Goal: Task Accomplishment & Management: Use online tool/utility

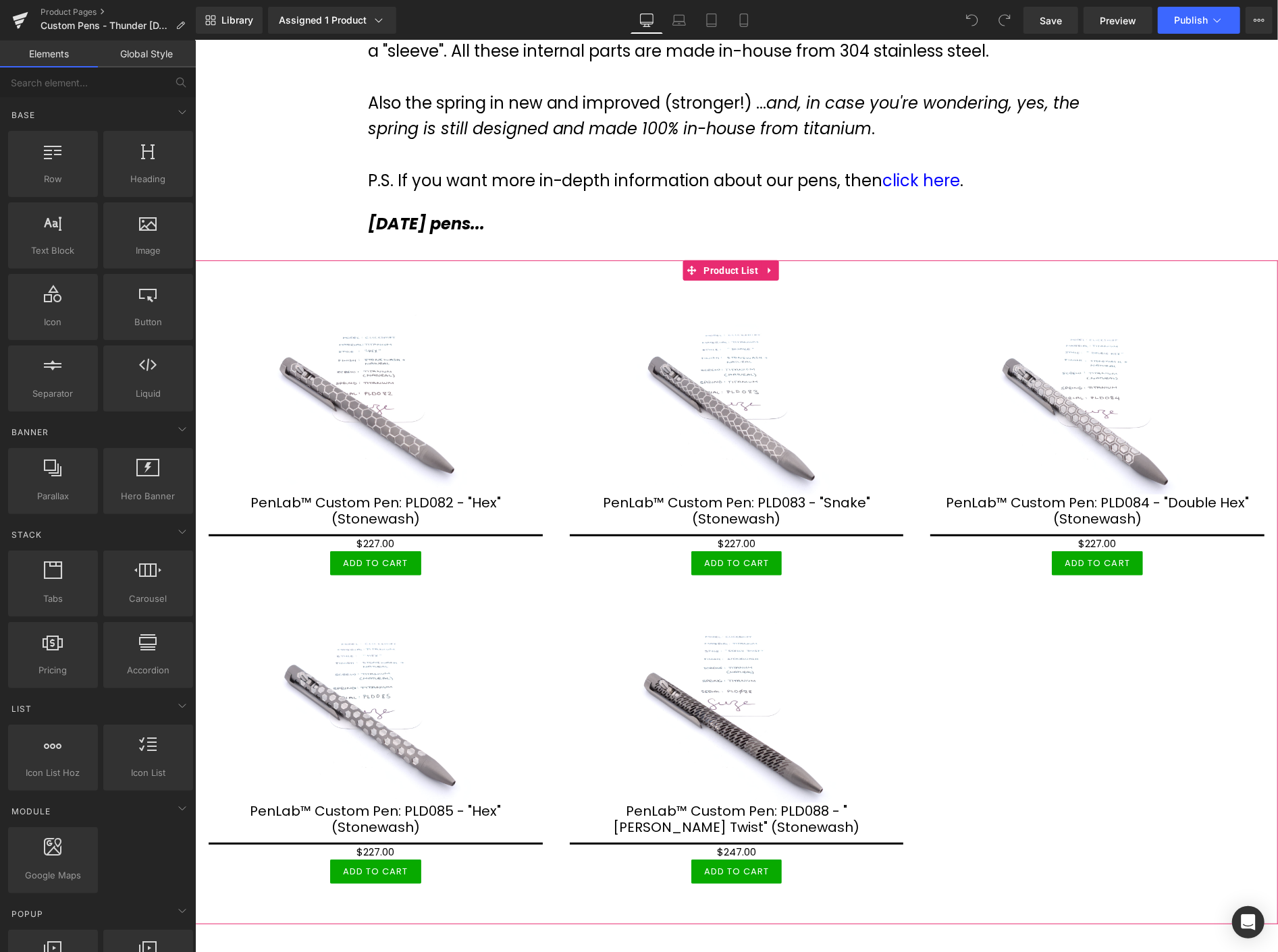
scroll to position [374, 0]
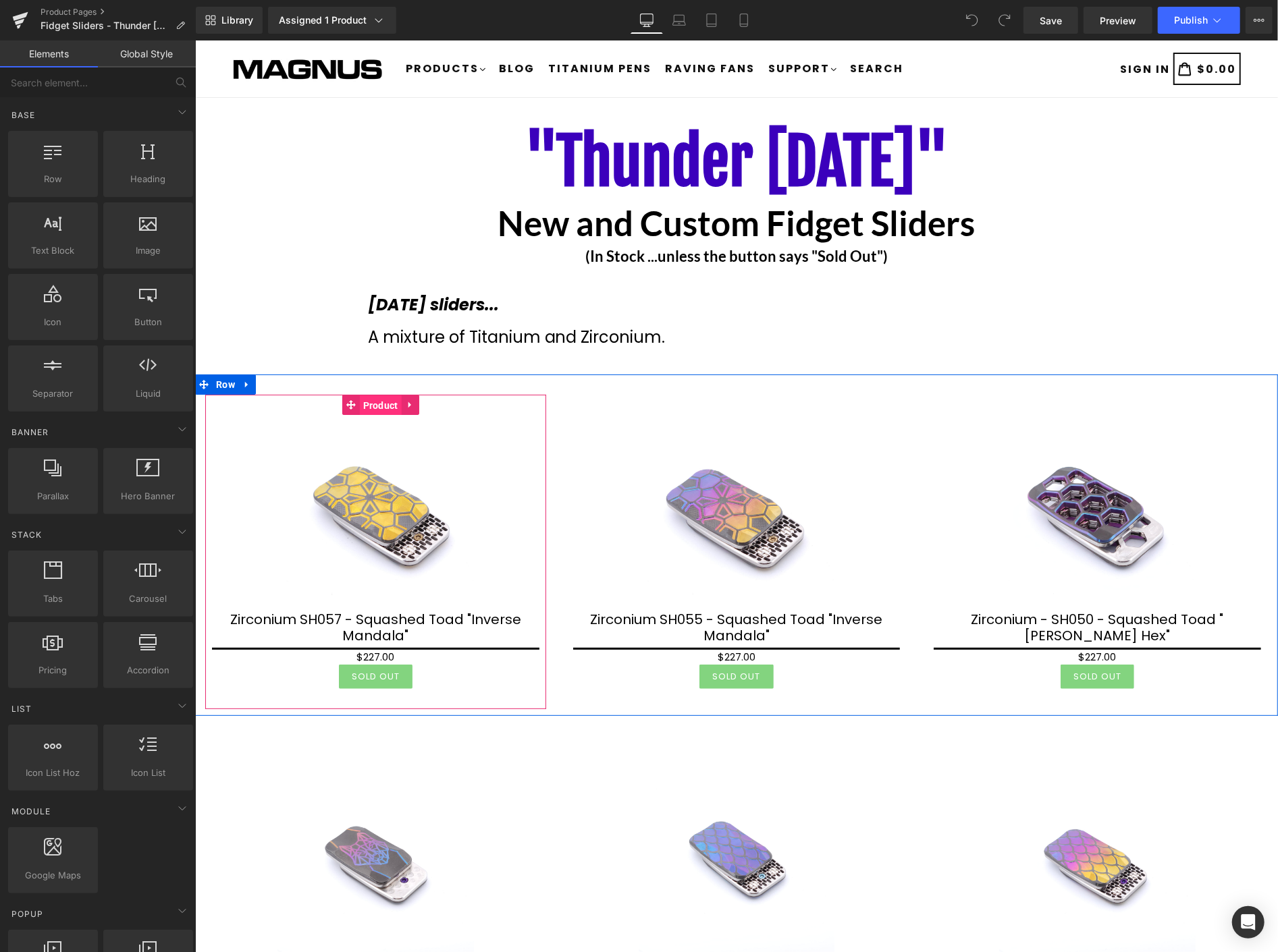
click at [376, 406] on span "Product" at bounding box center [380, 405] width 42 height 20
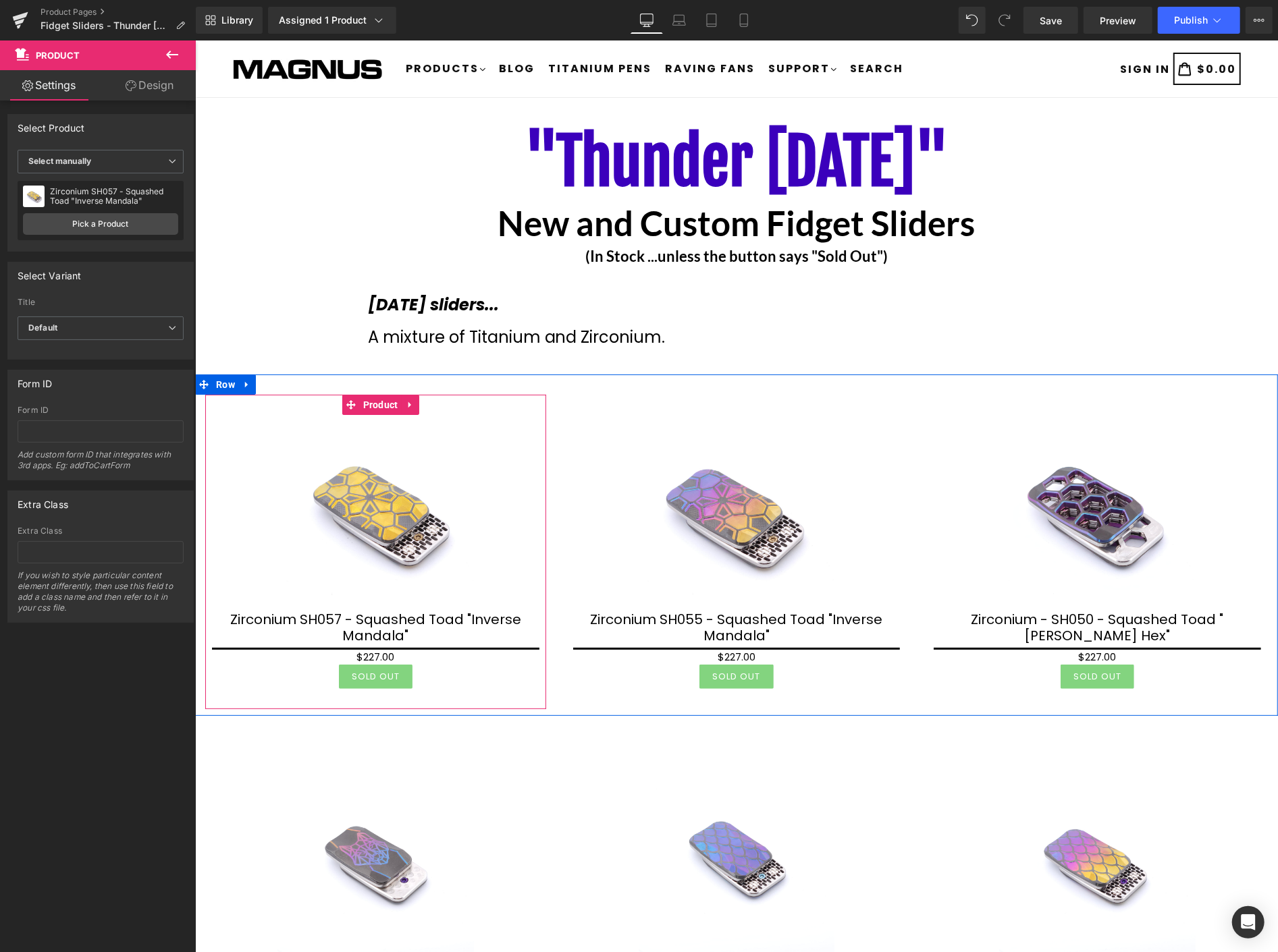
click at [384, 404] on span "Product" at bounding box center [380, 404] width 42 height 20
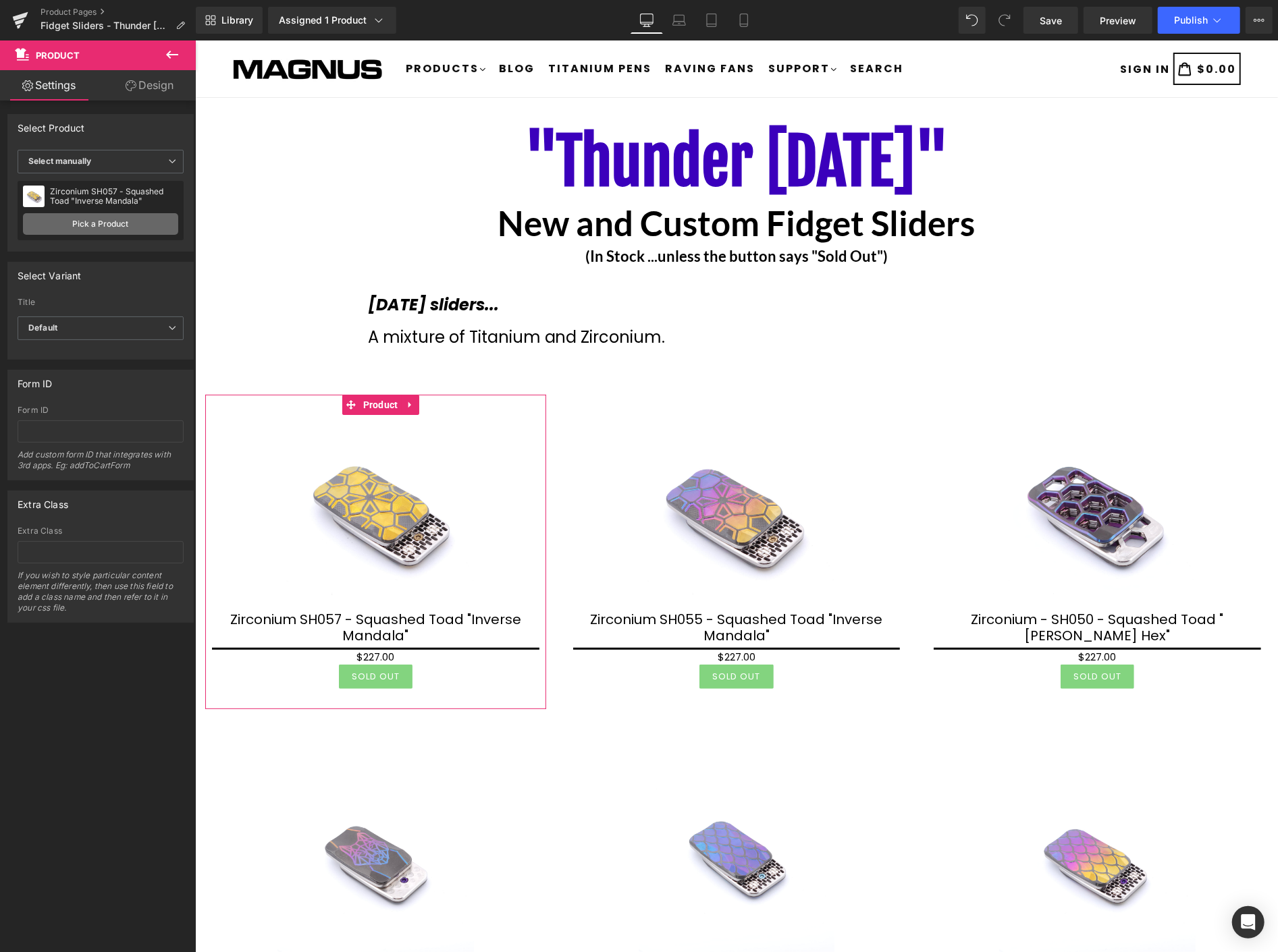
click at [100, 226] on link "Pick a Product" at bounding box center [101, 224] width 155 height 22
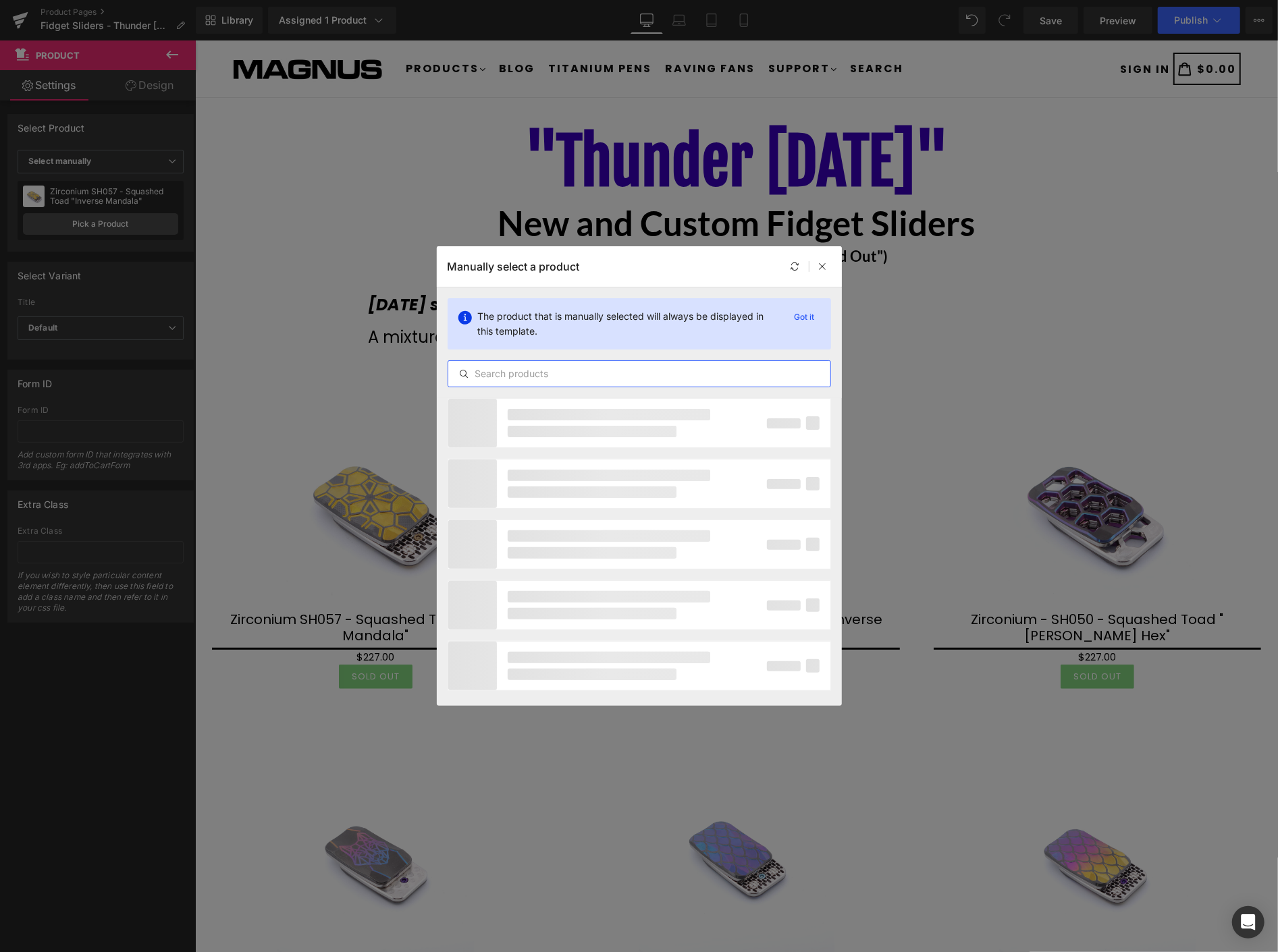
click at [535, 376] on input "text" at bounding box center [640, 374] width 382 height 16
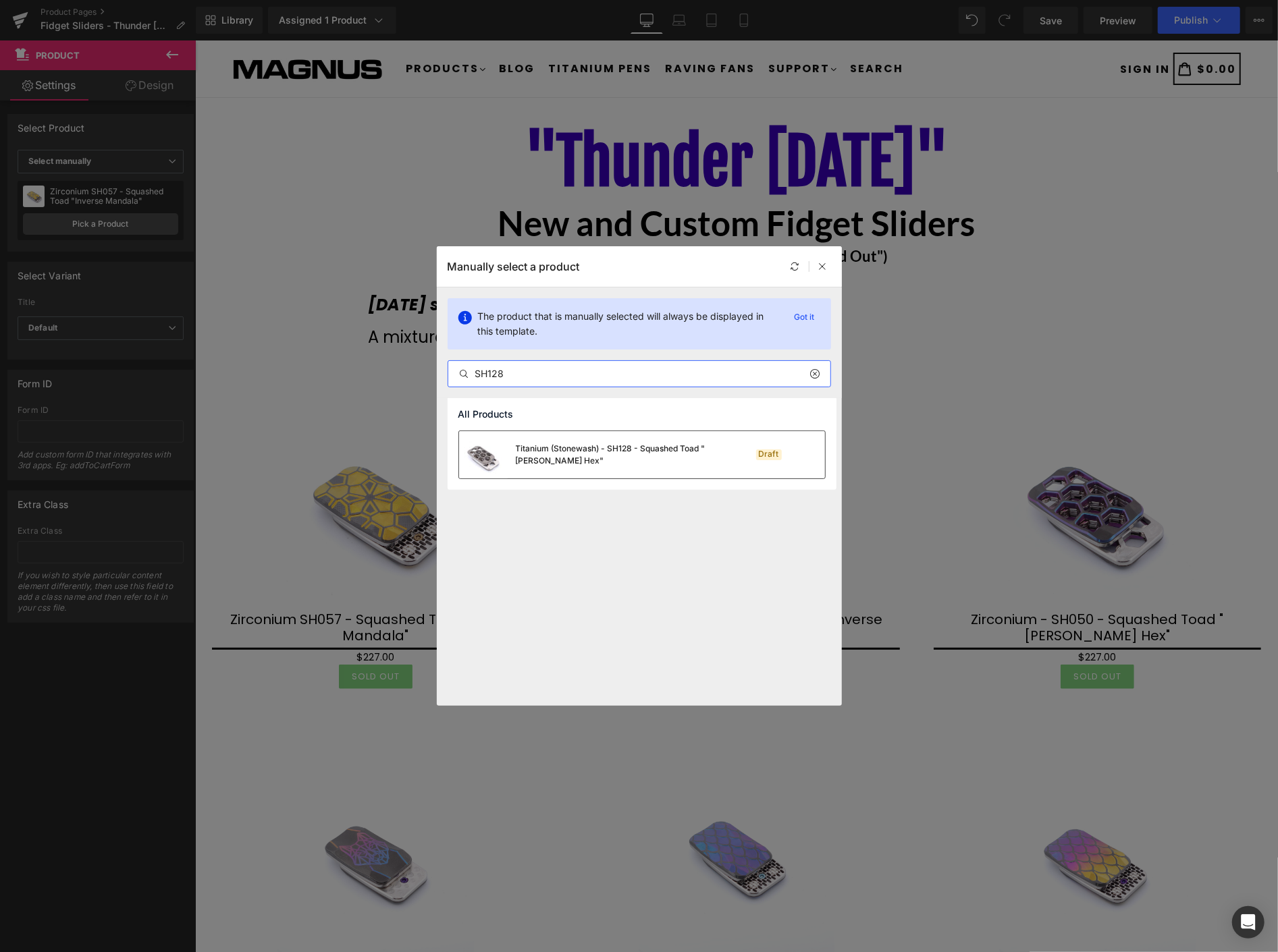
type input "SH128"
click at [630, 450] on div "Titanium (Stonewash) - SH128 - Squashed Toad "Skelly Hex"" at bounding box center [617, 455] width 203 height 24
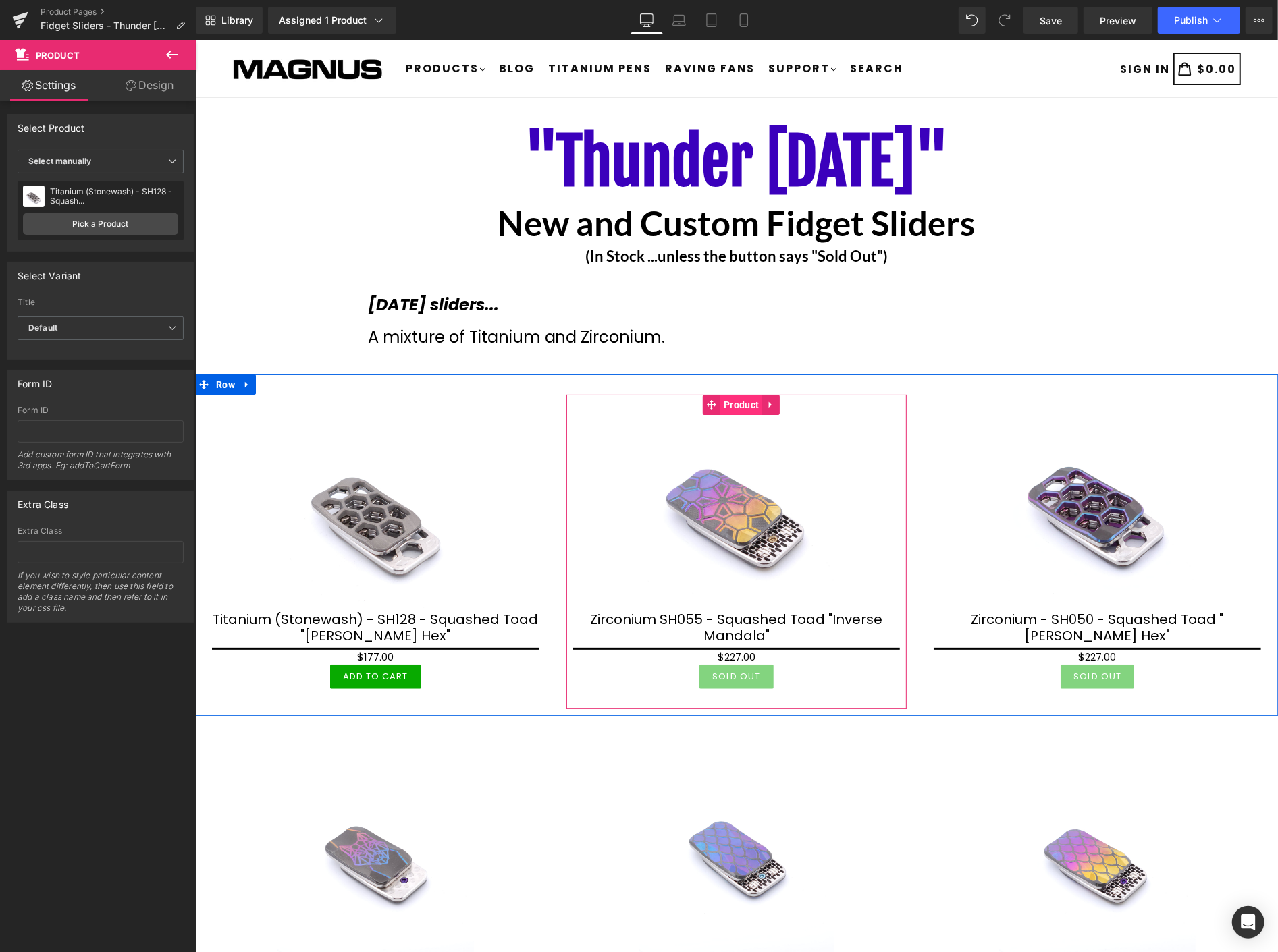
click at [740, 407] on span "Product" at bounding box center [740, 404] width 42 height 20
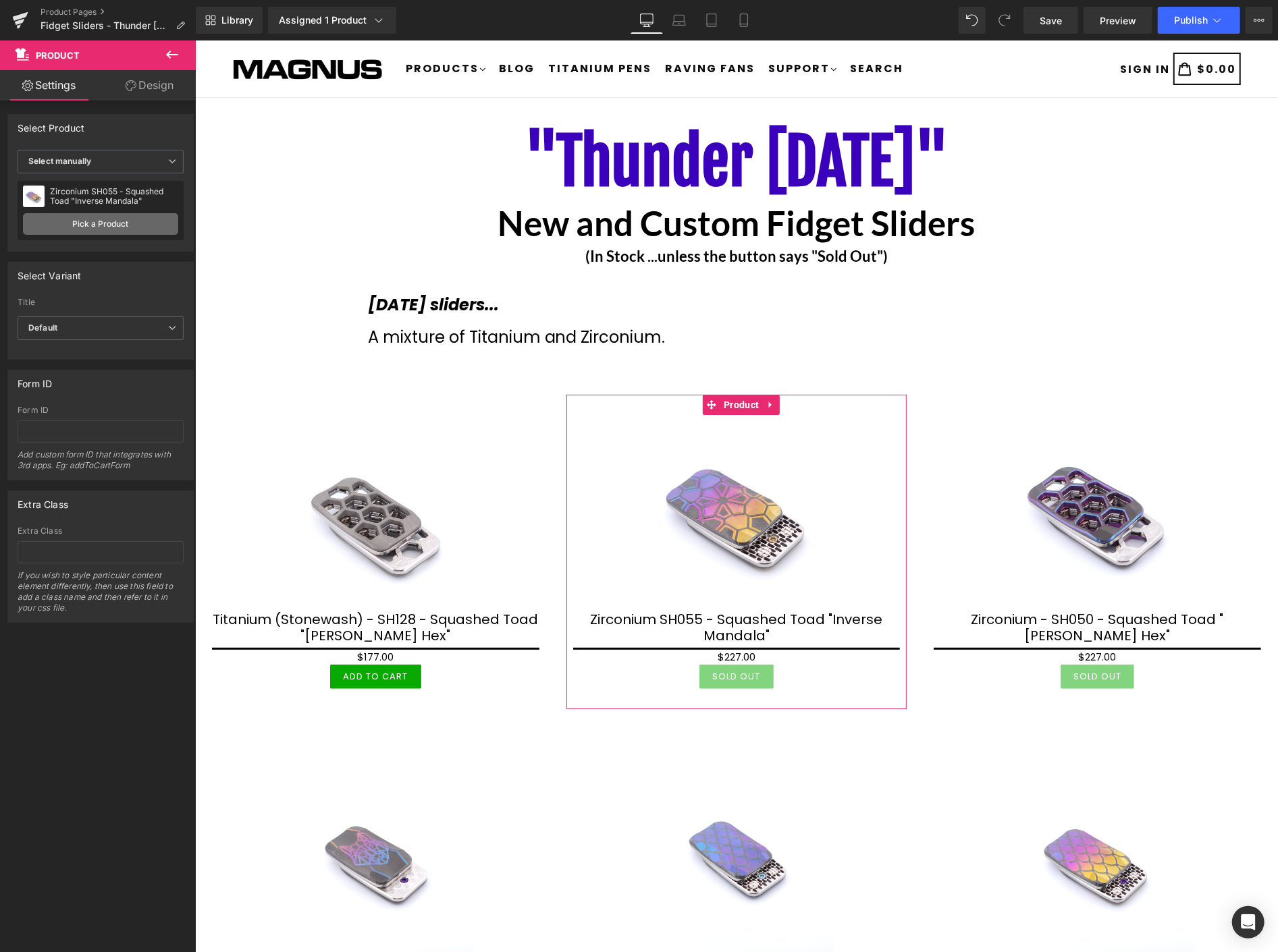
click at [118, 218] on link "Pick a Product" at bounding box center [101, 224] width 155 height 22
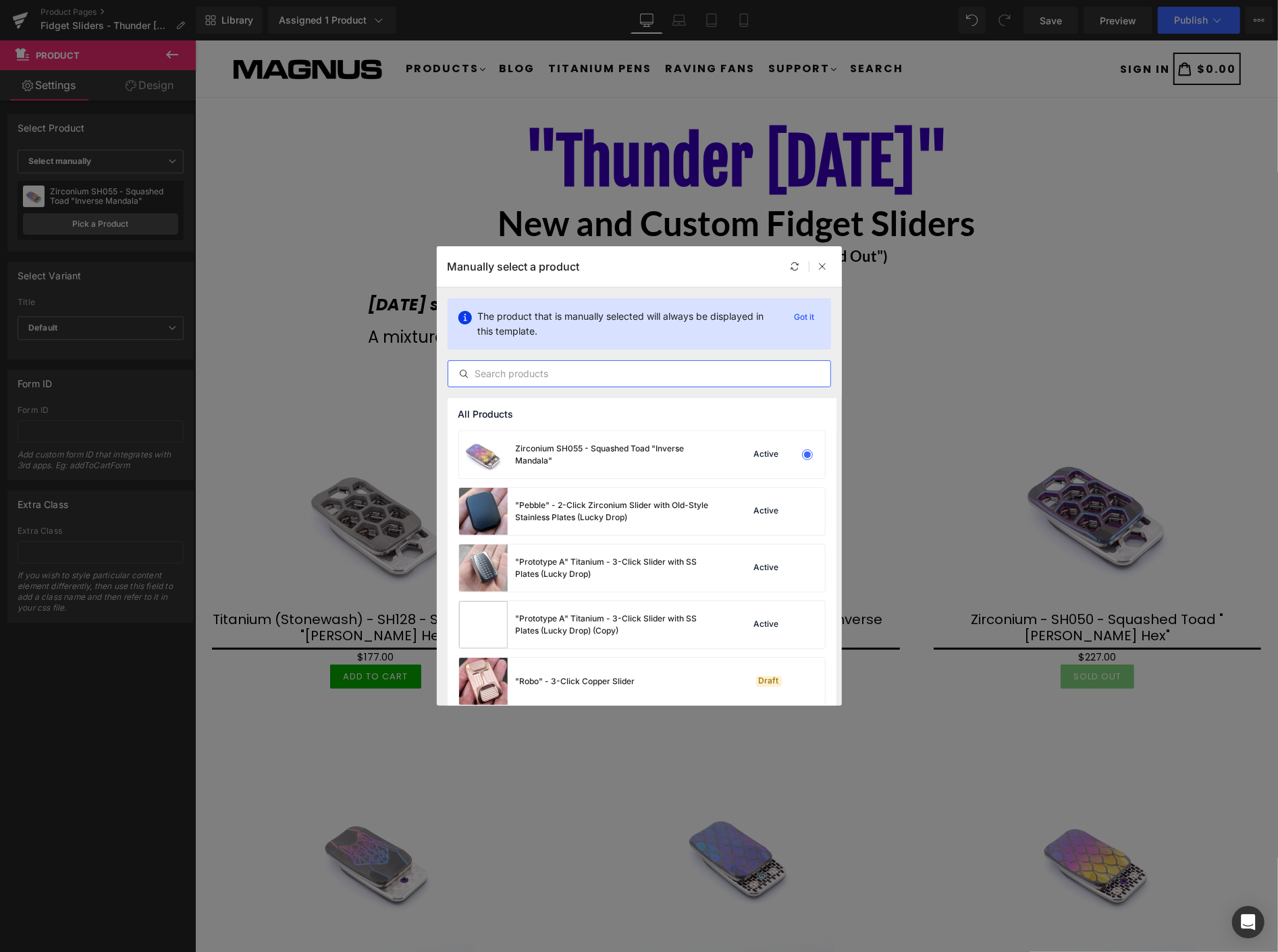
click at [583, 376] on input "text" at bounding box center [640, 374] width 382 height 16
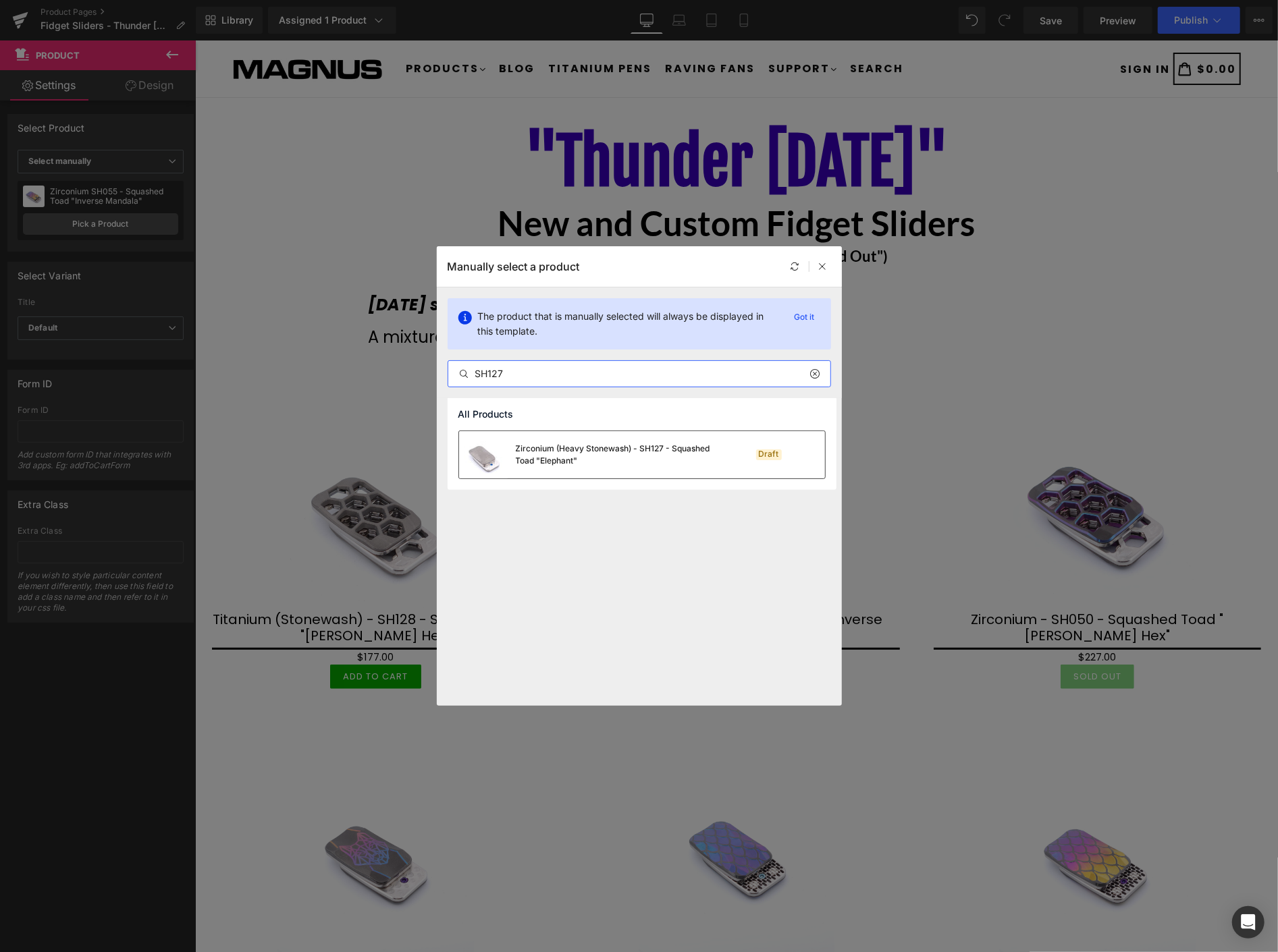
type input "SH127"
click at [566, 457] on div "Zirconium (Heavy Stonewash) - SH127 - Squashed Toad "Elephant"" at bounding box center [617, 455] width 203 height 24
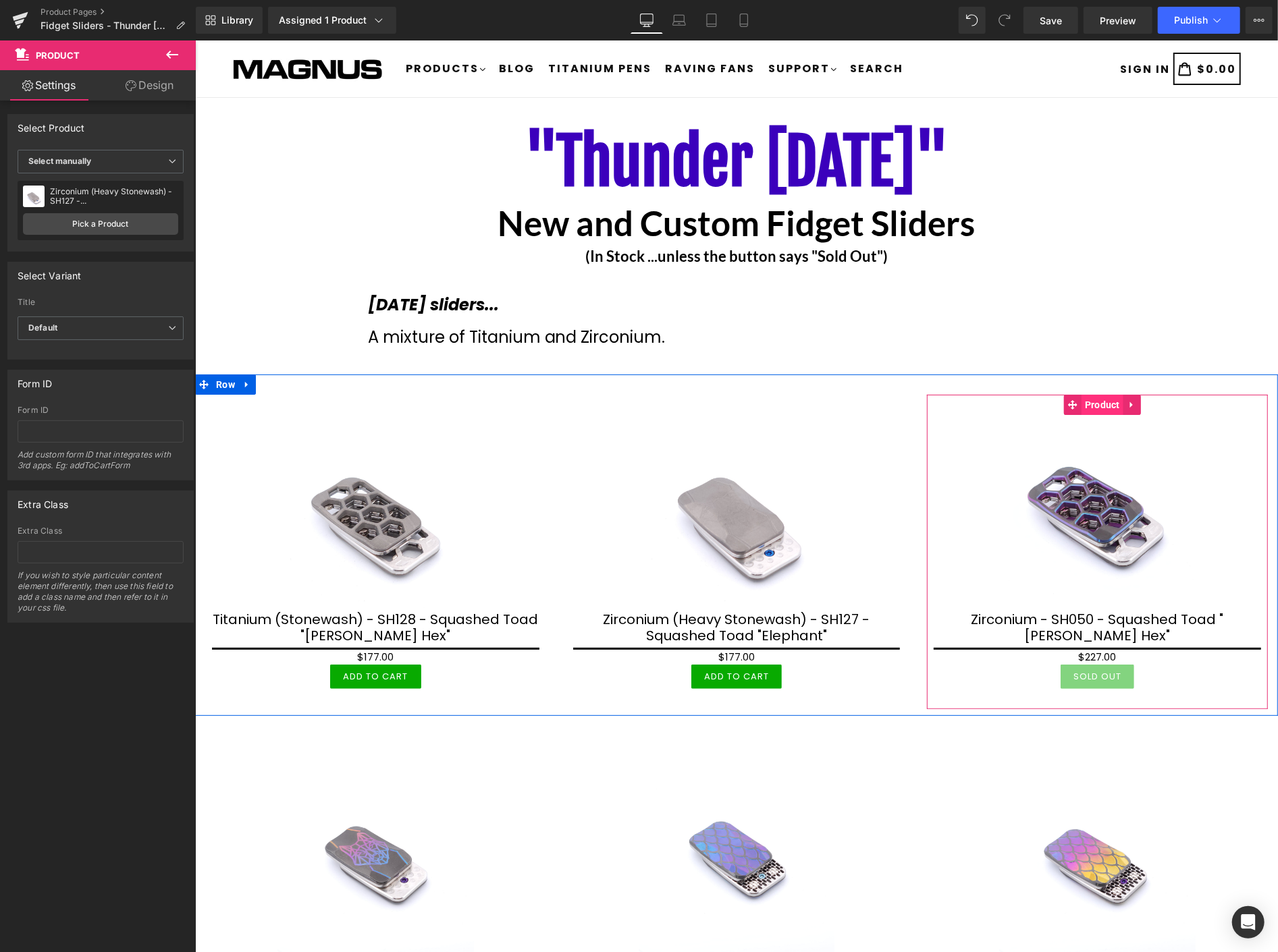
click at [1092, 407] on span "Product" at bounding box center [1102, 404] width 42 height 20
click at [1083, 401] on span "Product" at bounding box center [1102, 404] width 42 height 20
click at [1093, 406] on span "Product" at bounding box center [1102, 404] width 42 height 20
click at [1098, 403] on span "Product" at bounding box center [1102, 405] width 42 height 20
click at [1095, 405] on span "Product" at bounding box center [1102, 404] width 42 height 20
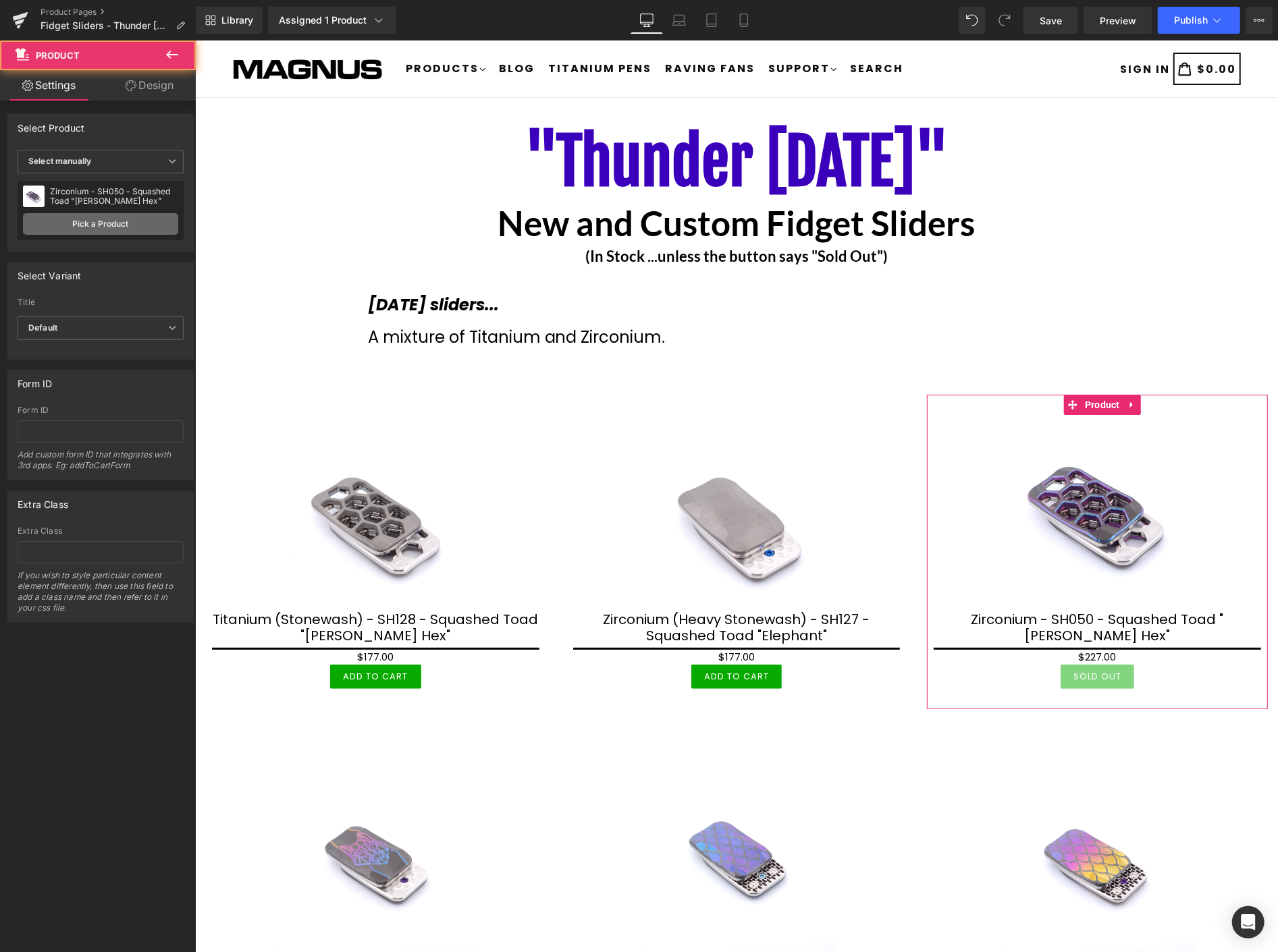
click at [128, 226] on link "Pick a Product" at bounding box center [101, 224] width 155 height 22
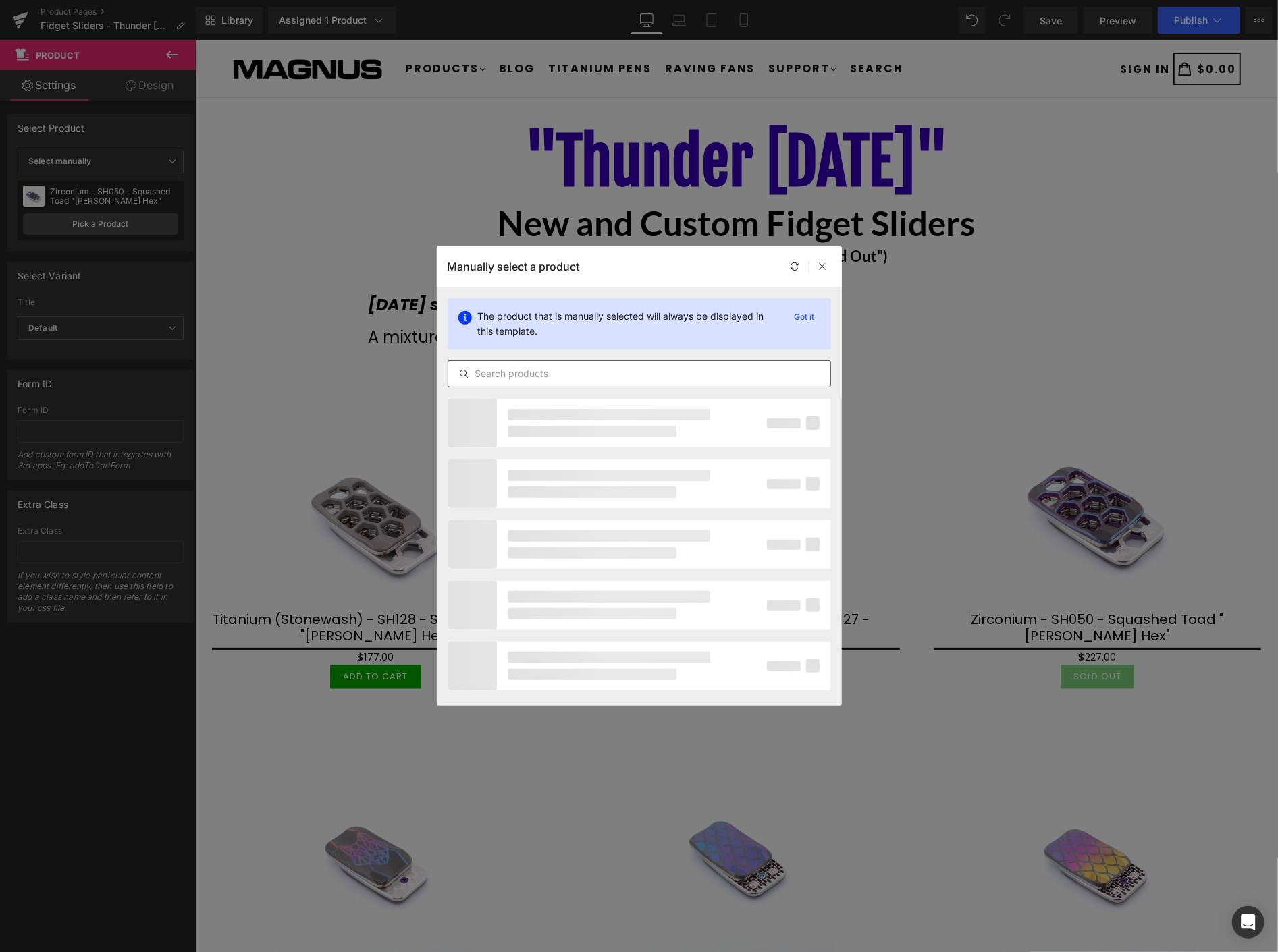
click at [518, 379] on input "text" at bounding box center [640, 374] width 382 height 16
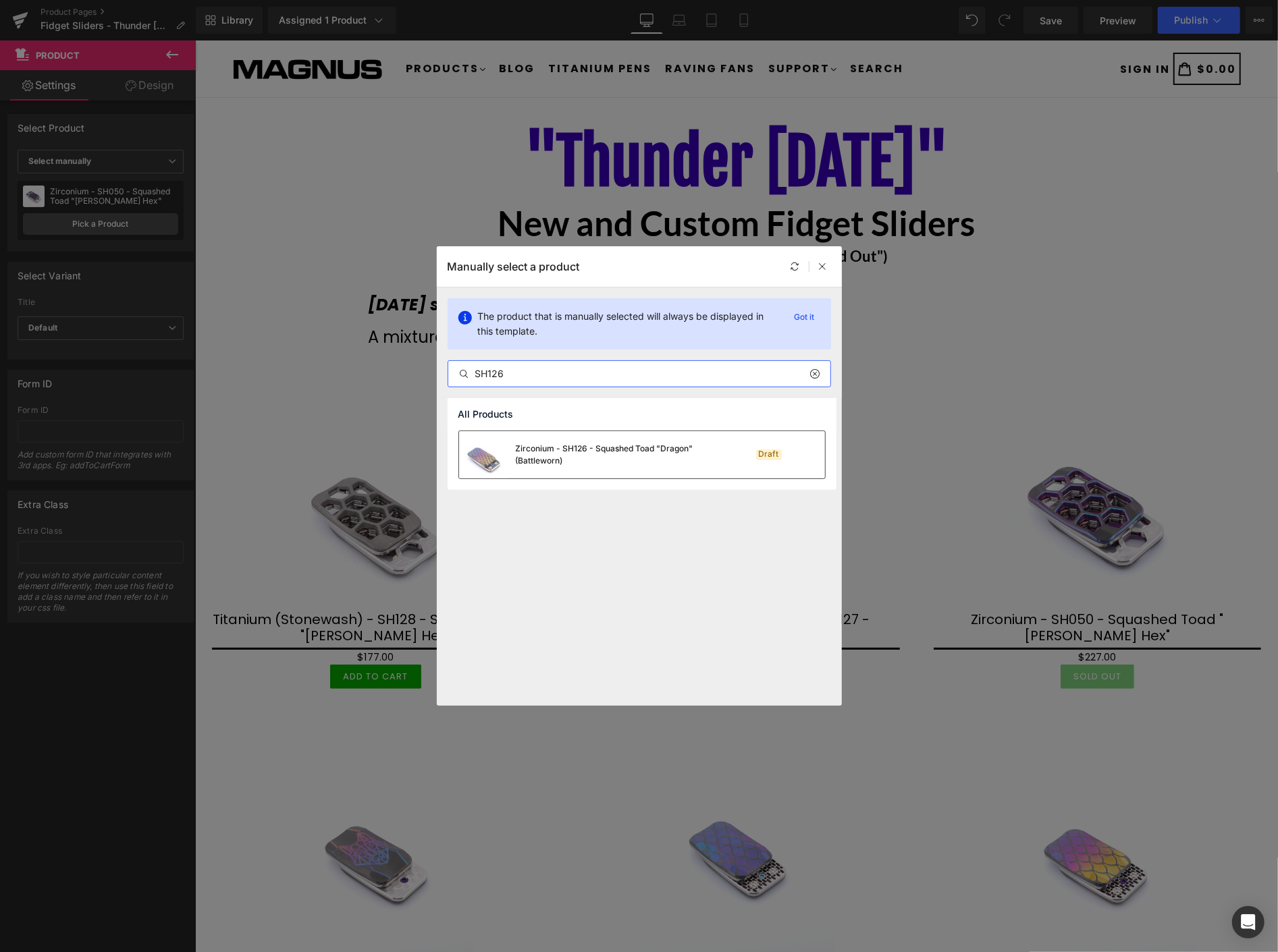
type input "SH126"
click at [555, 457] on div "Zirconium - SH126 - Squashed Toad "Dragon" (Battleworn)" at bounding box center [617, 455] width 203 height 24
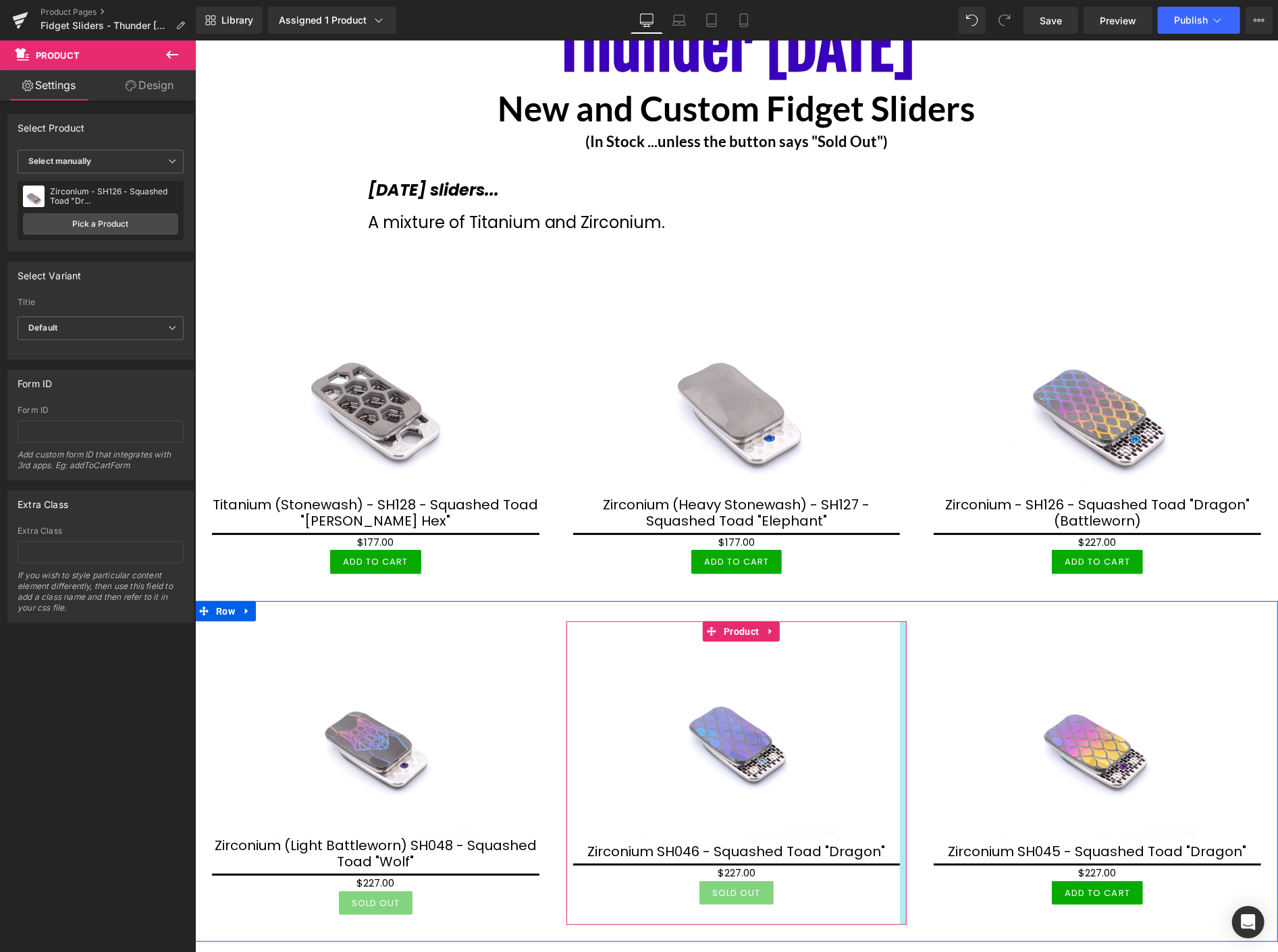
scroll to position [150, 0]
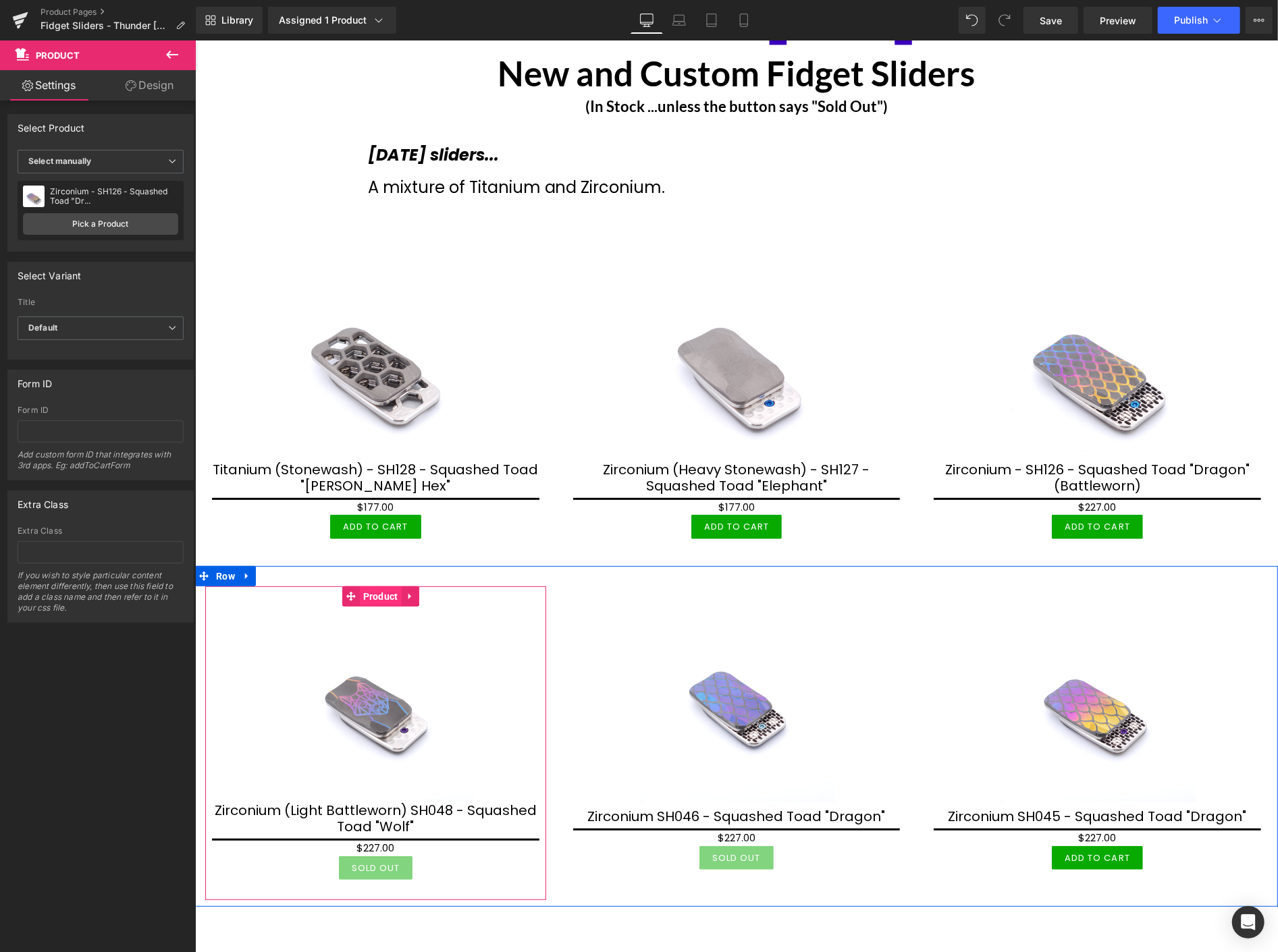
click at [375, 595] on span "Product" at bounding box center [380, 596] width 42 height 20
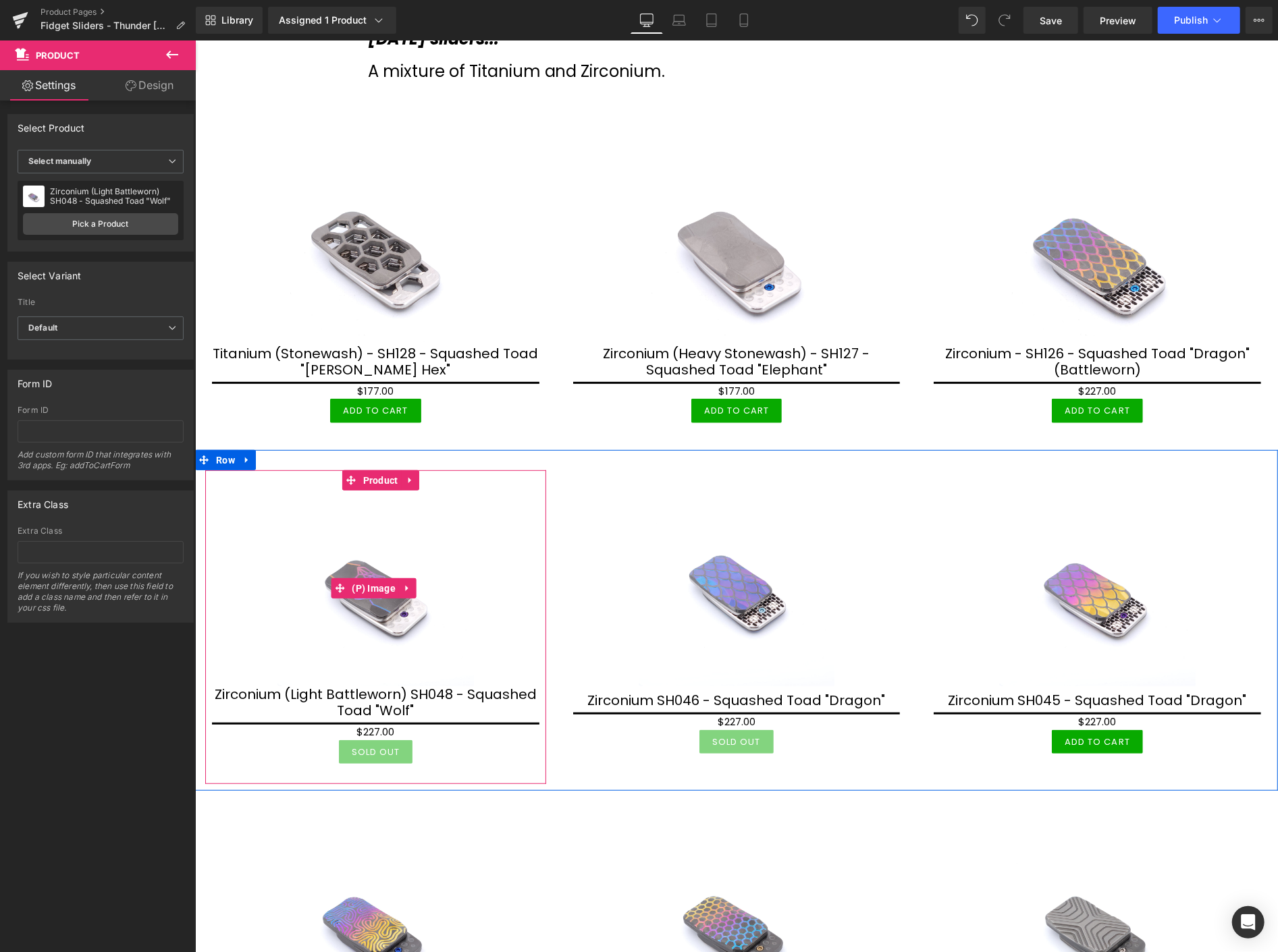
scroll to position [300, 0]
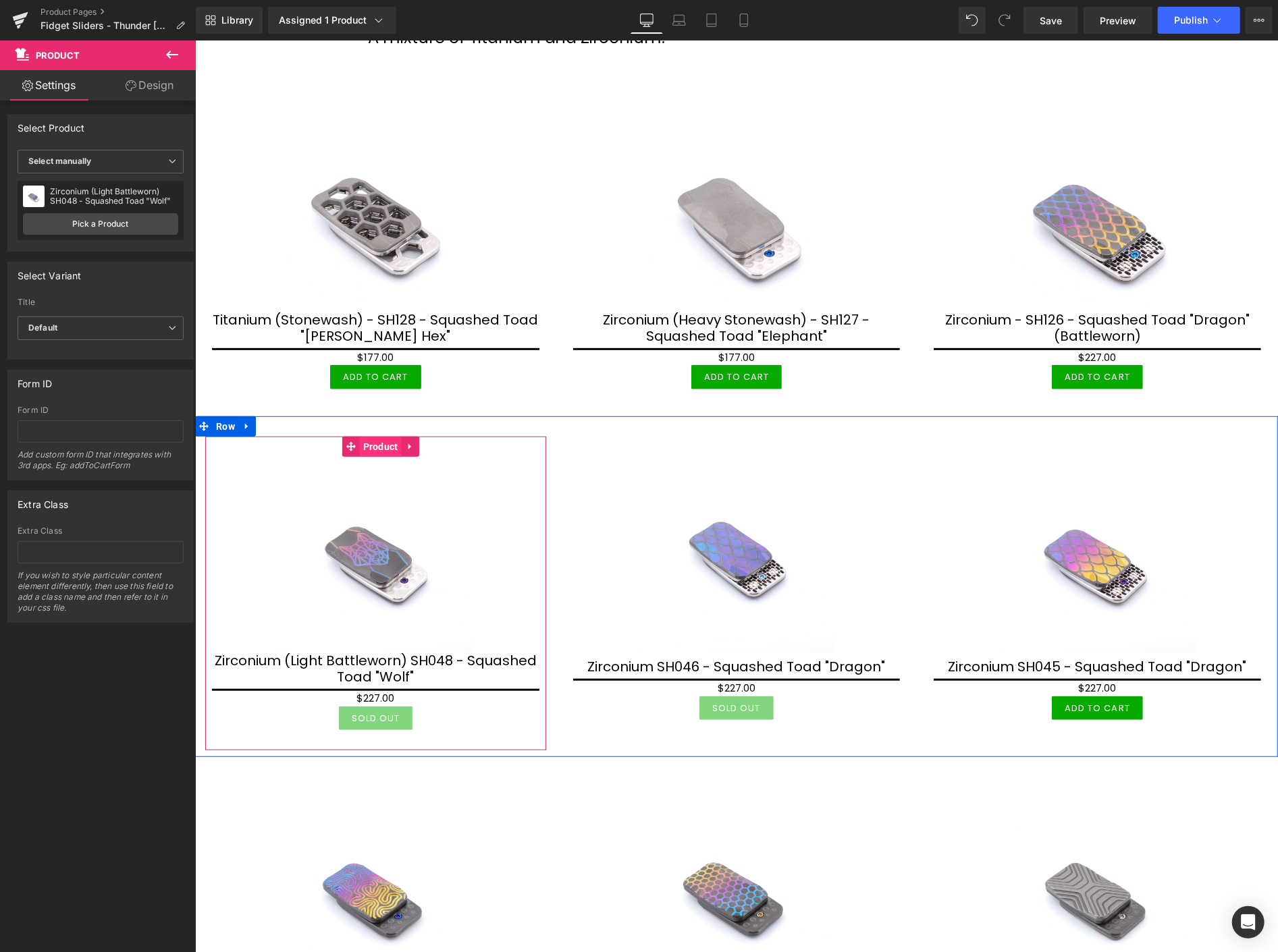
click at [381, 443] on span "Product" at bounding box center [380, 446] width 42 height 20
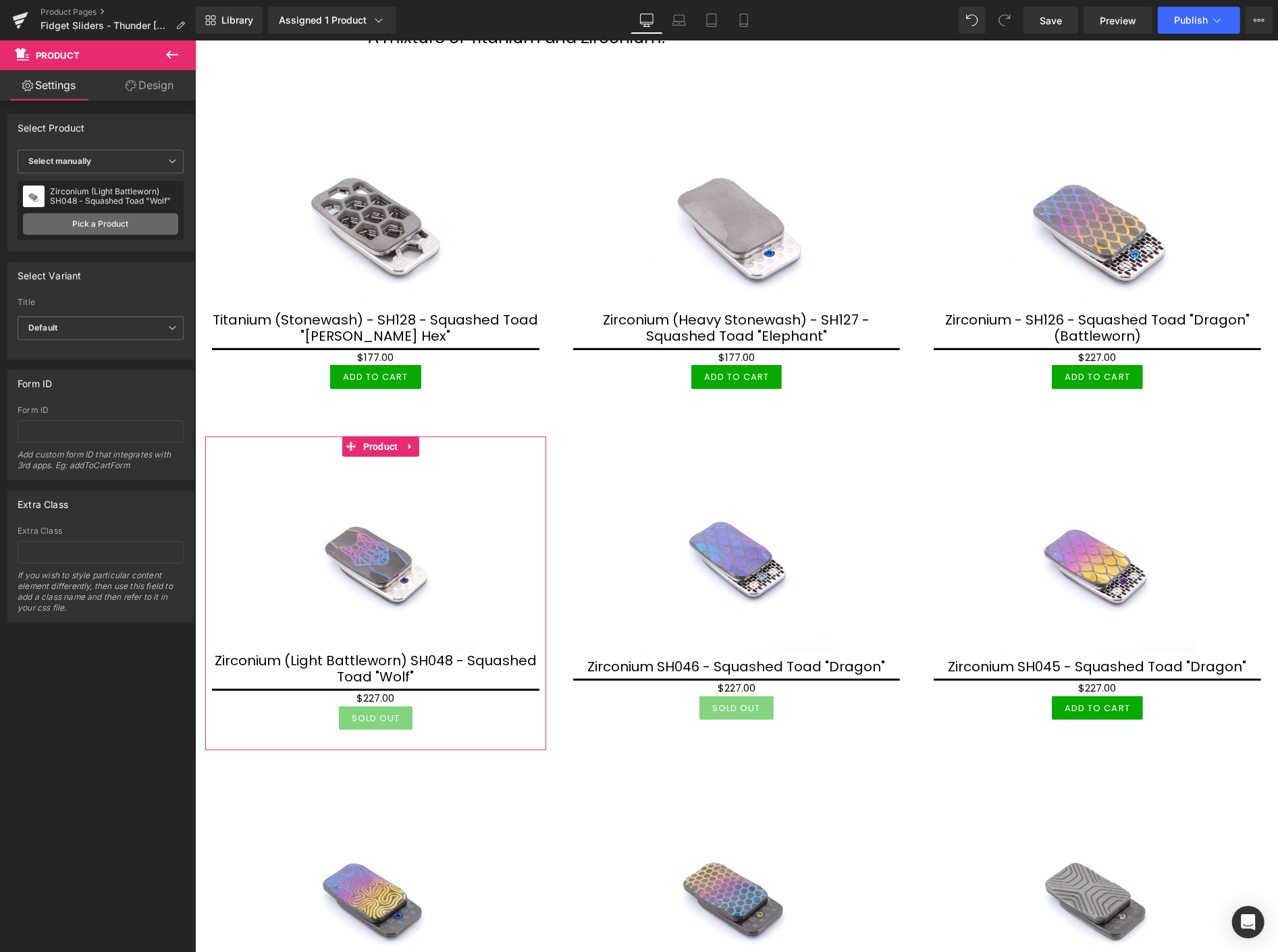
click at [111, 226] on link "Pick a Product" at bounding box center [101, 224] width 155 height 22
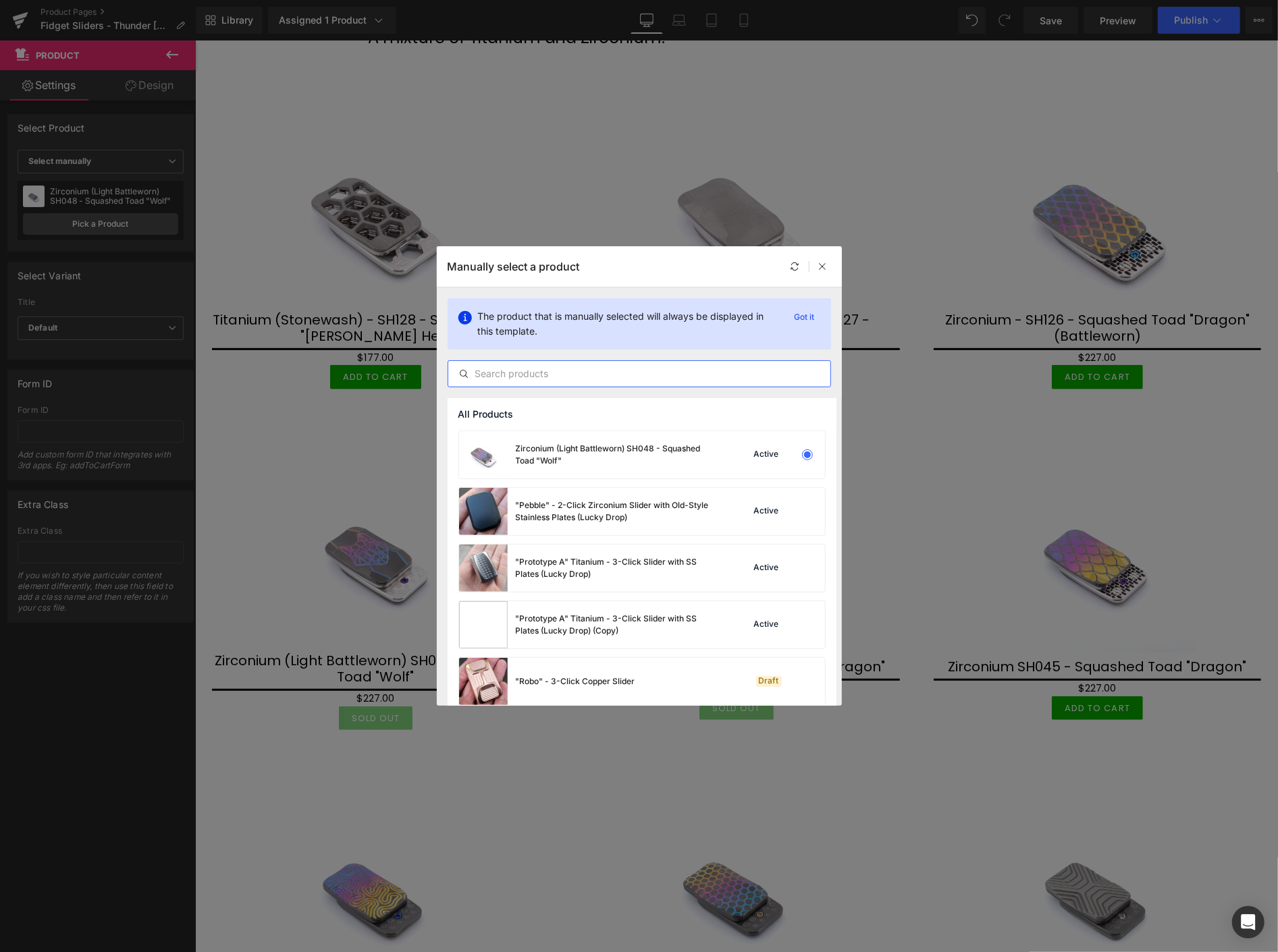
click at [531, 371] on input "text" at bounding box center [640, 374] width 382 height 16
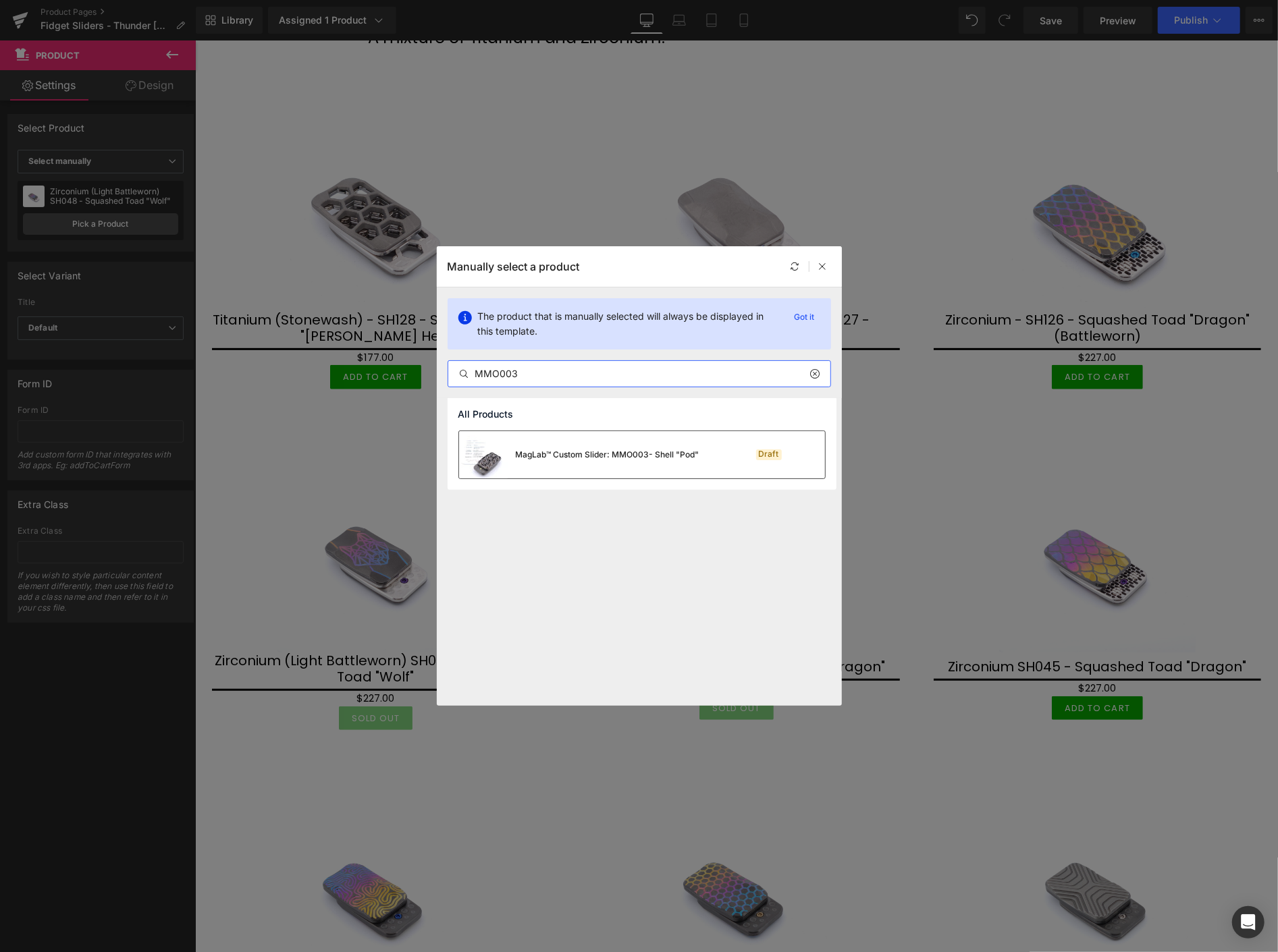
type input "MMO003"
click at [559, 453] on div "MagLab™ Custom Slider: MMO003- Shell "Pod"" at bounding box center [607, 455] width 183 height 12
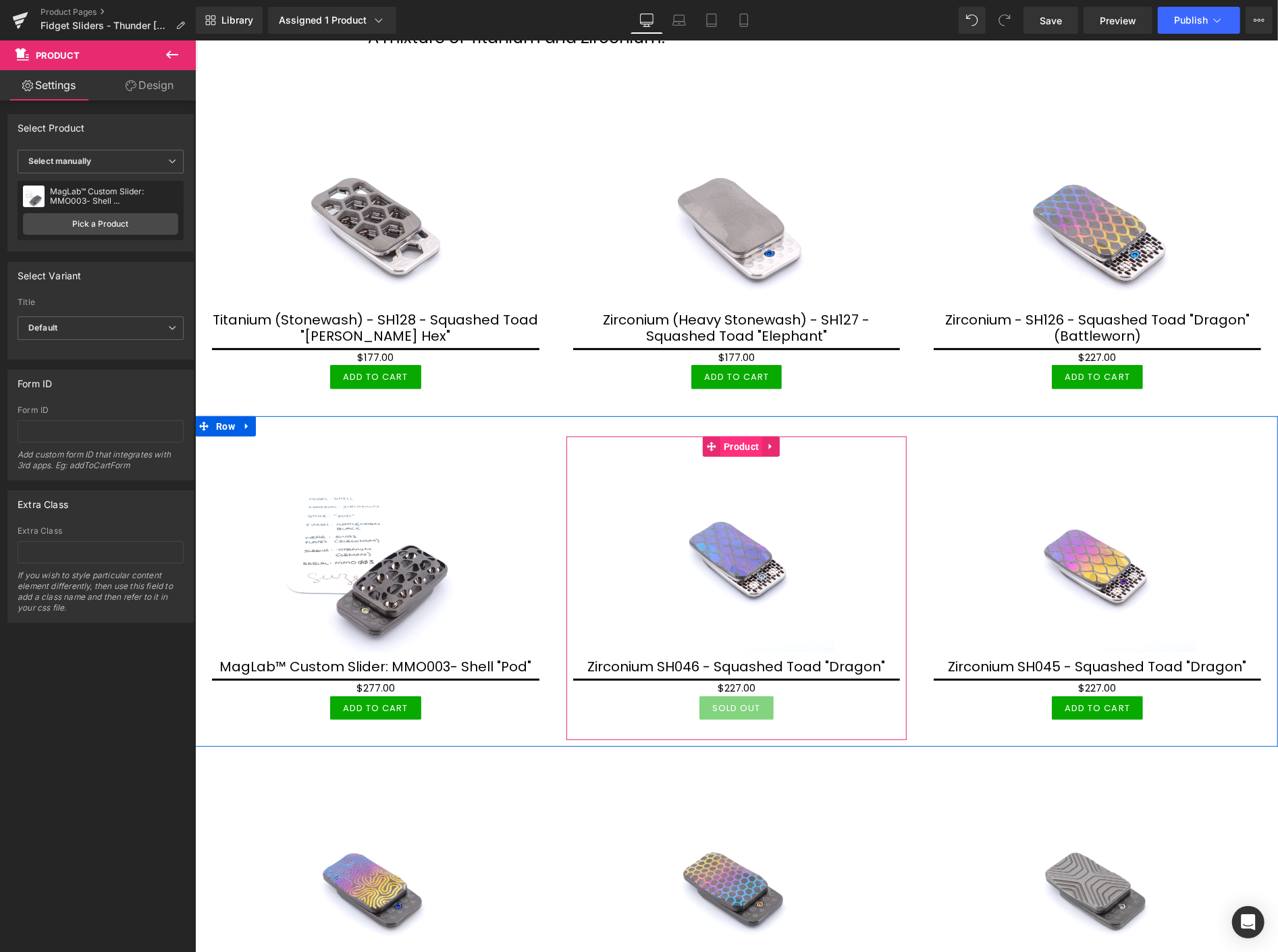
click at [741, 438] on span "Product" at bounding box center [740, 446] width 42 height 20
click at [738, 443] on span "Product" at bounding box center [740, 446] width 42 height 20
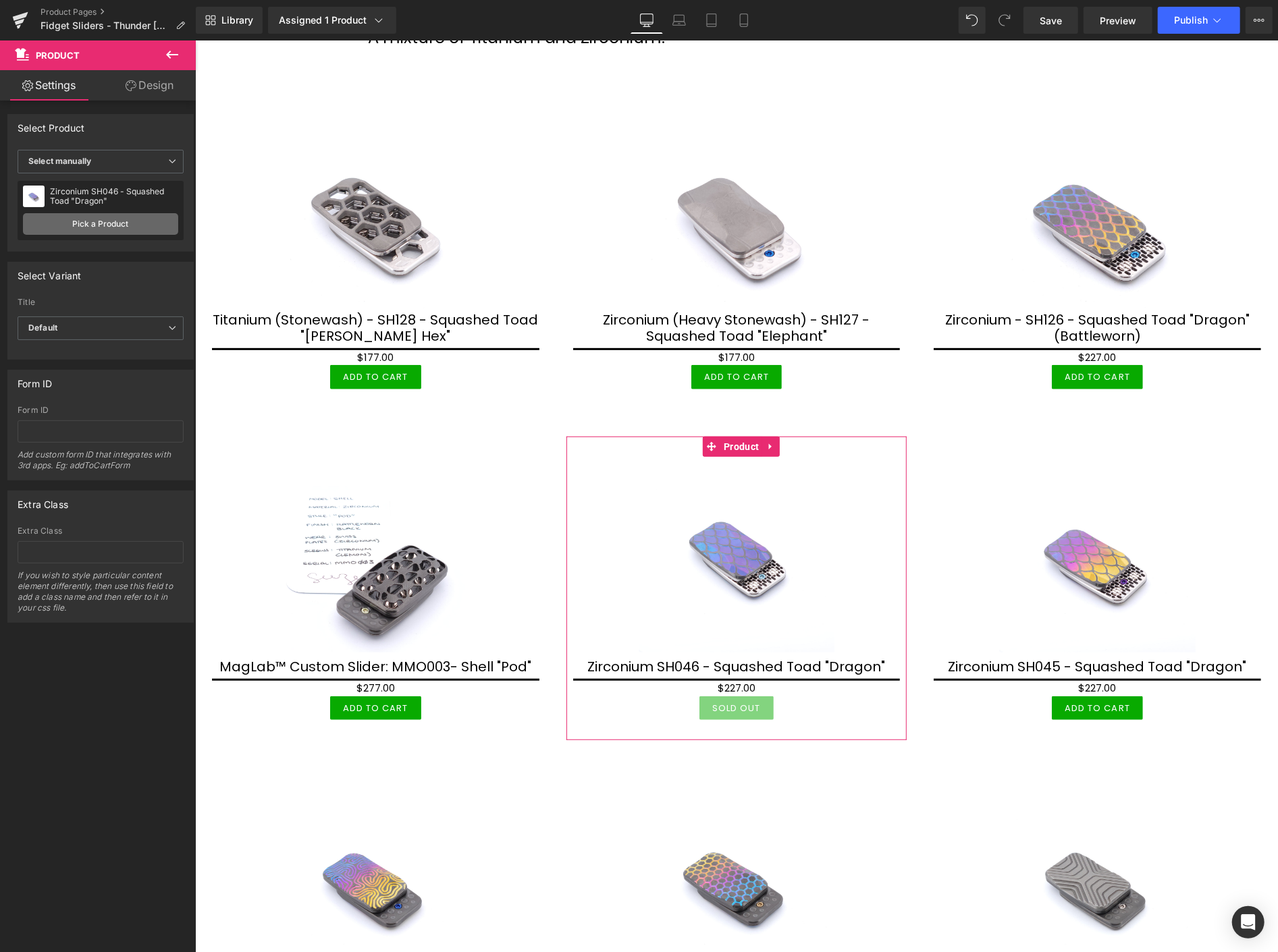
click at [108, 224] on link "Pick a Product" at bounding box center [101, 224] width 155 height 22
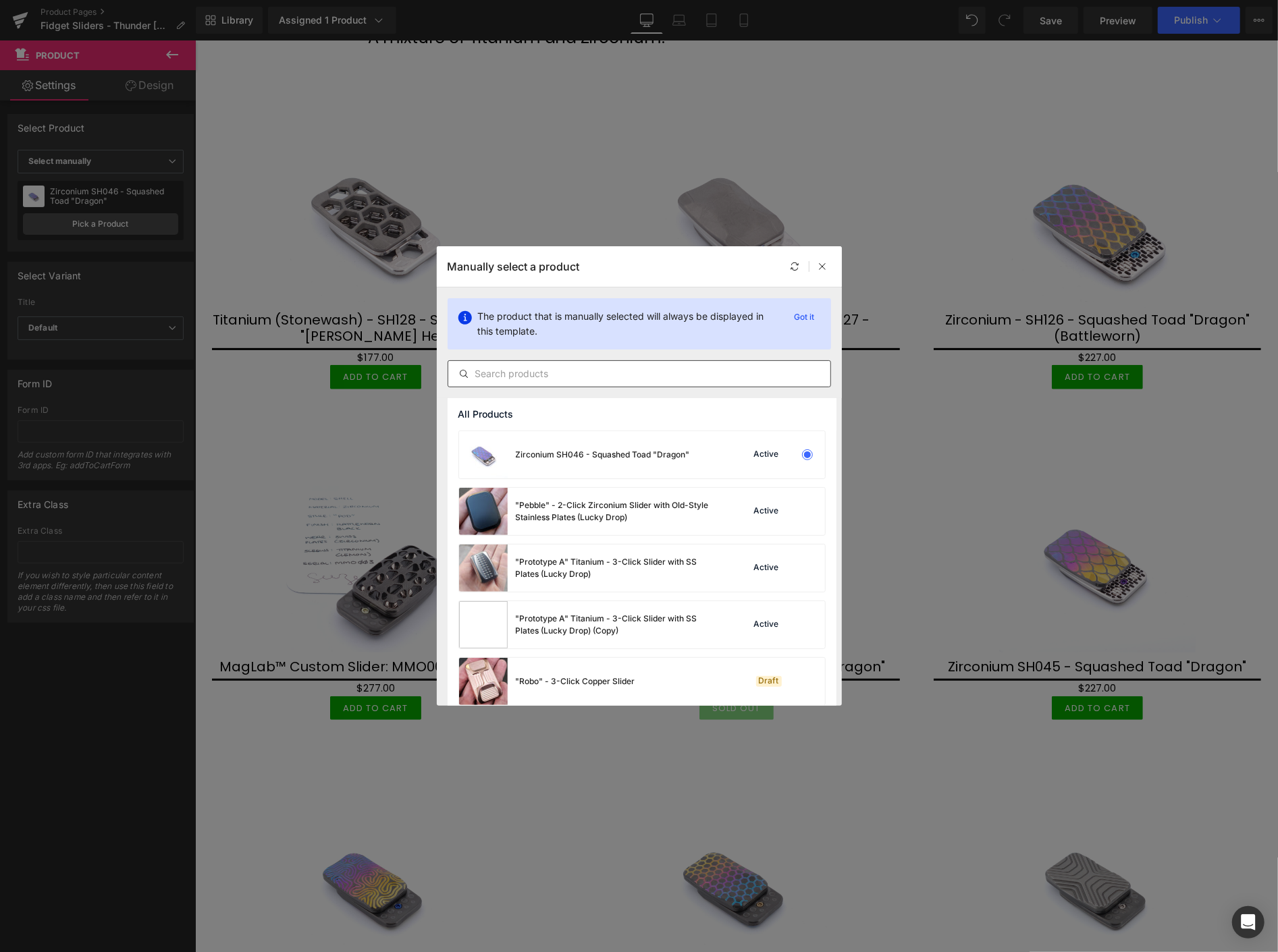
click at [531, 379] on input "text" at bounding box center [640, 374] width 382 height 16
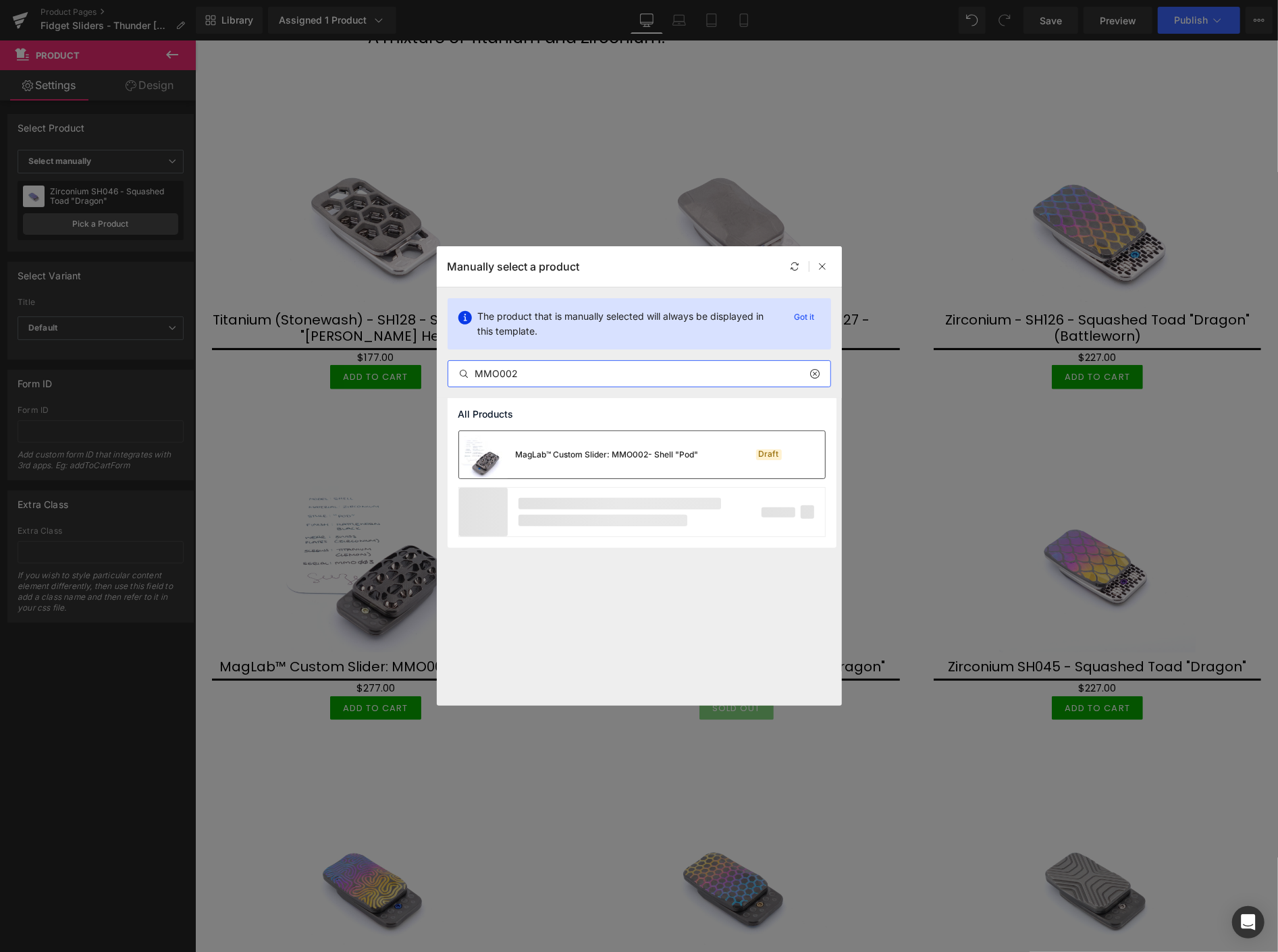
type input "MMO002"
click at [535, 453] on div "MagLab™ Custom Slider: MMO002- Shell "Pod"" at bounding box center [607, 455] width 183 height 12
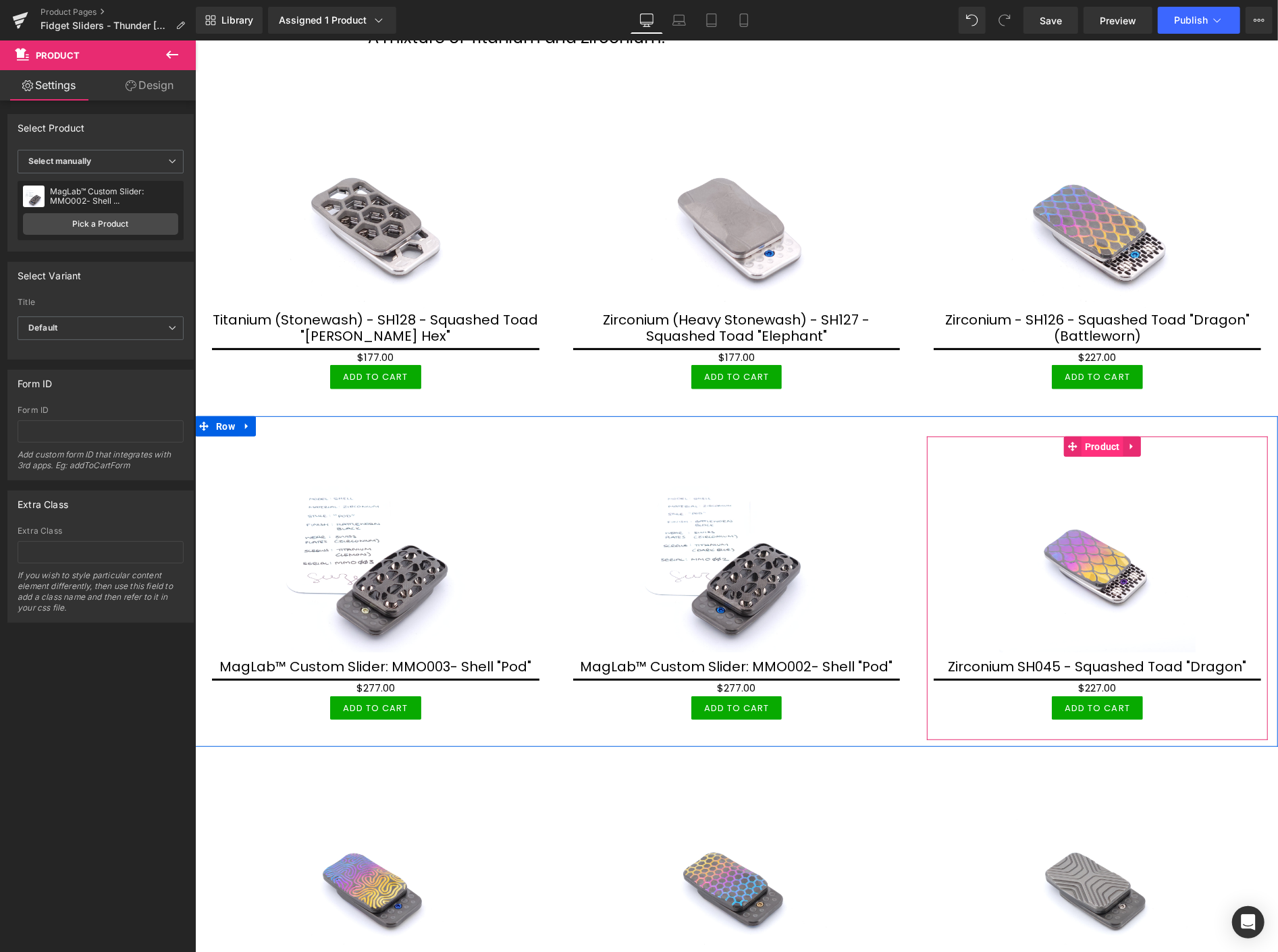
click at [1092, 439] on span "Product" at bounding box center [1102, 446] width 42 height 20
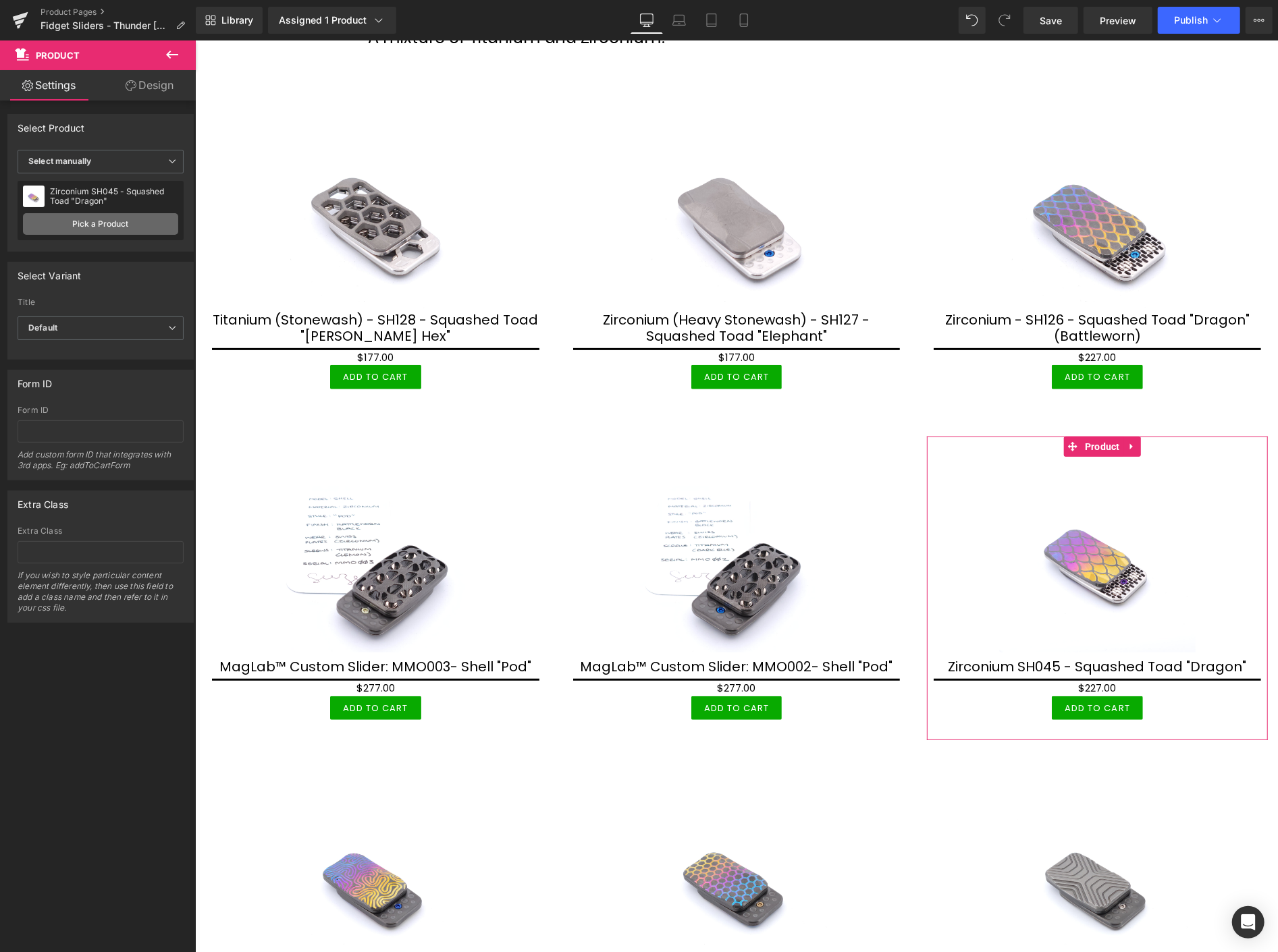
click at [103, 221] on link "Pick a Product" at bounding box center [101, 224] width 155 height 22
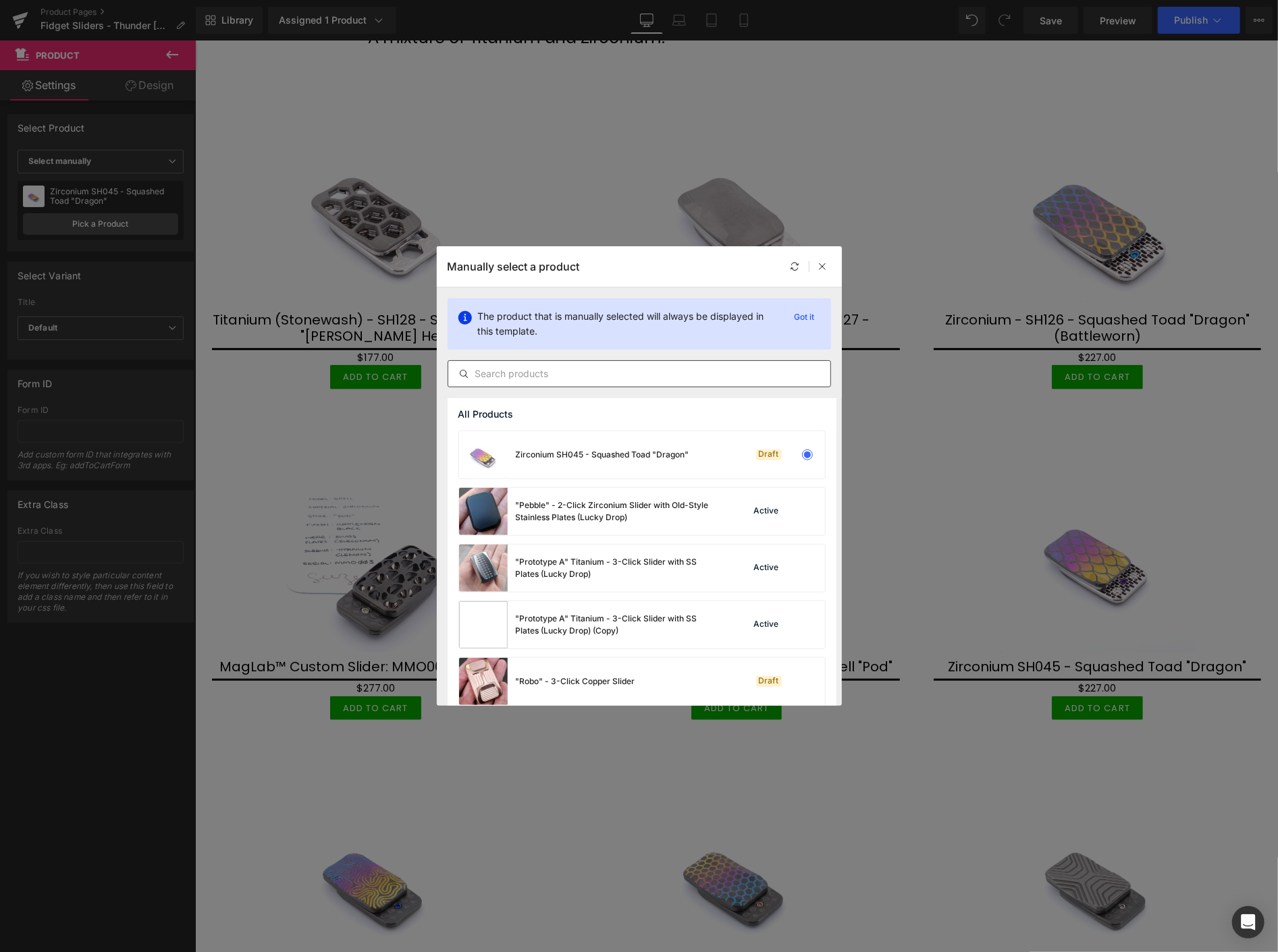
click at [528, 374] on input "text" at bounding box center [640, 374] width 382 height 16
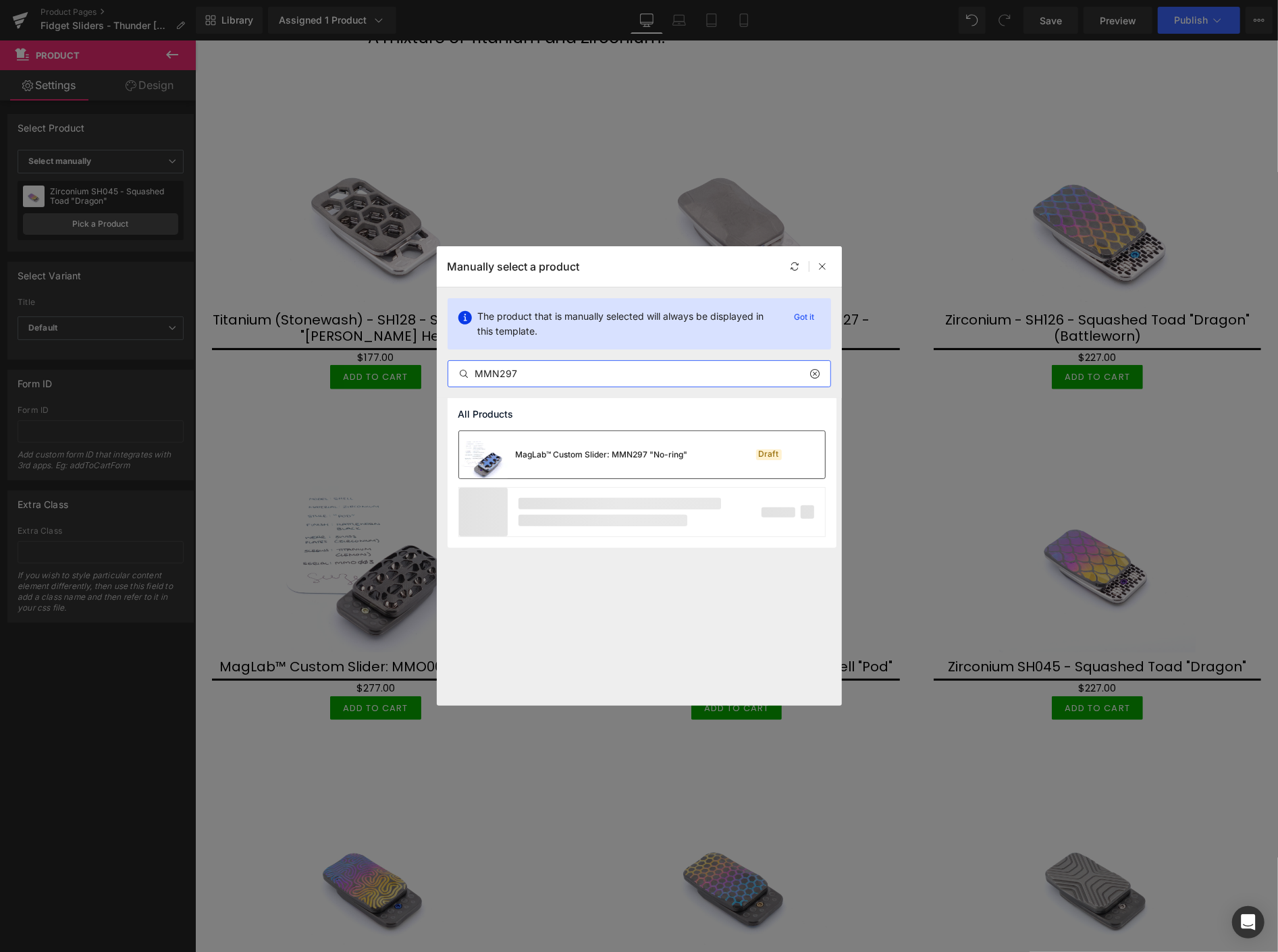
type input "MMN297"
click at [592, 453] on div "MagLab™ Custom Slider: MMN297 "No-ring"" at bounding box center [602, 455] width 173 height 12
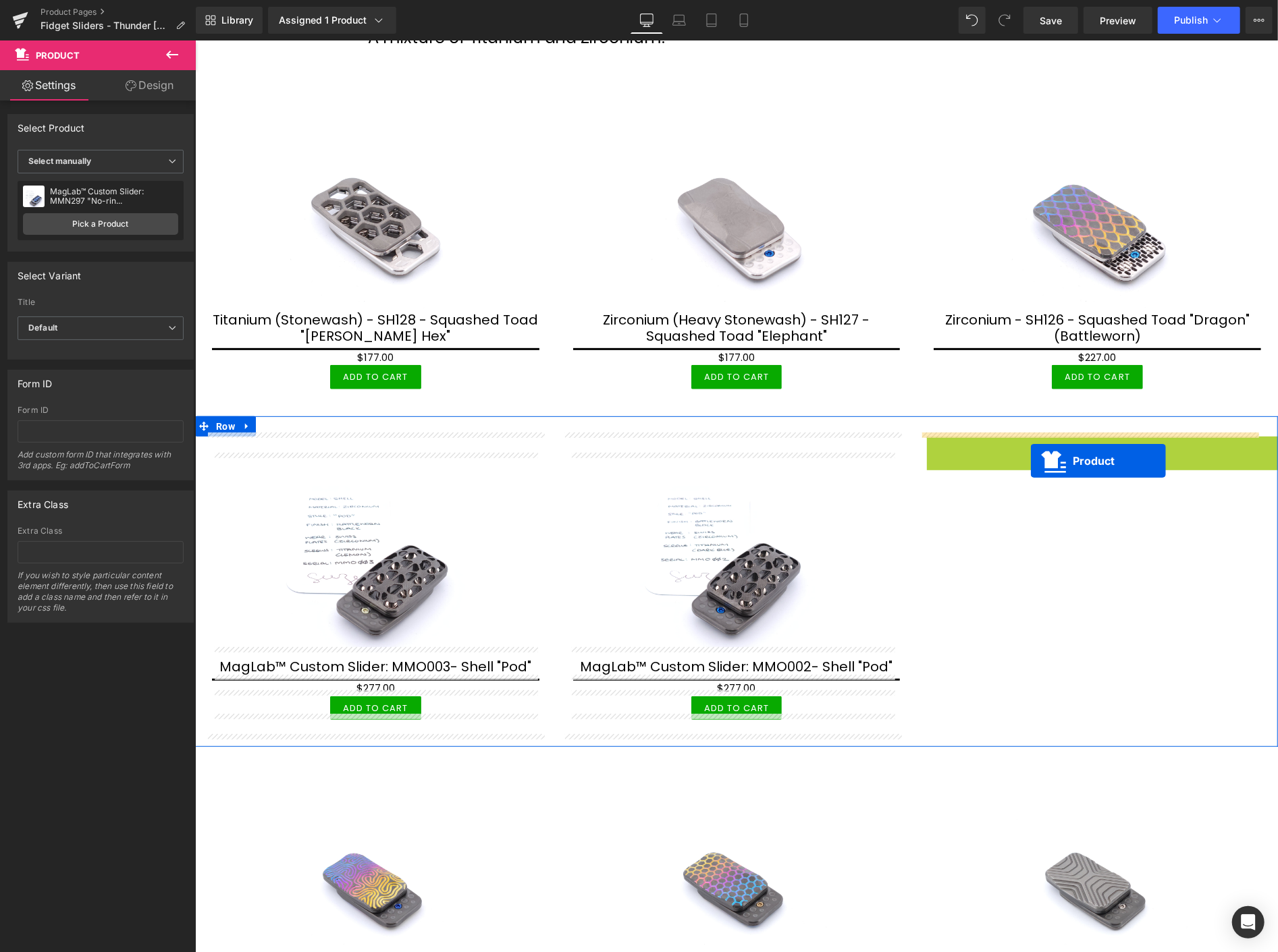
drag, startPoint x: 1098, startPoint y: 440, endPoint x: 1035, endPoint y: 456, distance: 65.0
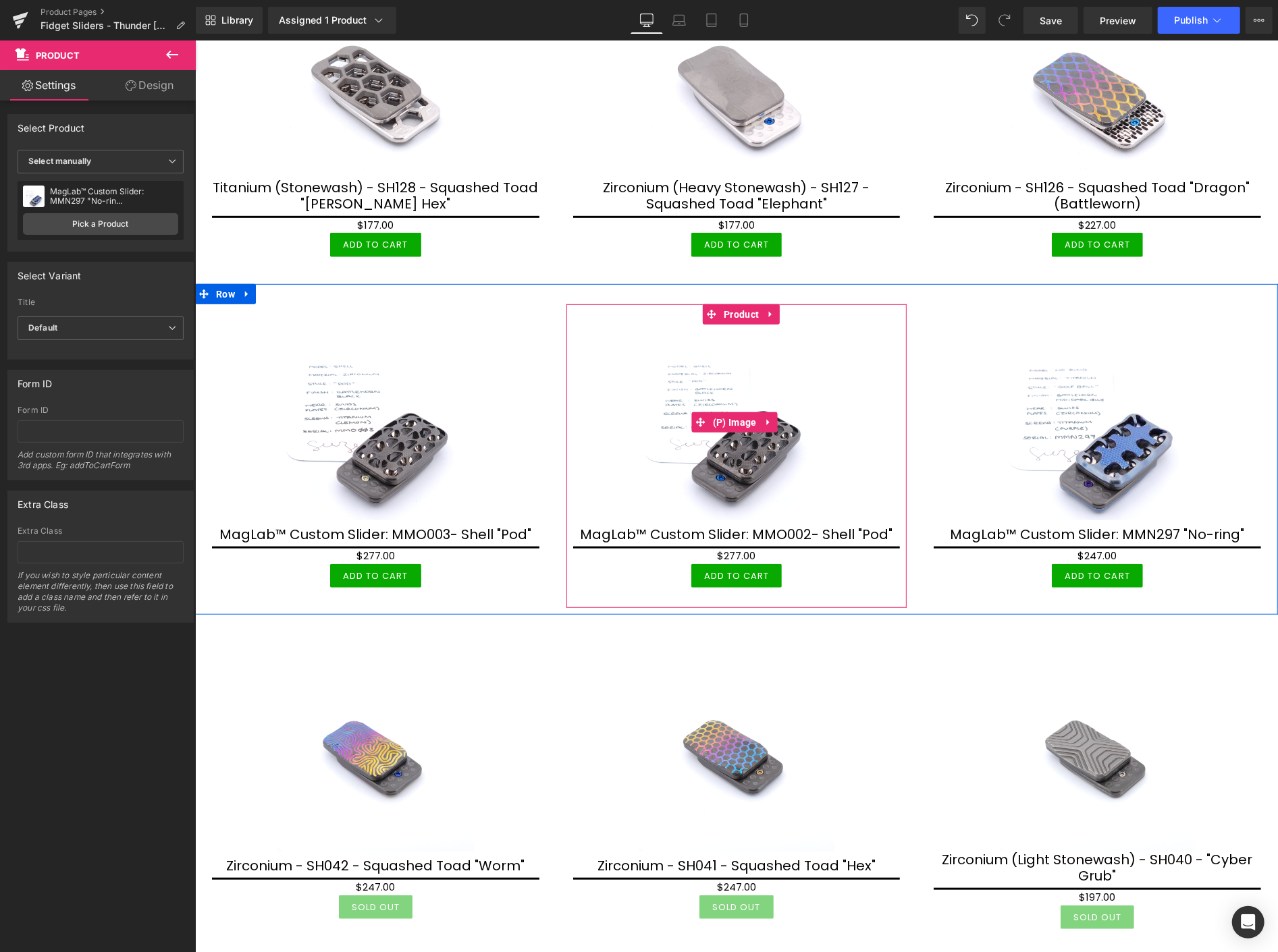
scroll to position [449, 0]
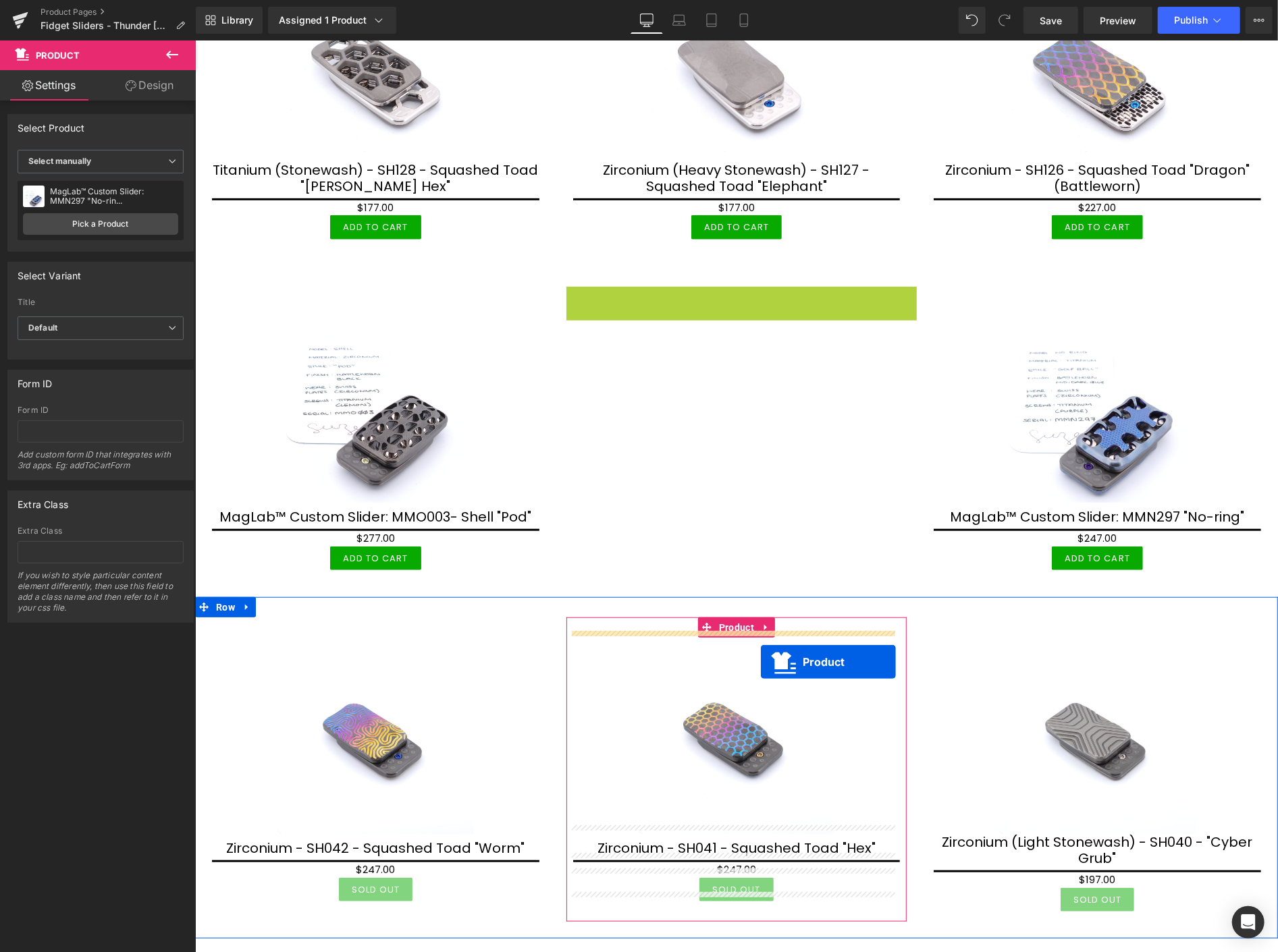
drag, startPoint x: 739, startPoint y: 292, endPoint x: 760, endPoint y: 662, distance: 370.6
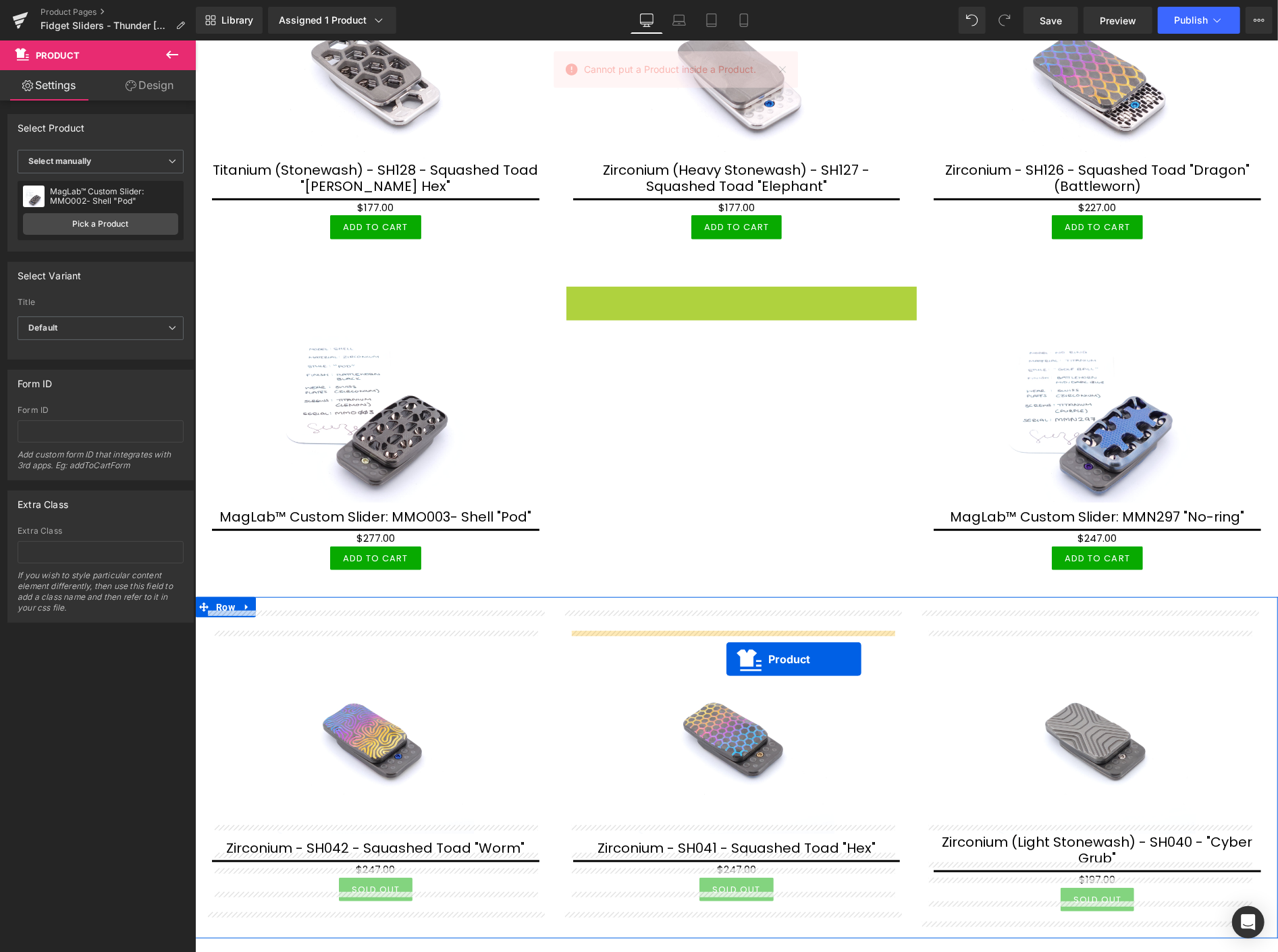
drag, startPoint x: 736, startPoint y: 289, endPoint x: 726, endPoint y: 659, distance: 370.1
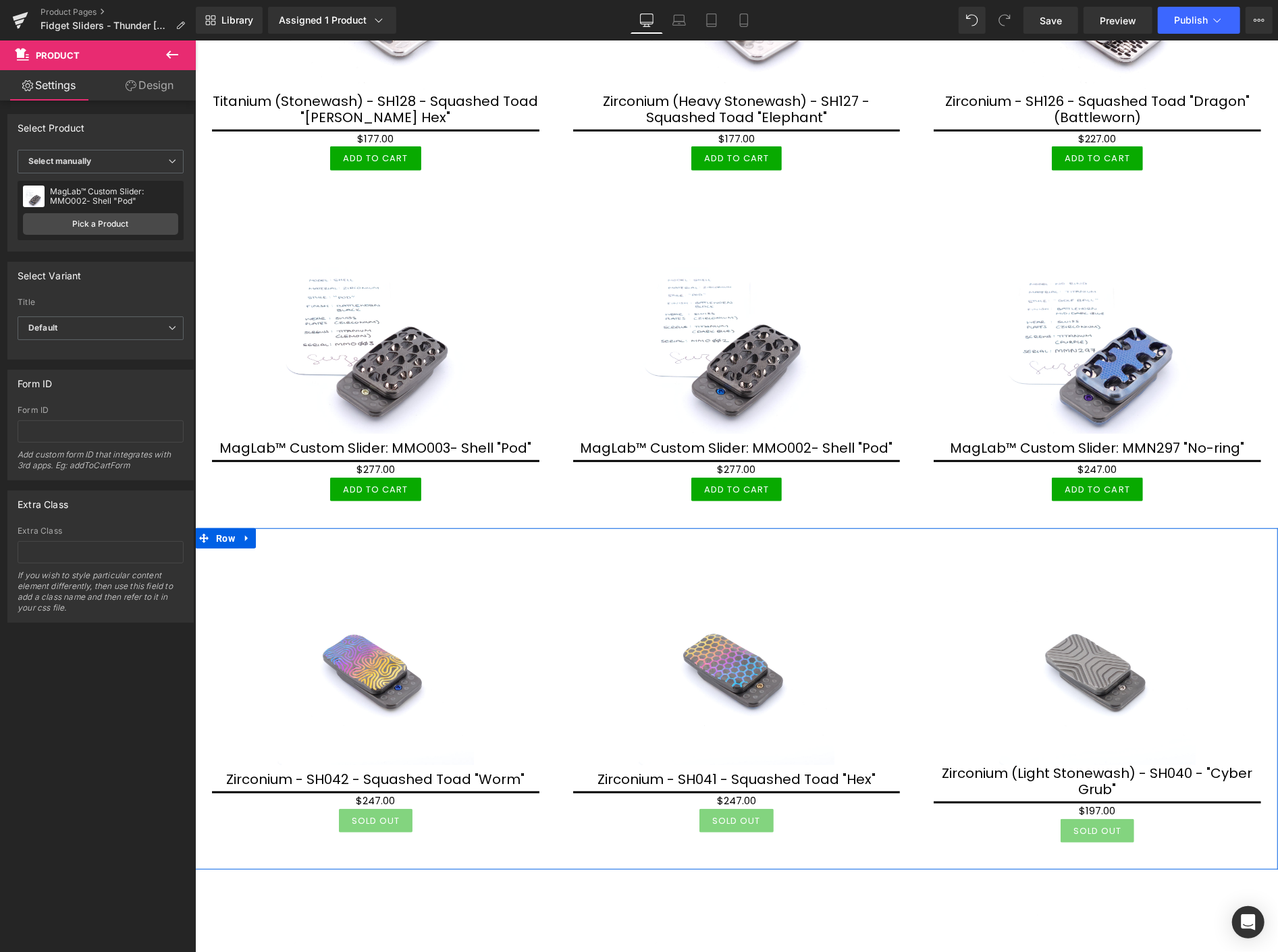
scroll to position [524, 0]
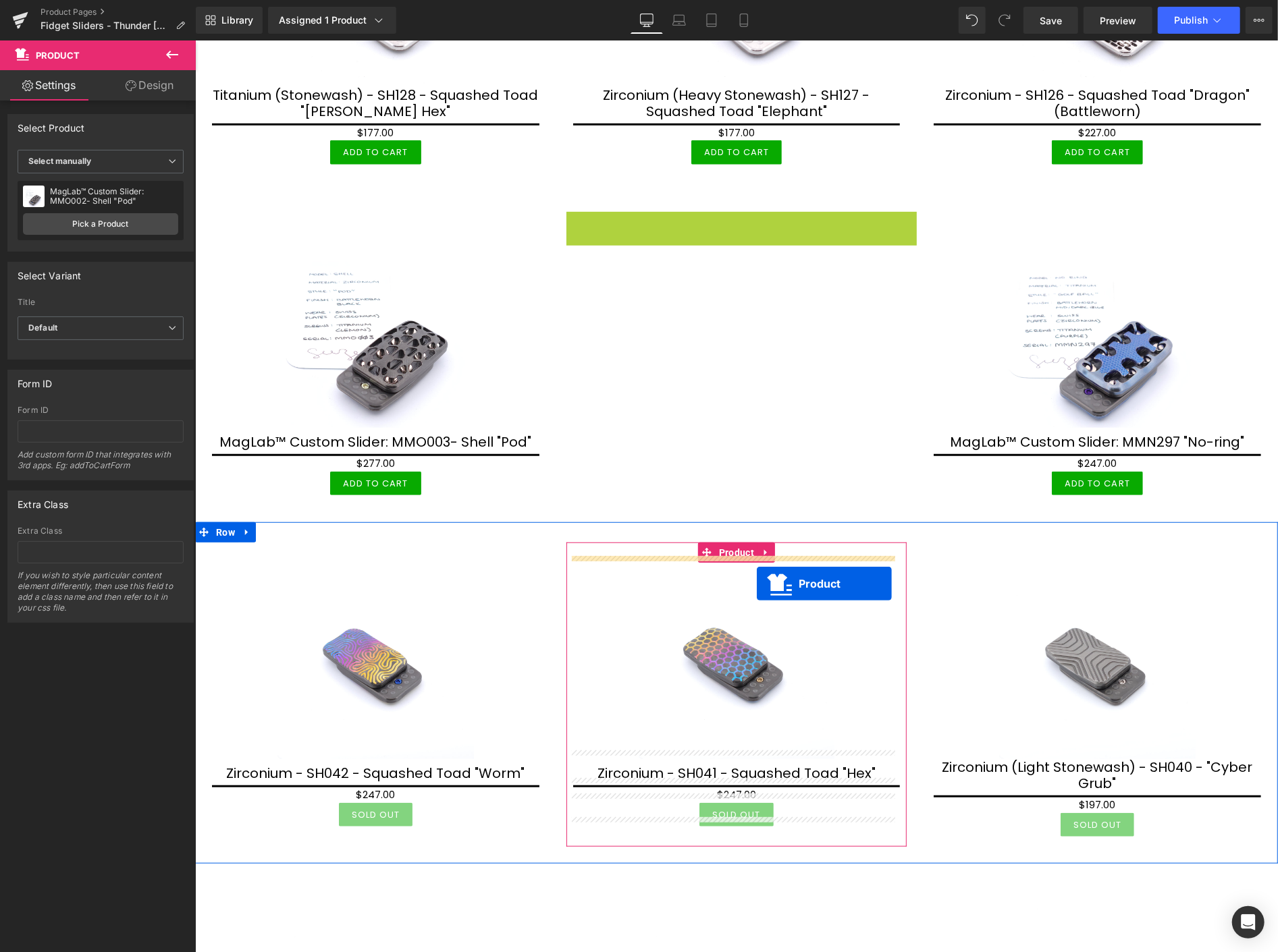
drag, startPoint x: 732, startPoint y: 217, endPoint x: 751, endPoint y: 583, distance: 366.5
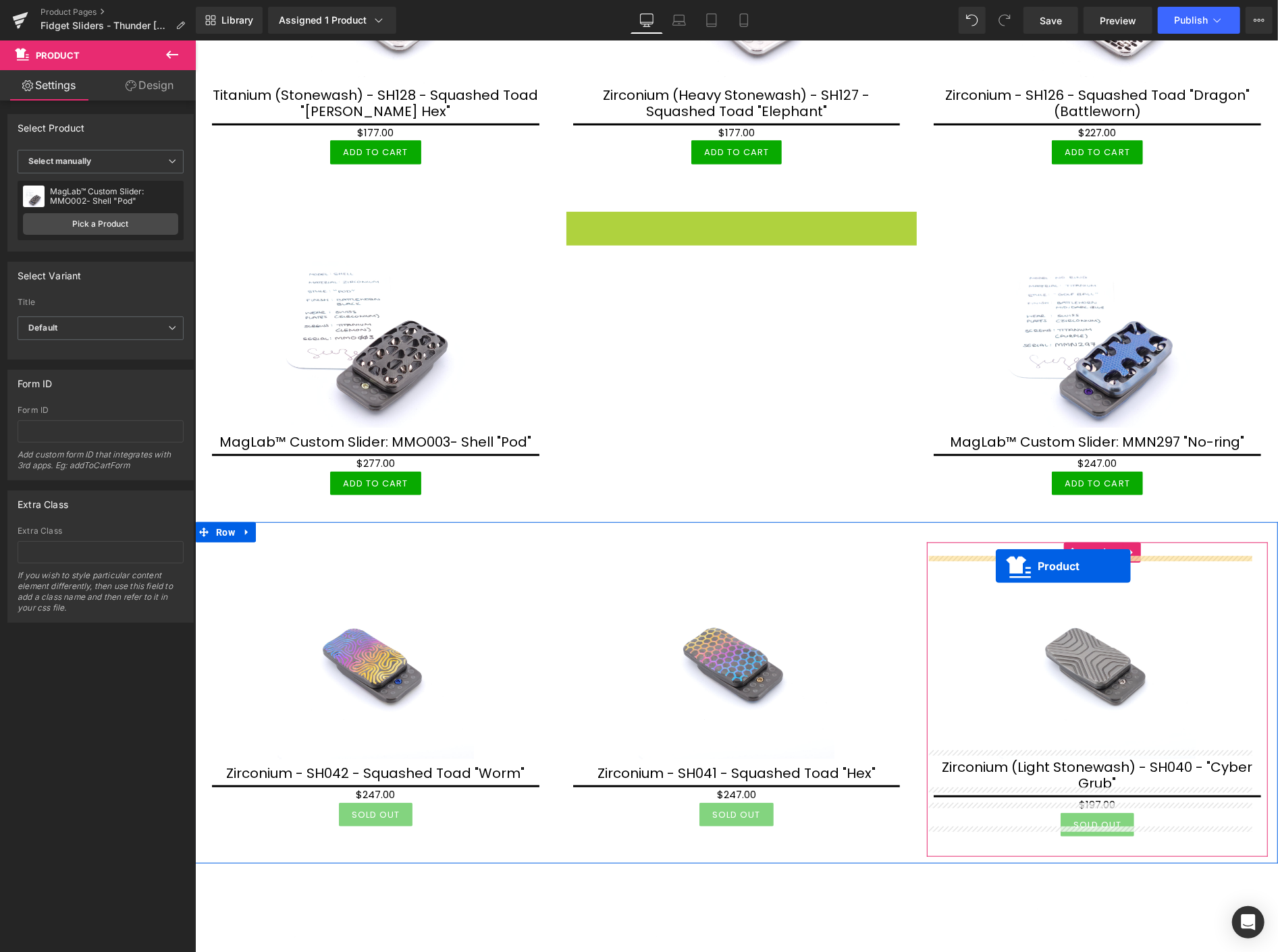
drag, startPoint x: 733, startPoint y: 220, endPoint x: 995, endPoint y: 568, distance: 435.6
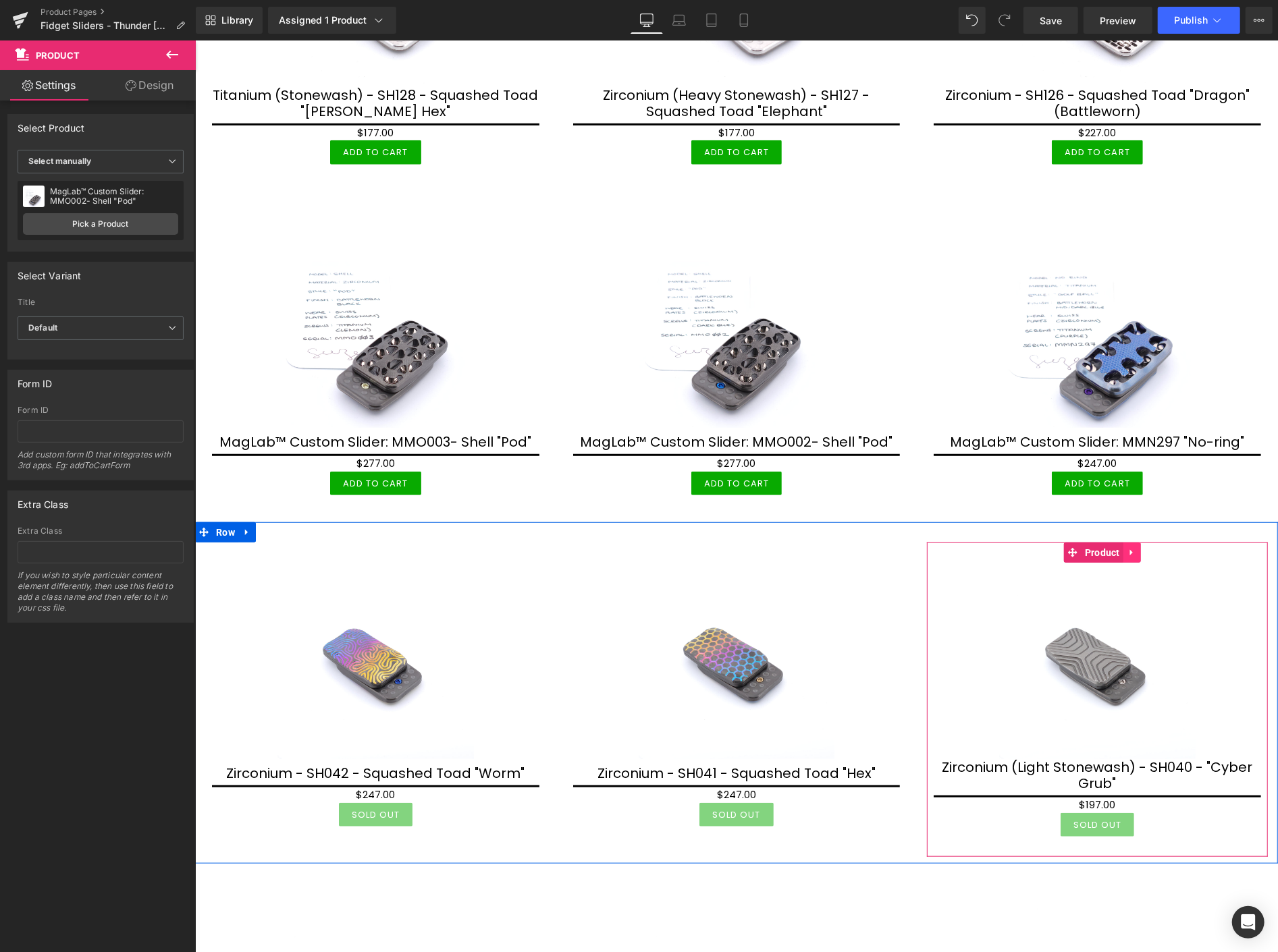
click at [1129, 549] on icon at bounding box center [1130, 552] width 2 height 6
click at [1136, 548] on icon at bounding box center [1140, 552] width 9 height 9
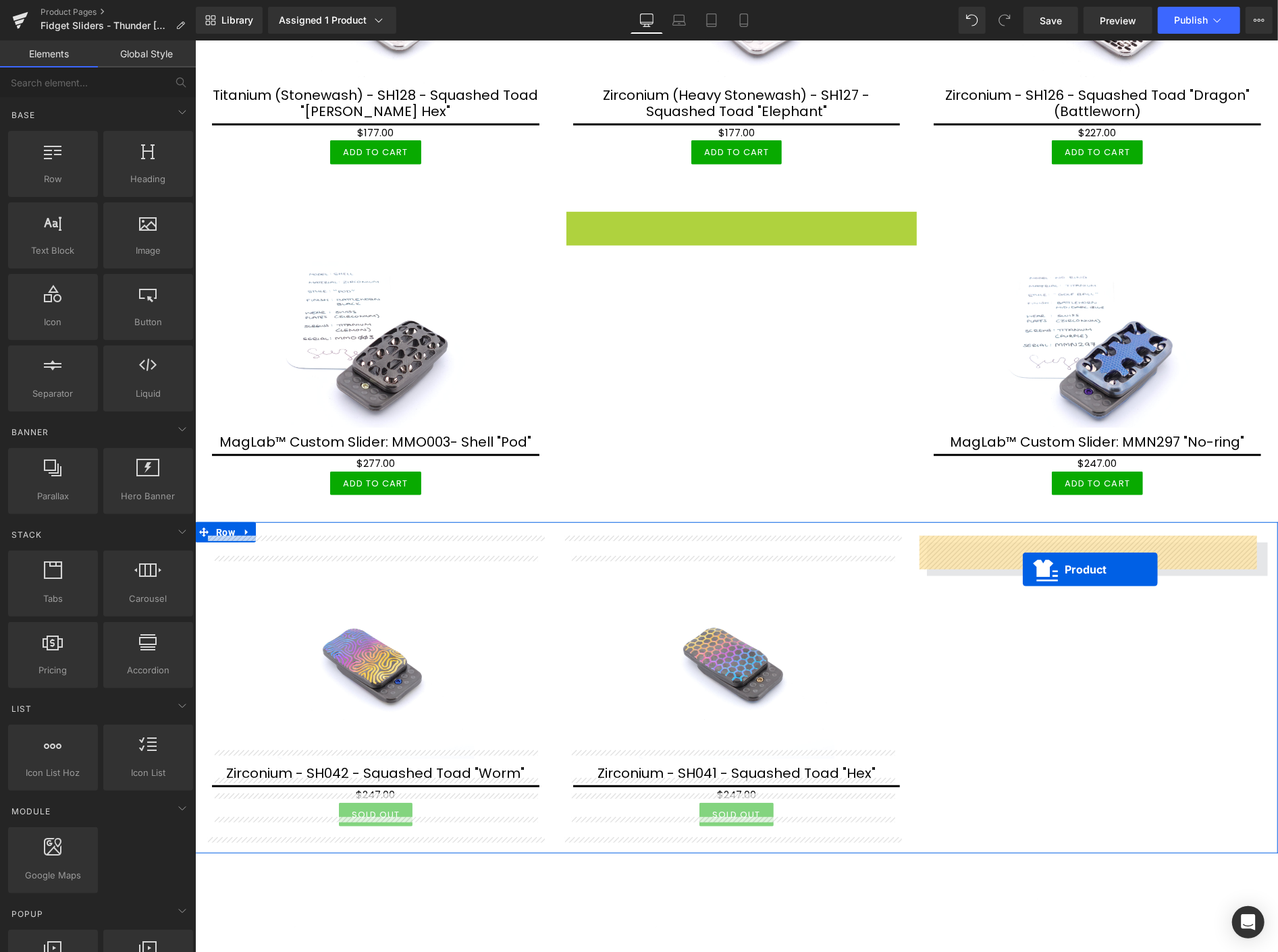
drag, startPoint x: 733, startPoint y: 211, endPoint x: 1021, endPoint y: 569, distance: 459.5
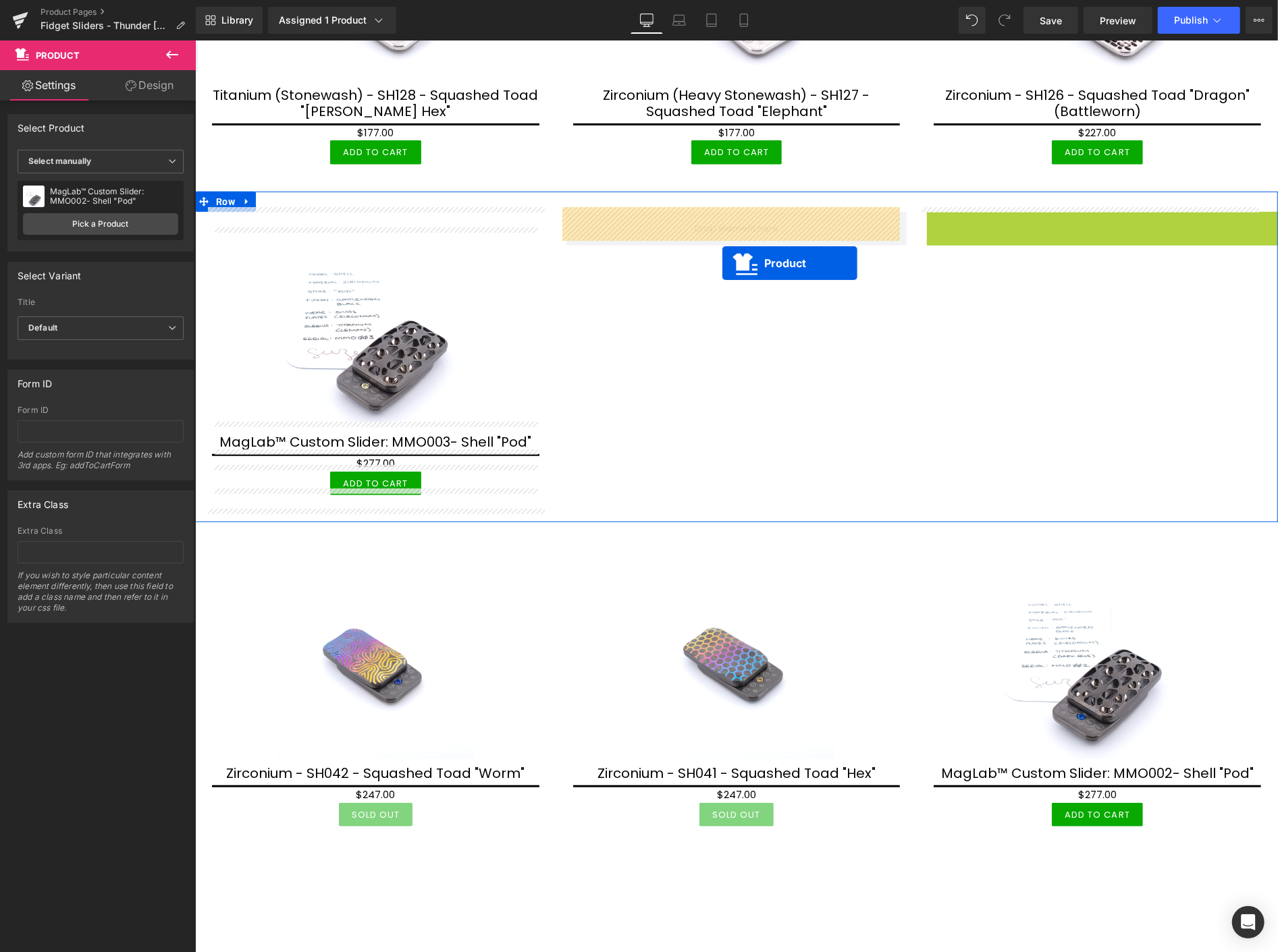
drag, startPoint x: 1096, startPoint y: 216, endPoint x: 722, endPoint y: 263, distance: 376.9
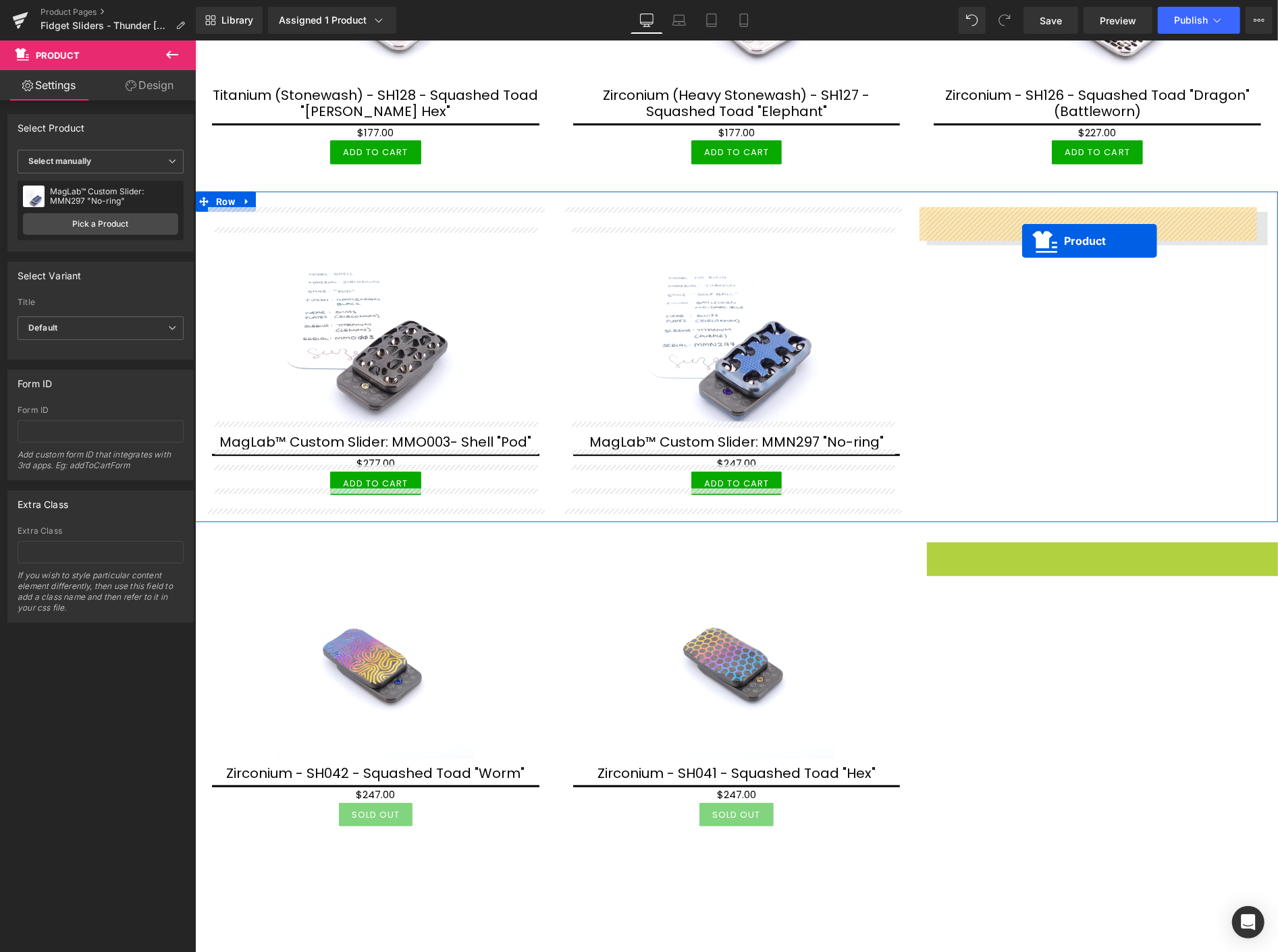
drag, startPoint x: 1097, startPoint y: 543, endPoint x: 1021, endPoint y: 241, distance: 311.4
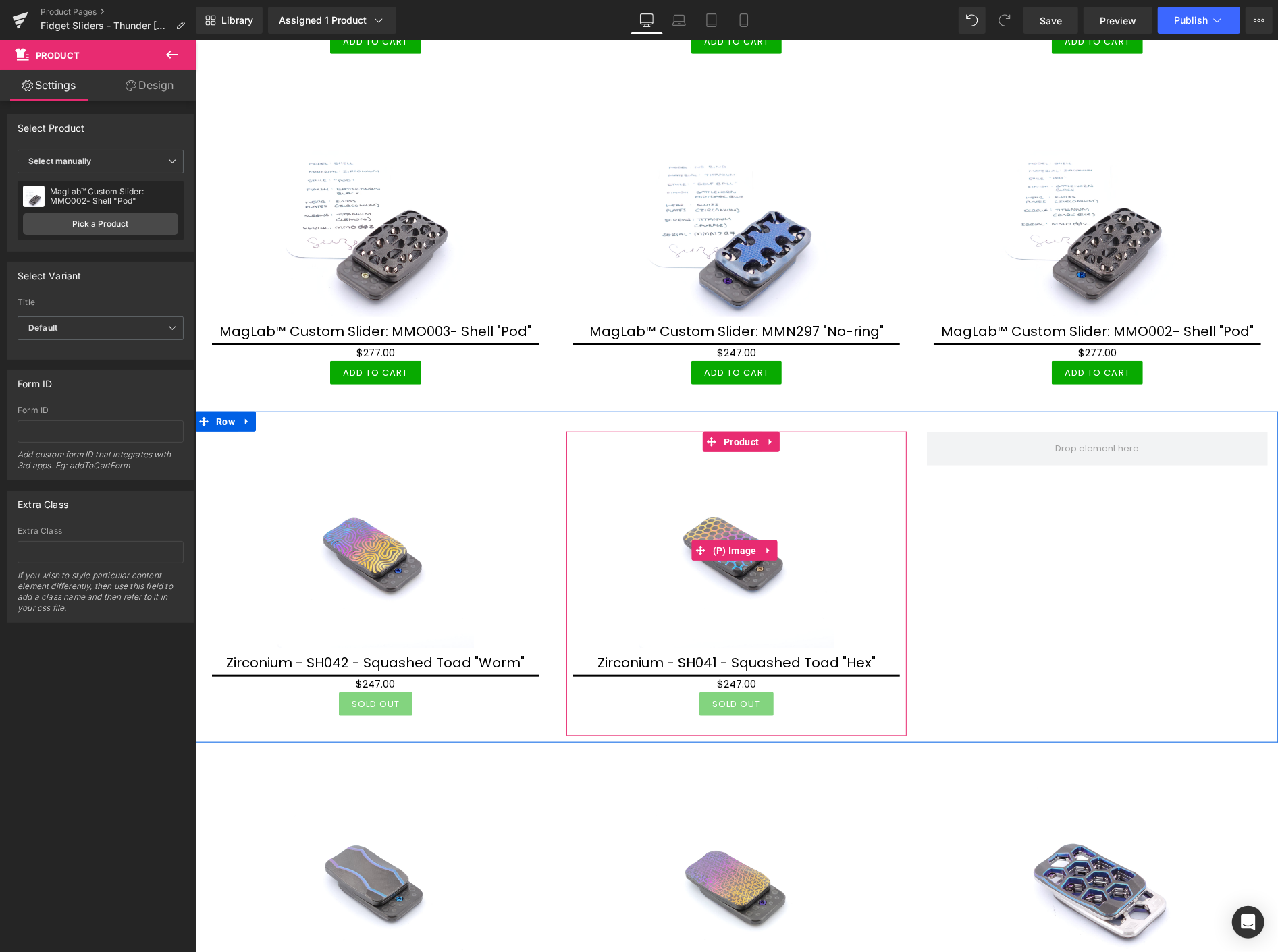
scroll to position [675, 0]
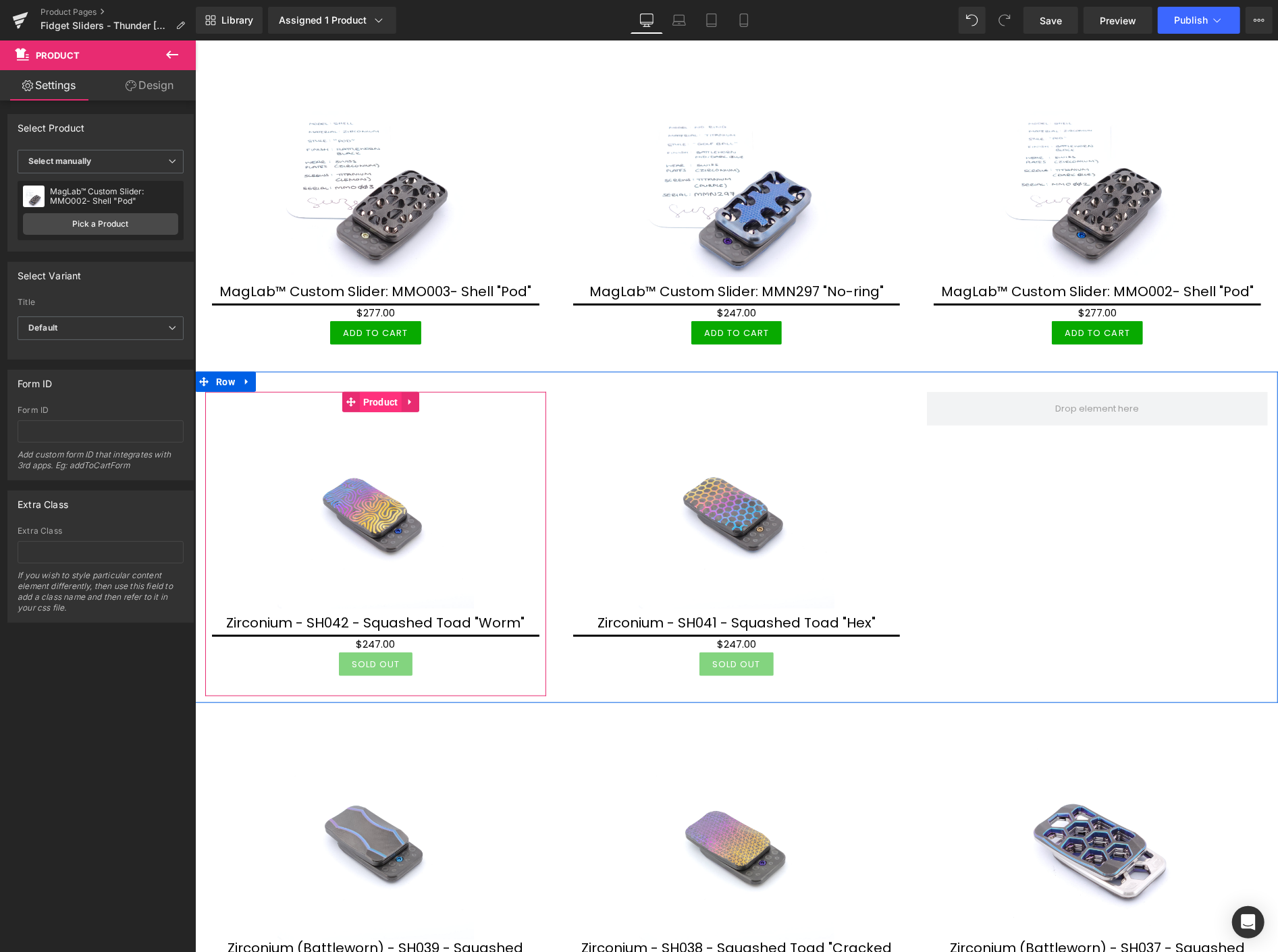
click at [375, 398] on span "Product" at bounding box center [380, 401] width 42 height 20
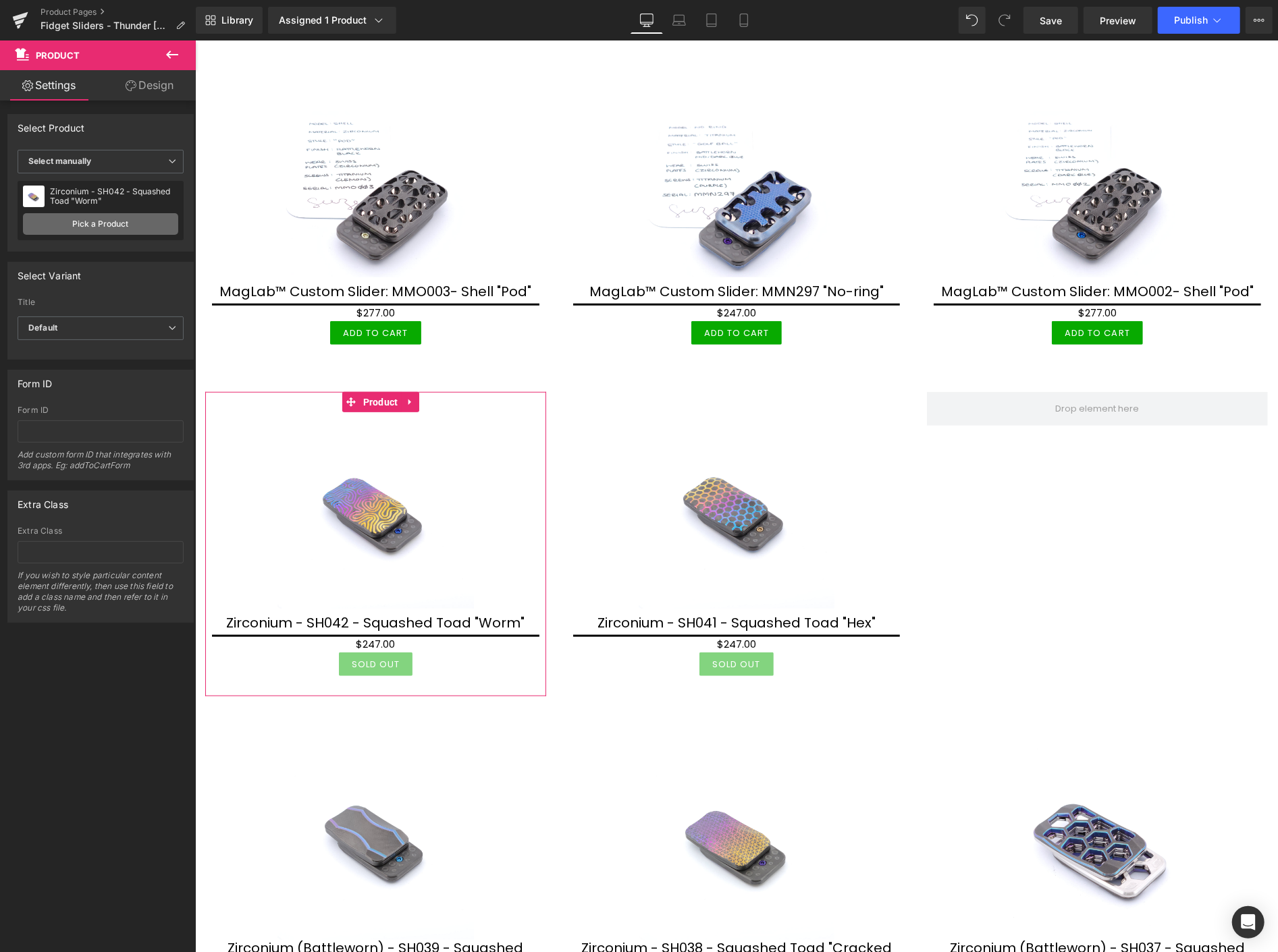
click at [76, 223] on link "Pick a Product" at bounding box center [101, 224] width 155 height 22
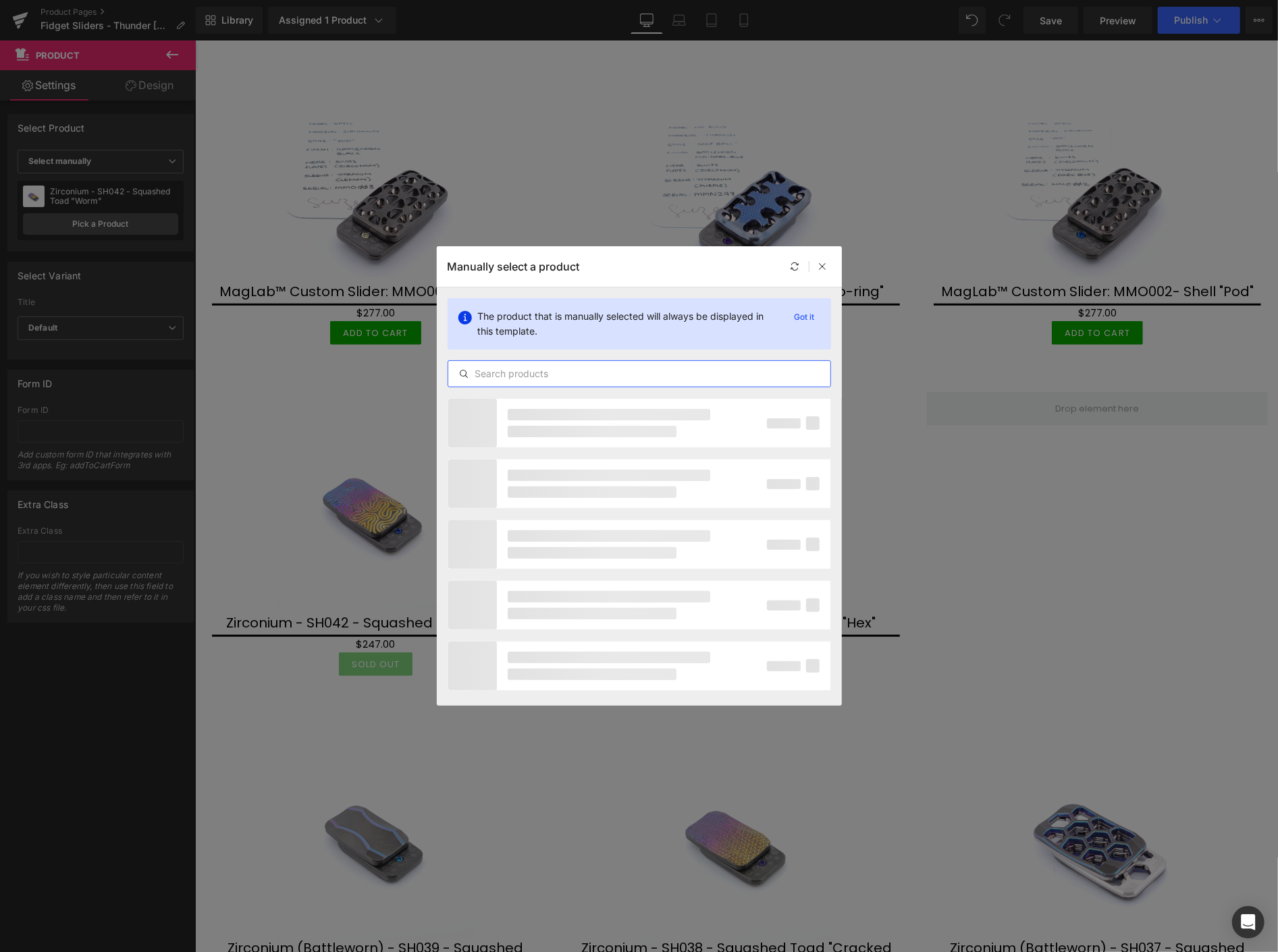
click at [566, 379] on input "text" at bounding box center [640, 374] width 382 height 16
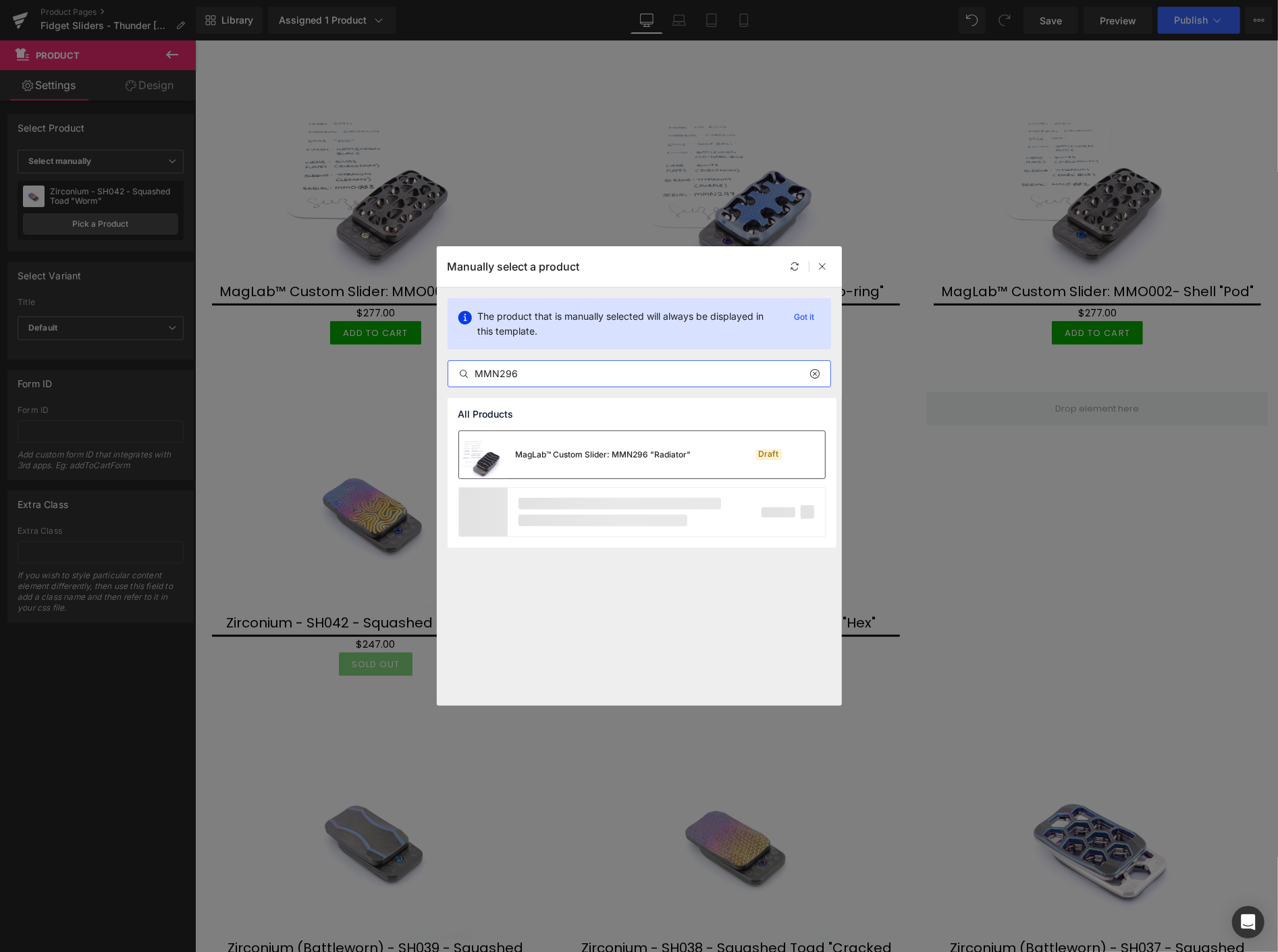
type input "MMN296"
click at [571, 444] on div "MagLab™ Custom Slider: MMN296 "Radiator"" at bounding box center [575, 455] width 232 height 47
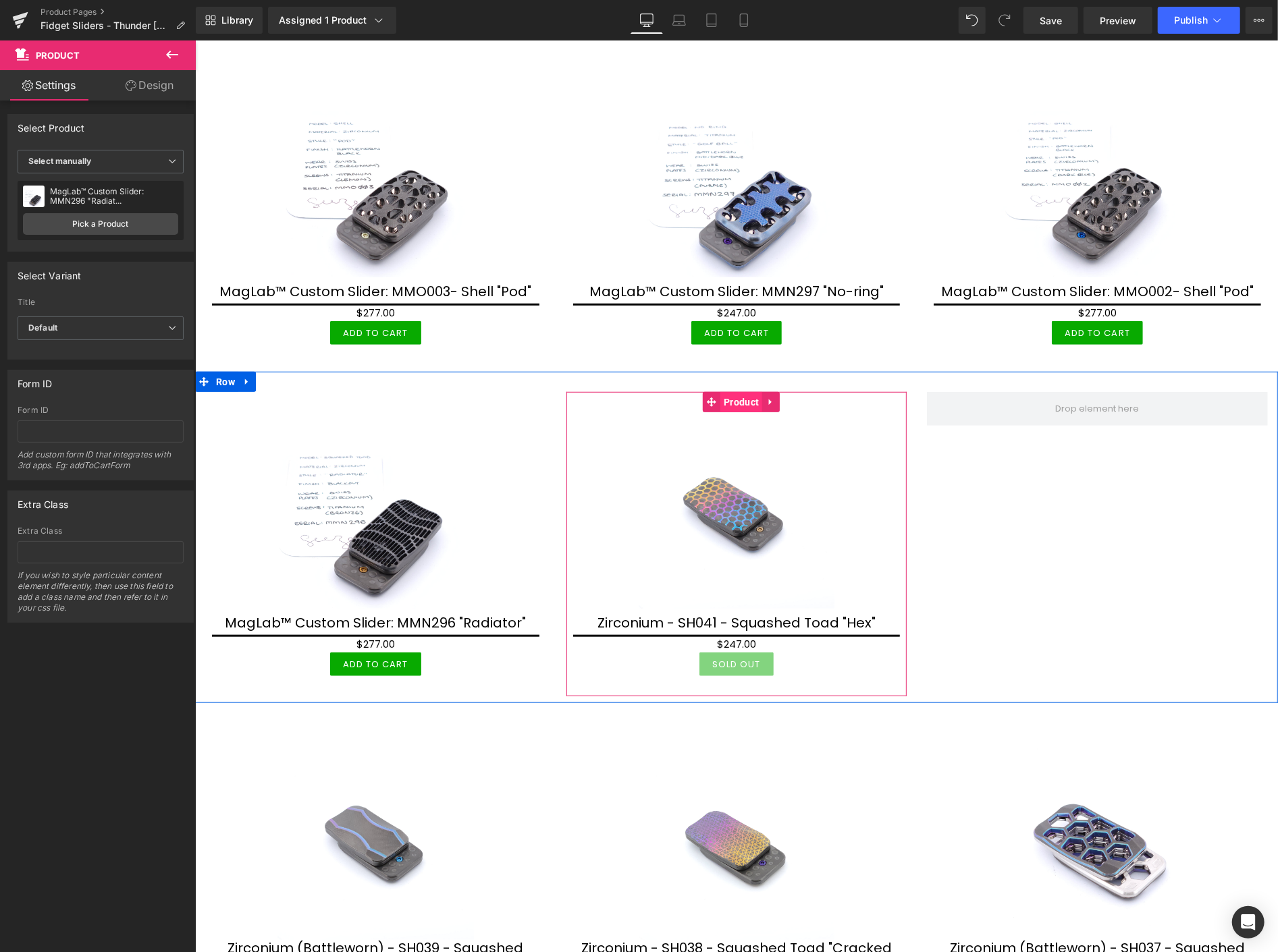
click at [735, 396] on span "Product" at bounding box center [740, 401] width 42 height 20
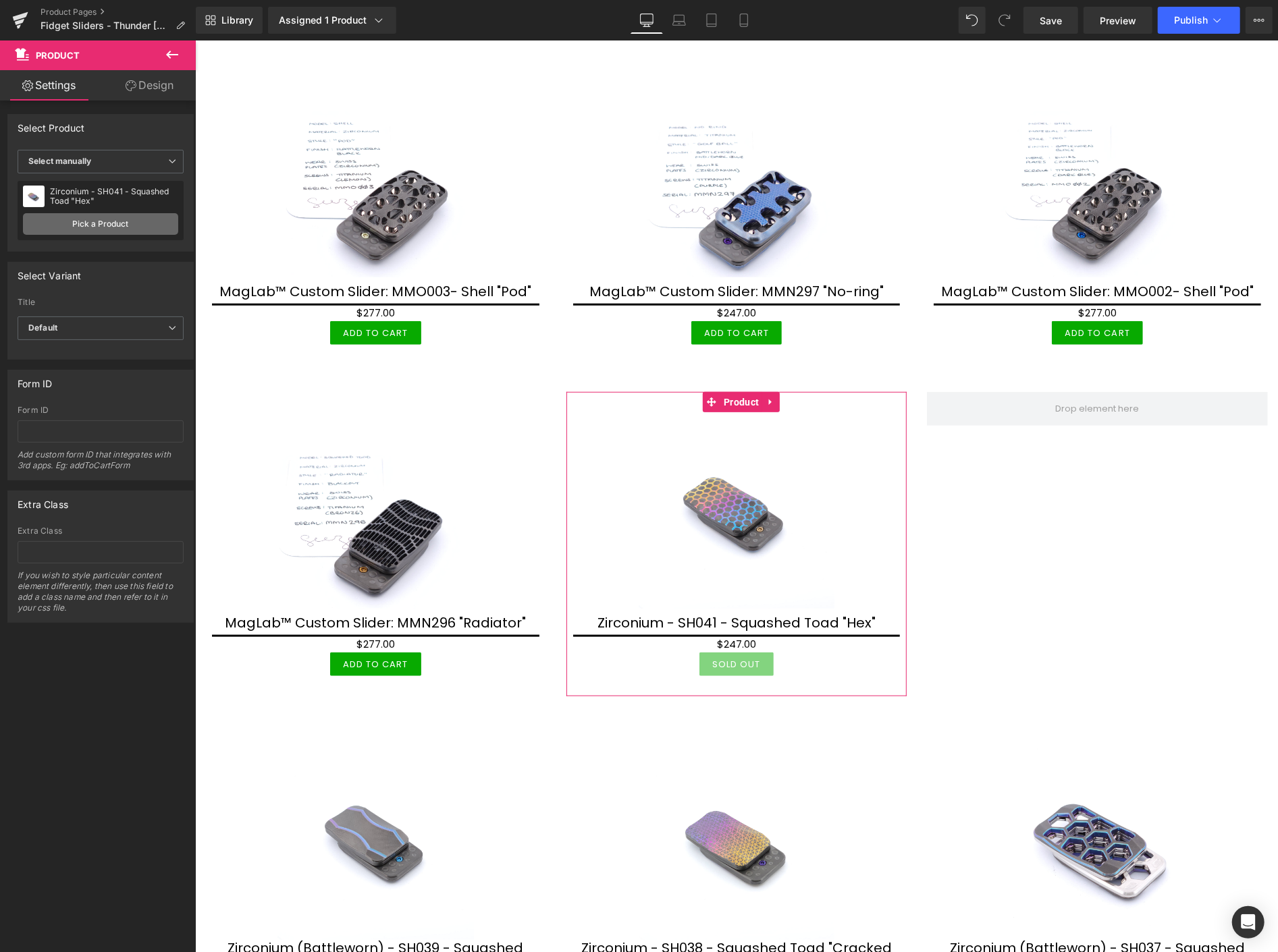
click at [104, 226] on link "Pick a Product" at bounding box center [101, 224] width 155 height 22
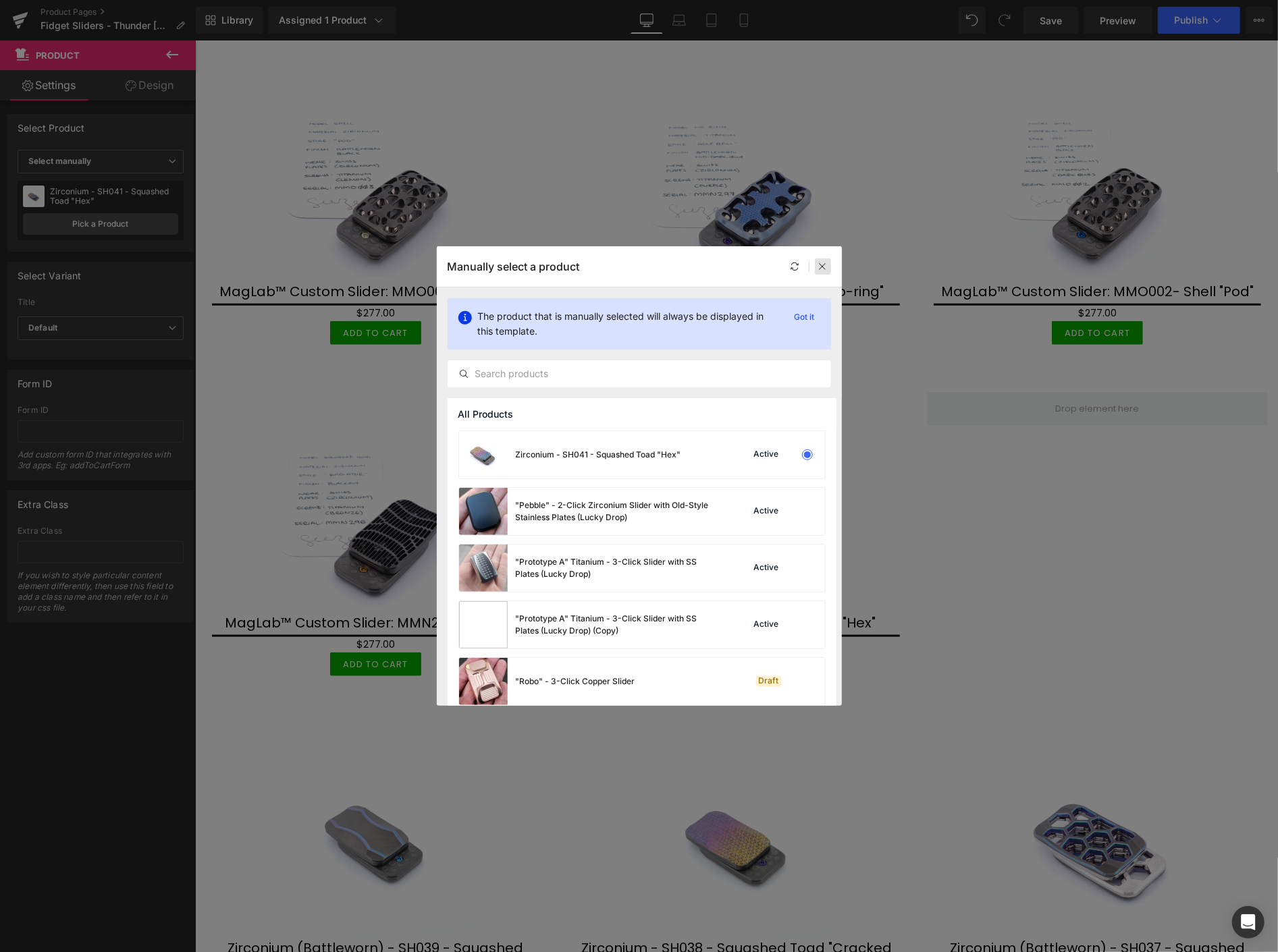
drag, startPoint x: 820, startPoint y: 266, endPoint x: 621, endPoint y: 227, distance: 202.8
click at [820, 266] on icon at bounding box center [823, 267] width 9 height 9
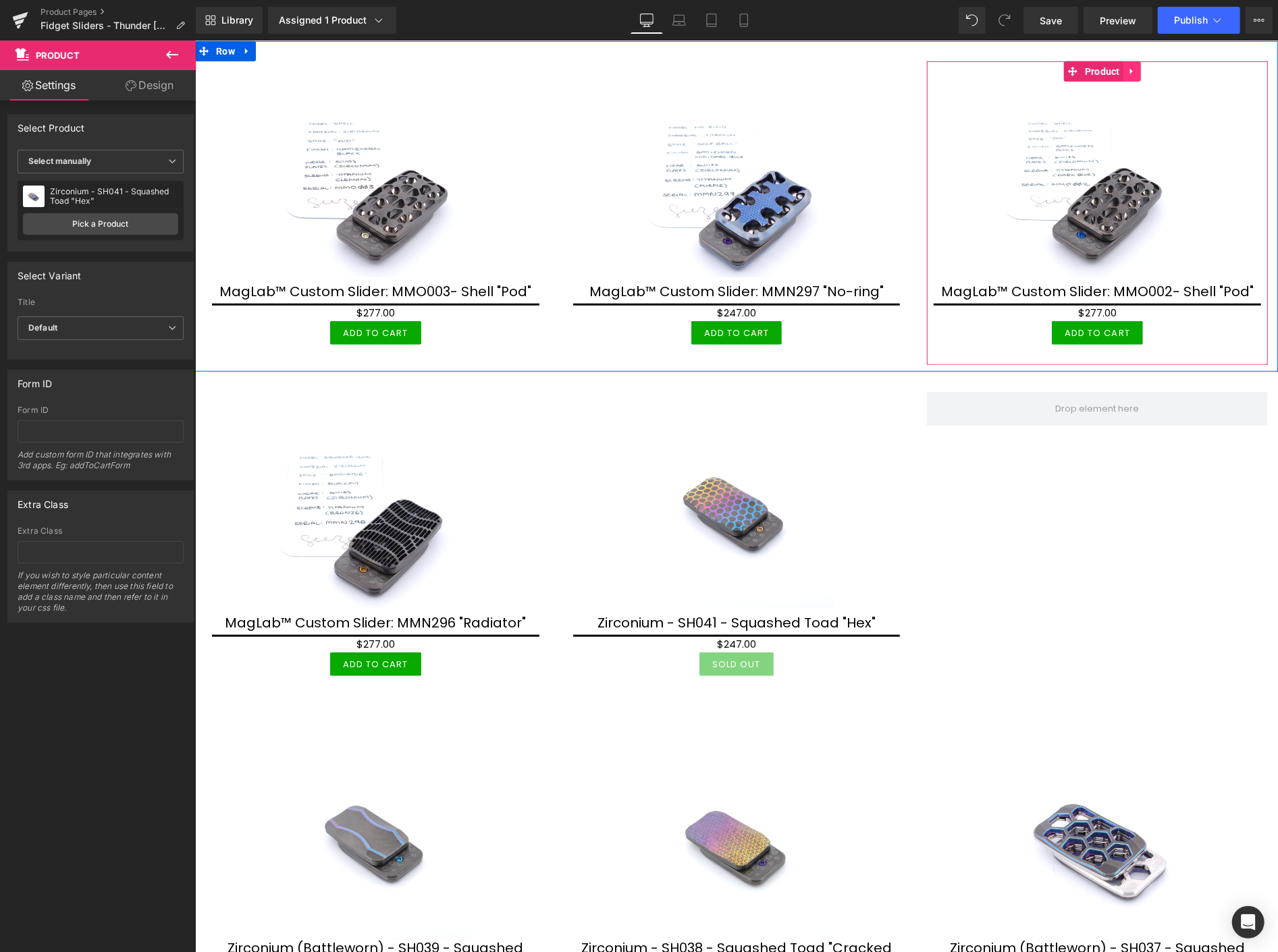
click at [1127, 66] on icon at bounding box center [1132, 70] width 9 height 10
click at [1136, 67] on icon at bounding box center [1140, 71] width 9 height 9
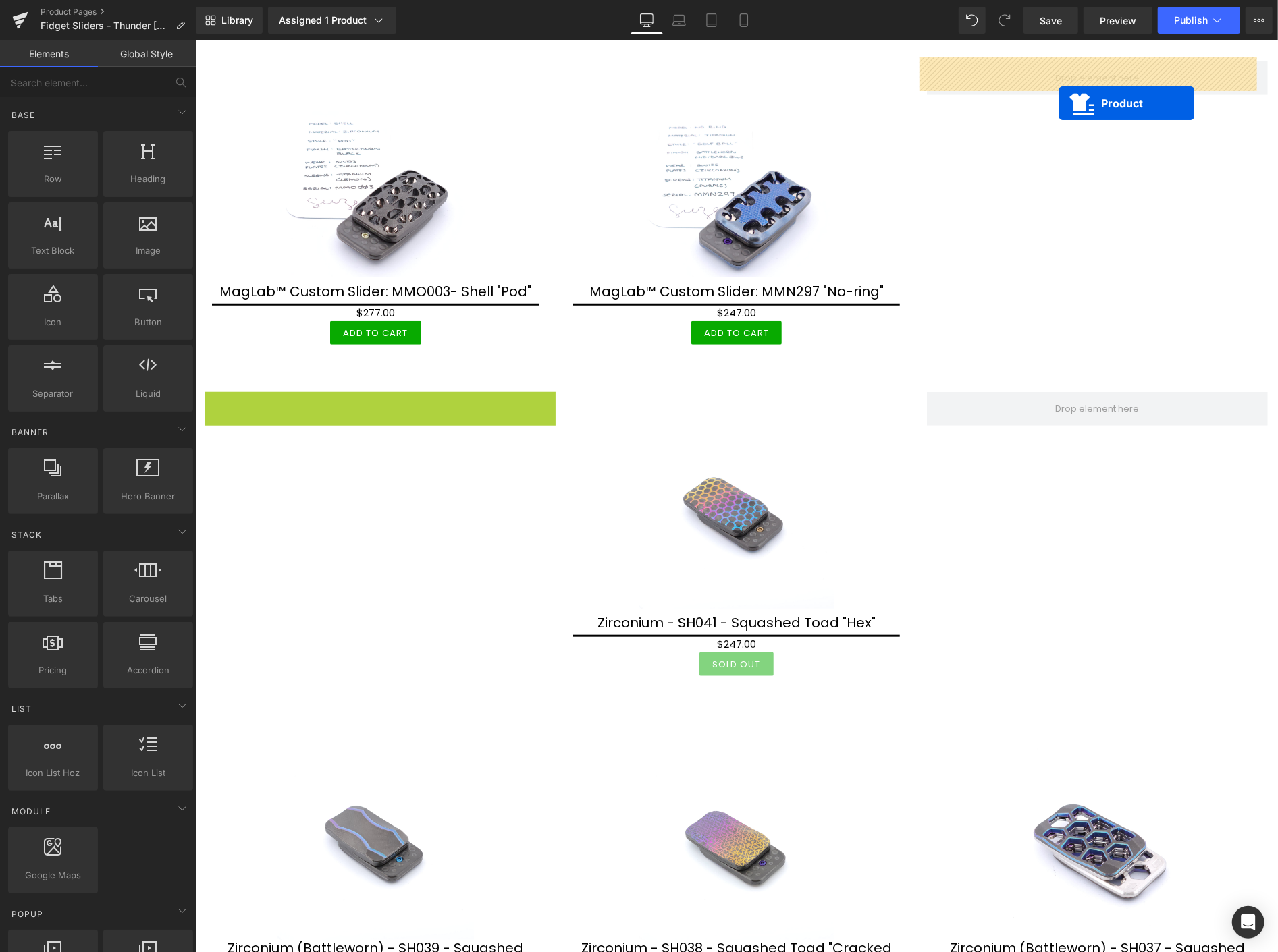
drag, startPoint x: 379, startPoint y: 395, endPoint x: 1058, endPoint y: 103, distance: 739.1
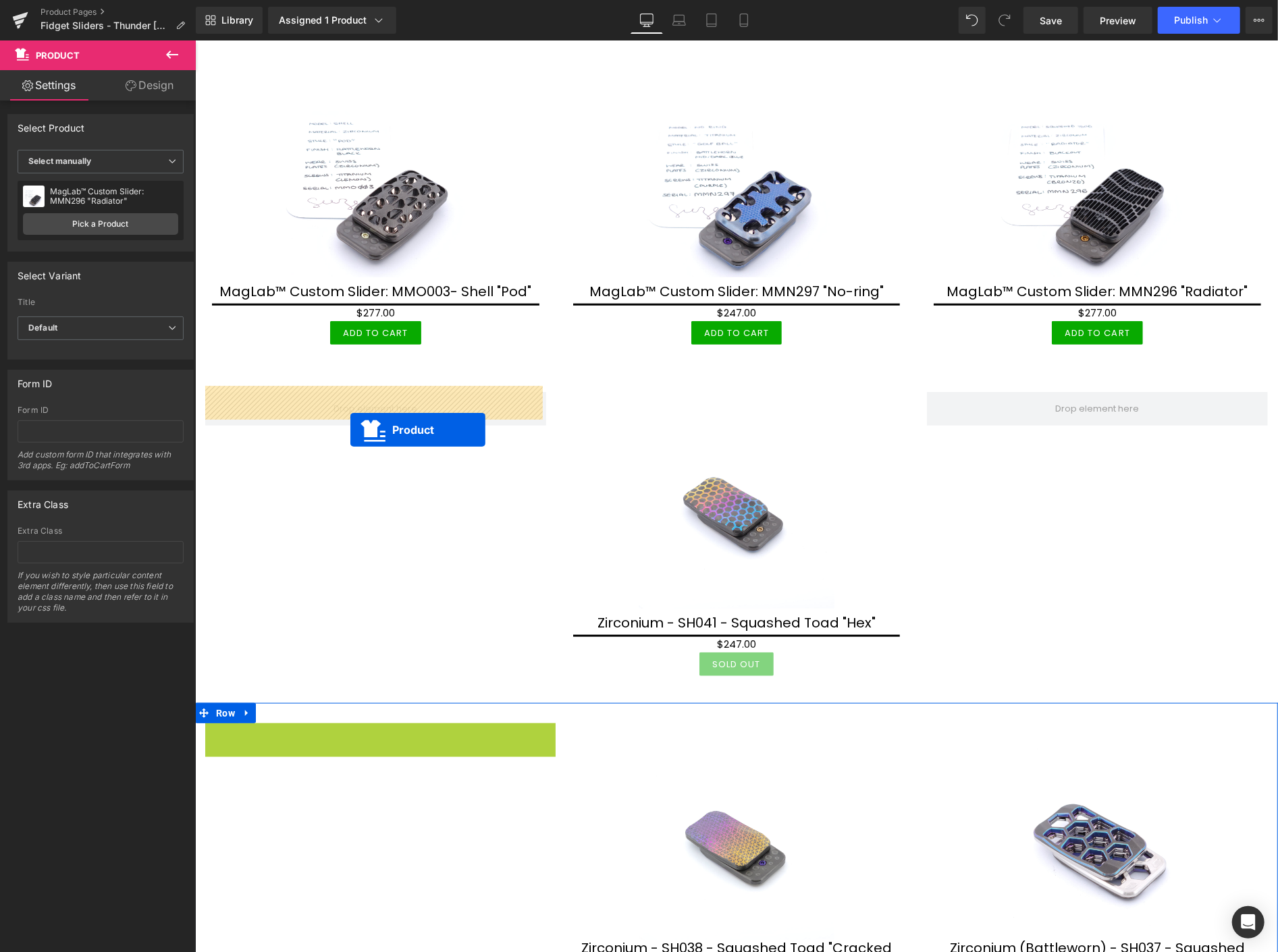
drag, startPoint x: 381, startPoint y: 726, endPoint x: 350, endPoint y: 429, distance: 298.6
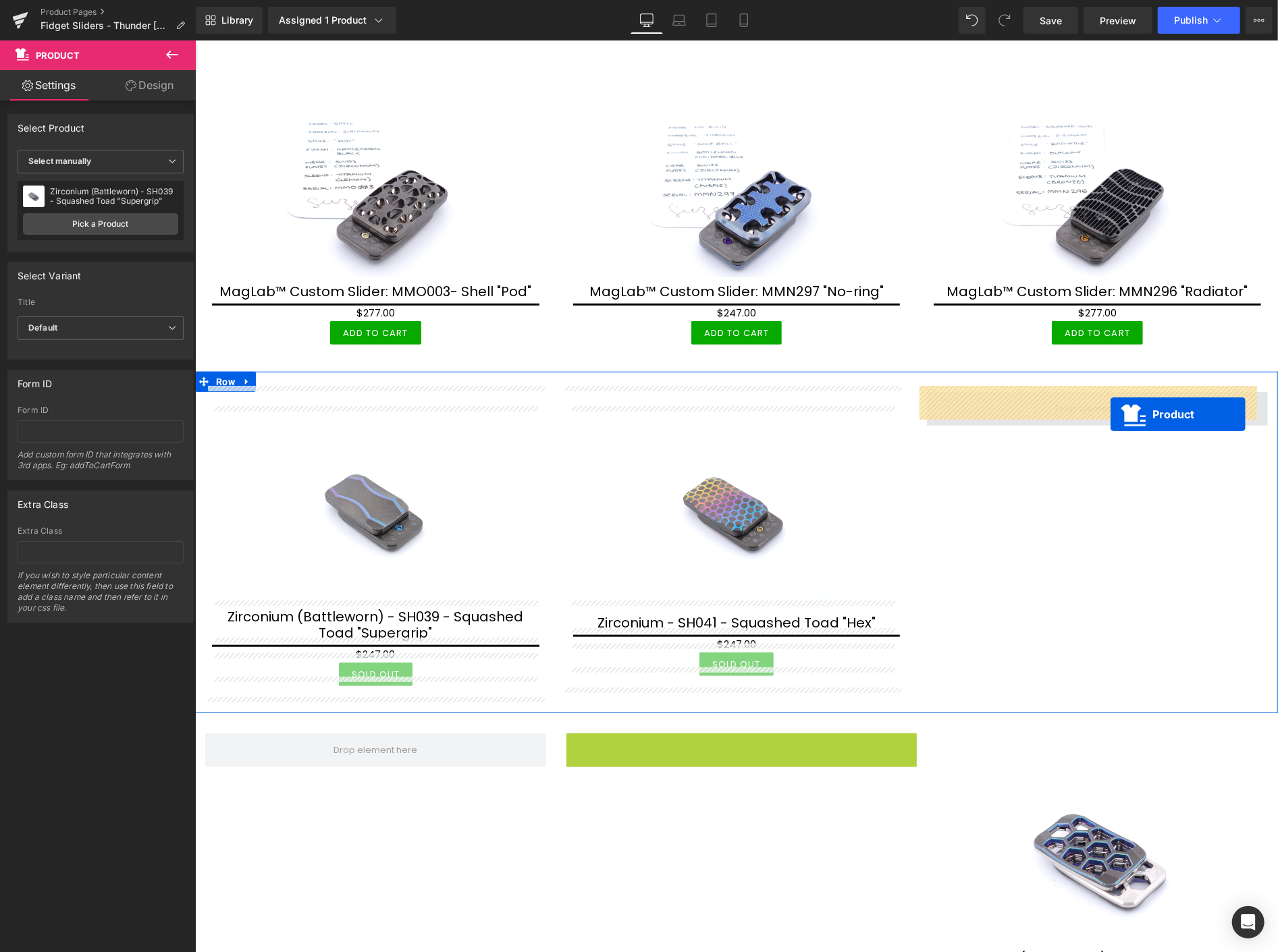
drag, startPoint x: 739, startPoint y: 739, endPoint x: 1110, endPoint y: 411, distance: 495.2
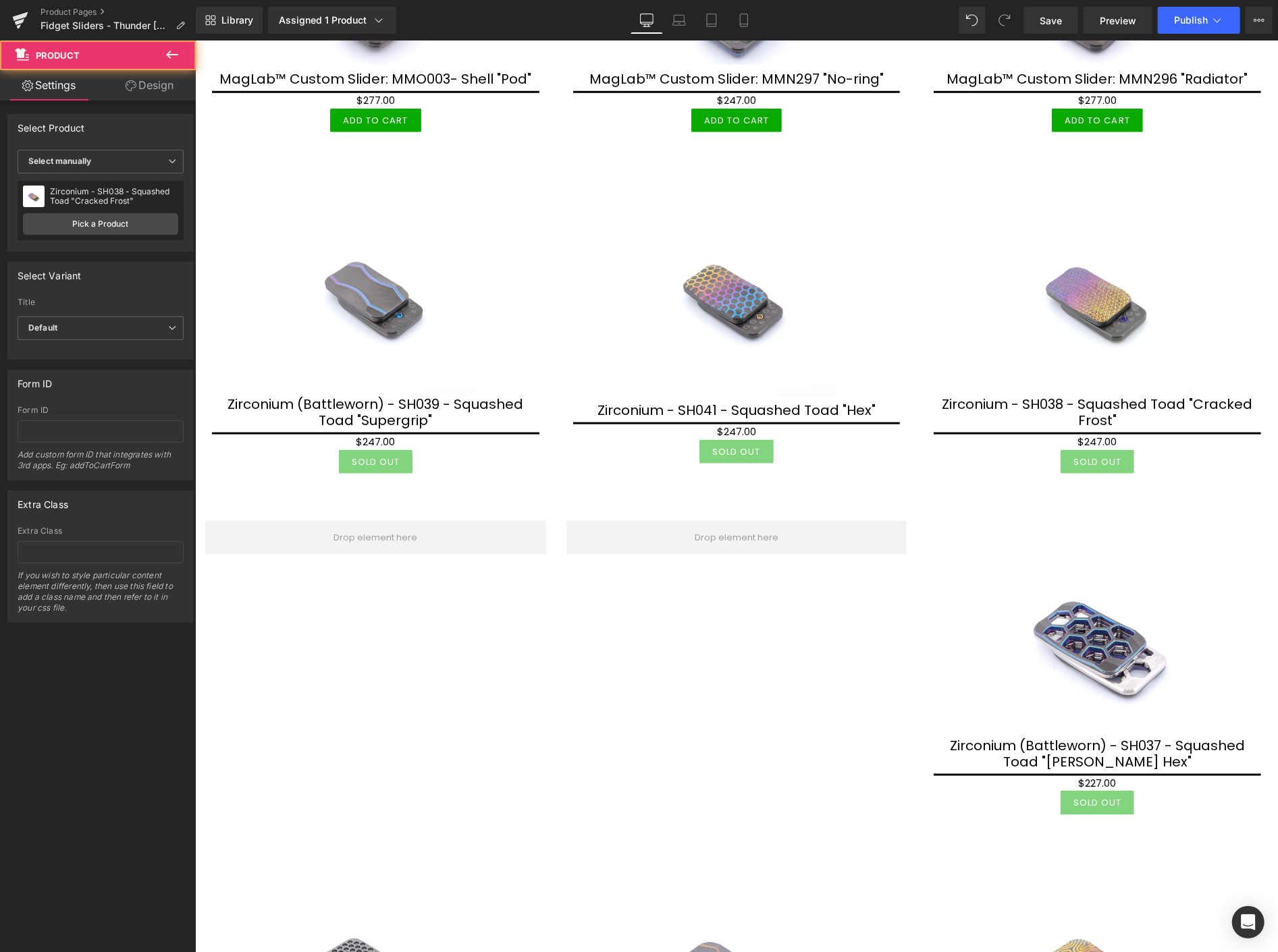
scroll to position [974, 0]
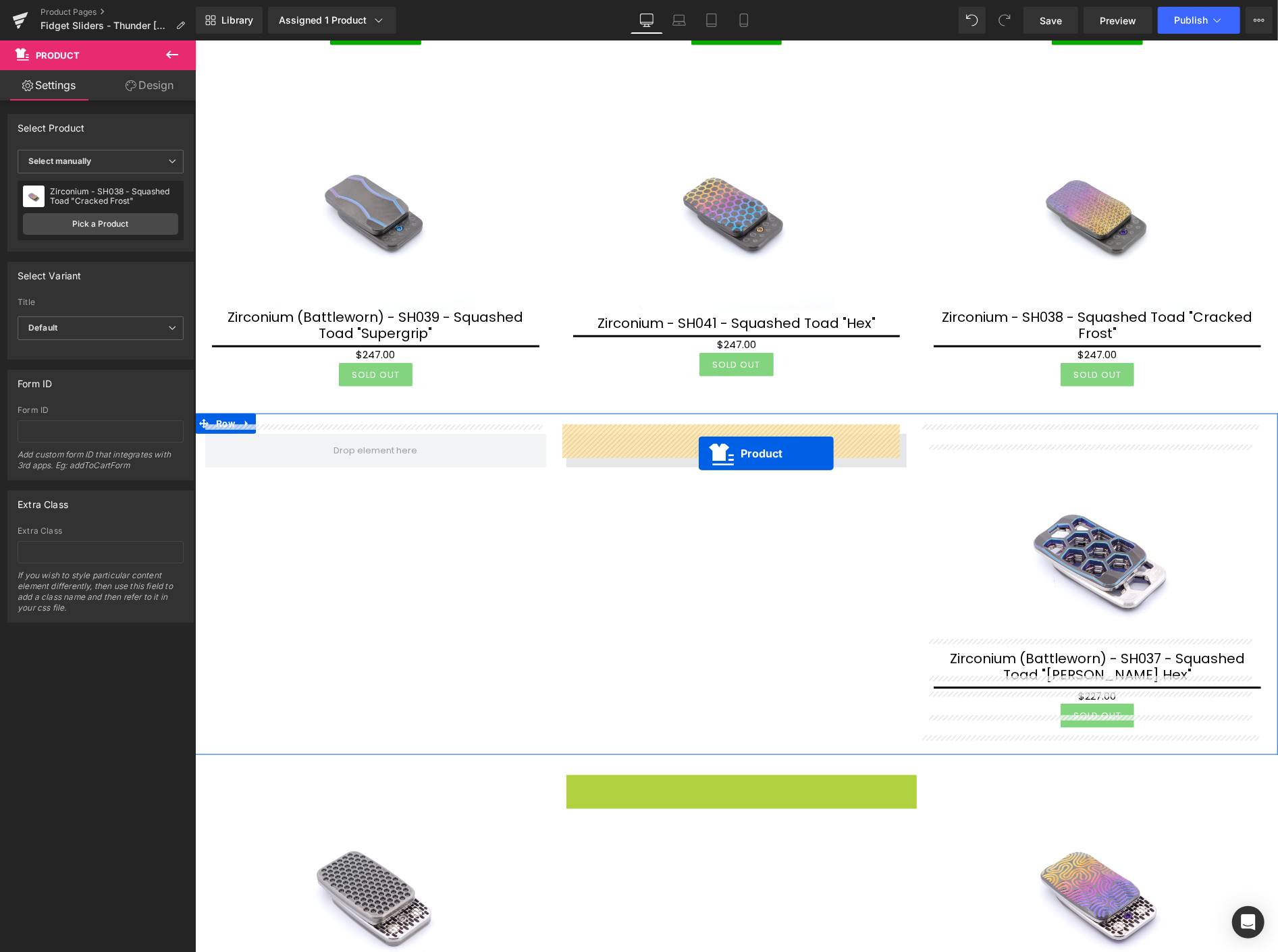
drag, startPoint x: 731, startPoint y: 772, endPoint x: 698, endPoint y: 453, distance: 320.7
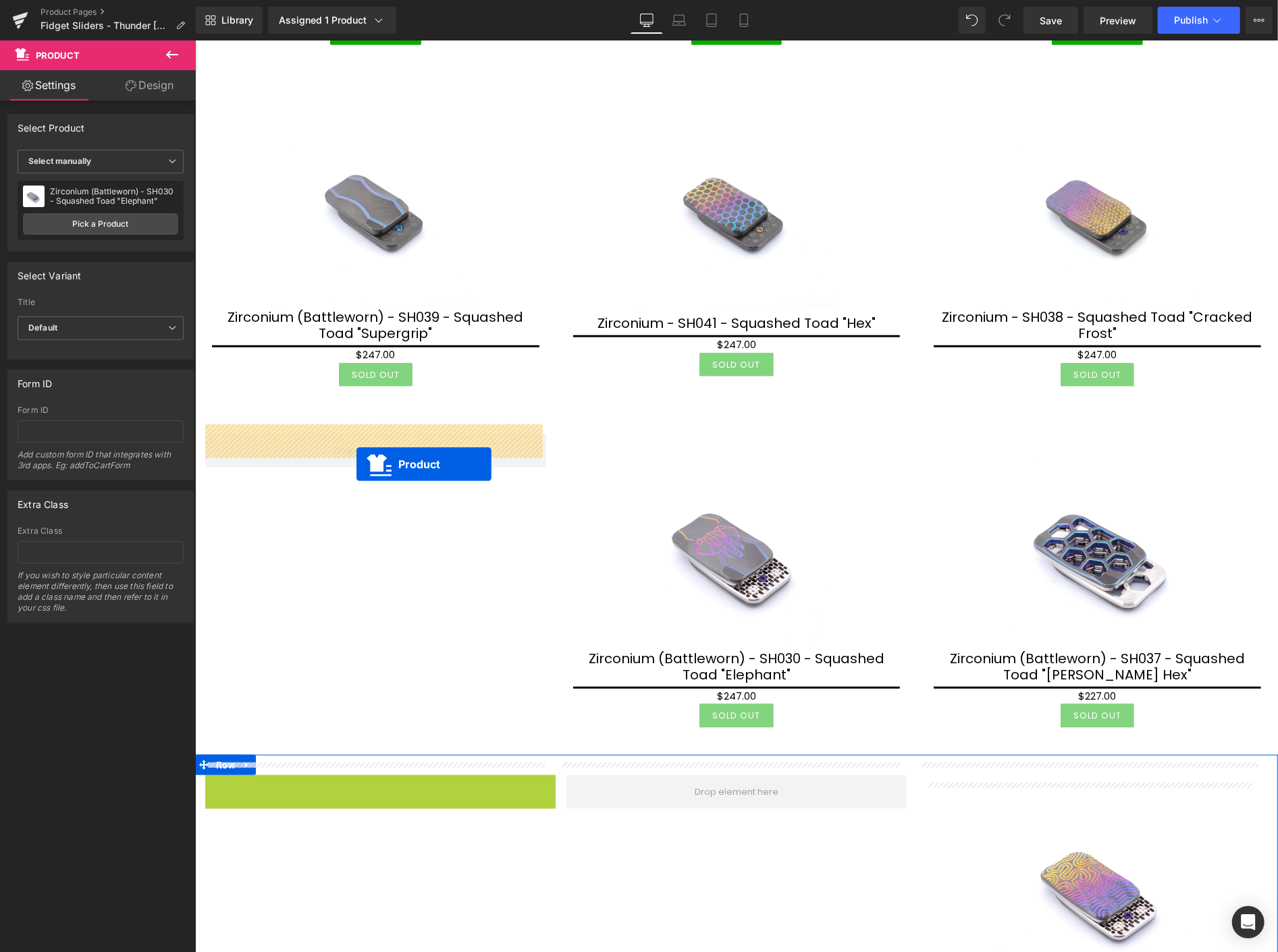
drag, startPoint x: 374, startPoint y: 770, endPoint x: 356, endPoint y: 463, distance: 307.5
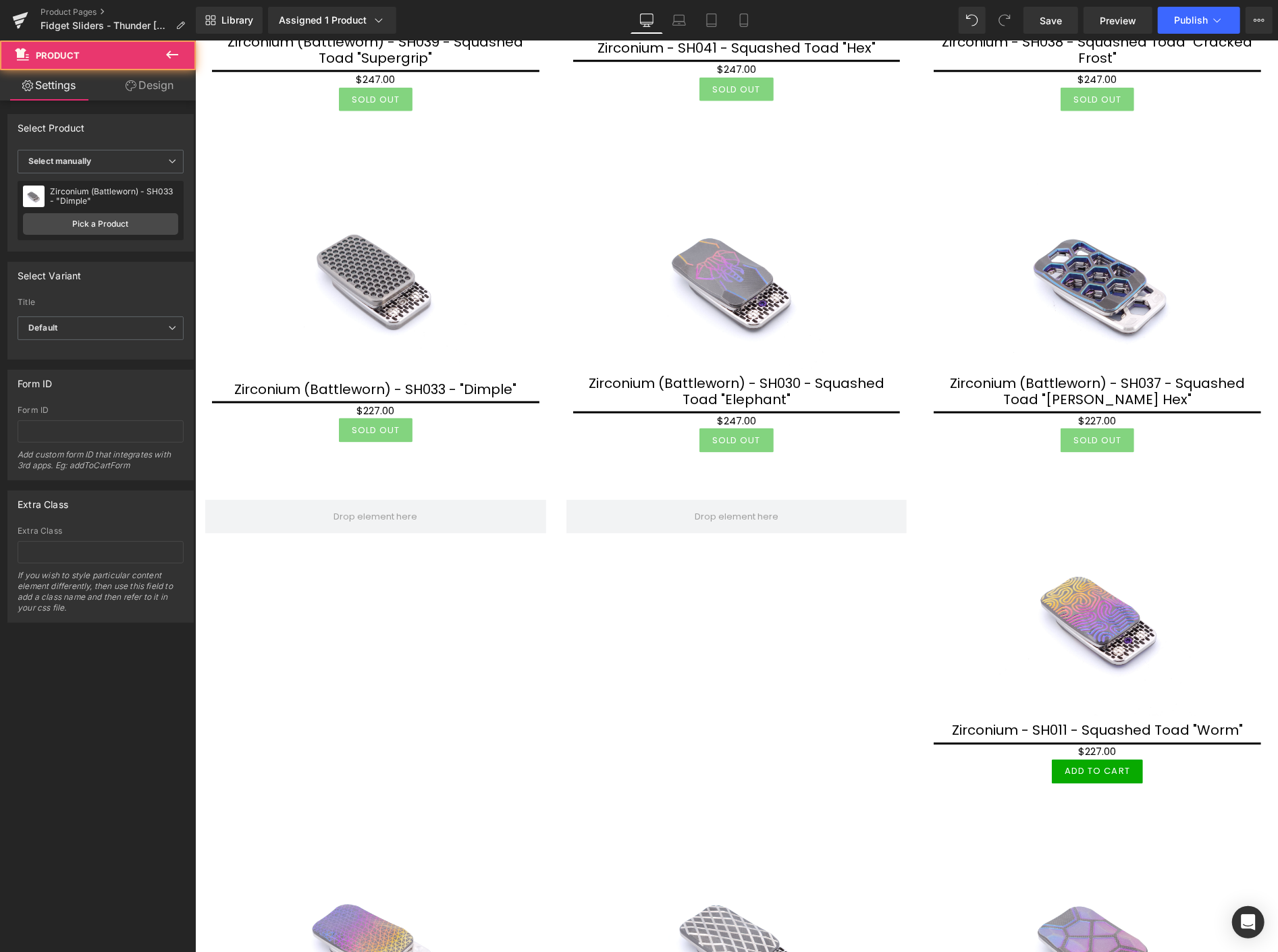
scroll to position [1274, 0]
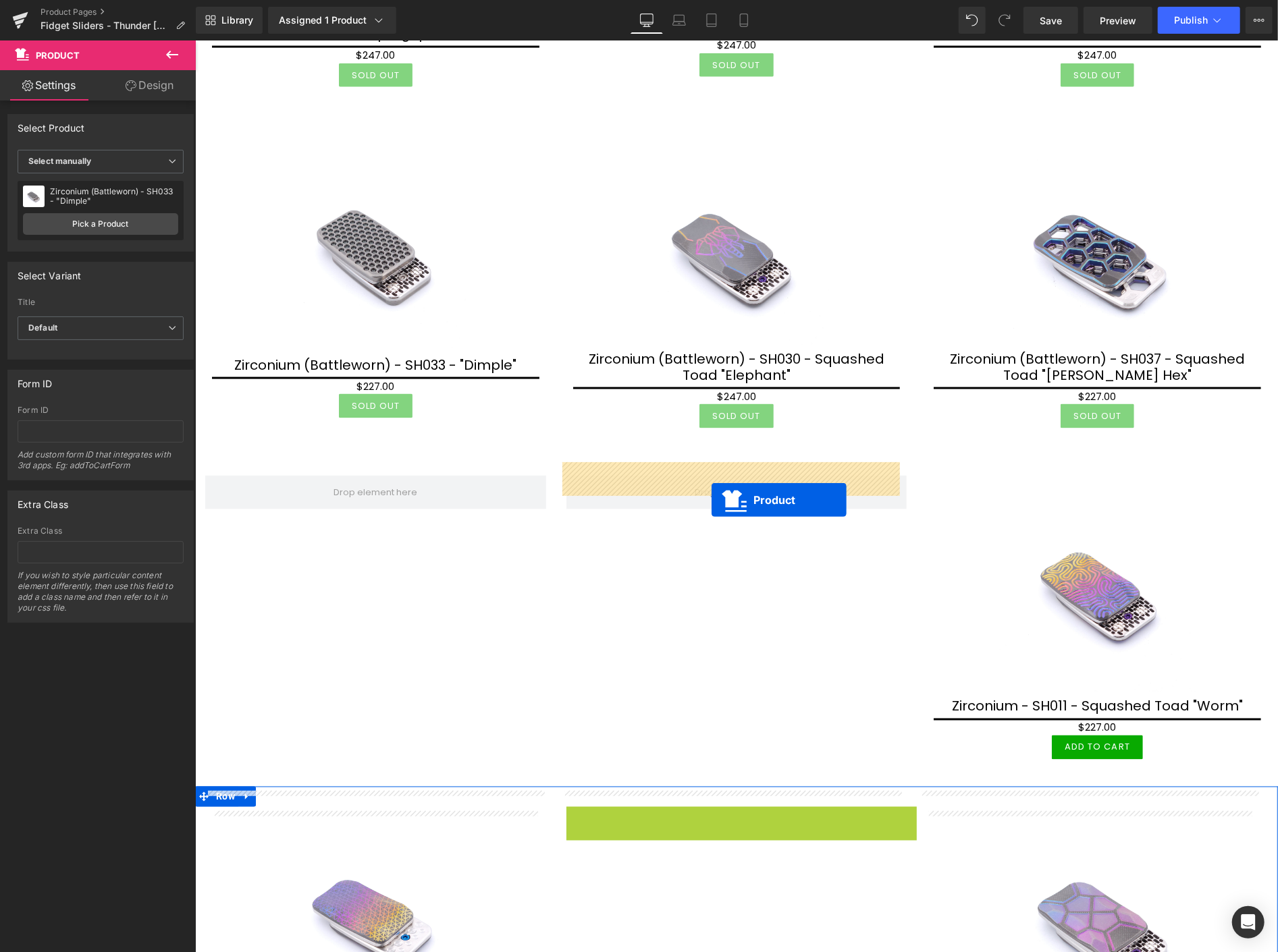
drag, startPoint x: 736, startPoint y: 799, endPoint x: 711, endPoint y: 500, distance: 300.0
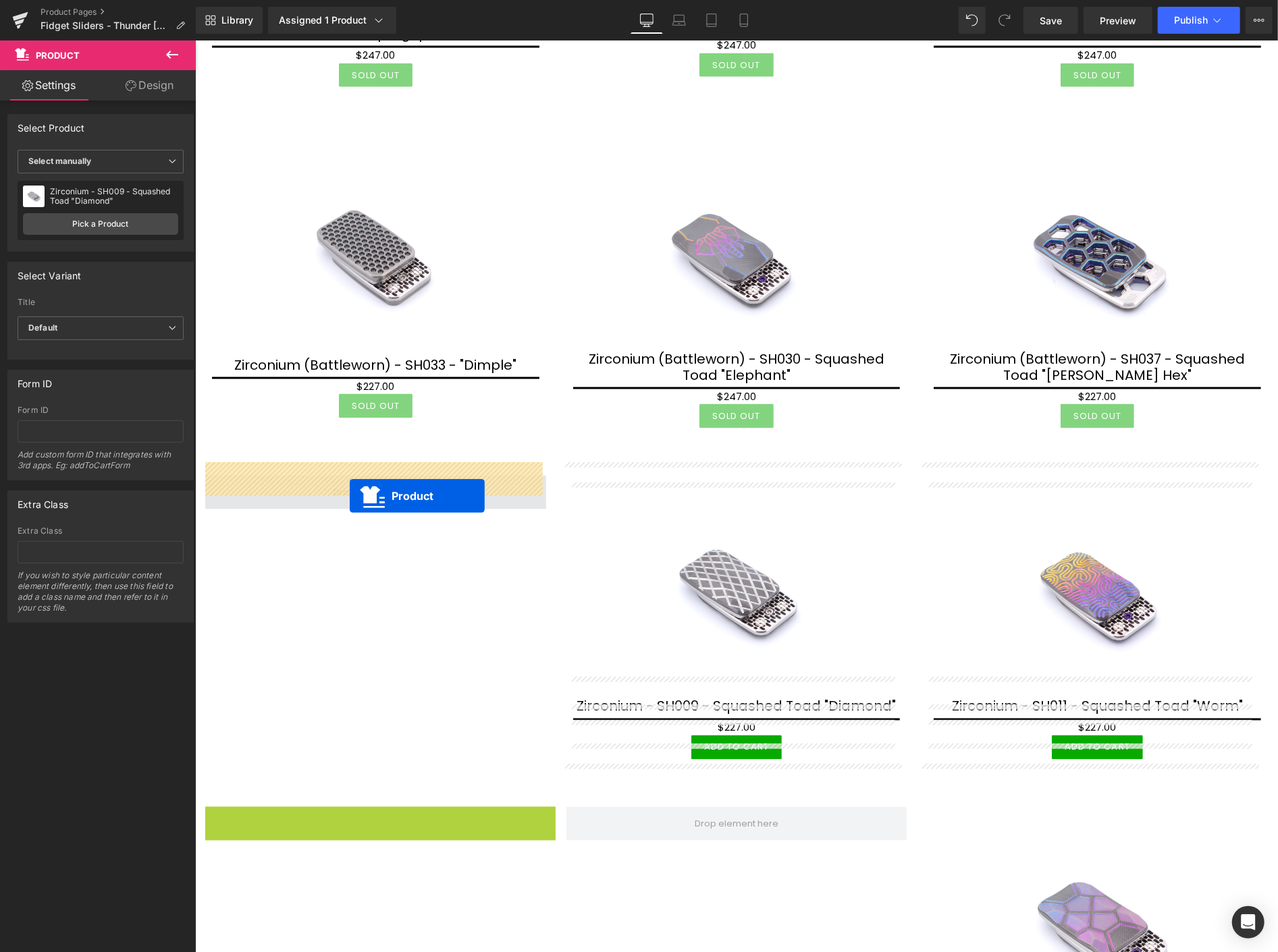
drag, startPoint x: 369, startPoint y: 804, endPoint x: 349, endPoint y: 496, distance: 308.6
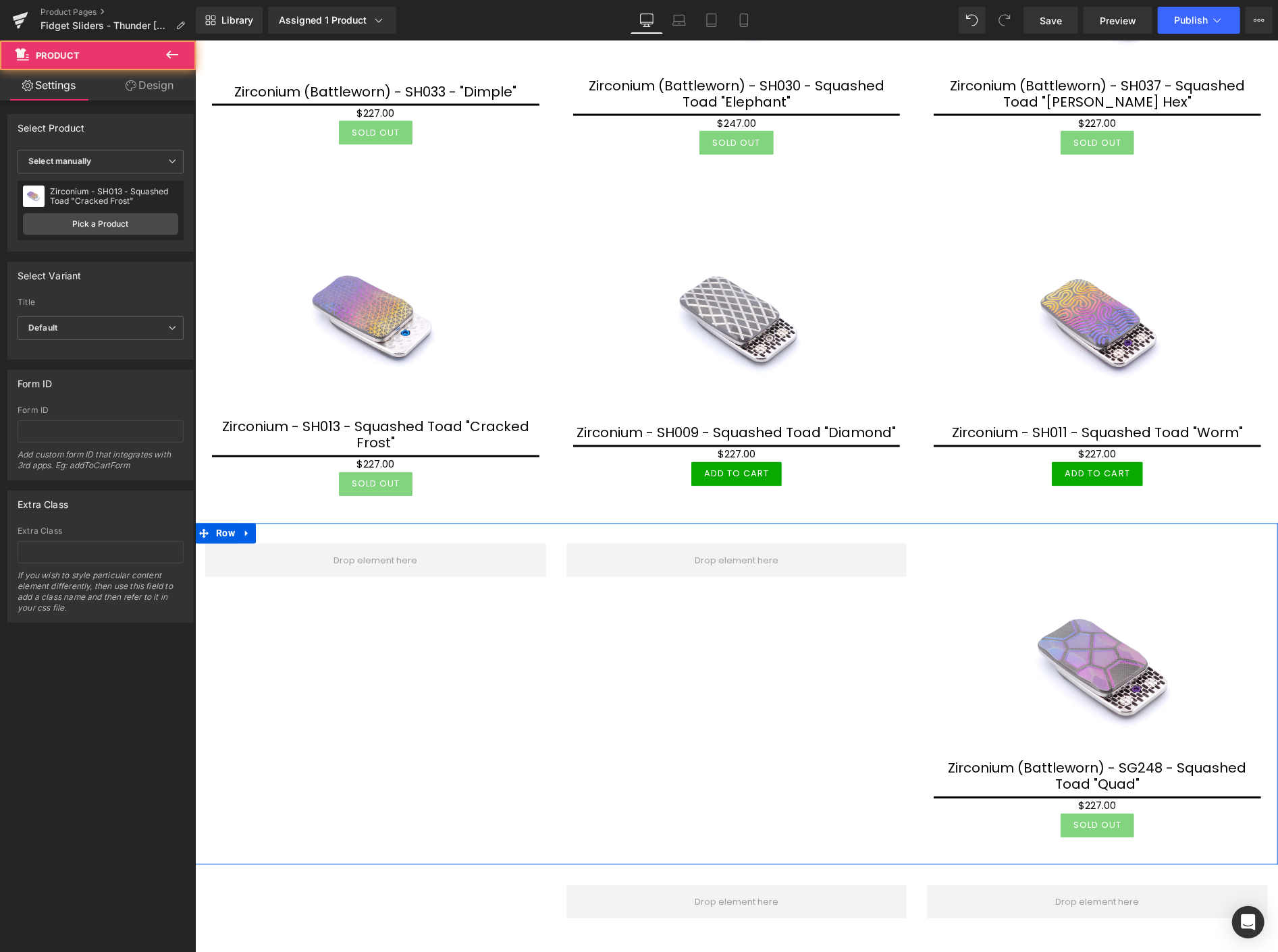
scroll to position [1575, 0]
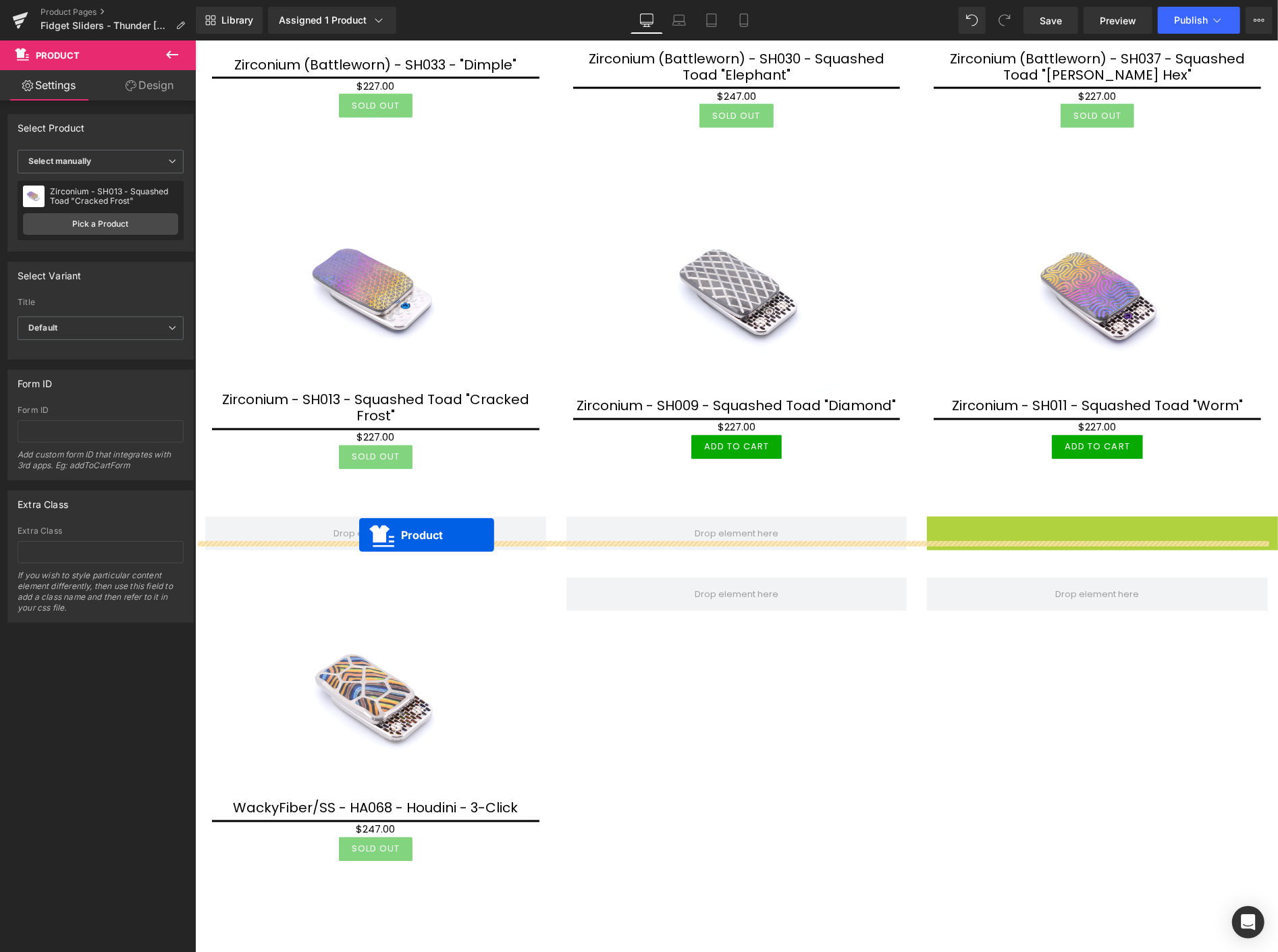
drag, startPoint x: 1101, startPoint y: 510, endPoint x: 358, endPoint y: 534, distance: 743.4
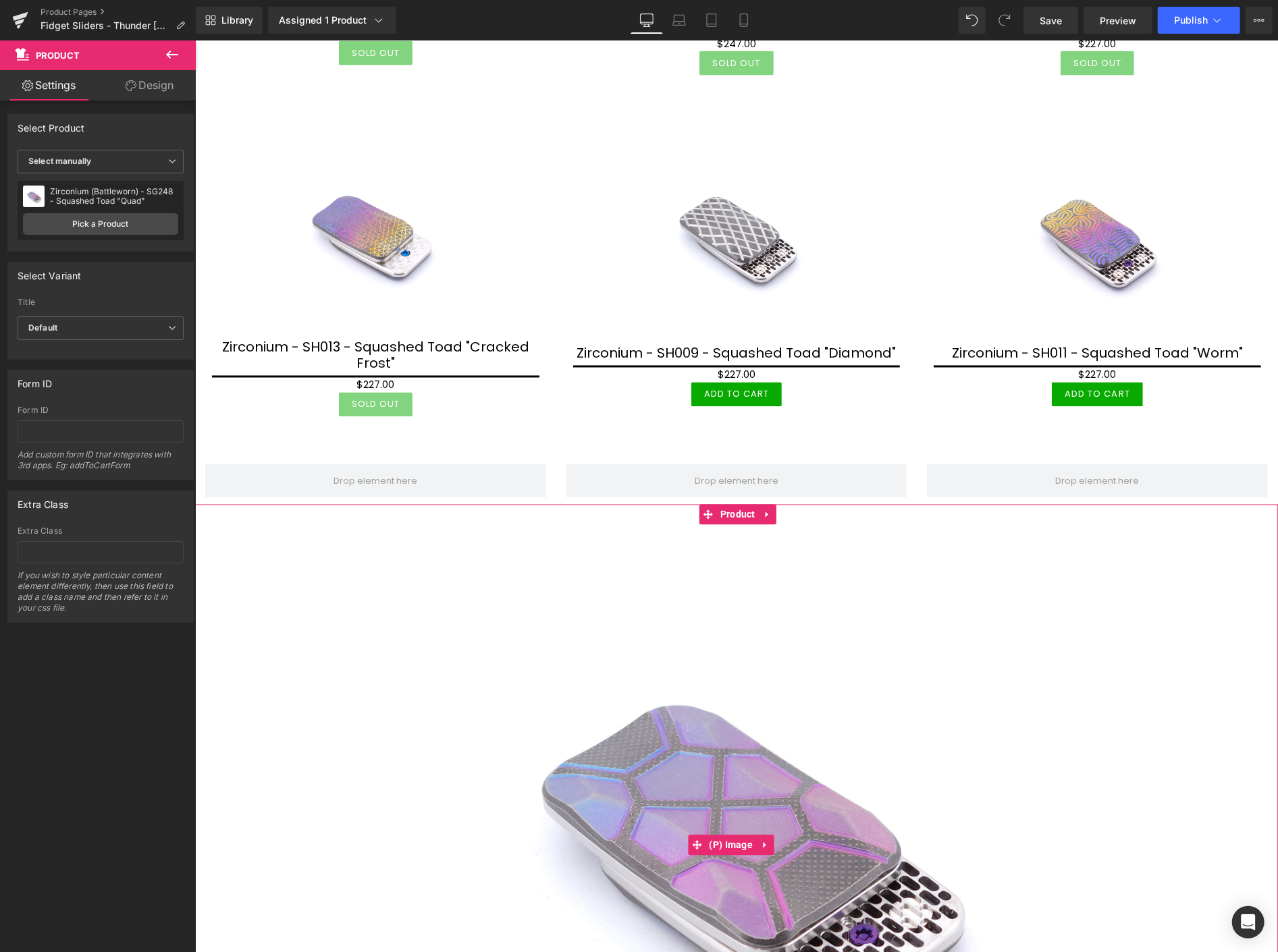
scroll to position [1950, 0]
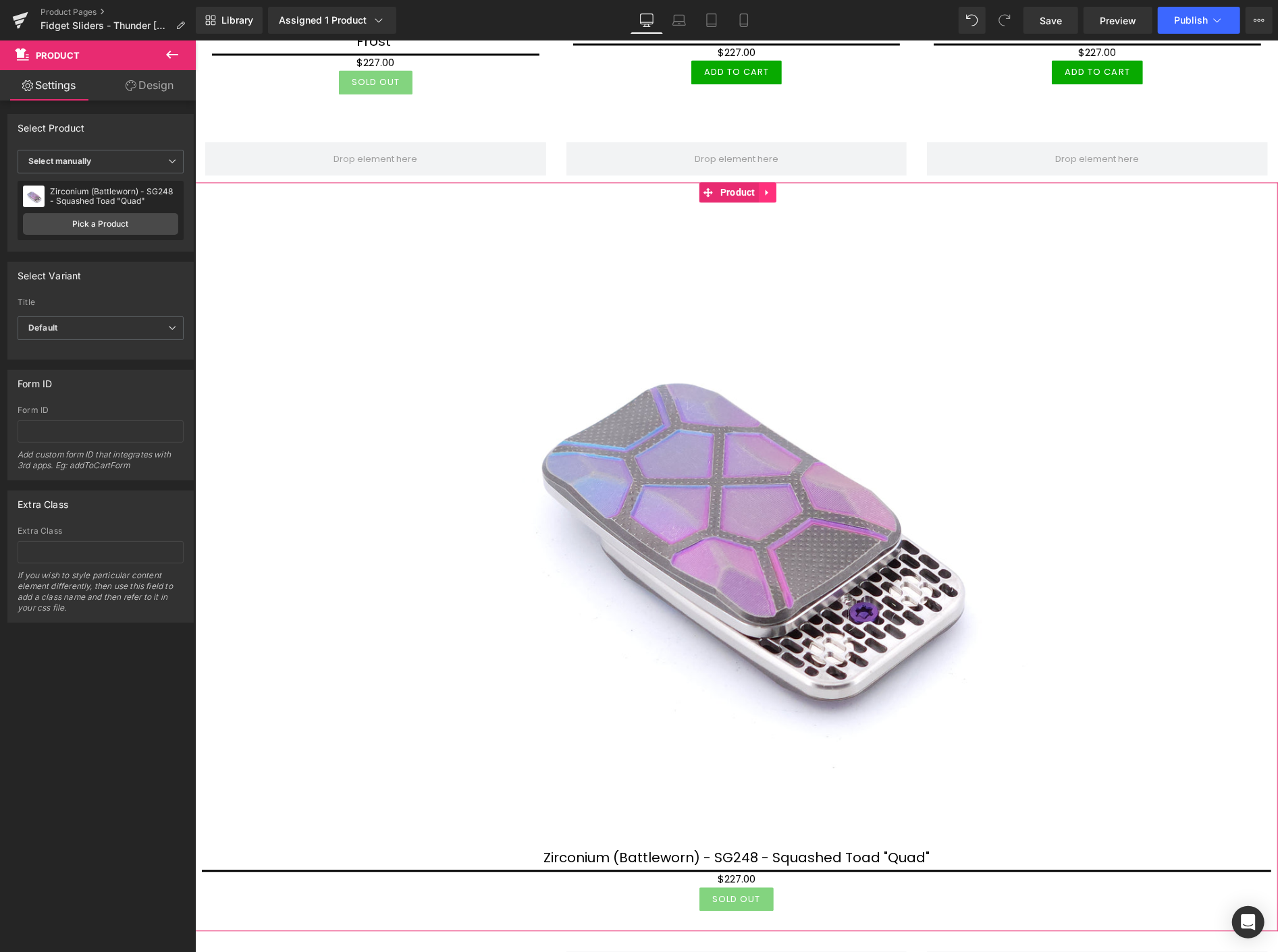
click at [766, 187] on icon at bounding box center [767, 192] width 9 height 10
click at [775, 188] on icon at bounding box center [776, 193] width 9 height 9
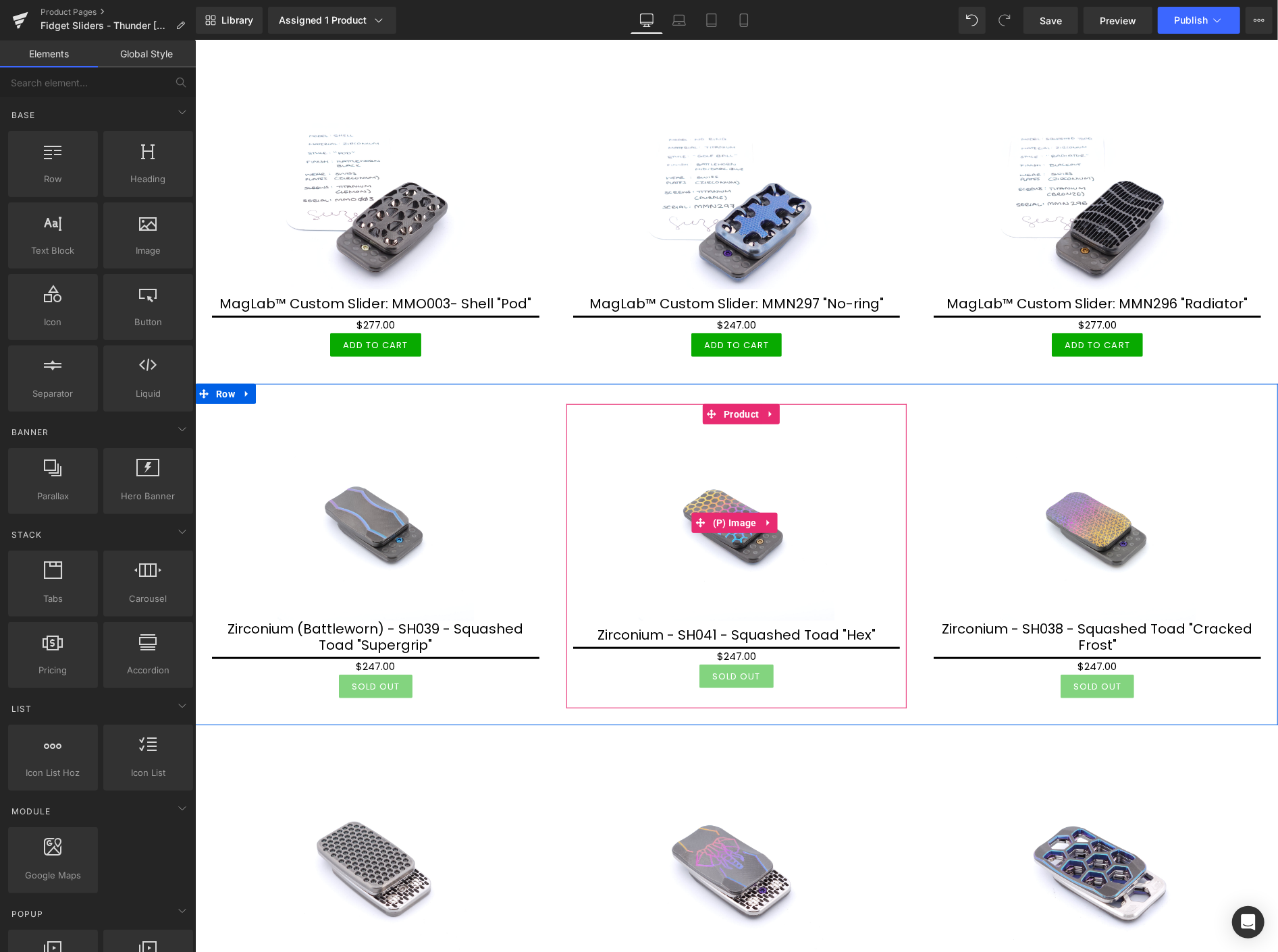
scroll to position [667, 0]
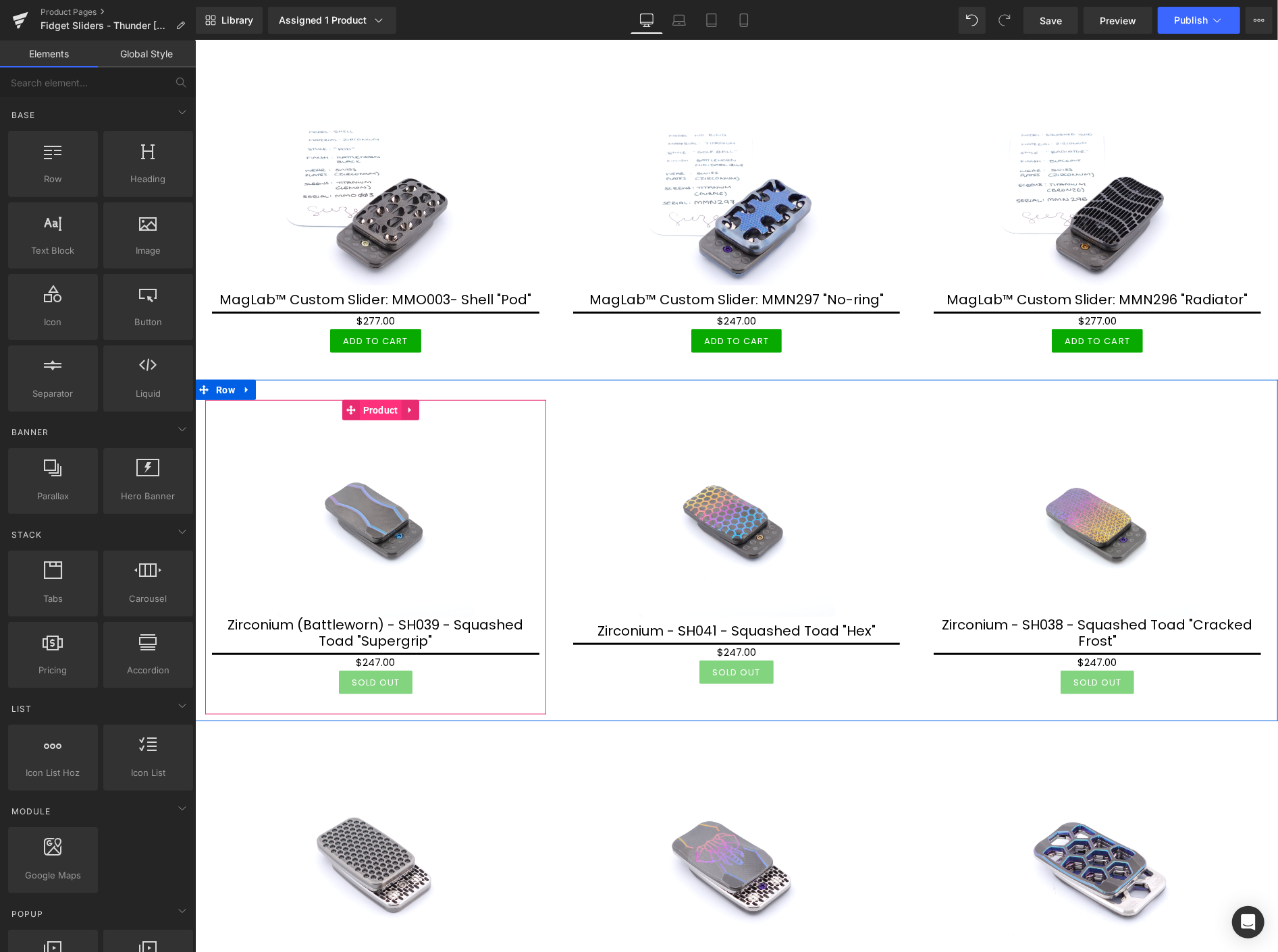
click at [374, 406] on span "Product" at bounding box center [380, 410] width 42 height 20
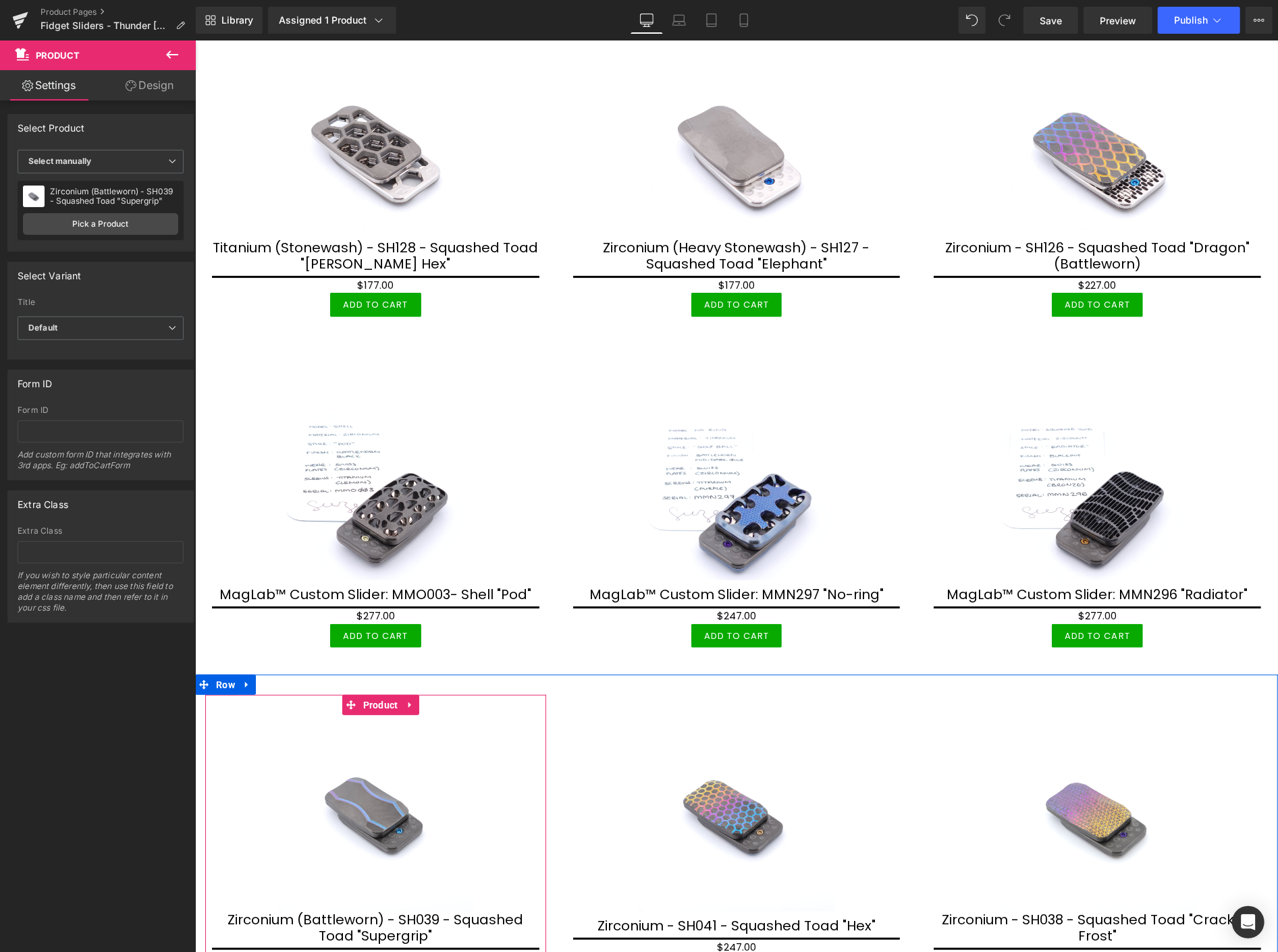
scroll to position [142, 0]
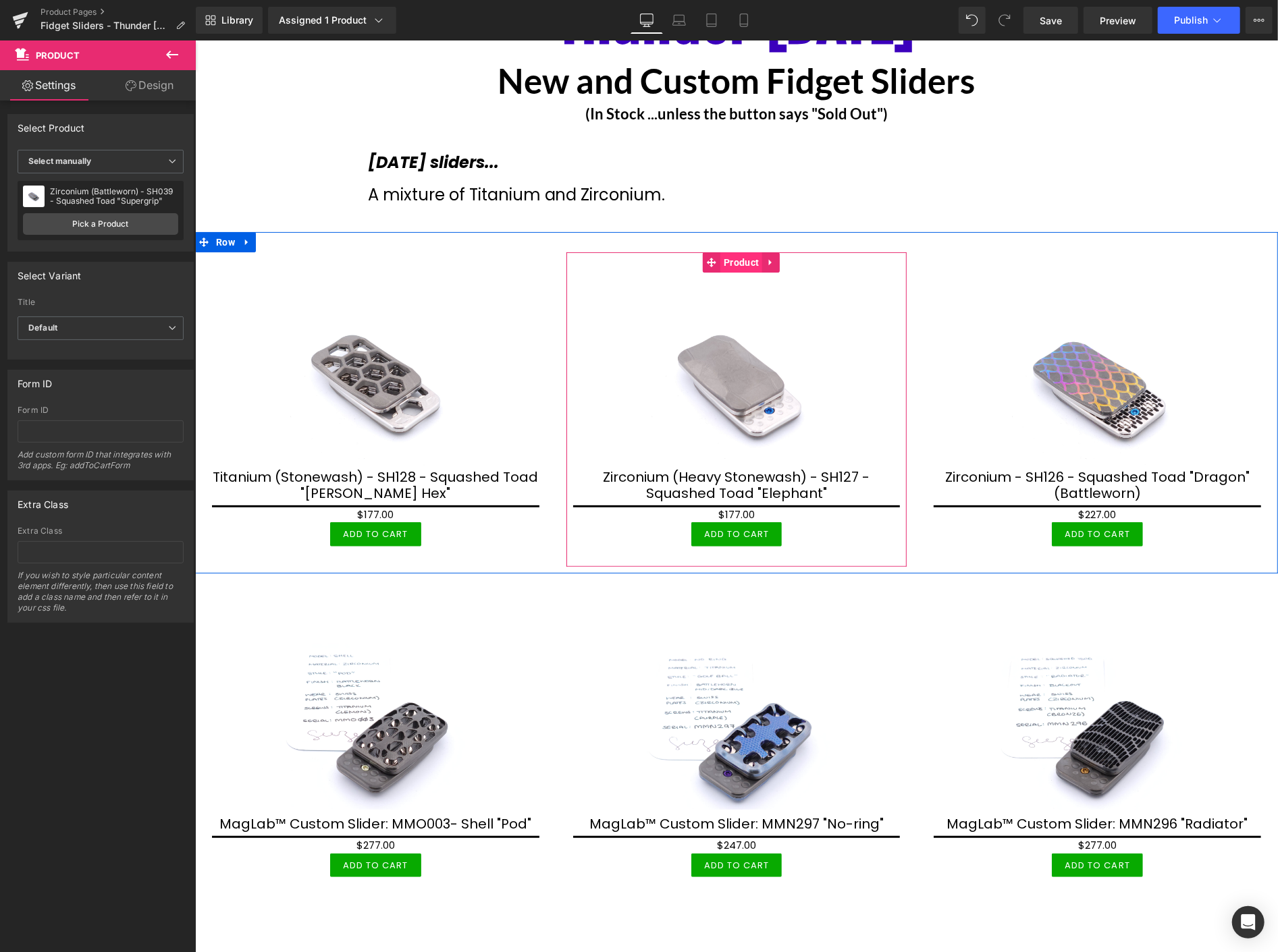
click at [733, 261] on span "Product" at bounding box center [740, 262] width 42 height 20
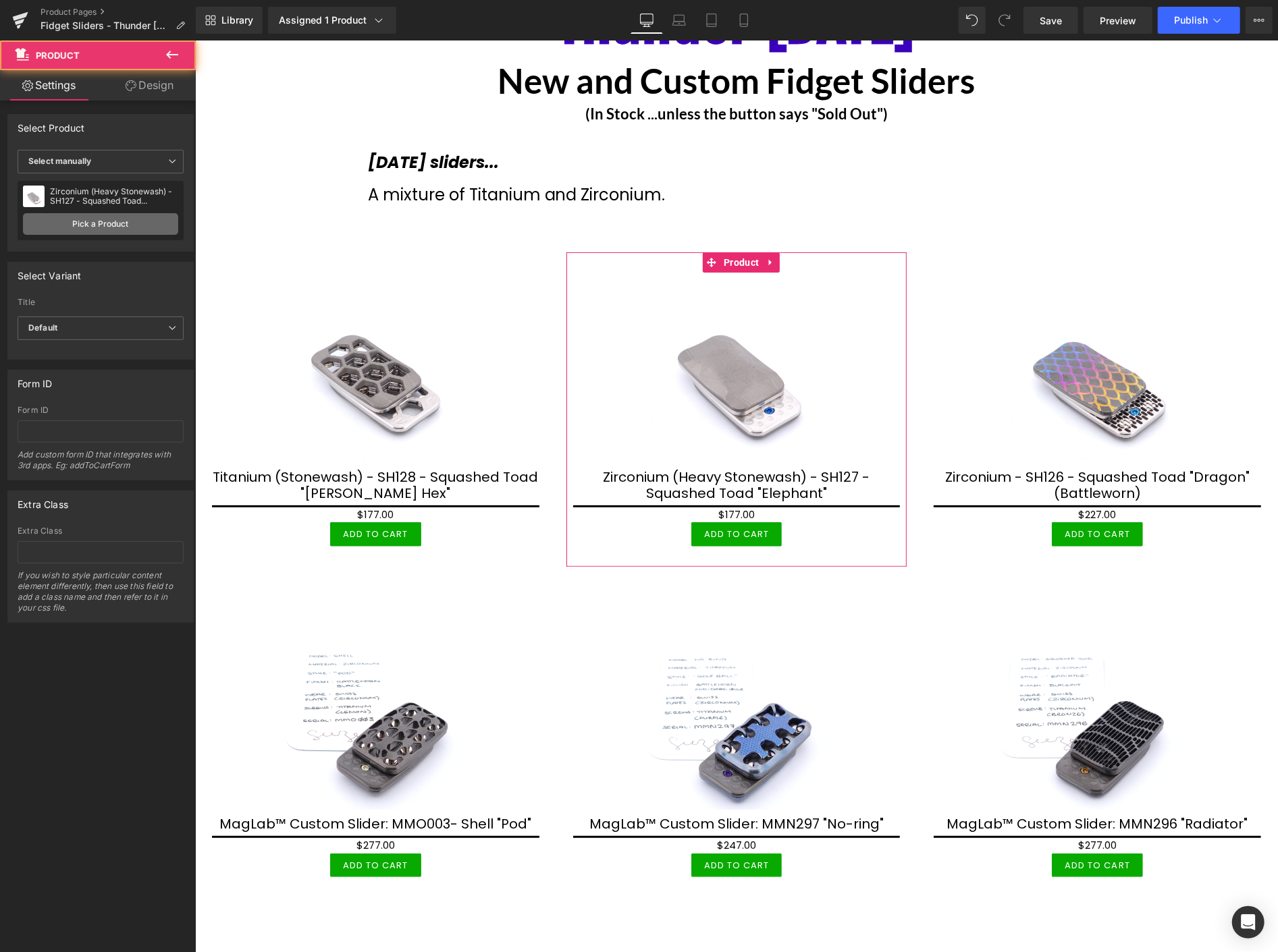
click at [75, 220] on link "Pick a Product" at bounding box center [101, 224] width 155 height 22
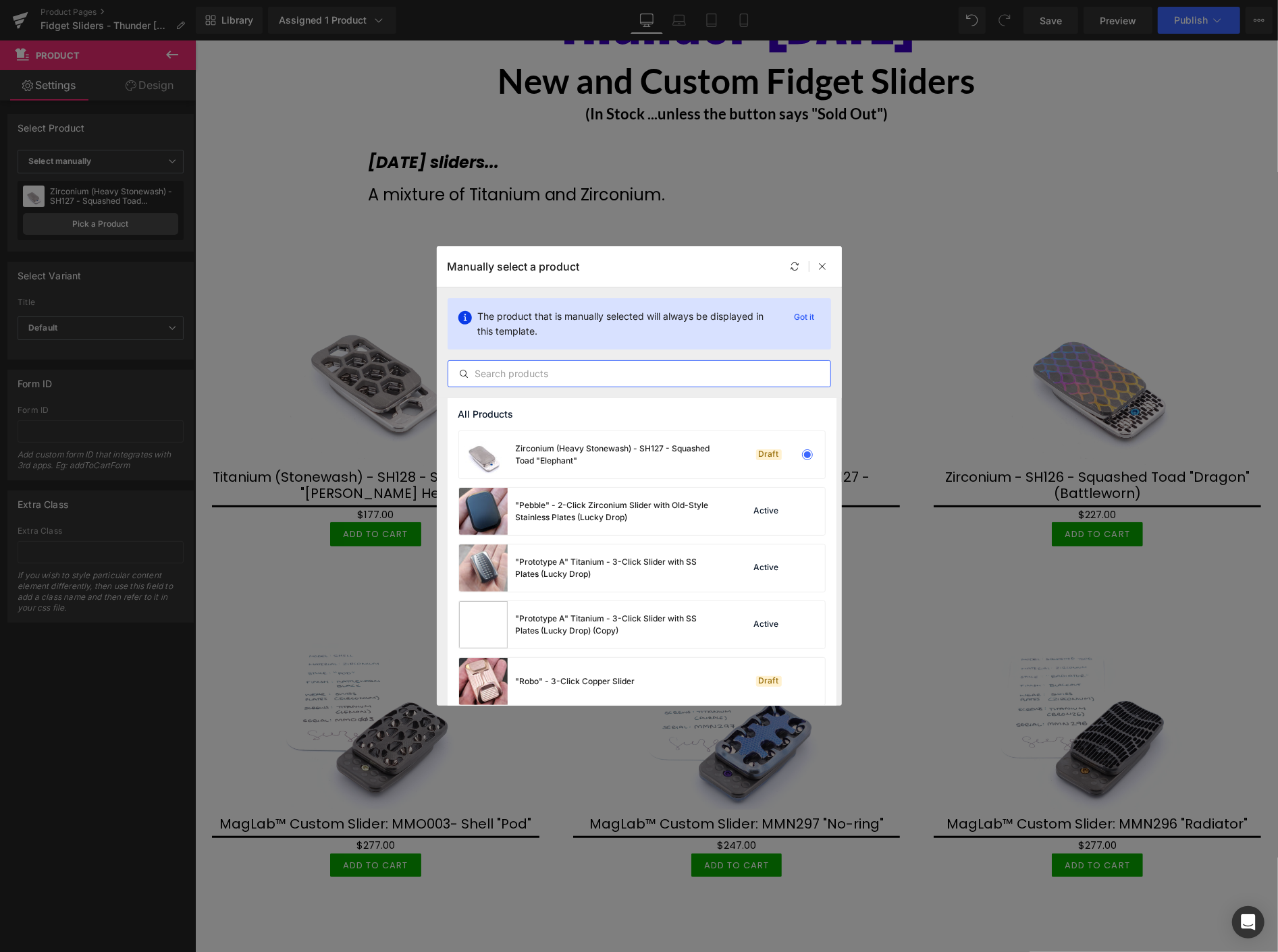
click at [522, 374] on input "text" at bounding box center [640, 374] width 382 height 16
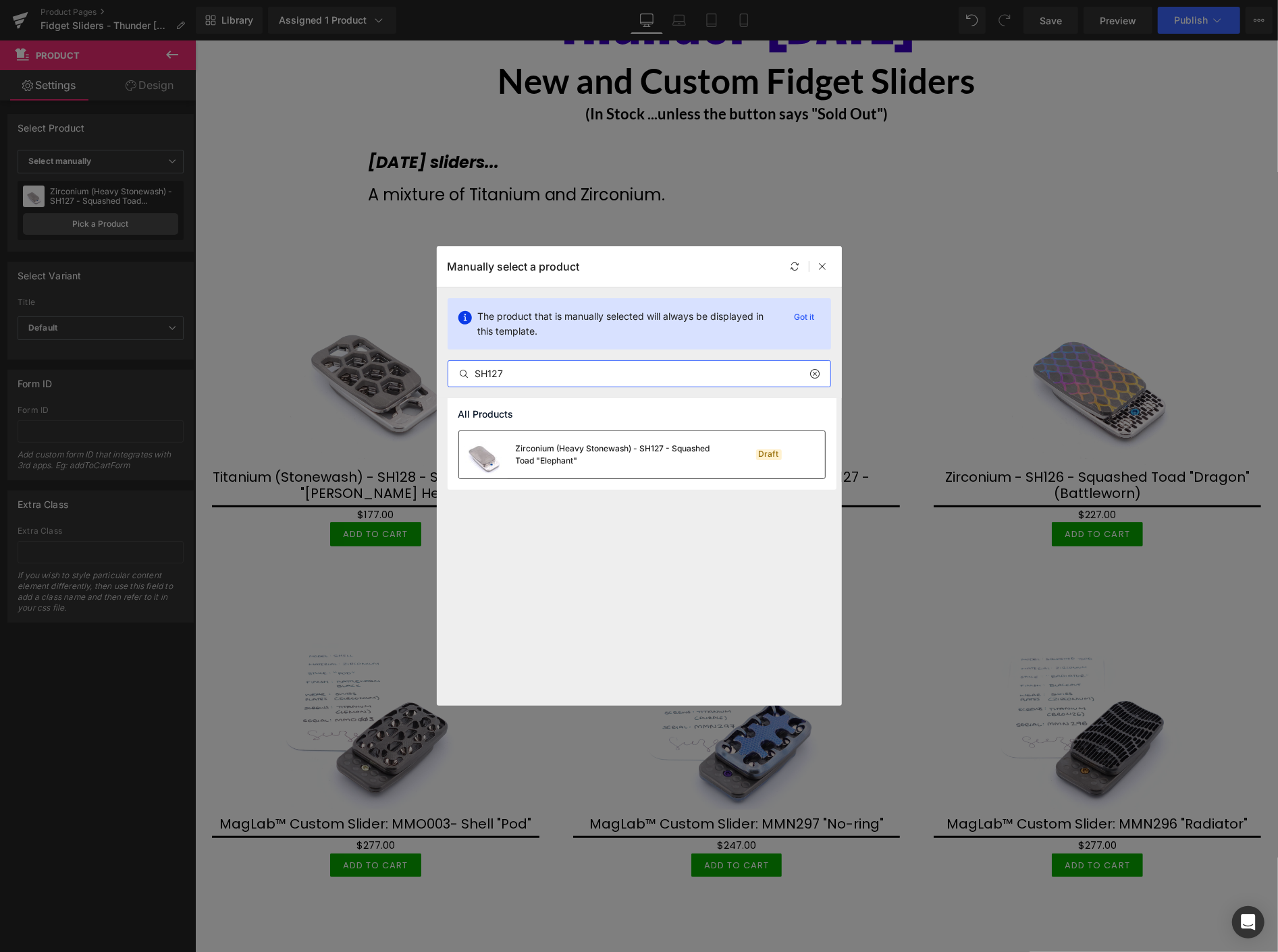
type input "SH127"
click at [561, 448] on div "Zirconium (Heavy Stonewash) - SH127 - Squashed Toad "Elephant"" at bounding box center [617, 455] width 203 height 24
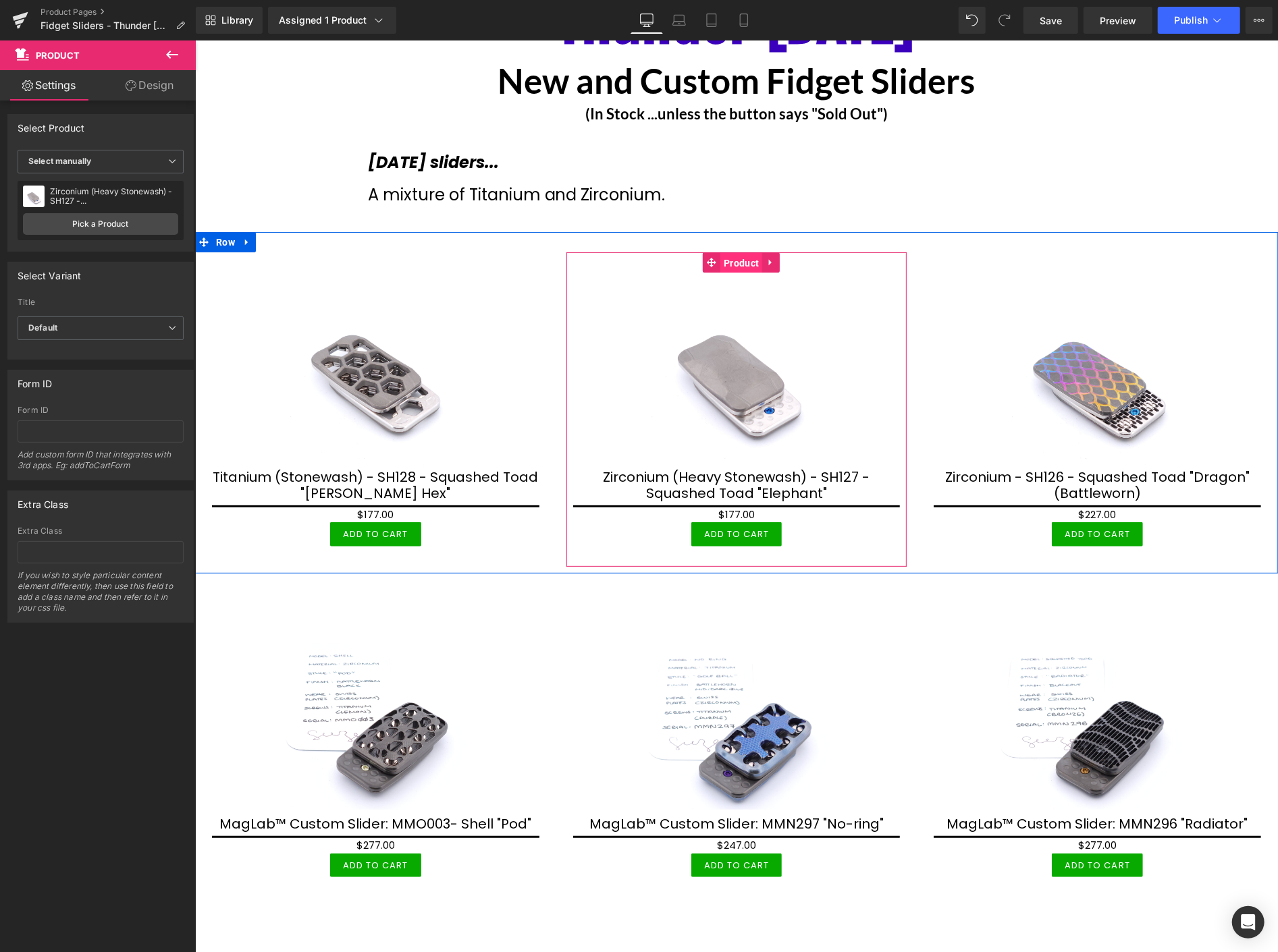
click at [736, 263] on span "Product" at bounding box center [740, 262] width 42 height 20
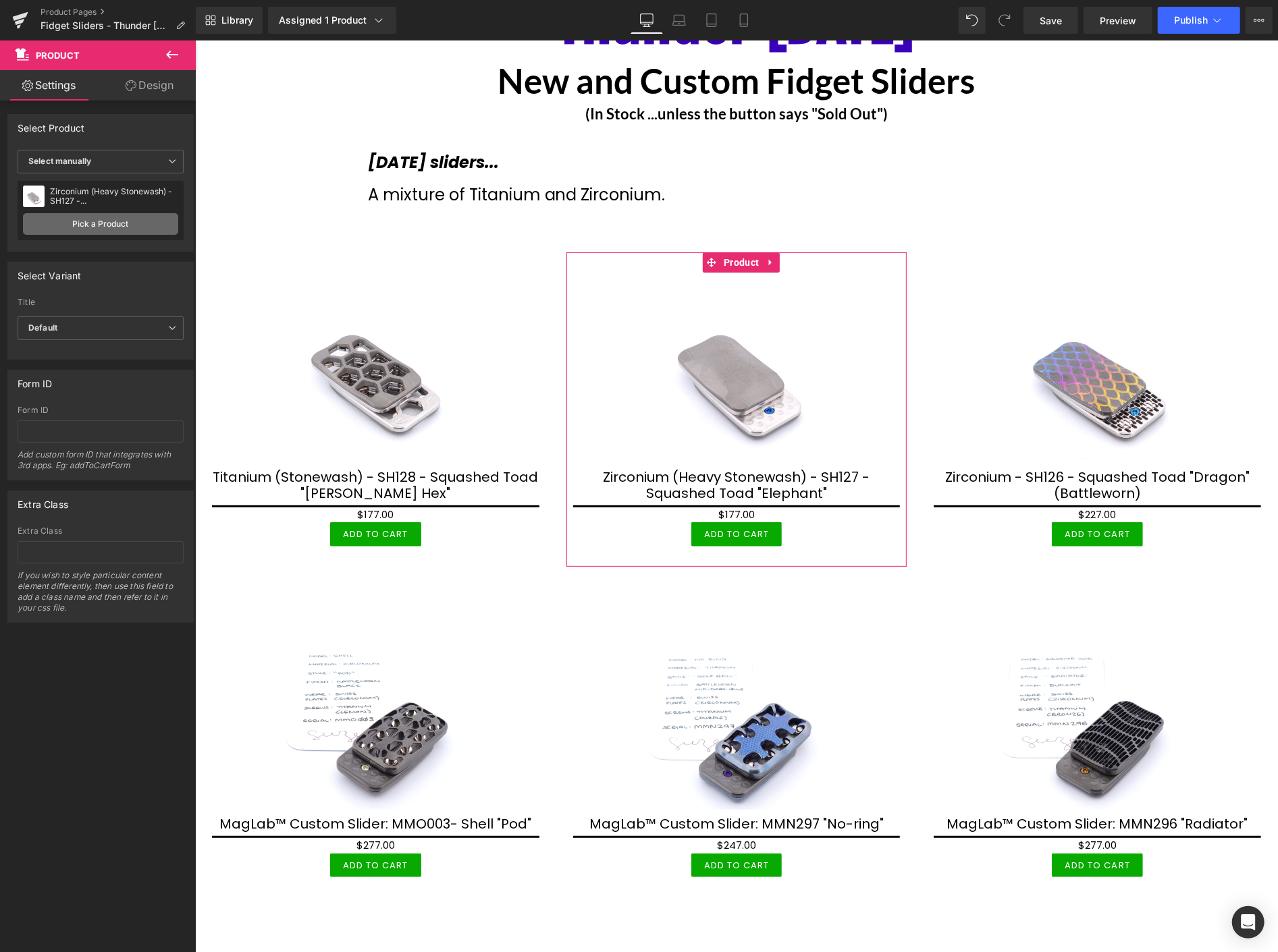
click at [98, 220] on link "Pick a Product" at bounding box center [101, 224] width 155 height 22
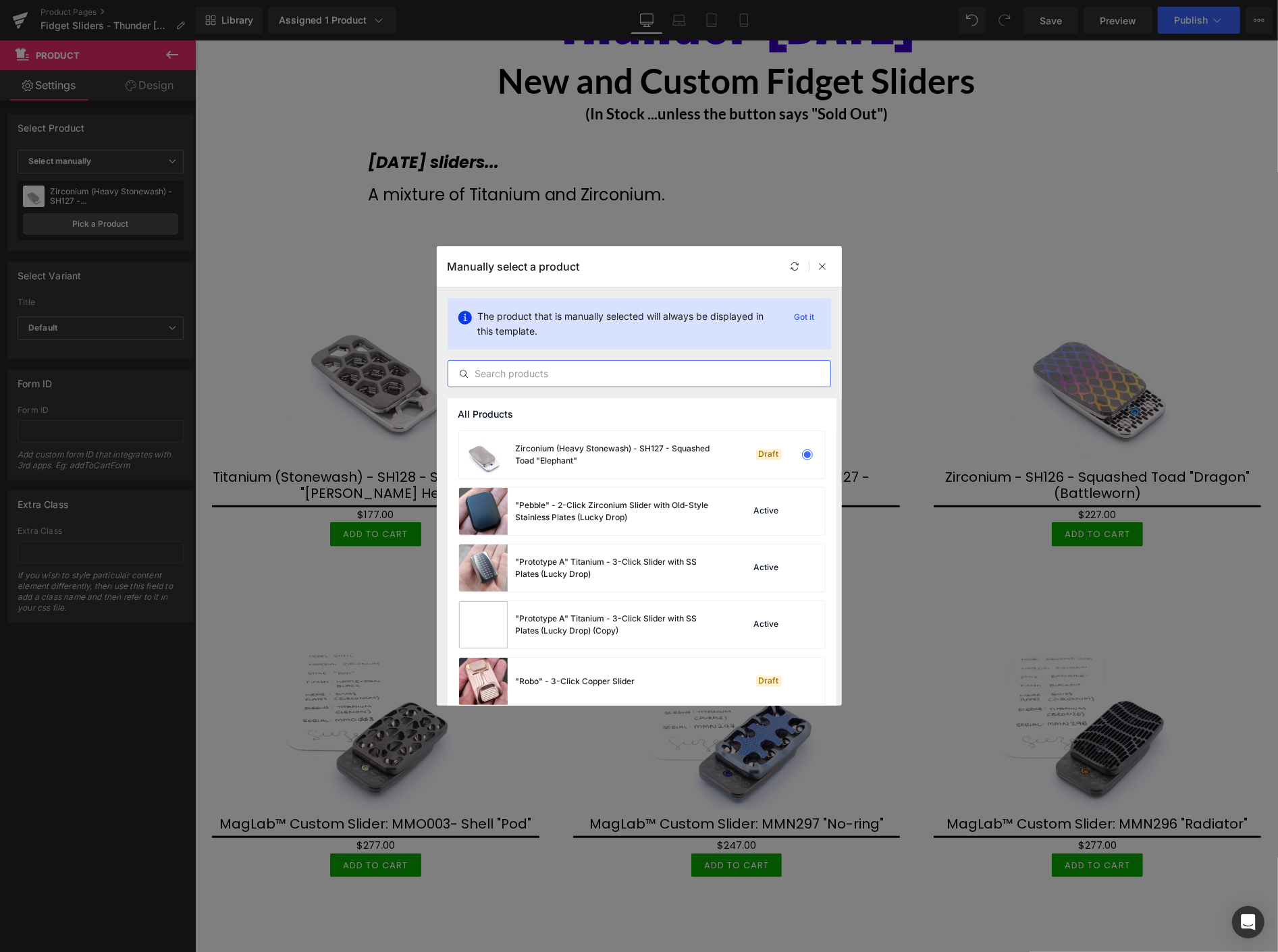
click at [480, 369] on input "text" at bounding box center [640, 374] width 382 height 16
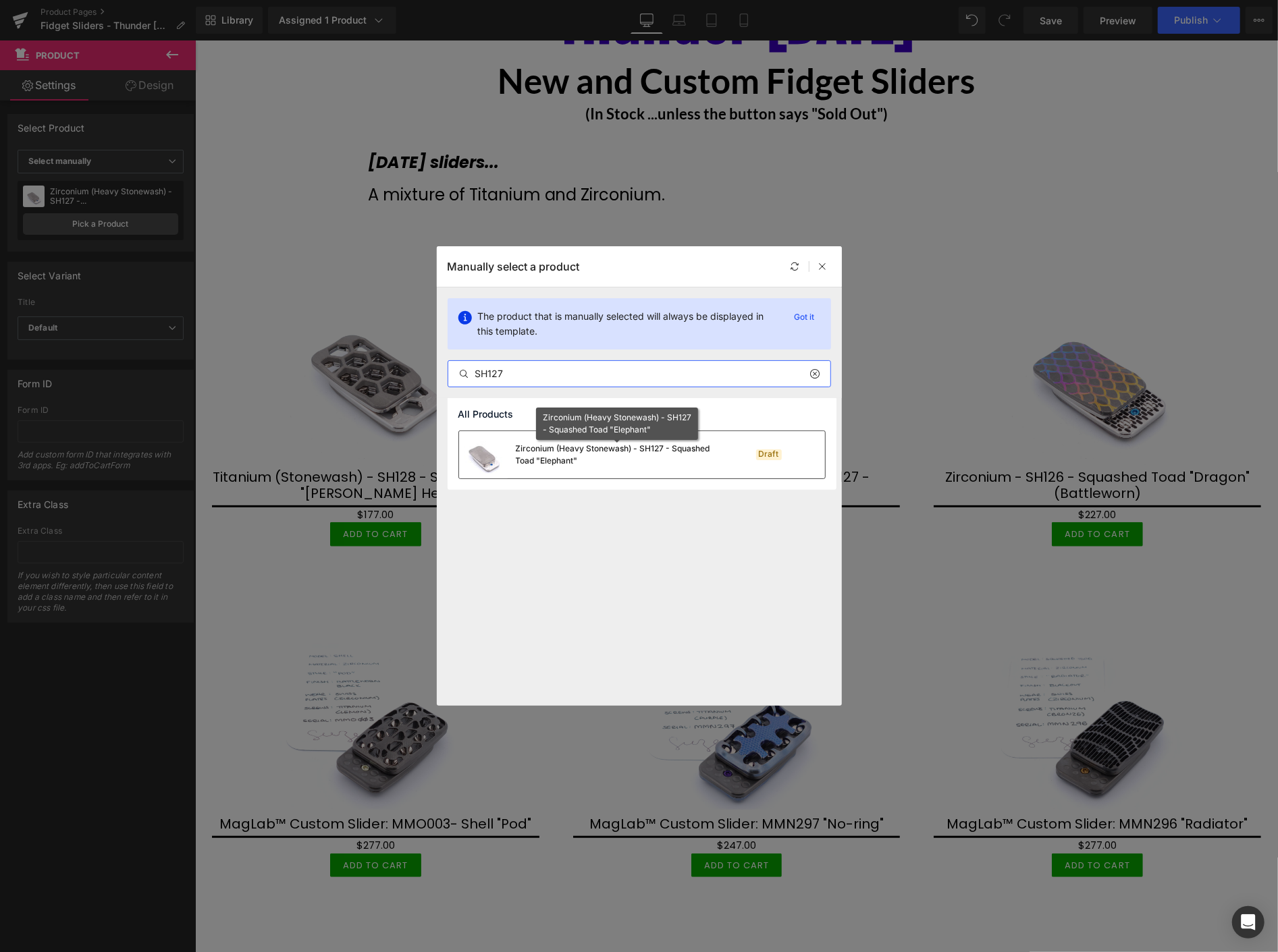
type input "SH127"
click at [579, 453] on div "Zirconium (Heavy Stonewash) - SH127 - Squashed Toad "Elephant"" at bounding box center [617, 455] width 203 height 24
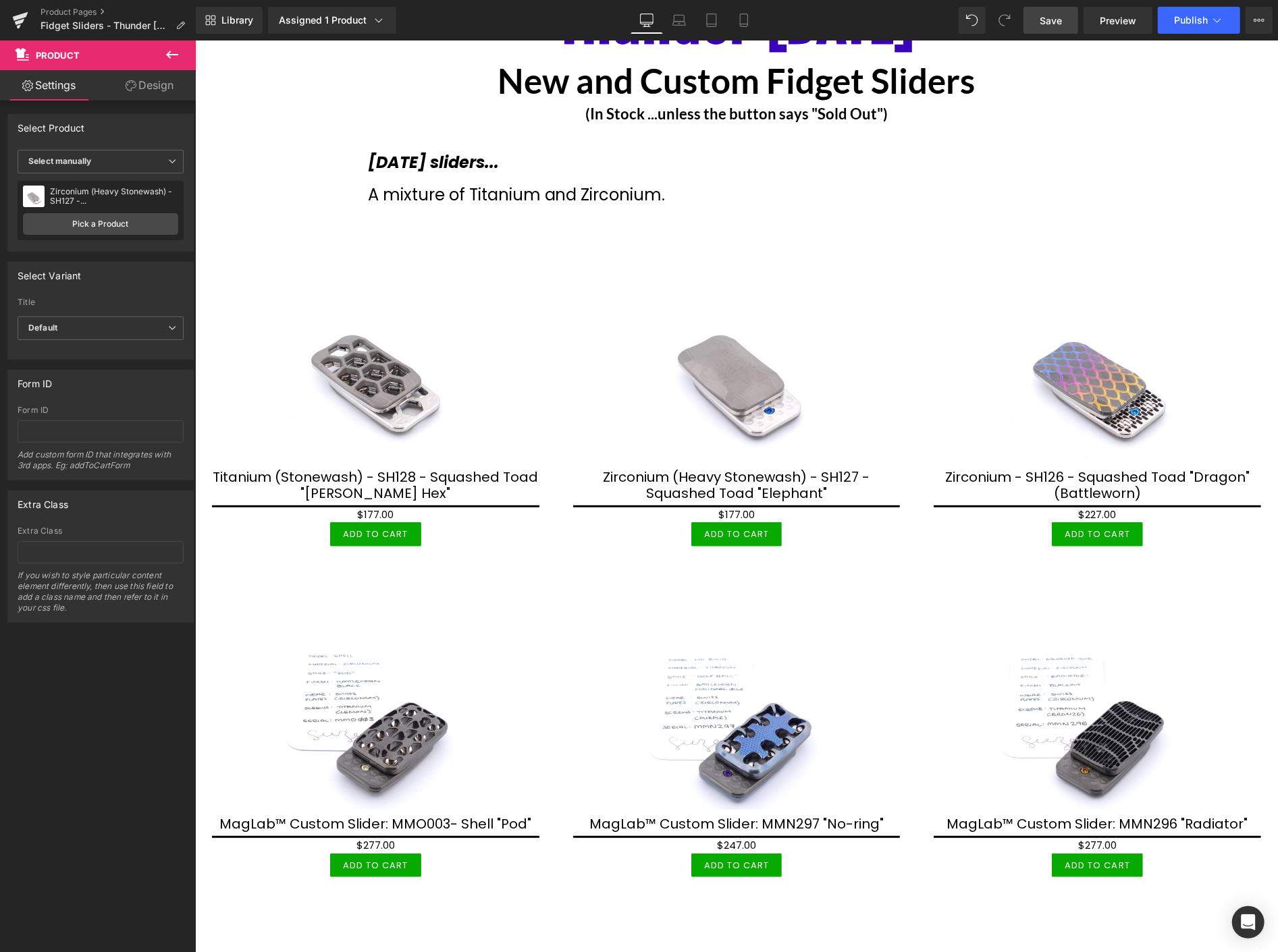
click at [1061, 13] on span "Save" at bounding box center [1051, 20] width 22 height 14
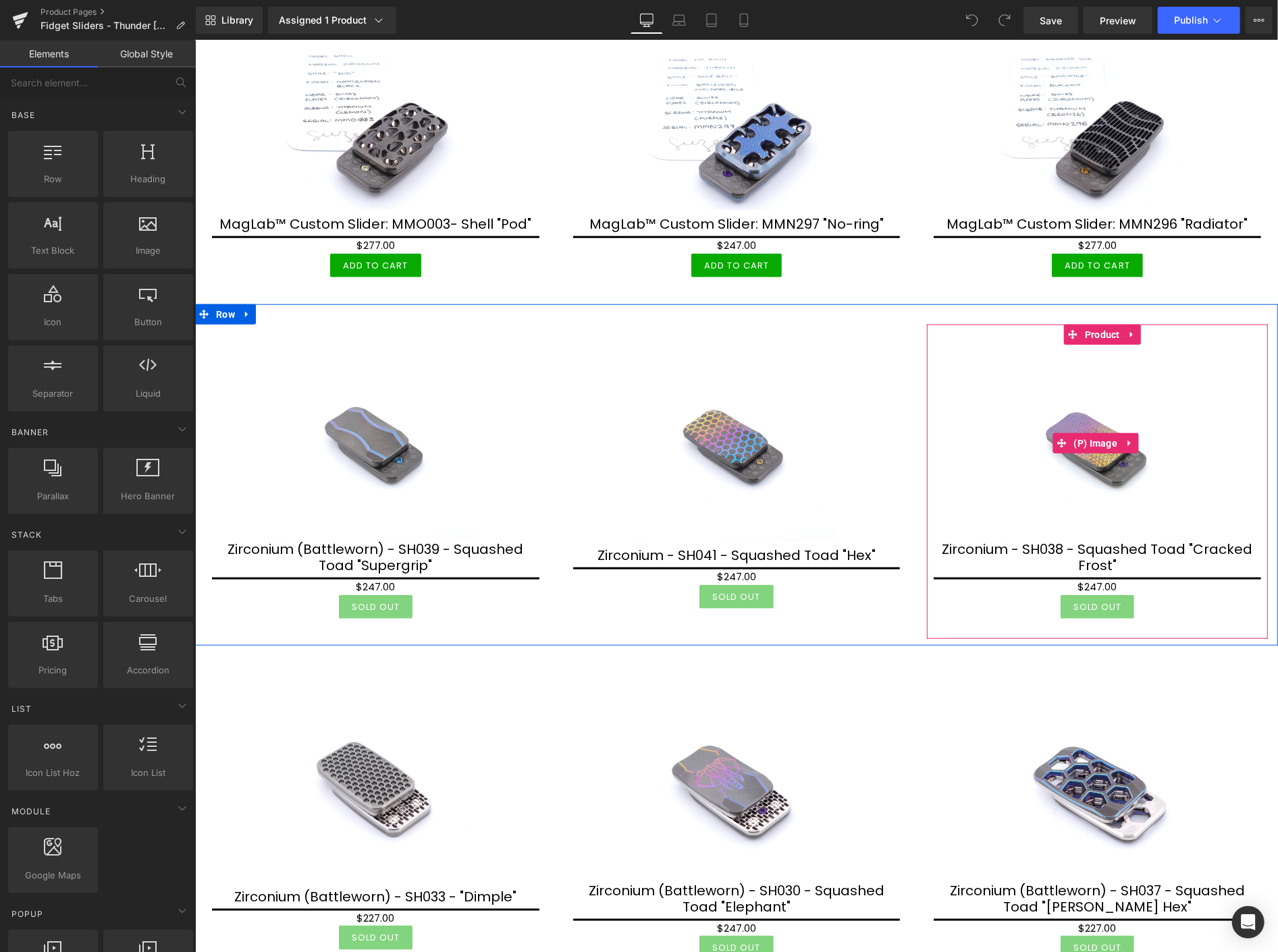
scroll to position [750, 0]
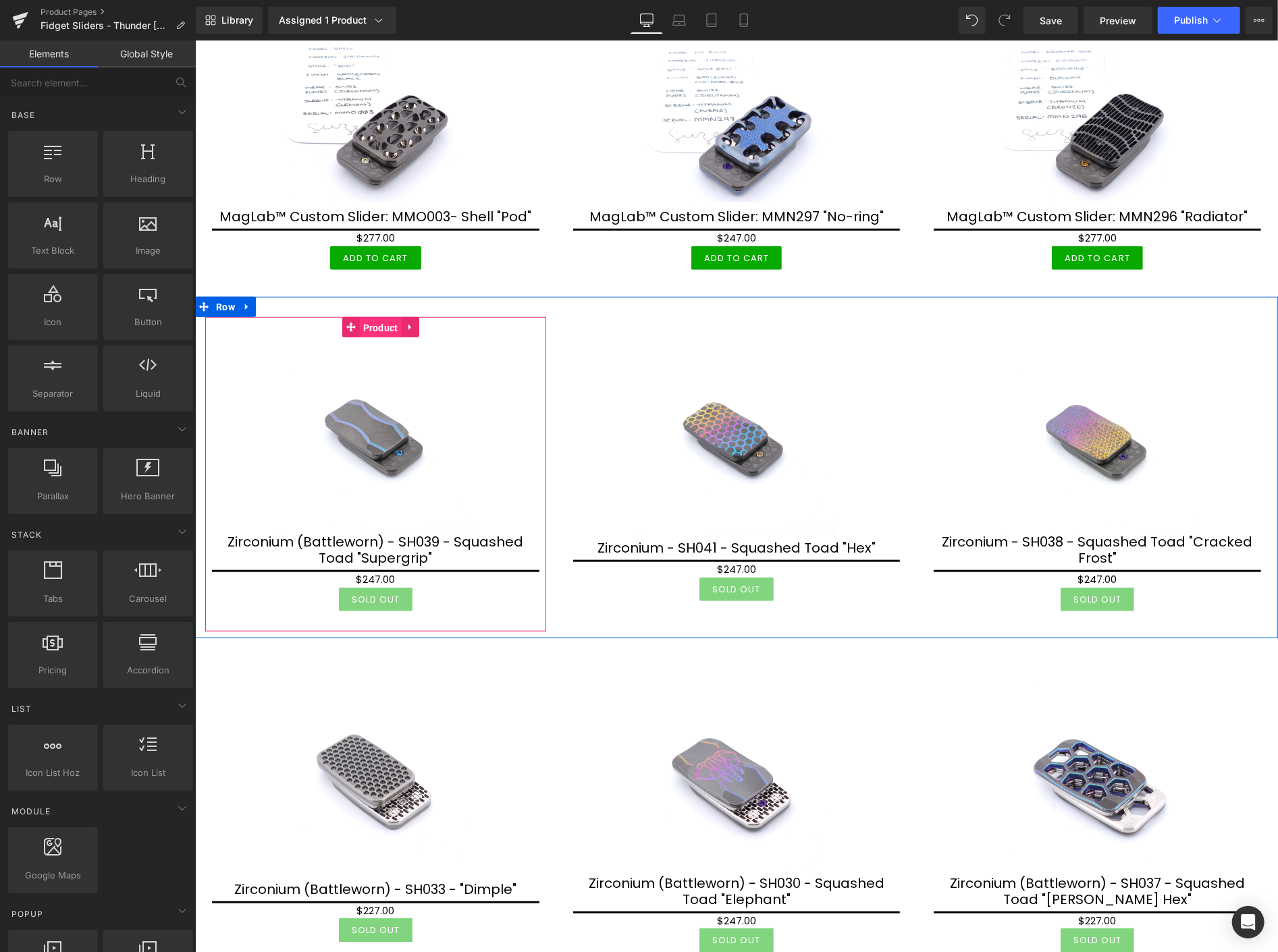
click at [377, 327] on span "Product" at bounding box center [380, 327] width 42 height 20
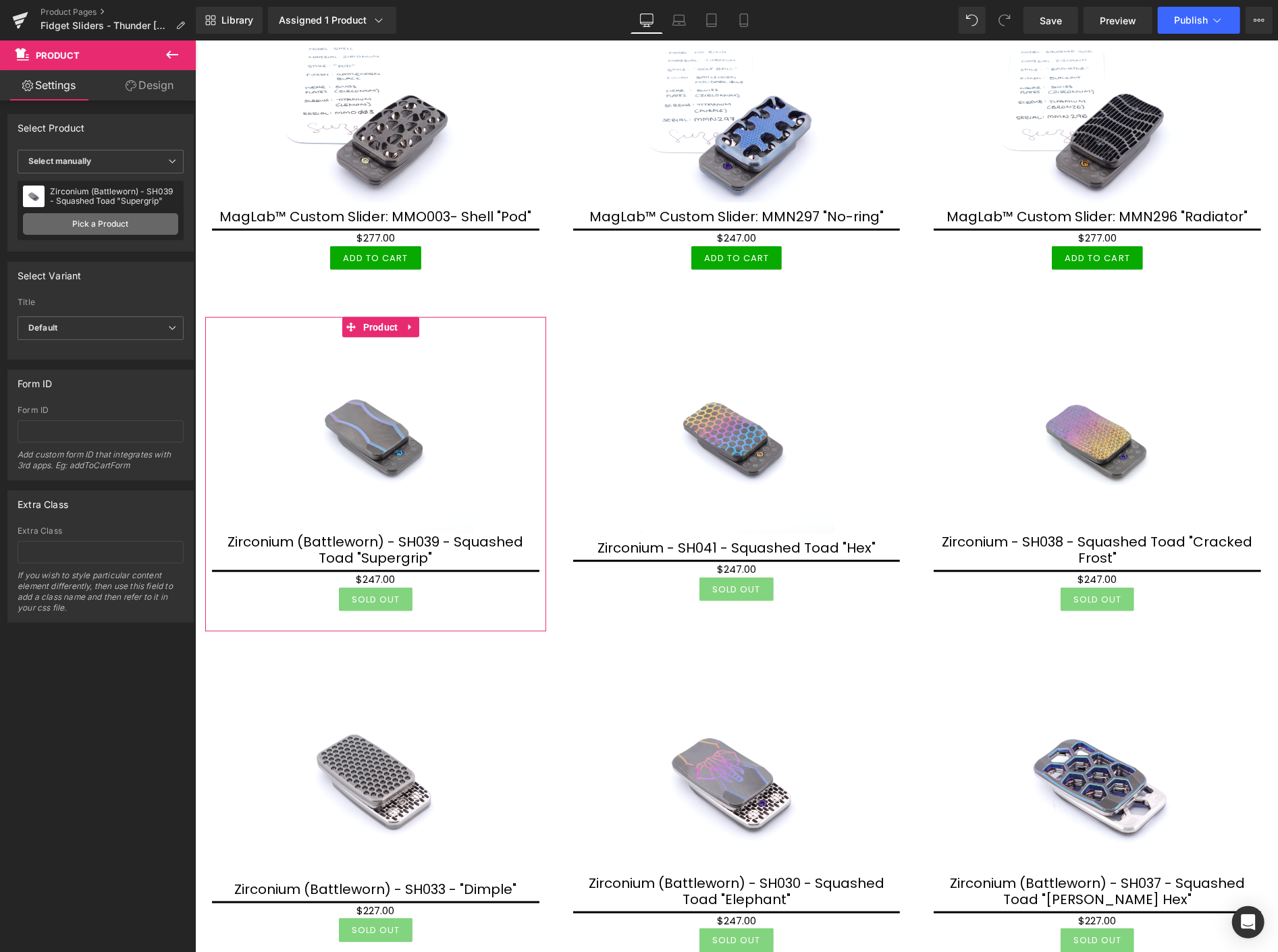
click at [105, 227] on link "Pick a Product" at bounding box center [101, 224] width 155 height 22
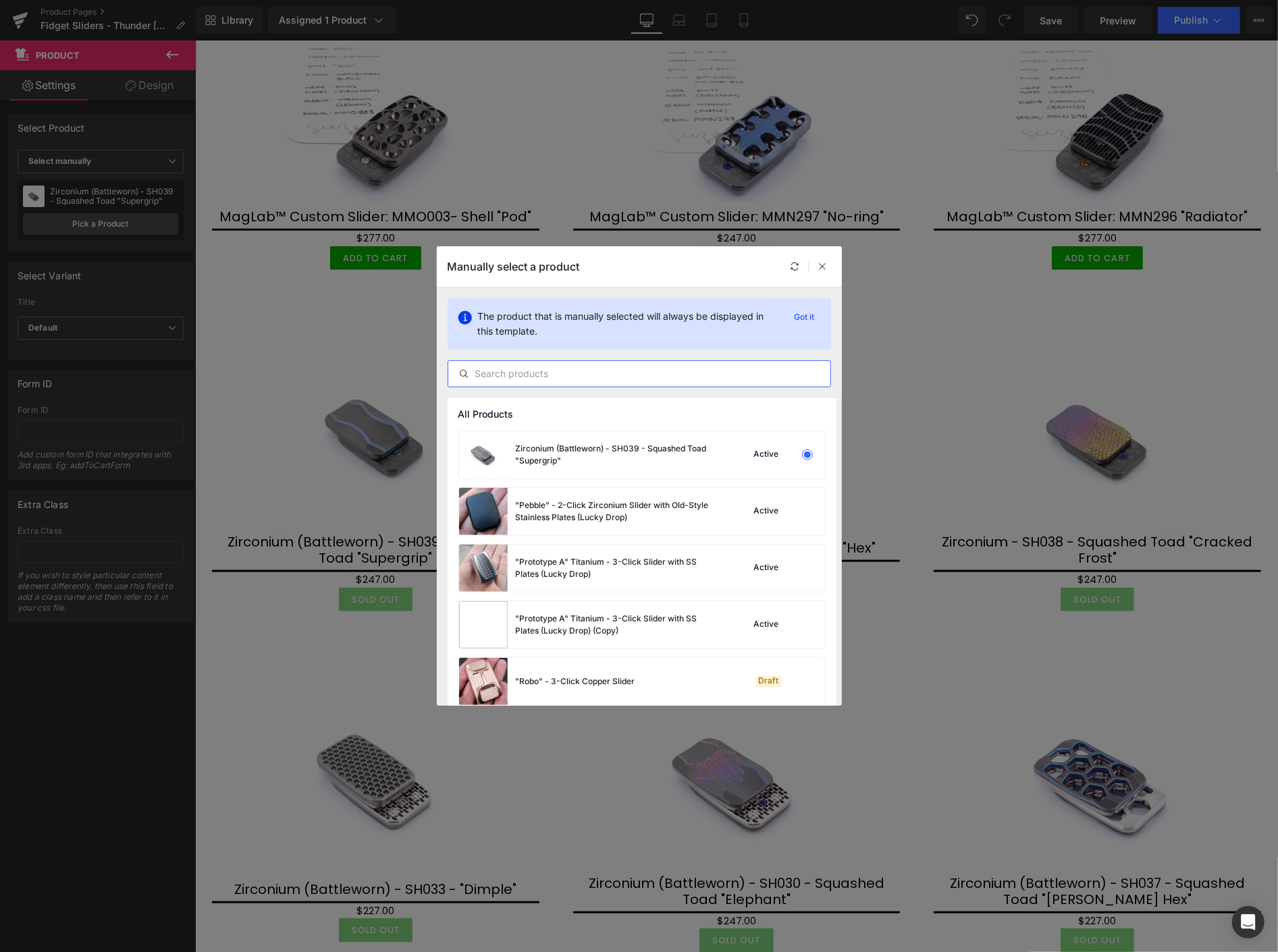
click at [525, 375] on input "text" at bounding box center [640, 374] width 382 height 16
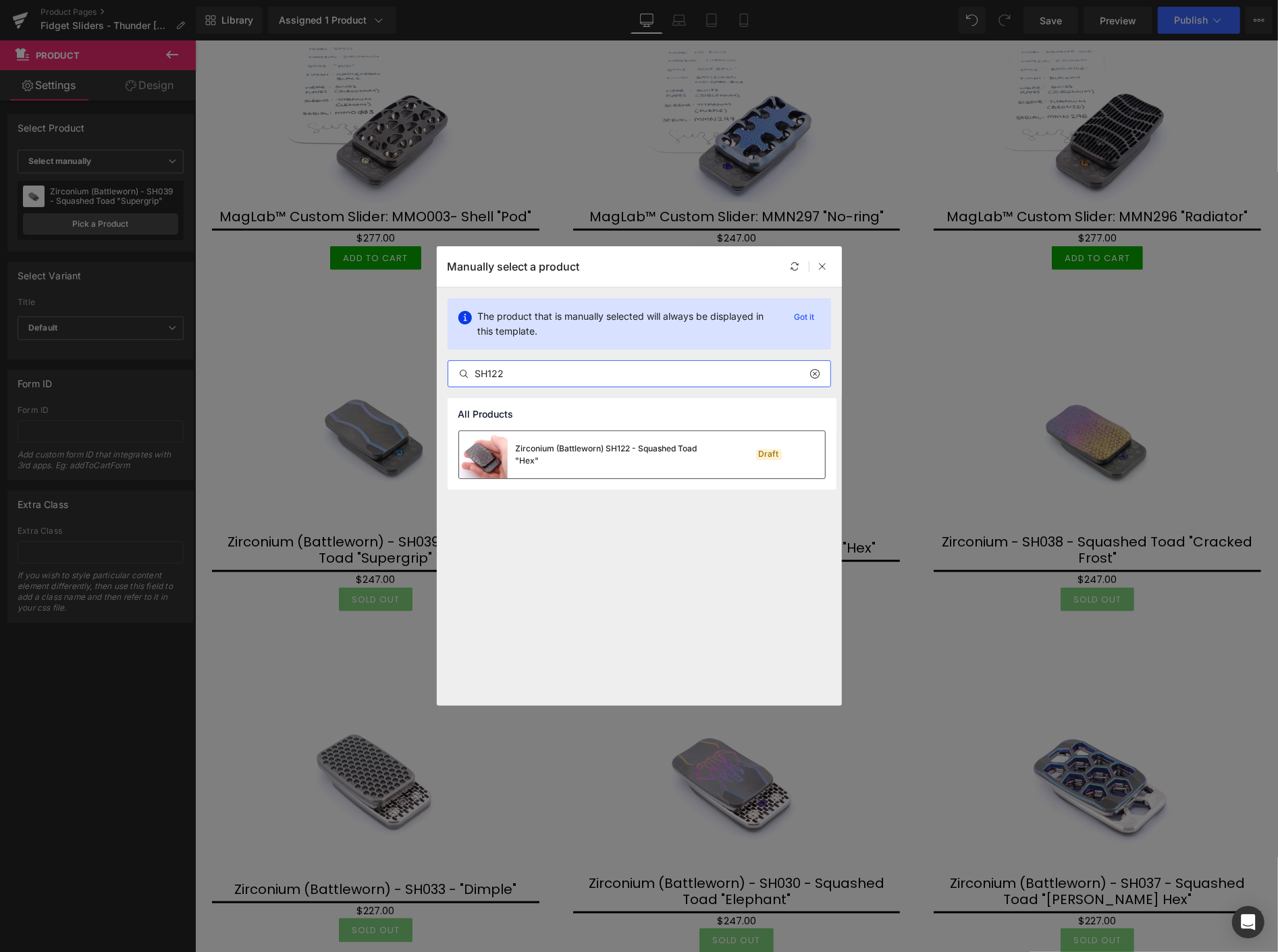
type input "SH122"
click at [566, 450] on div "Zirconium (Battleworn) SH122 - Squashed Toad "Hex"" at bounding box center [617, 455] width 203 height 24
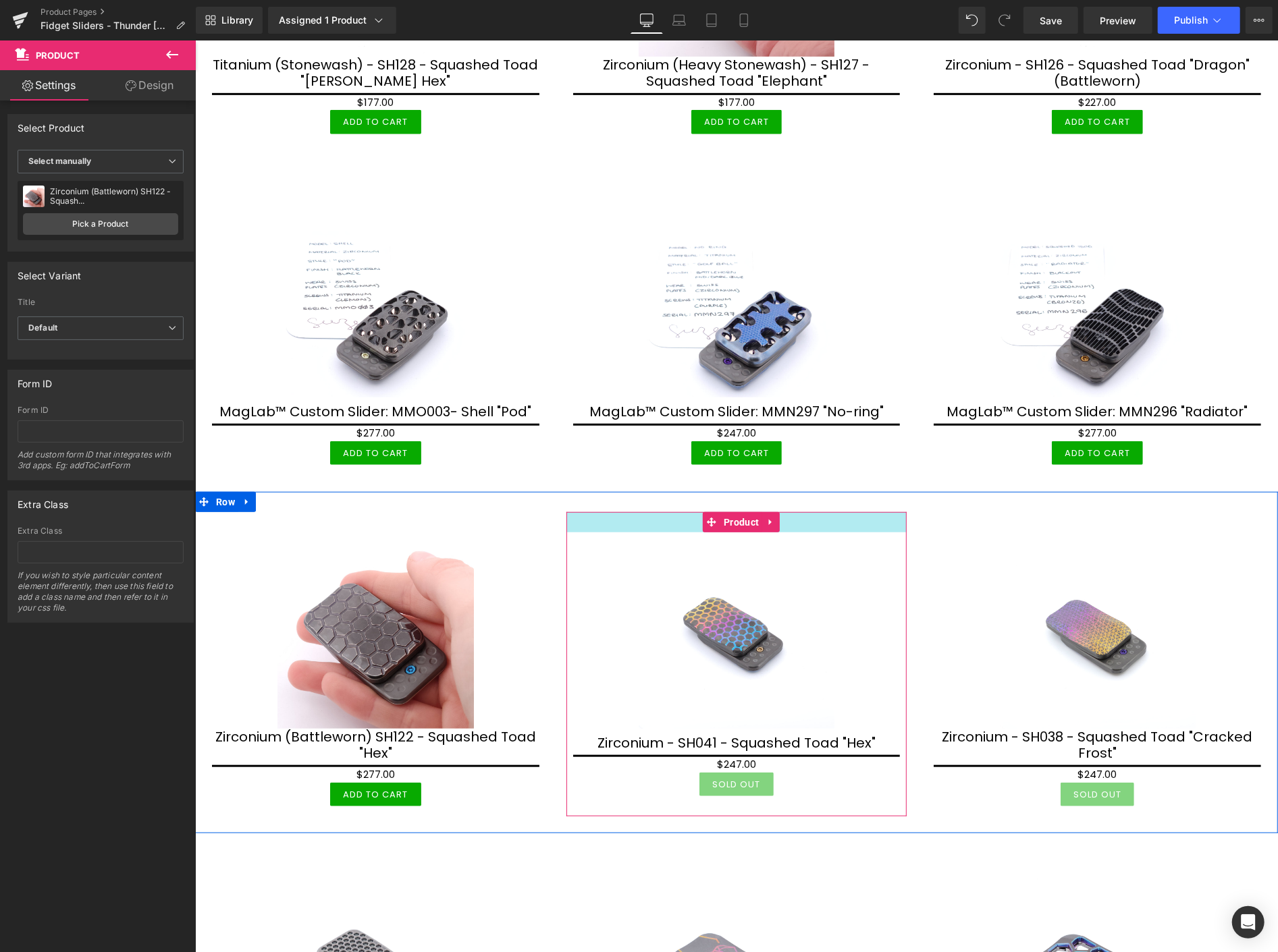
scroll to position [599, 0]
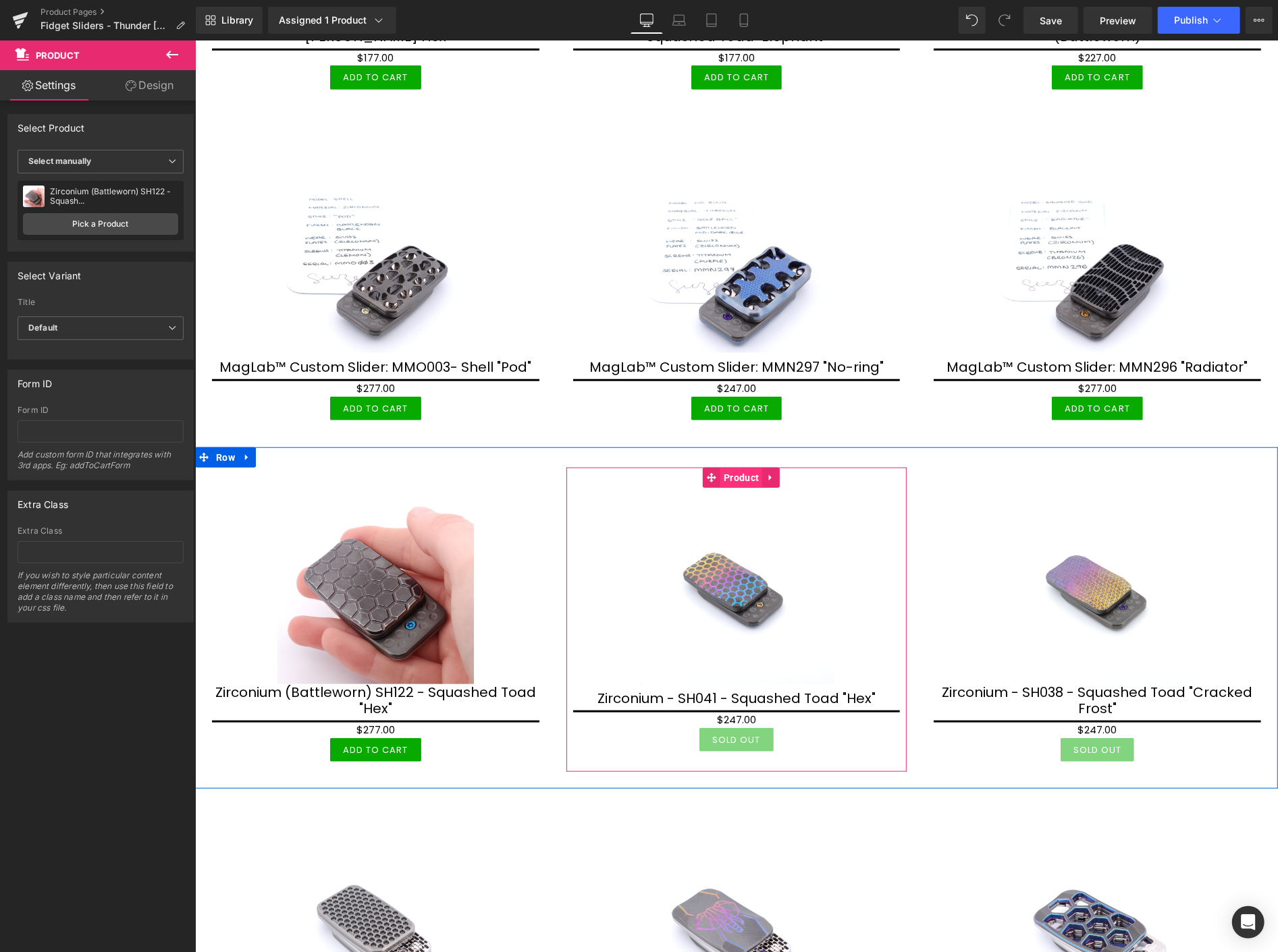
click at [730, 477] on span "Product" at bounding box center [740, 477] width 42 height 20
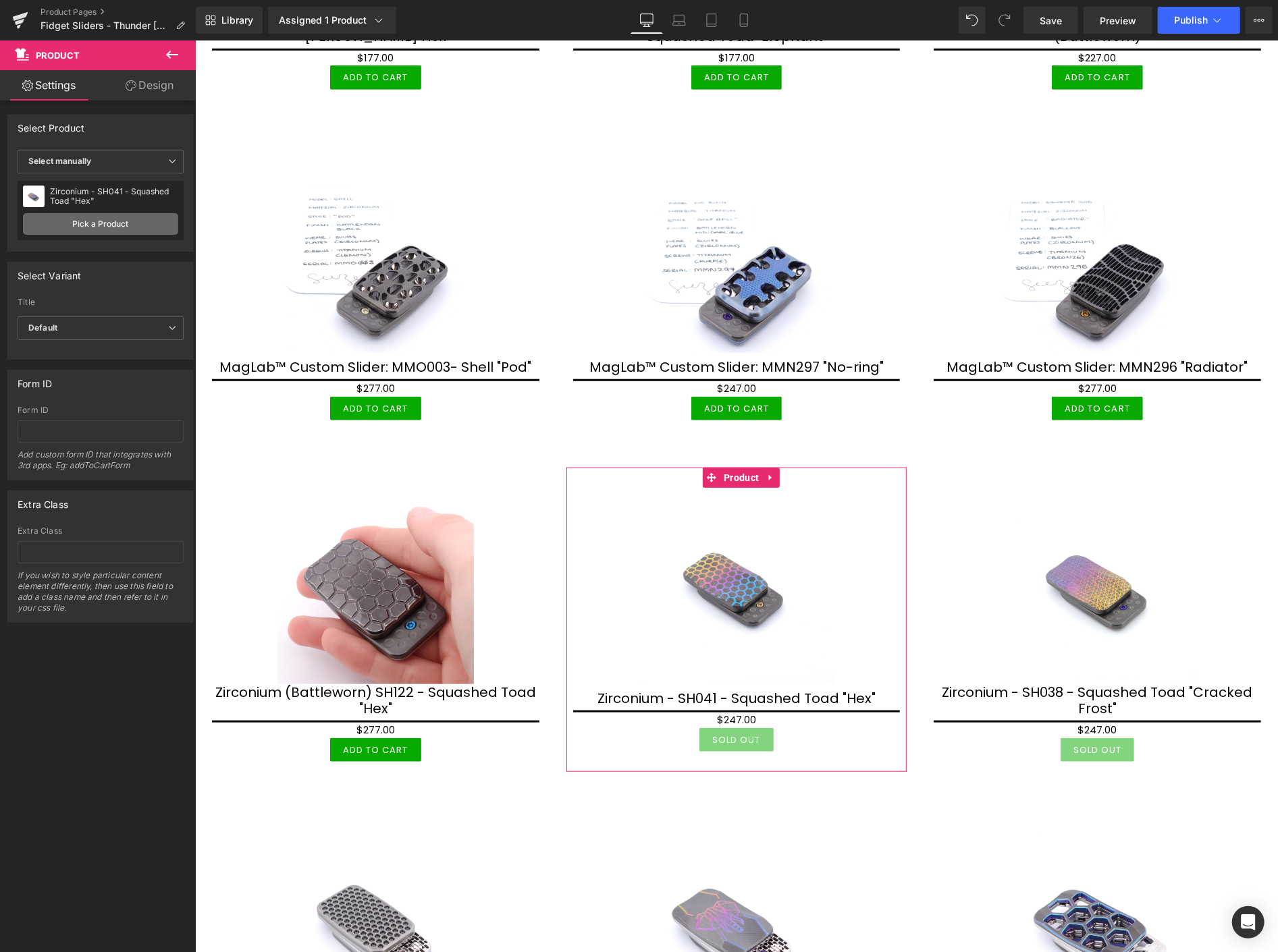
click at [91, 221] on link "Pick a Product" at bounding box center [101, 224] width 155 height 22
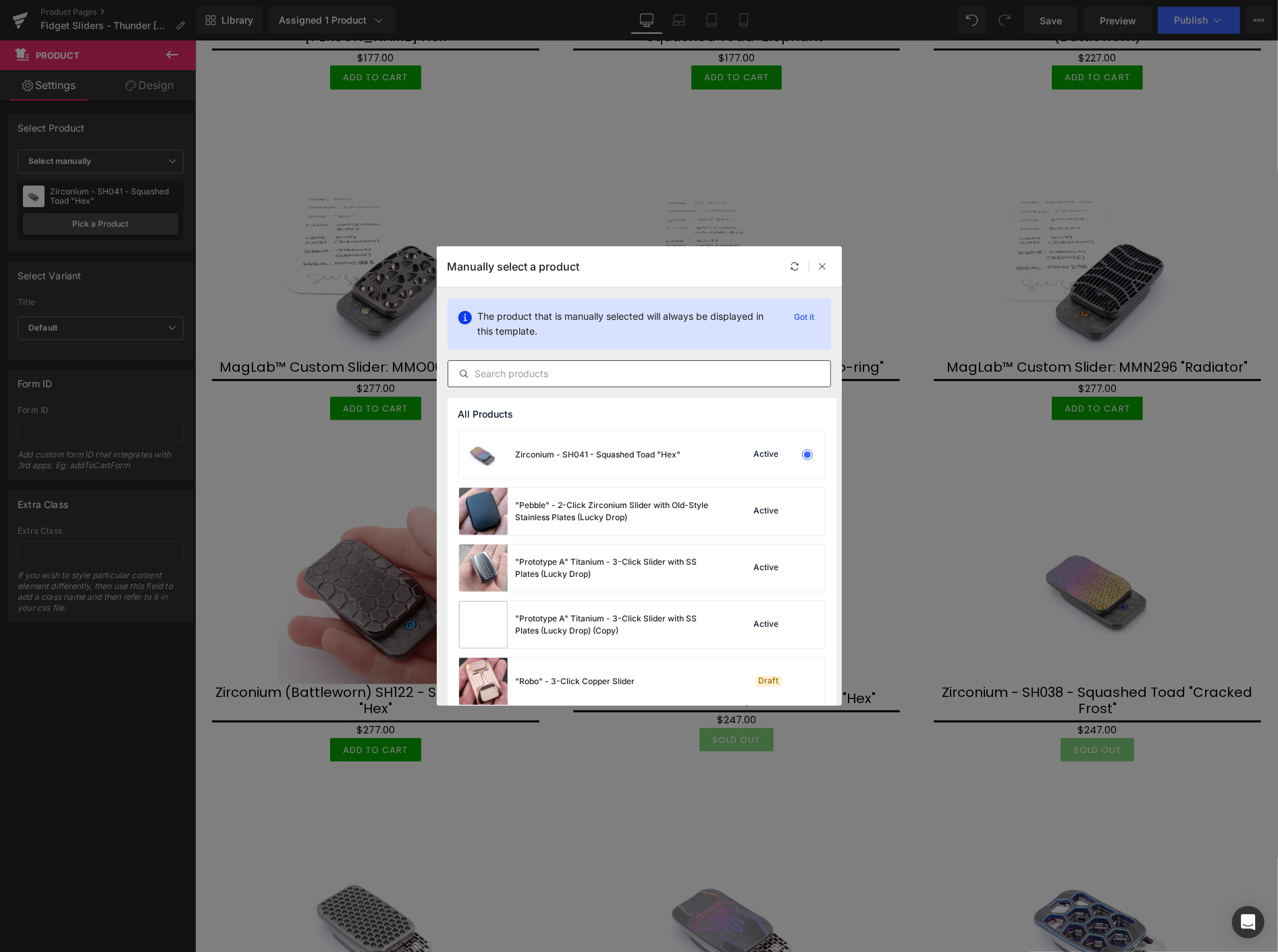
click at [489, 377] on input "text" at bounding box center [640, 374] width 382 height 16
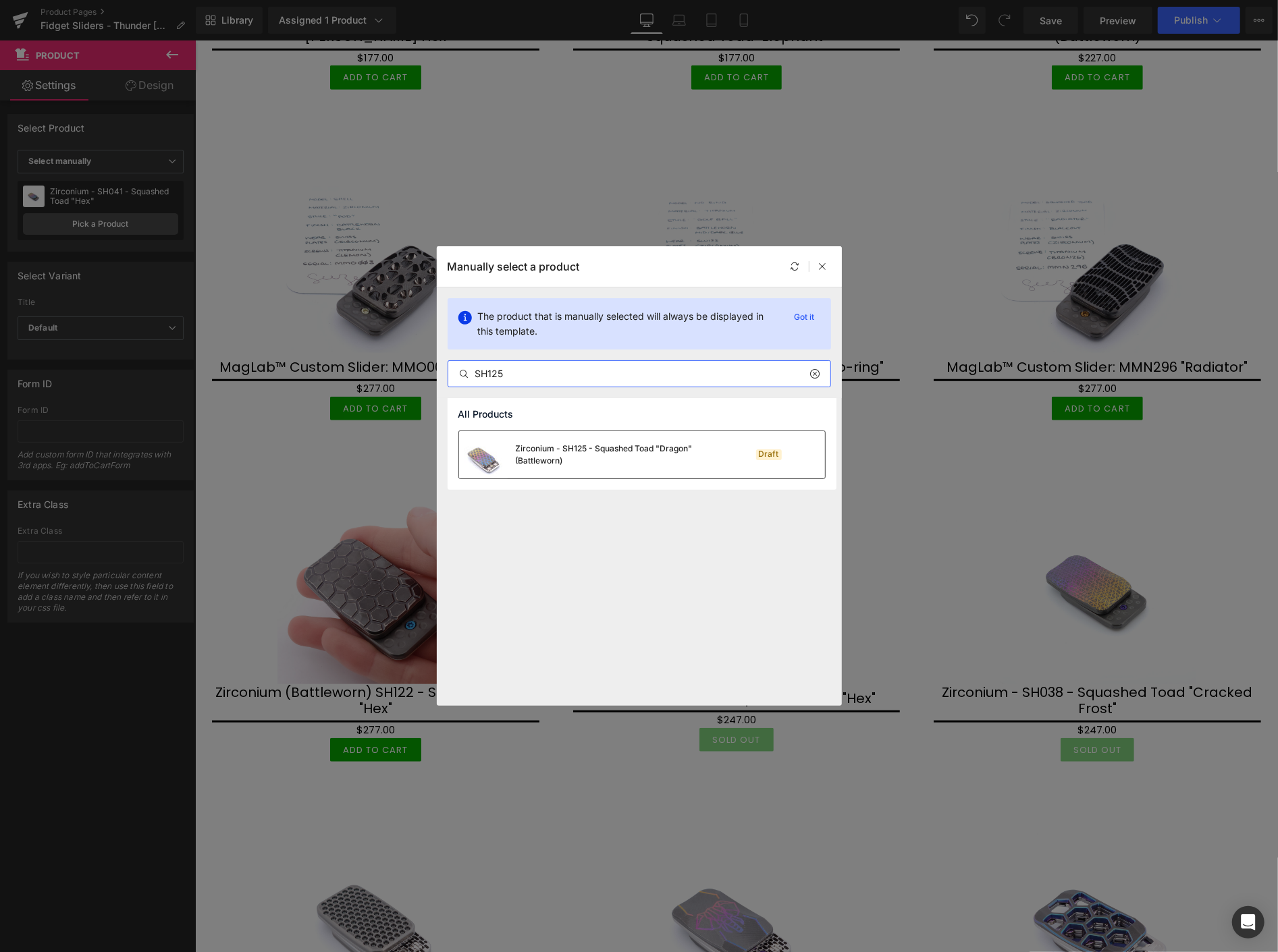
type input "SH125"
click at [578, 453] on div "Zirconium - SH125 - Squashed Toad "Dragon" (Battleworn)" at bounding box center [617, 455] width 203 height 24
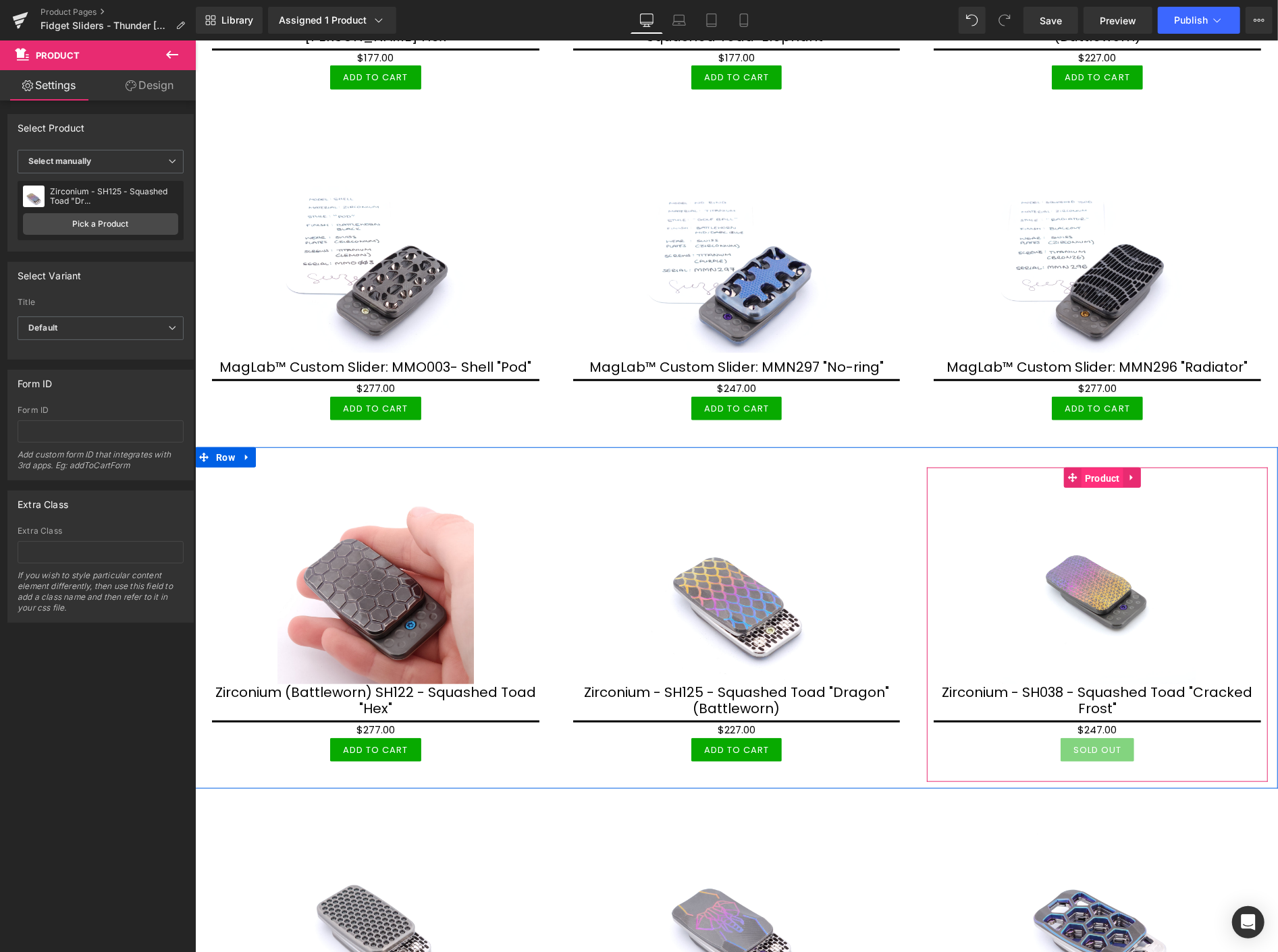
click at [1093, 475] on span "Product" at bounding box center [1102, 478] width 42 height 20
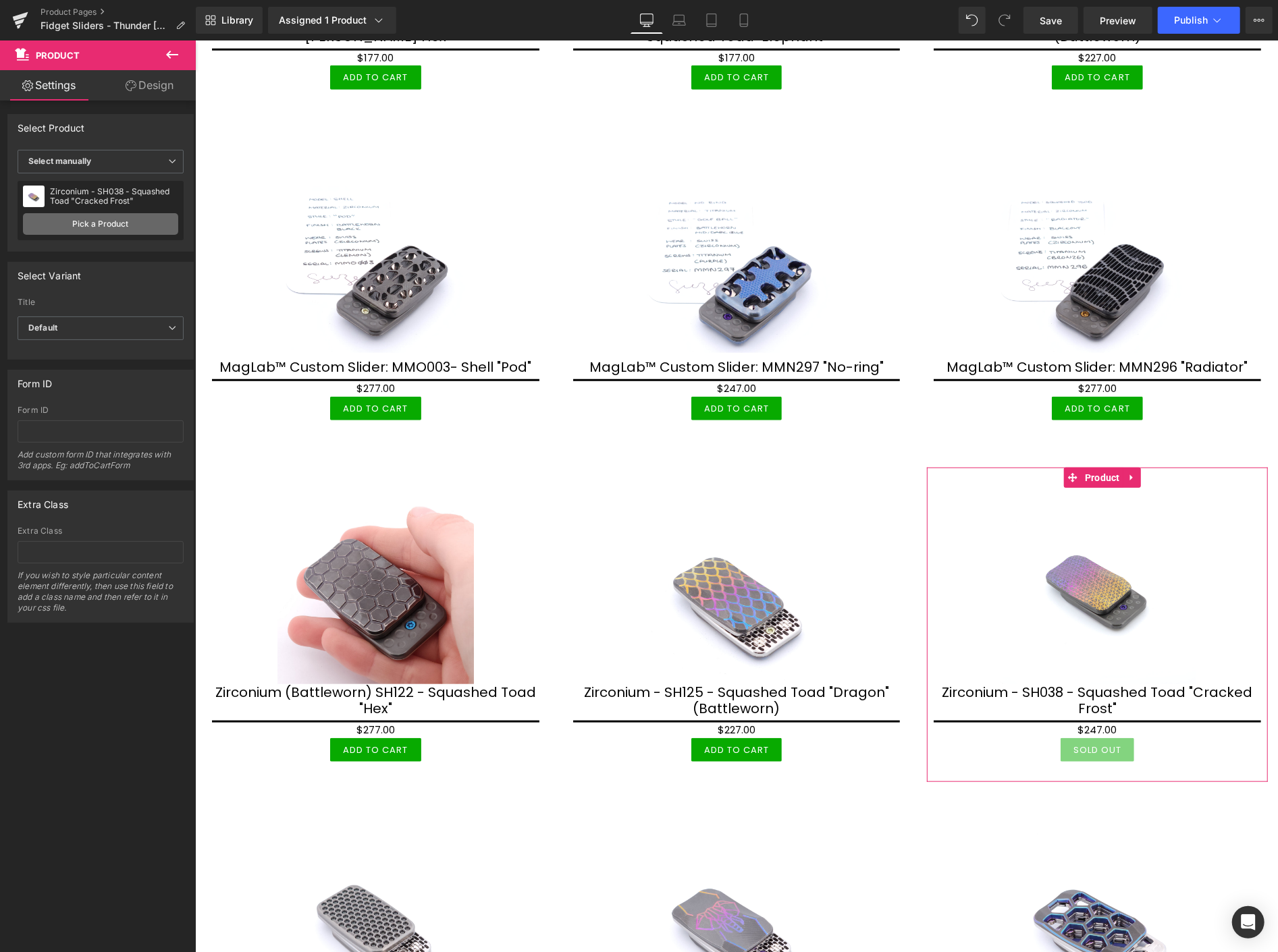
click at [91, 220] on link "Pick a Product" at bounding box center [101, 224] width 155 height 22
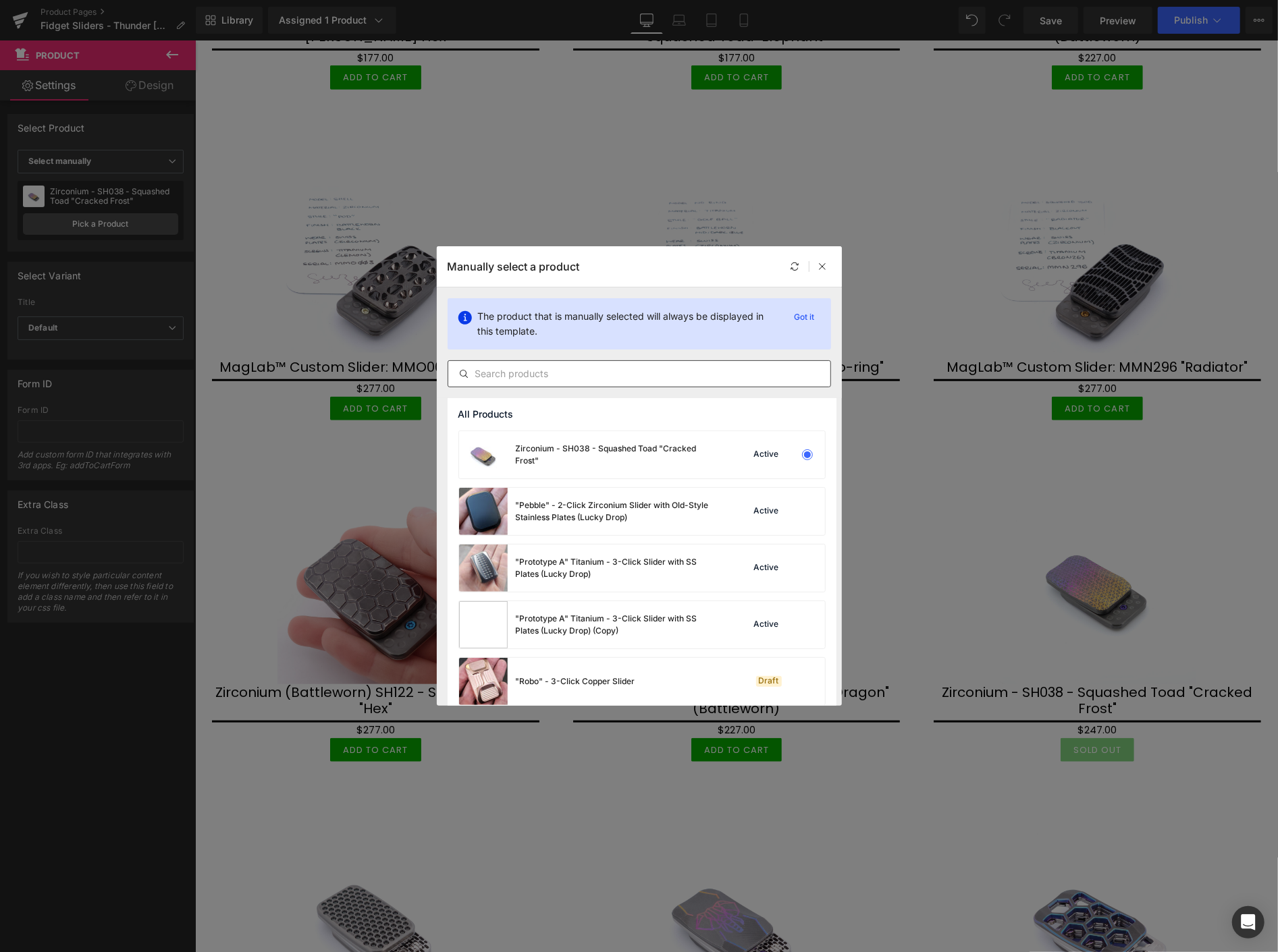
click at [524, 374] on input "text" at bounding box center [640, 374] width 382 height 16
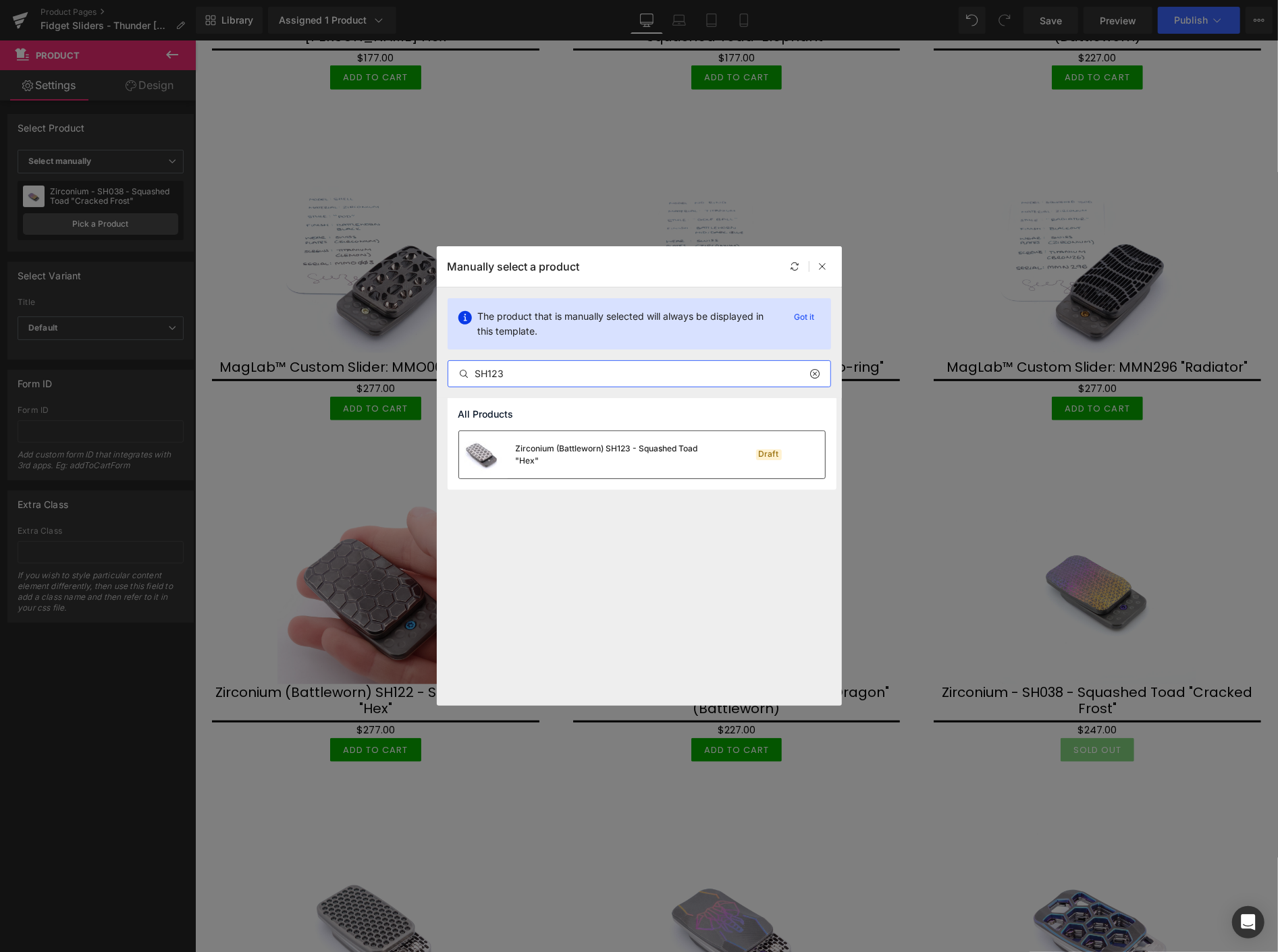
type input "SH123"
click at [556, 443] on div "Zirconium (Battleworn) SH123 - Squashed Toad "Hex"" at bounding box center [617, 455] width 203 height 24
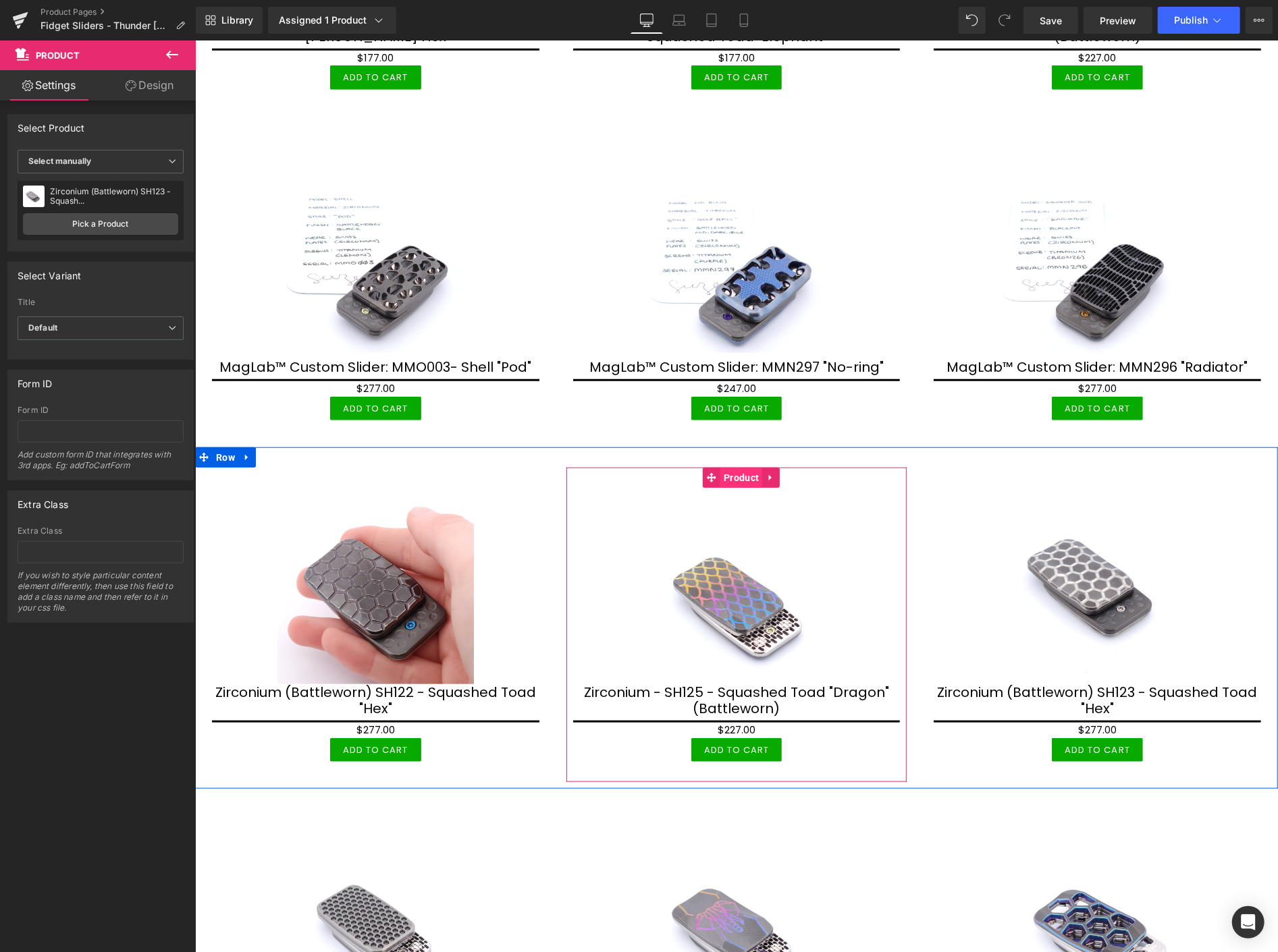
click at [736, 477] on span "Product" at bounding box center [740, 477] width 42 height 20
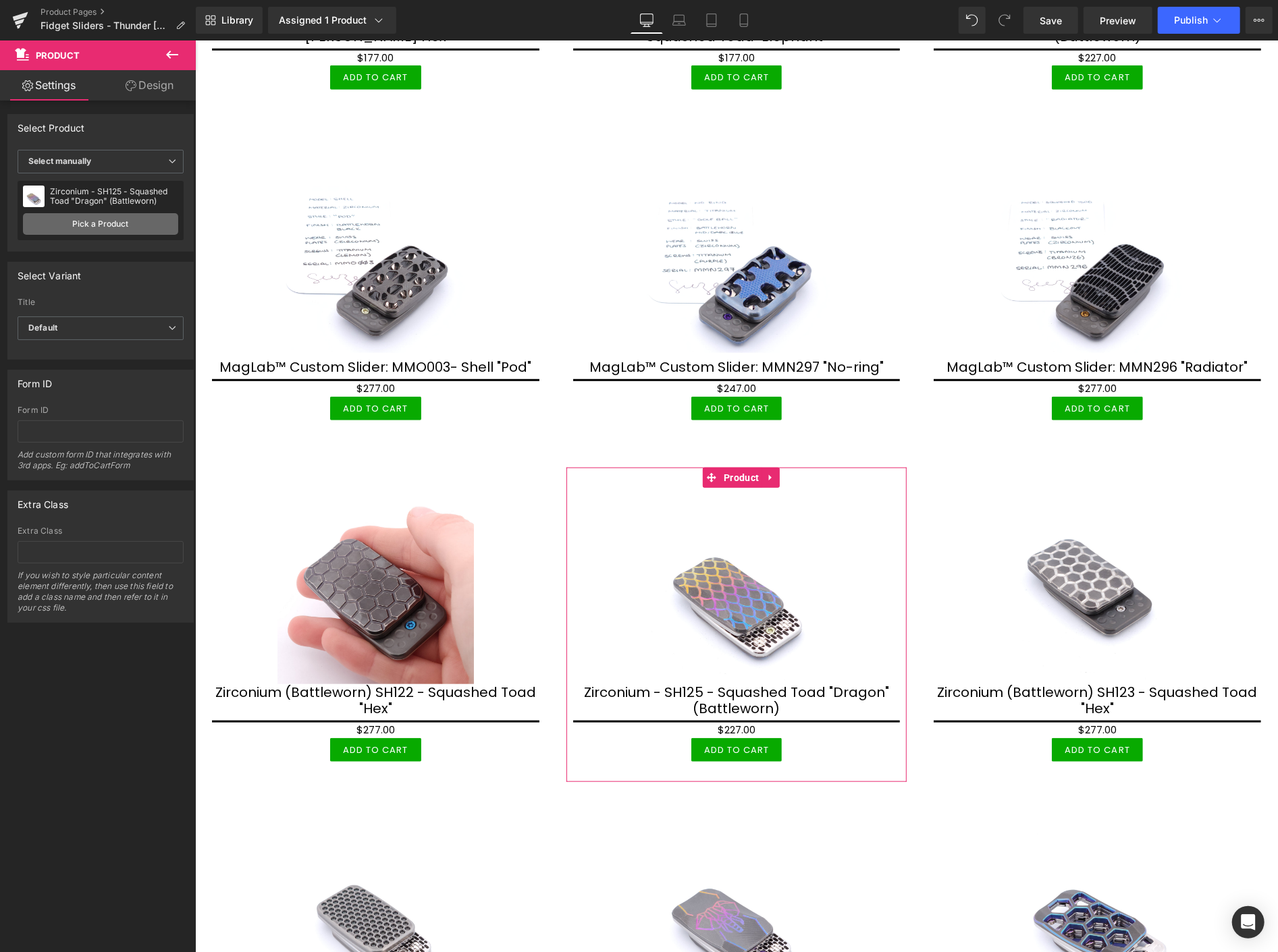
click at [98, 224] on link "Pick a Product" at bounding box center [101, 224] width 155 height 22
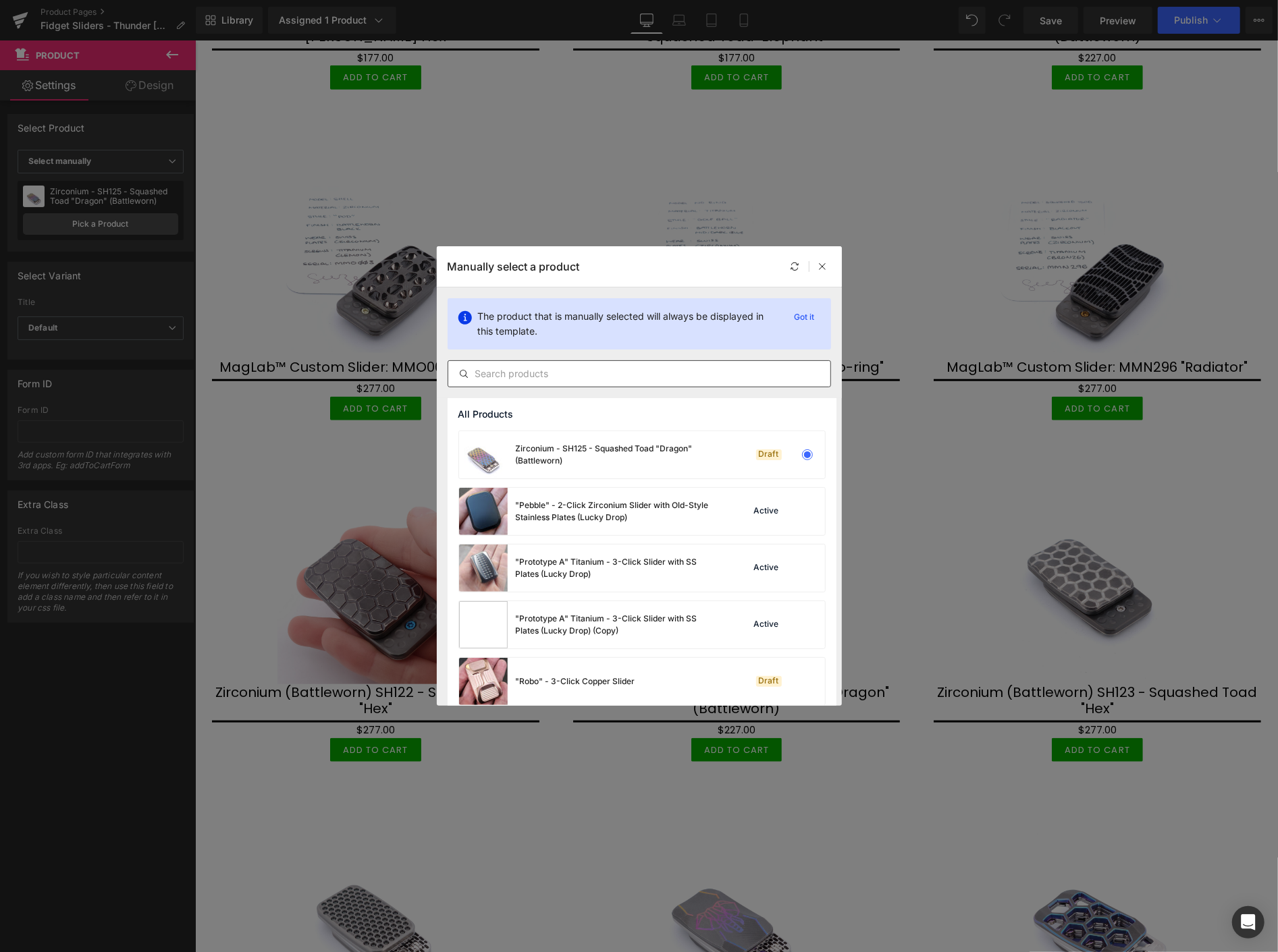
click at [543, 374] on input "text" at bounding box center [640, 374] width 382 height 16
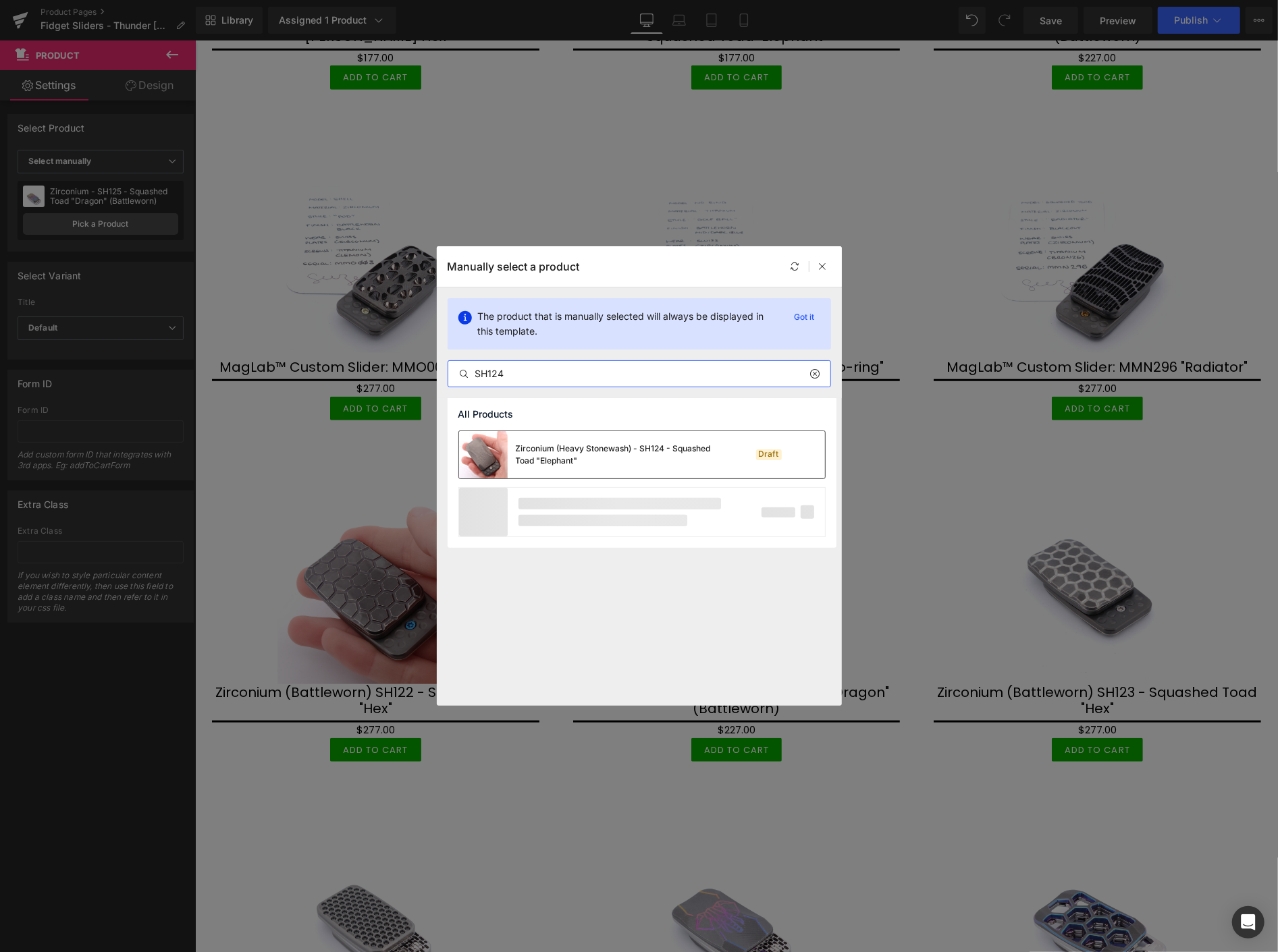
type input "SH124"
click at [560, 460] on div "Zirconium (Heavy Stonewash) - SH124 - Squashed Toad "Elephant"" at bounding box center [617, 455] width 203 height 24
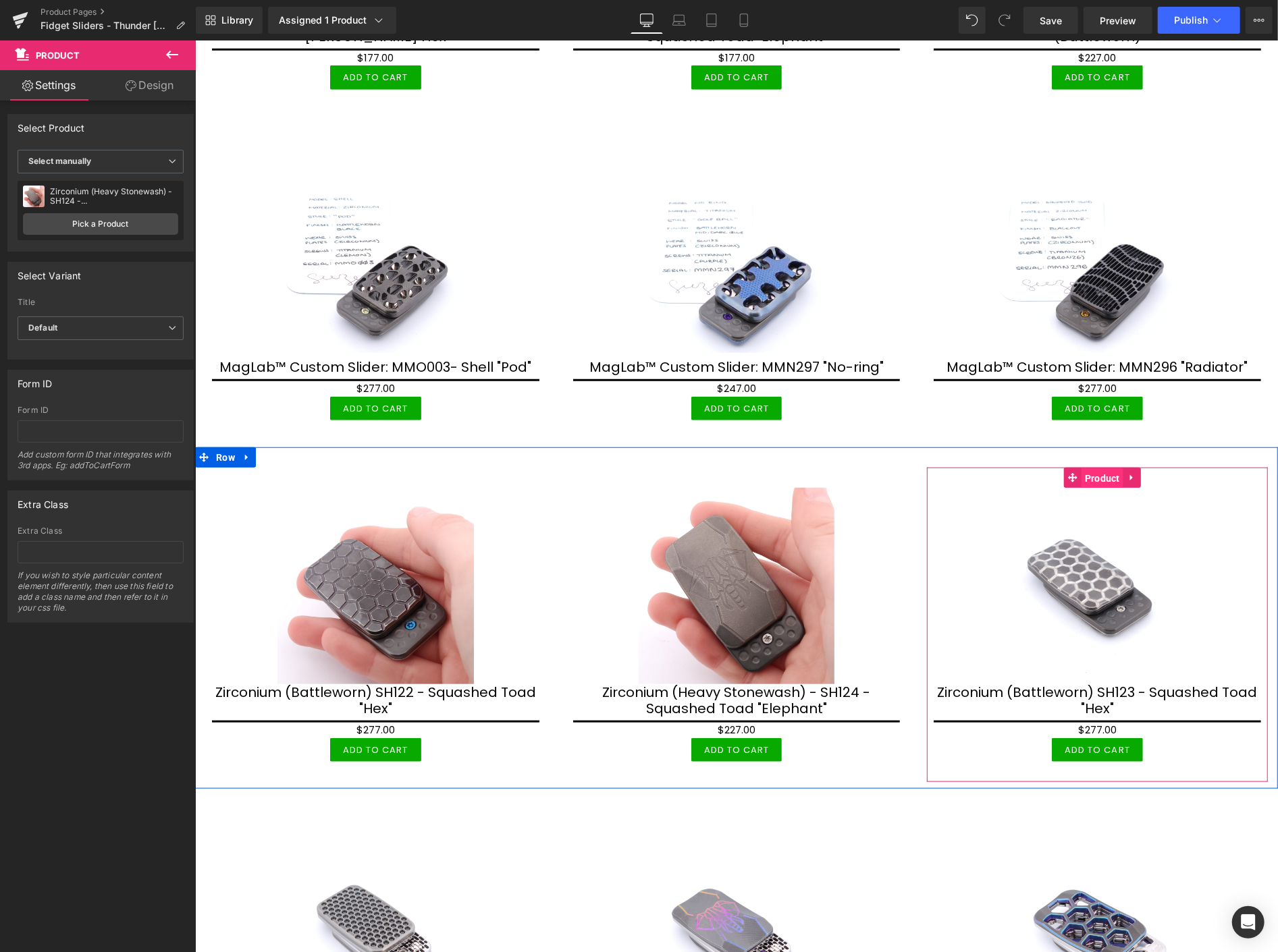
click at [1098, 470] on span "Product" at bounding box center [1102, 478] width 42 height 20
click at [1091, 469] on span "Product" at bounding box center [1102, 478] width 42 height 20
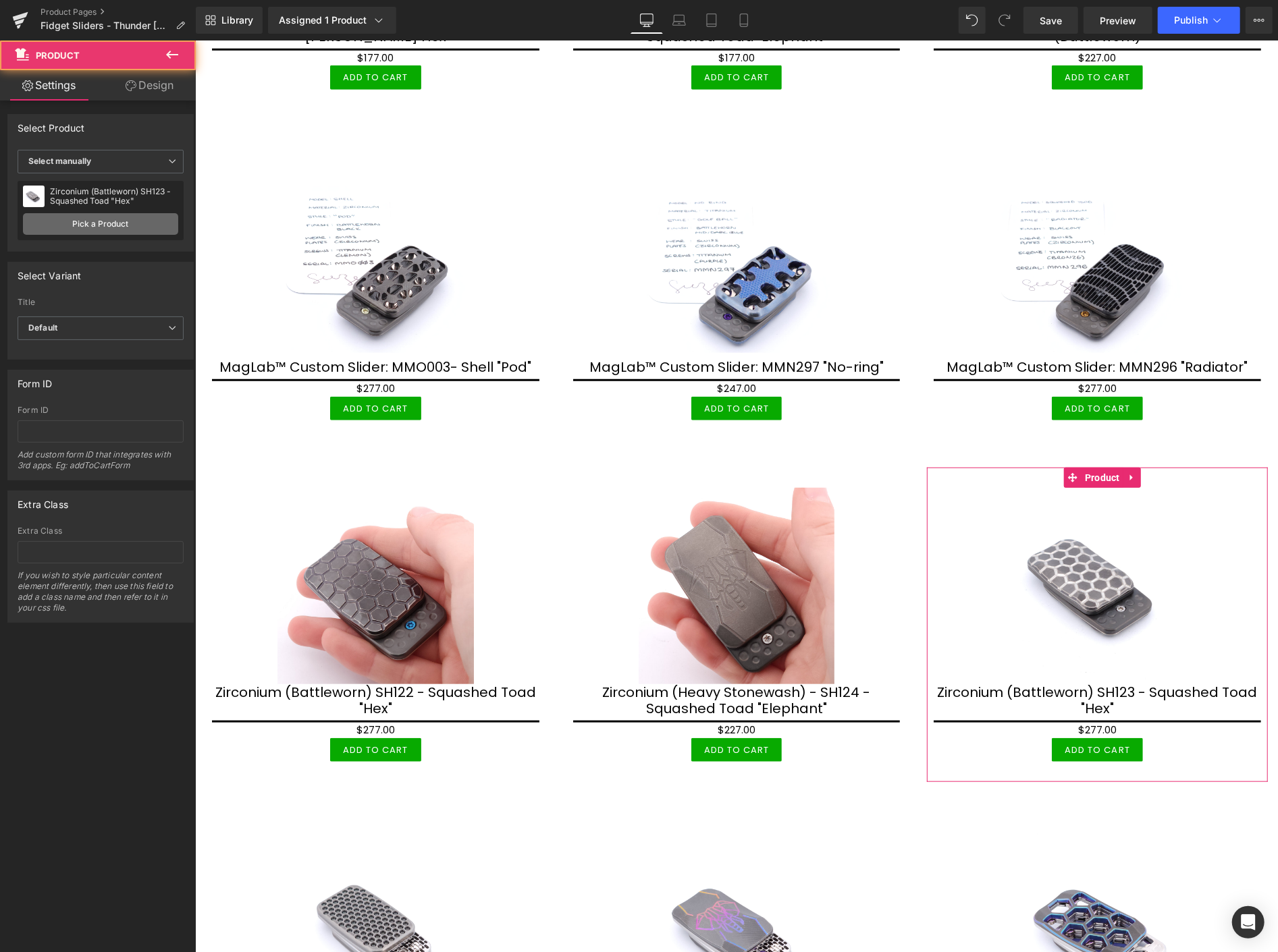
click at [117, 221] on link "Pick a Product" at bounding box center [101, 224] width 155 height 22
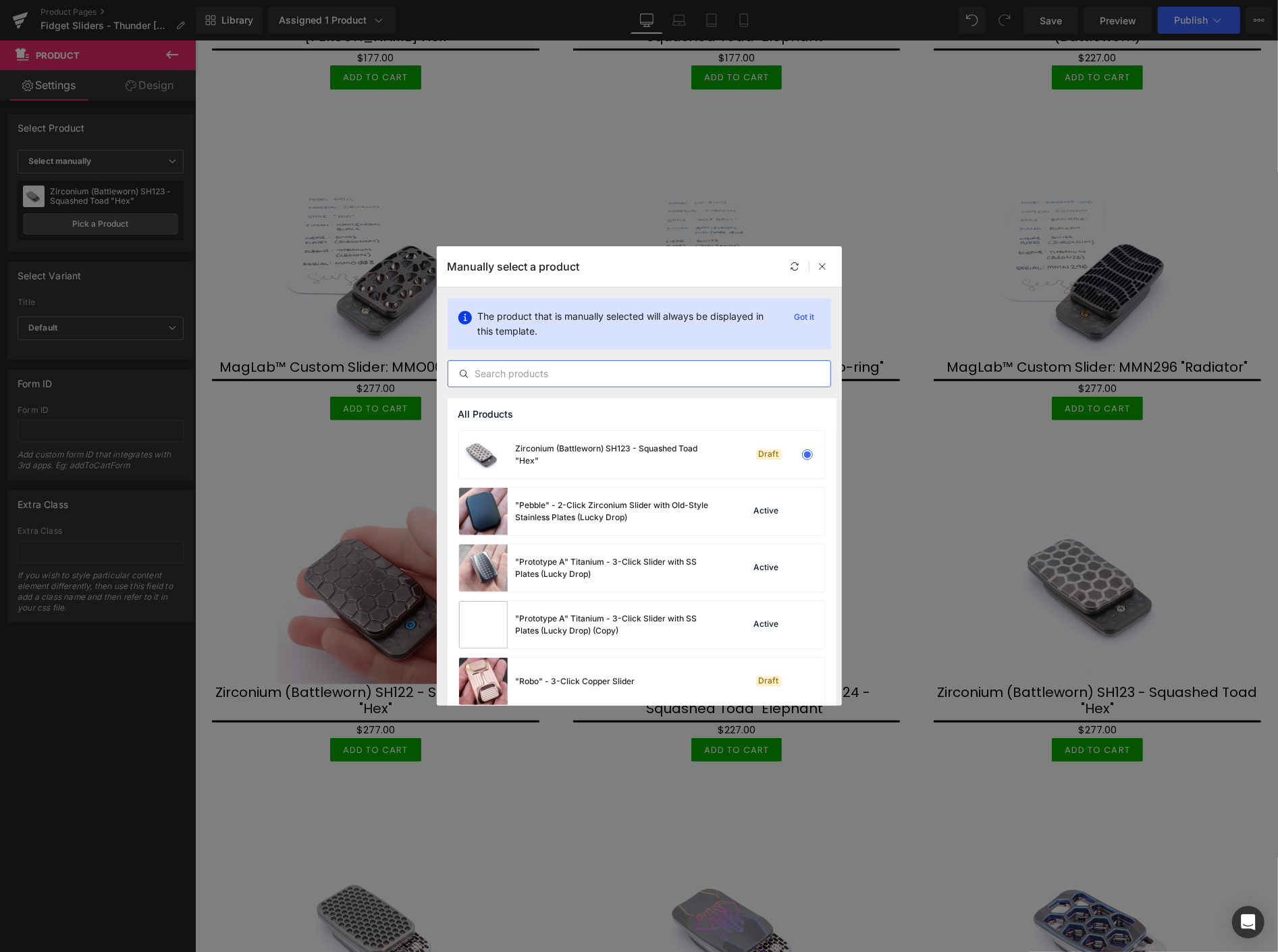
click at [538, 371] on input "text" at bounding box center [640, 374] width 382 height 16
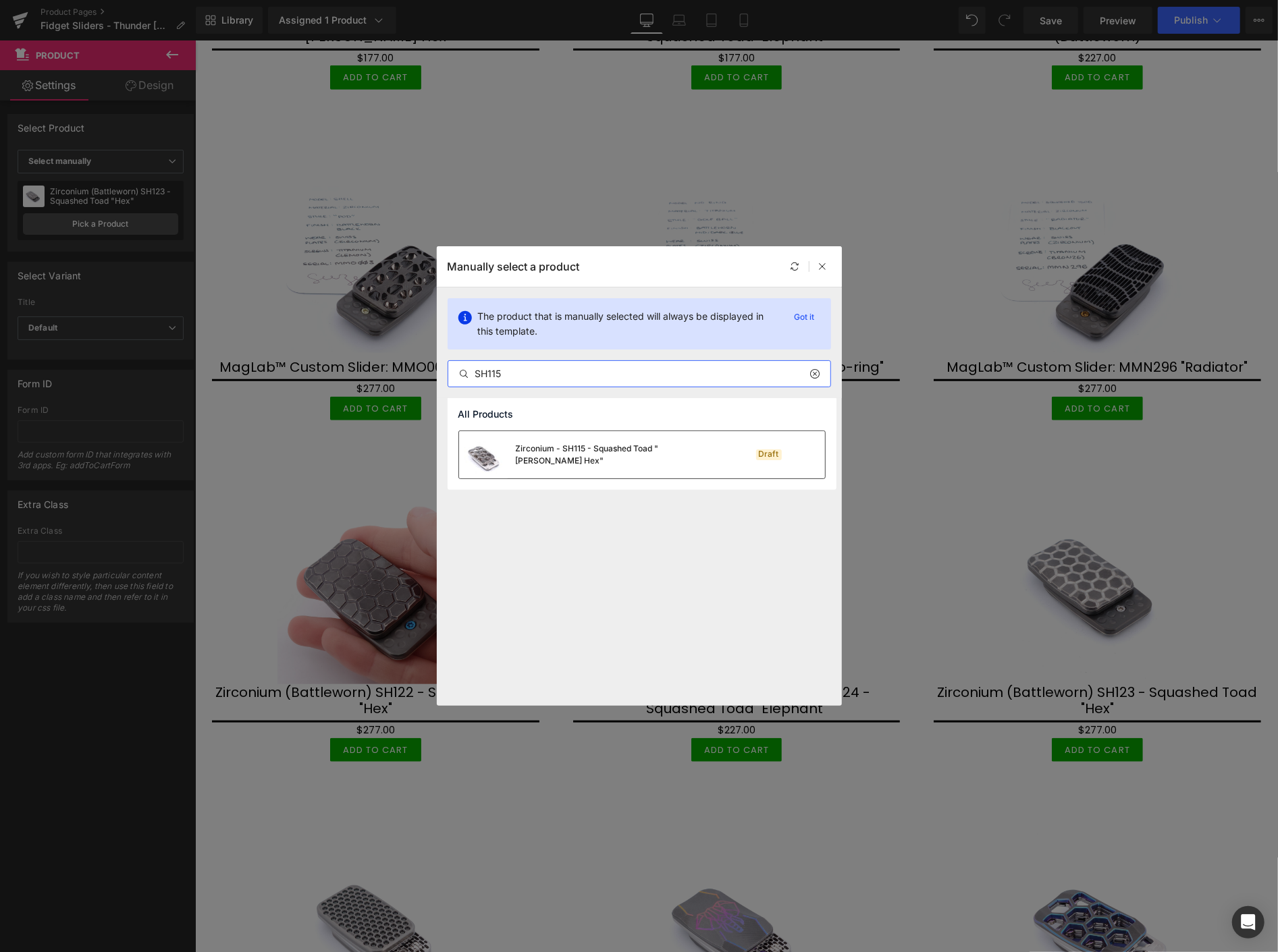
type input "SH115"
click at [619, 459] on div "Zirconium - SH115 - Squashed Toad "Skelly Hex"" at bounding box center [617, 455] width 203 height 24
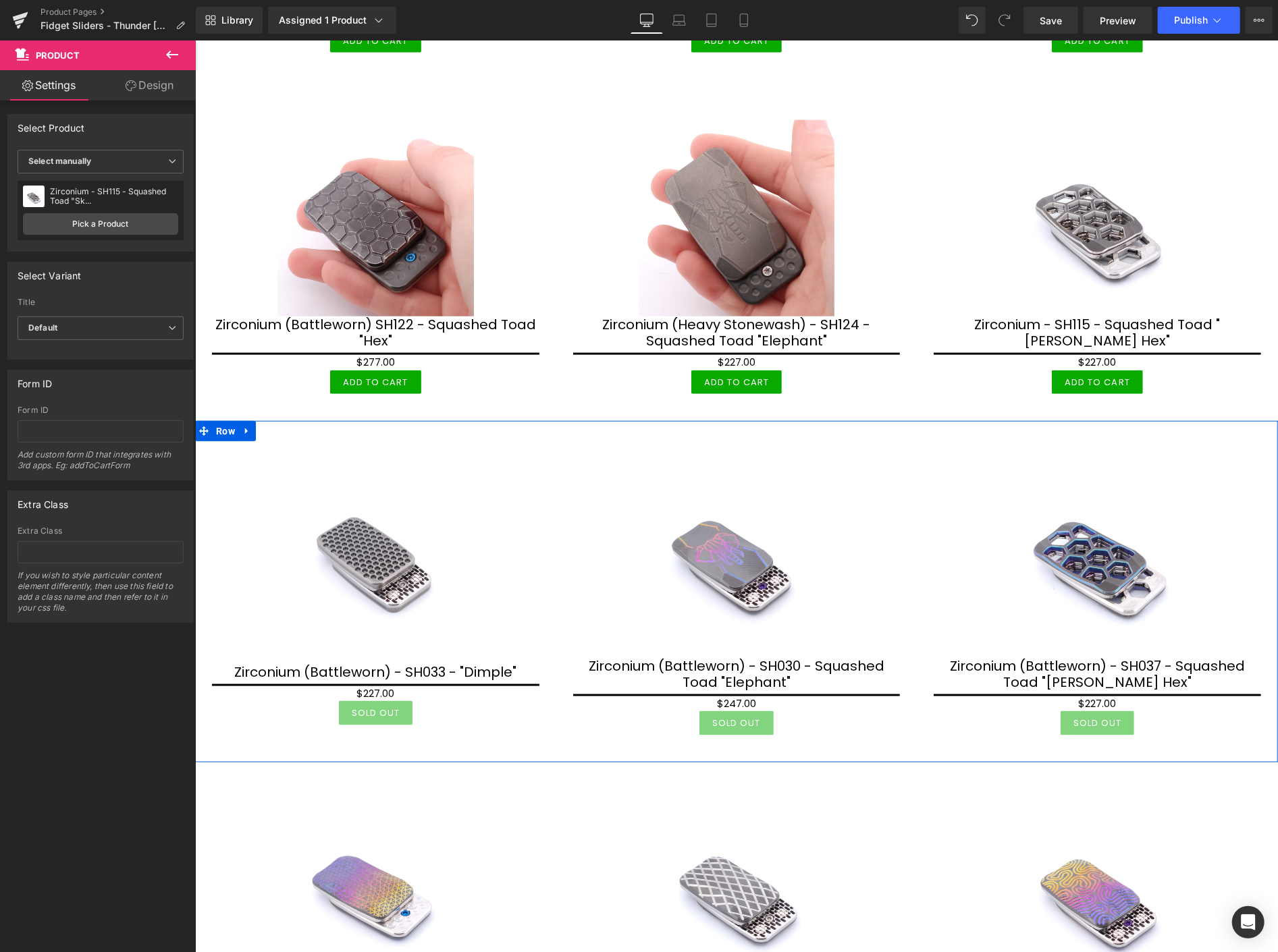
scroll to position [974, 0]
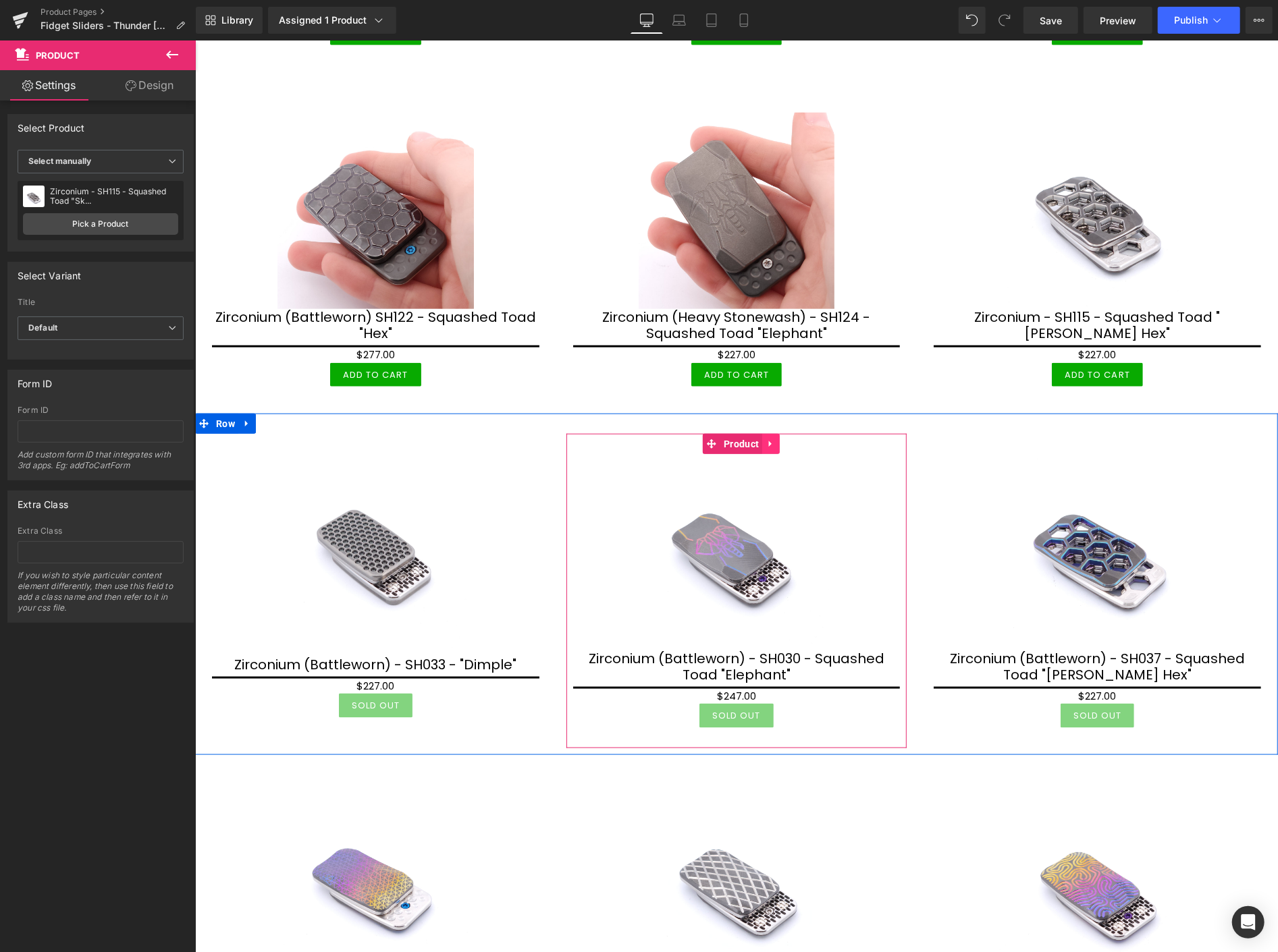
click at [769, 433] on link at bounding box center [770, 443] width 18 height 20
click at [777, 438] on icon at bounding box center [779, 443] width 9 height 9
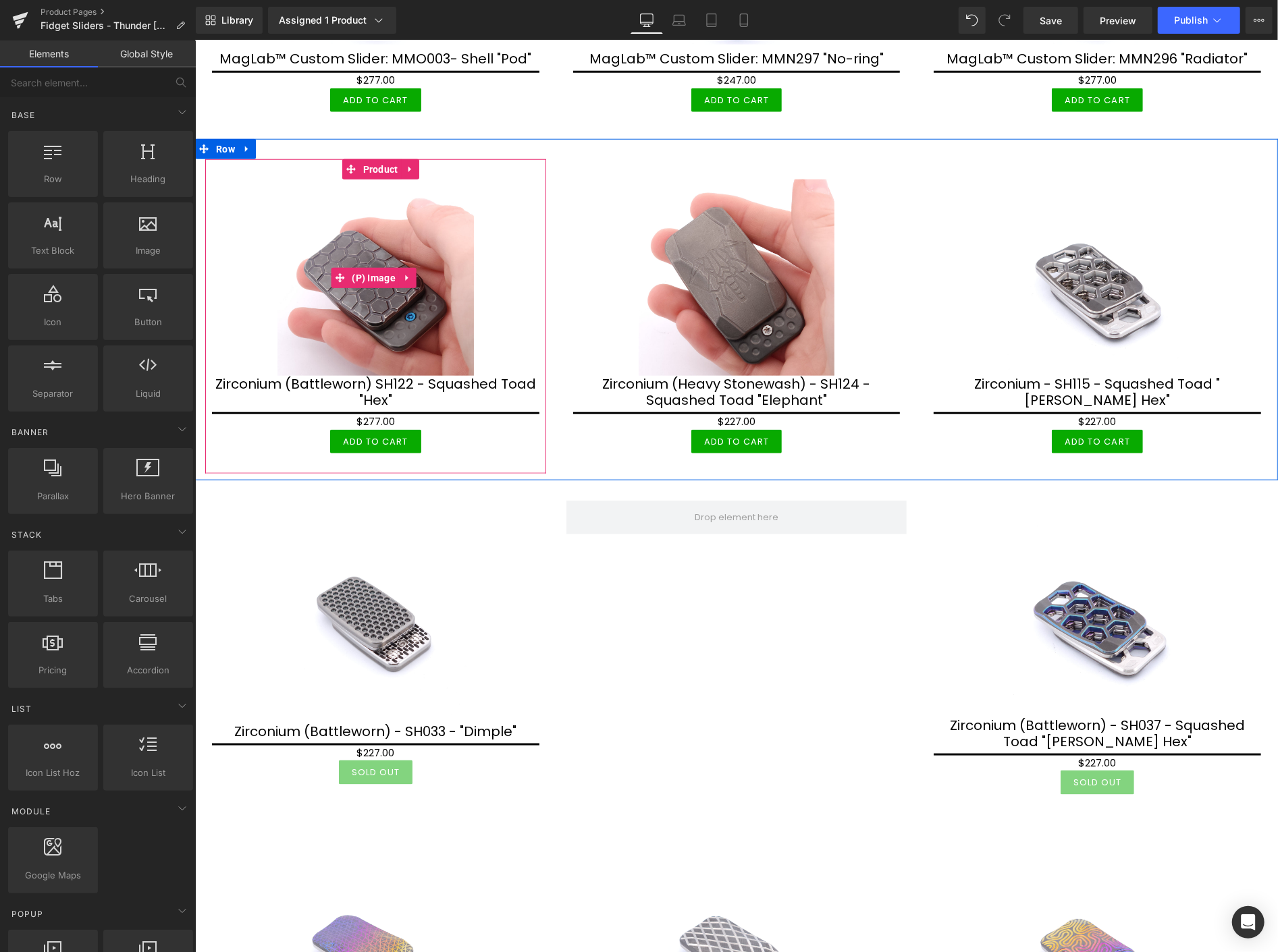
scroll to position [899, 0]
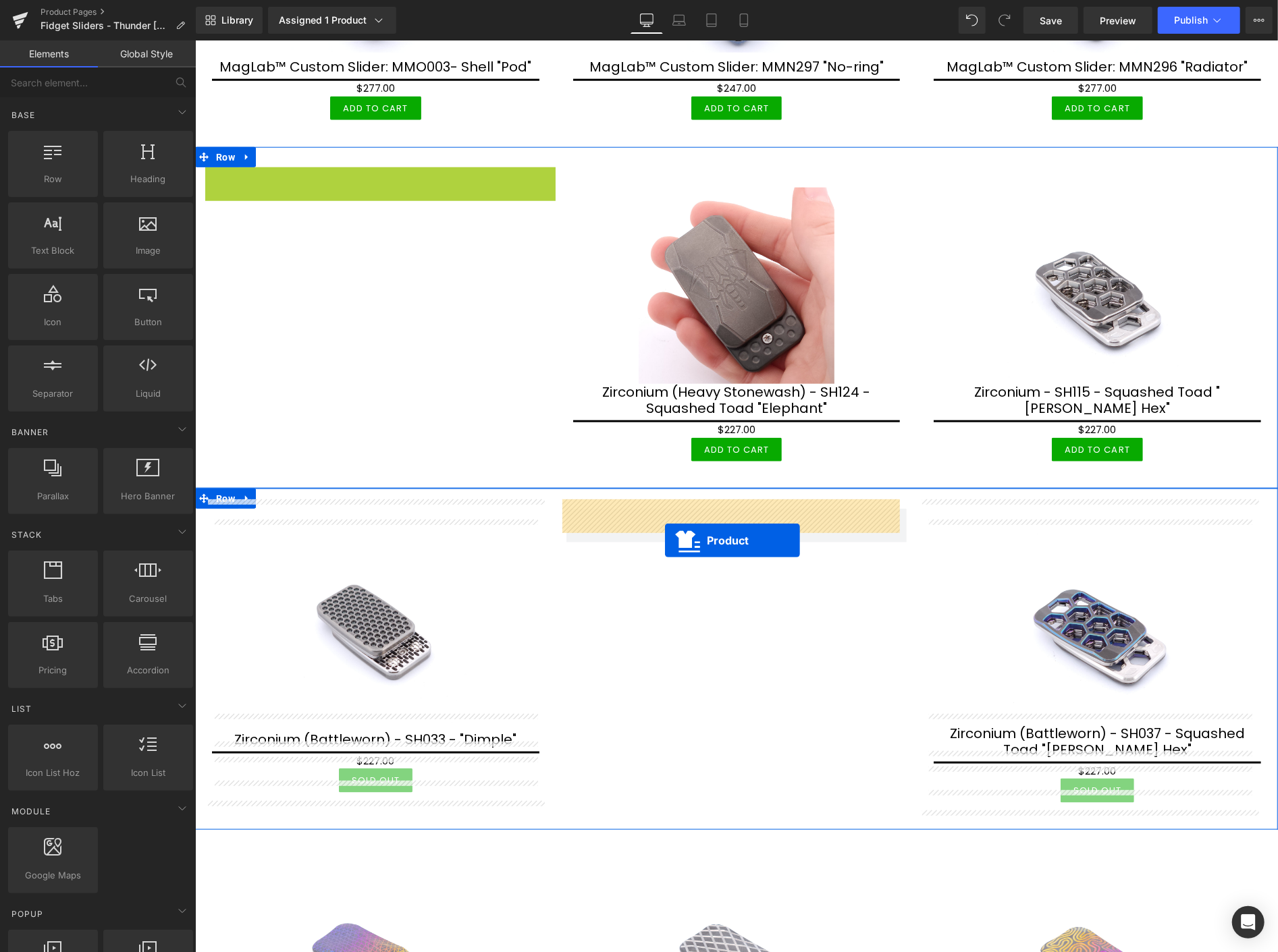
drag, startPoint x: 381, startPoint y: 172, endPoint x: 665, endPoint y: 539, distance: 464.1
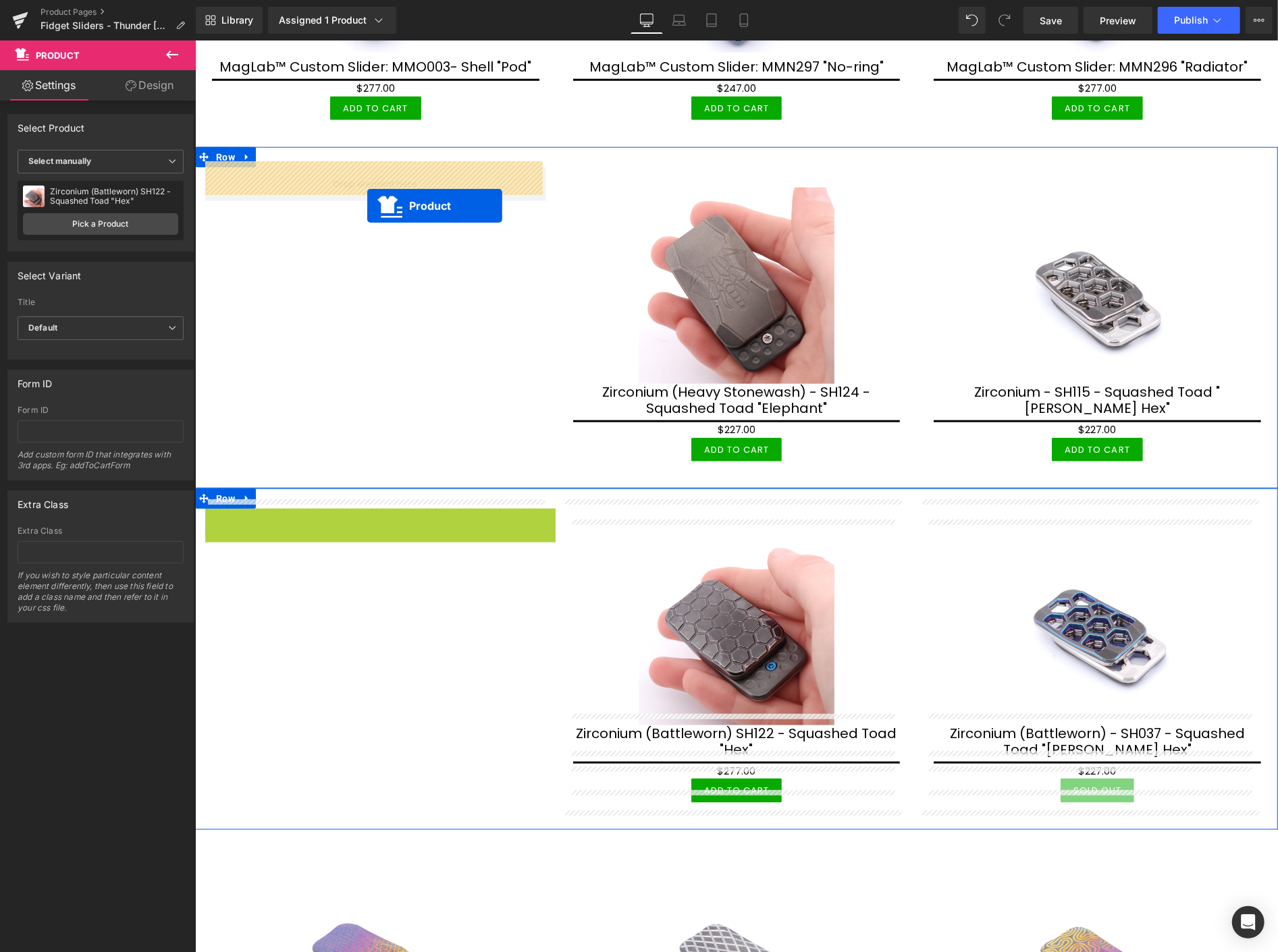
drag, startPoint x: 378, startPoint y: 489, endPoint x: 365, endPoint y: 205, distance: 284.3
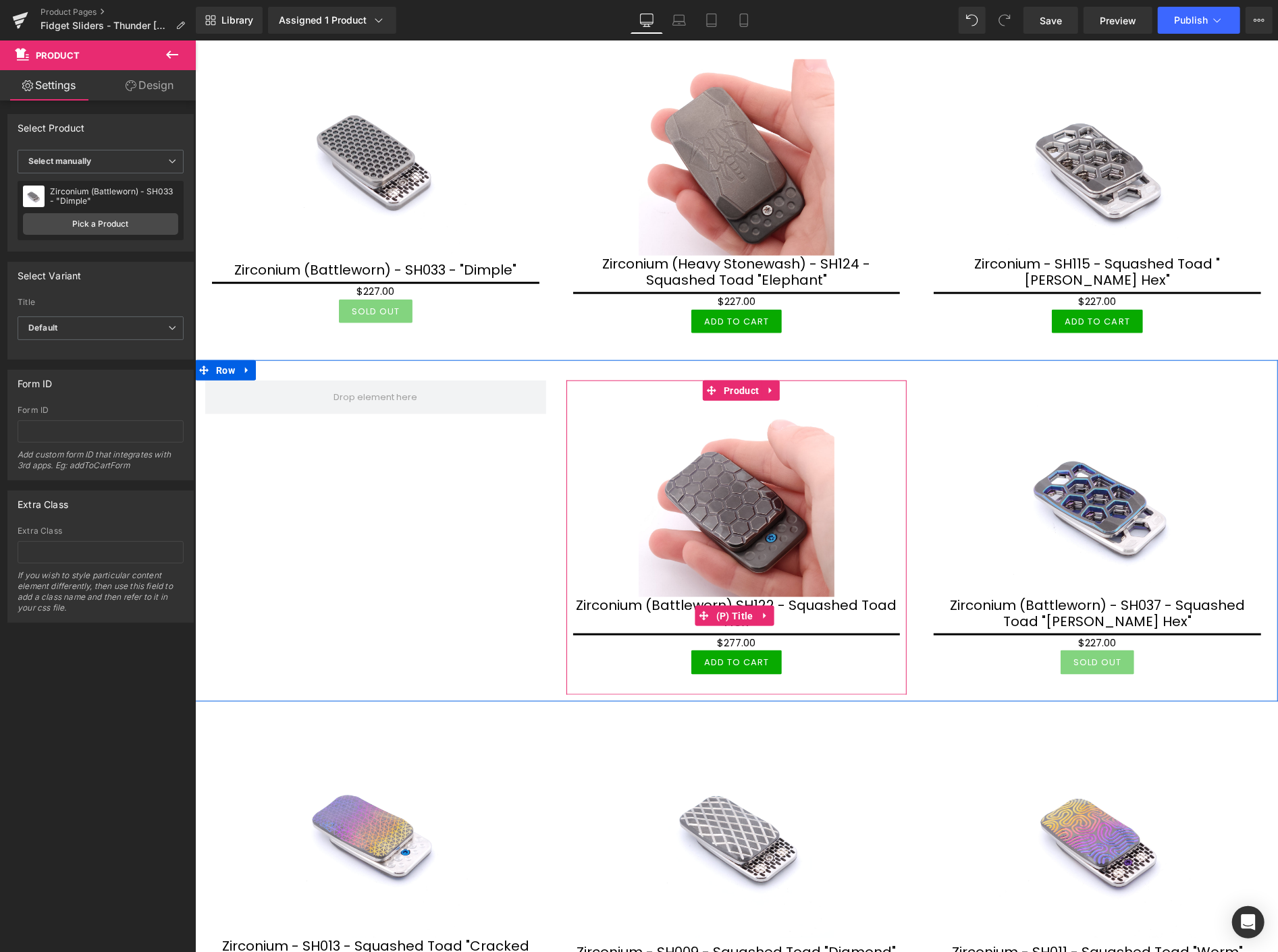
scroll to position [1049, 0]
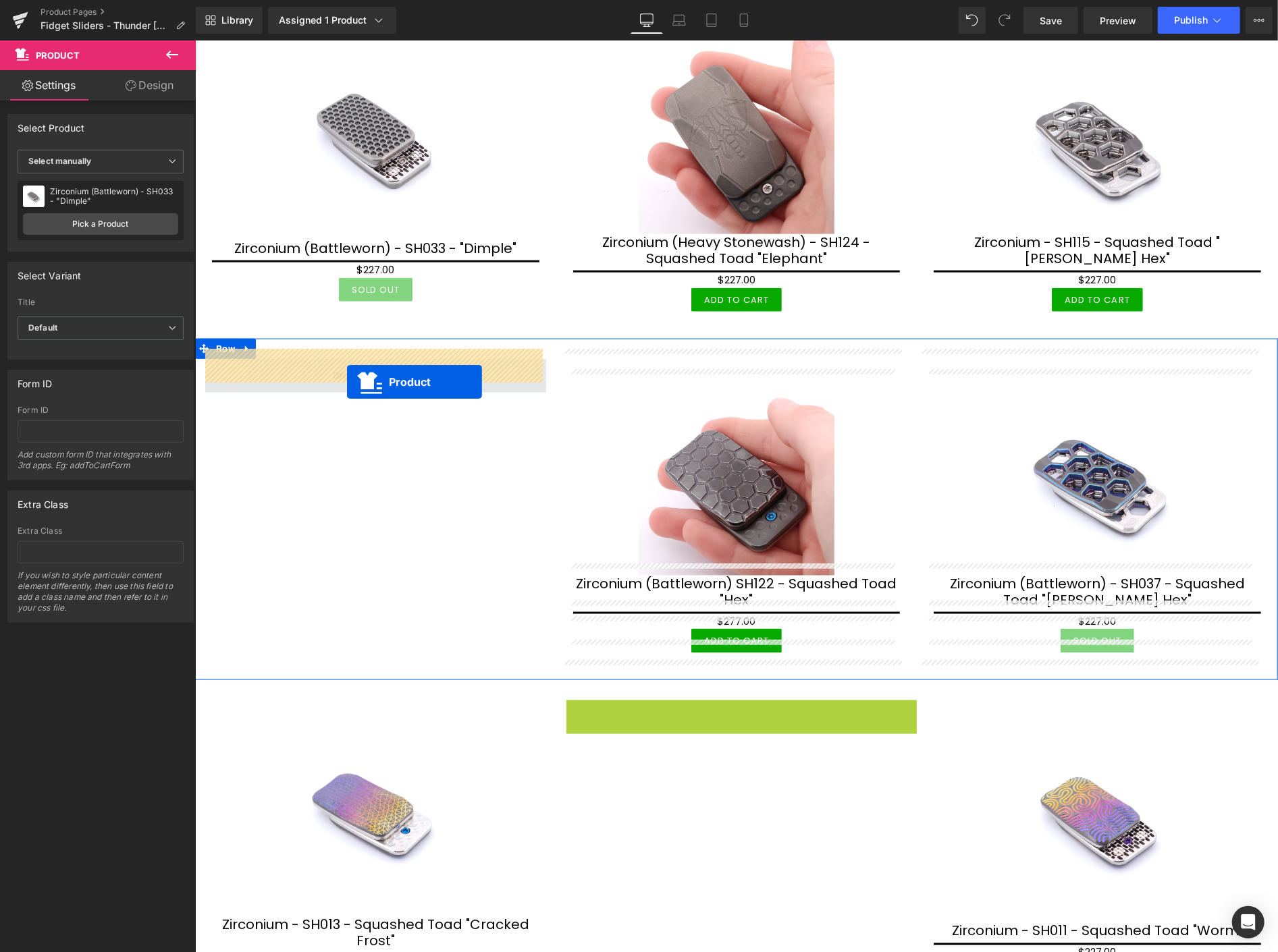
drag, startPoint x: 730, startPoint y: 695, endPoint x: 347, endPoint y: 381, distance: 495.3
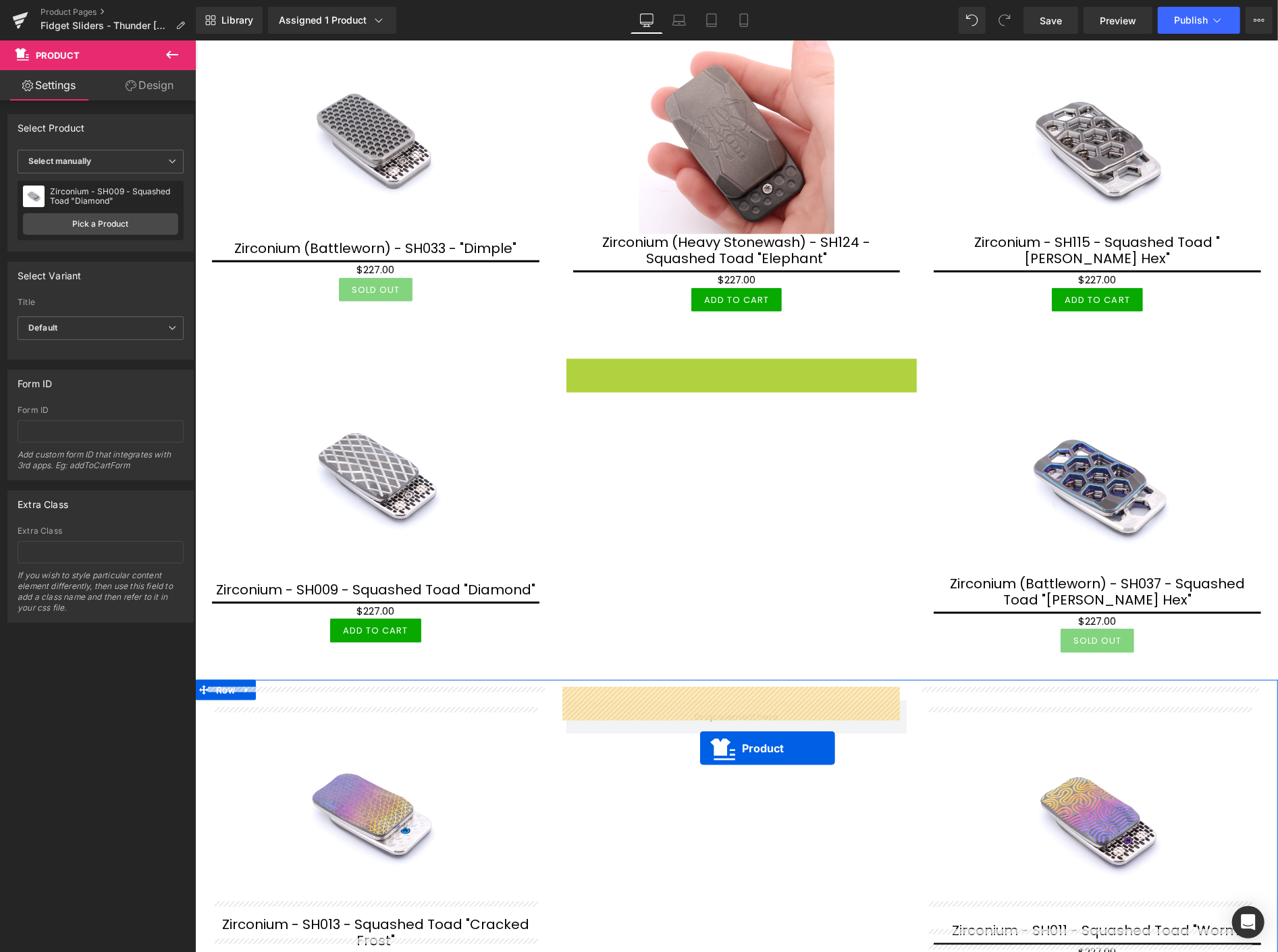
drag, startPoint x: 739, startPoint y: 362, endPoint x: 699, endPoint y: 749, distance: 389.1
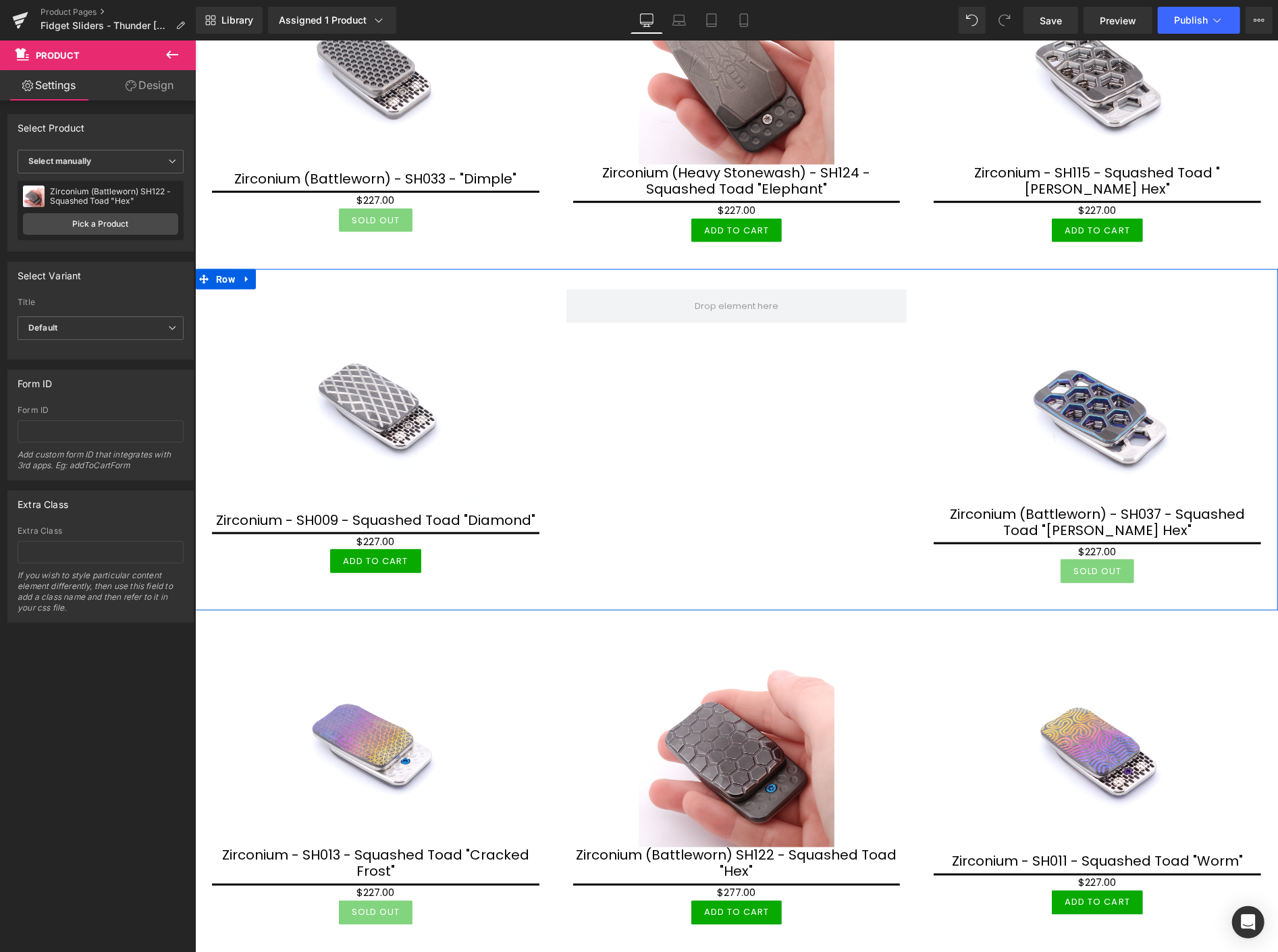
scroll to position [1124, 0]
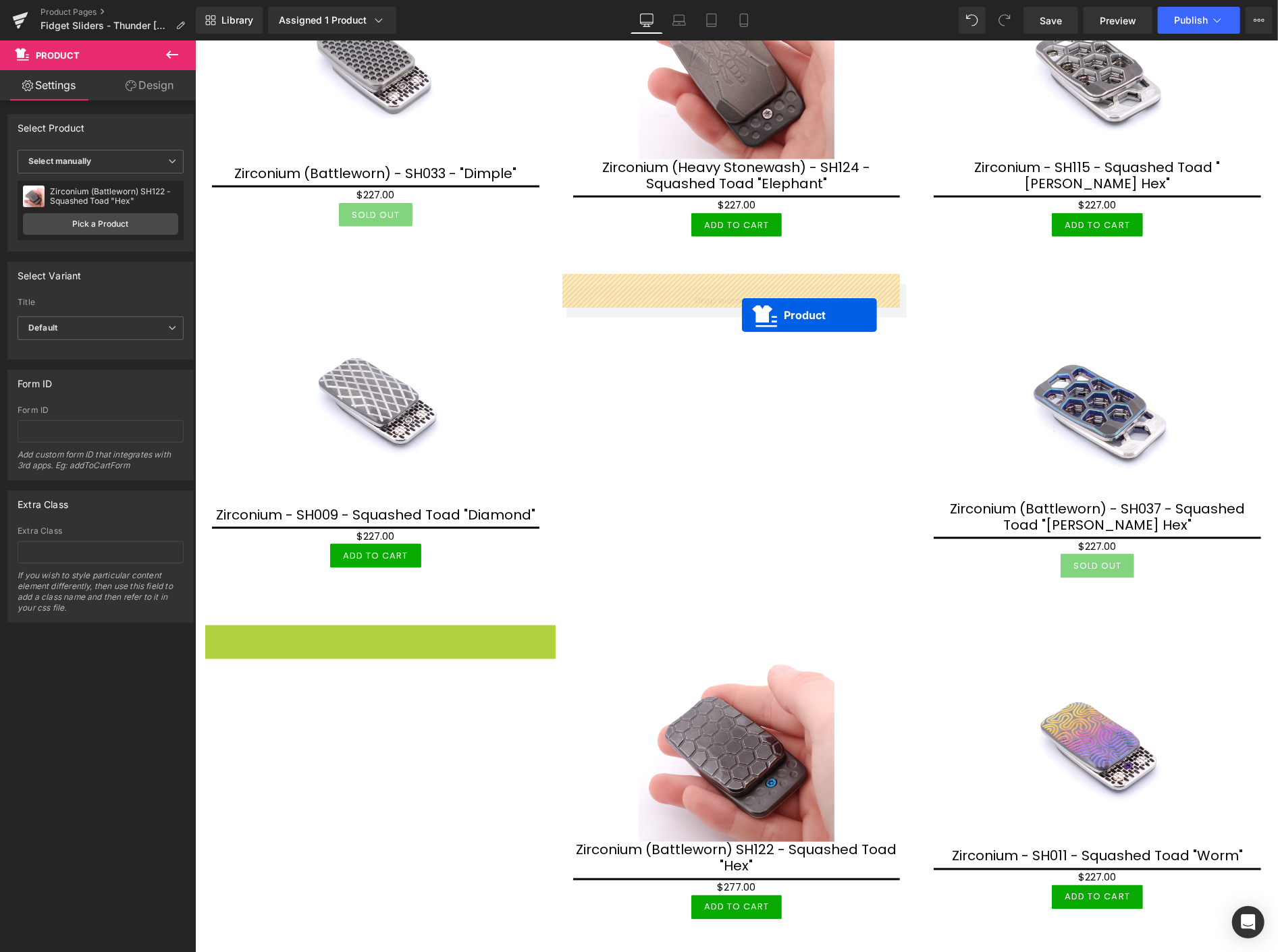
drag, startPoint x: 379, startPoint y: 624, endPoint x: 741, endPoint y: 315, distance: 475.9
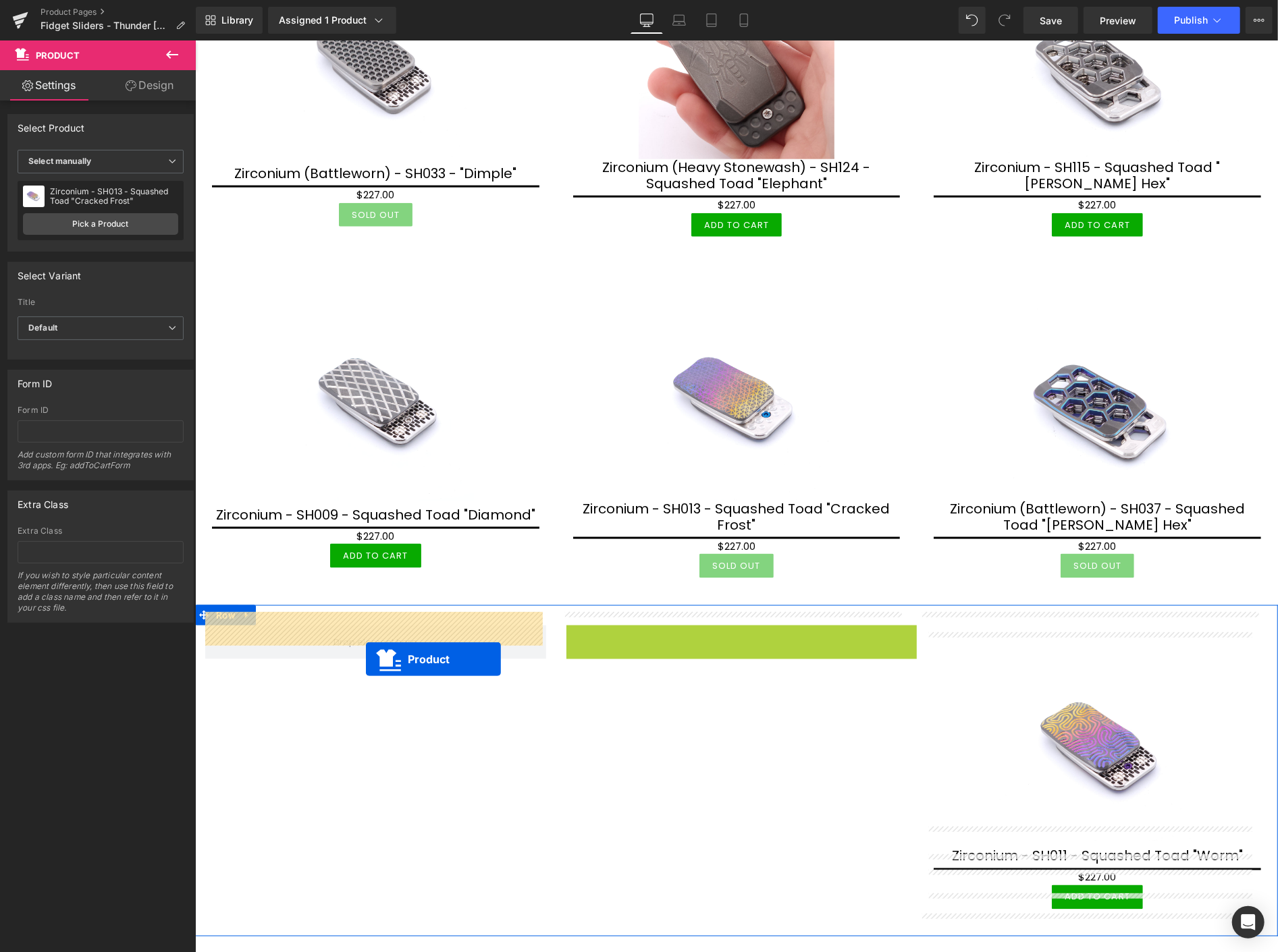
drag, startPoint x: 715, startPoint y: 634, endPoint x: 365, endPoint y: 659, distance: 350.9
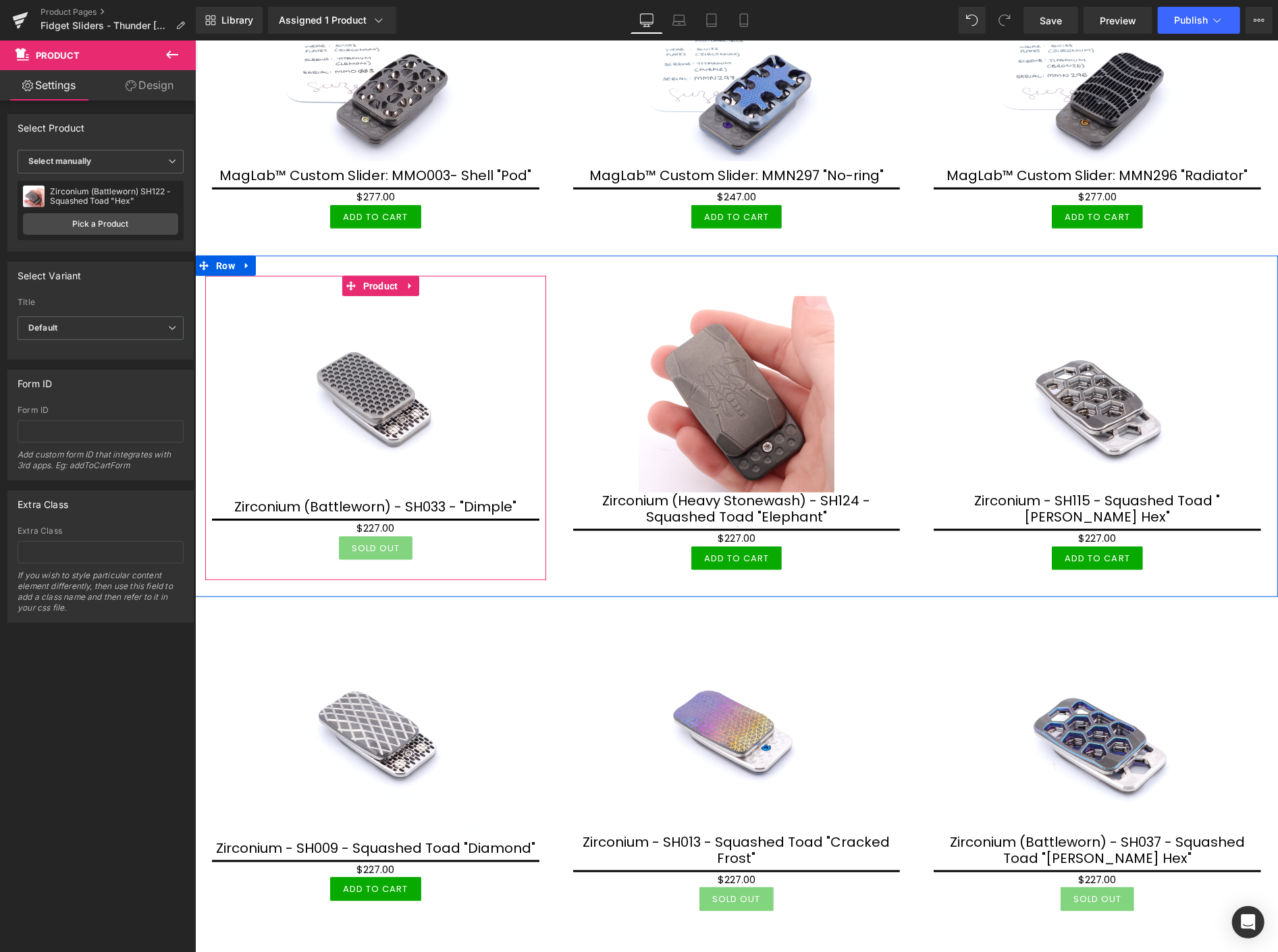
scroll to position [750, 0]
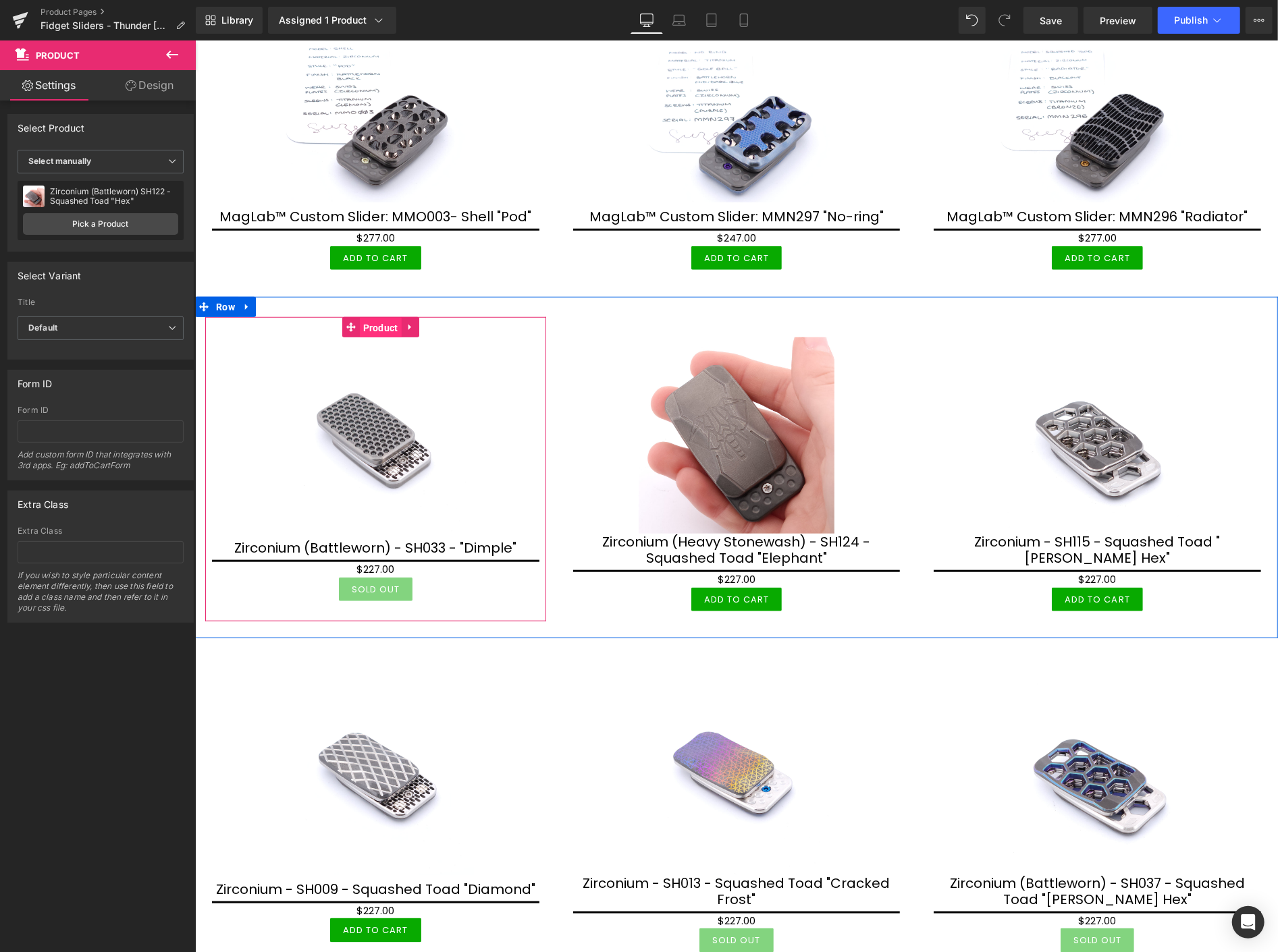
click at [376, 326] on span "Product" at bounding box center [380, 327] width 42 height 20
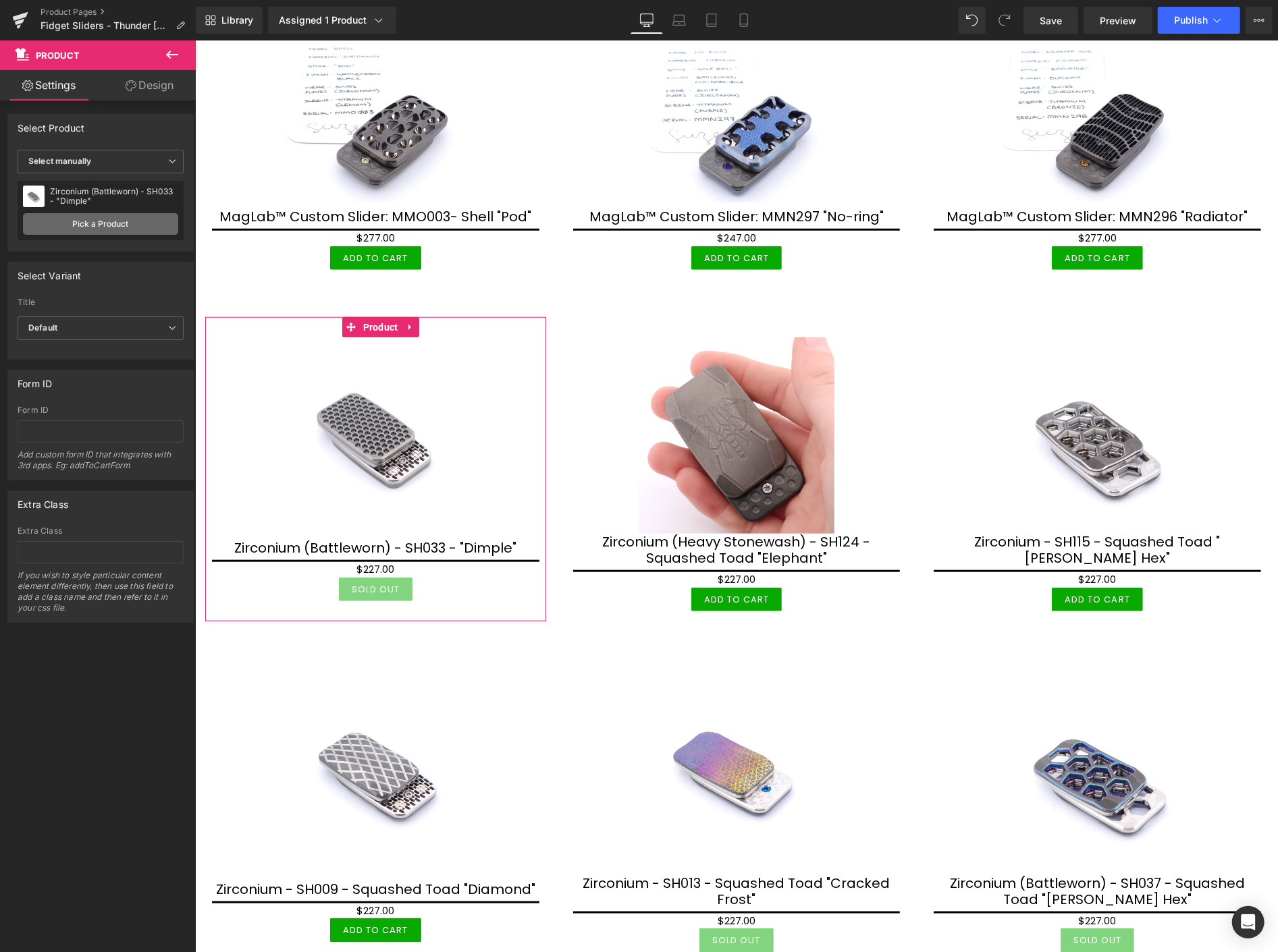
click at [92, 223] on link "Pick a Product" at bounding box center [101, 224] width 155 height 22
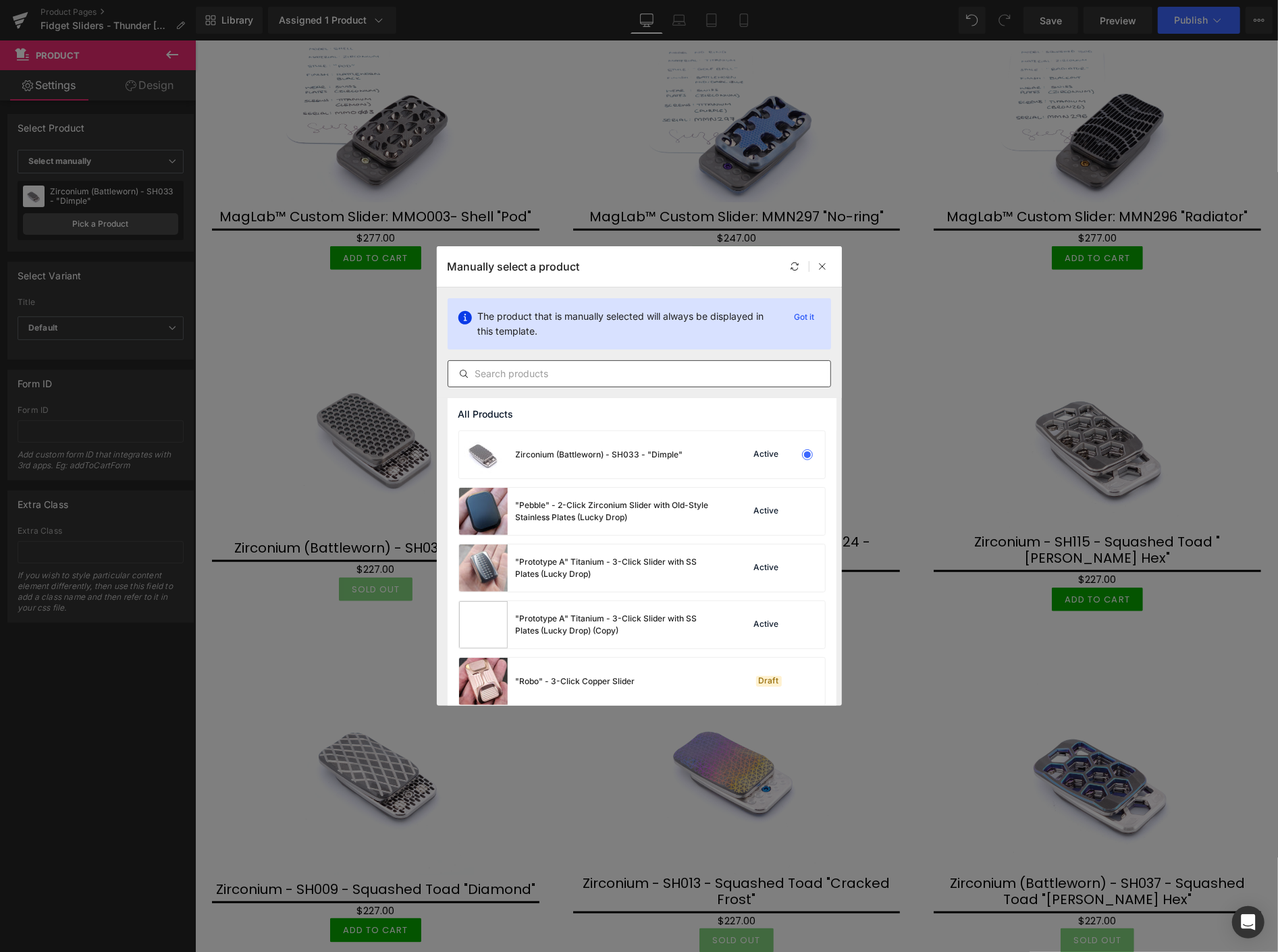
click at [518, 378] on input "text" at bounding box center [640, 374] width 382 height 16
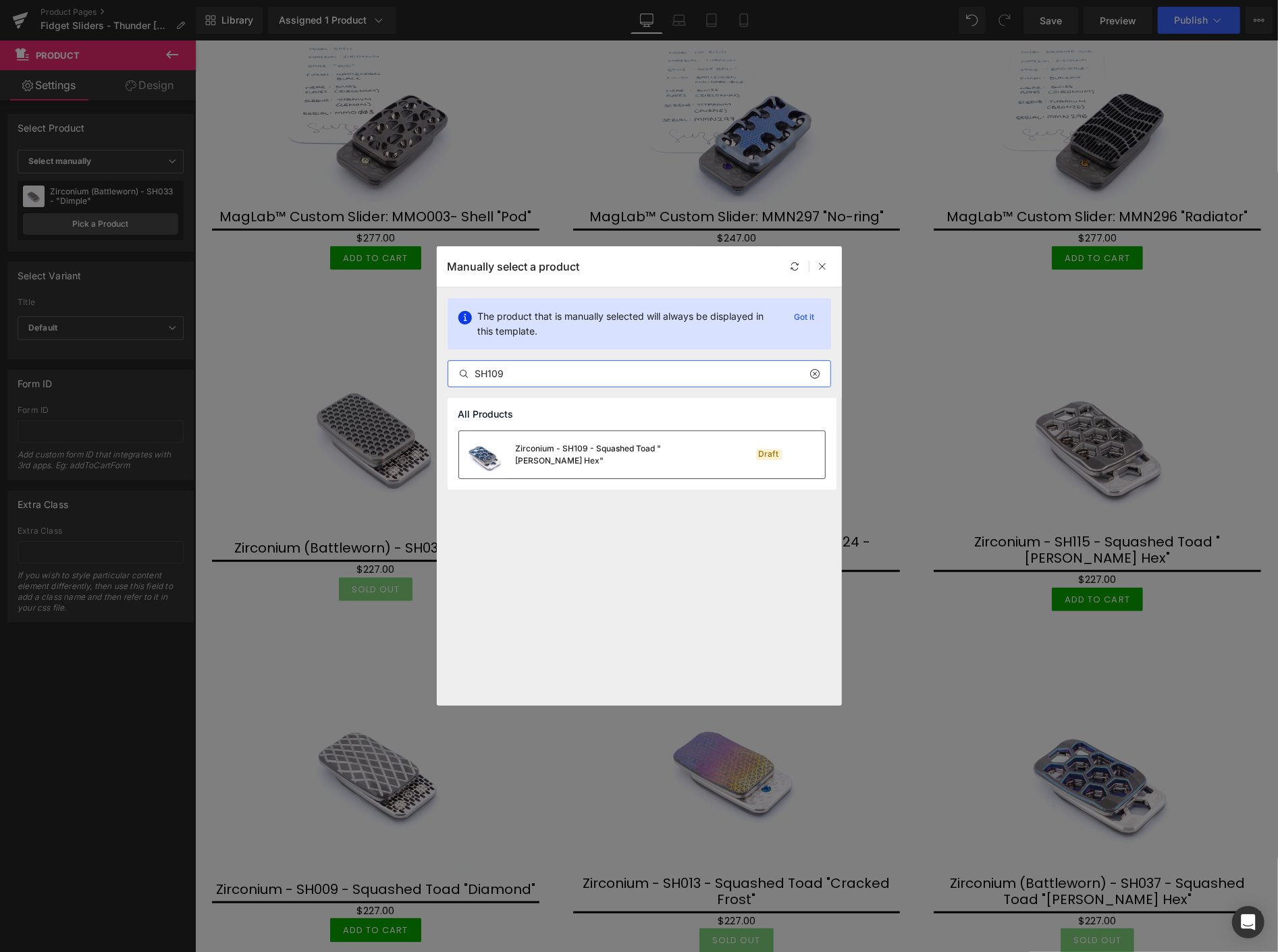
type input "SH109"
click at [552, 434] on div "Zirconium - SH109 - Squashed Toad "Skelly Hex"" at bounding box center [588, 455] width 259 height 47
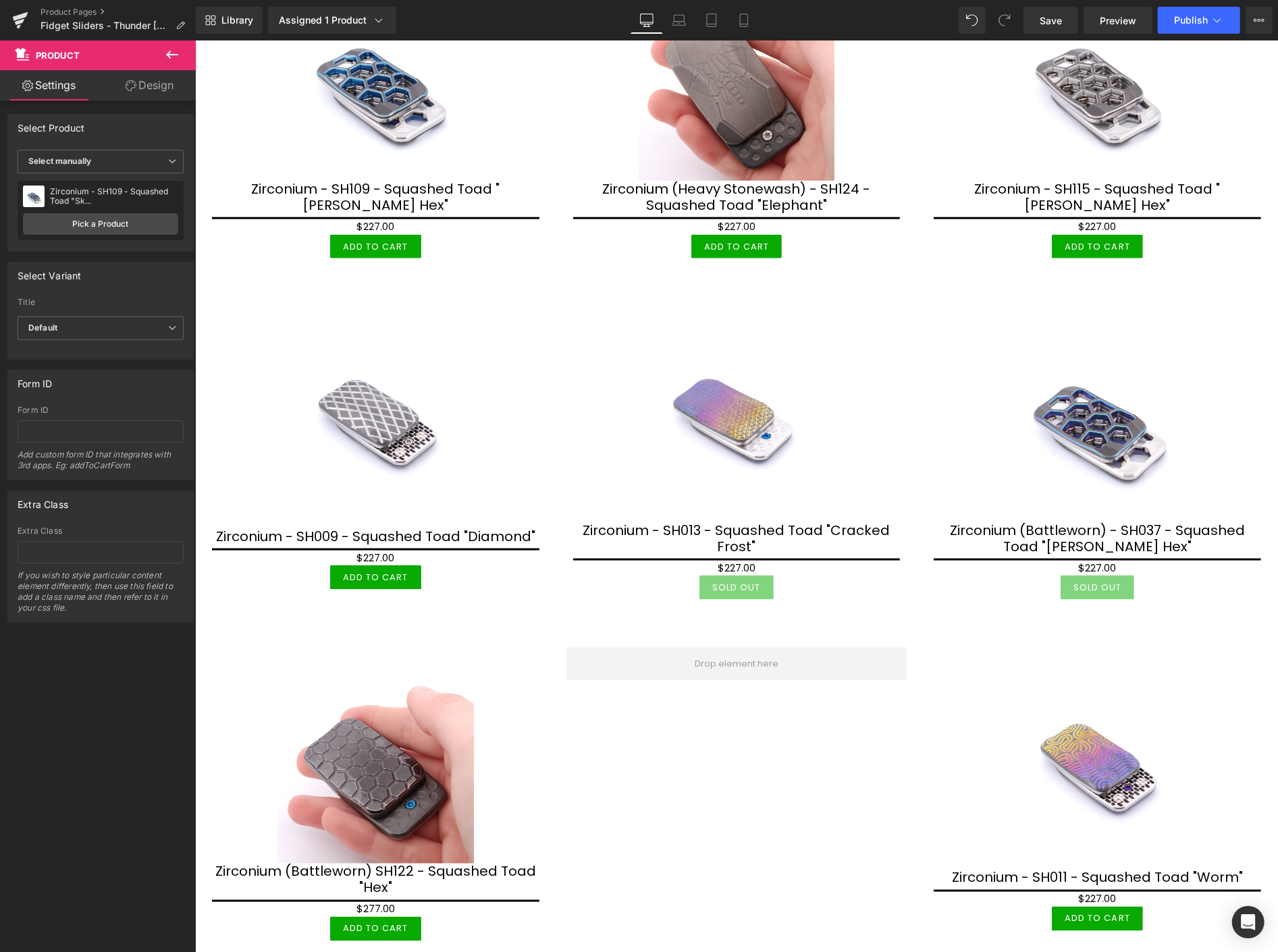
scroll to position [1124, 0]
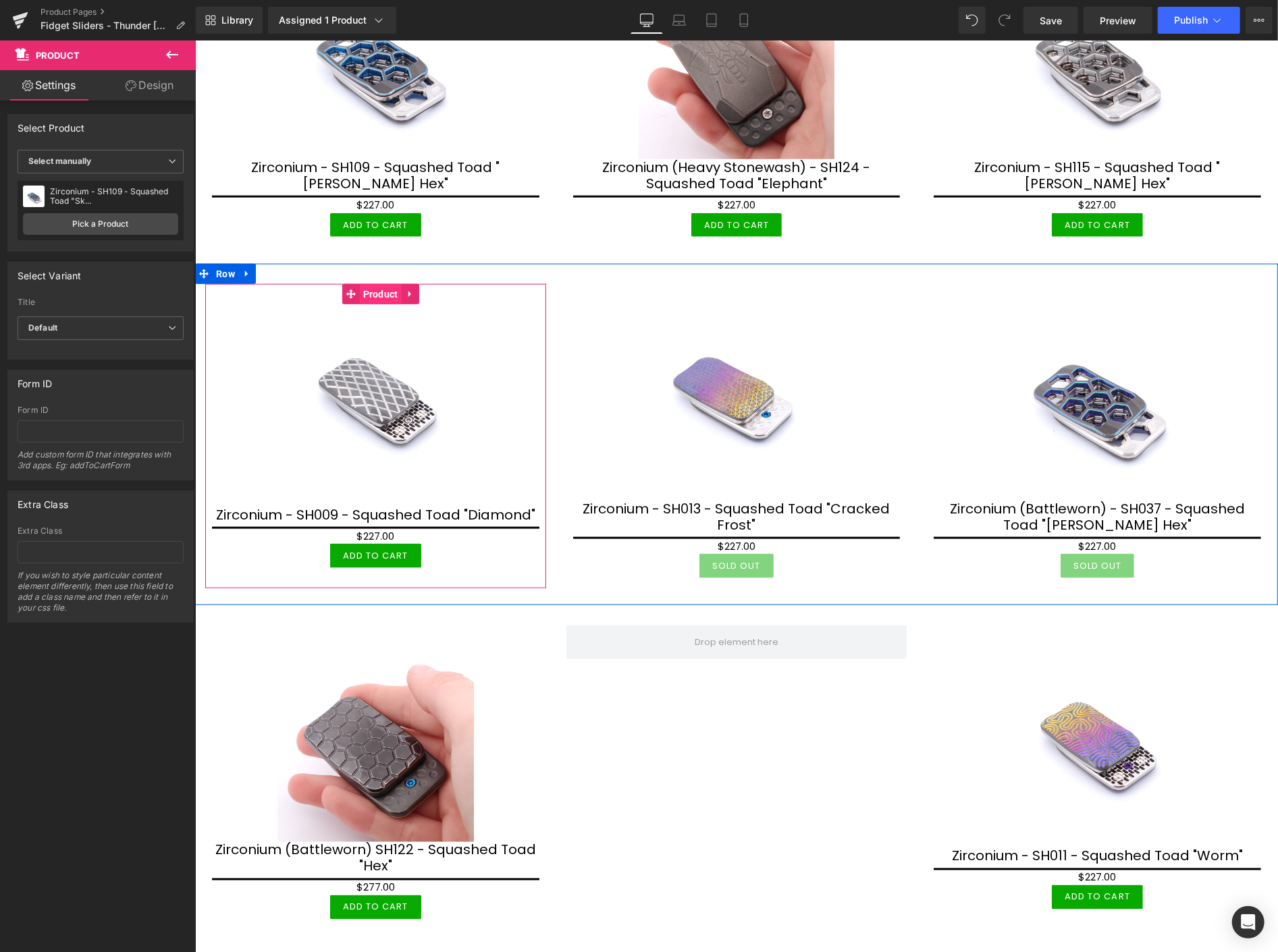
click at [377, 284] on span "Product" at bounding box center [380, 294] width 42 height 20
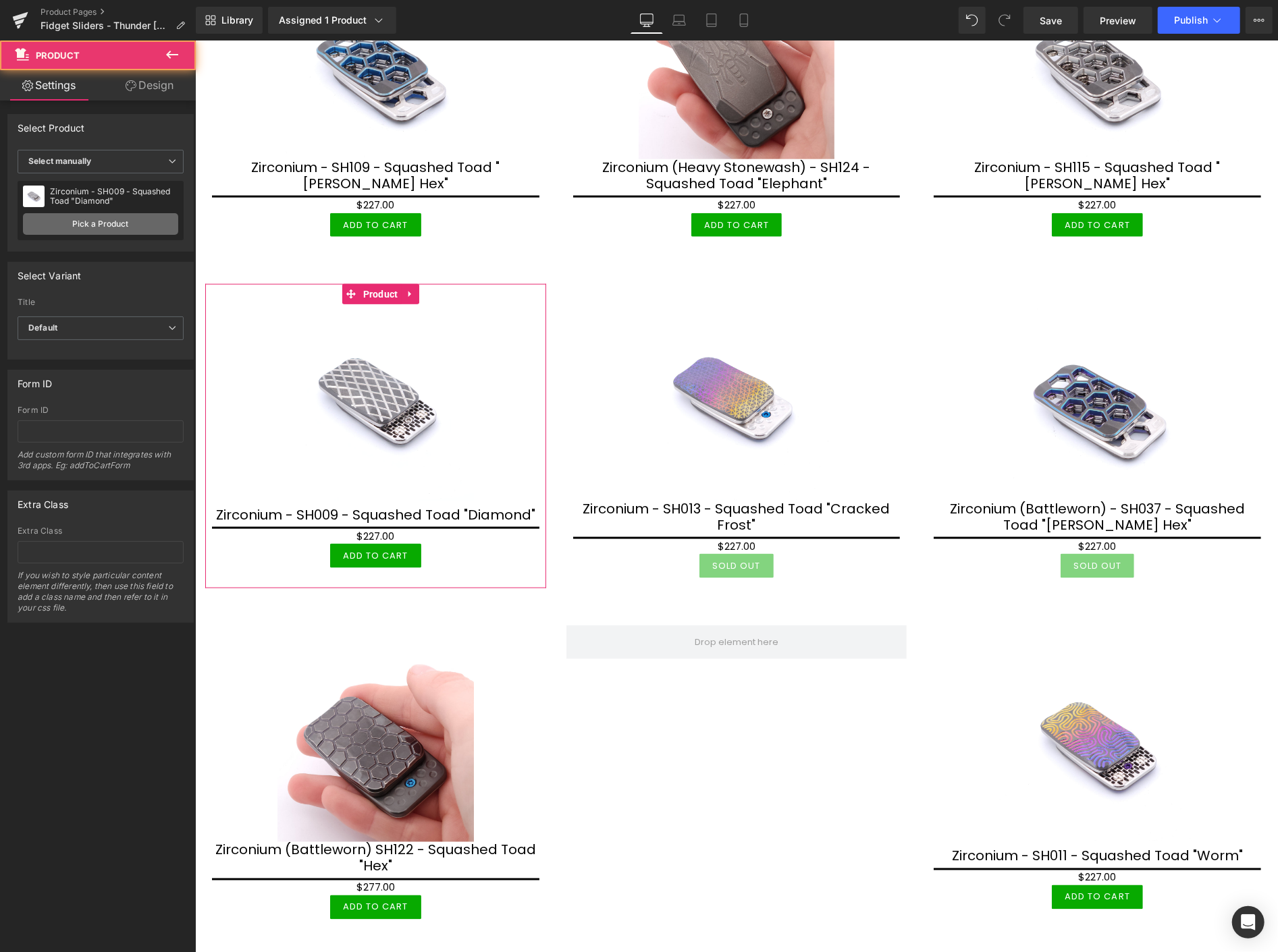
click at [107, 226] on link "Pick a Product" at bounding box center [101, 224] width 155 height 22
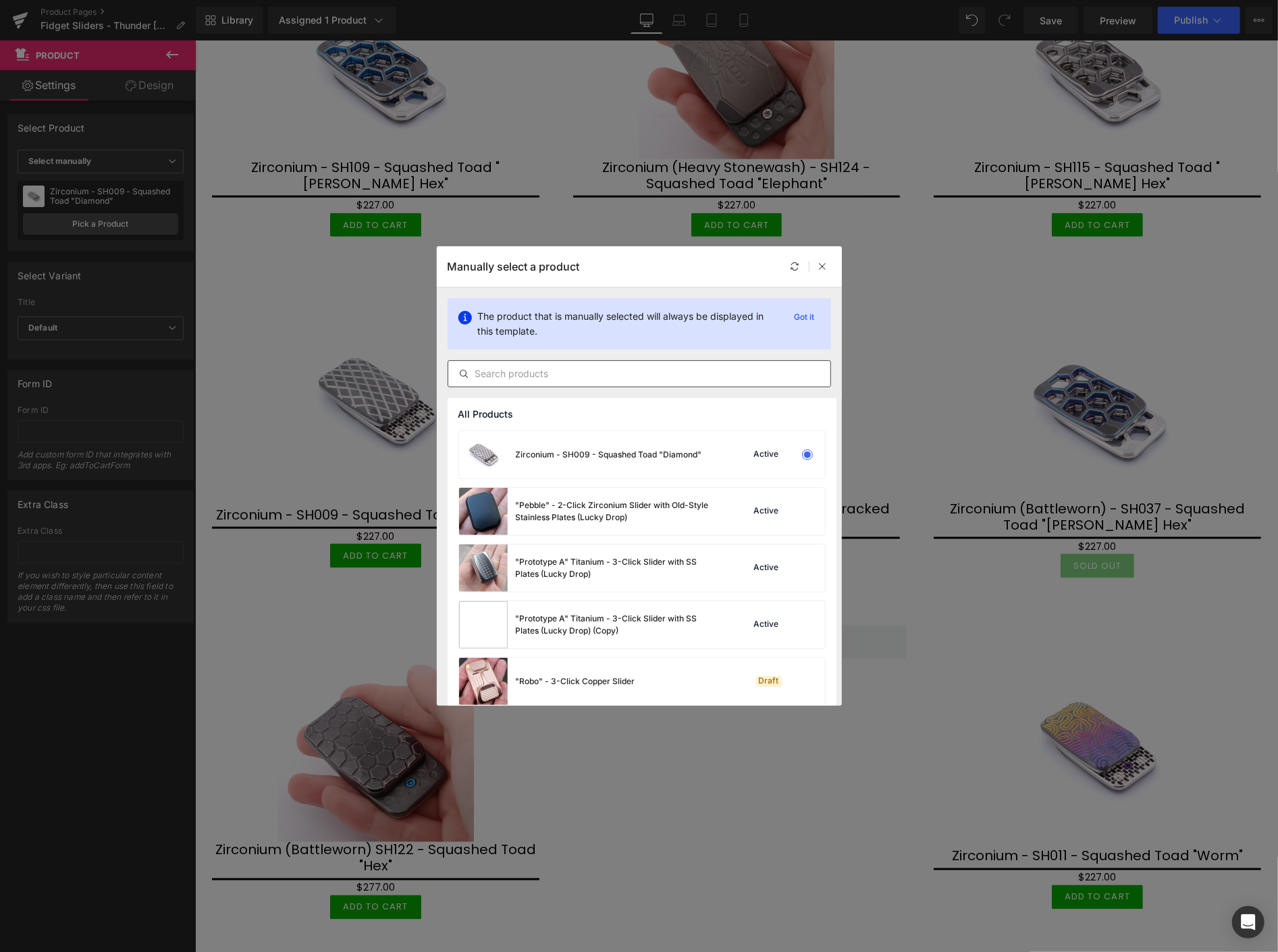
click at [552, 373] on input "text" at bounding box center [640, 374] width 382 height 16
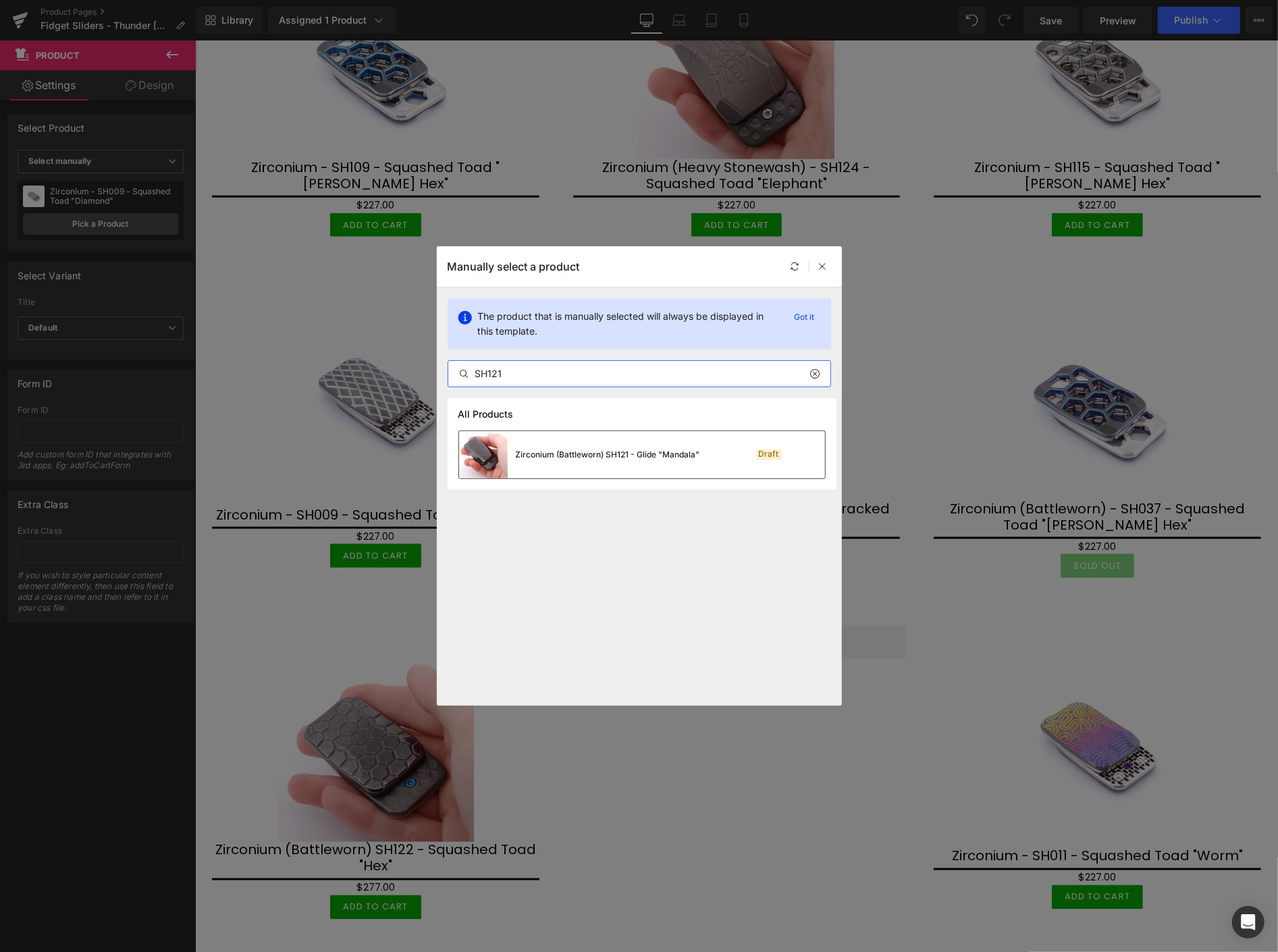
type input "SH121"
click at [598, 449] on div "Zirconium (Battleworn) SH121 - Glide "Mandala"" at bounding box center [608, 455] width 184 height 12
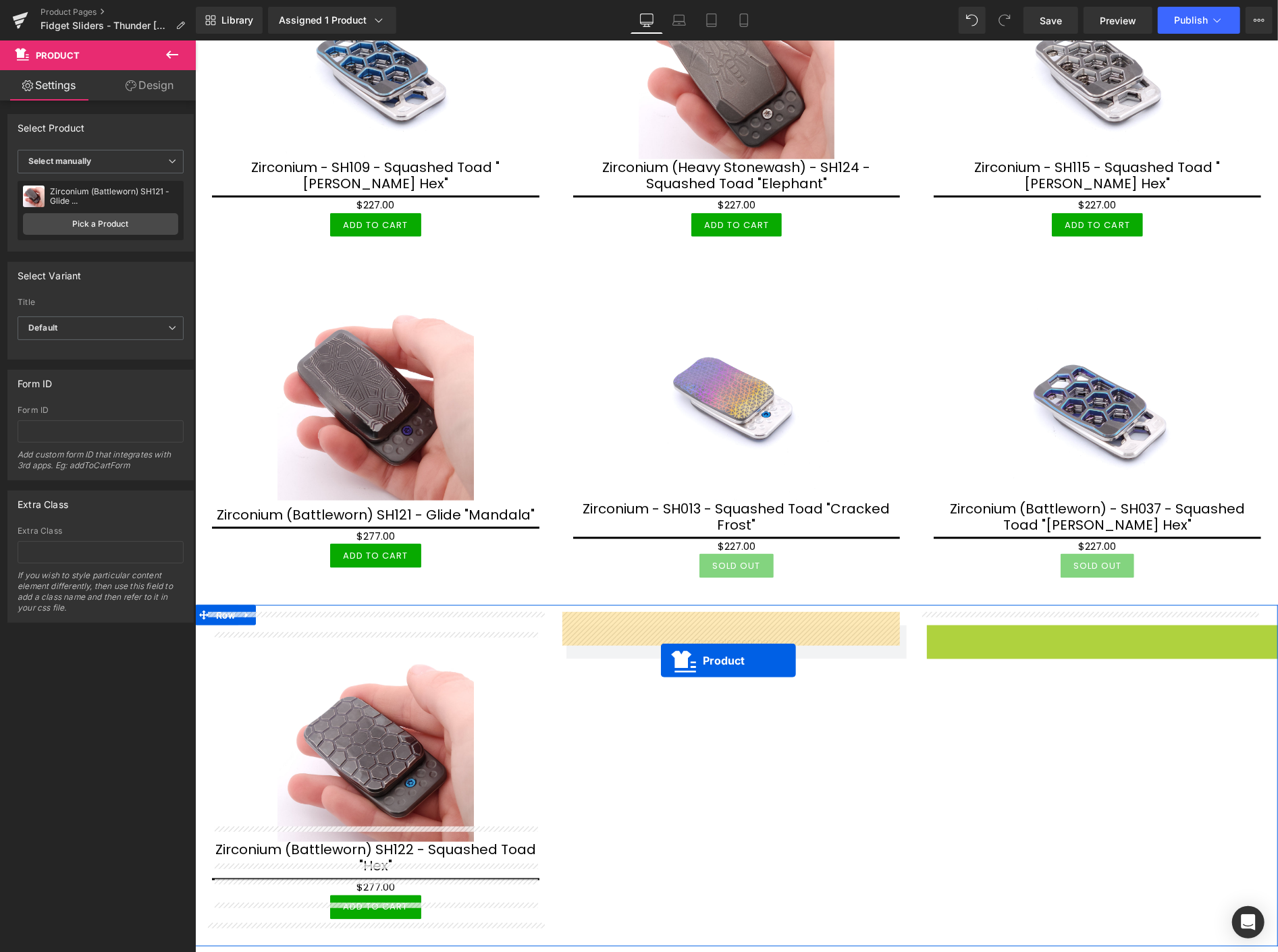
drag, startPoint x: 1095, startPoint y: 623, endPoint x: 661, endPoint y: 652, distance: 435.0
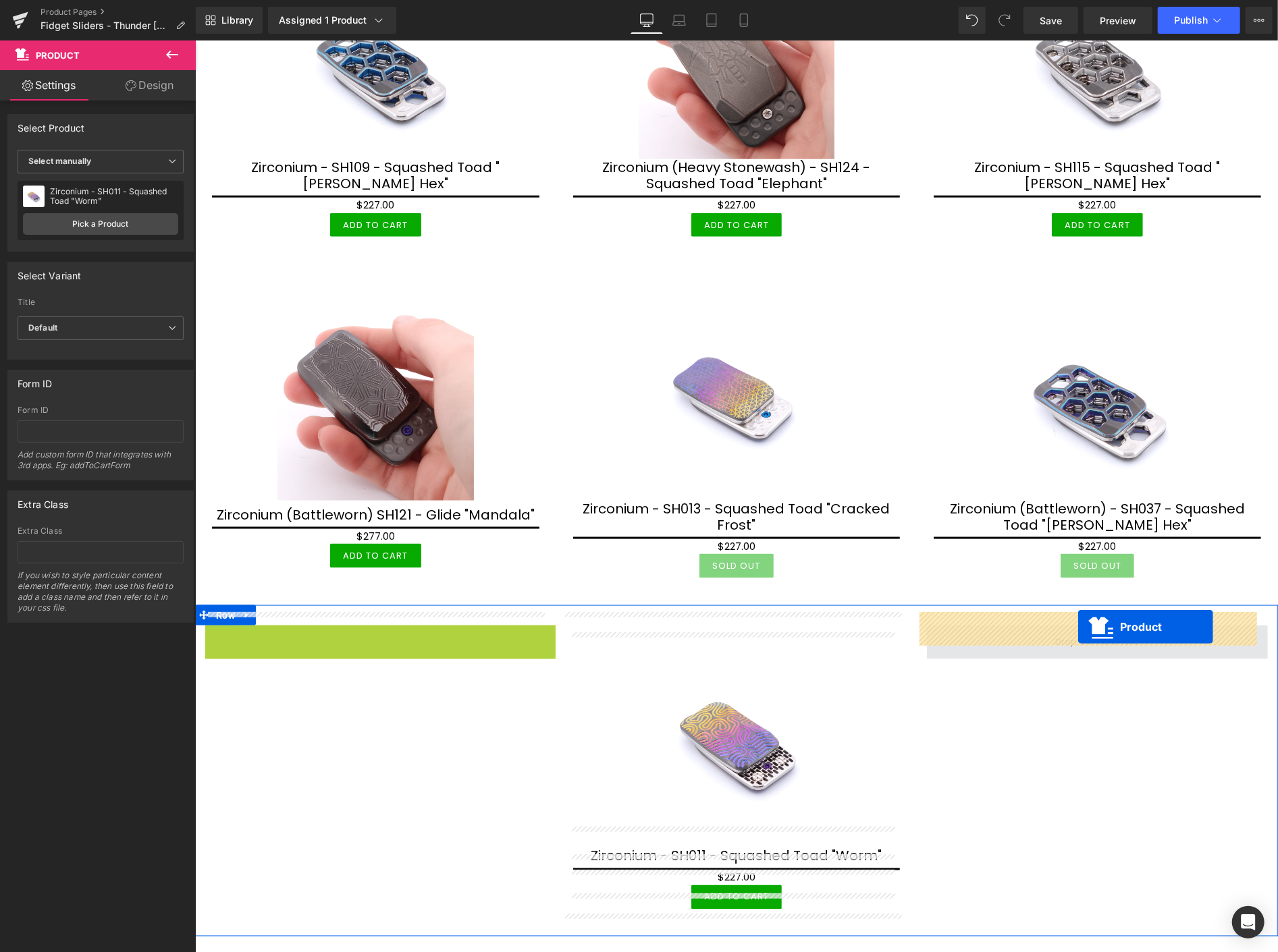
drag, startPoint x: 379, startPoint y: 627, endPoint x: 1076, endPoint y: 629, distance: 697.0
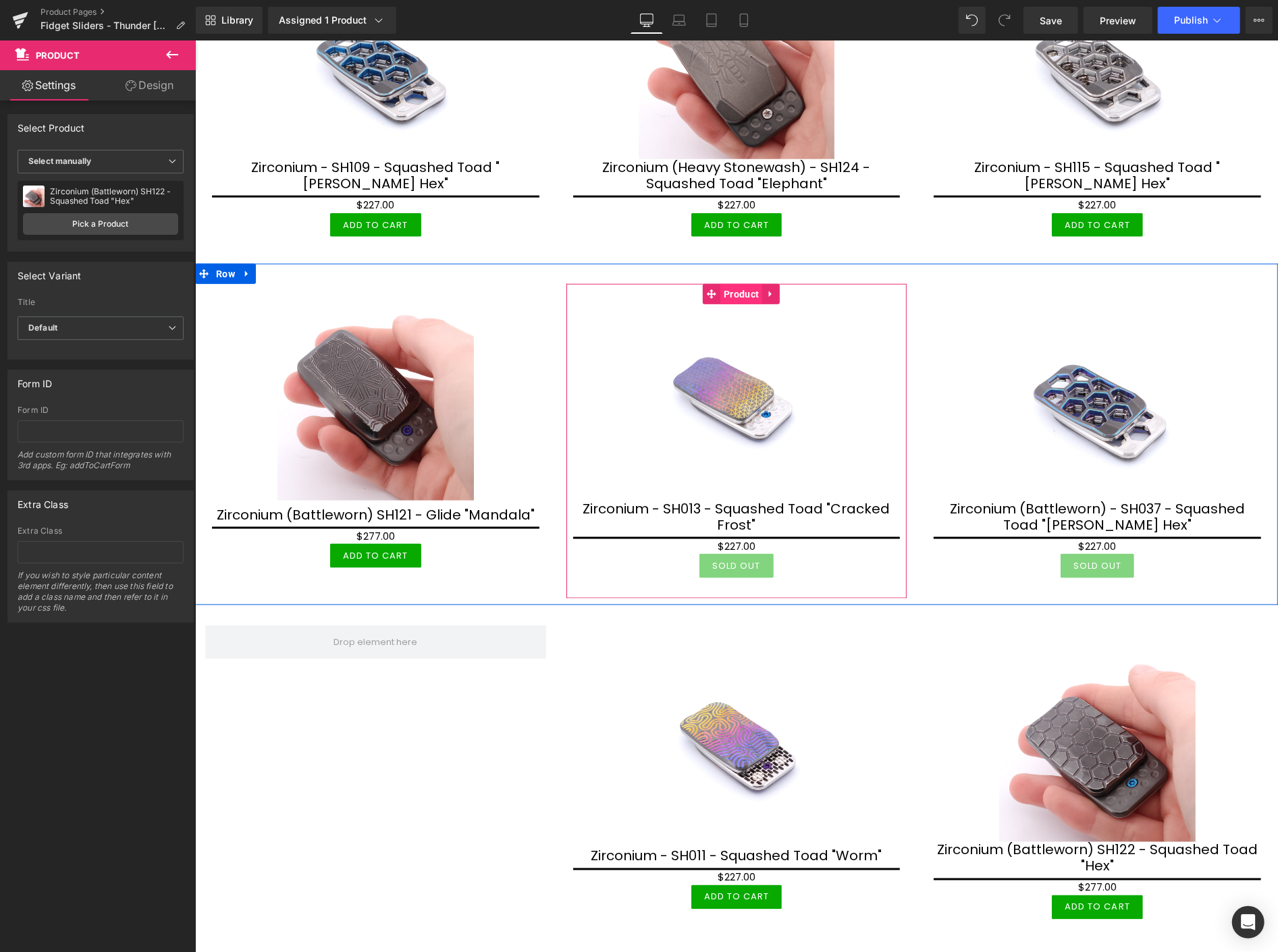
click at [742, 288] on span "Product" at bounding box center [740, 294] width 42 height 20
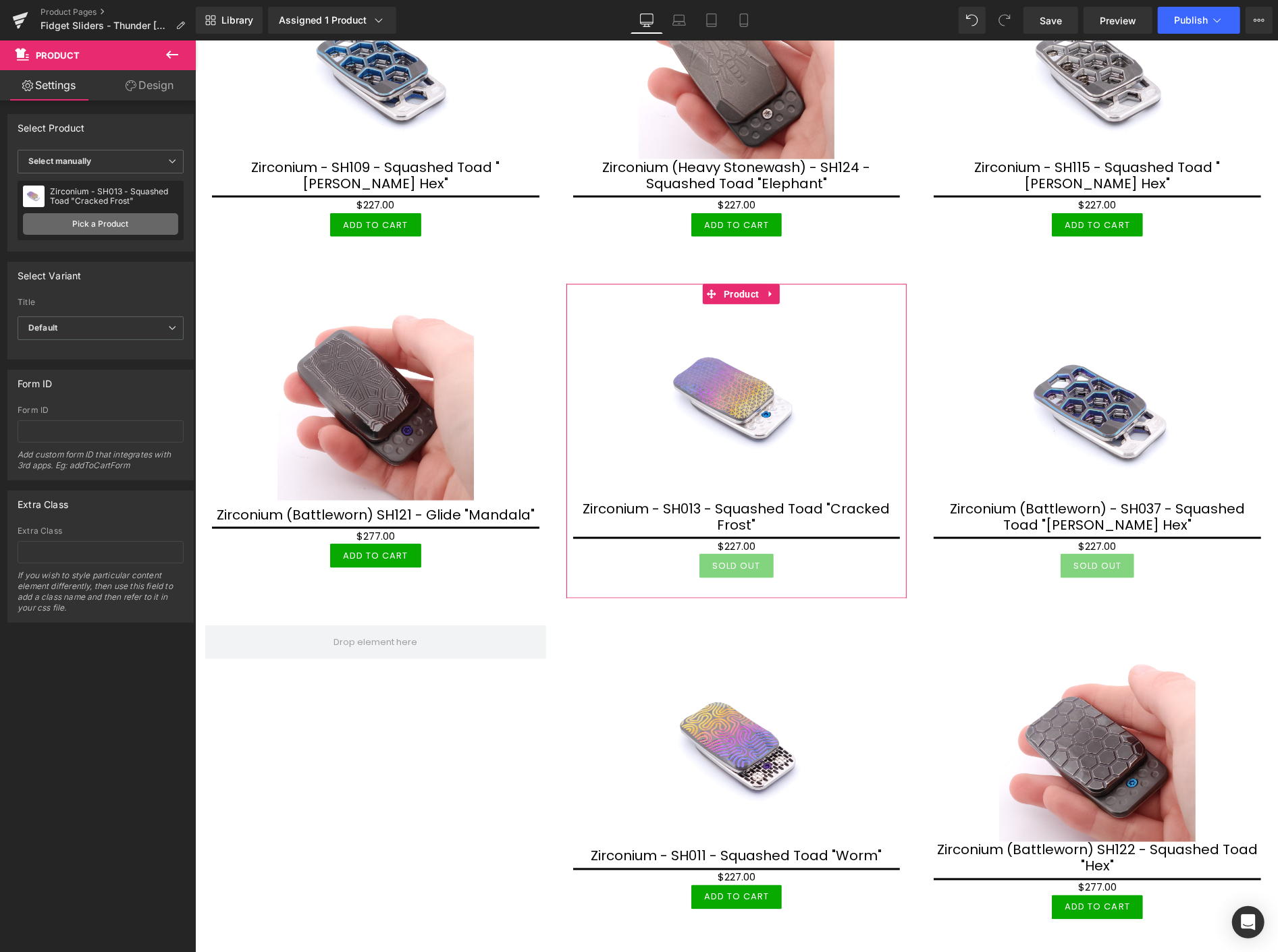
click at [81, 226] on link "Pick a Product" at bounding box center [101, 224] width 155 height 22
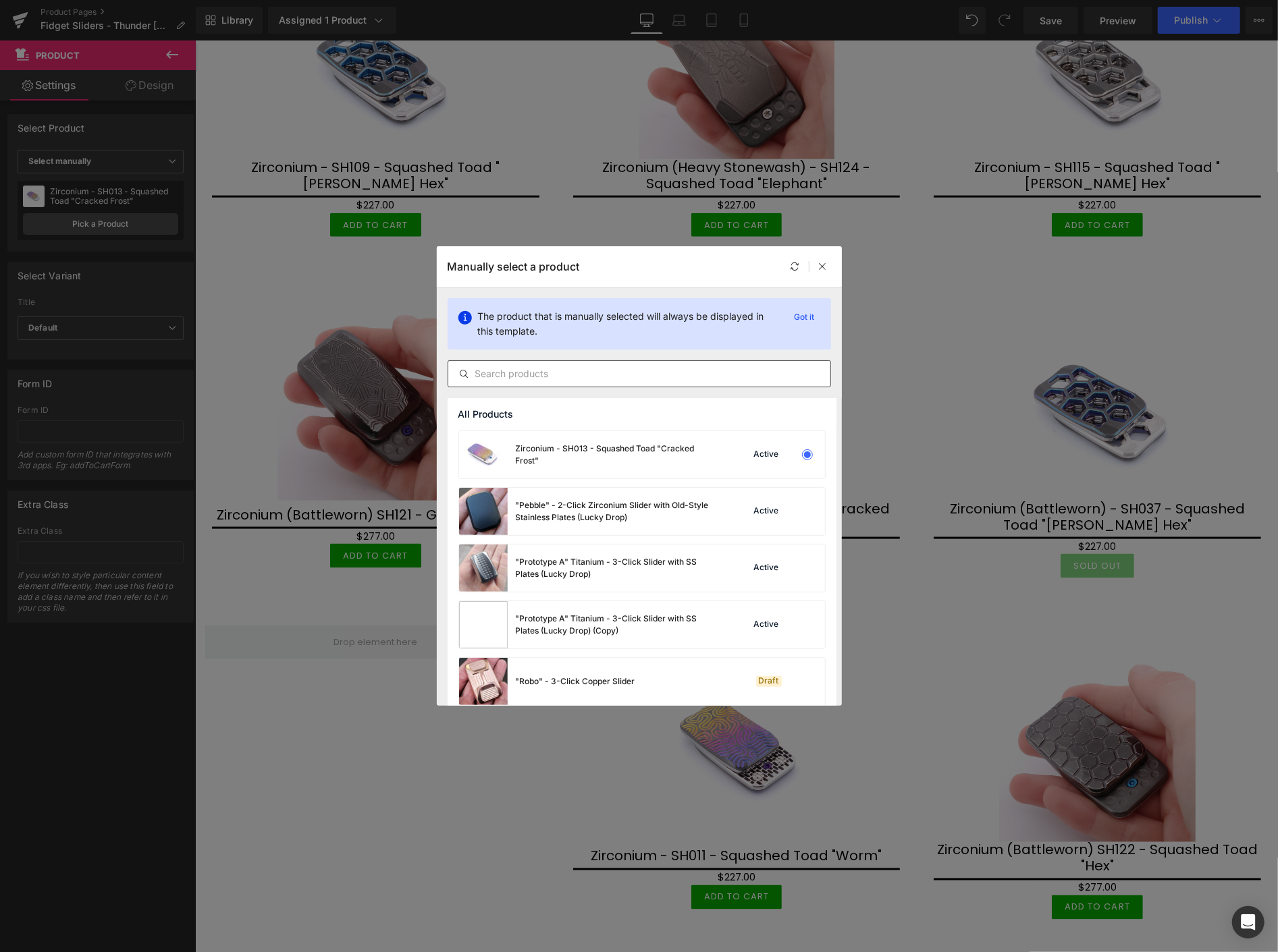
click at [487, 374] on input "text" at bounding box center [640, 374] width 382 height 16
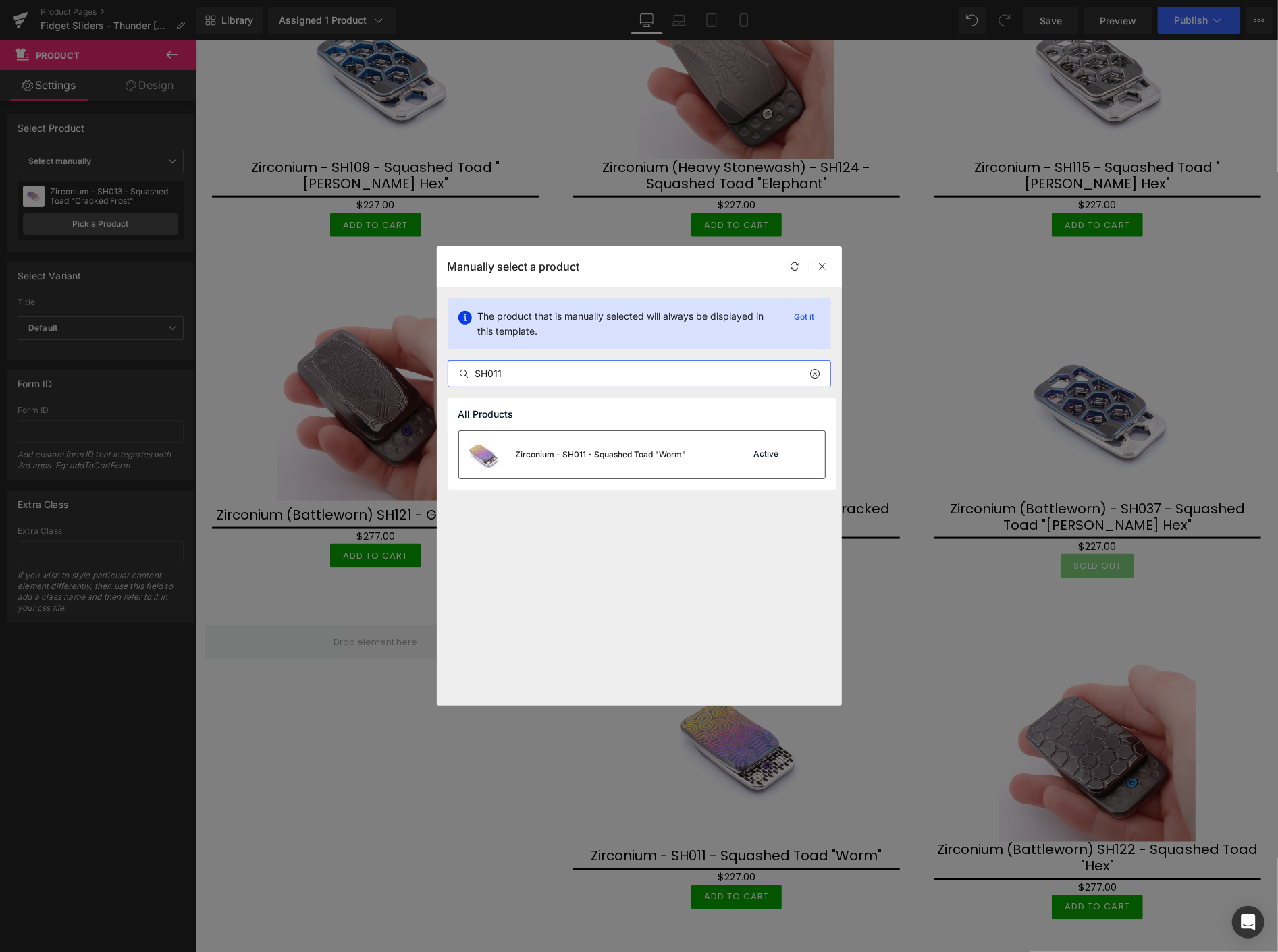
type input "SH011"
click at [600, 457] on div "Zirconium - SH011 - Squashed Toad "Worm"" at bounding box center [601, 455] width 171 height 12
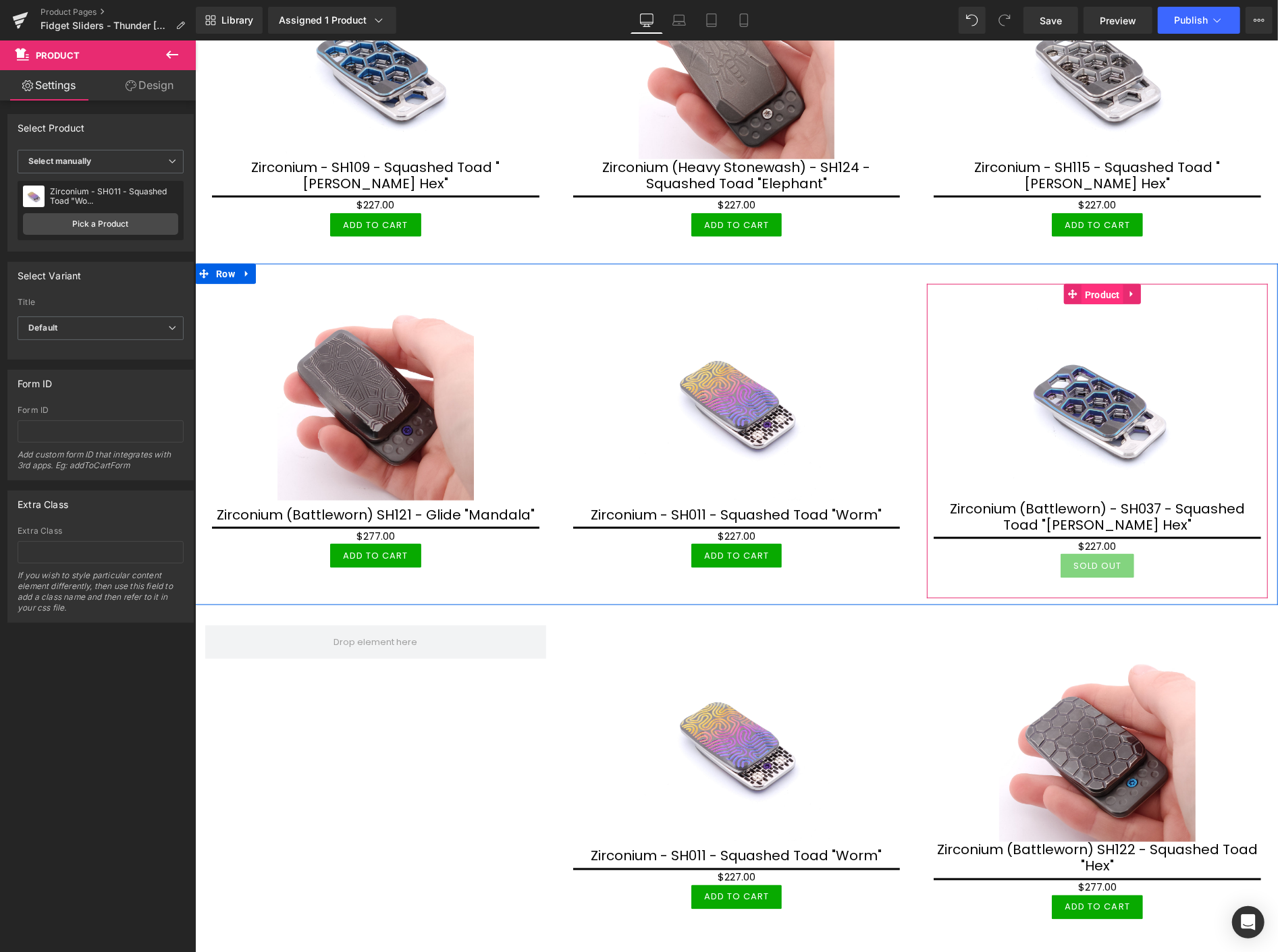
click at [1102, 287] on span "Product" at bounding box center [1102, 294] width 42 height 20
click at [1095, 285] on span "Product" at bounding box center [1102, 294] width 42 height 20
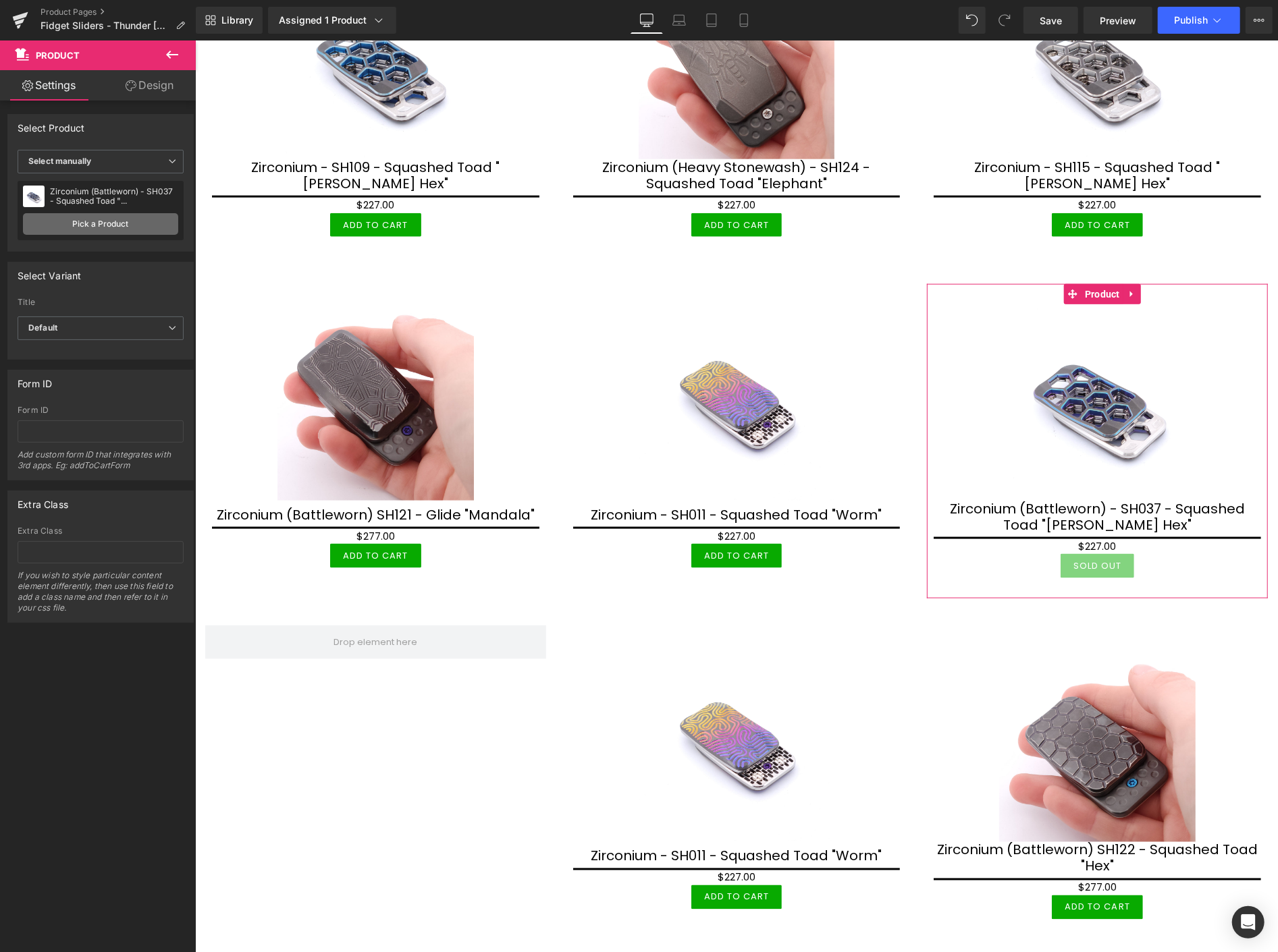
click at [104, 224] on link "Pick a Product" at bounding box center [101, 224] width 155 height 22
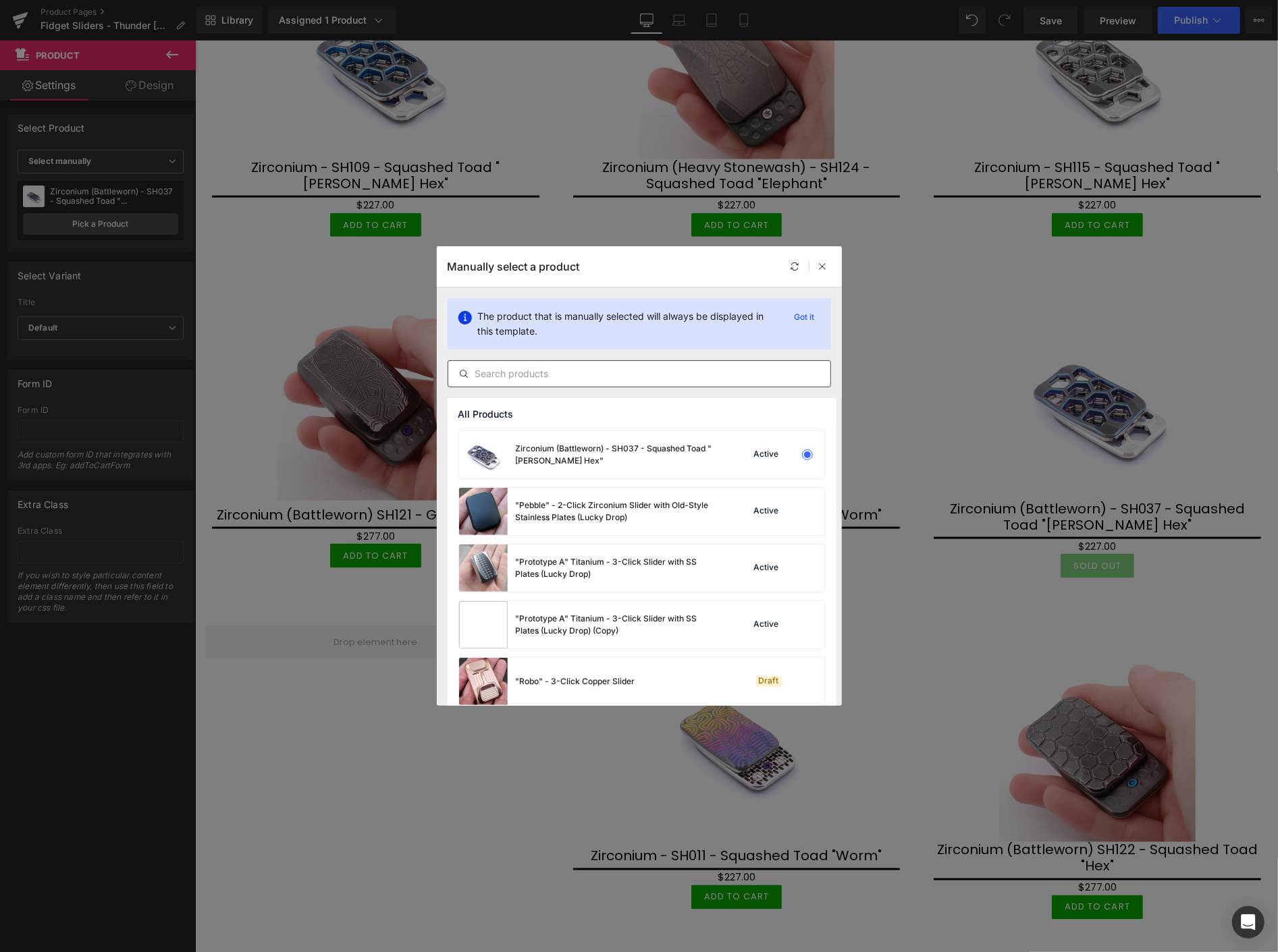
click at [533, 372] on input "text" at bounding box center [640, 374] width 382 height 16
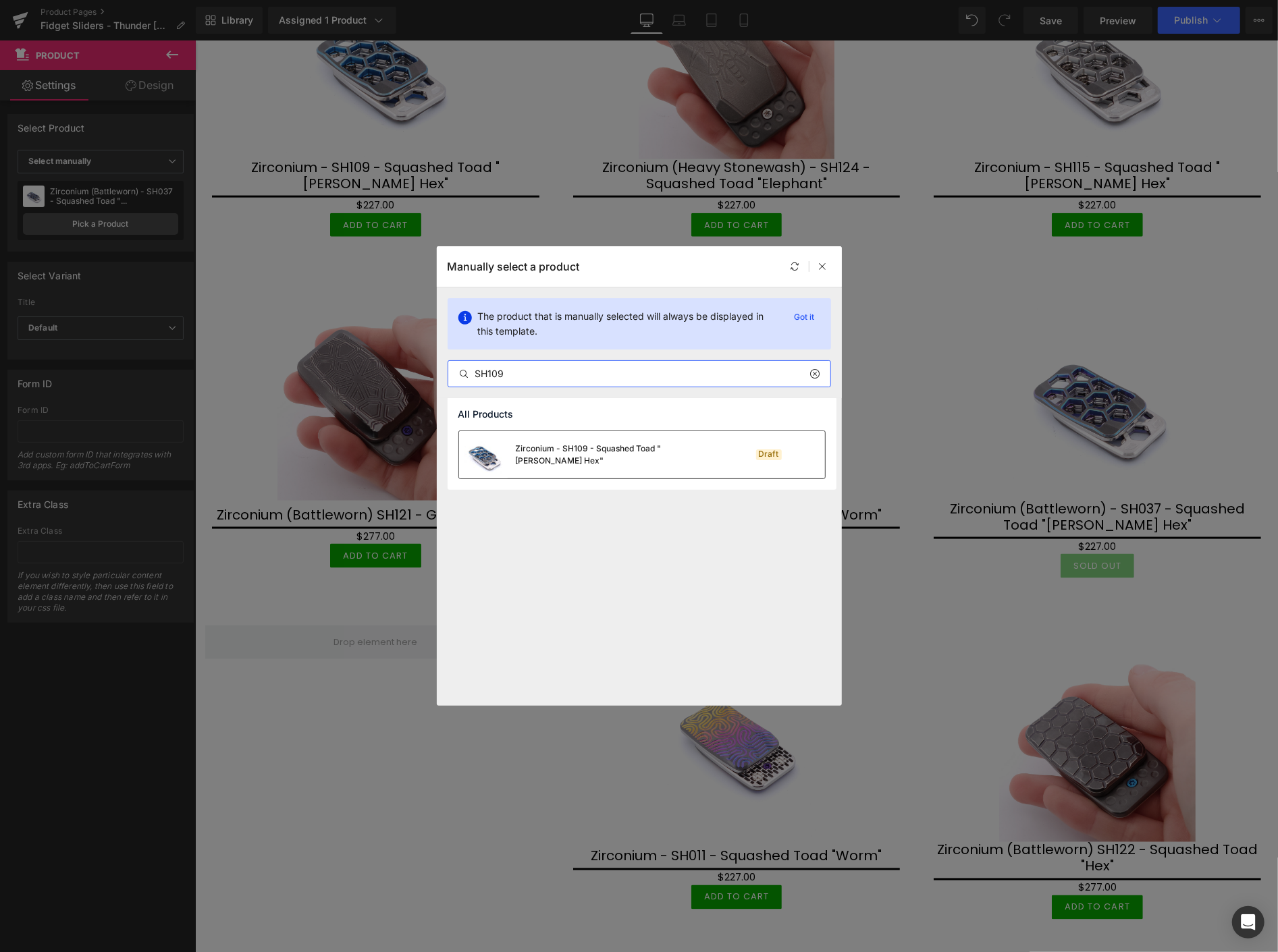
type input "SH109"
click at [597, 457] on div "Zirconium - SH109 - Squashed Toad "Skelly Hex"" at bounding box center [617, 455] width 203 height 24
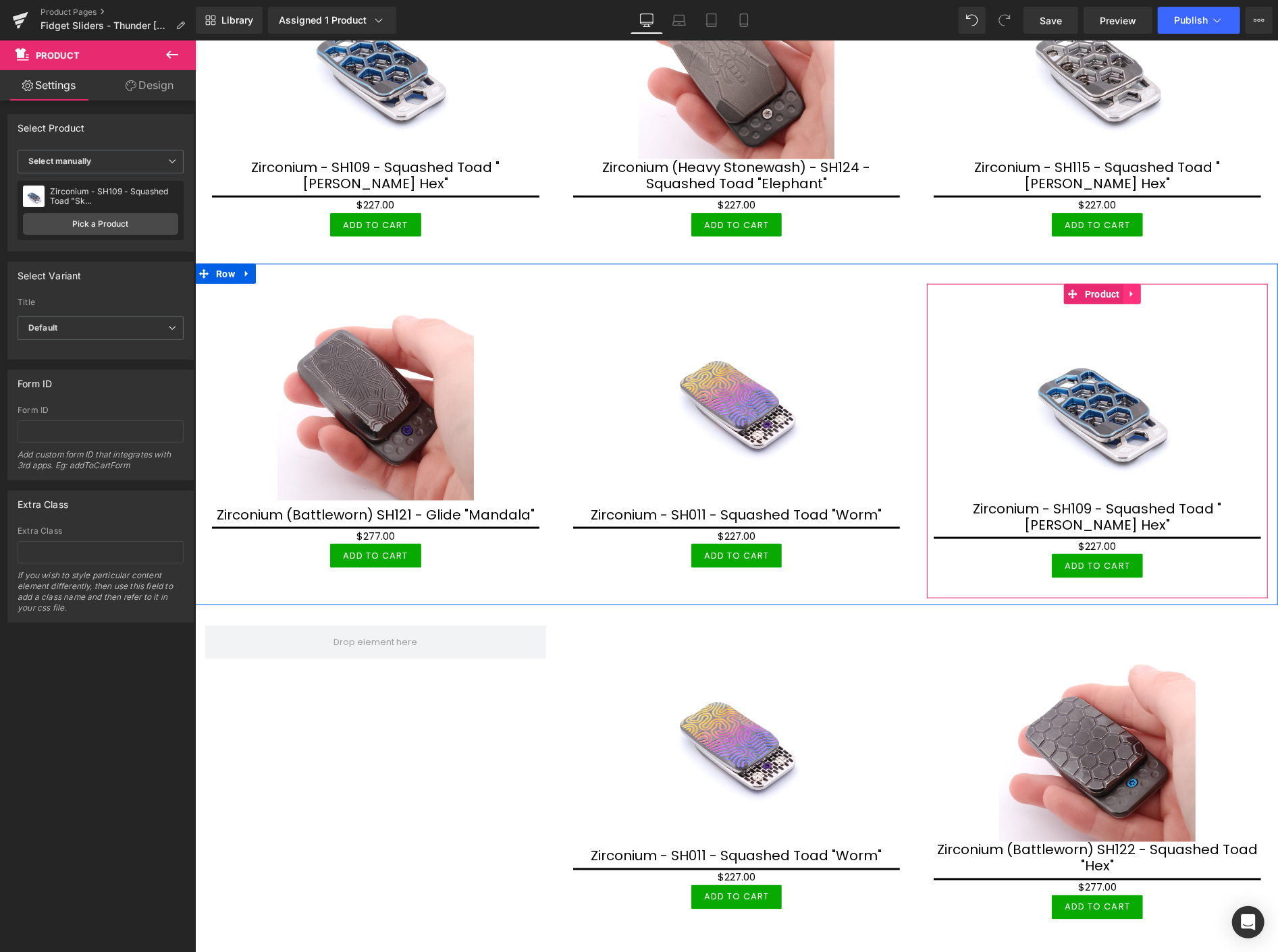
click at [1127, 289] on icon at bounding box center [1132, 294] width 9 height 10
click at [1136, 289] on icon at bounding box center [1140, 294] width 9 height 9
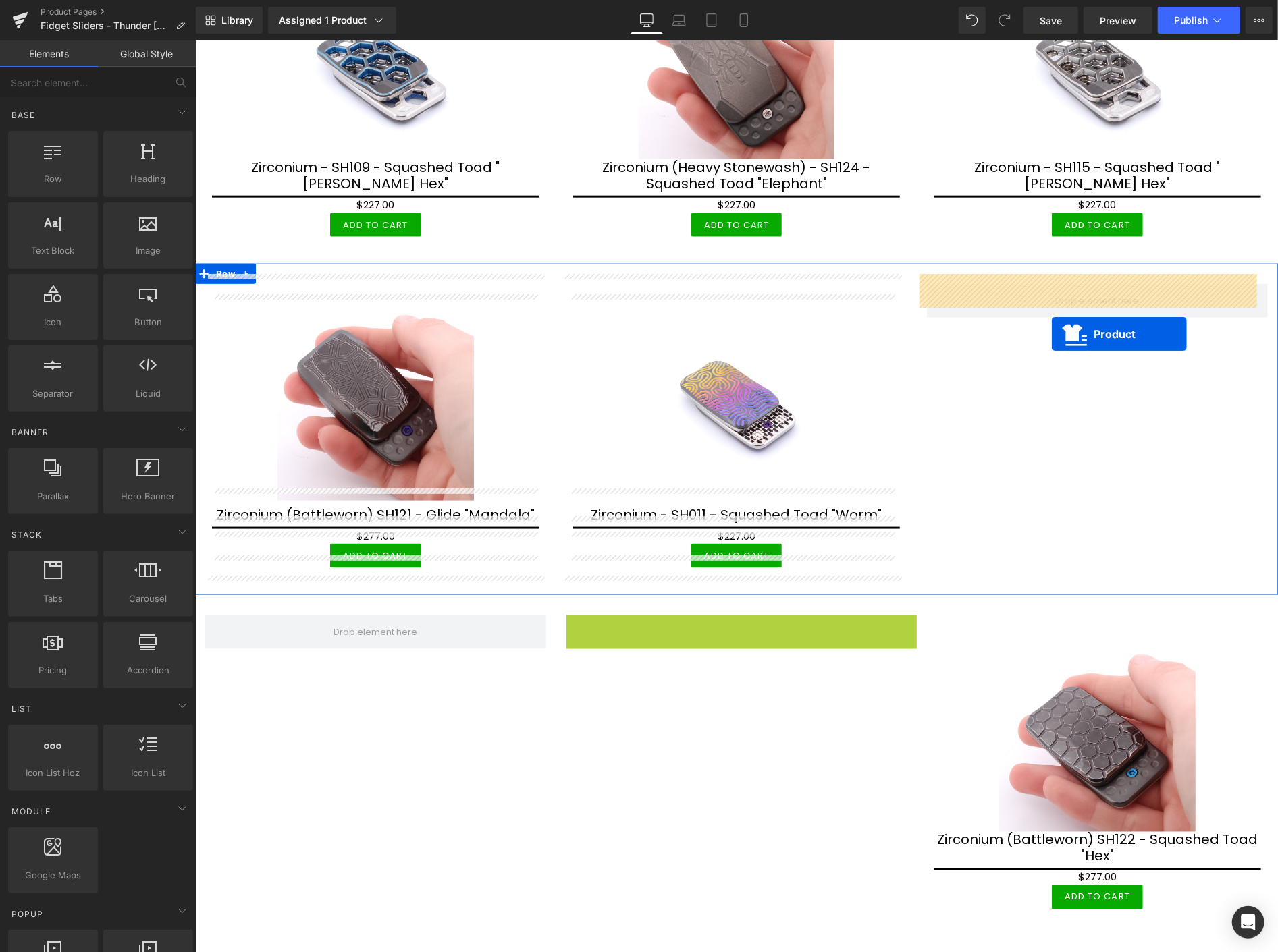
drag, startPoint x: 735, startPoint y: 613, endPoint x: 1059, endPoint y: 321, distance: 436.2
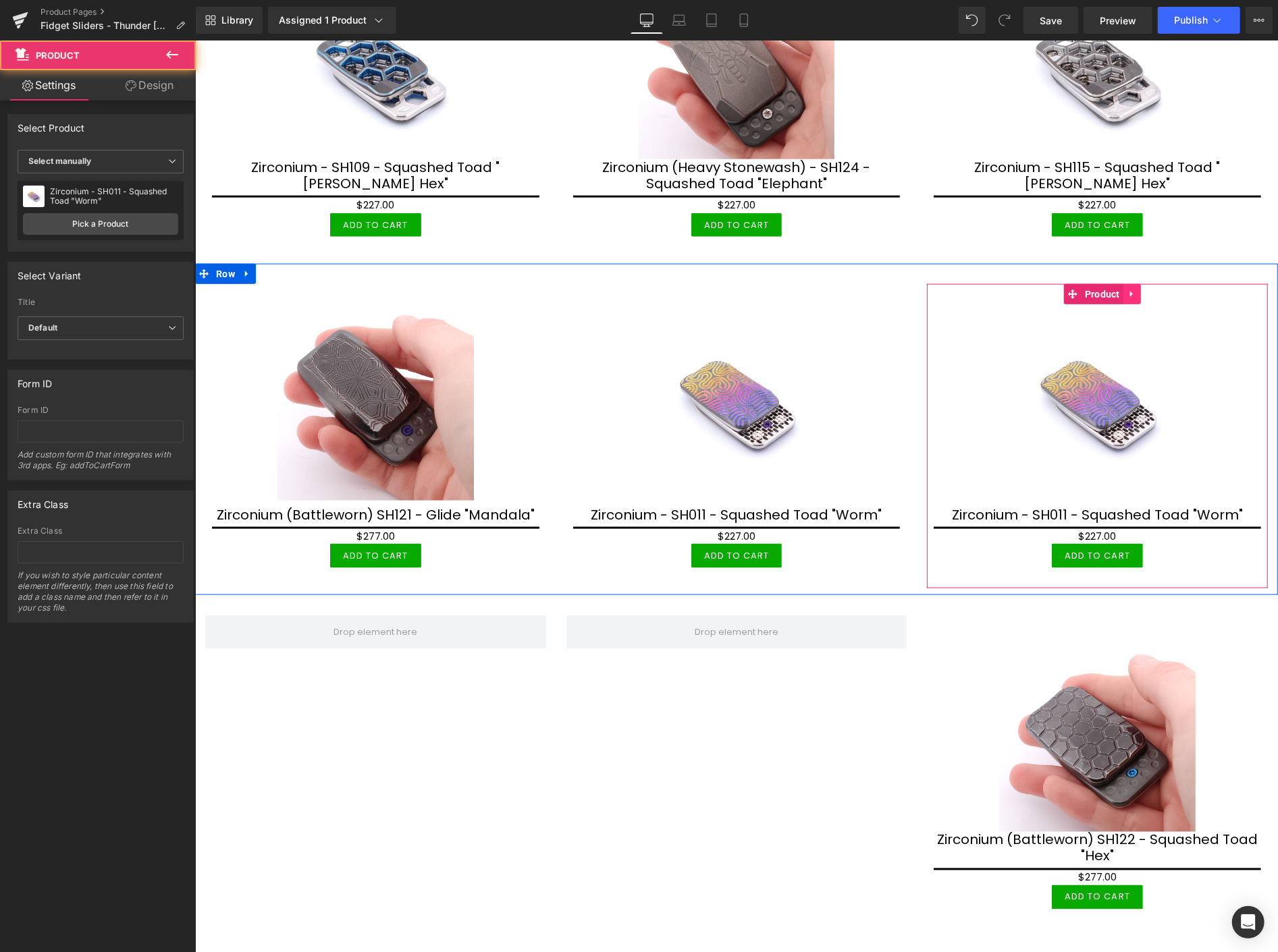
click at [1127, 289] on icon at bounding box center [1132, 294] width 9 height 10
click at [1064, 284] on link "Product" at bounding box center [1093, 294] width 60 height 20
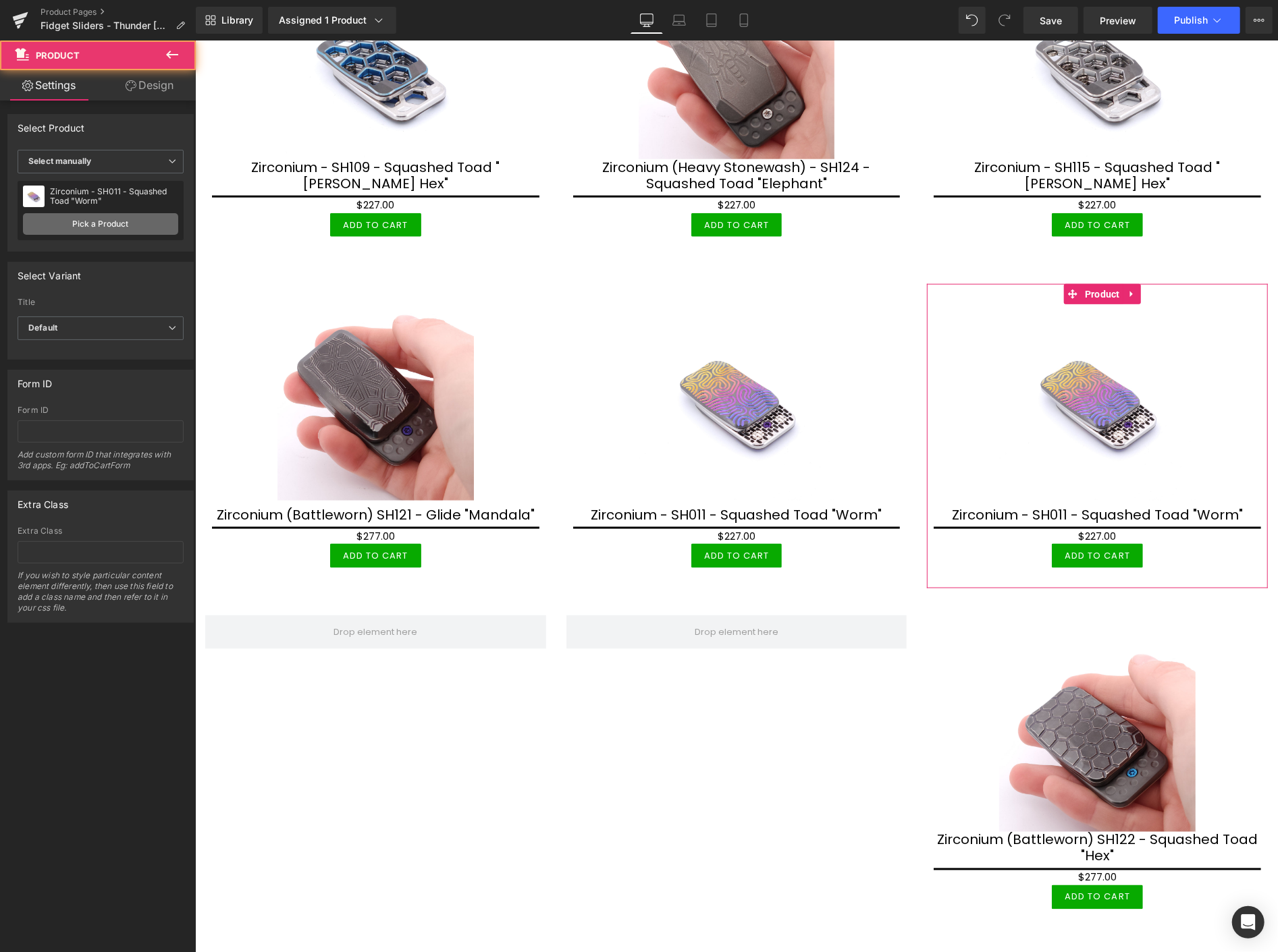
click at [131, 224] on link "Pick a Product" at bounding box center [101, 224] width 155 height 22
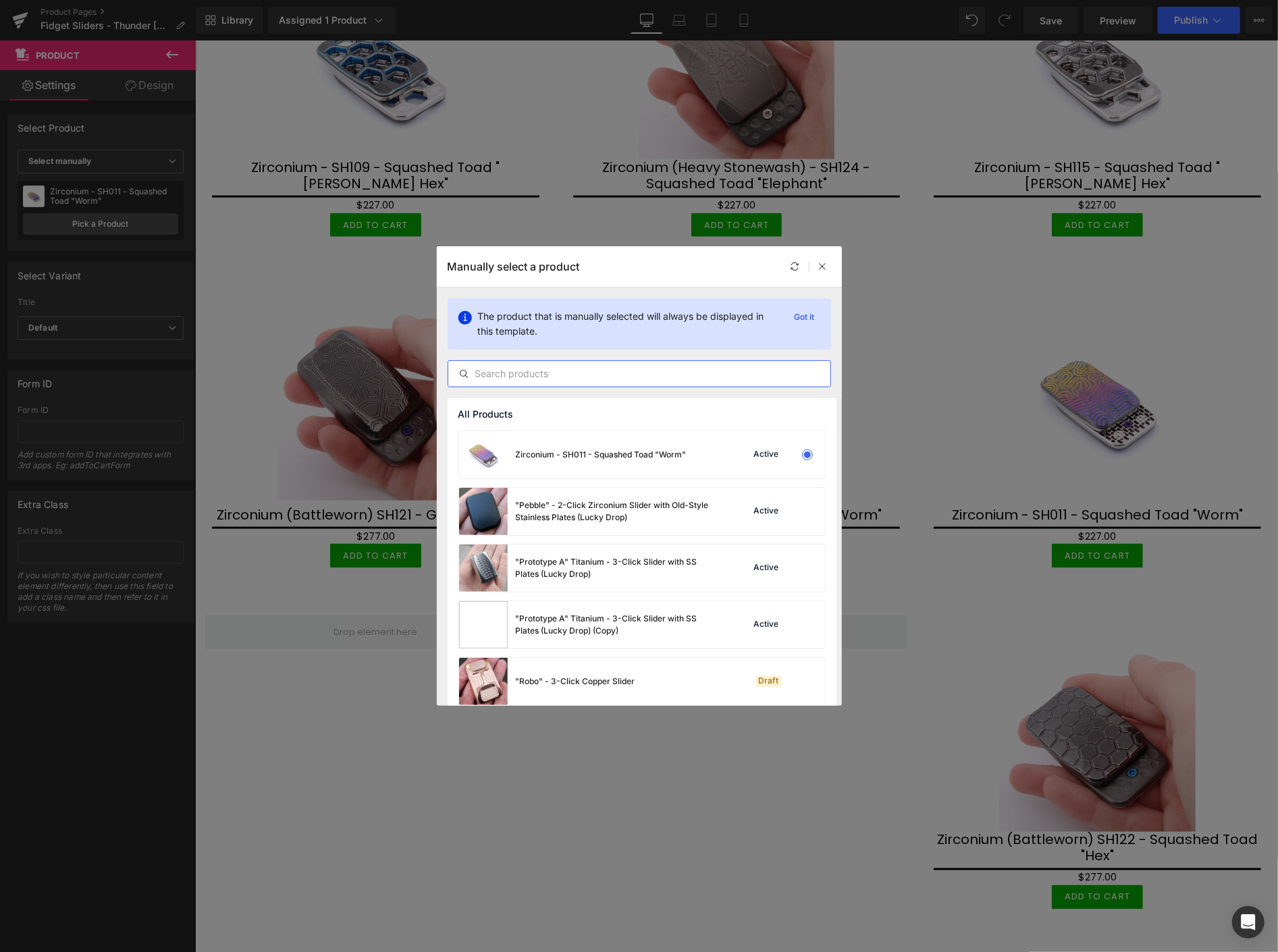
click at [503, 369] on input "text" at bounding box center [640, 374] width 382 height 16
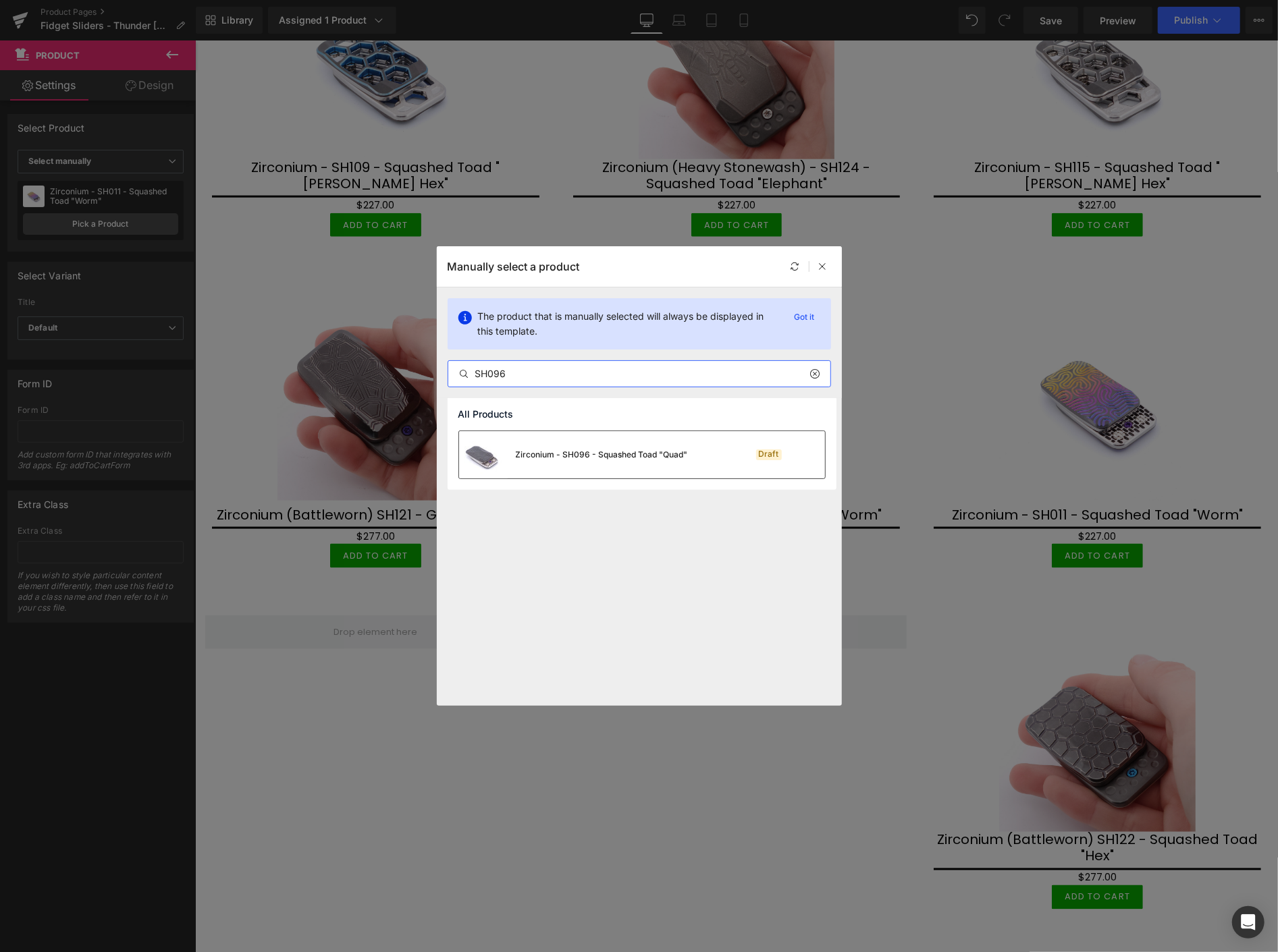
type input "SH096"
click at [564, 456] on div "Zirconium - SH096 - Squashed Toad "Quad"" at bounding box center [602, 455] width 173 height 12
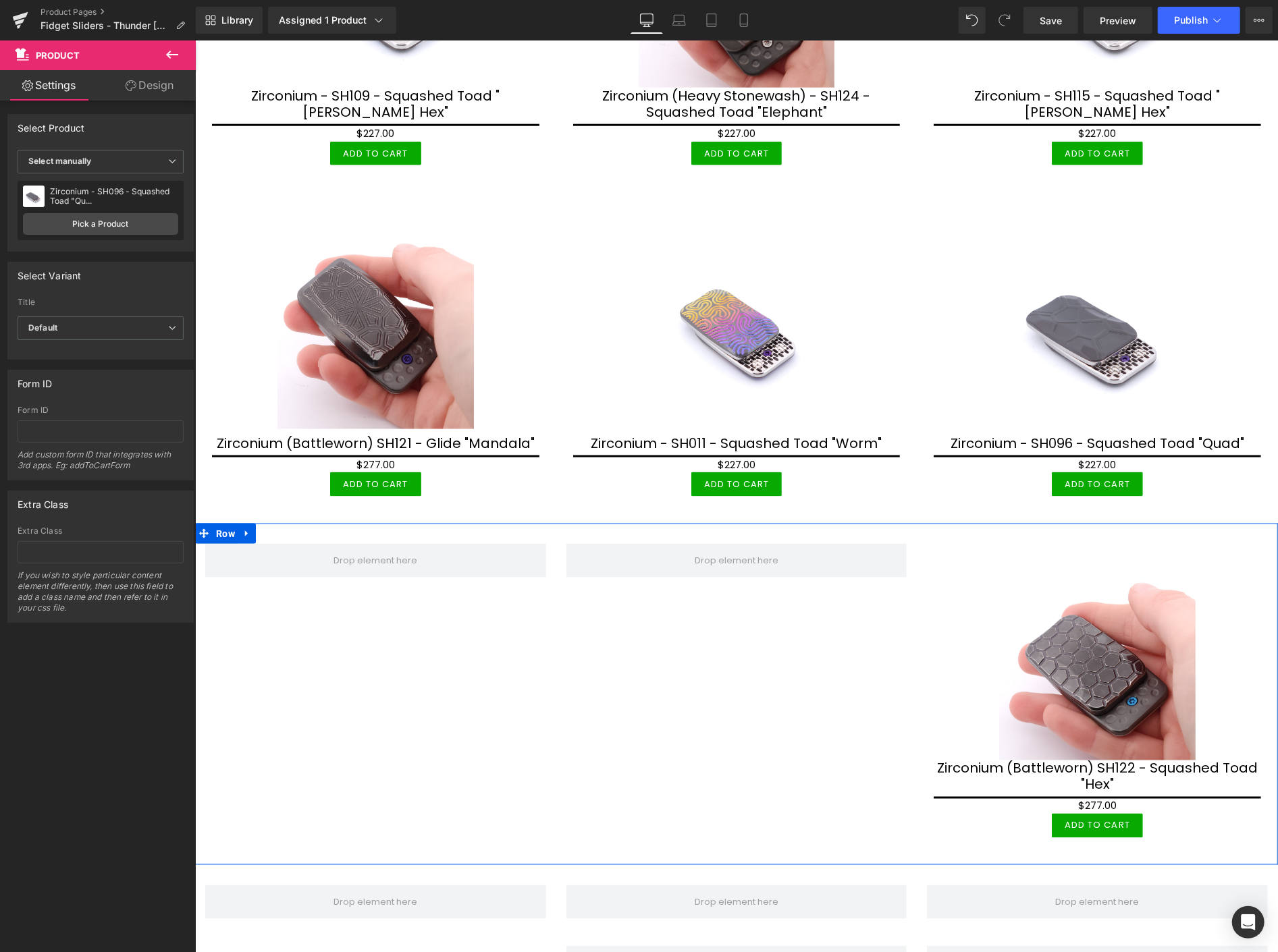
scroll to position [1199, 0]
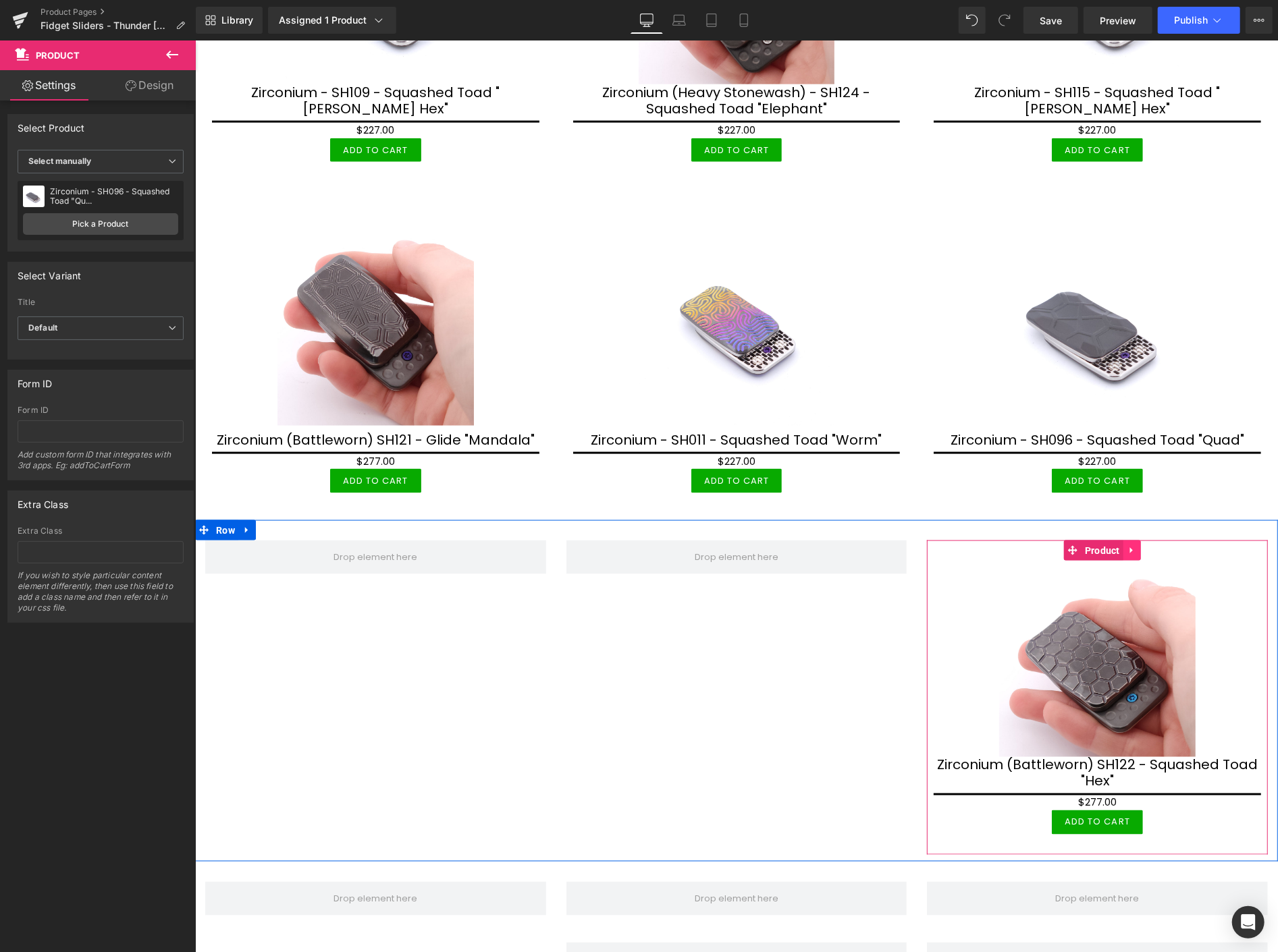
click at [1129, 548] on icon at bounding box center [1130, 551] width 2 height 6
click at [1118, 545] on icon at bounding box center [1123, 550] width 9 height 9
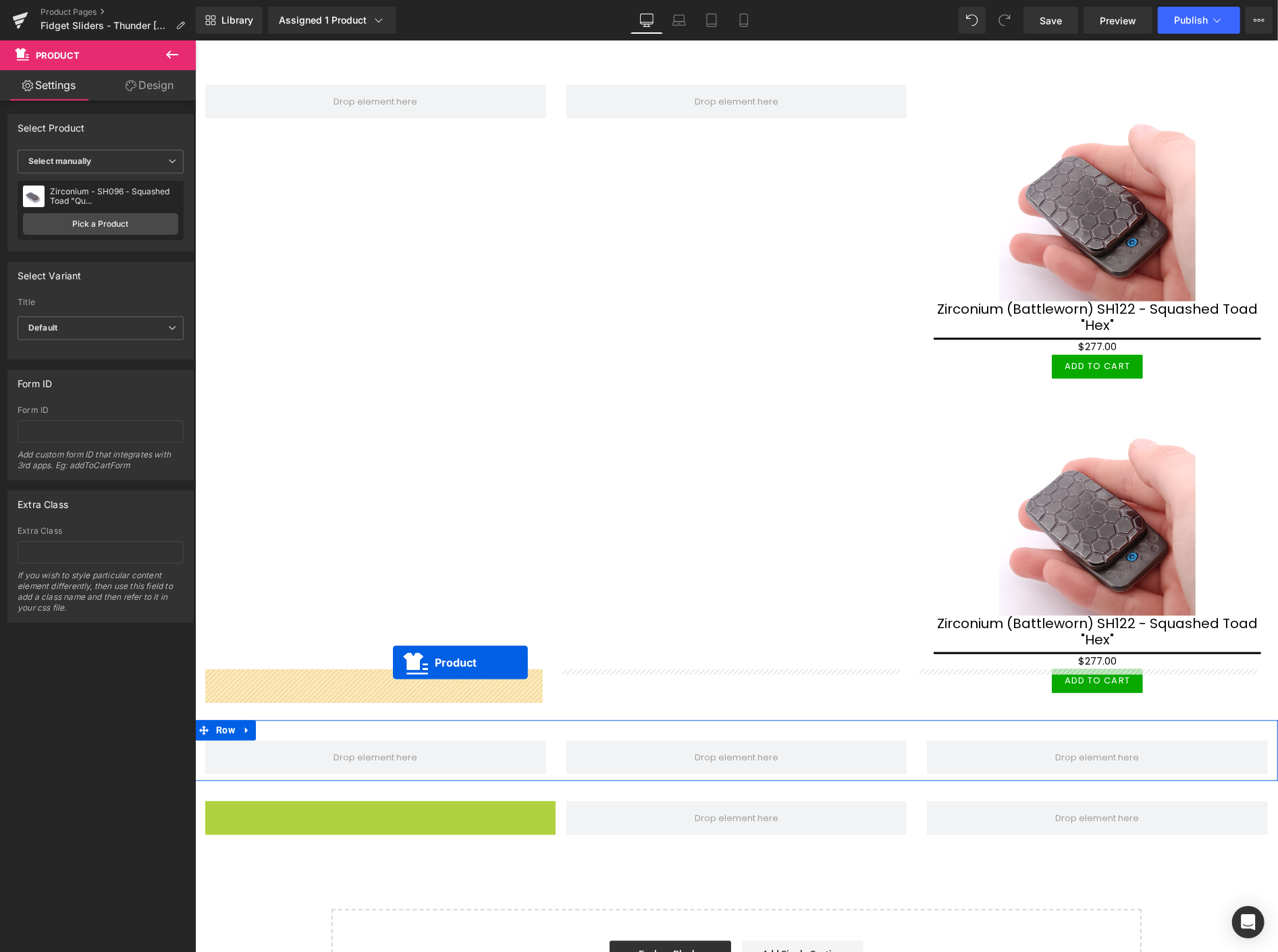
scroll to position [1495, 0]
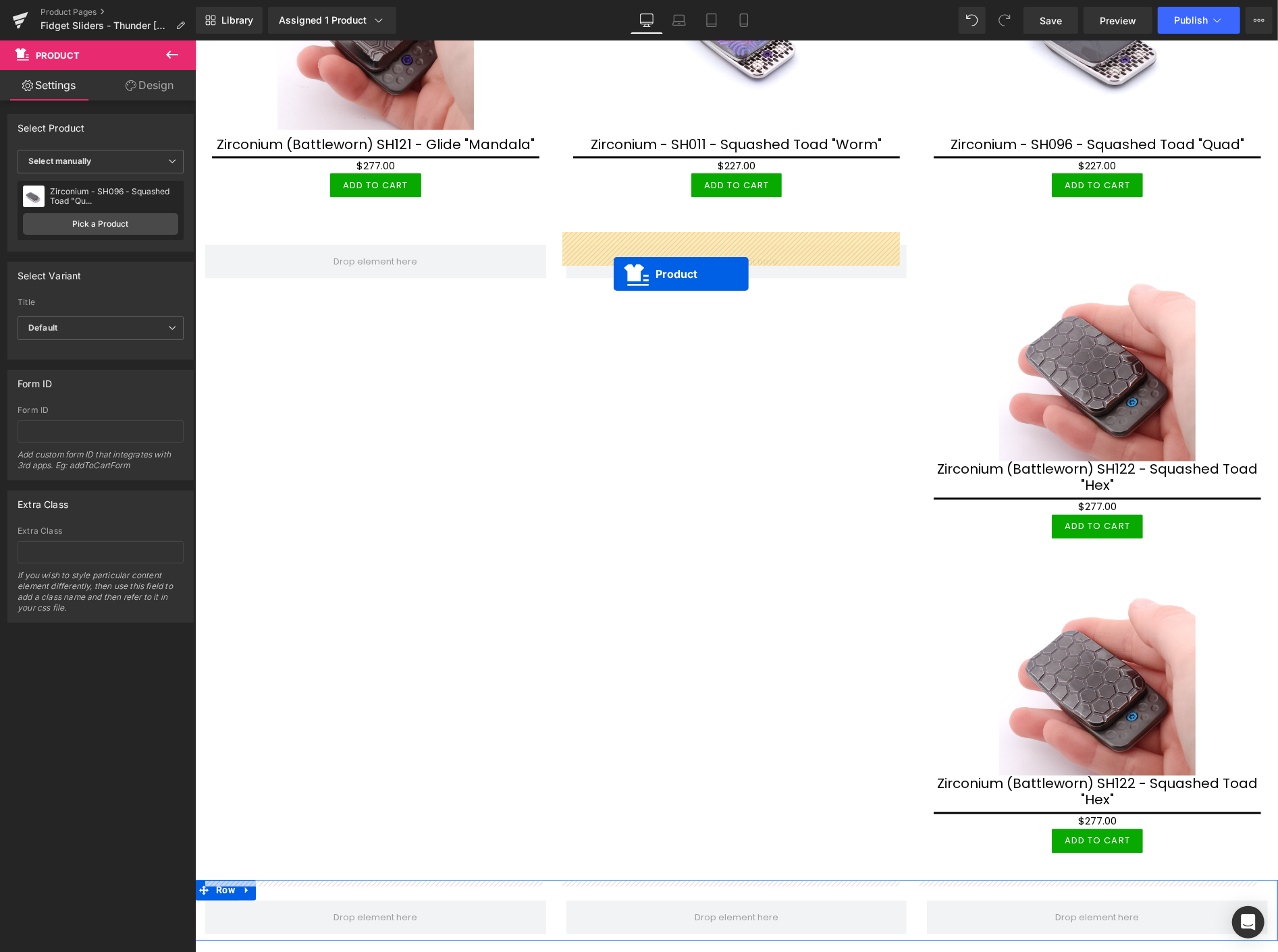
drag, startPoint x: 364, startPoint y: 576, endPoint x: 613, endPoint y: 273, distance: 392.2
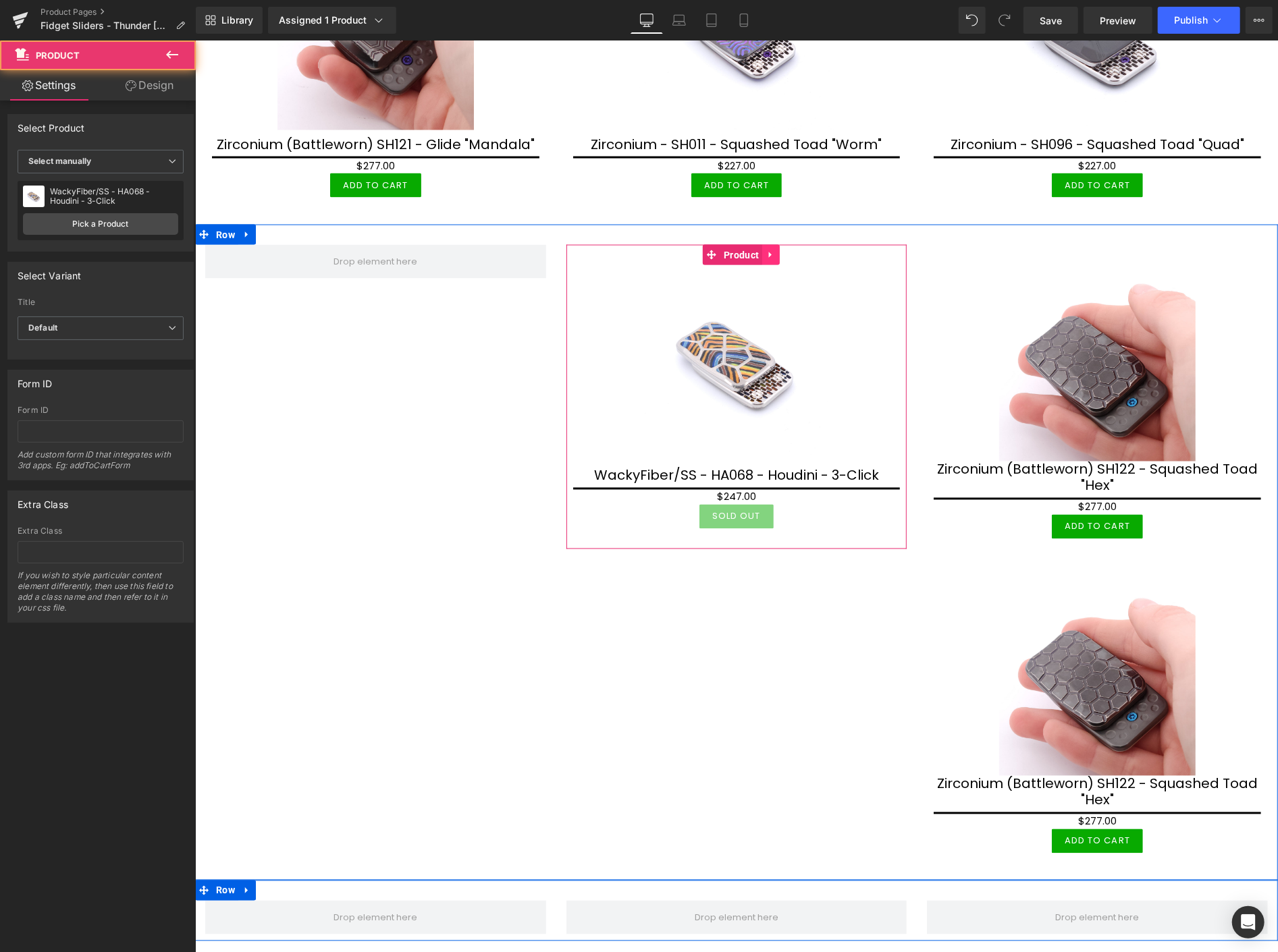
click at [768, 252] on icon at bounding box center [769, 255] width 2 height 6
click at [753, 244] on link at bounding box center [761, 254] width 18 height 20
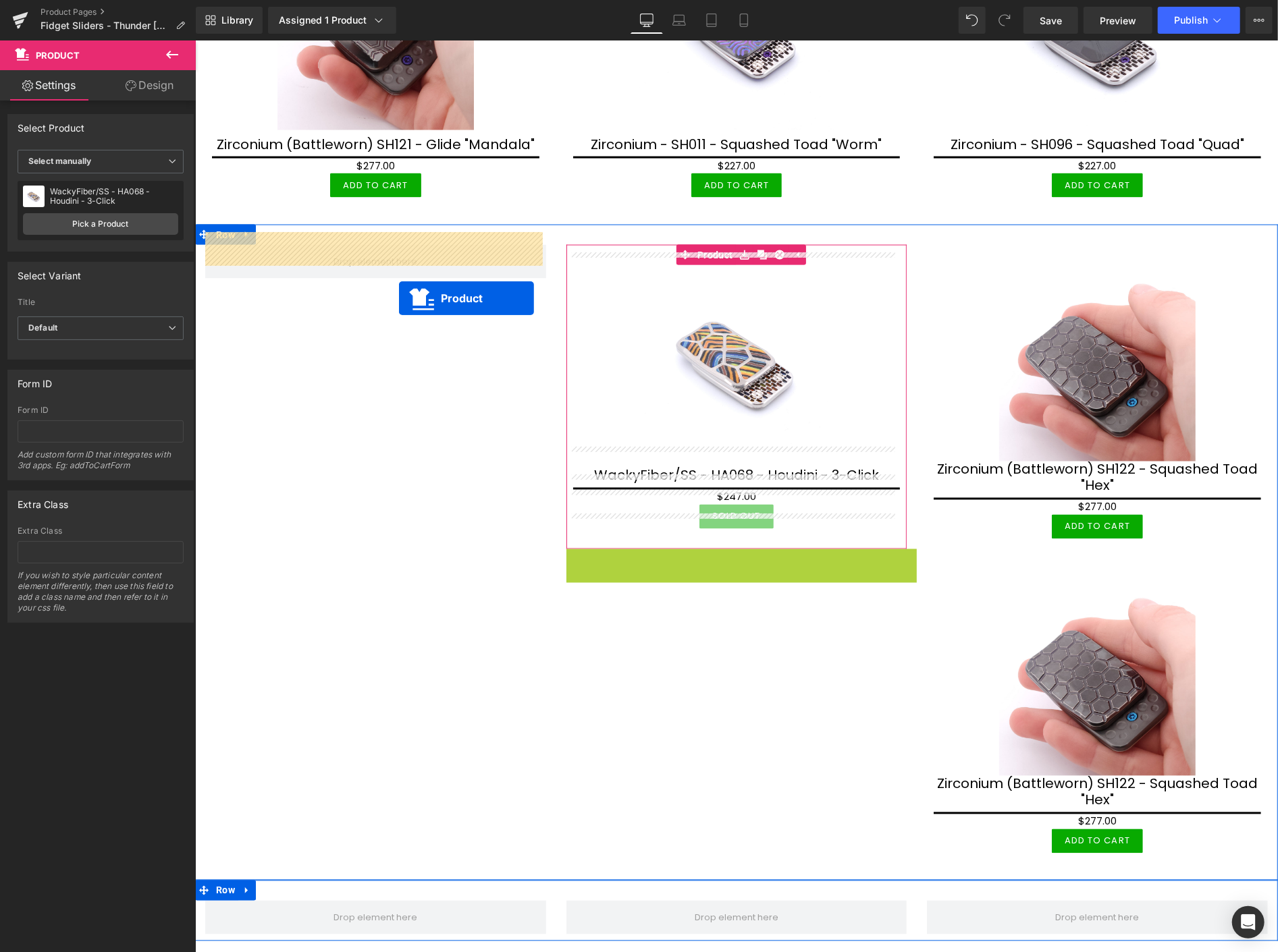
drag, startPoint x: 730, startPoint y: 542, endPoint x: 398, endPoint y: 299, distance: 411.4
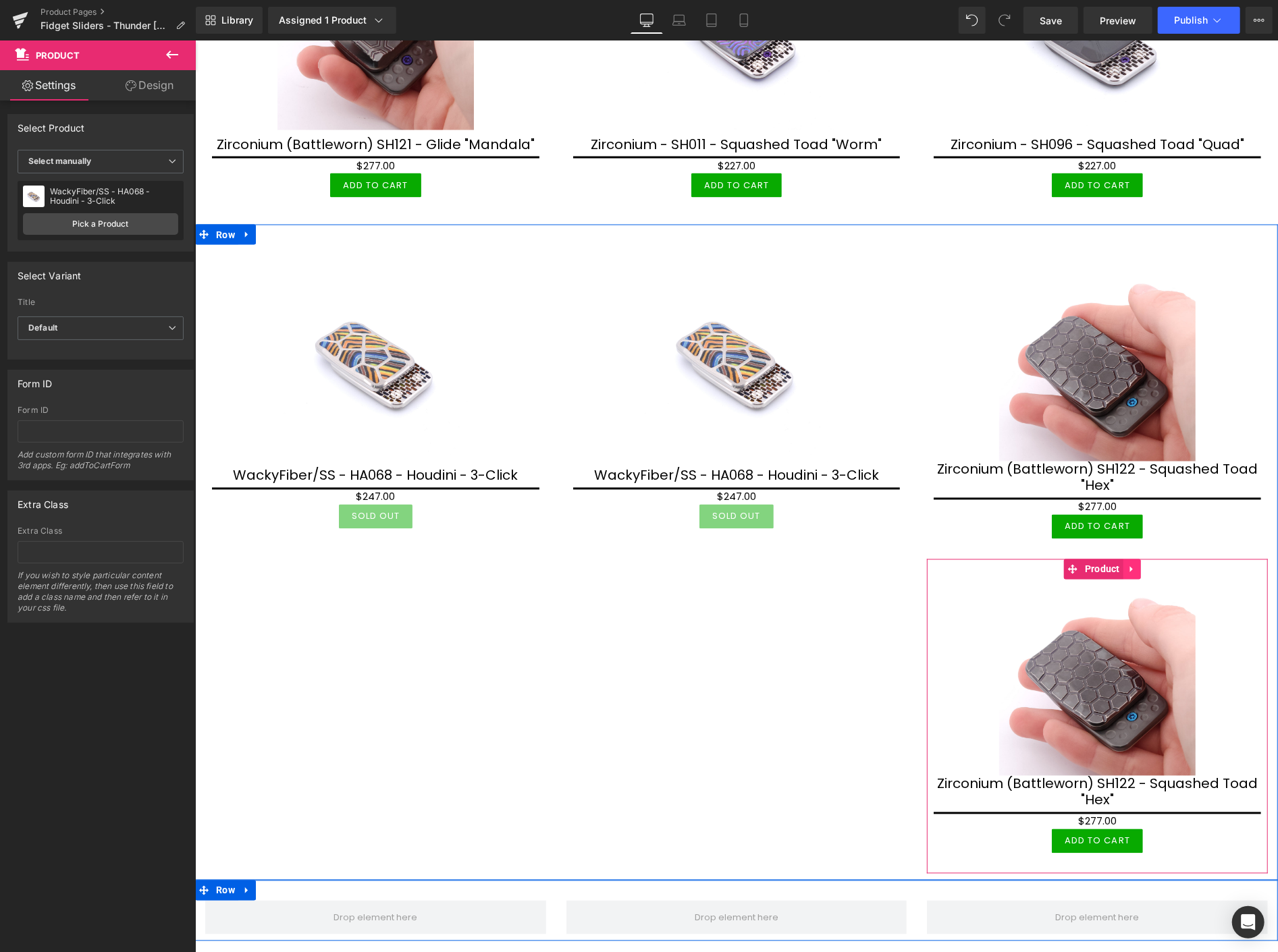
click at [1127, 564] on icon at bounding box center [1132, 568] width 9 height 10
click at [1136, 564] on icon at bounding box center [1140, 568] width 9 height 10
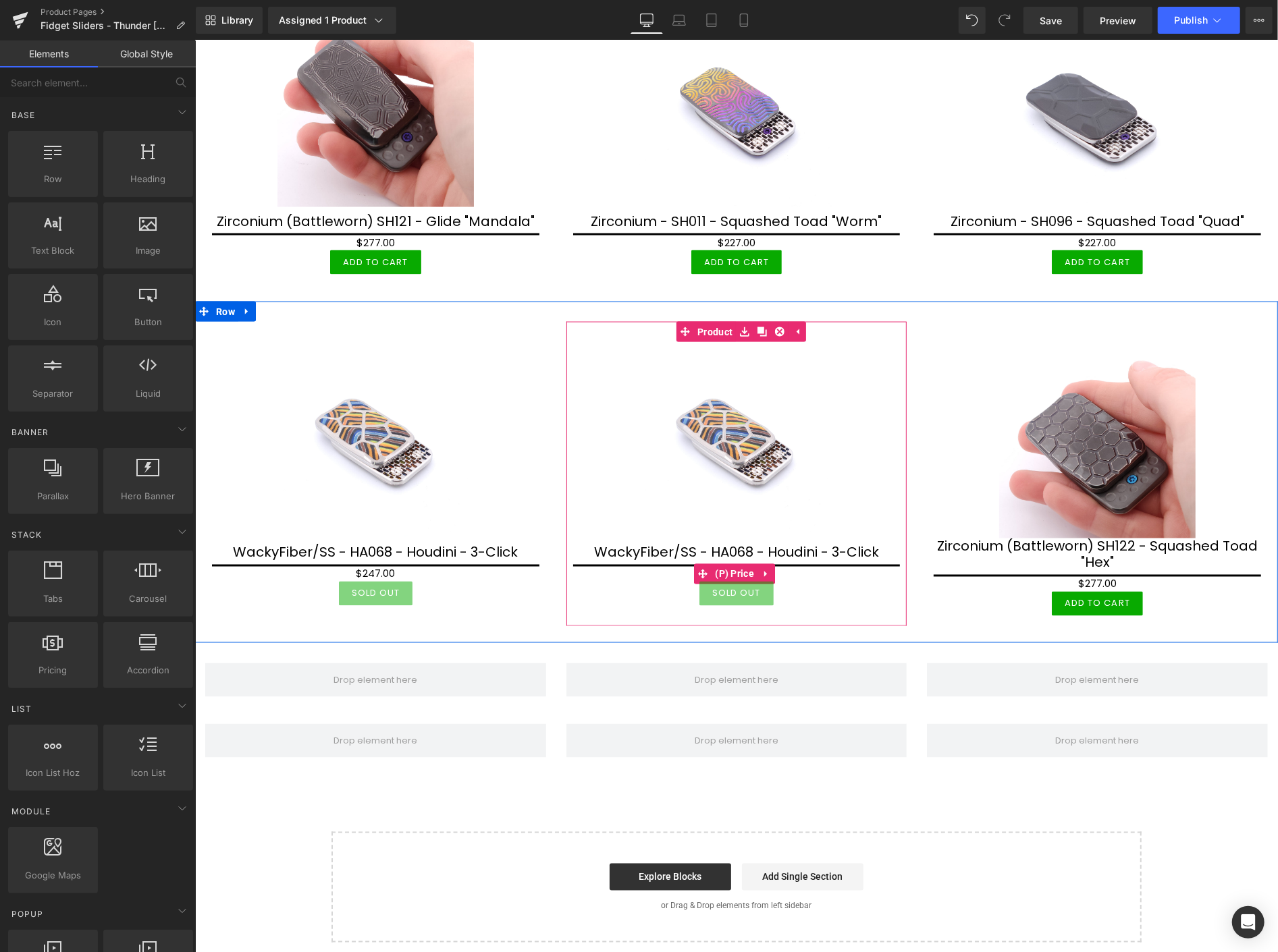
scroll to position [1420, 0]
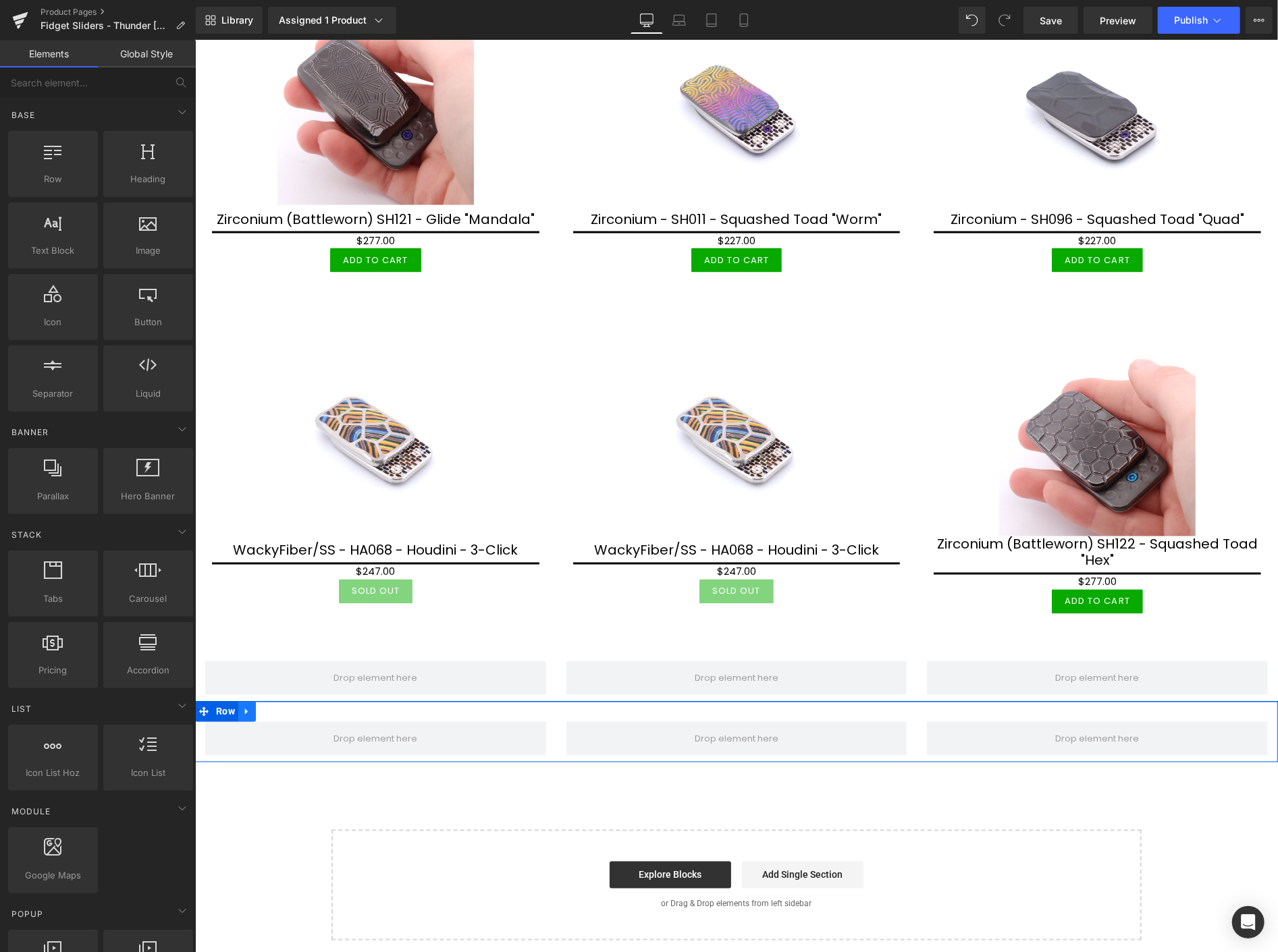
click at [247, 706] on icon at bounding box center [246, 711] width 9 height 10
click at [278, 707] on icon at bounding box center [282, 711] width 9 height 9
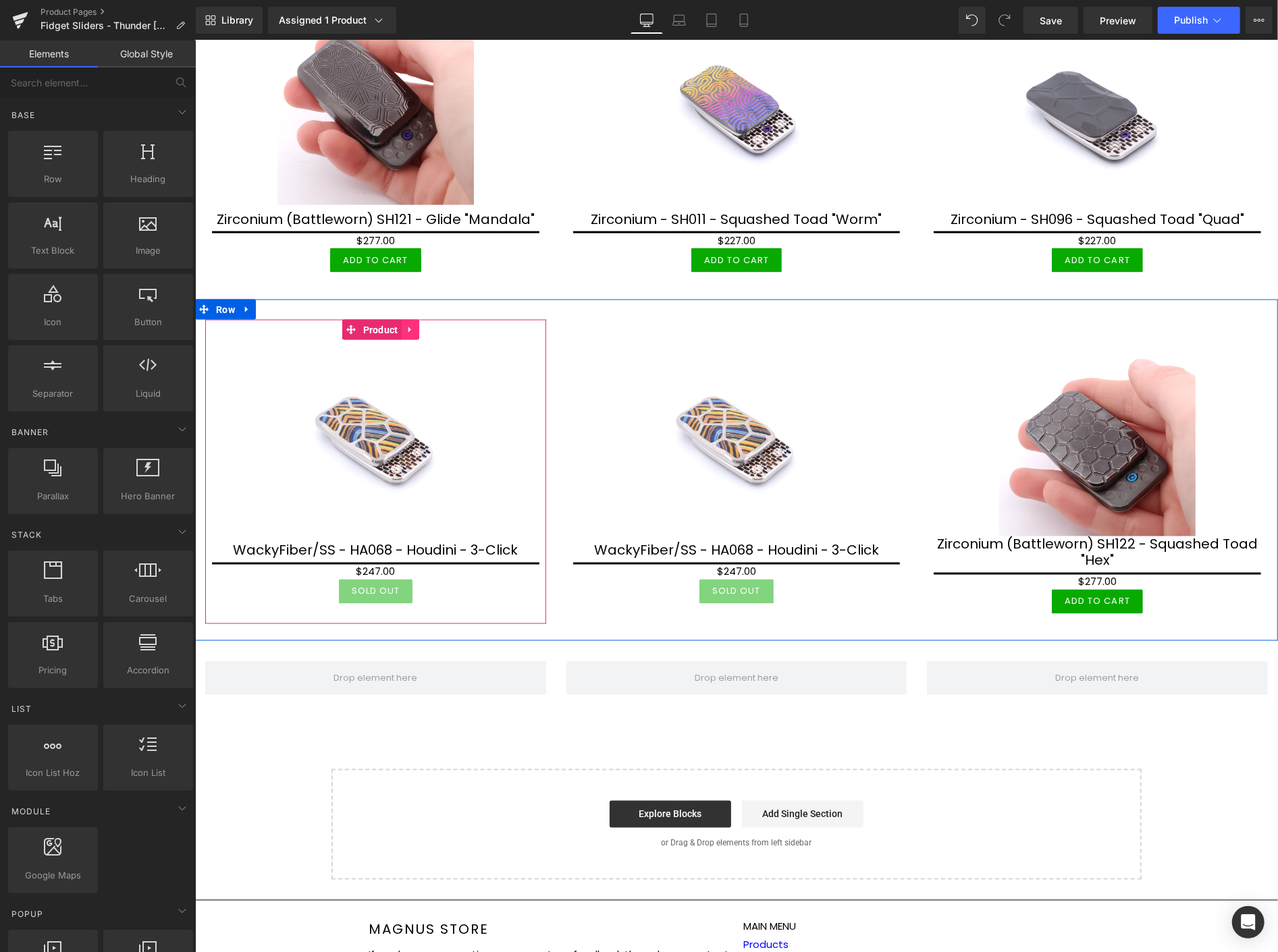
click at [409, 319] on link at bounding box center [409, 329] width 18 height 20
click at [399, 325] on icon at bounding box center [401, 329] width 9 height 9
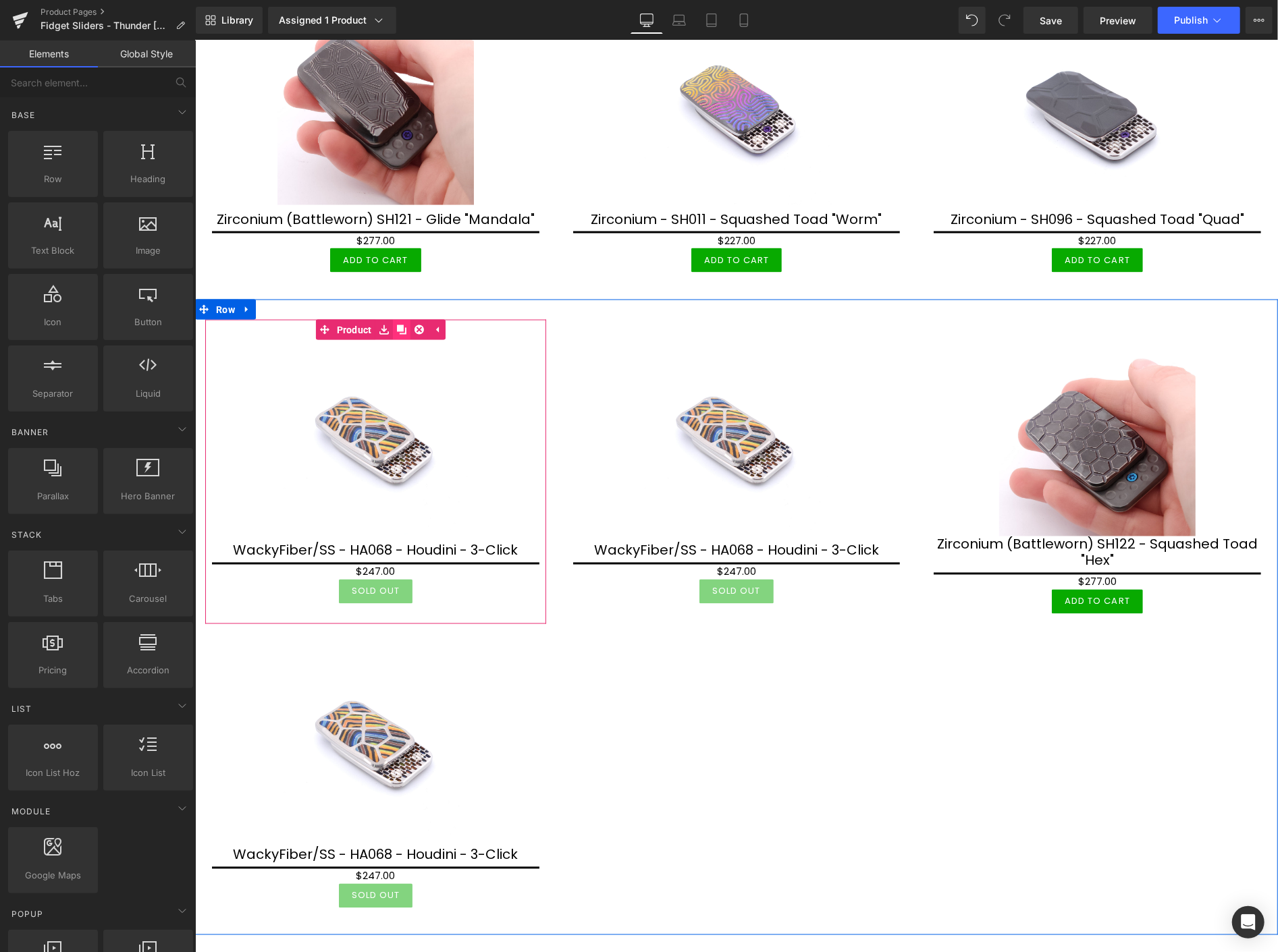
click at [401, 325] on icon at bounding box center [401, 329] width 9 height 9
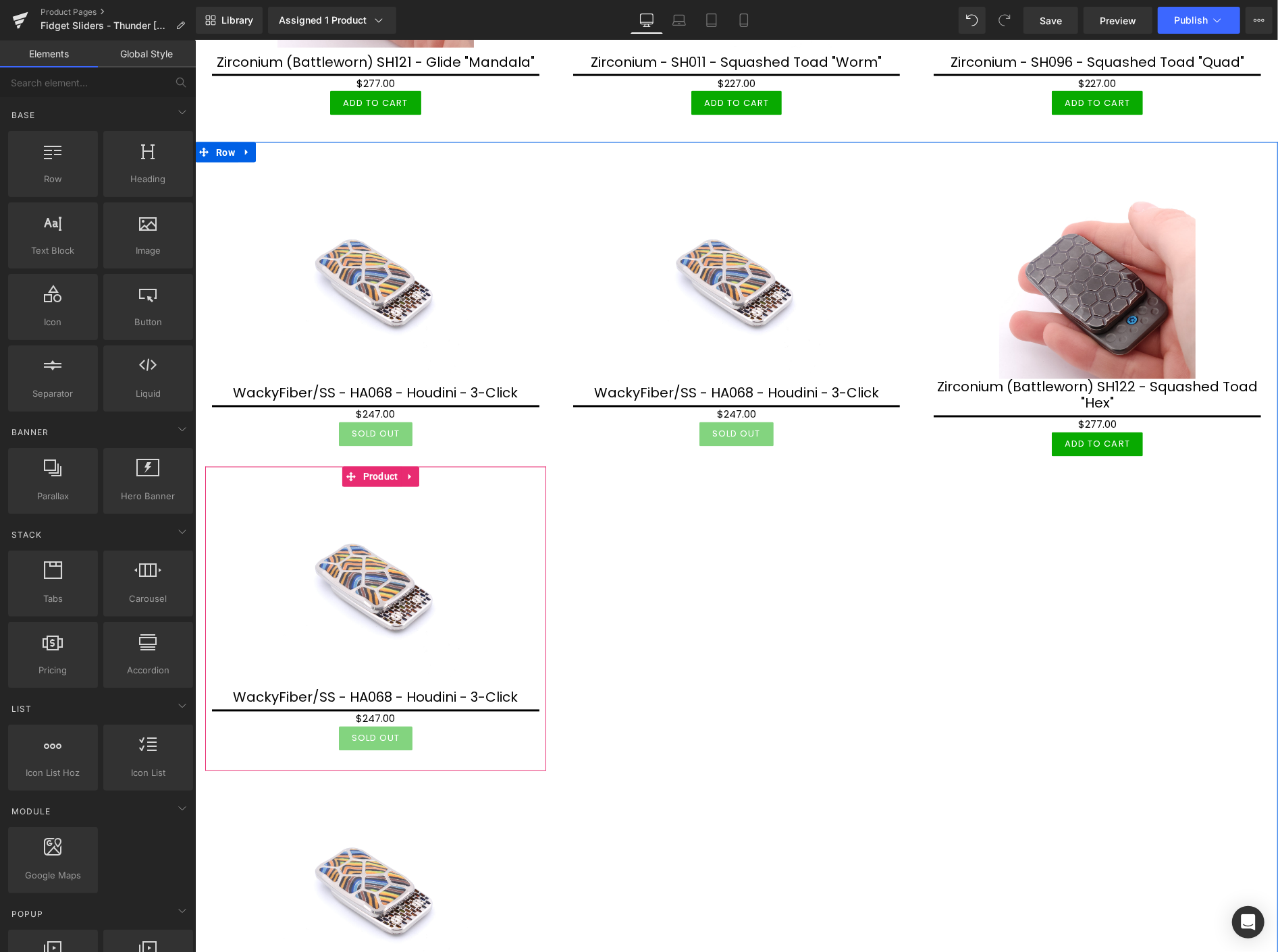
scroll to position [1645, 0]
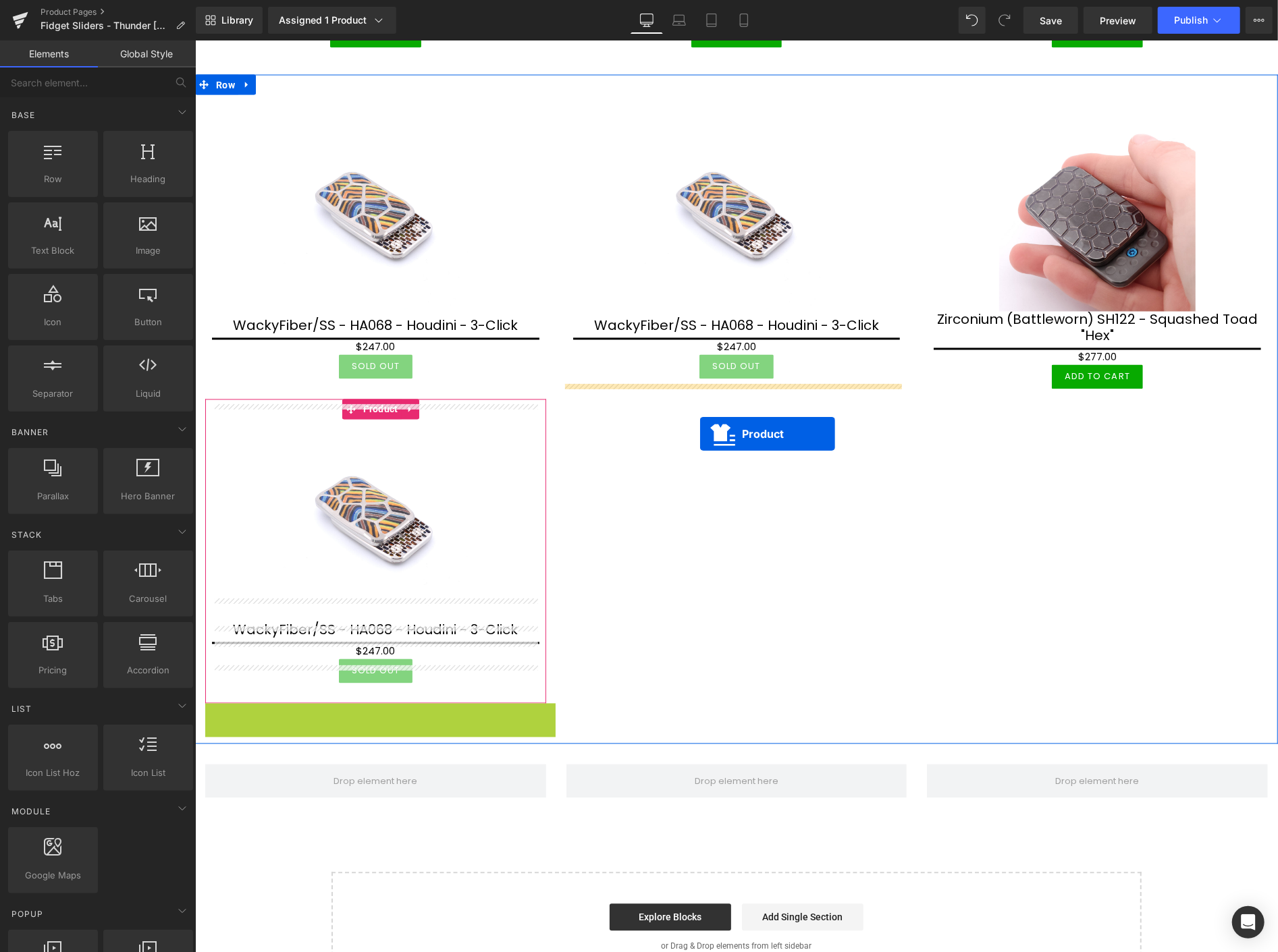
drag, startPoint x: 395, startPoint y: 684, endPoint x: 699, endPoint y: 433, distance: 394.2
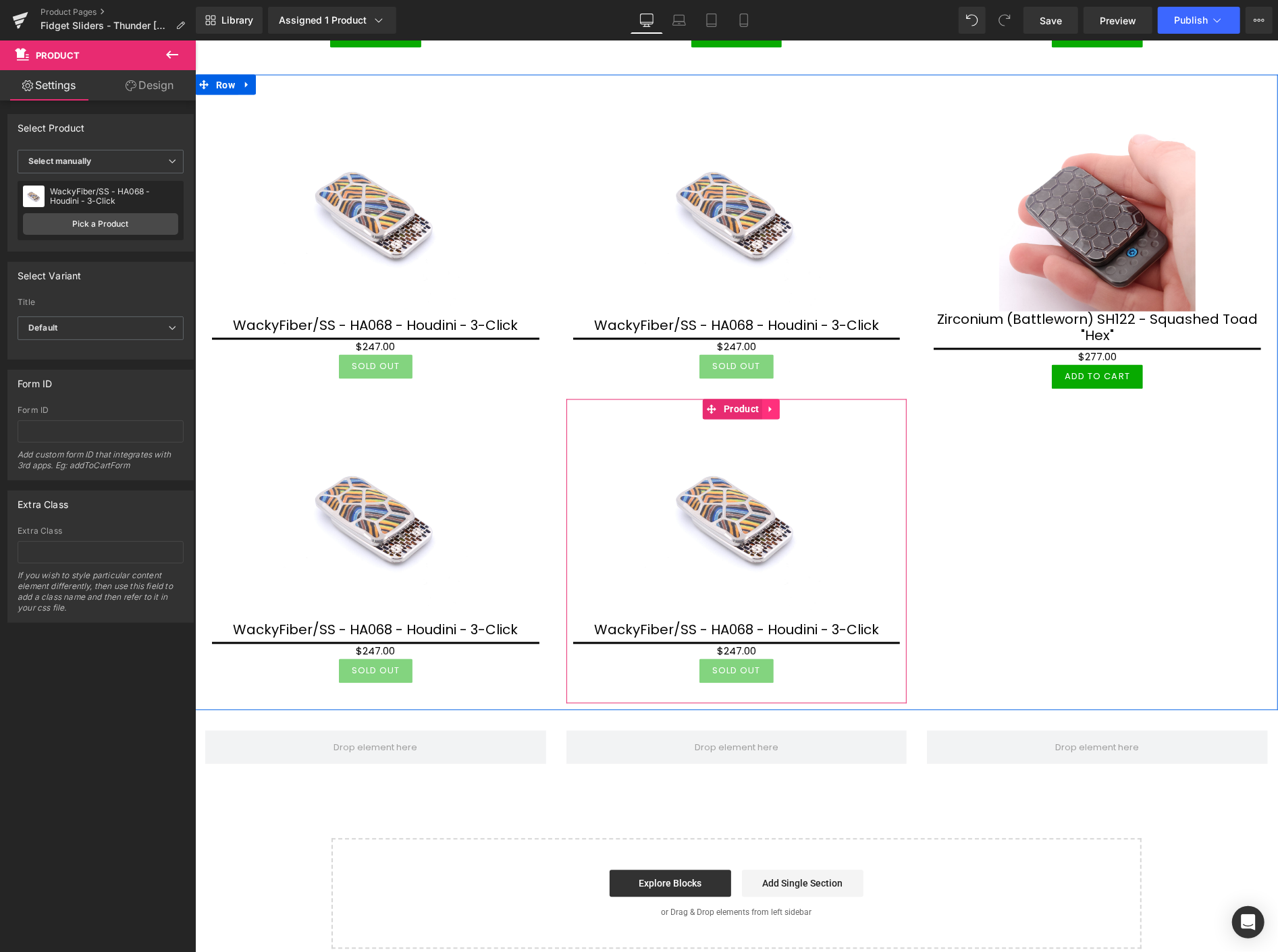
click at [769, 404] on icon at bounding box center [771, 408] width 9 height 10
click at [760, 404] on icon at bounding box center [761, 409] width 9 height 9
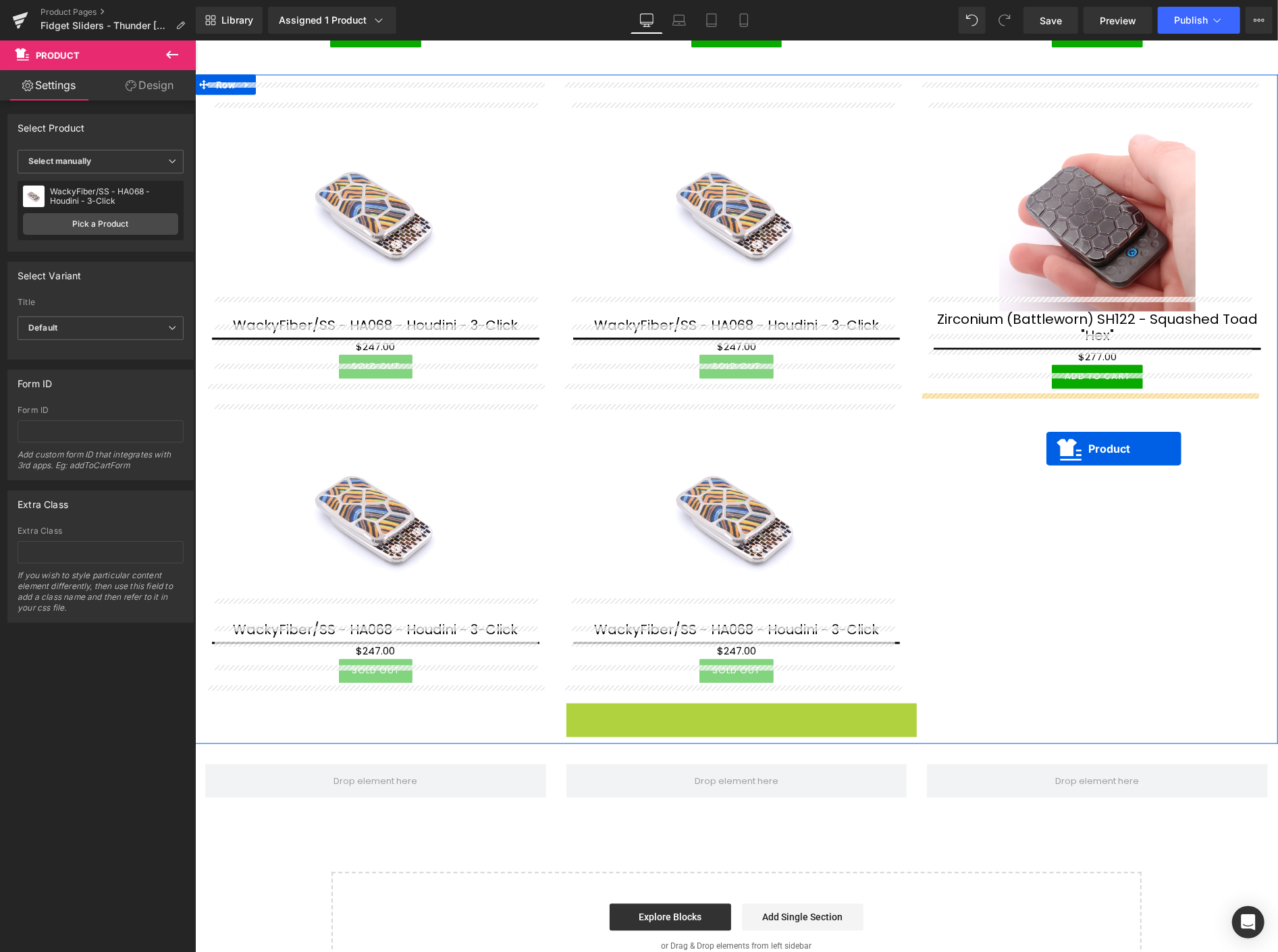
drag, startPoint x: 735, startPoint y: 692, endPoint x: 1046, endPoint y: 449, distance: 394.7
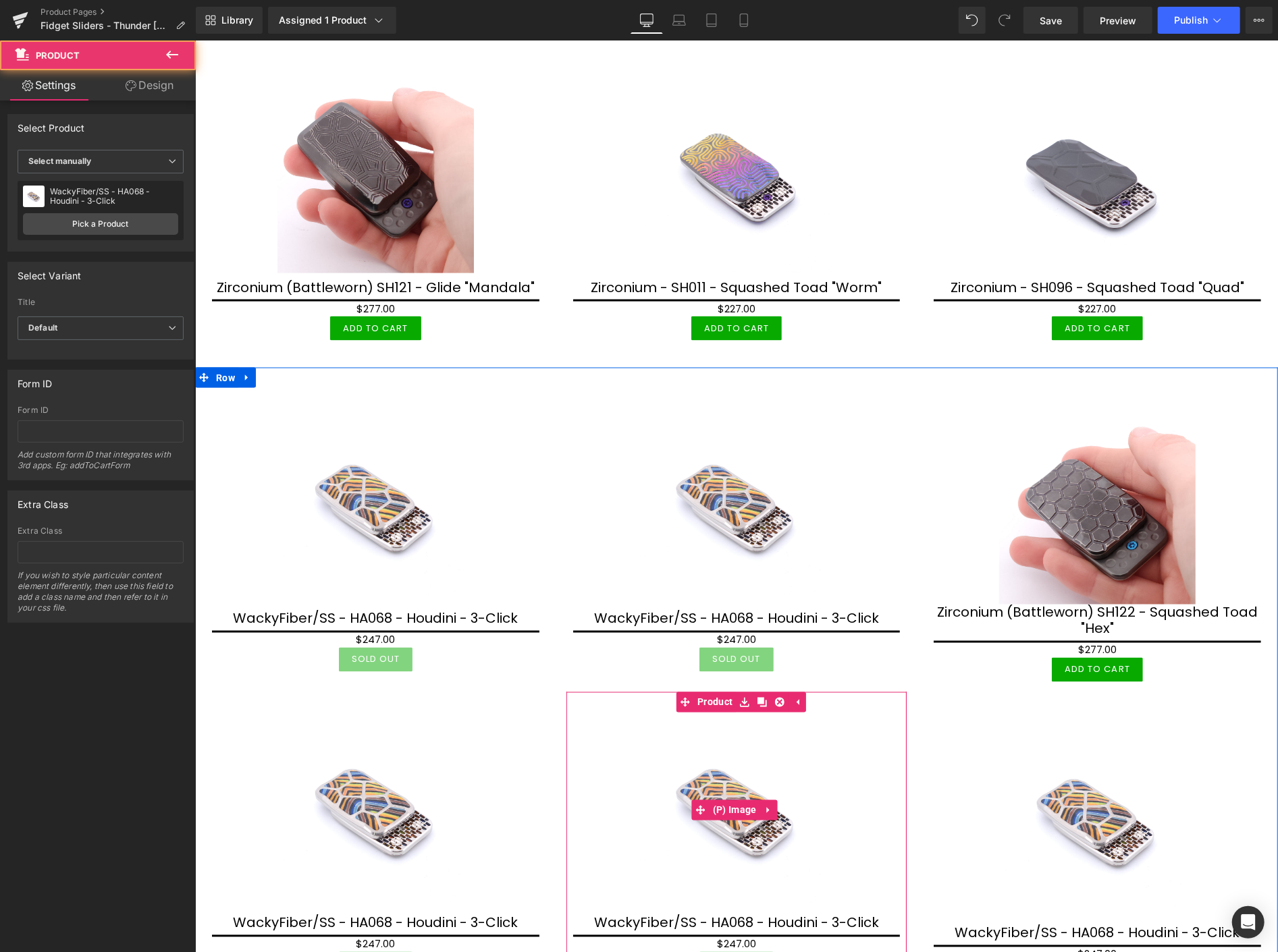
scroll to position [1345, 0]
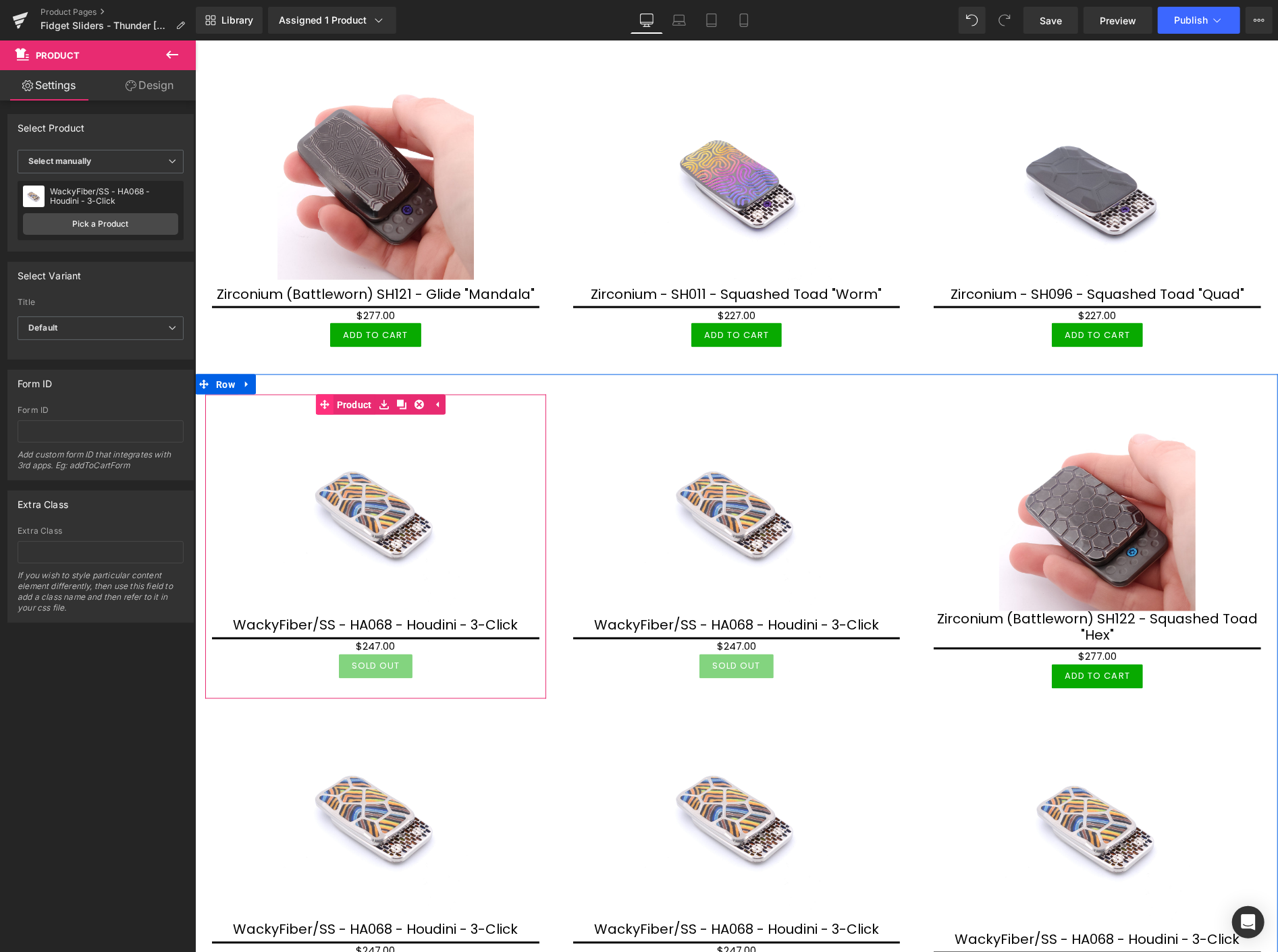
click at [347, 394] on link "Product" at bounding box center [345, 404] width 60 height 20
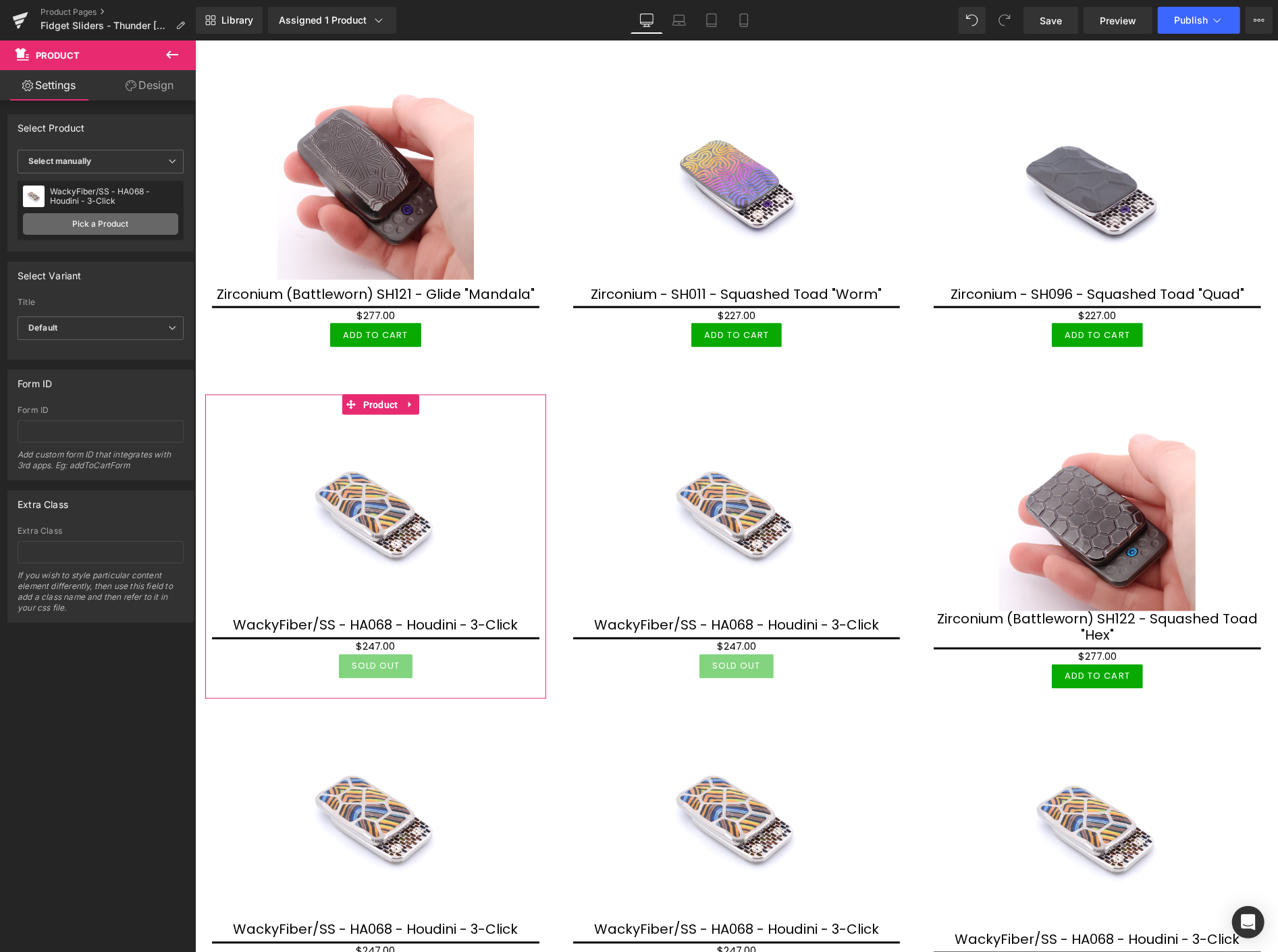
click at [118, 223] on link "Pick a Product" at bounding box center [101, 224] width 155 height 22
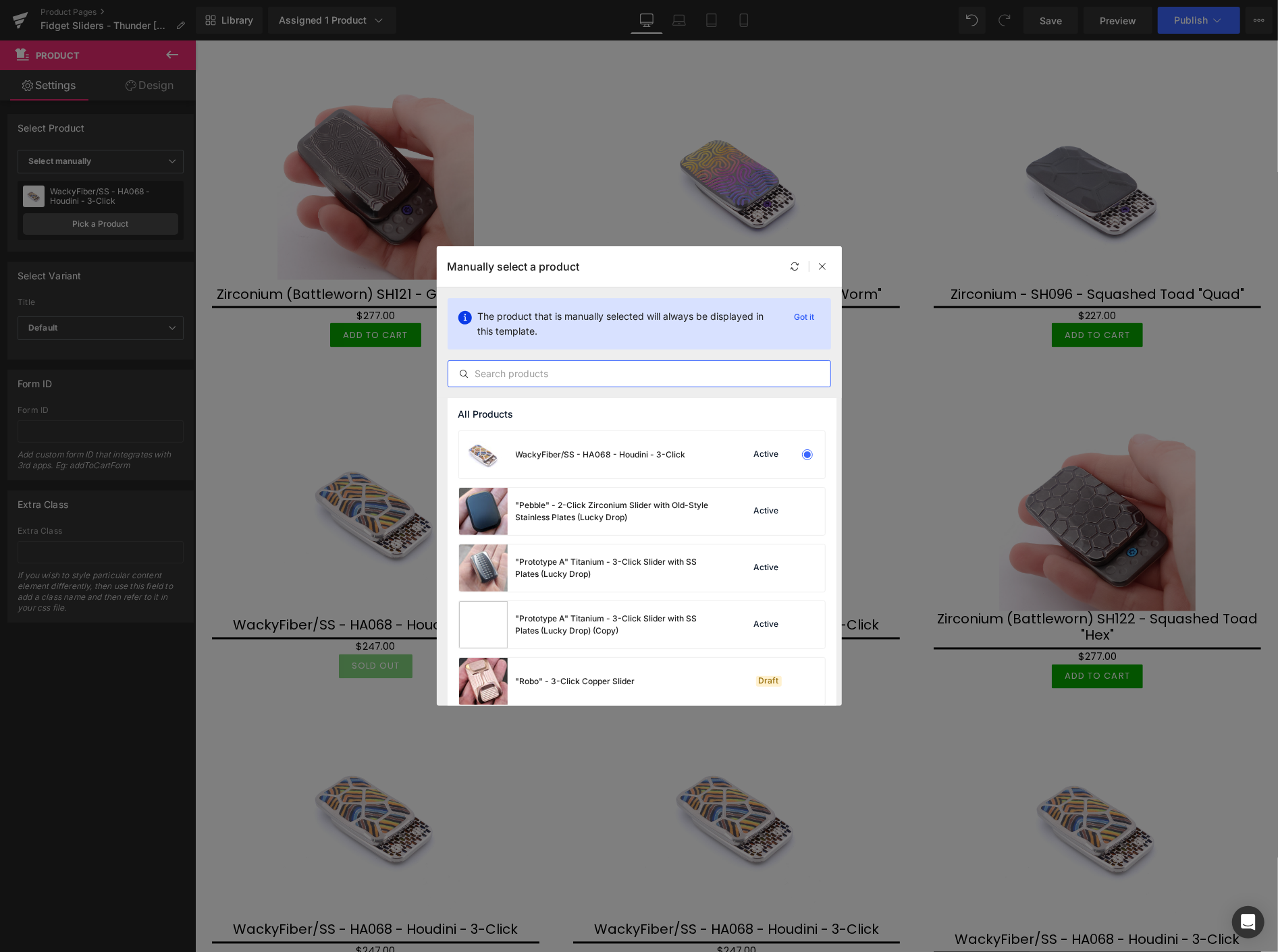
click at [549, 374] on input "text" at bounding box center [640, 374] width 382 height 16
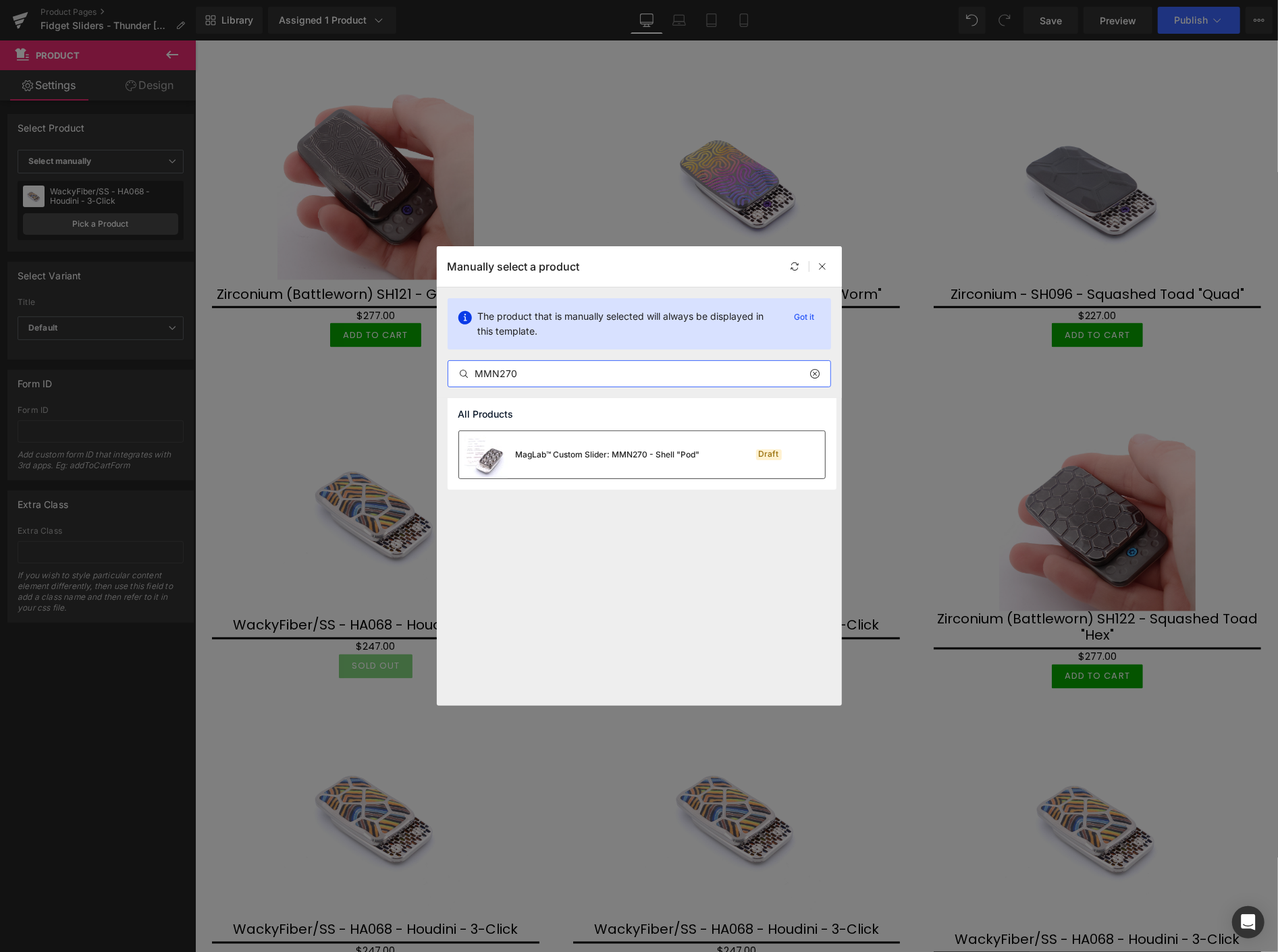
type input "MMN270"
click at [594, 450] on div "MagLab™ Custom Slider: MMN270 - Shell "Pod"" at bounding box center [608, 455] width 184 height 12
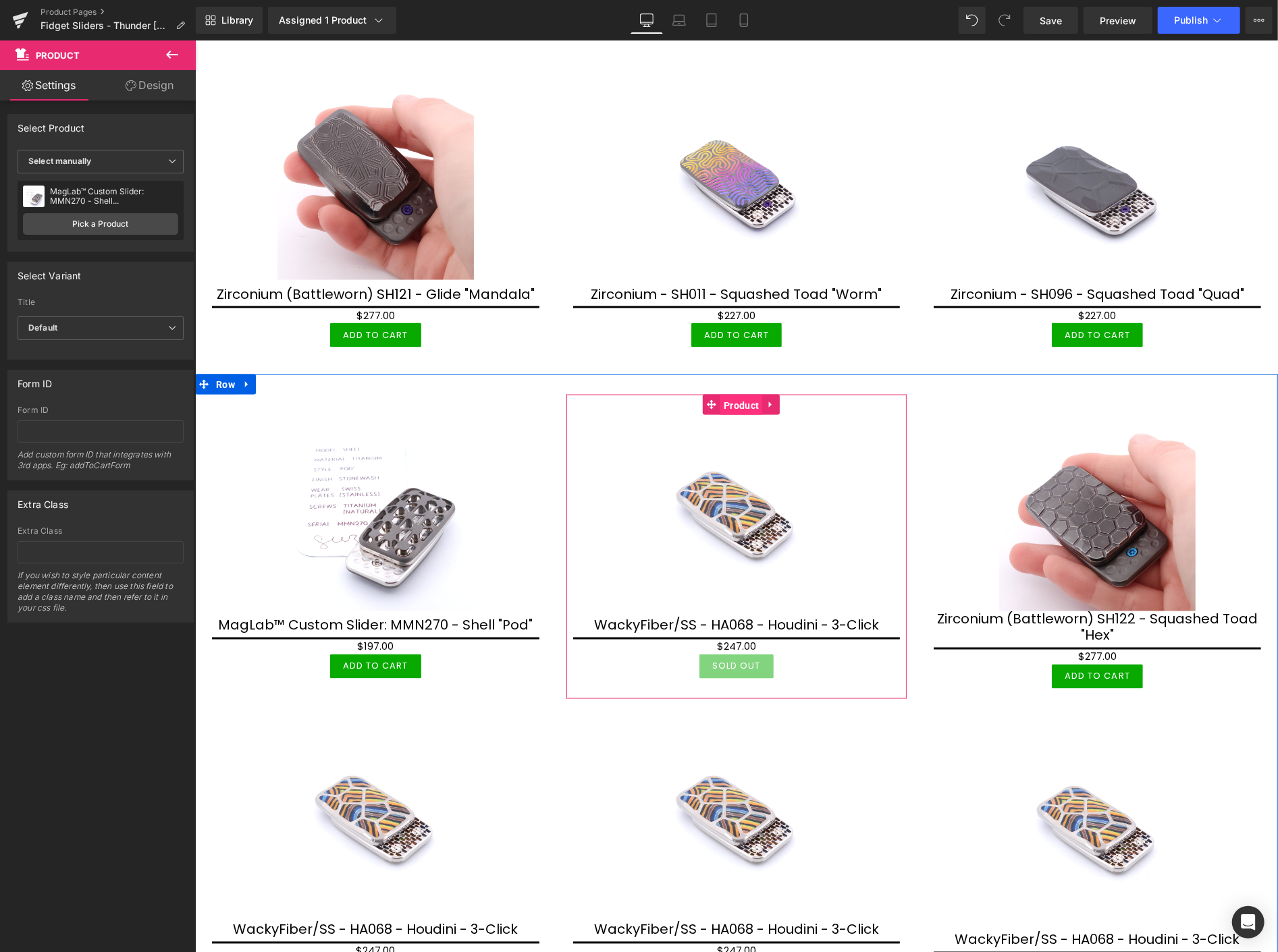
click at [719, 395] on span "Product" at bounding box center [740, 405] width 42 height 20
click at [731, 400] on span "Product" at bounding box center [740, 405] width 42 height 20
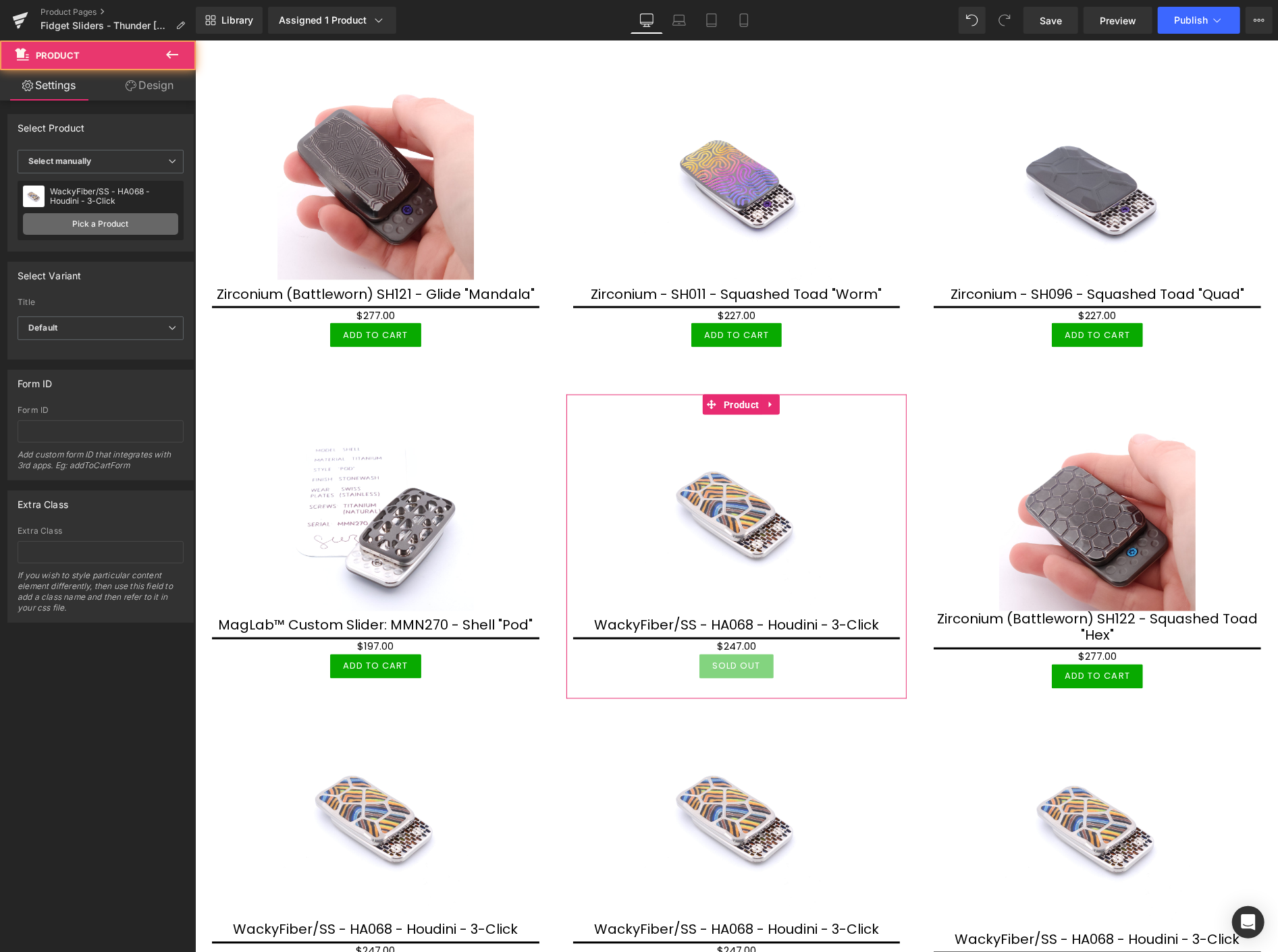
click at [103, 226] on link "Pick a Product" at bounding box center [101, 224] width 155 height 22
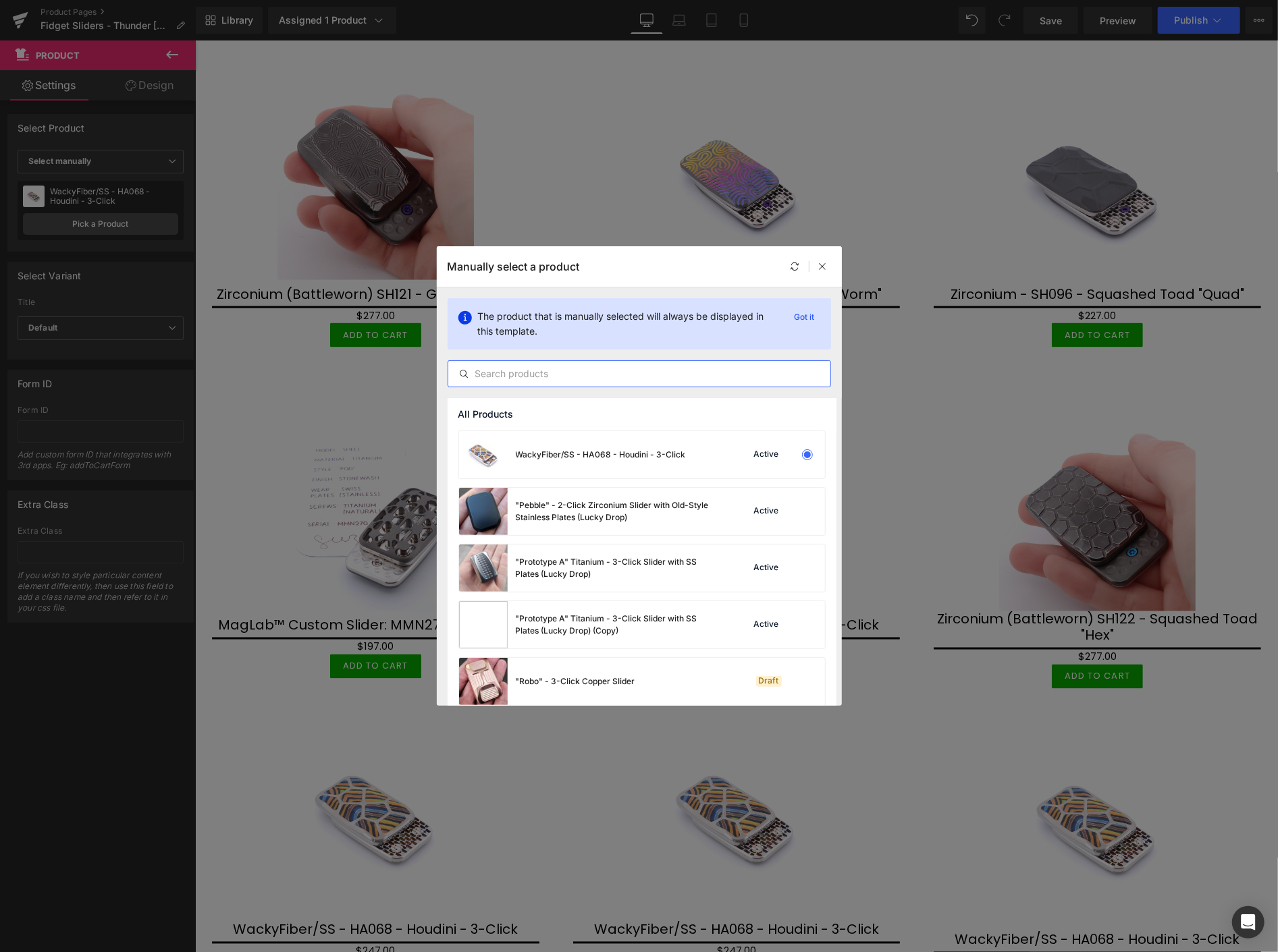
click at [529, 380] on input "text" at bounding box center [640, 374] width 382 height 16
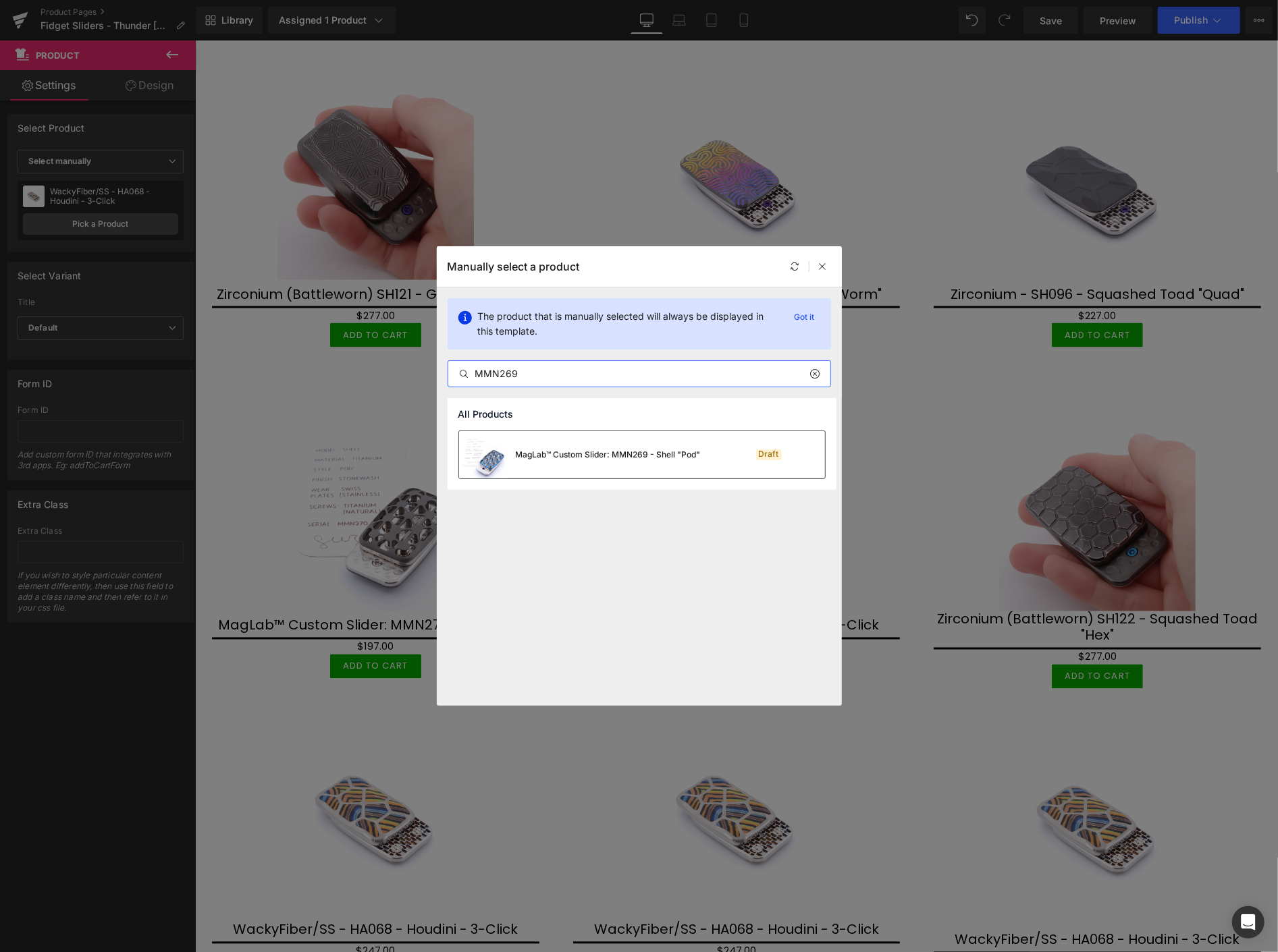
type input "MMN269"
click at [598, 454] on div "MagLab™ Custom Slider: MMN269 - Shell "Pod"" at bounding box center [608, 455] width 185 height 12
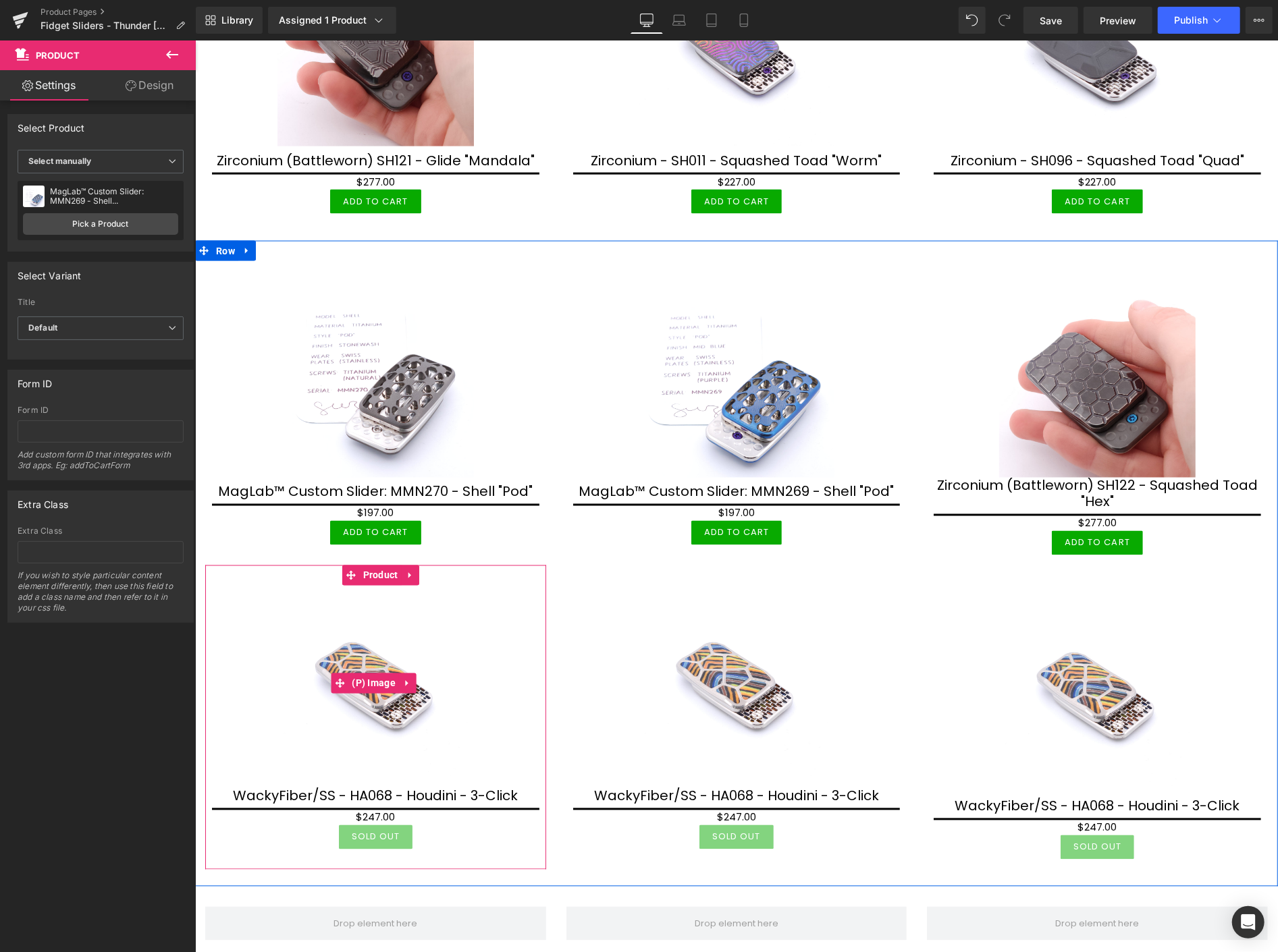
scroll to position [1570, 0]
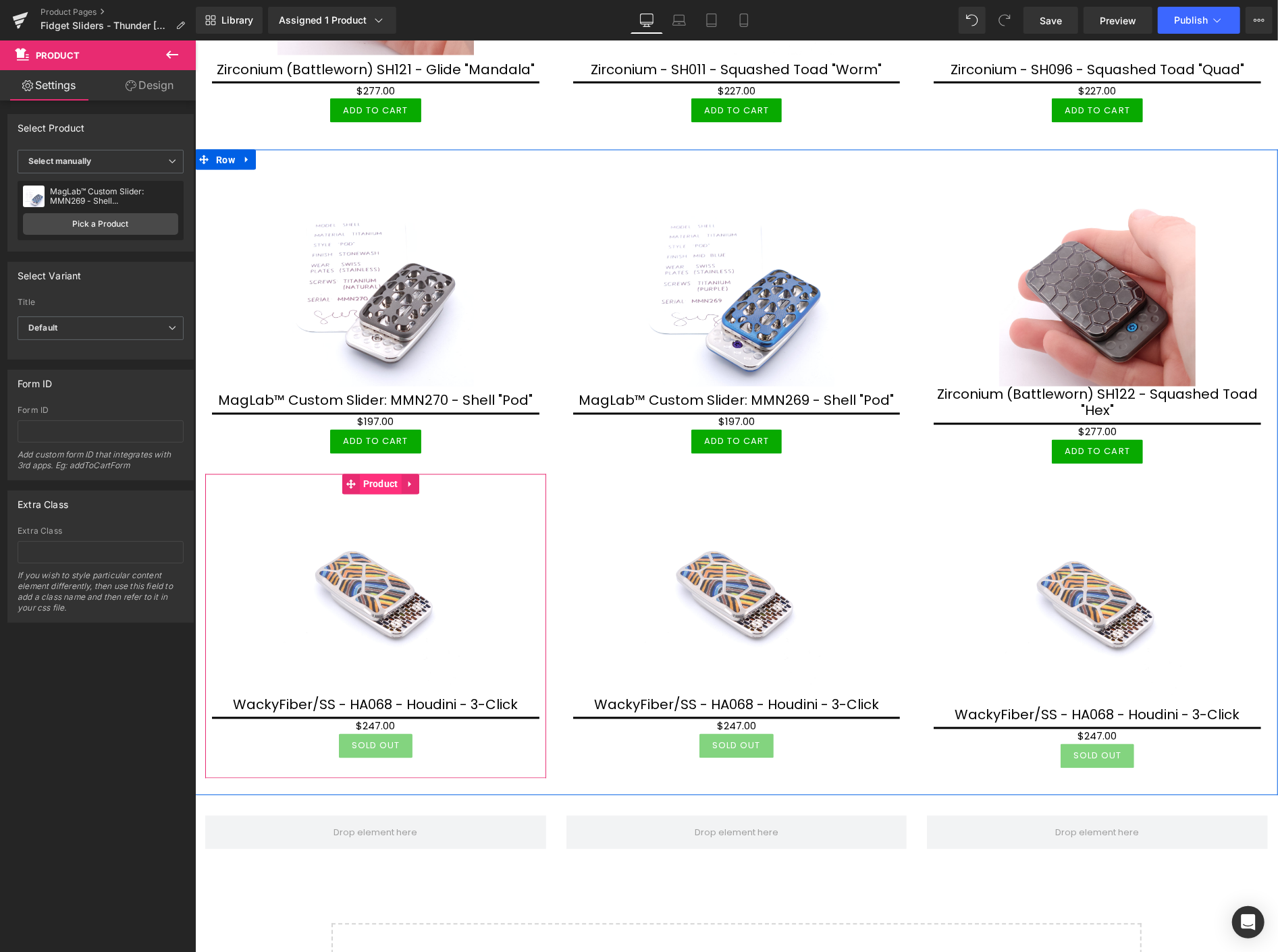
click at [371, 474] on span "Product" at bounding box center [380, 484] width 42 height 20
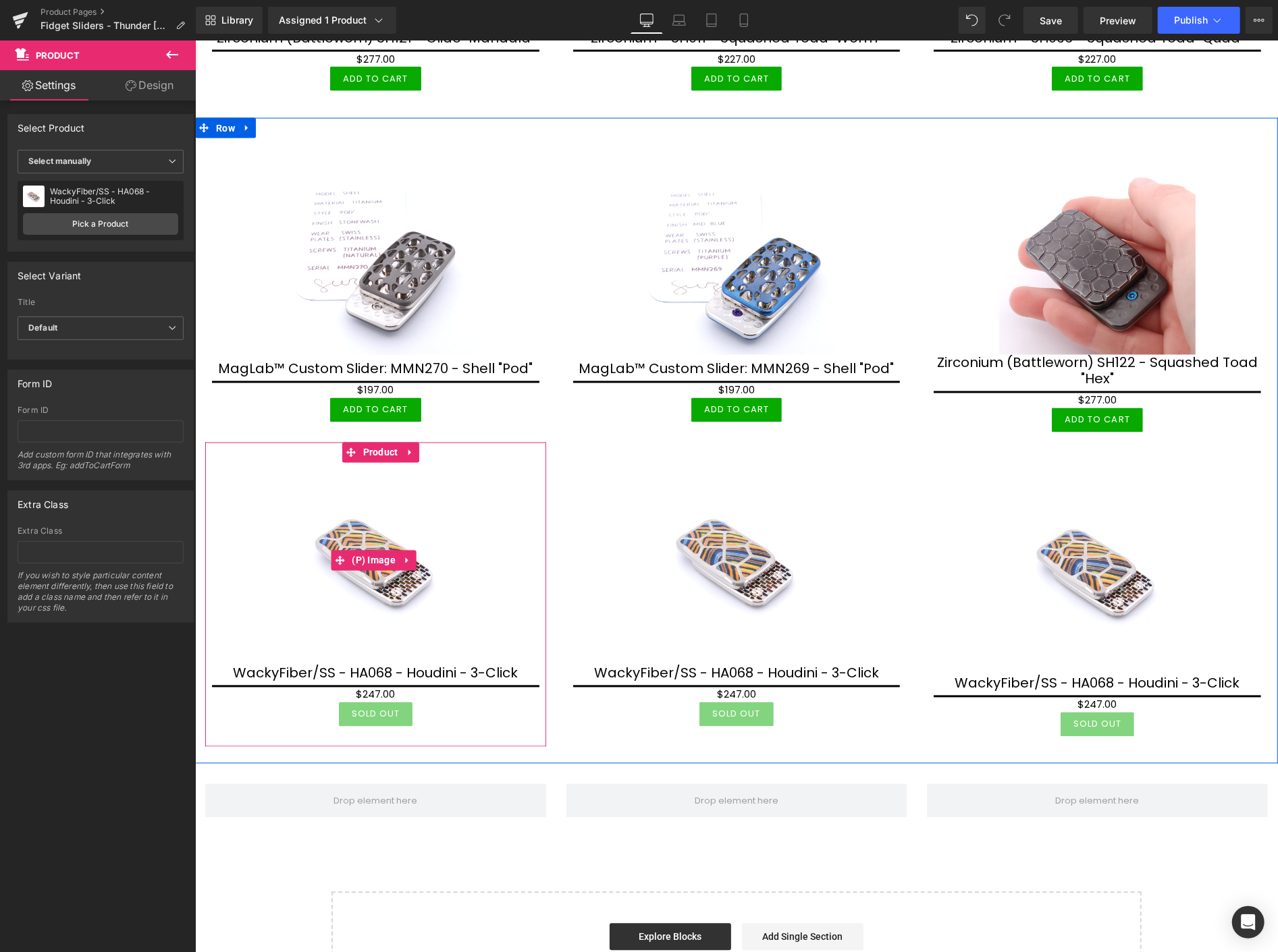
scroll to position [1645, 0]
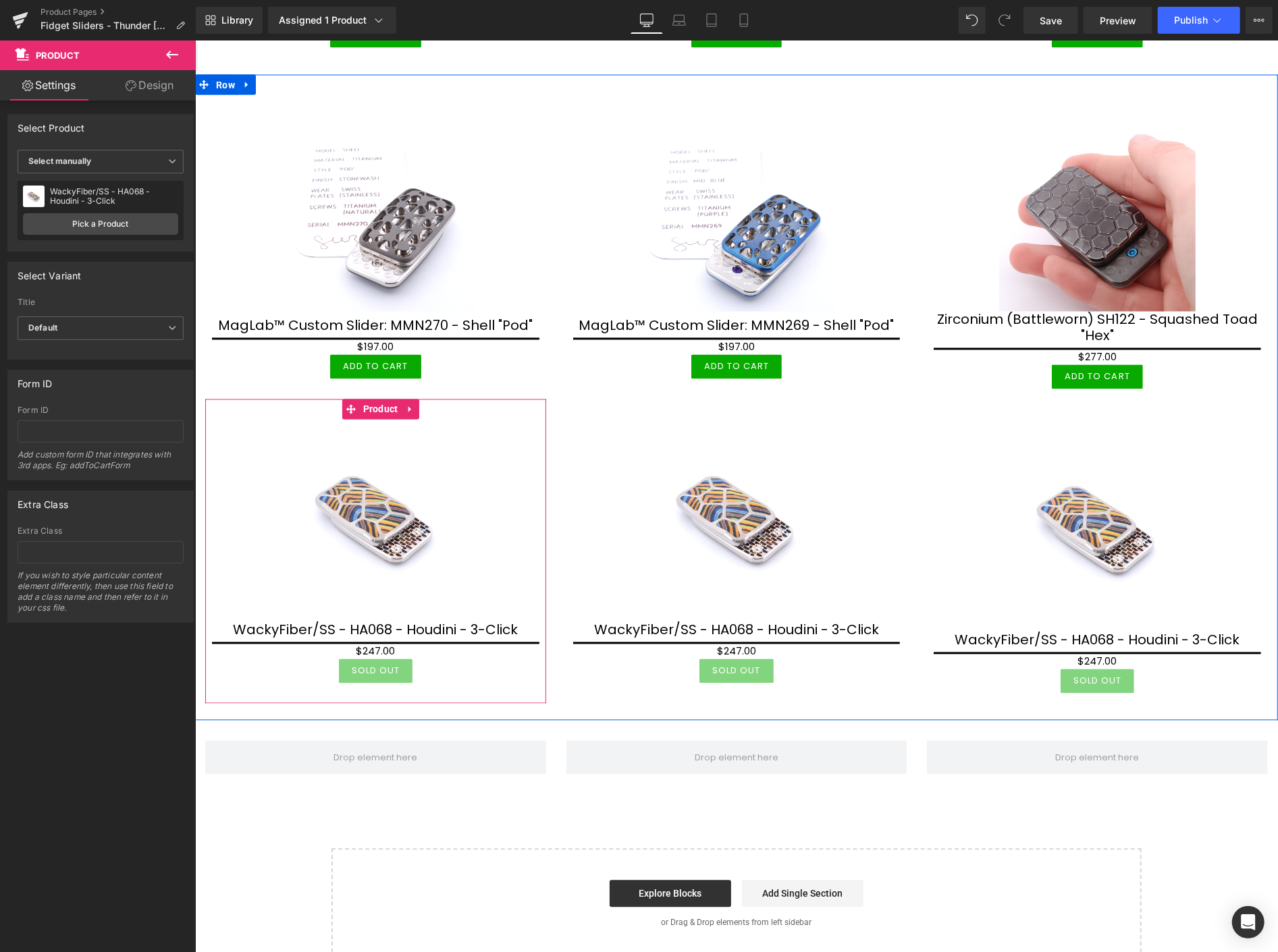
click at [412, 404] on icon at bounding box center [410, 408] width 9 height 10
click at [401, 404] on icon at bounding box center [401, 409] width 9 height 9
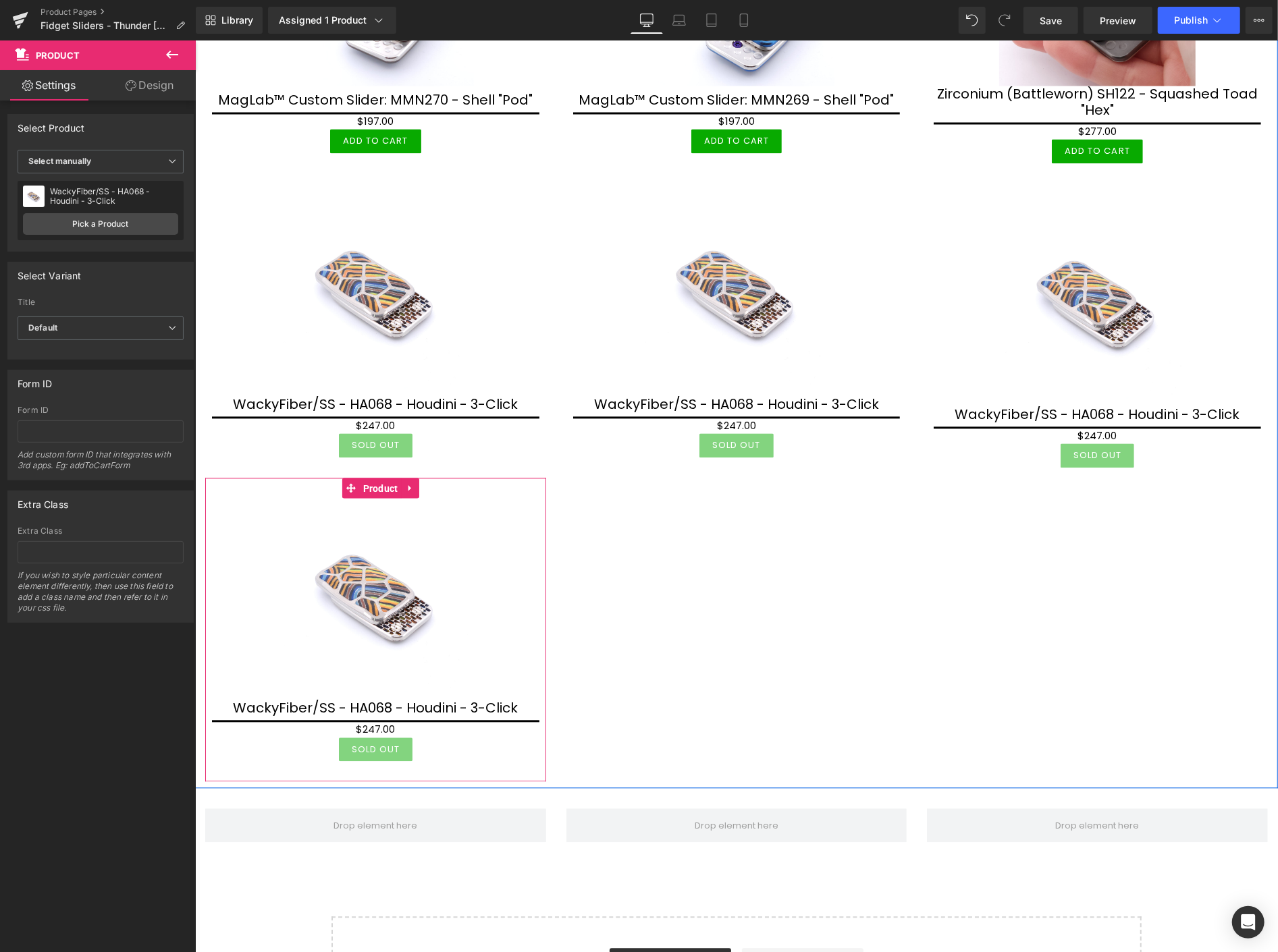
scroll to position [1861, 0]
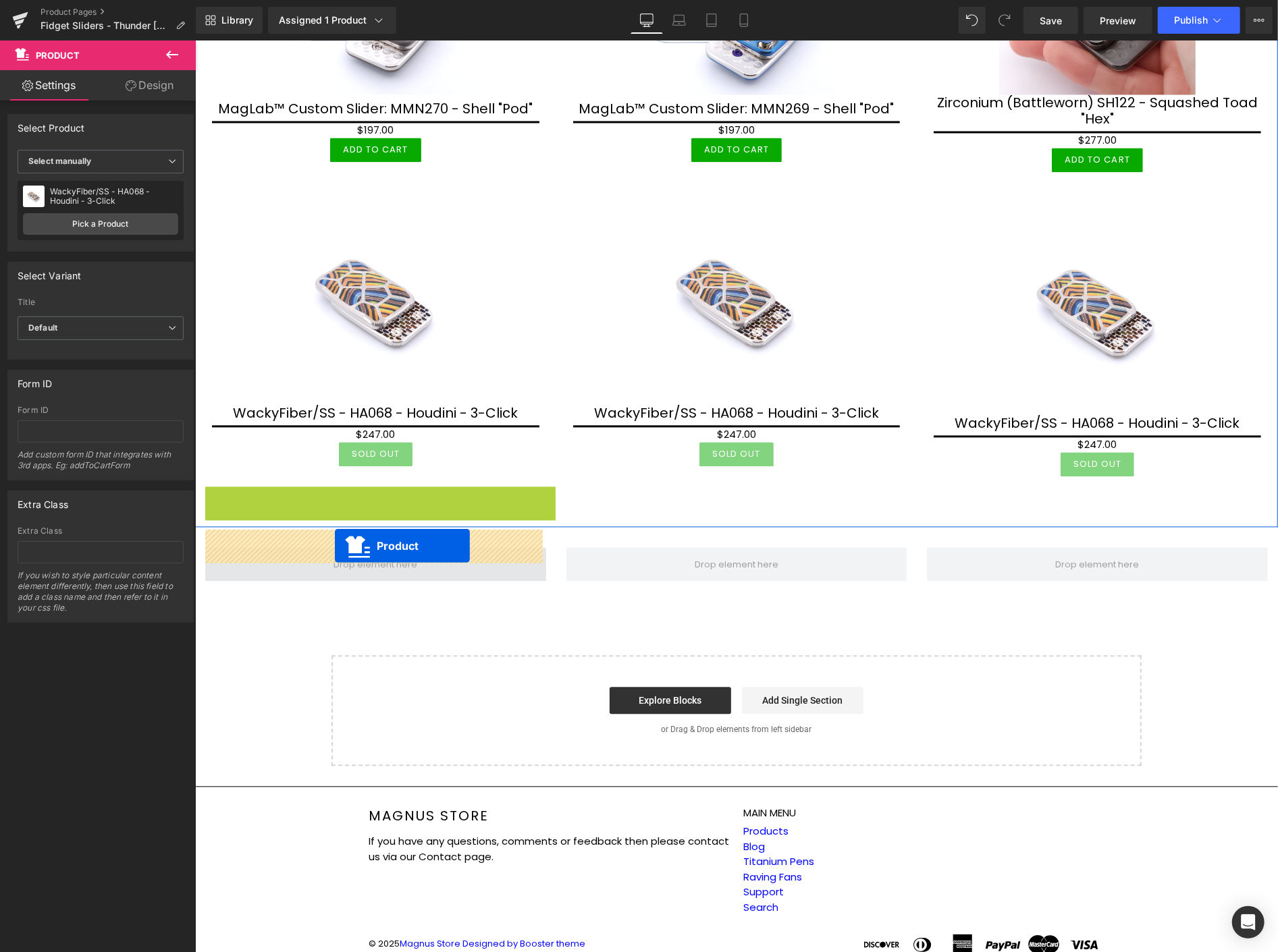
drag, startPoint x: 377, startPoint y: 468, endPoint x: 334, endPoint y: 546, distance: 89.1
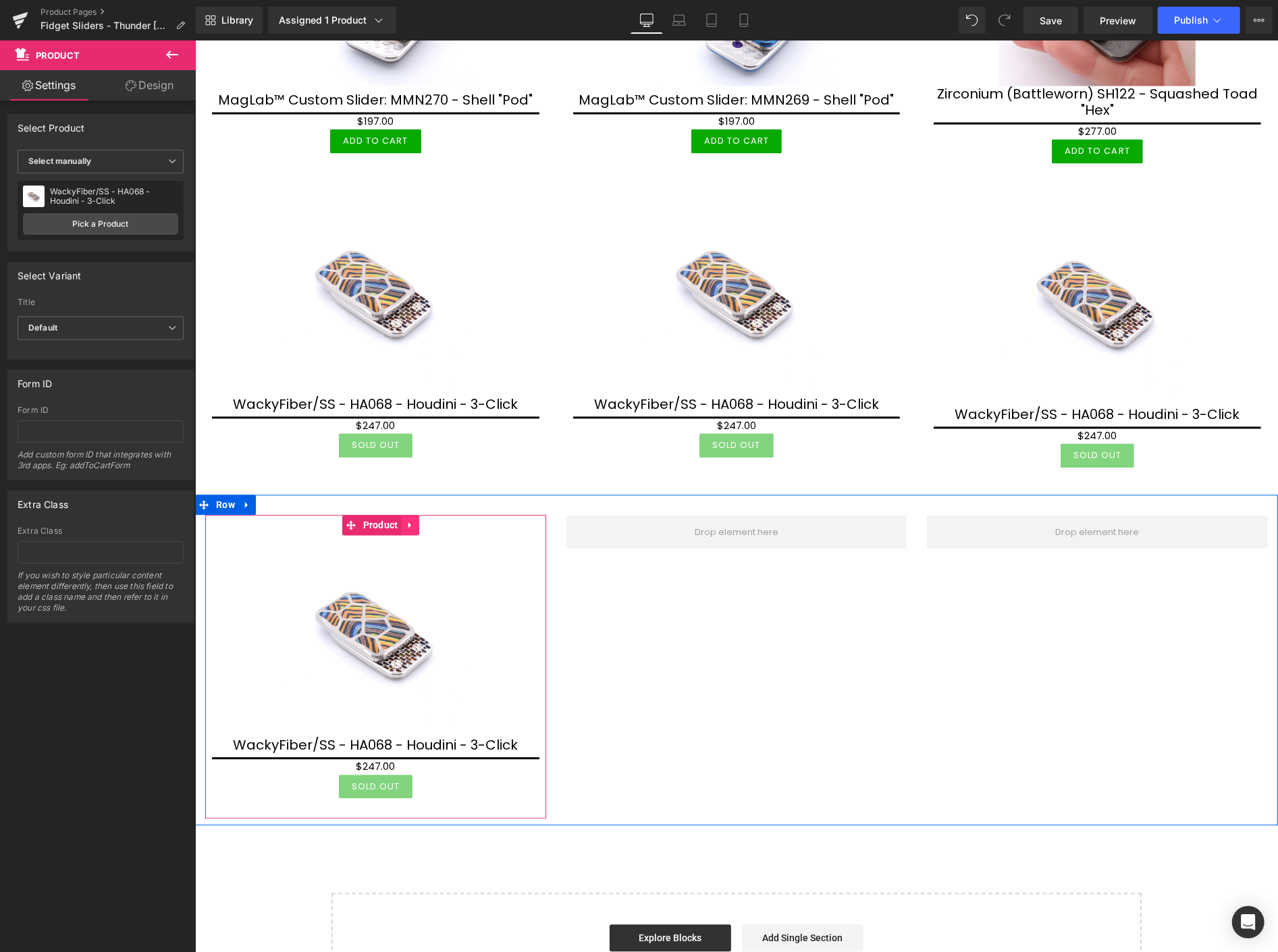
click at [412, 520] on icon at bounding box center [410, 524] width 9 height 10
click at [406, 515] on link at bounding box center [401, 525] width 18 height 20
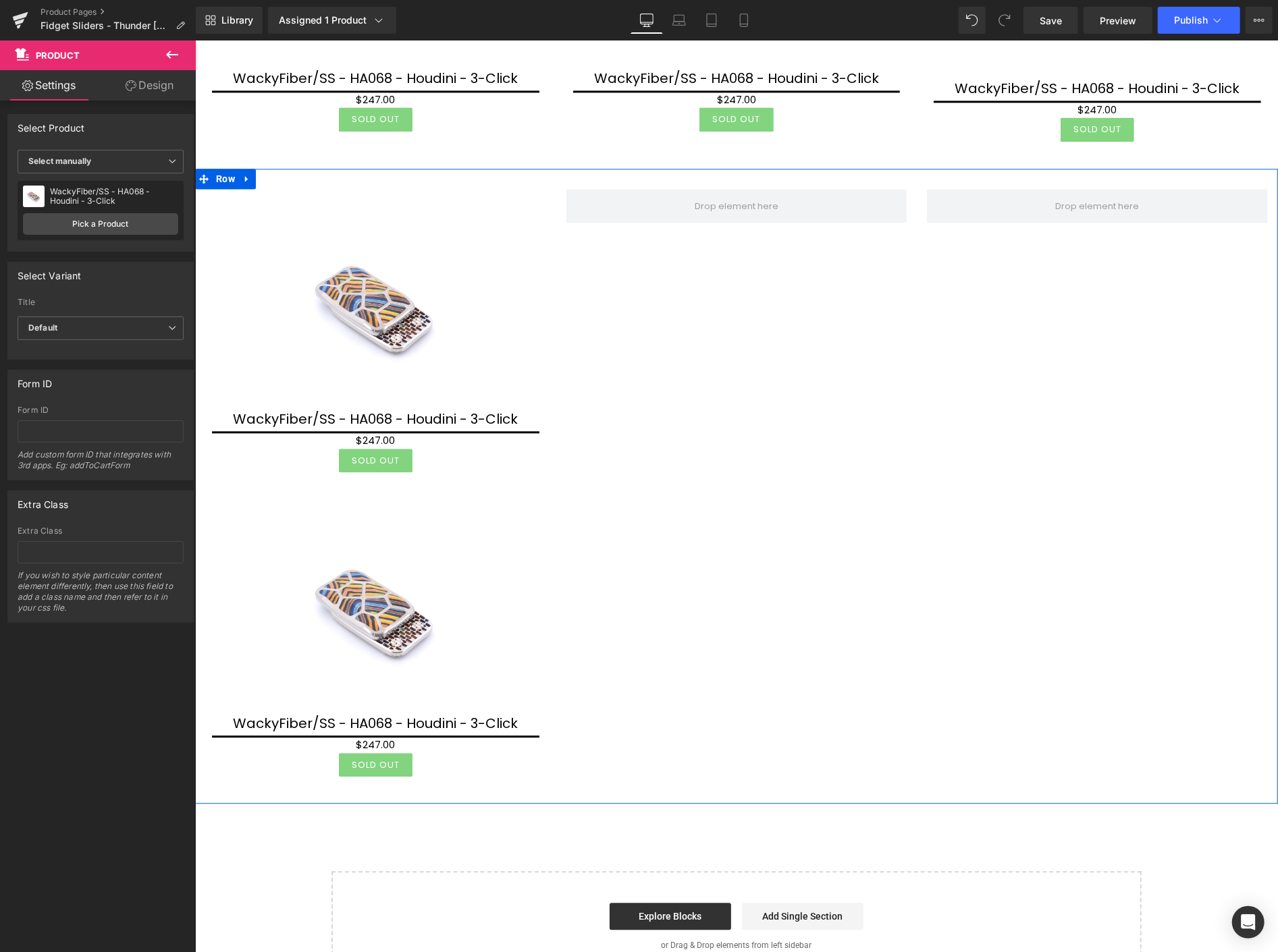
scroll to position [2182, 0]
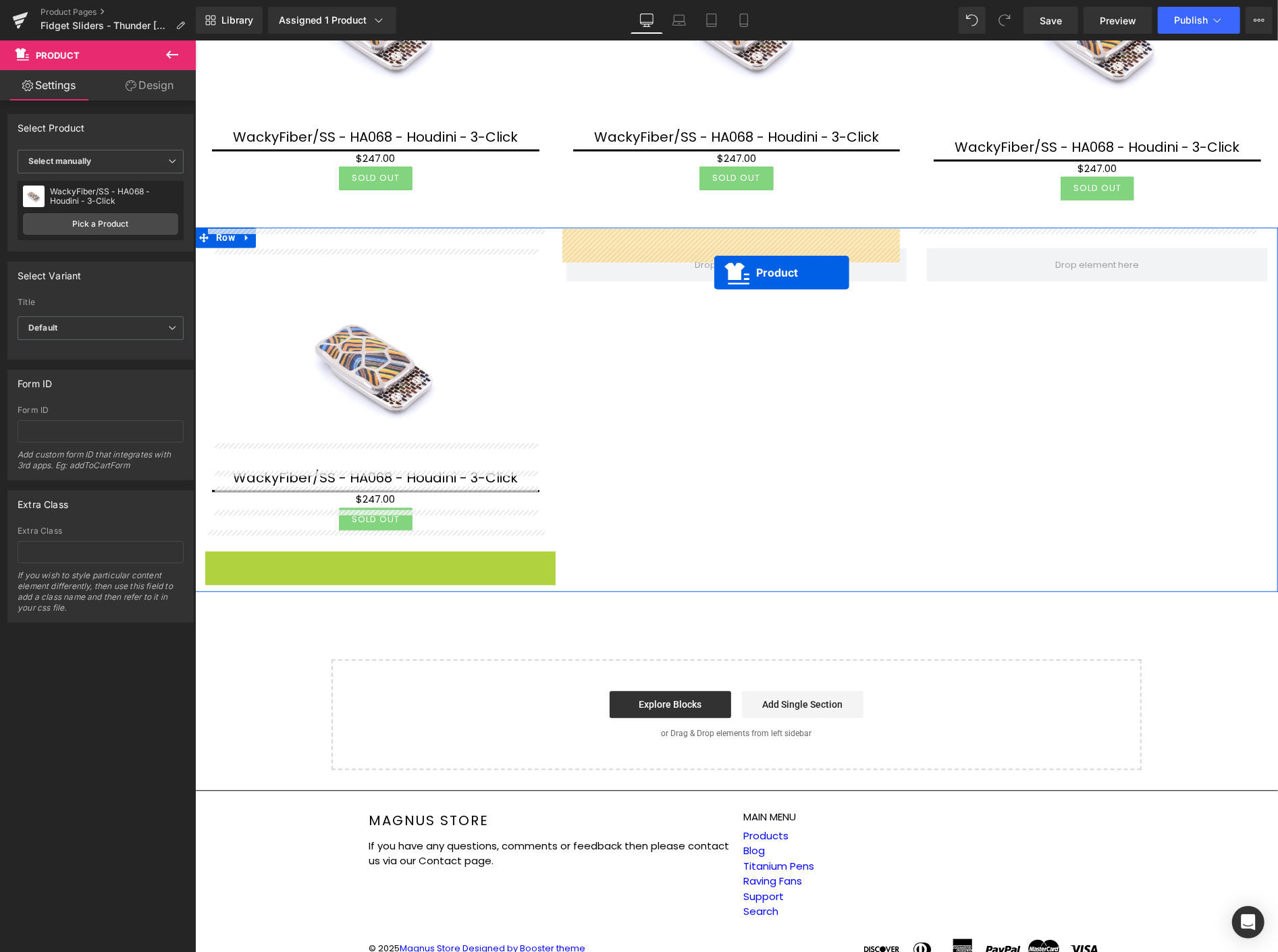
drag, startPoint x: 376, startPoint y: 499, endPoint x: 714, endPoint y: 272, distance: 407.2
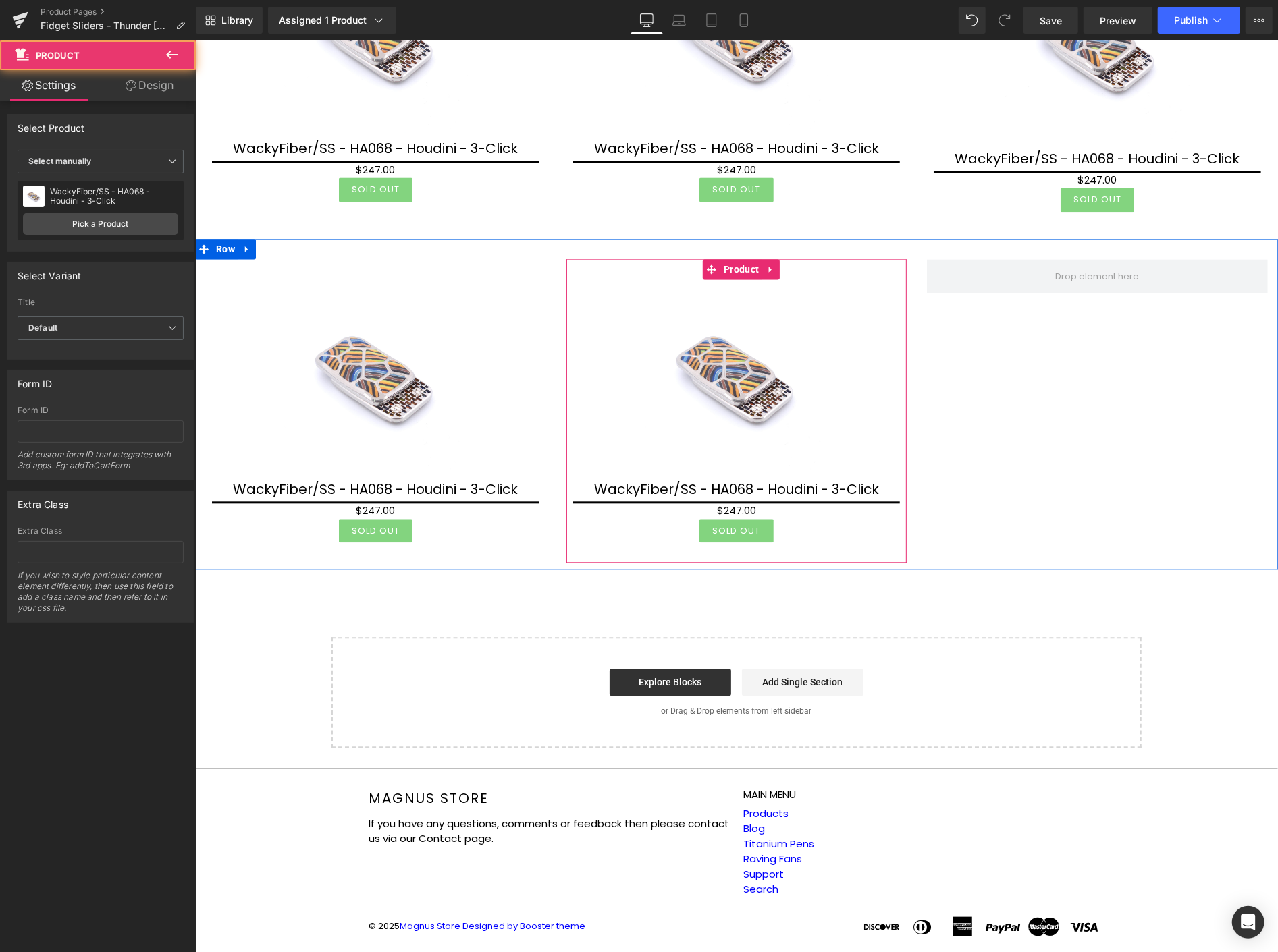
scroll to position [2104, 0]
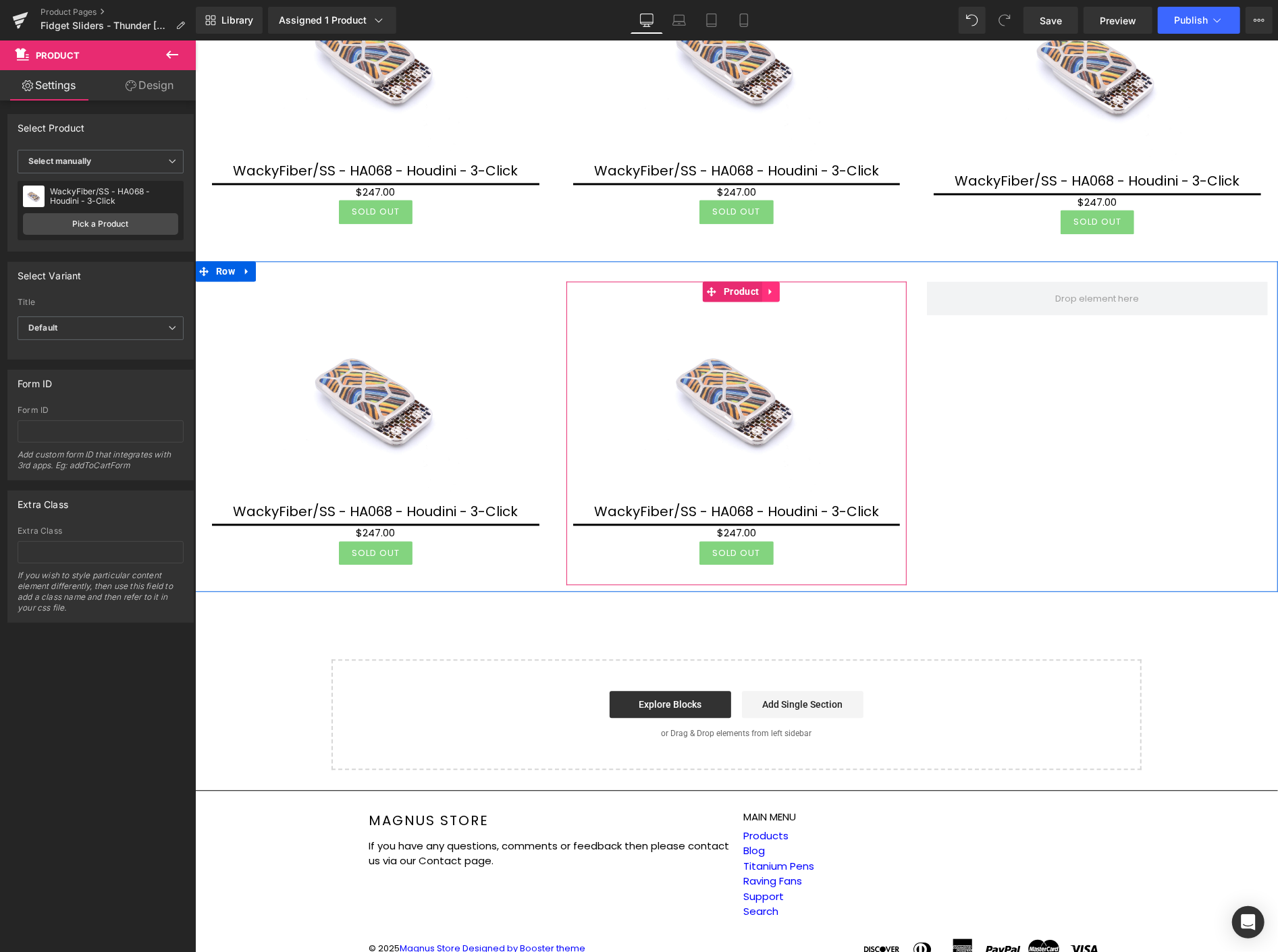
click at [767, 285] on icon at bounding box center [771, 290] width 9 height 10
click at [757, 286] on icon at bounding box center [761, 291] width 9 height 9
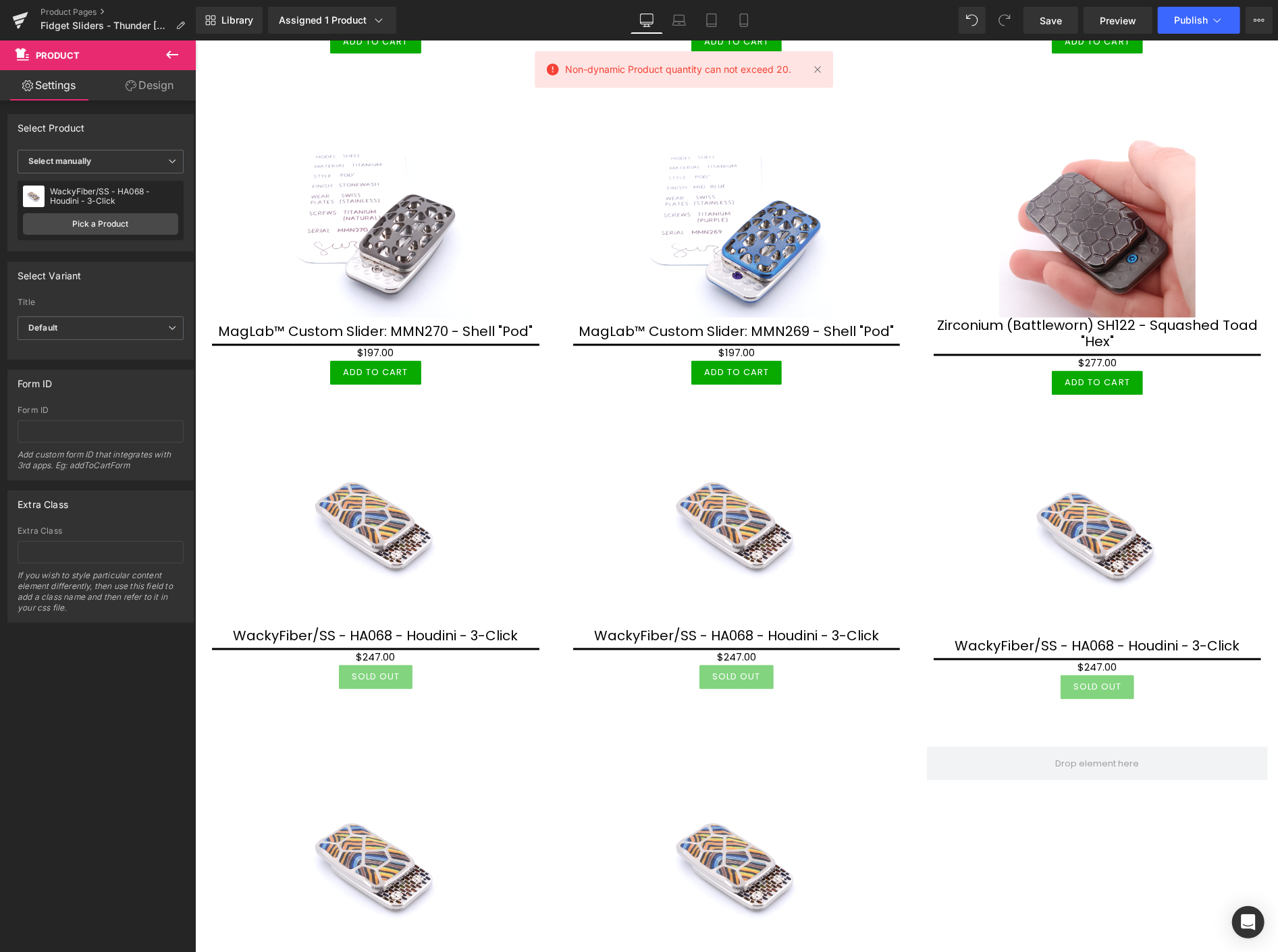
scroll to position [1580, 0]
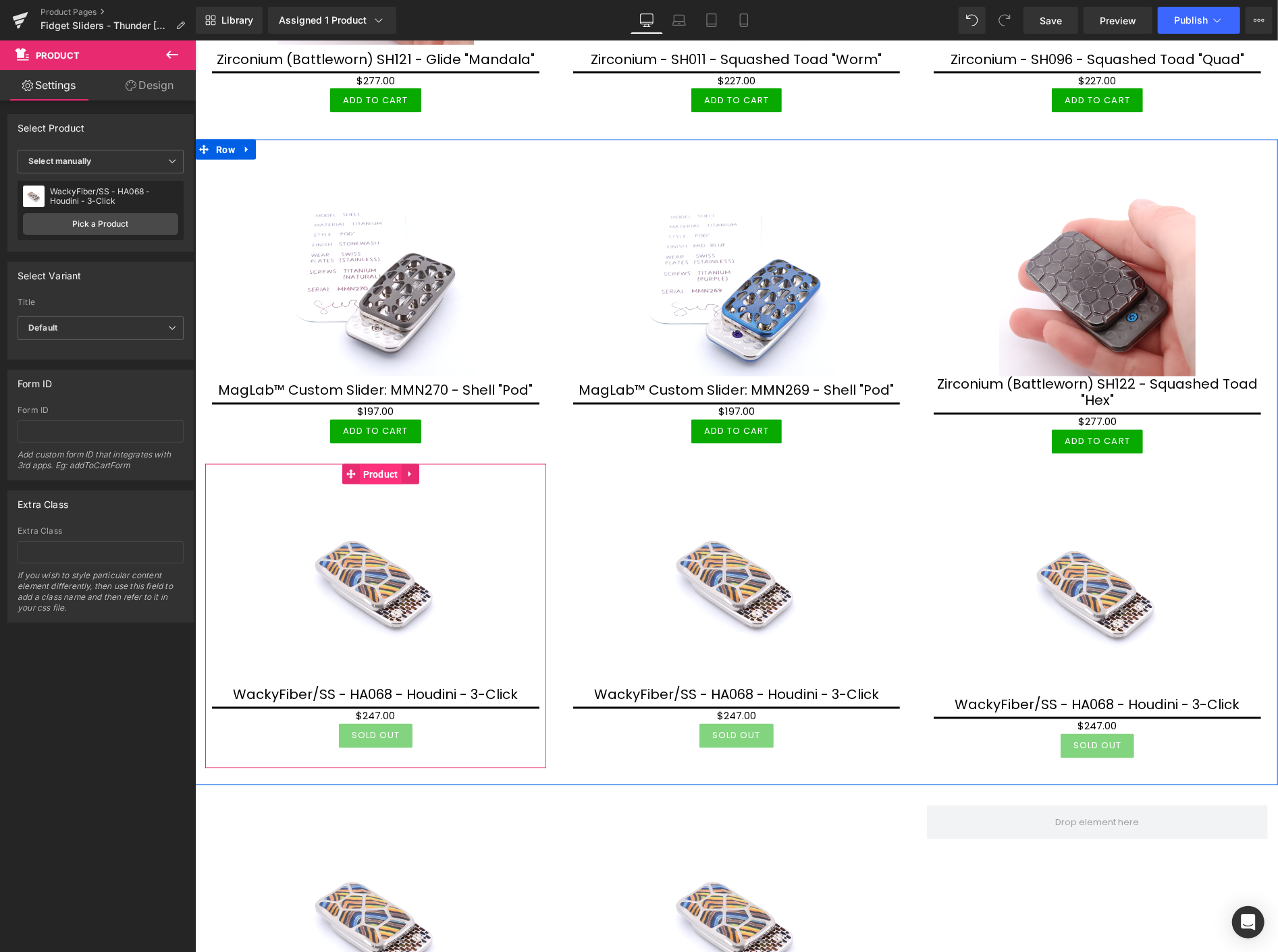
click at [361, 464] on span "Product" at bounding box center [380, 474] width 42 height 20
click at [370, 464] on span "Product" at bounding box center [380, 474] width 42 height 20
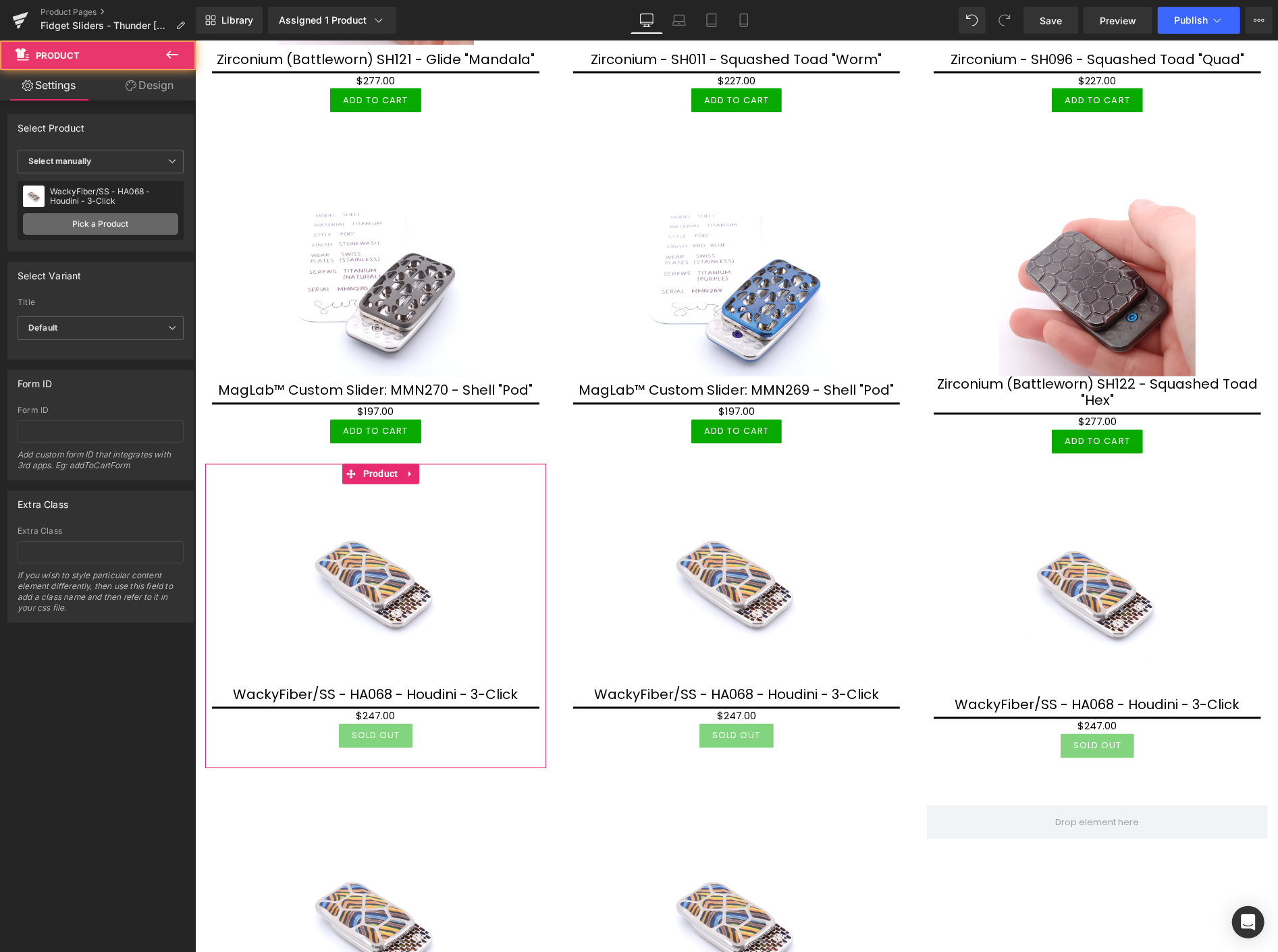
click at [153, 224] on link "Pick a Product" at bounding box center [101, 224] width 155 height 22
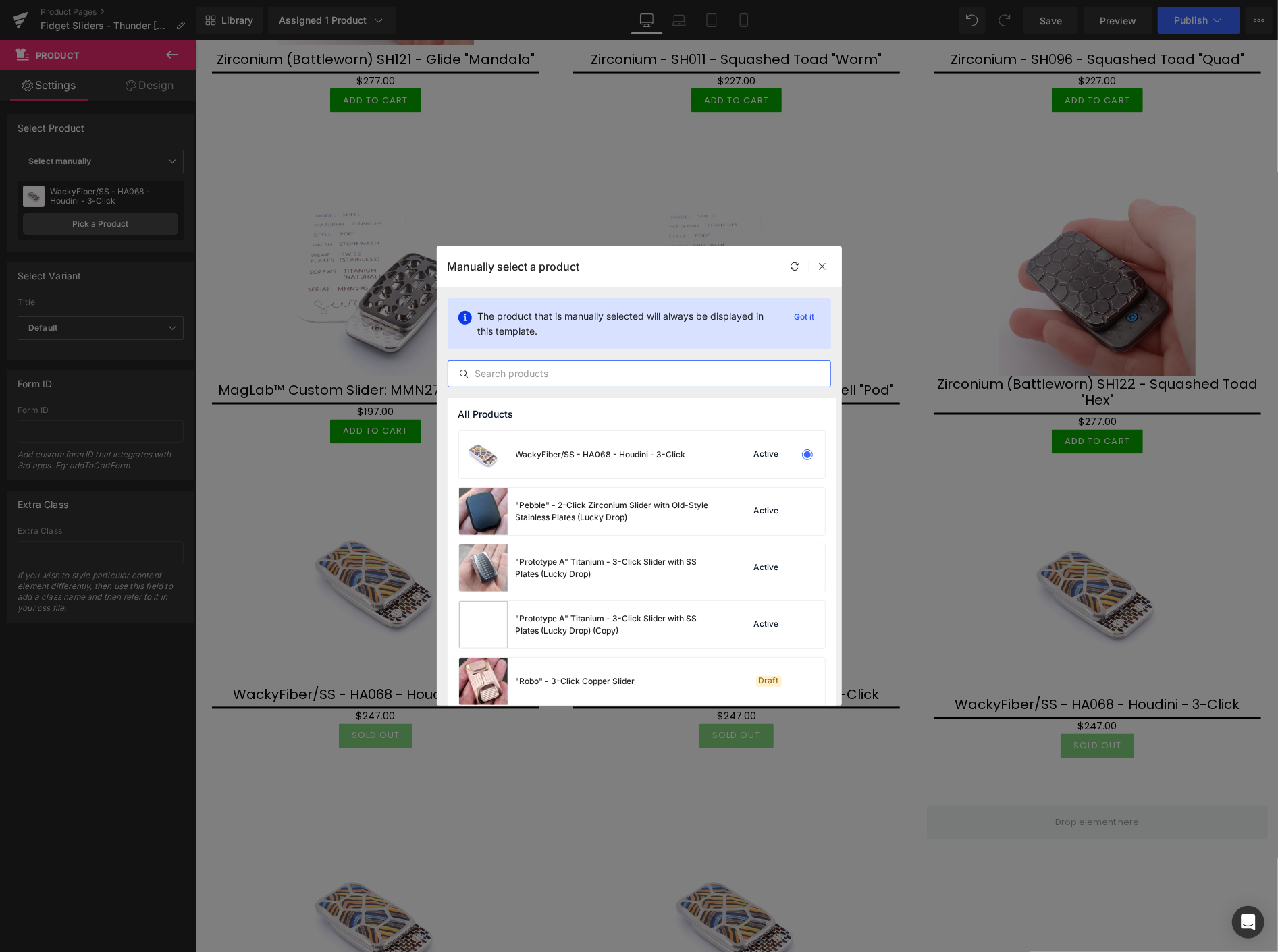
click at [498, 374] on input "text" at bounding box center [640, 374] width 382 height 16
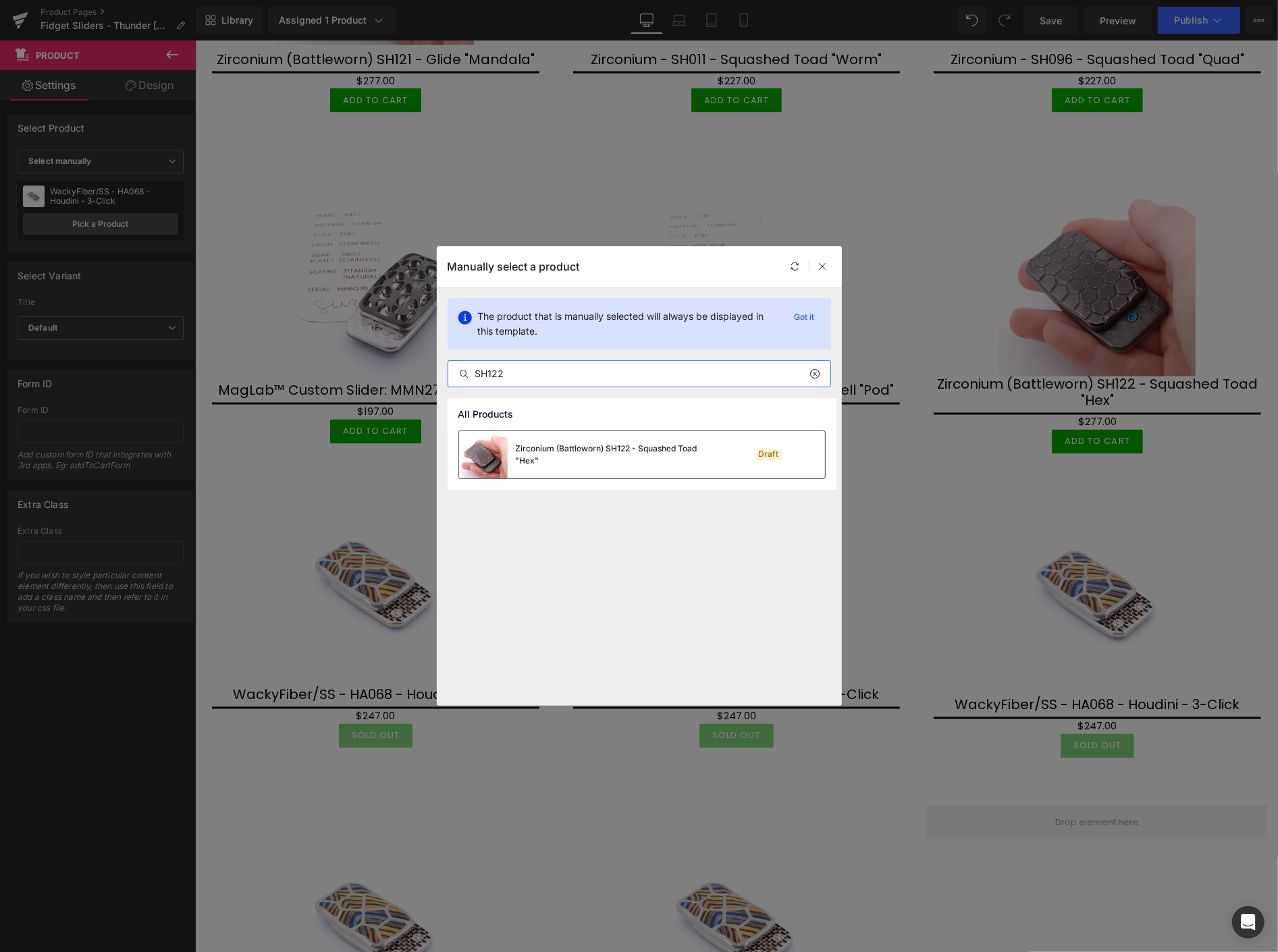
type input "SH122"
click at [586, 453] on div "Zirconium (Battleworn) SH122 - Squashed Toad "Hex"" at bounding box center [617, 455] width 203 height 24
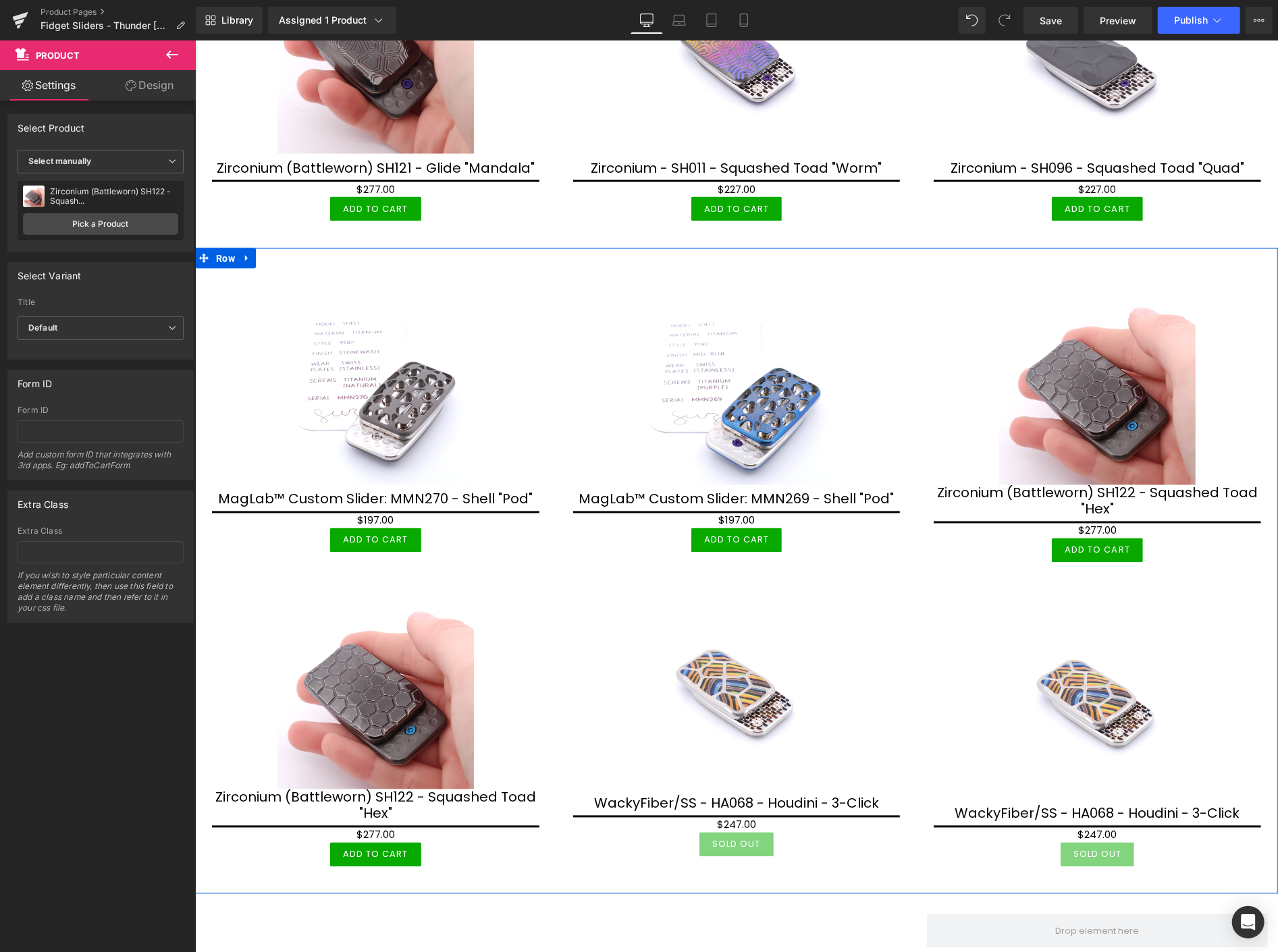
scroll to position [1505, 0]
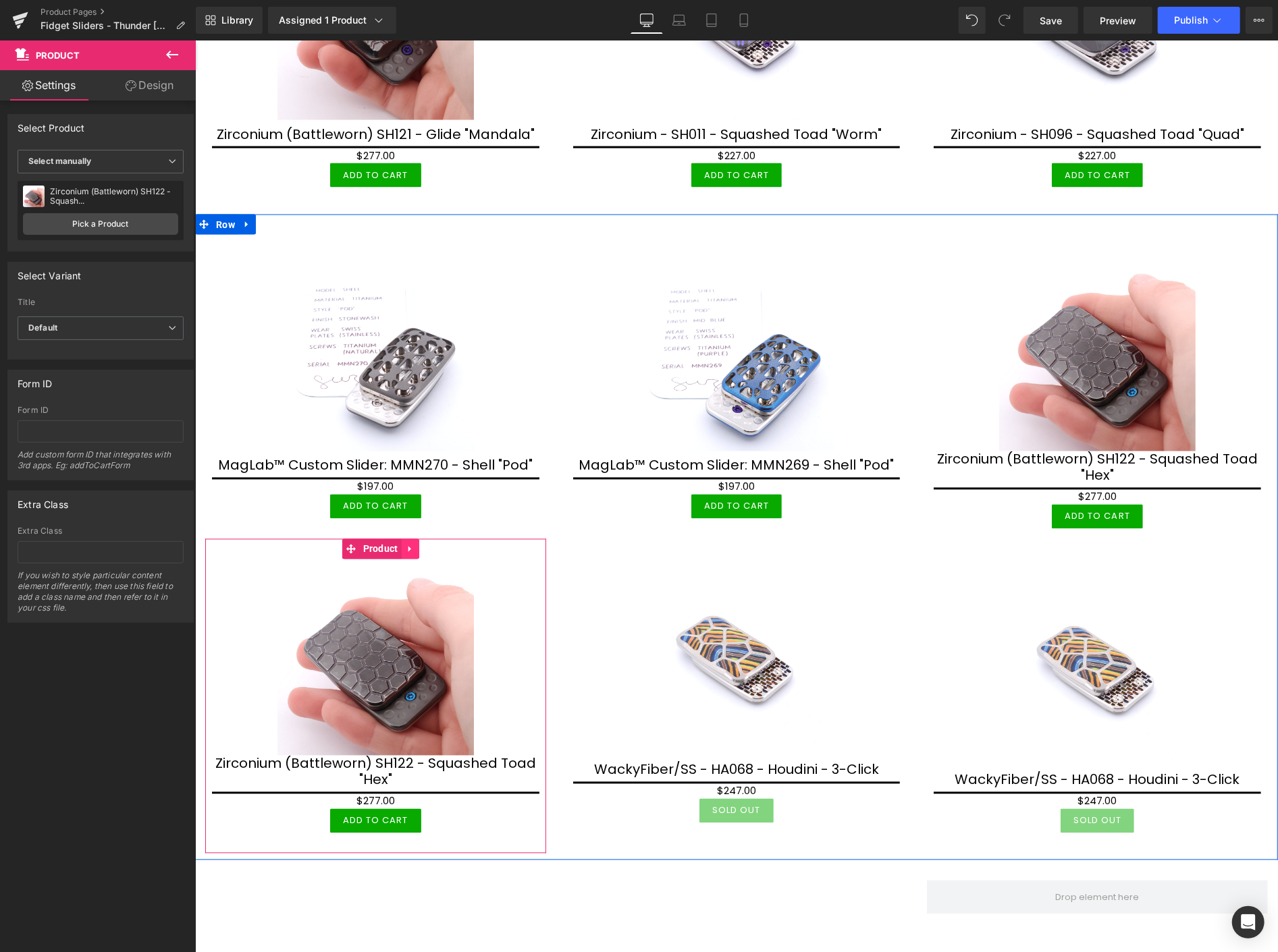
click at [412, 544] on icon at bounding box center [410, 548] width 9 height 10
click at [418, 544] on icon at bounding box center [419, 548] width 9 height 10
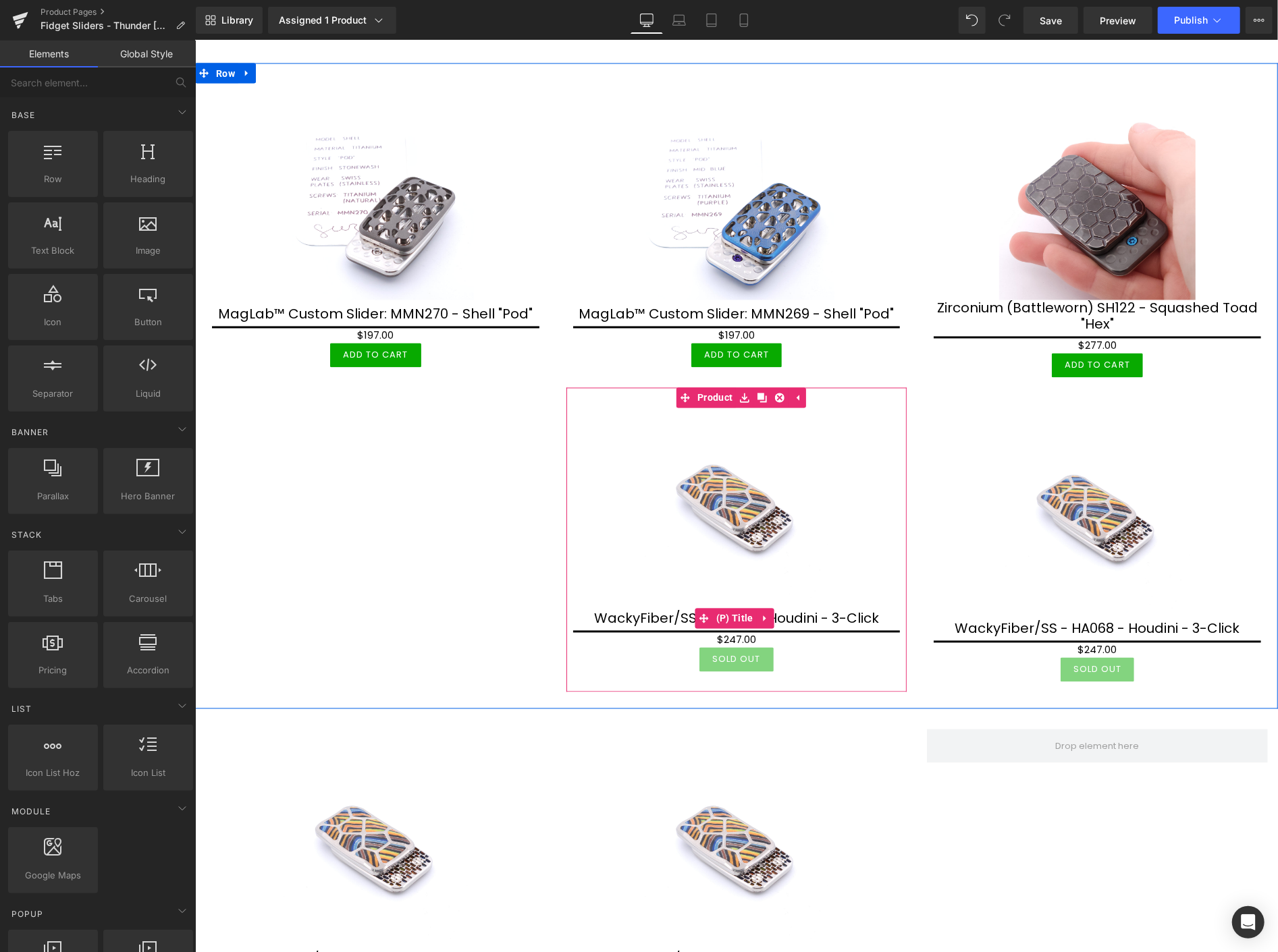
scroll to position [1730, 0]
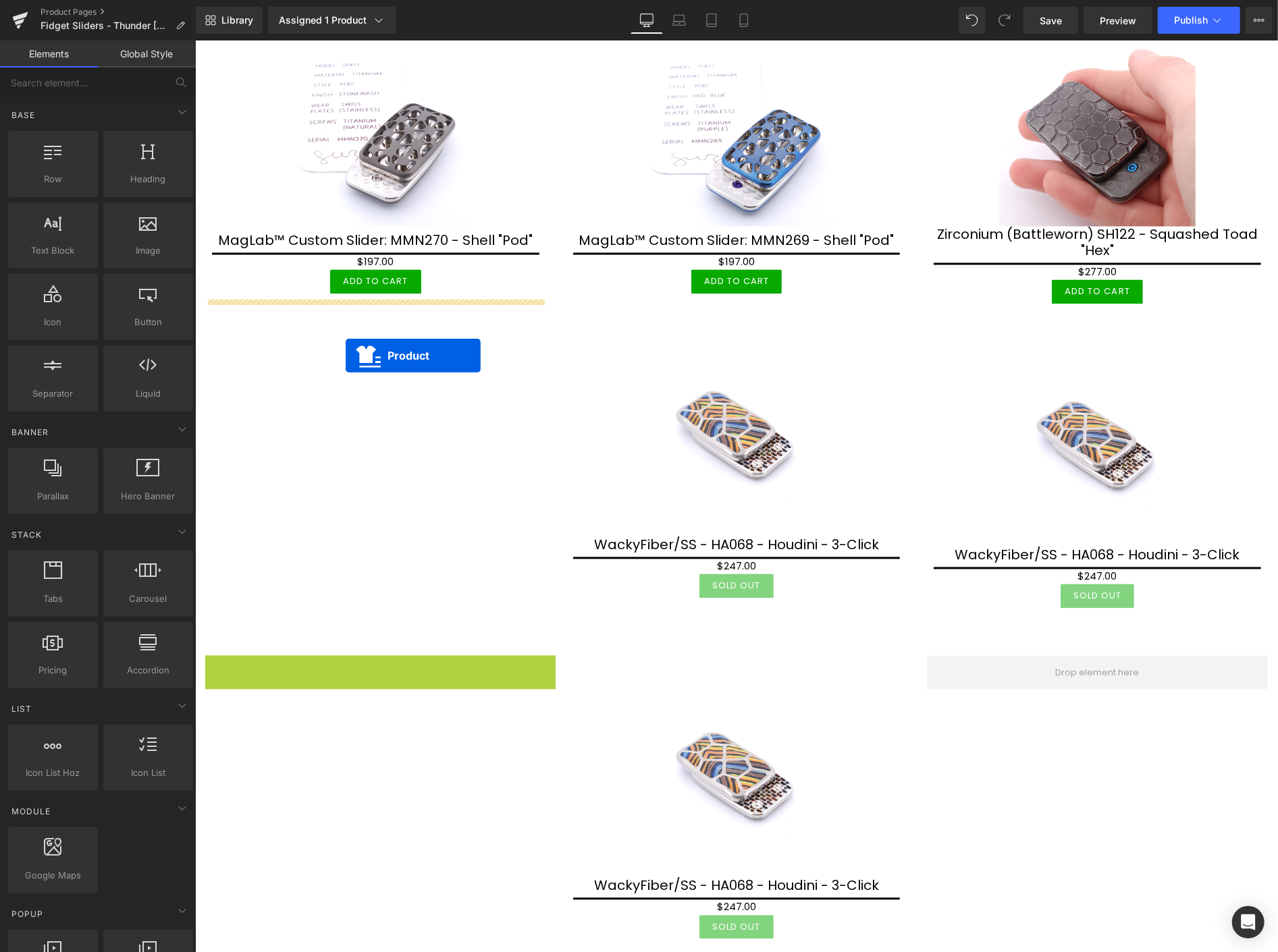
drag, startPoint x: 357, startPoint y: 650, endPoint x: 345, endPoint y: 354, distance: 296.2
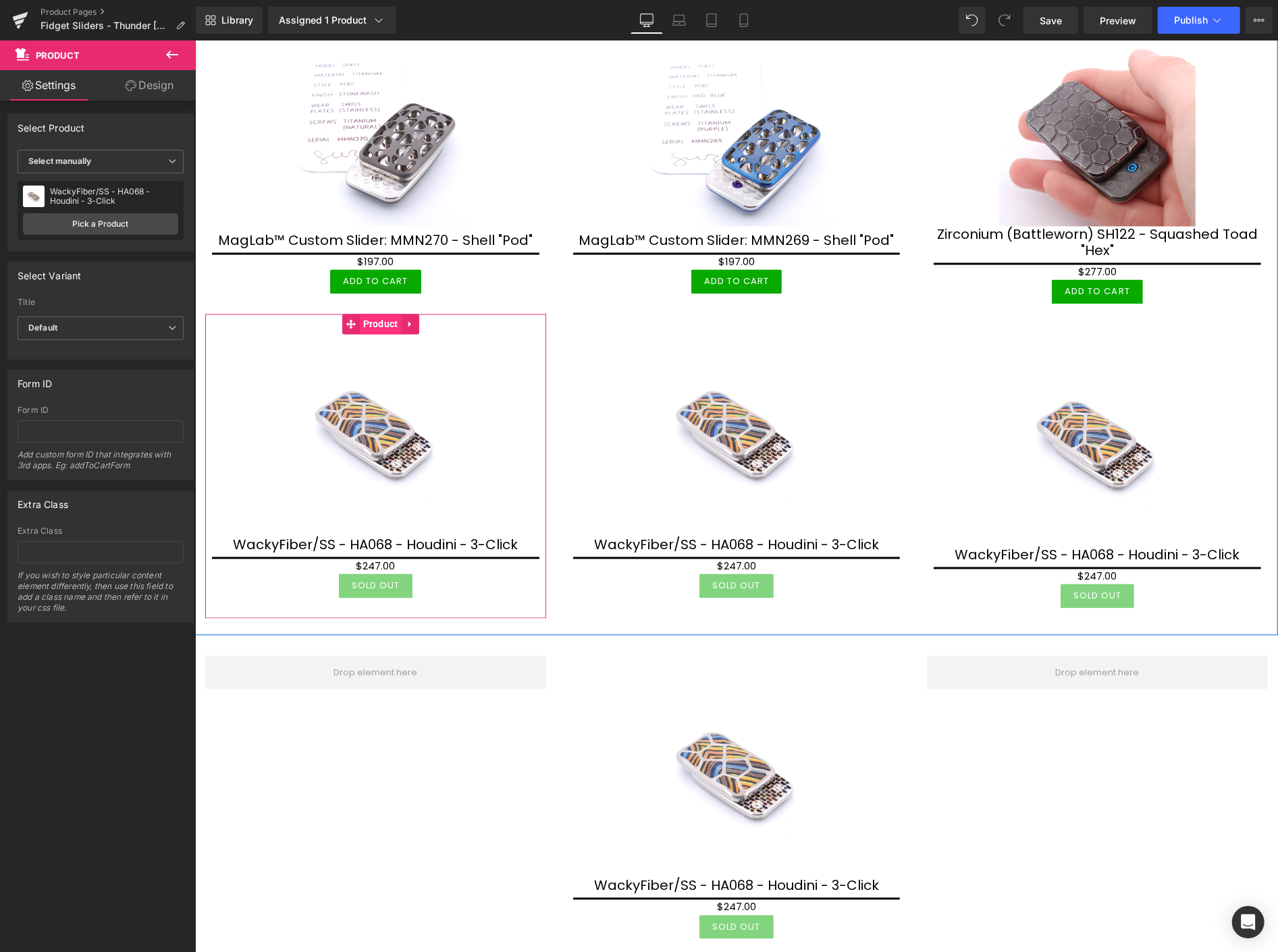
click at [389, 314] on span "Product" at bounding box center [380, 324] width 42 height 20
click at [381, 315] on span "Product" at bounding box center [380, 325] width 42 height 20
click at [138, 221] on link "Pick a Product" at bounding box center [101, 224] width 155 height 22
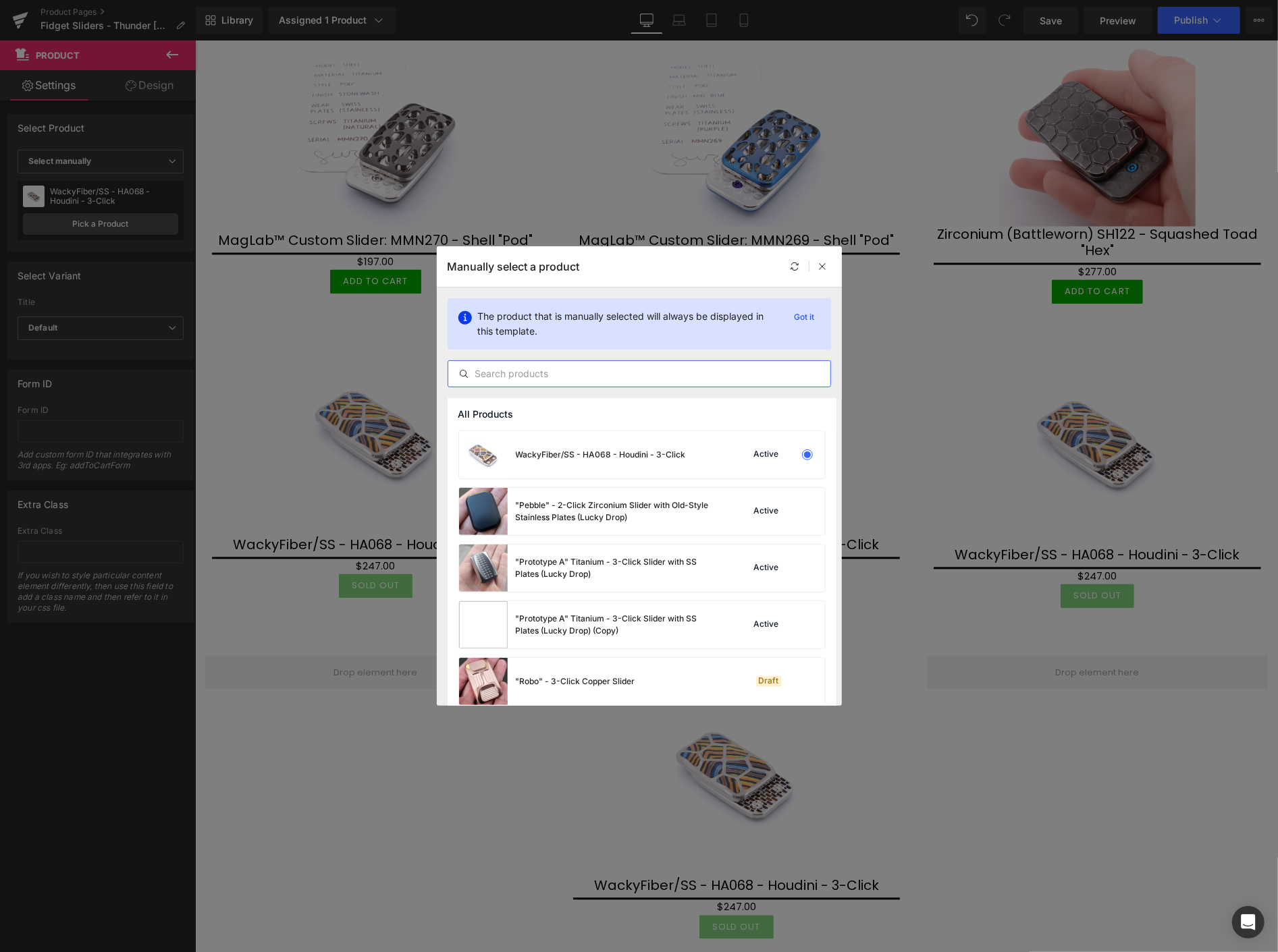
click at [517, 368] on input "text" at bounding box center [640, 374] width 382 height 16
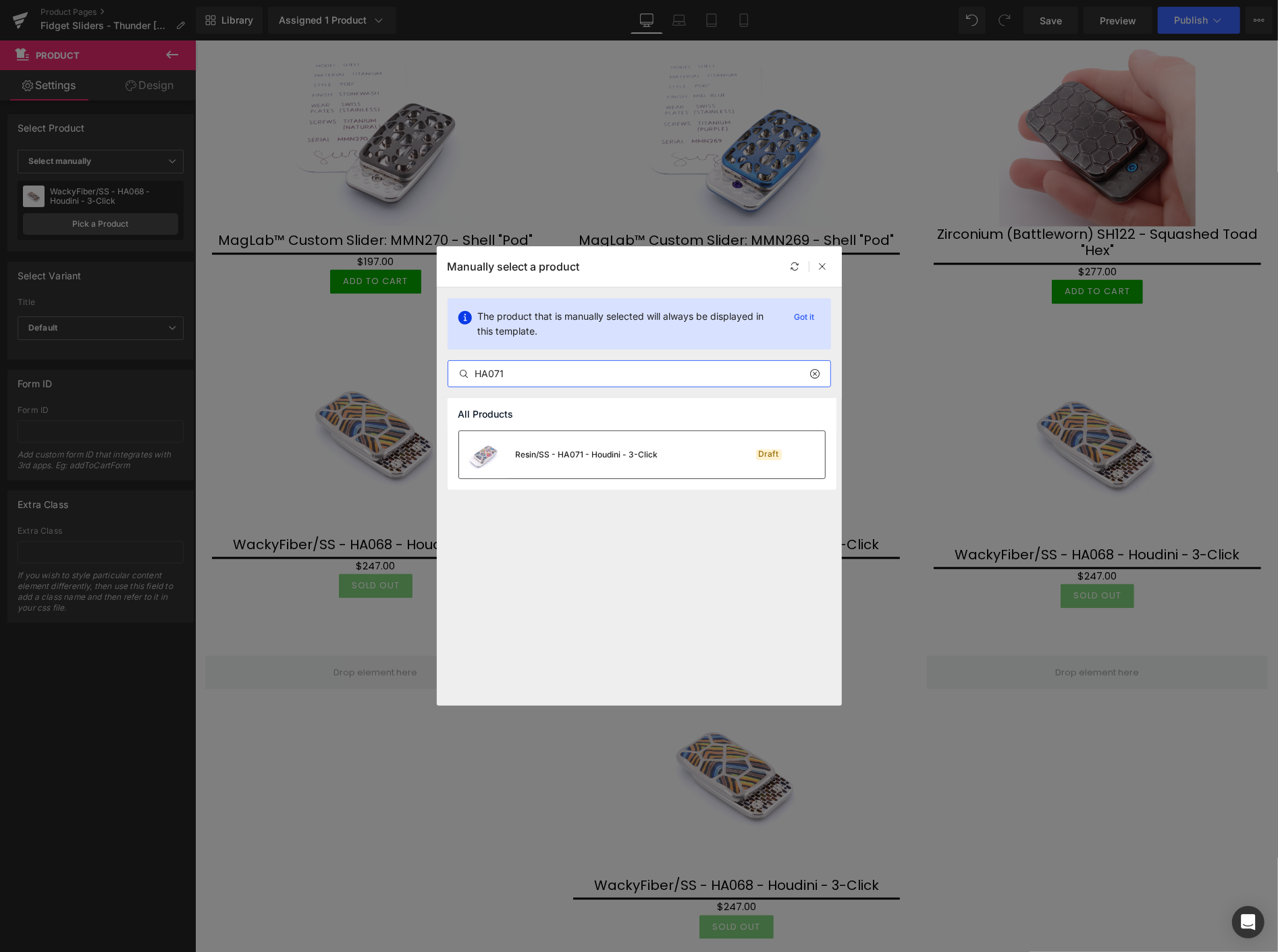
type input "HA071"
click at [567, 464] on div "Resin/SS - HA071 - Houdini - 3-Click" at bounding box center [558, 455] width 199 height 47
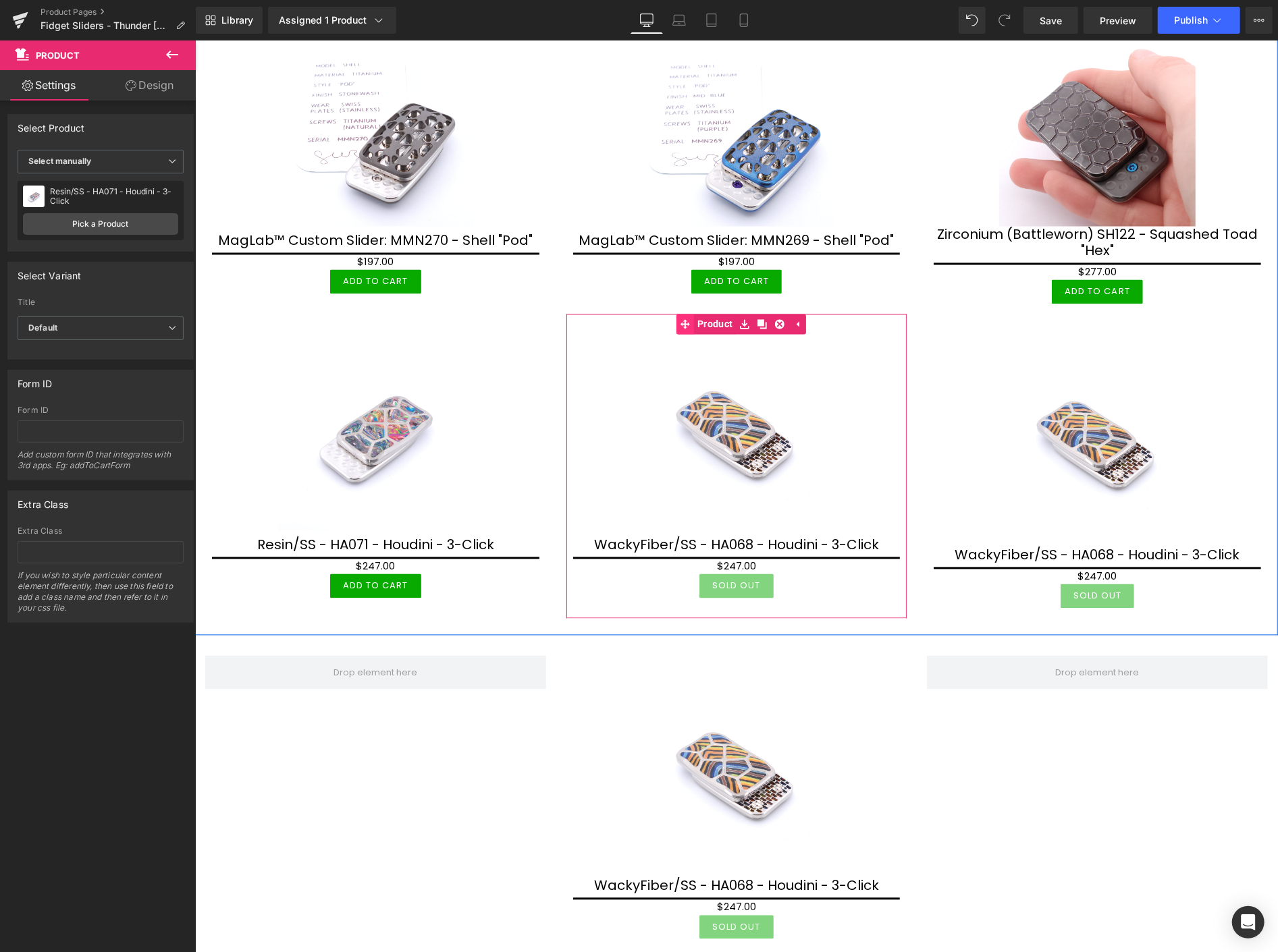
click at [714, 314] on link "Product" at bounding box center [706, 324] width 60 height 20
click at [740, 315] on span "Product" at bounding box center [740, 325] width 42 height 20
click at [98, 228] on link "Pick a Product" at bounding box center [101, 224] width 155 height 22
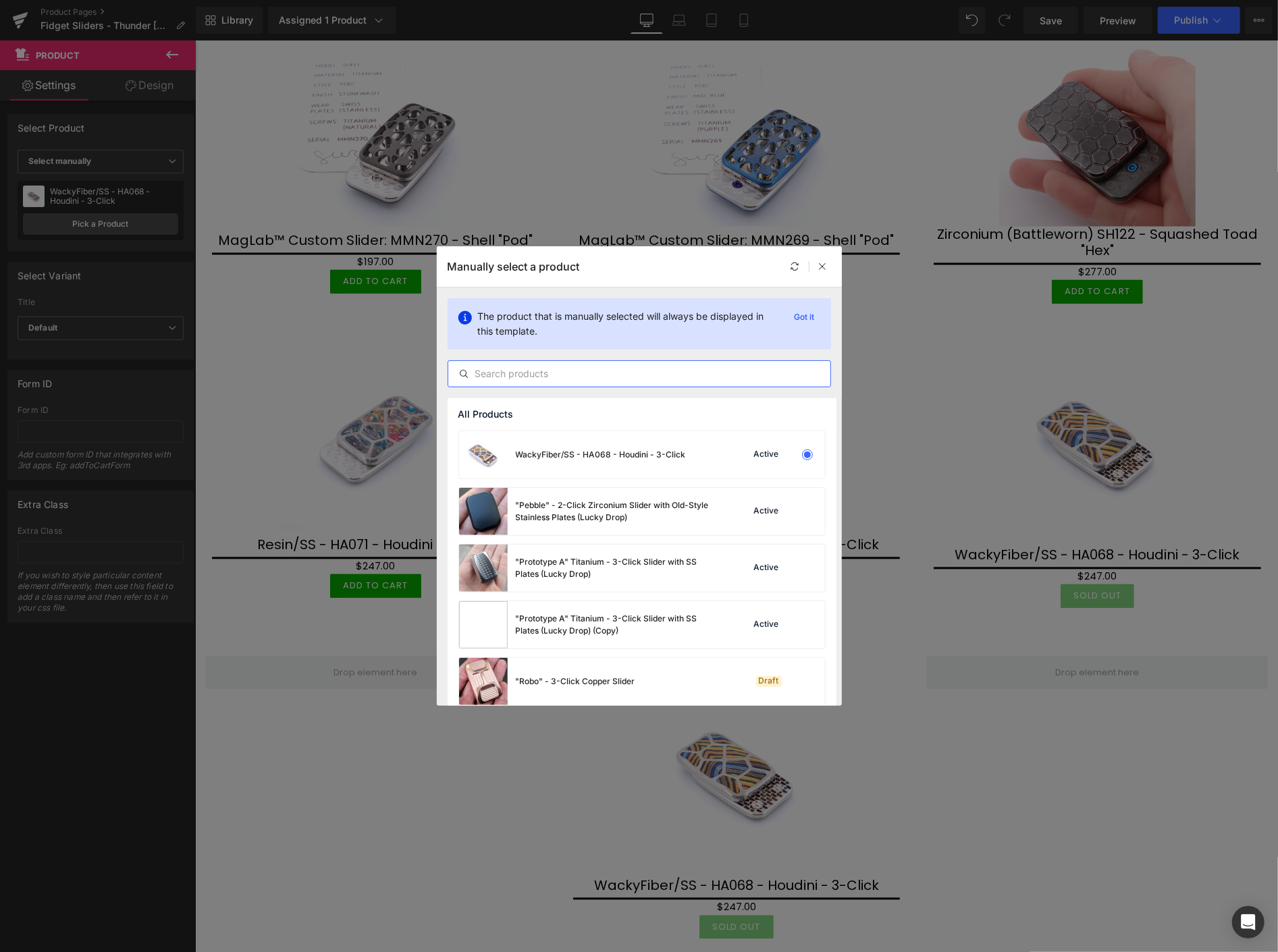
click at [518, 372] on input "text" at bounding box center [640, 374] width 382 height 16
click at [544, 379] on input "text" at bounding box center [640, 374] width 382 height 16
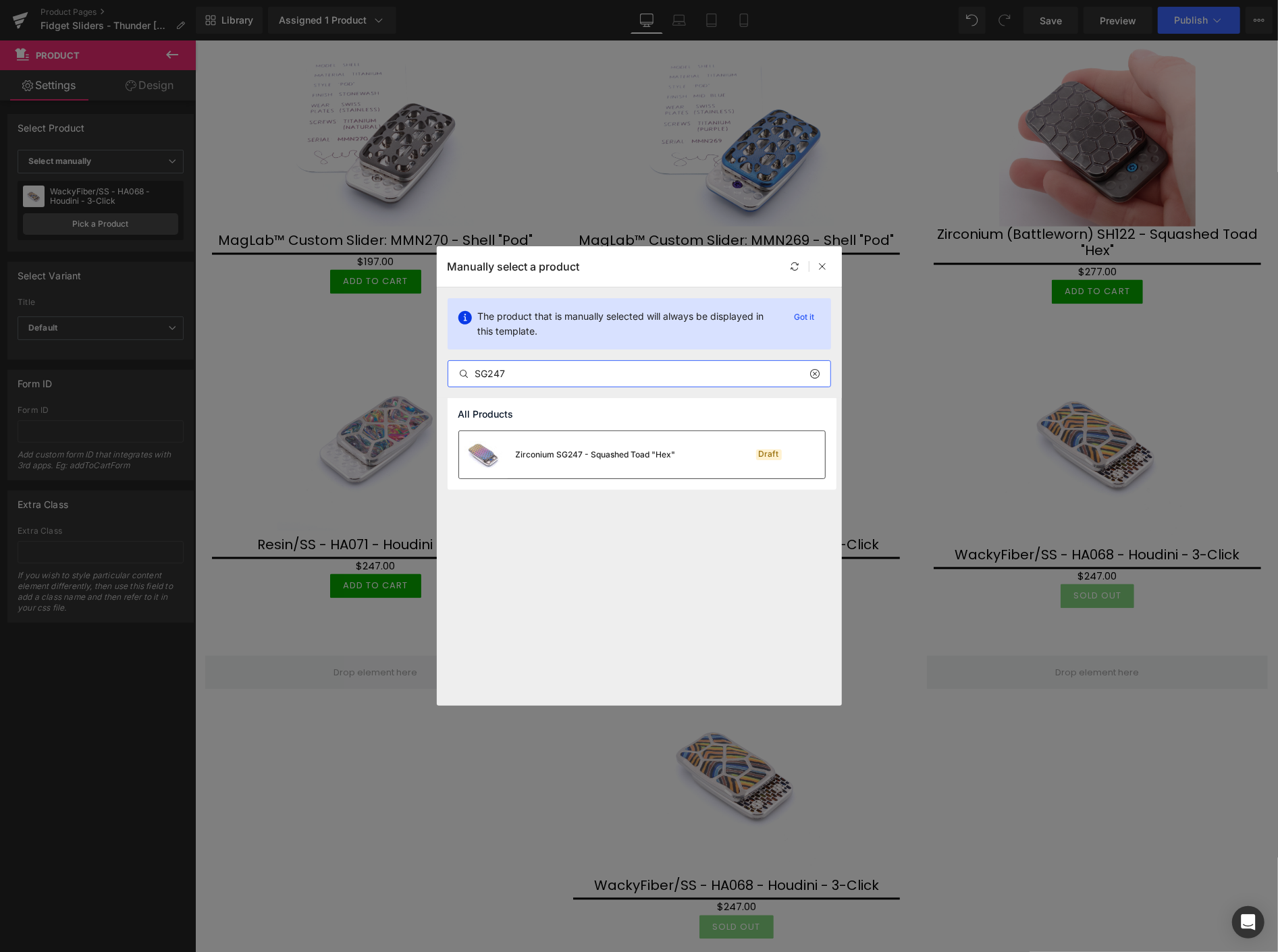
type input "SG247"
click at [583, 453] on div "Zirconium SG247 - Squashed Toad "Hex"" at bounding box center [596, 455] width 160 height 12
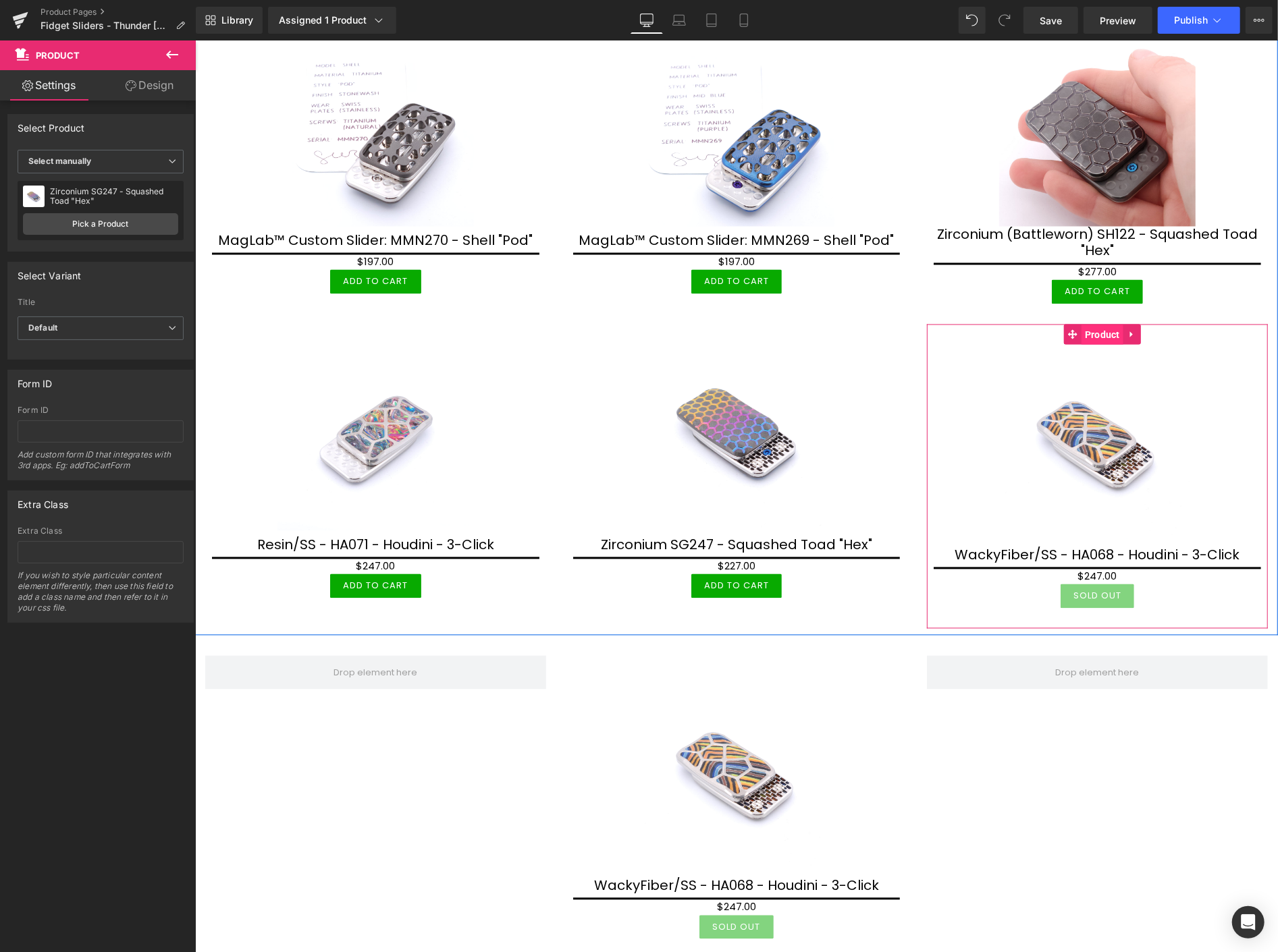
click at [1091, 325] on span "Product" at bounding box center [1102, 335] width 42 height 20
click at [124, 217] on link "Pick a Product" at bounding box center [101, 224] width 155 height 22
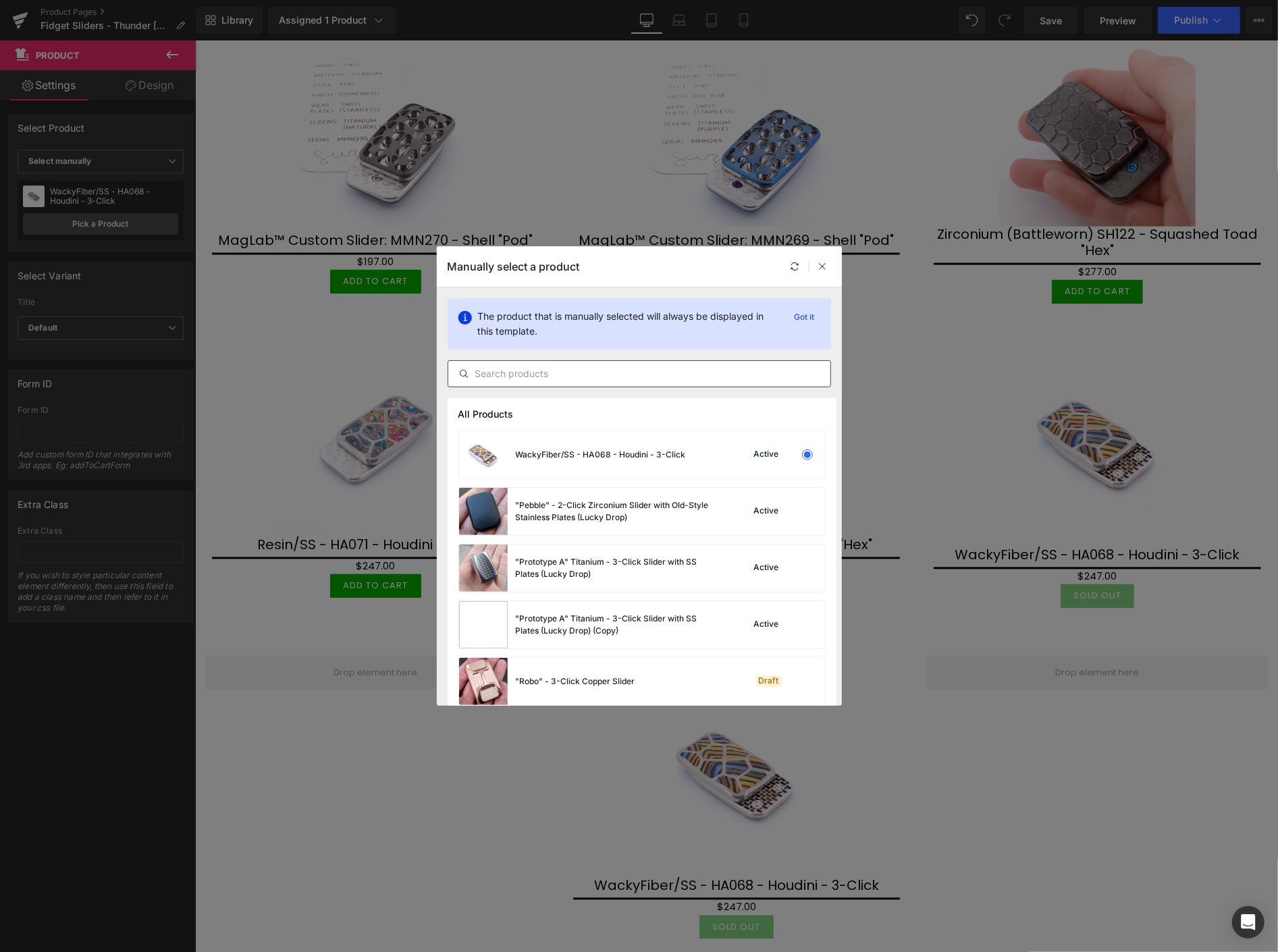
click at [505, 374] on input "text" at bounding box center [640, 374] width 382 height 16
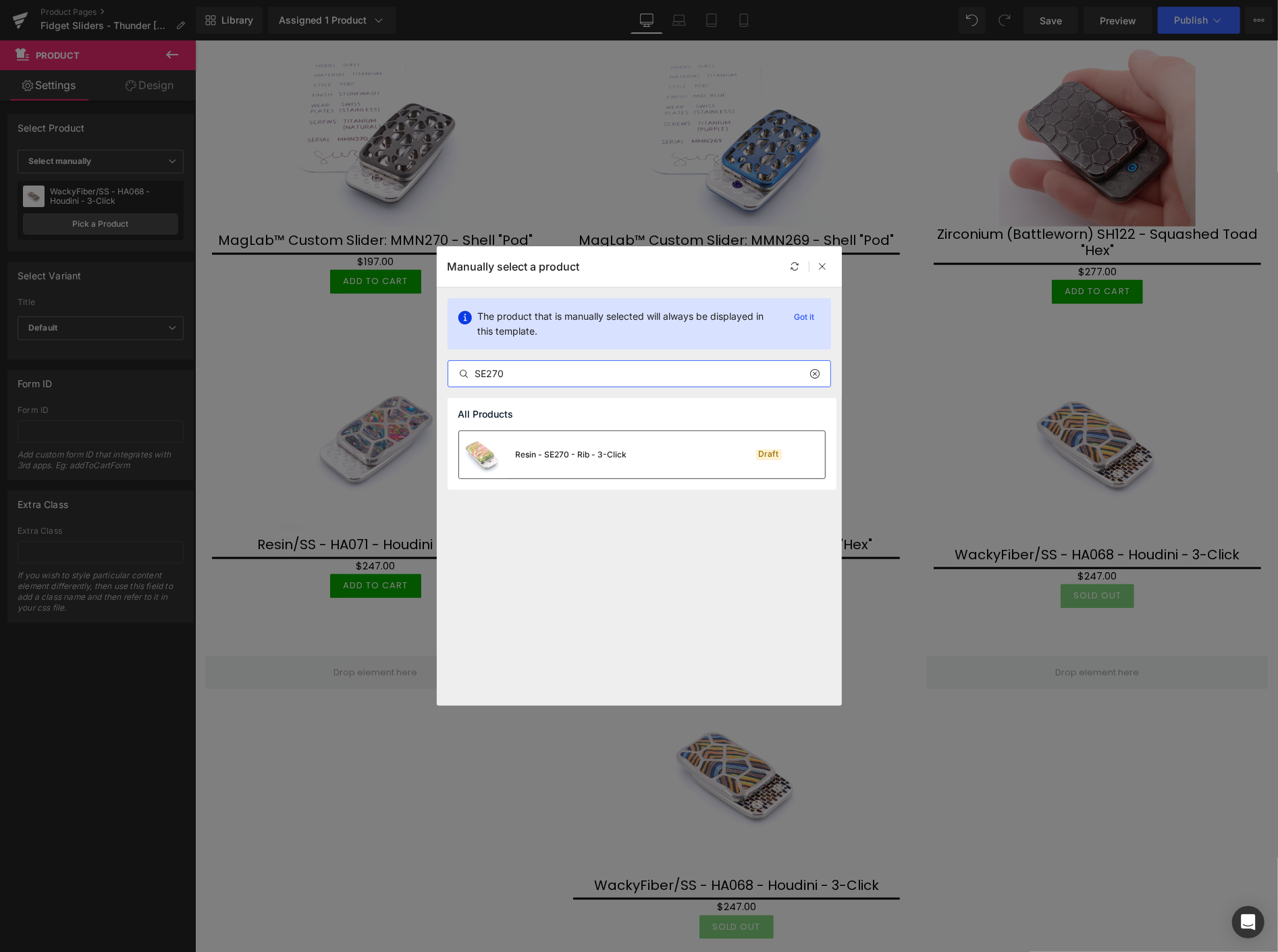
type input "SE270"
click at [602, 456] on div "Resin - SE270 - Rib - 3-Click" at bounding box center [572, 455] width 111 height 12
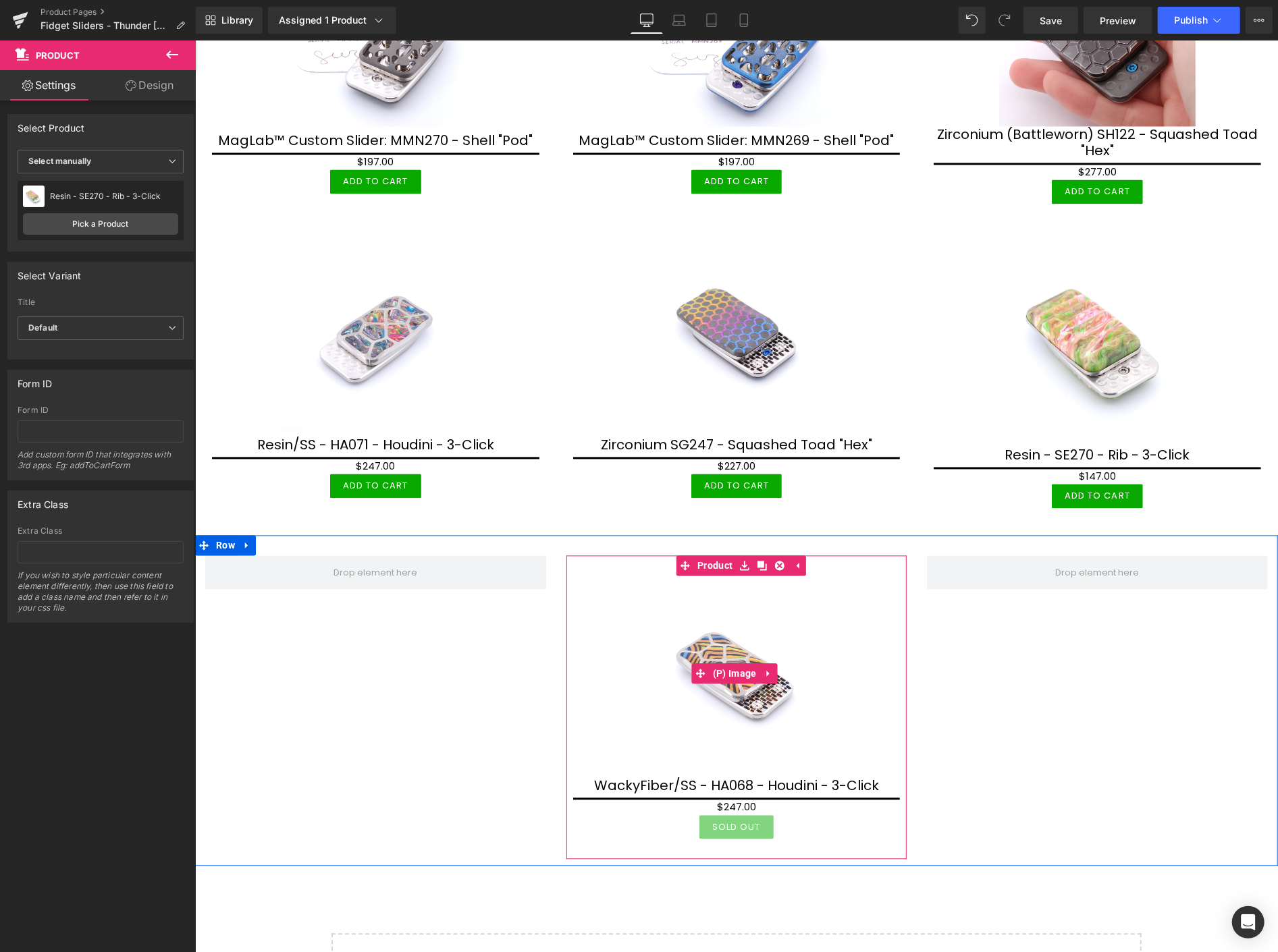
scroll to position [1880, 0]
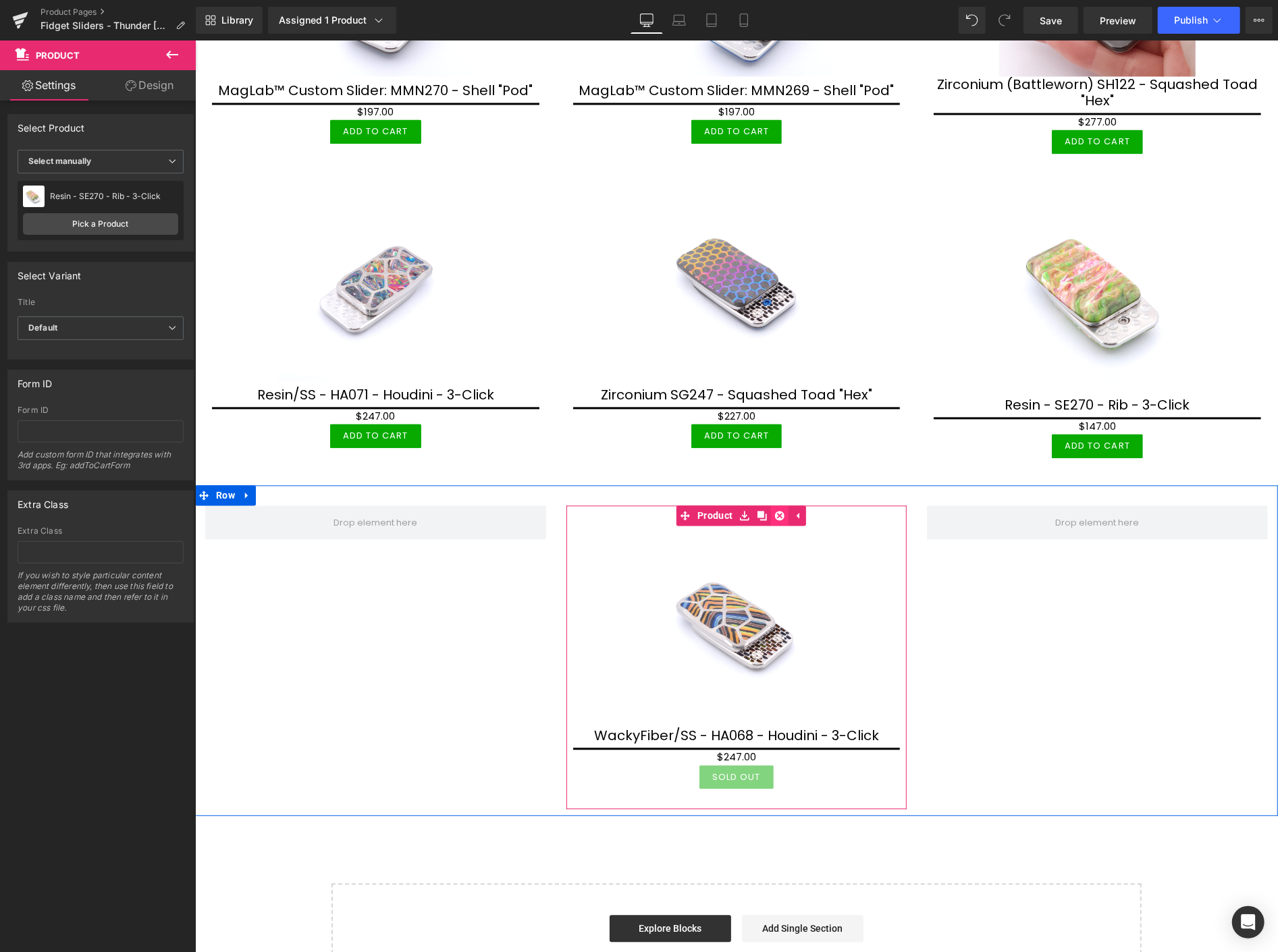
click at [774, 511] on icon at bounding box center [779, 516] width 9 height 9
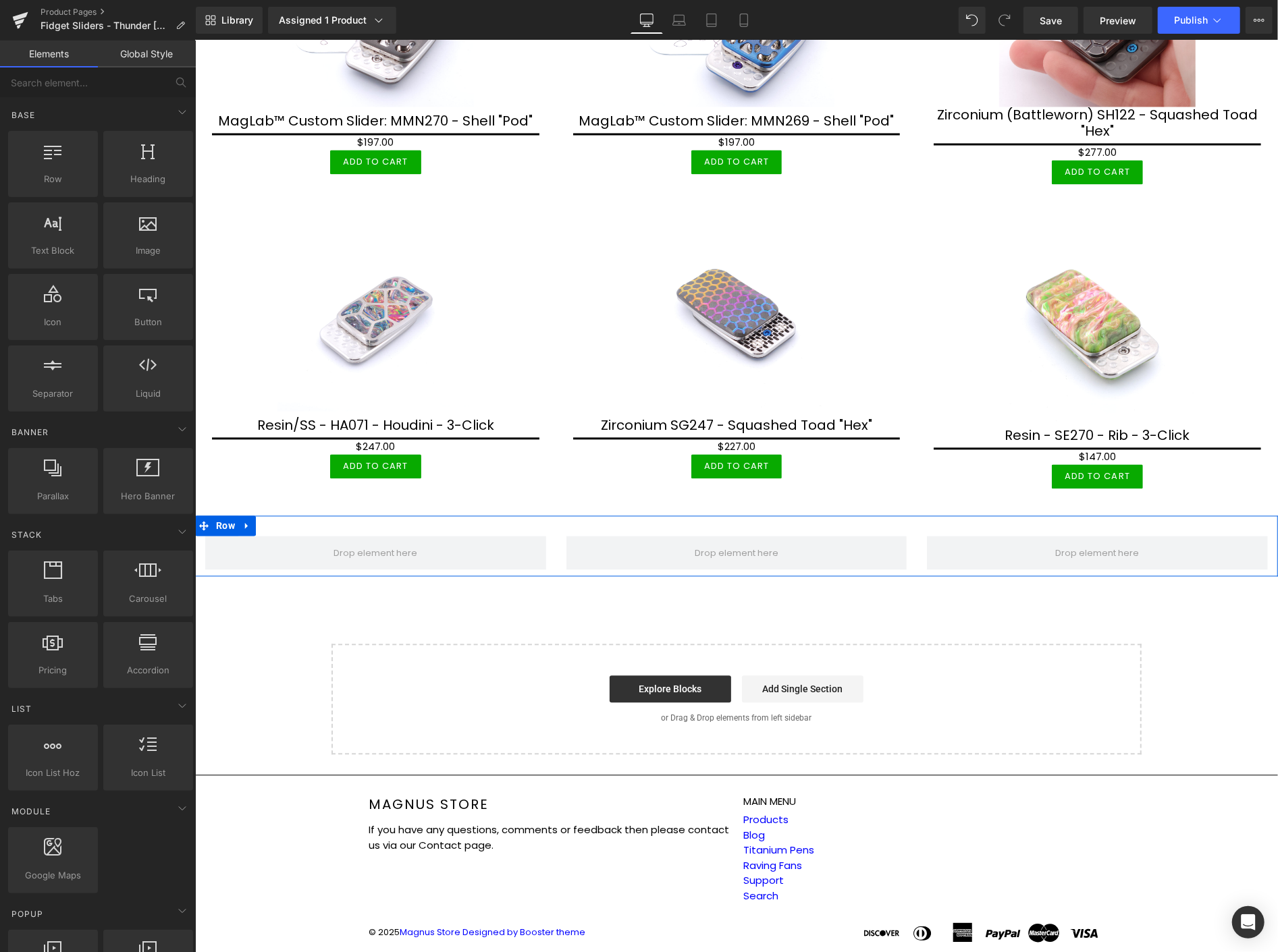
scroll to position [1831, 0]
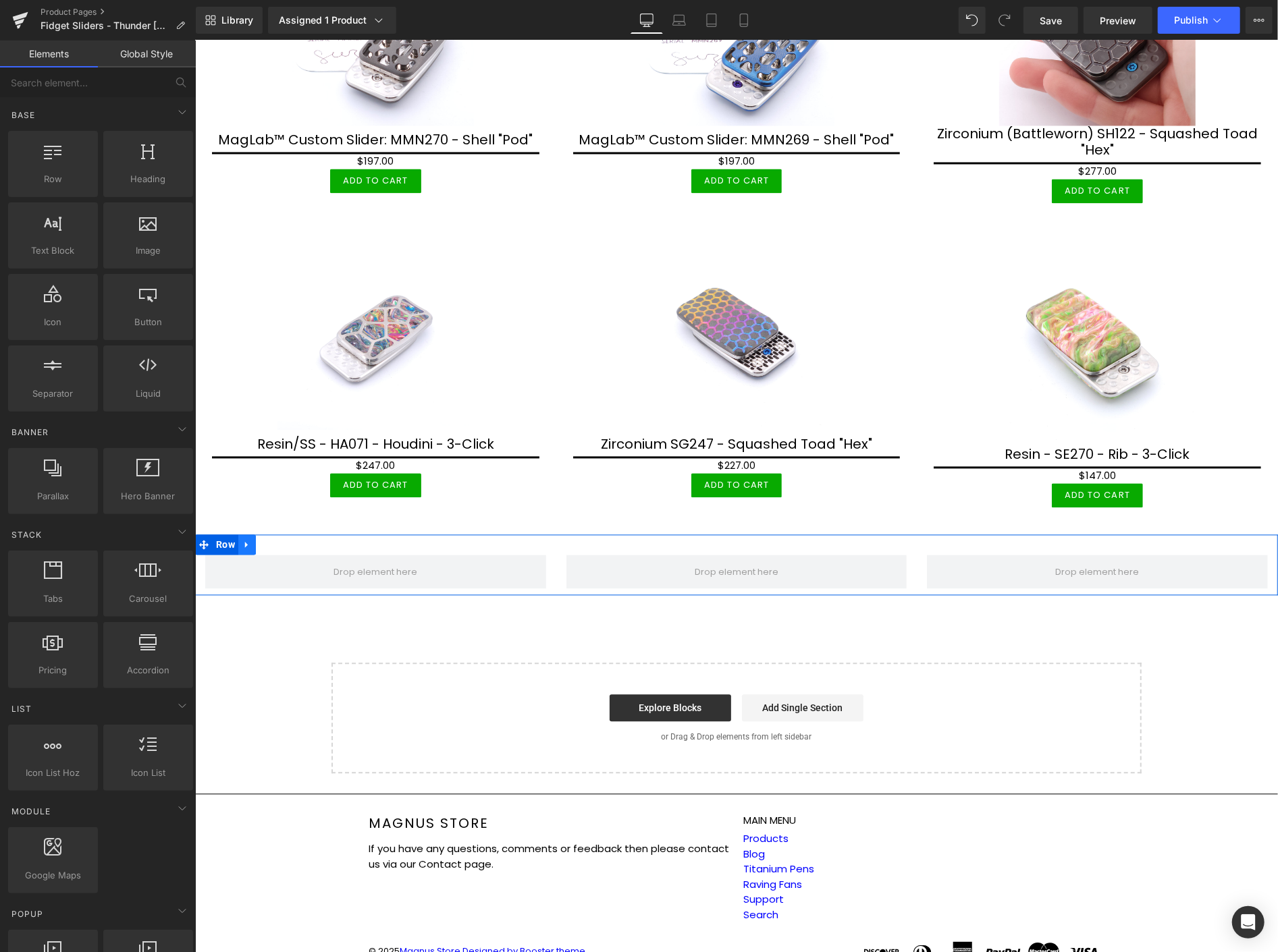
click at [251, 539] on icon at bounding box center [246, 544] width 9 height 10
click at [282, 534] on link at bounding box center [282, 544] width 18 height 20
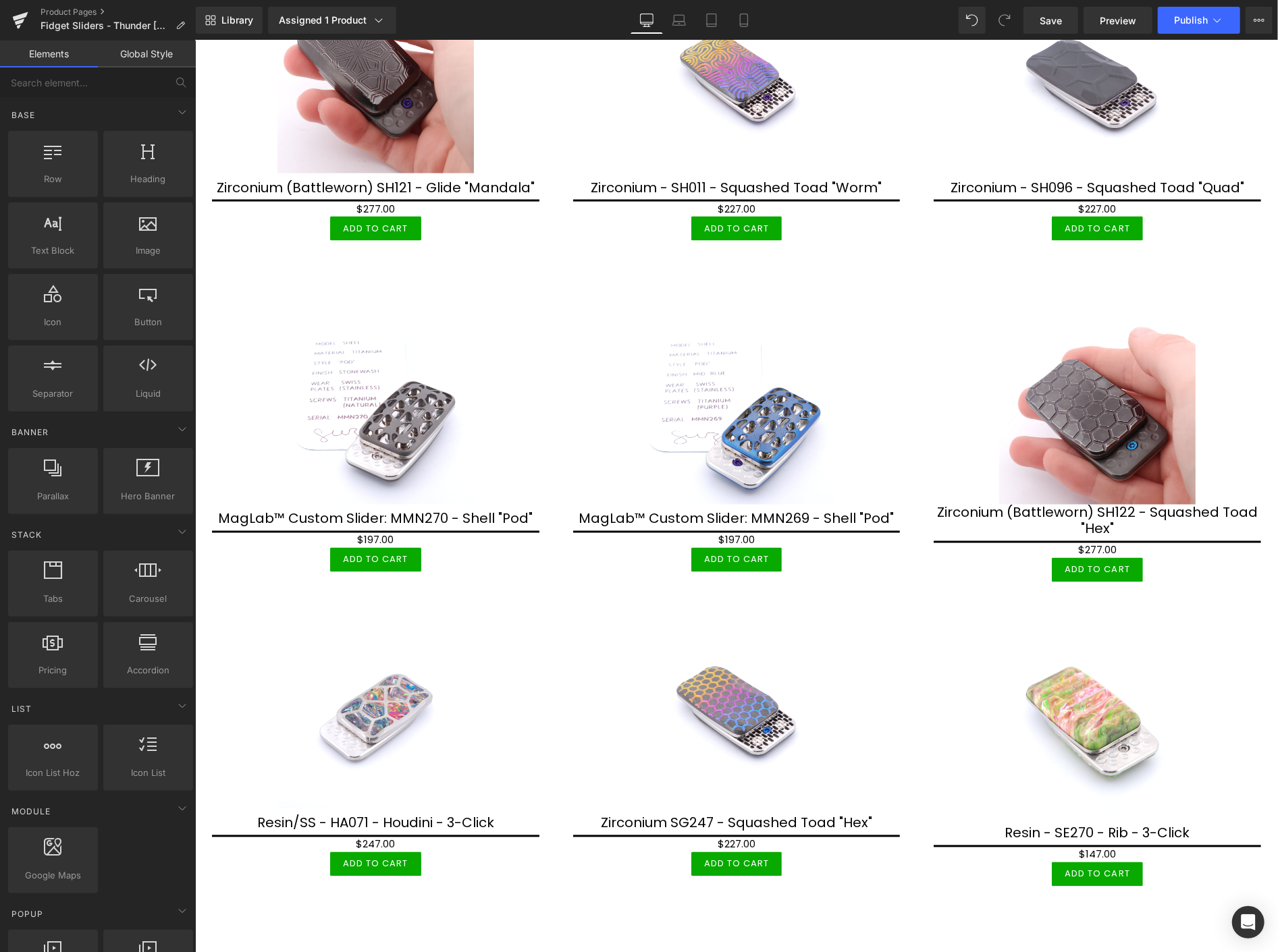
scroll to position [1575, 0]
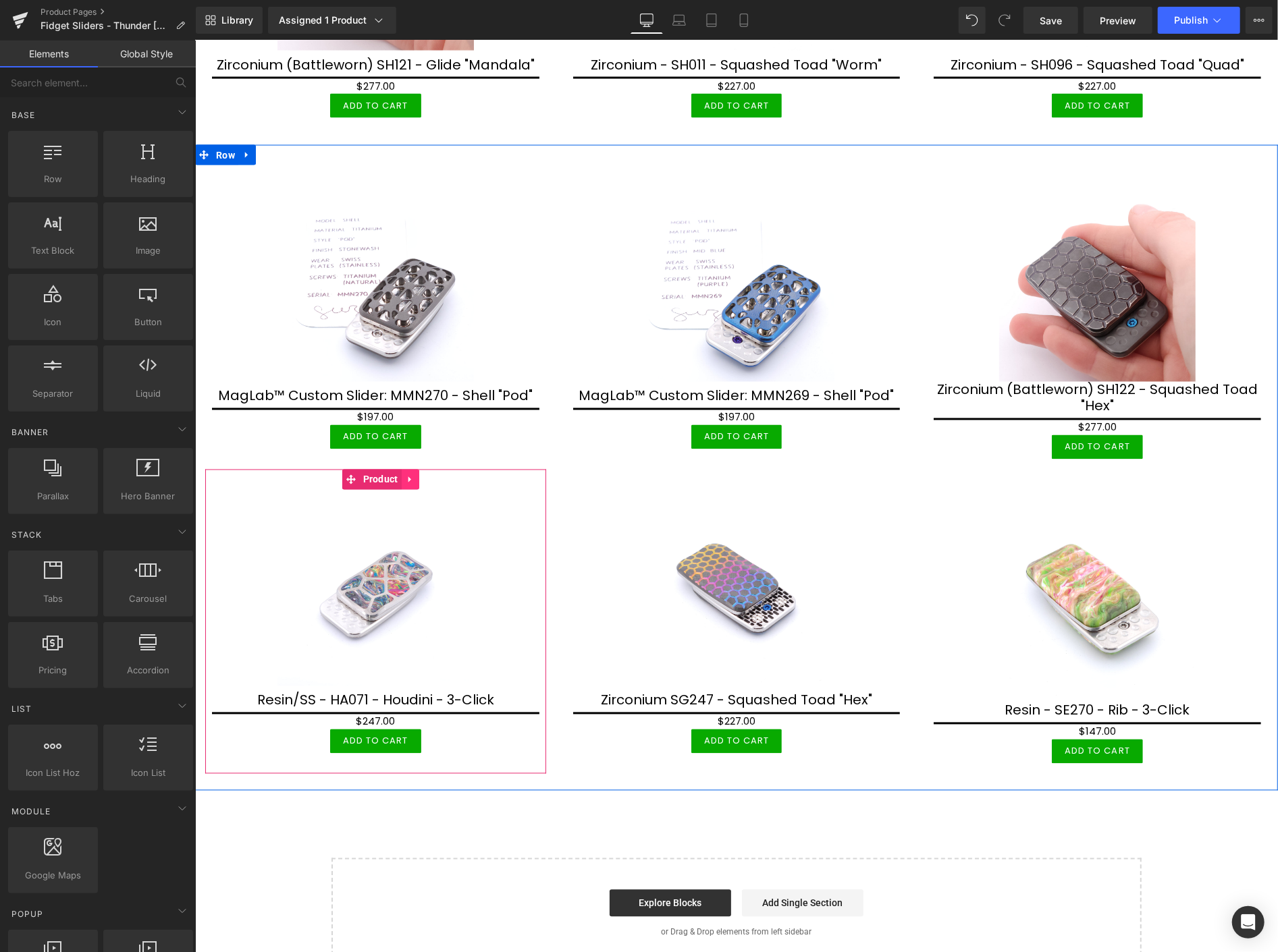
click at [408, 476] on icon at bounding box center [408, 479] width 2 height 6
click at [402, 475] on icon at bounding box center [401, 479] width 9 height 9
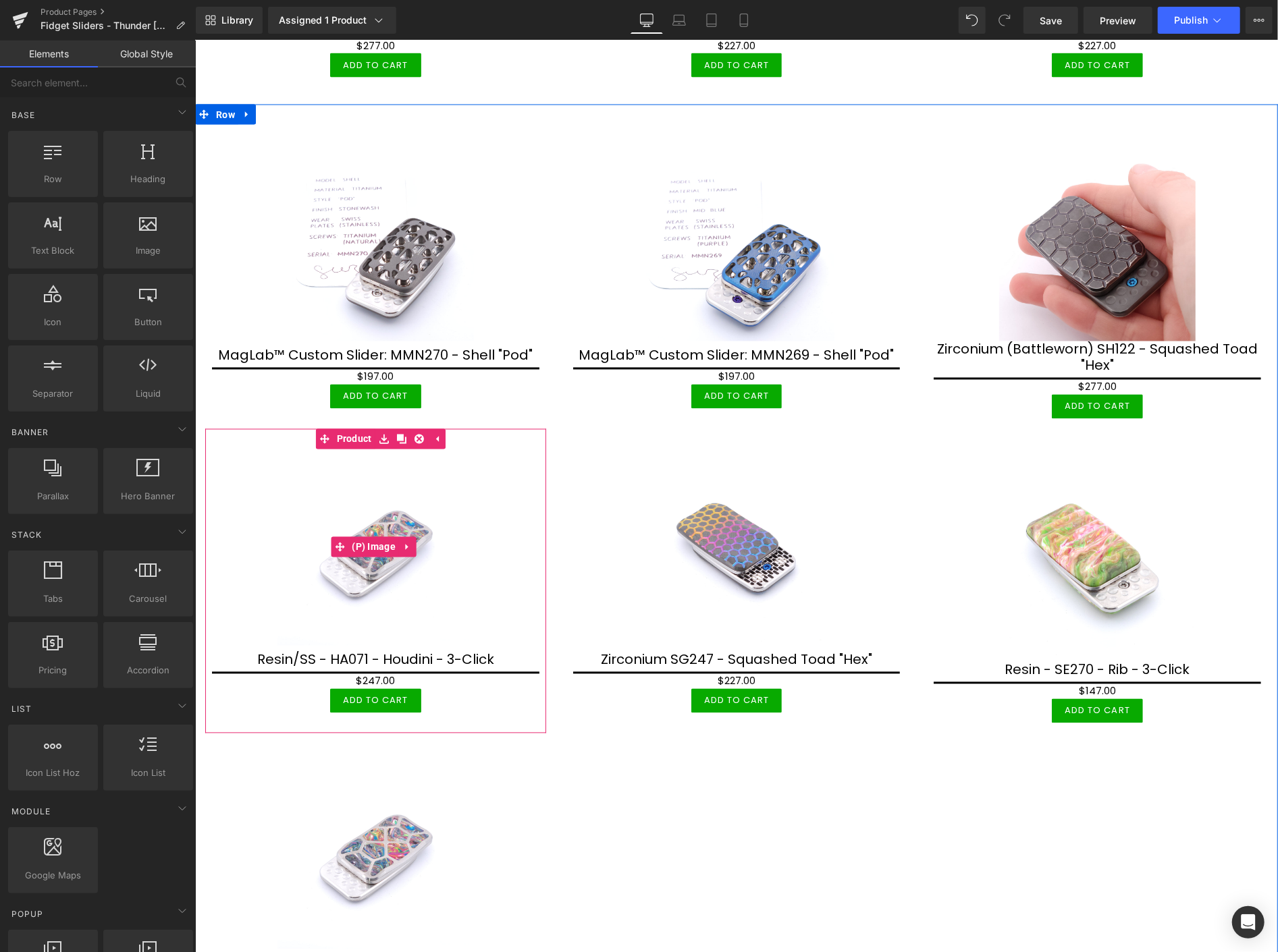
scroll to position [1875, 0]
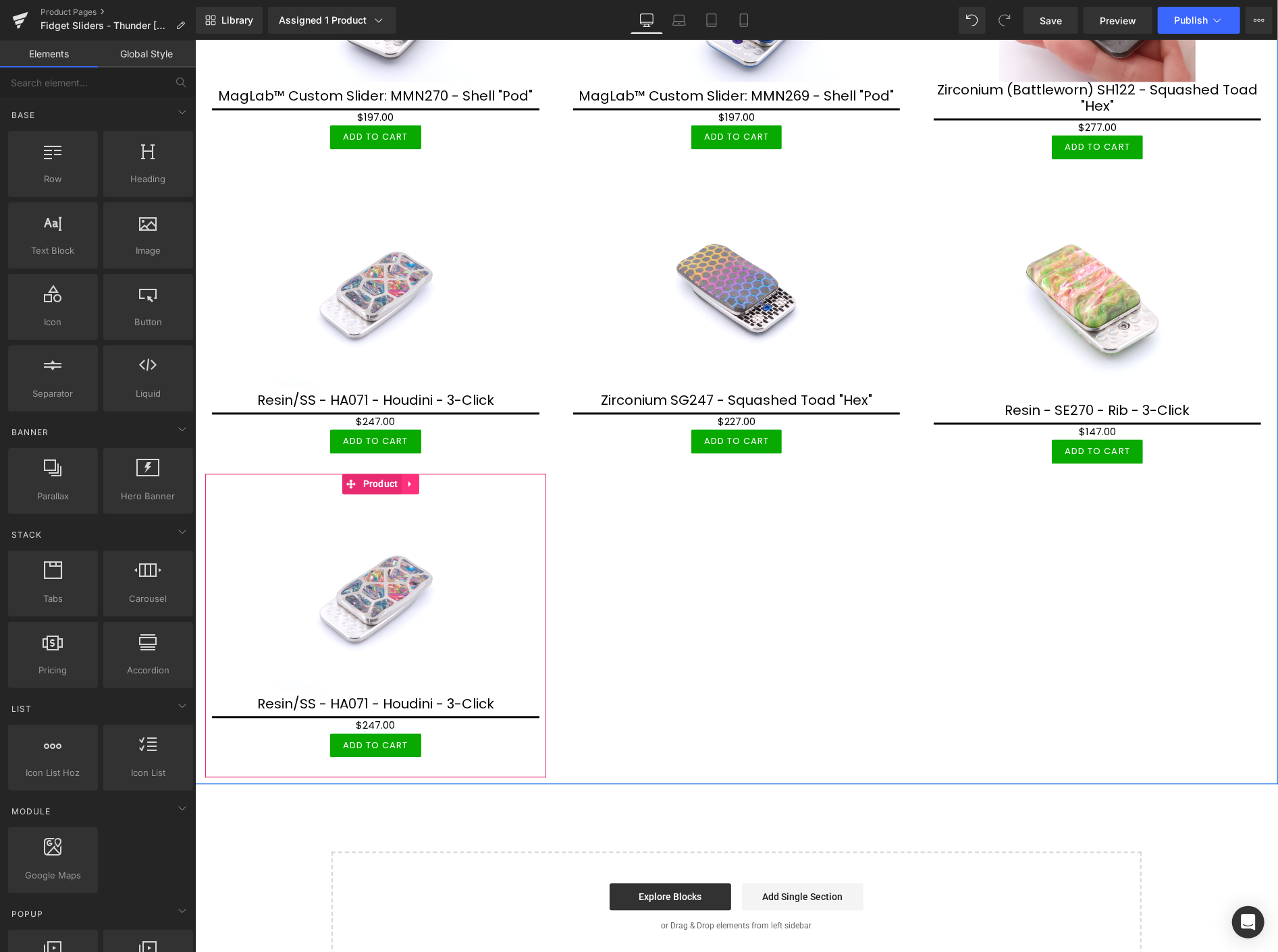
click at [410, 479] on icon at bounding box center [410, 483] width 9 height 10
click at [416, 479] on icon at bounding box center [419, 484] width 9 height 9
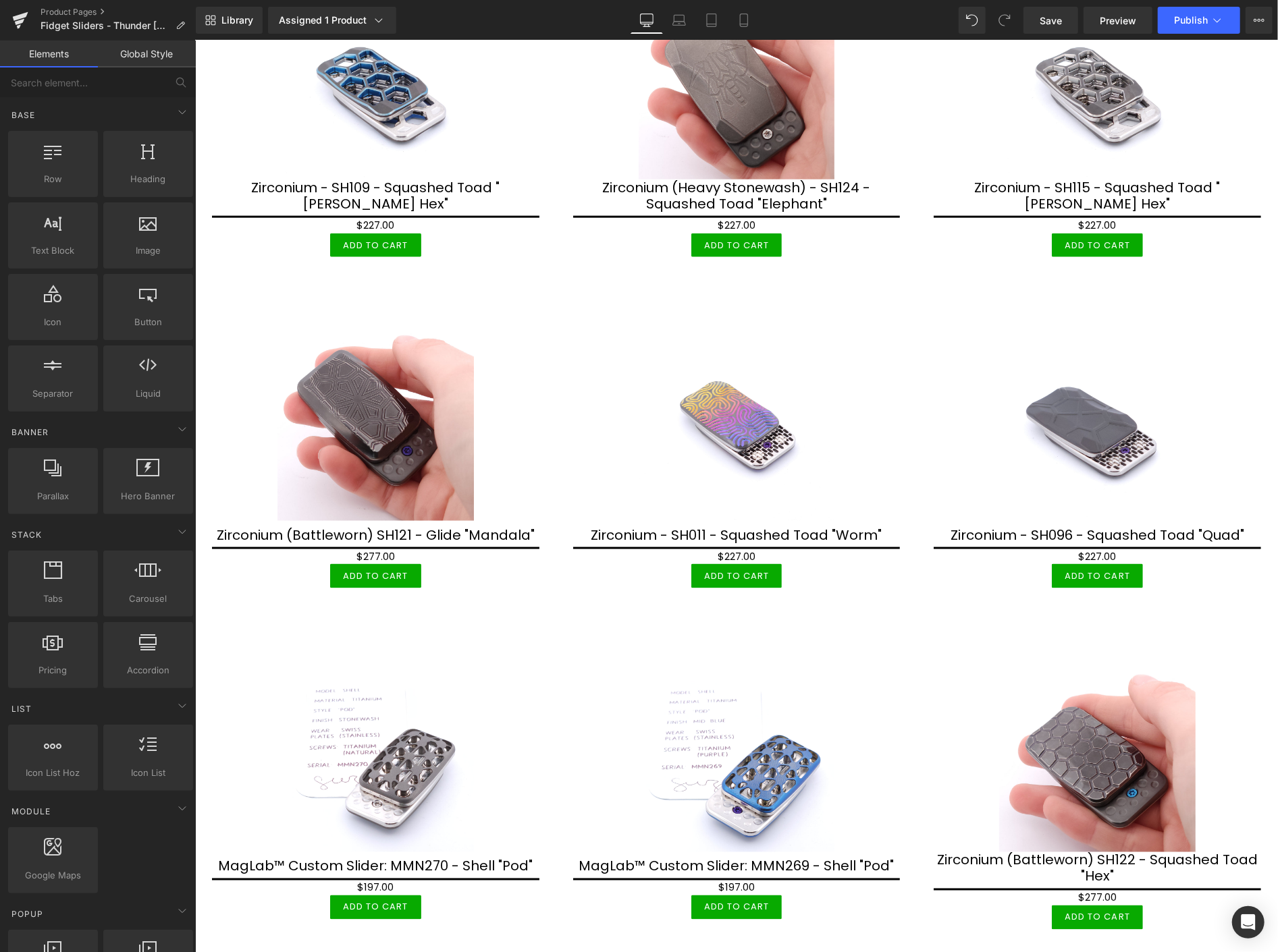
scroll to position [1095, 0]
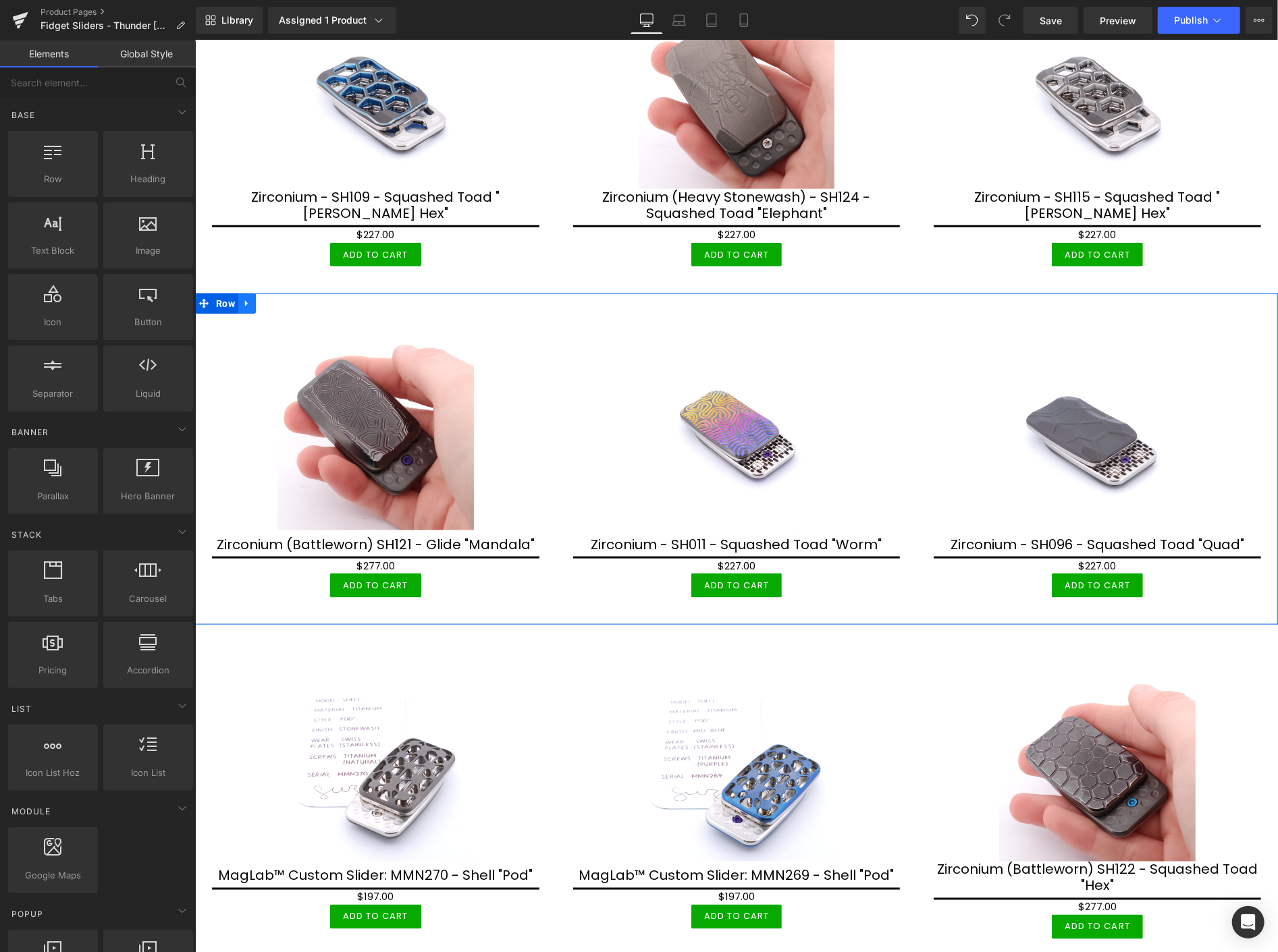
click at [245, 300] on icon at bounding box center [245, 303] width 2 height 6
click at [244, 299] on icon at bounding box center [246, 303] width 9 height 9
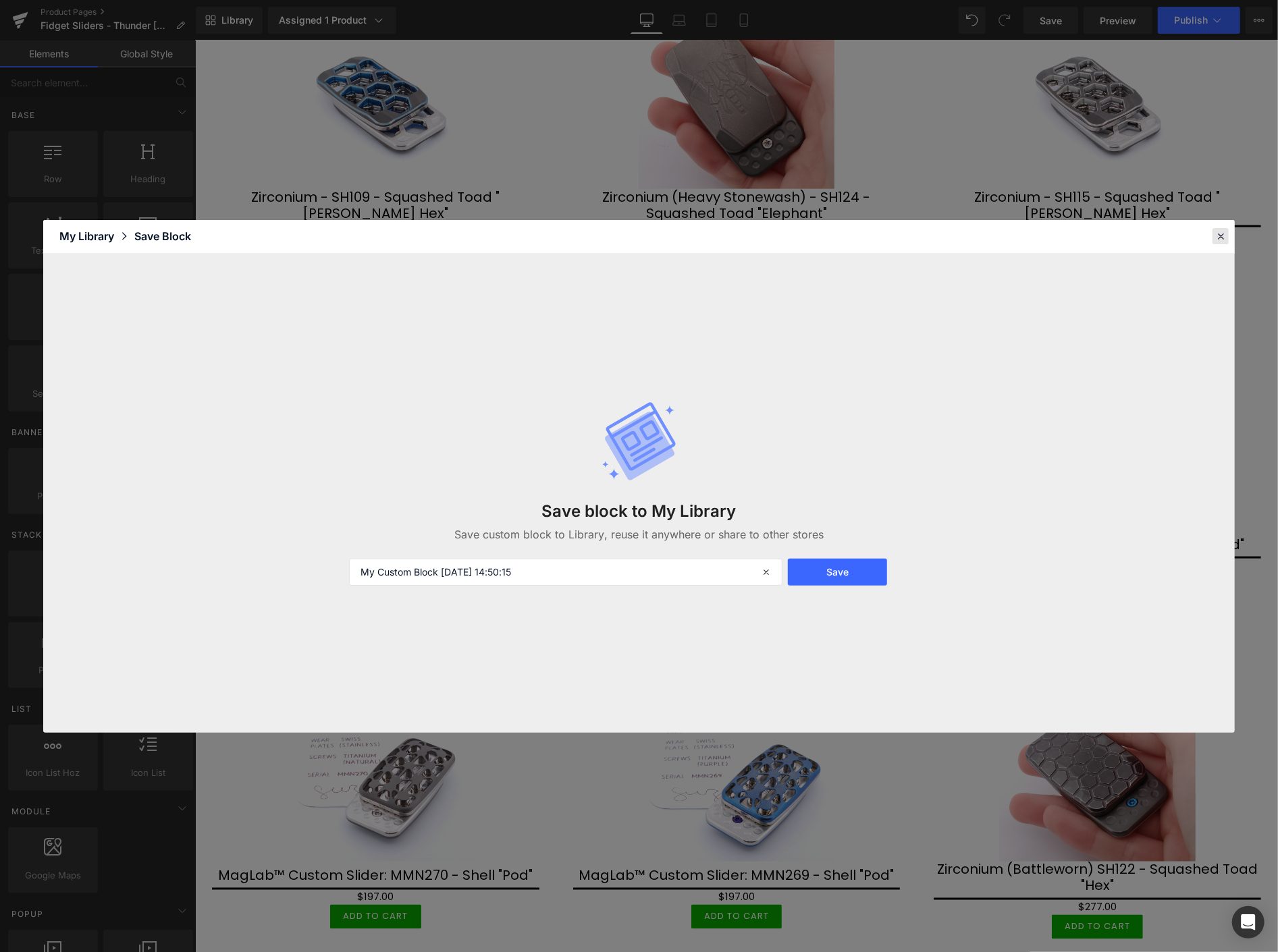
click at [1220, 236] on icon at bounding box center [1221, 237] width 12 height 12
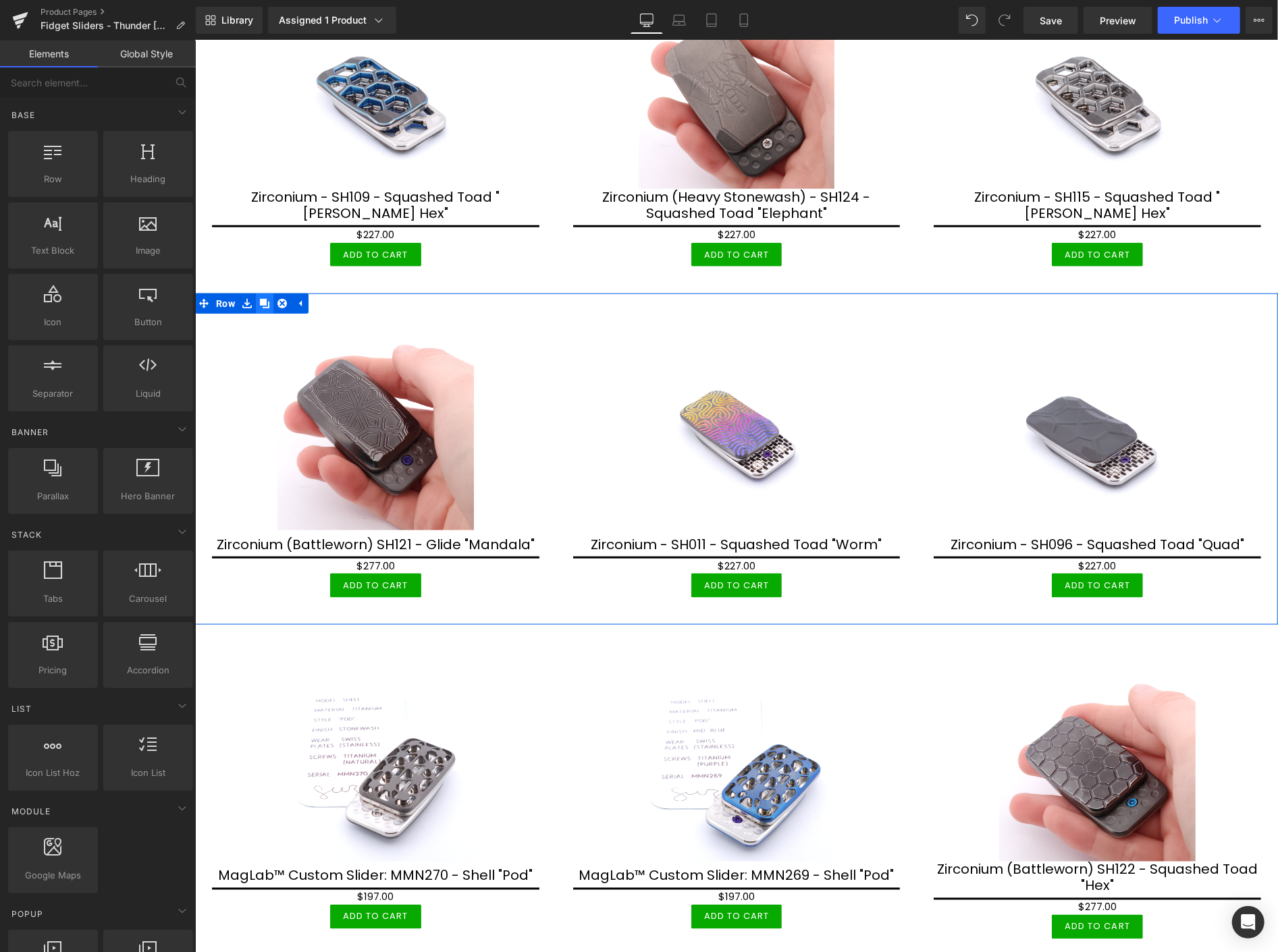
click at [263, 299] on icon at bounding box center [264, 303] width 9 height 9
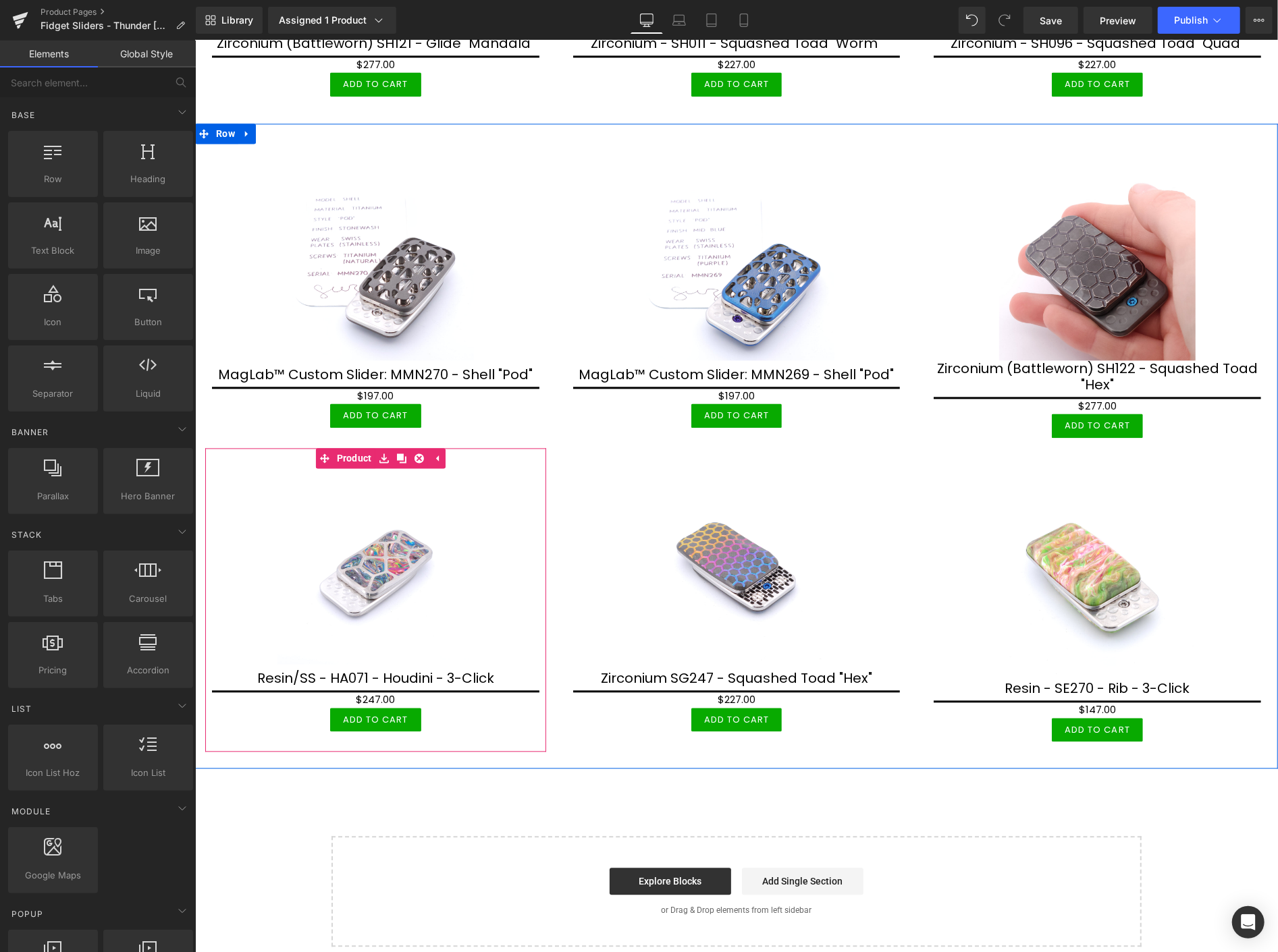
scroll to position [1994, 0]
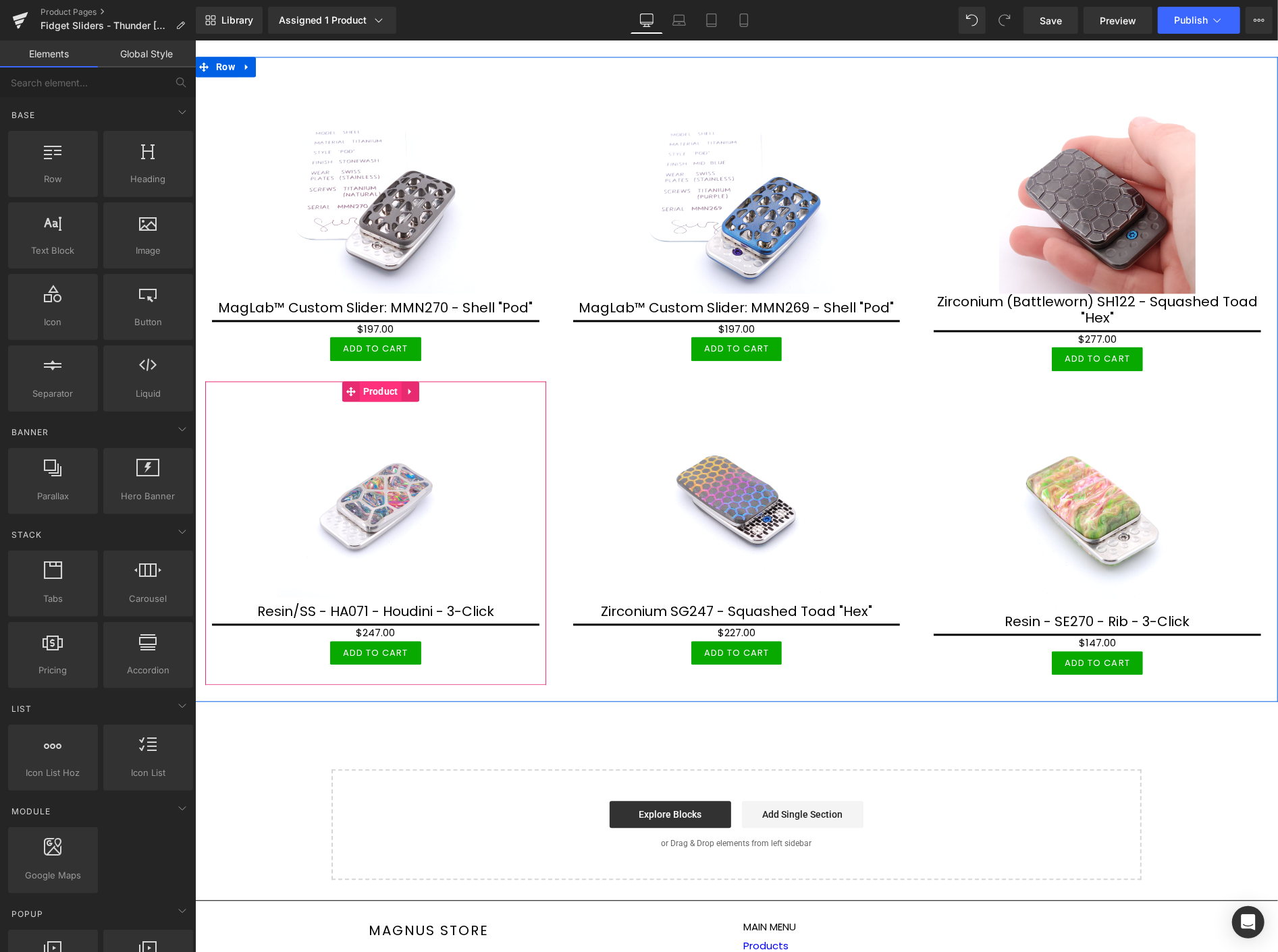
click at [350, 380] on link "Product" at bounding box center [371, 391] width 60 height 20
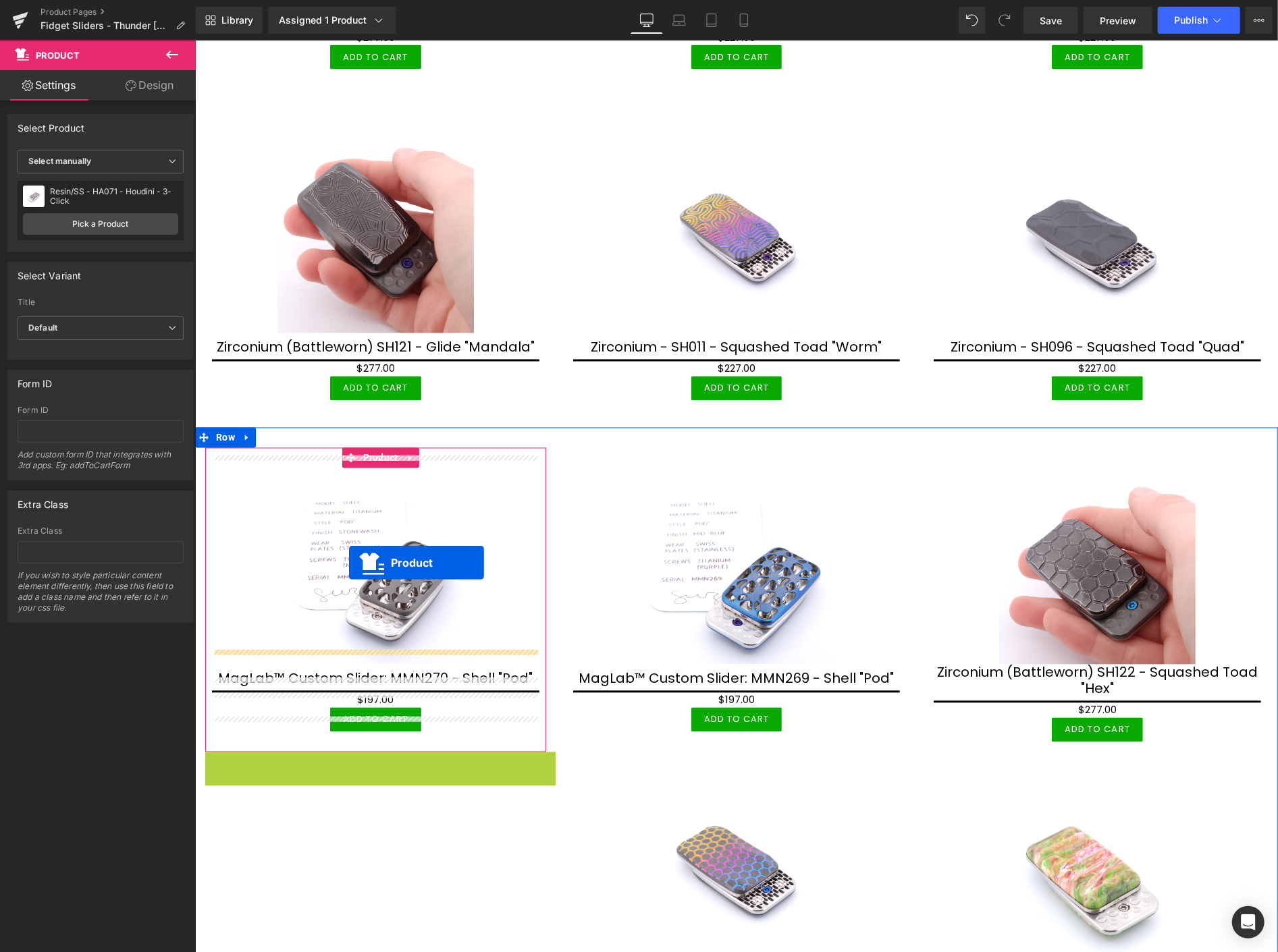
scroll to position [1620, 0]
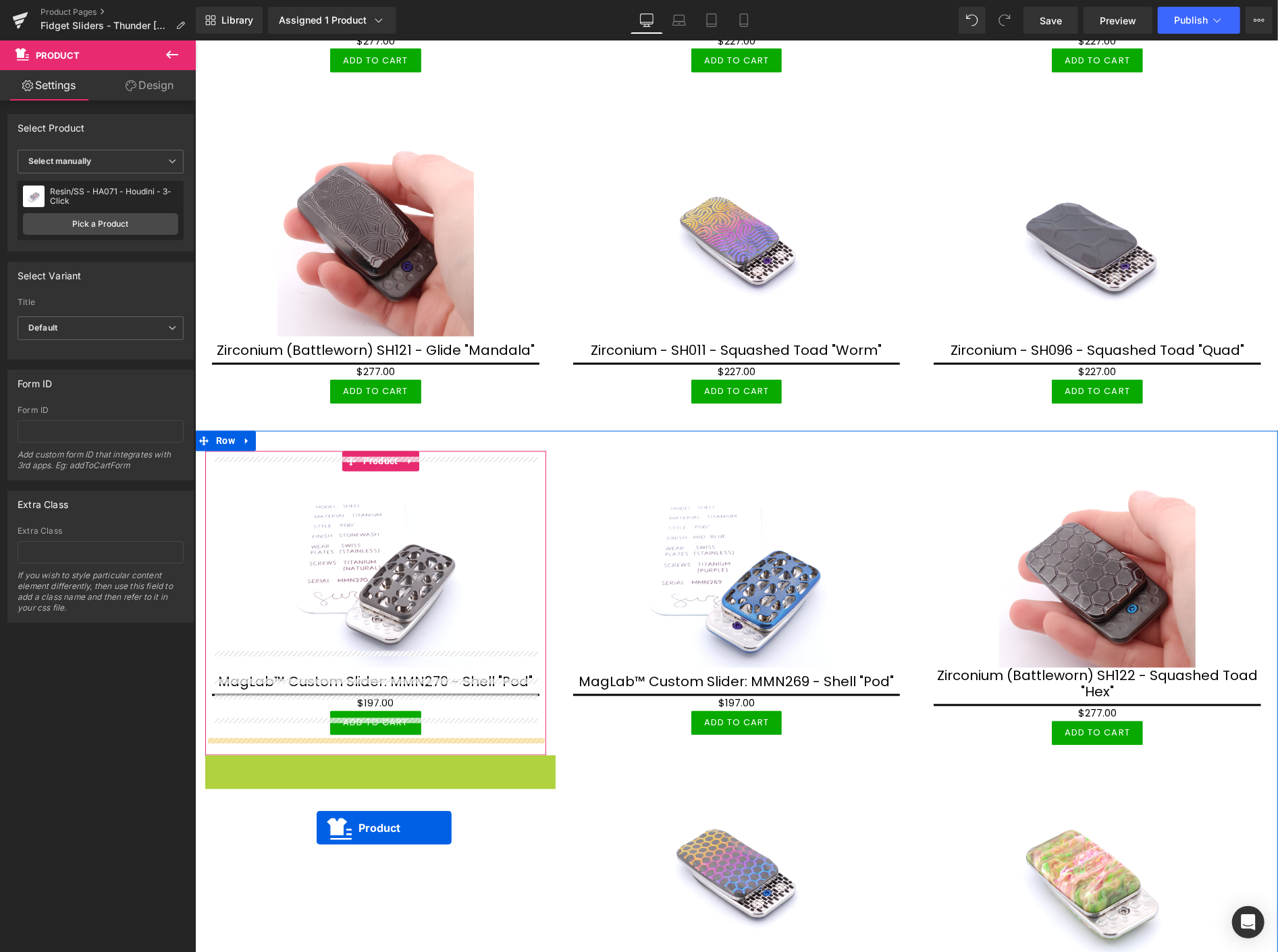
drag, startPoint x: 347, startPoint y: 378, endPoint x: 316, endPoint y: 827, distance: 450.1
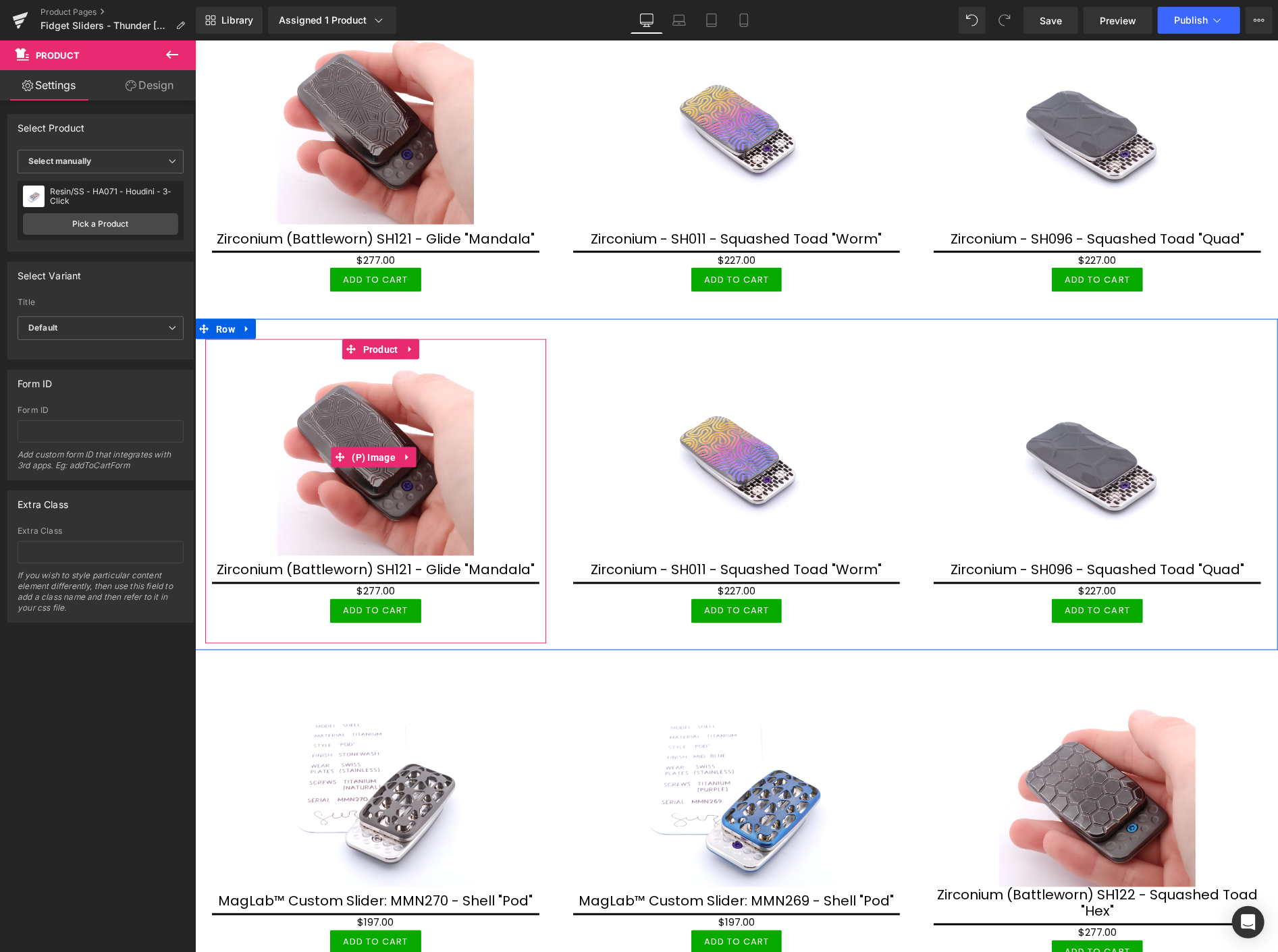
scroll to position [1394, 0]
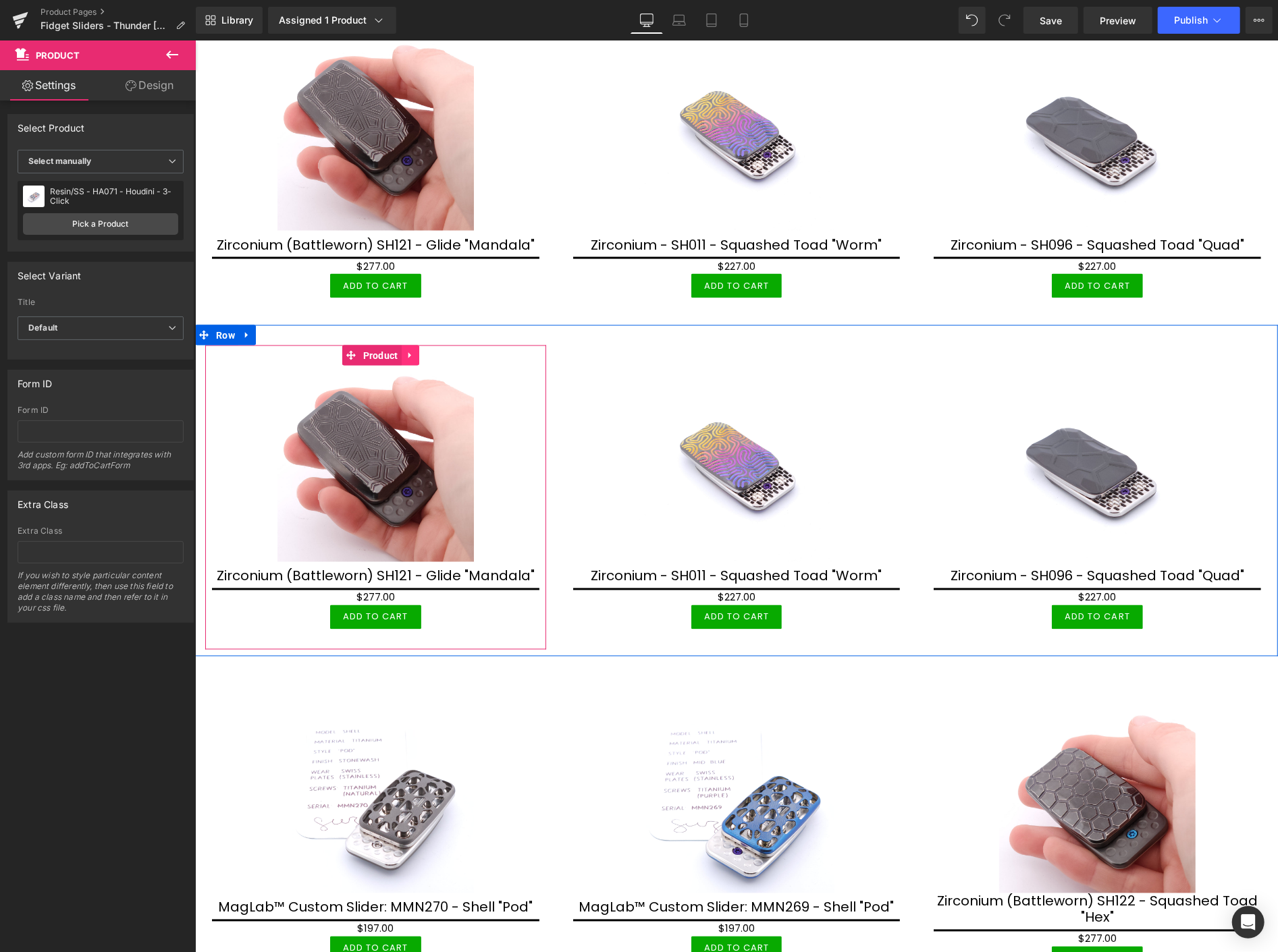
click at [409, 350] on icon at bounding box center [410, 354] width 9 height 10
click at [417, 350] on icon at bounding box center [419, 354] width 9 height 10
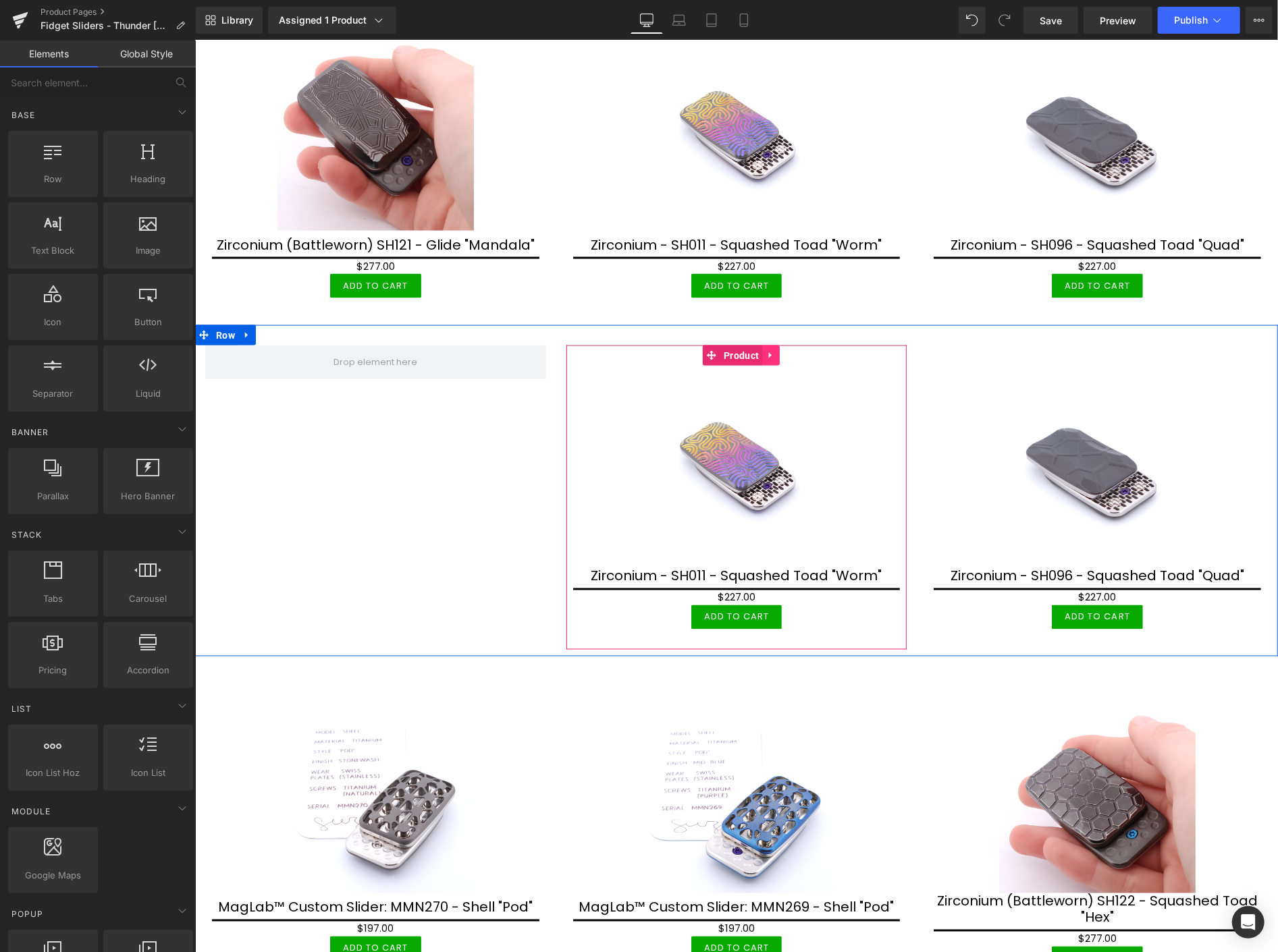
click at [767, 350] on icon at bounding box center [771, 354] width 9 height 10
click at [774, 350] on icon at bounding box center [779, 354] width 9 height 10
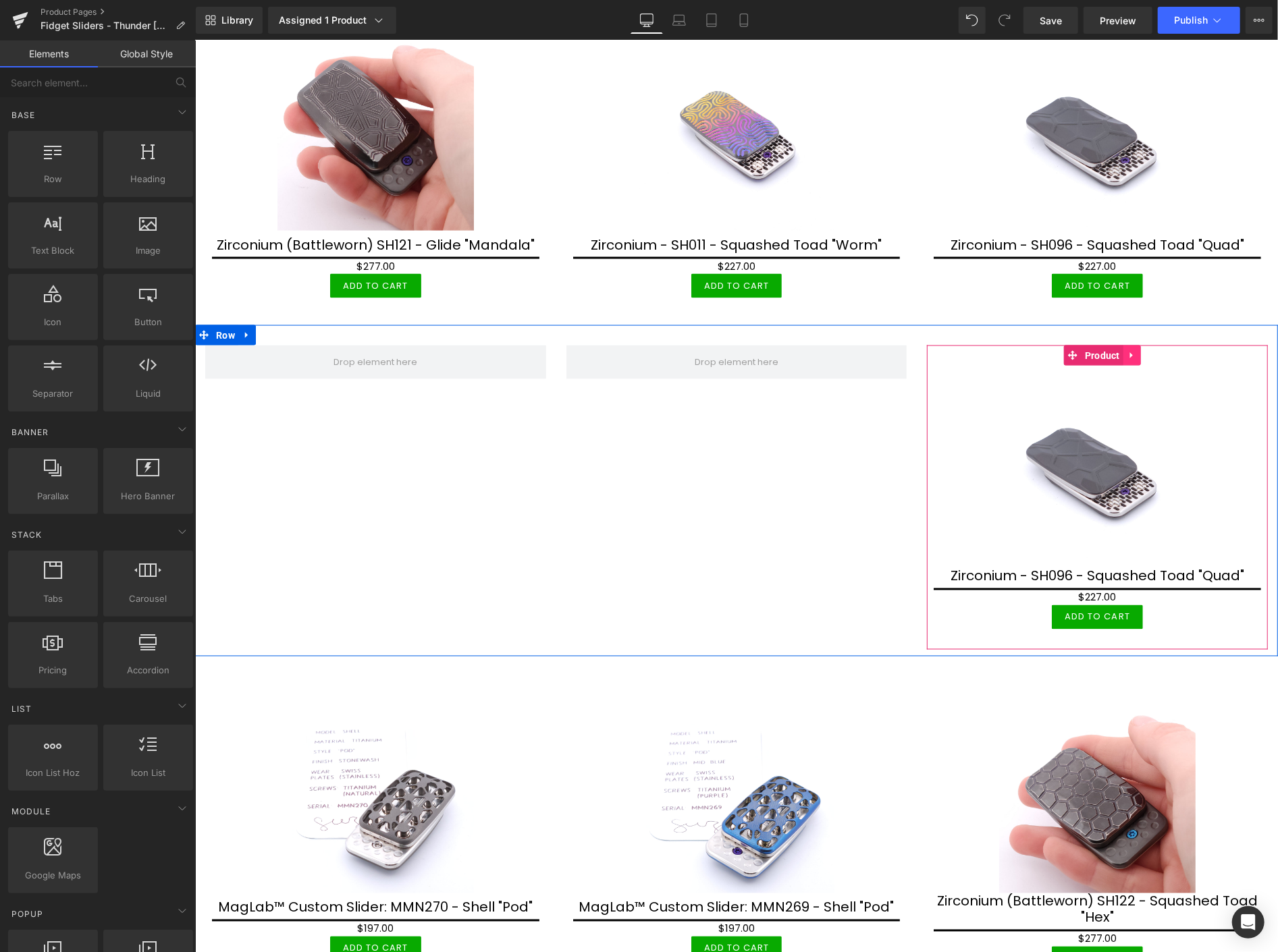
click at [1129, 353] on icon at bounding box center [1130, 356] width 2 height 6
click at [1136, 350] on icon at bounding box center [1140, 354] width 9 height 10
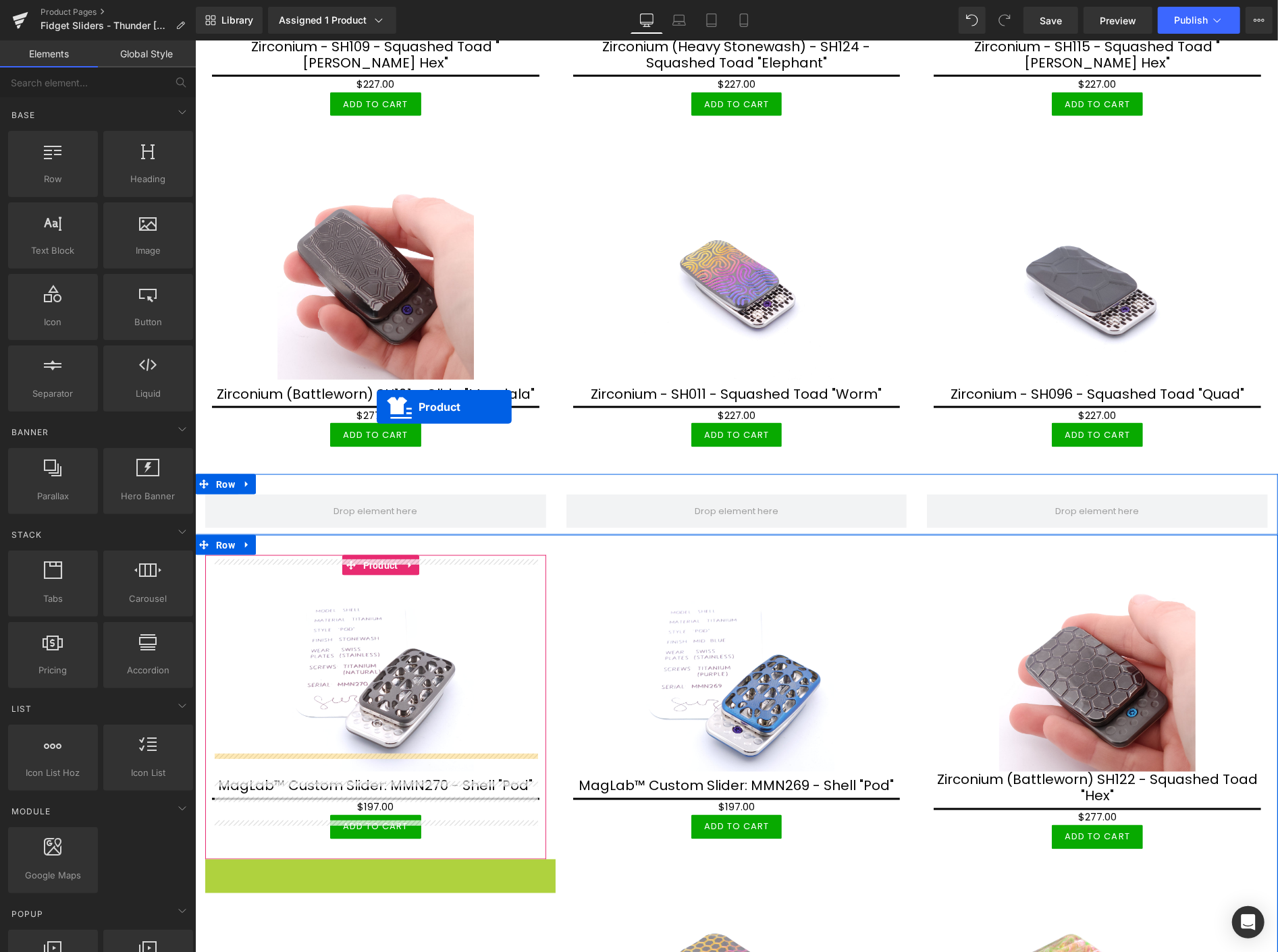
scroll to position [1244, 0]
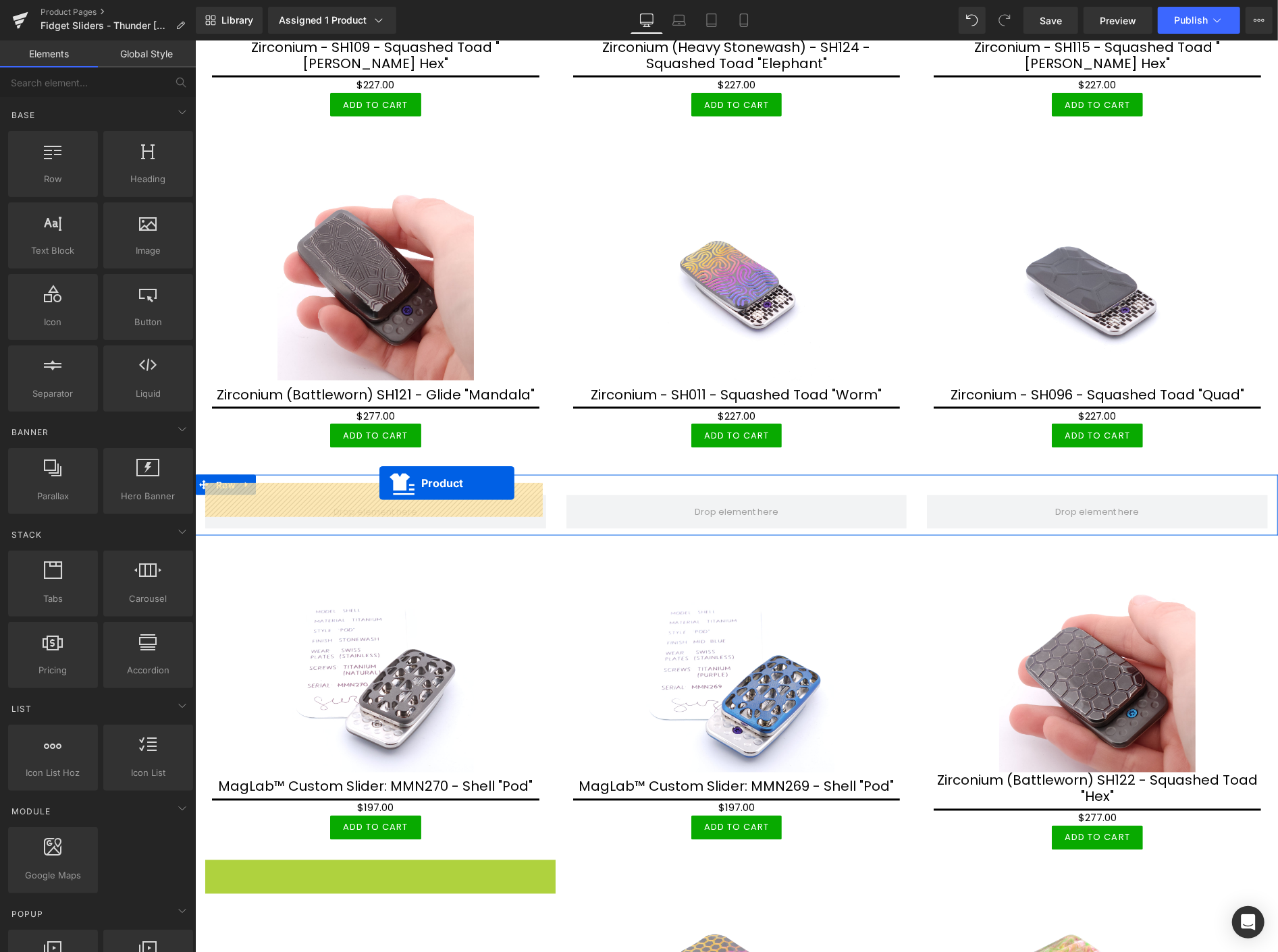
drag, startPoint x: 375, startPoint y: 407, endPoint x: 376, endPoint y: 480, distance: 73.0
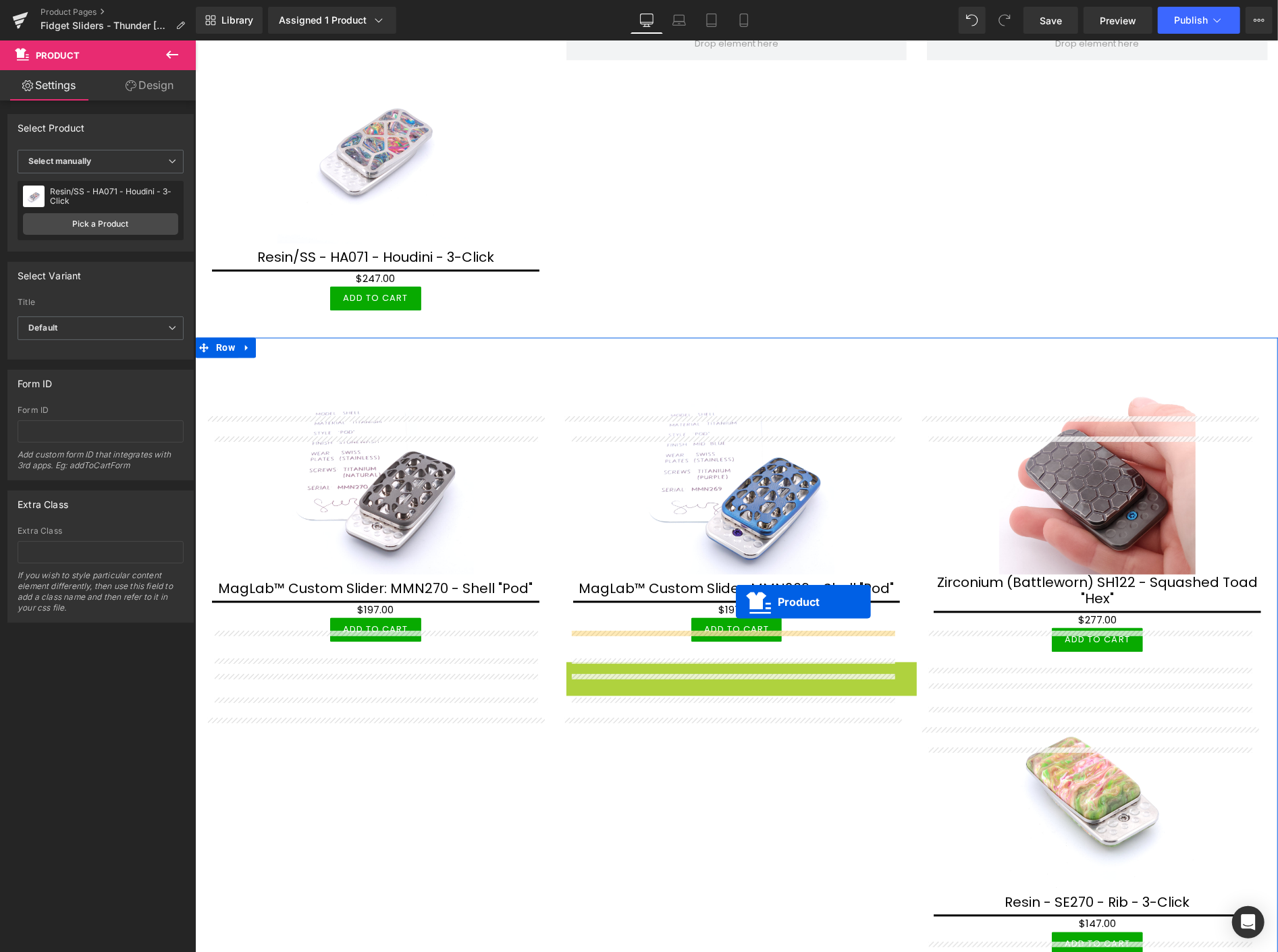
scroll to position [1544, 0]
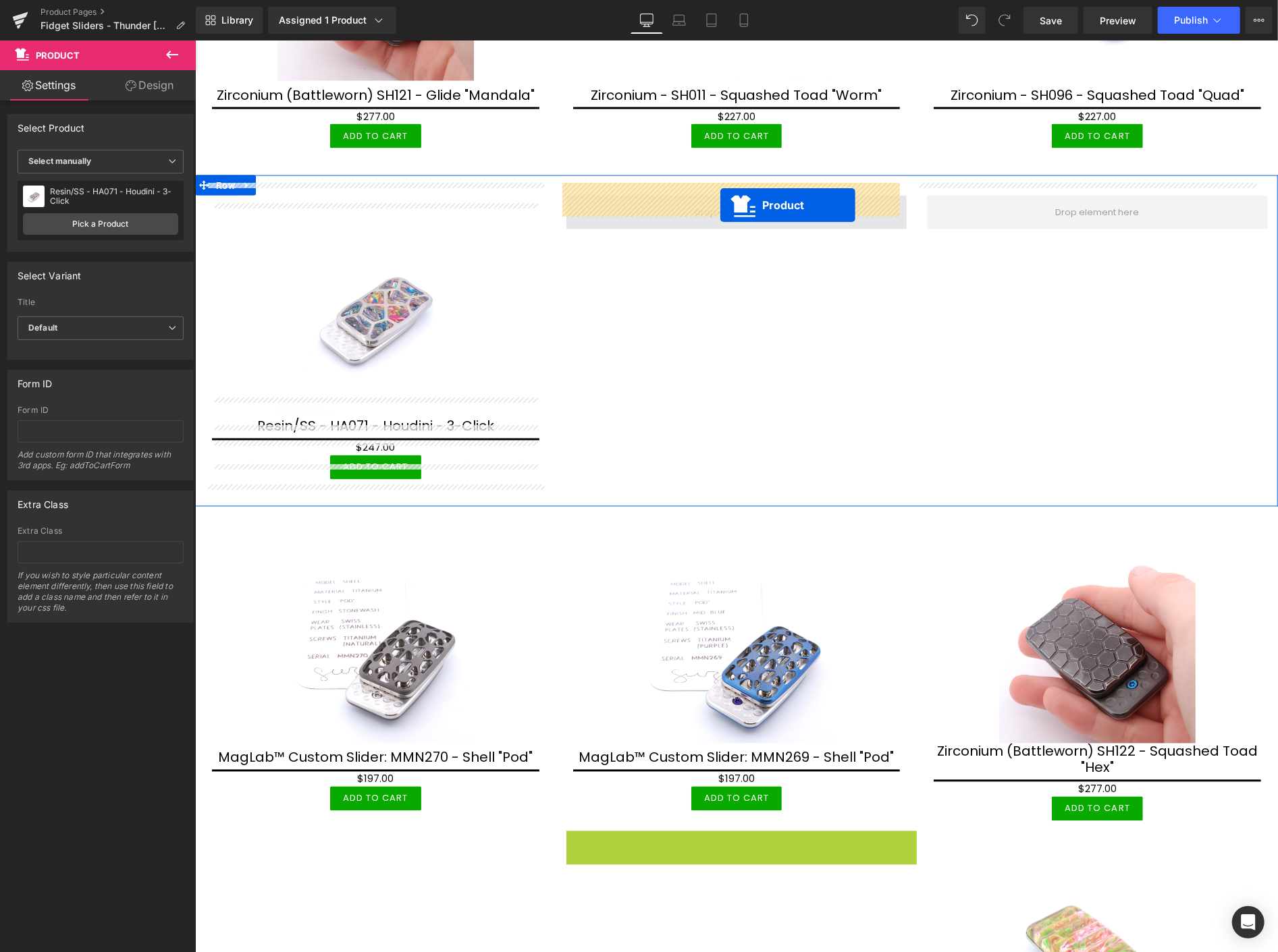
drag, startPoint x: 738, startPoint y: 595, endPoint x: 719, endPoint y: 204, distance: 391.5
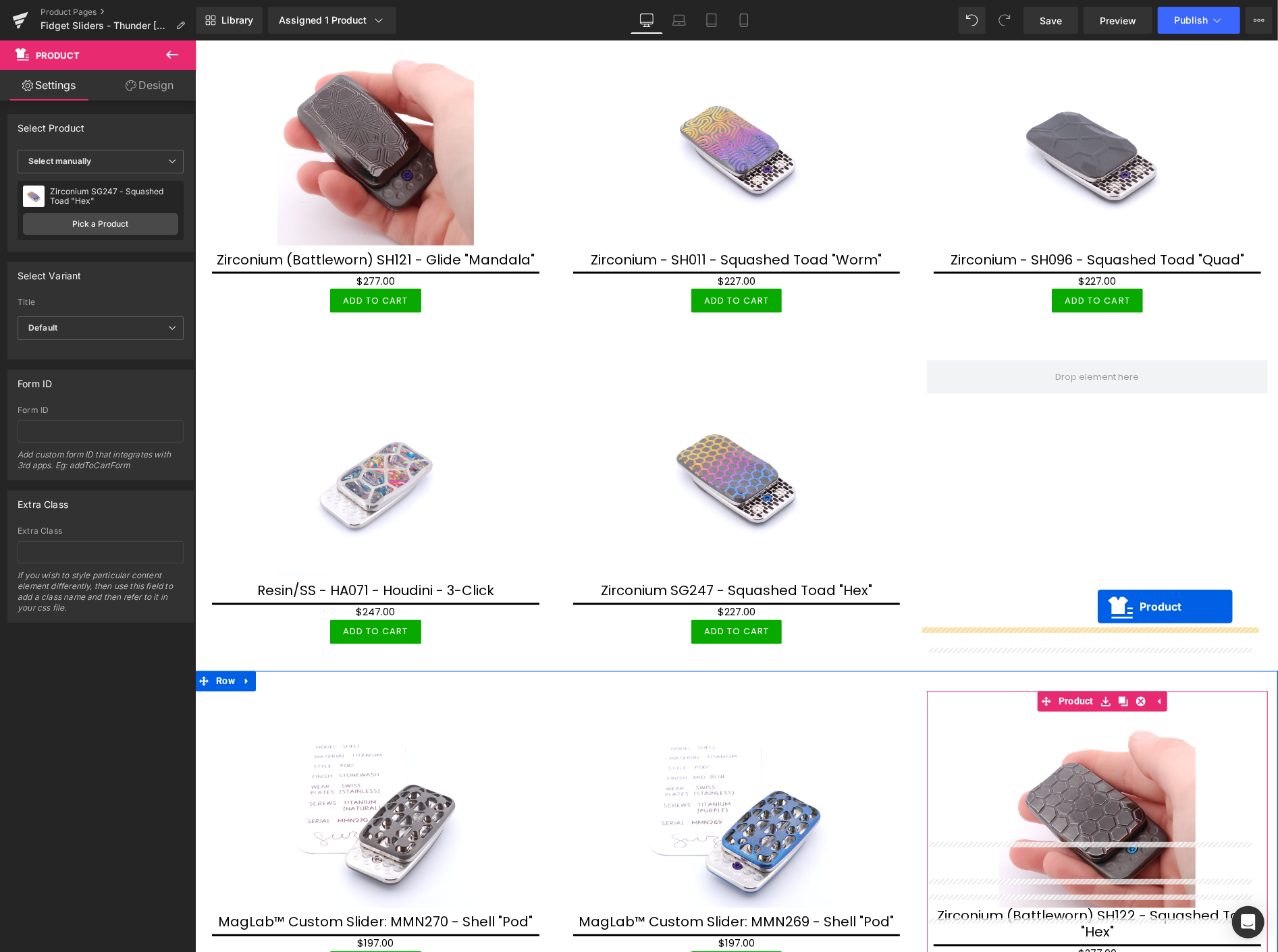
scroll to position [1319, 0]
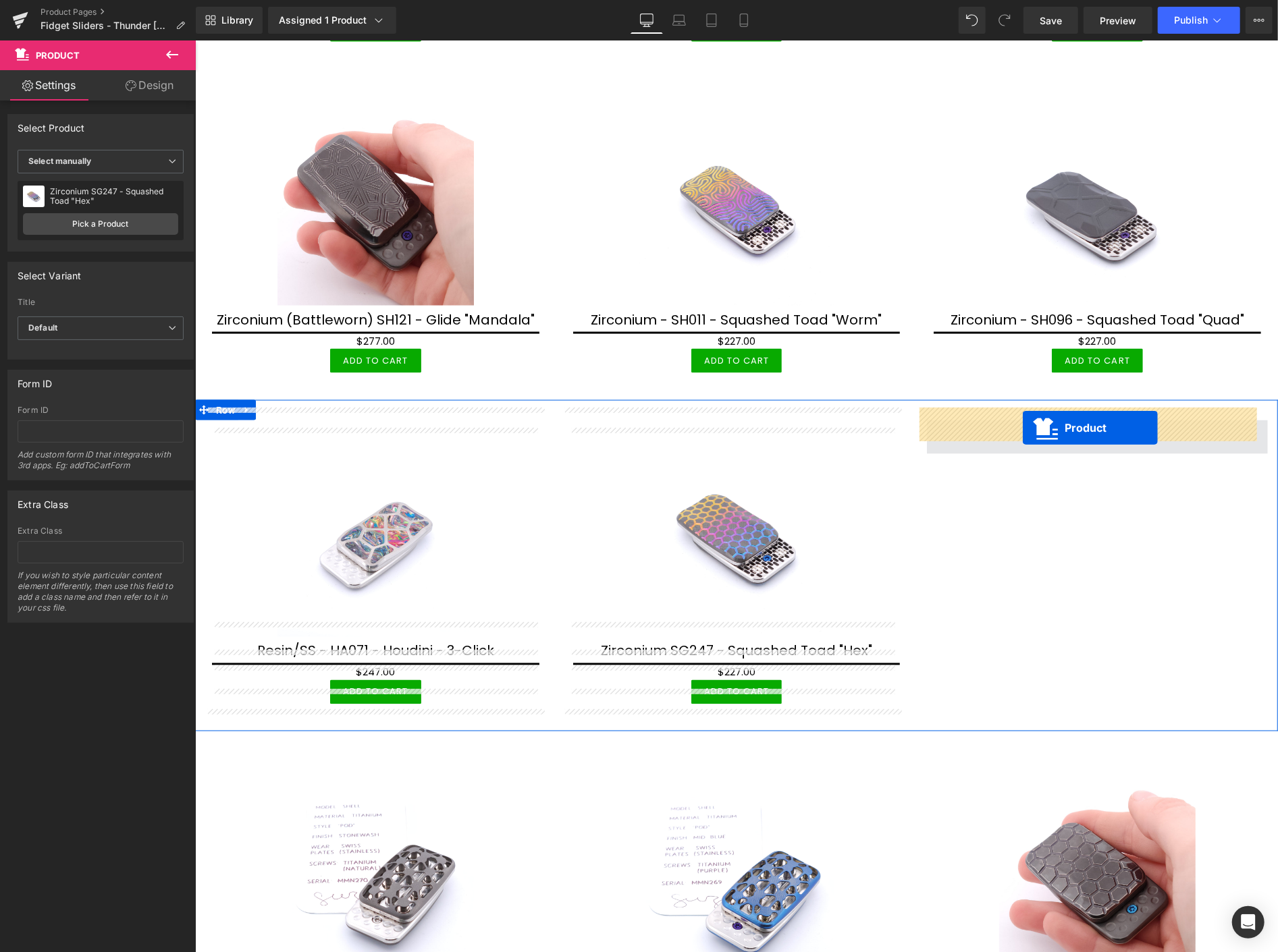
drag, startPoint x: 1064, startPoint y: 682, endPoint x: 1022, endPoint y: 427, distance: 258.4
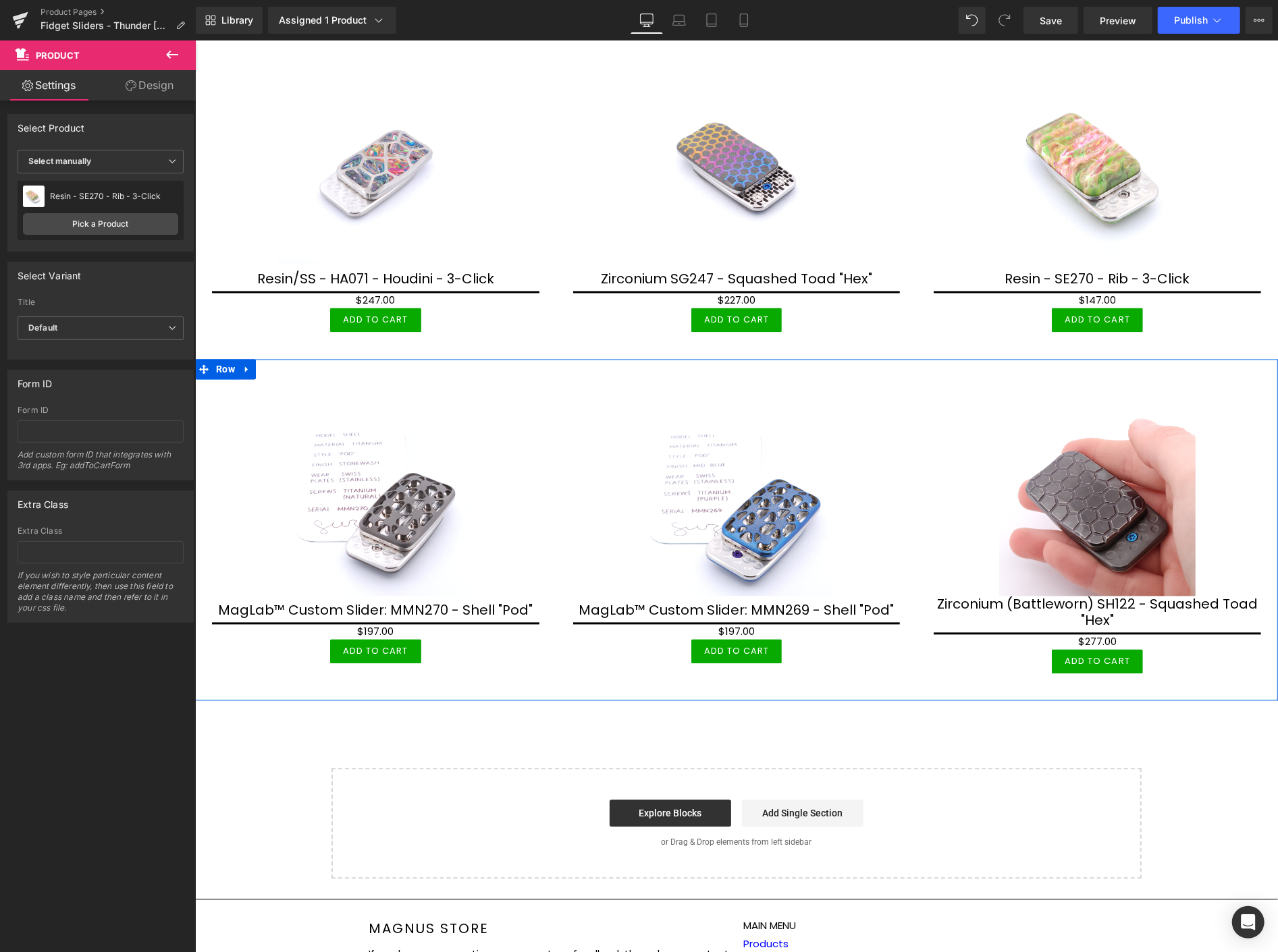
scroll to position [1725, 0]
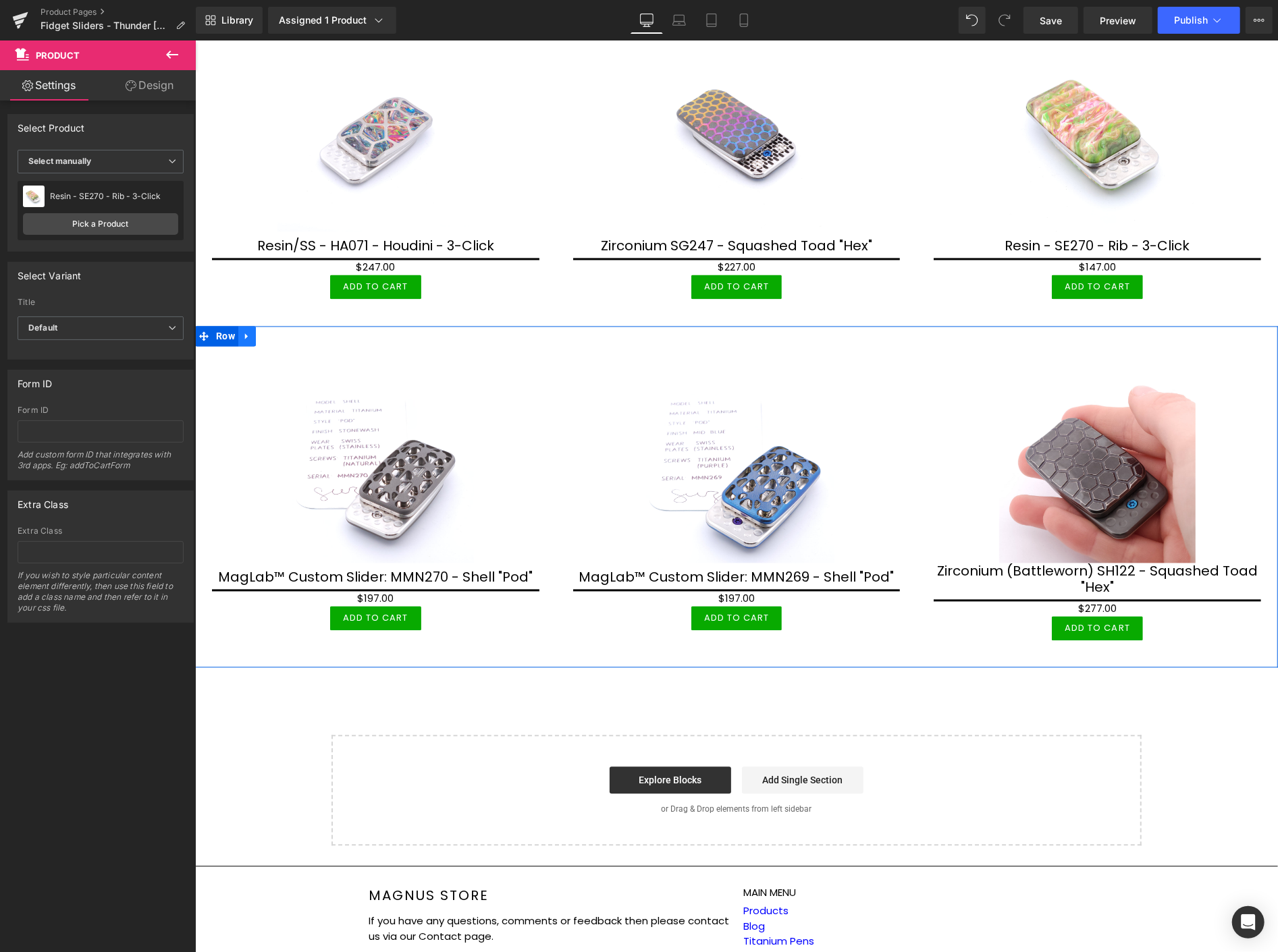
click at [242, 331] on icon at bounding box center [246, 336] width 9 height 10
click at [261, 332] on icon at bounding box center [264, 336] width 9 height 9
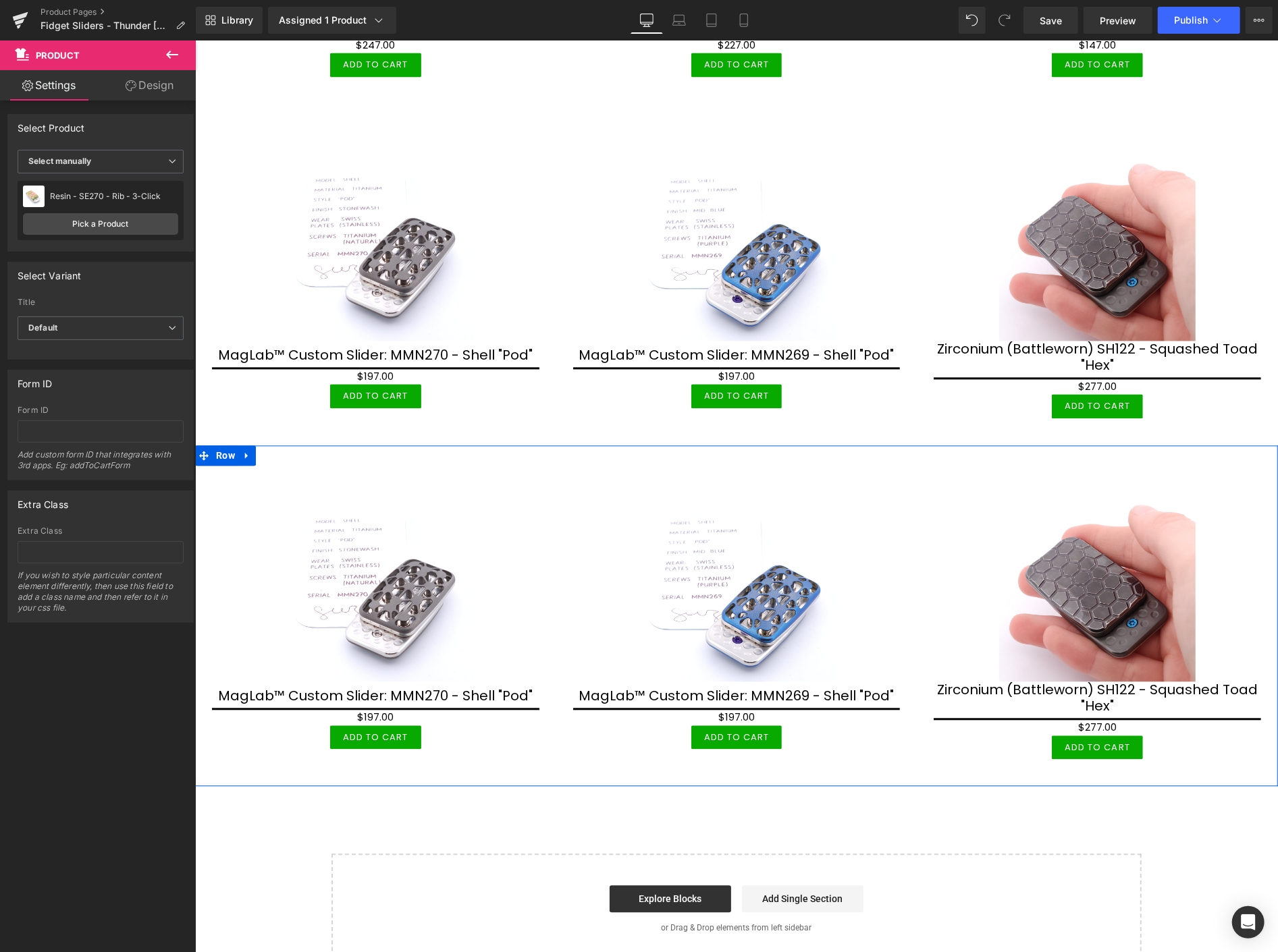
scroll to position [1950, 0]
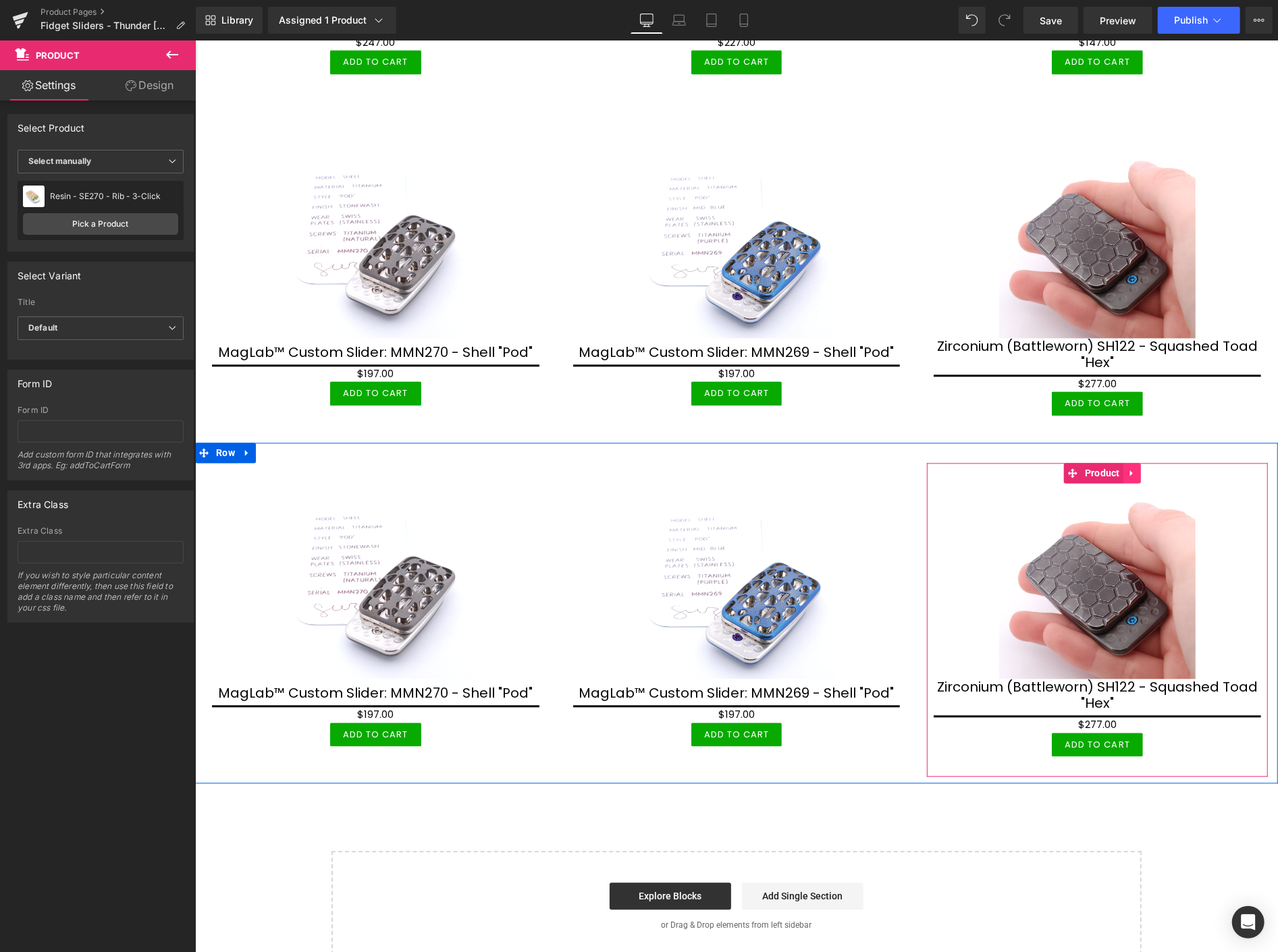
click at [1127, 468] on icon at bounding box center [1132, 473] width 9 height 10
click at [1136, 468] on icon at bounding box center [1140, 473] width 9 height 10
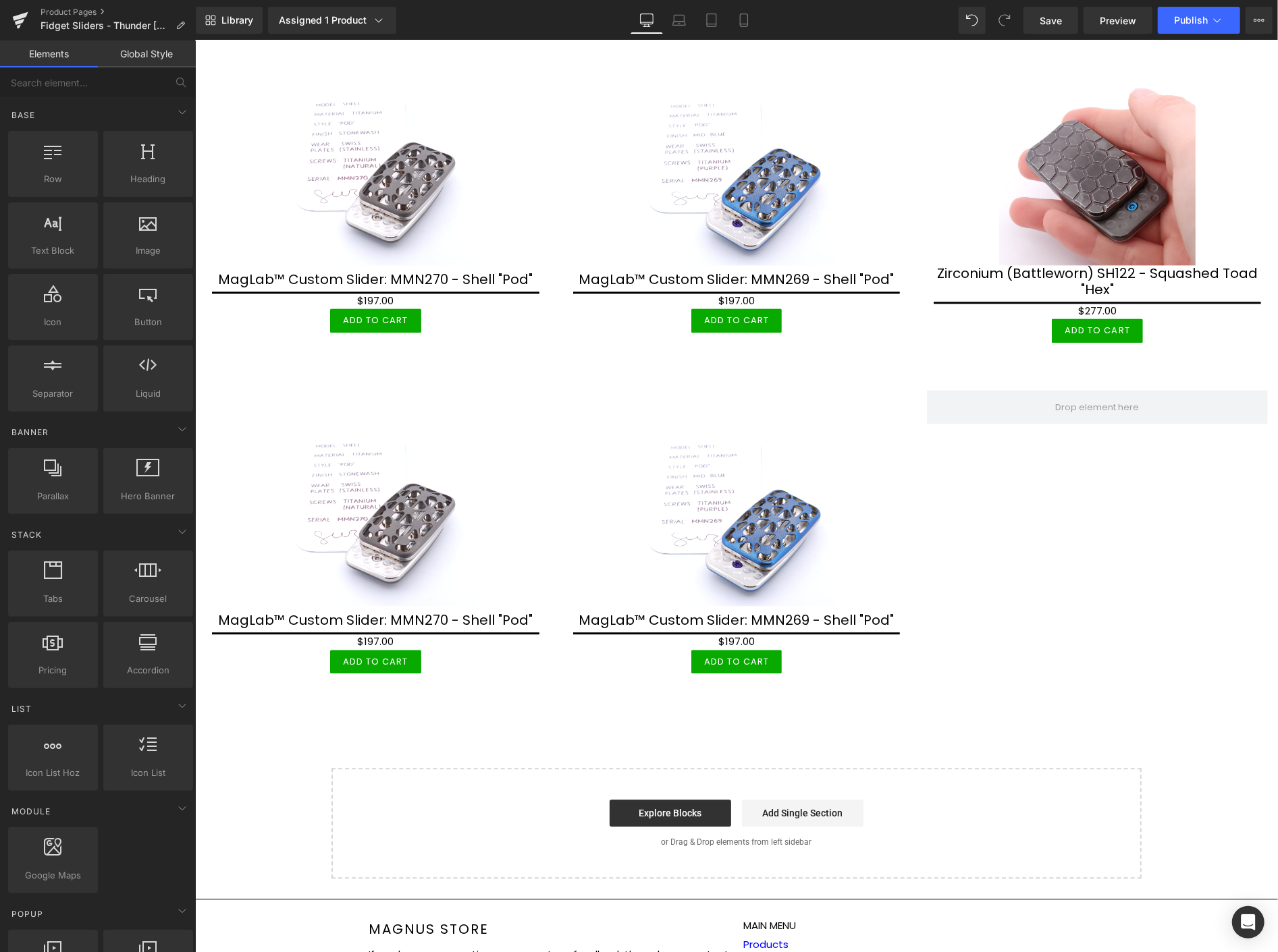
scroll to position [2025, 0]
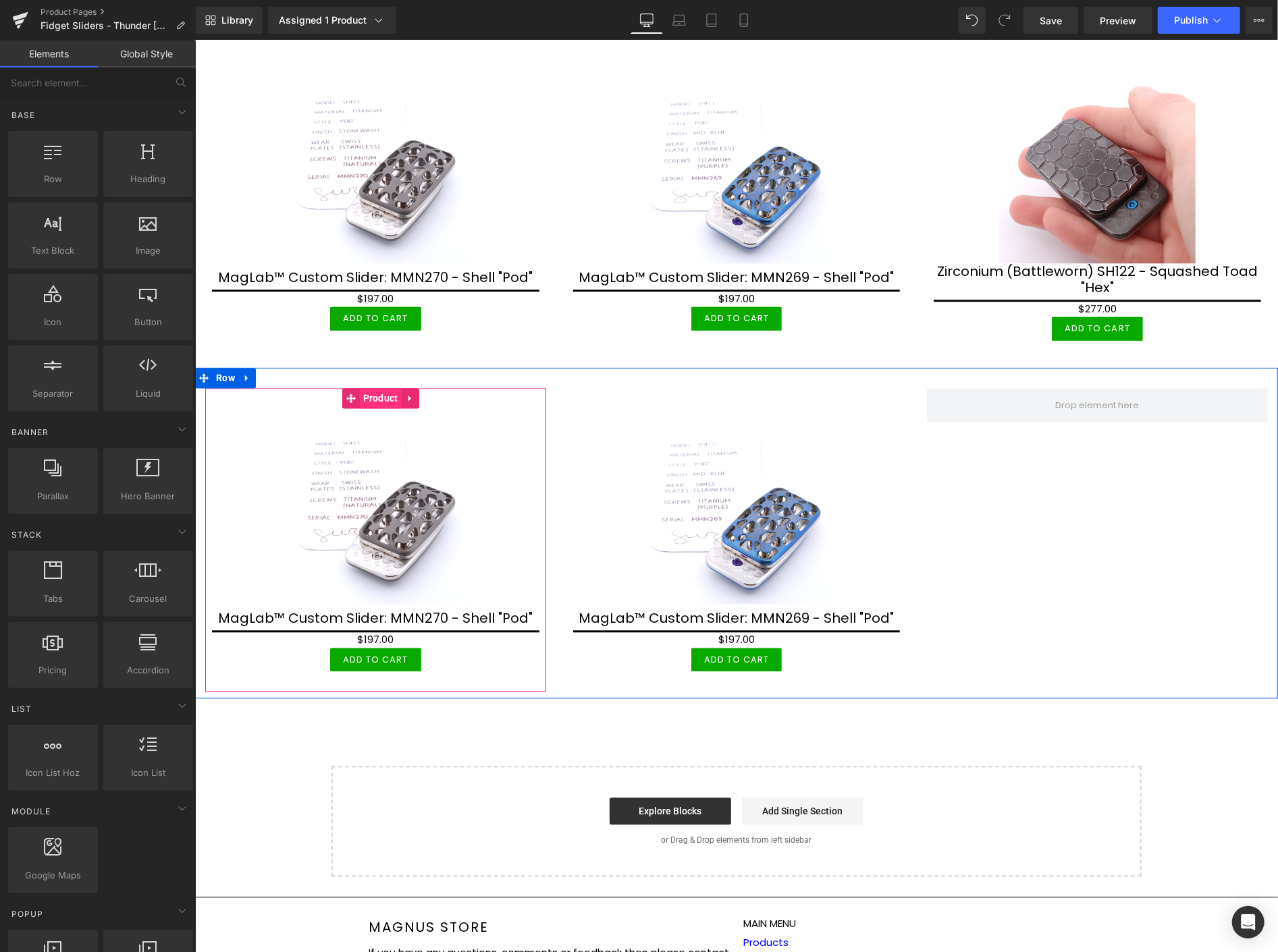
click at [375, 388] on span "Product" at bounding box center [380, 398] width 42 height 20
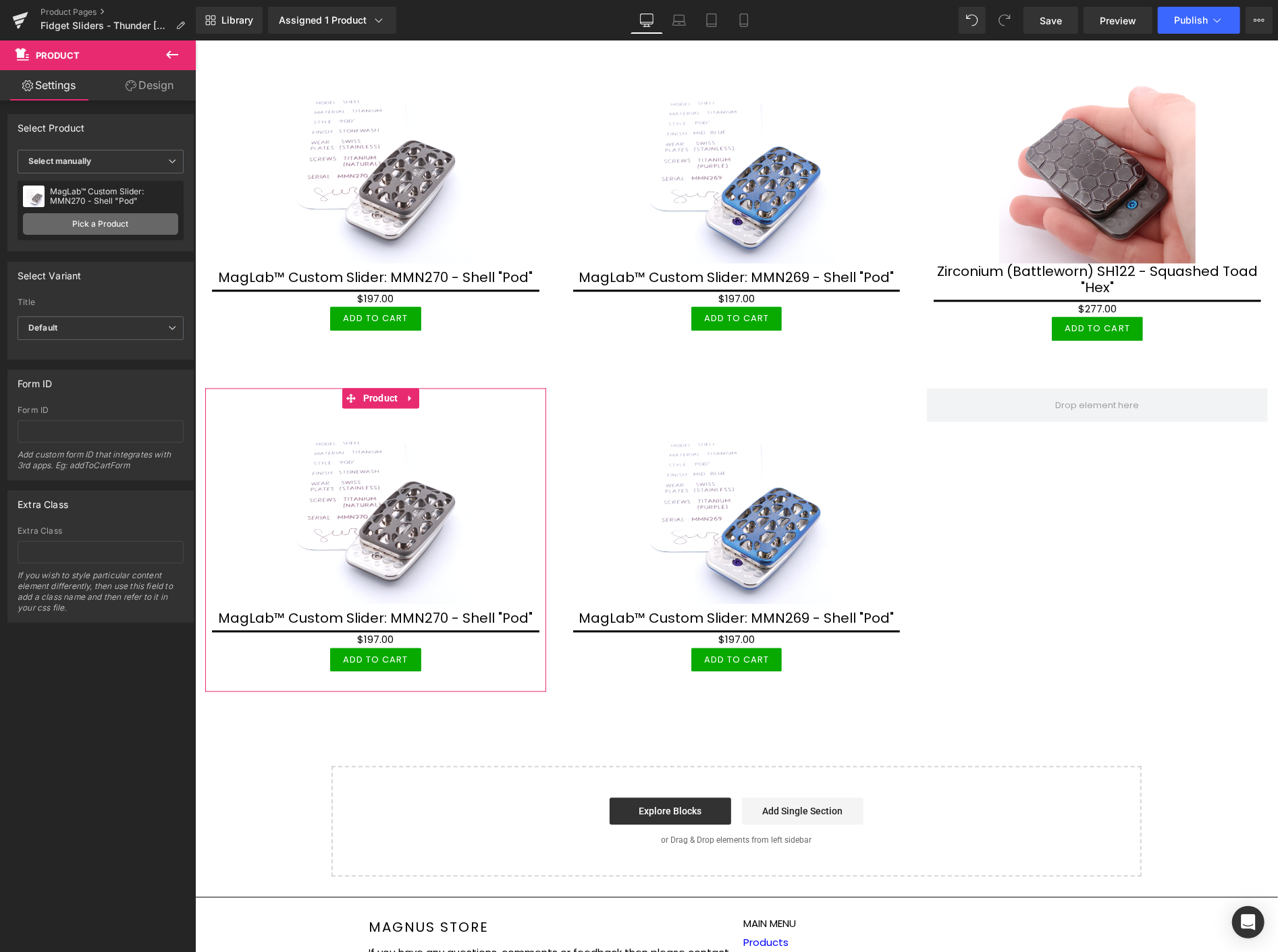
click at [122, 219] on link "Pick a Product" at bounding box center [101, 224] width 155 height 22
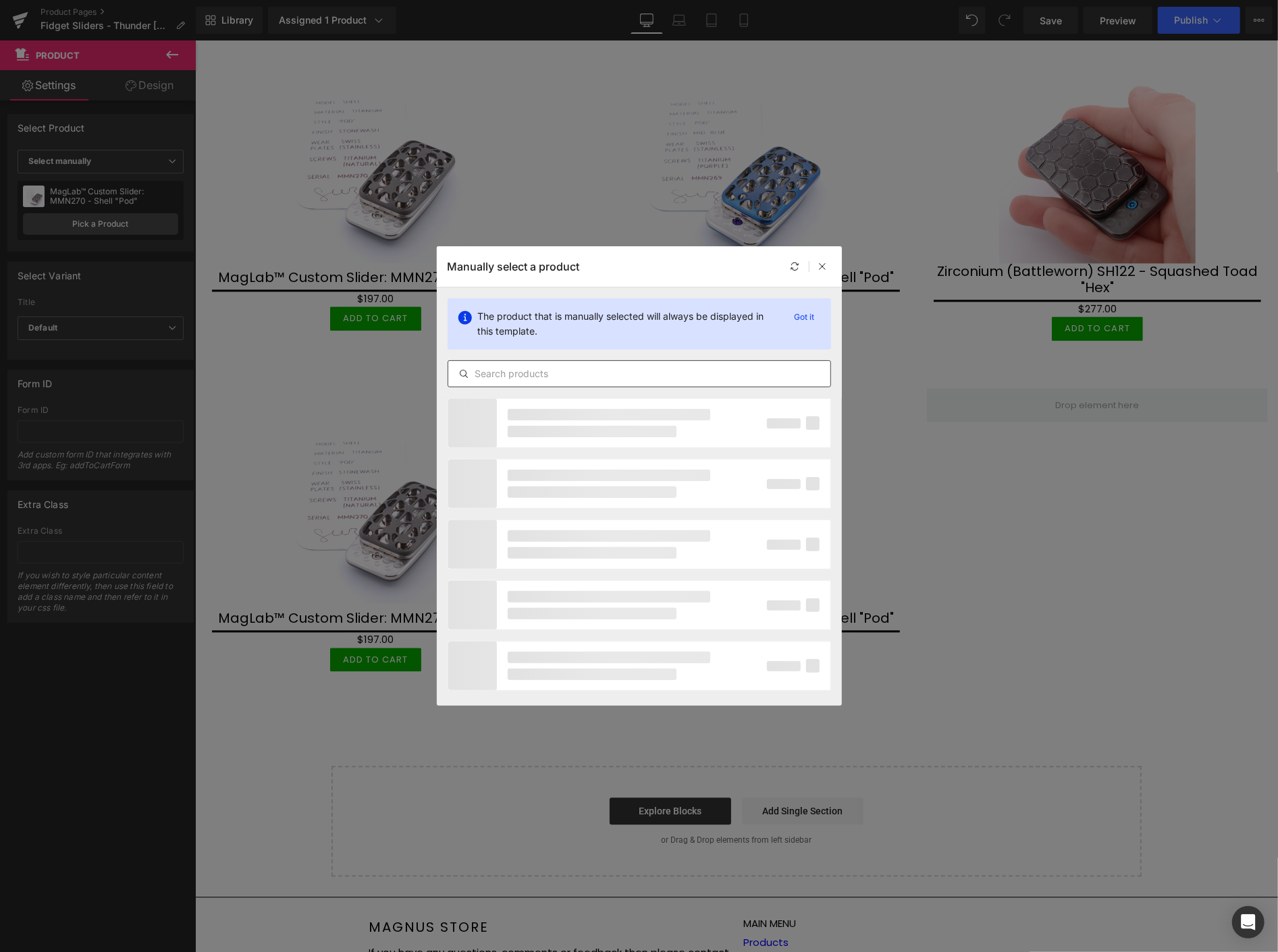
click at [483, 371] on input "text" at bounding box center [640, 374] width 382 height 16
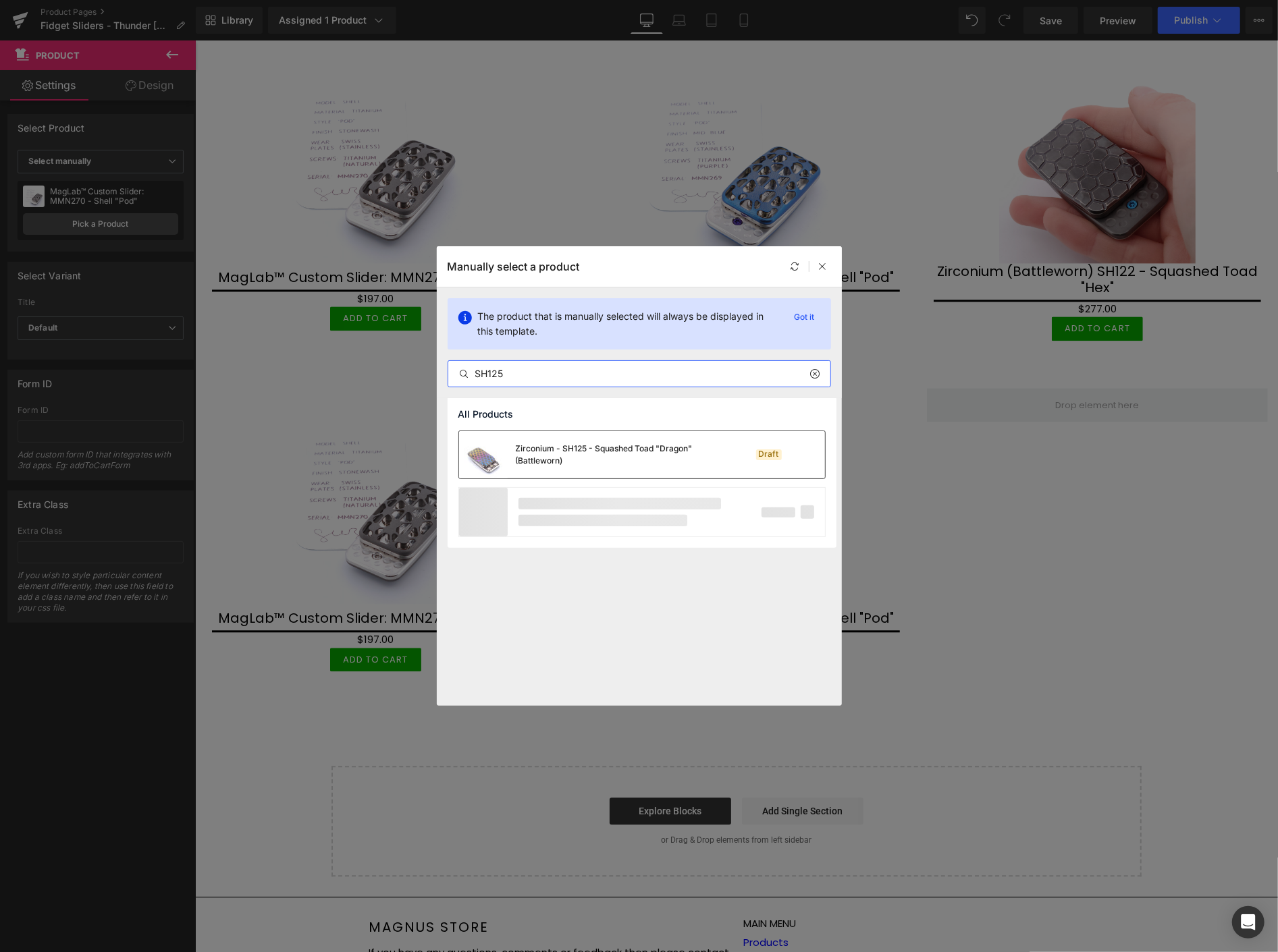
type input "SH125"
click at [605, 452] on div "Zirconium - SH125 - Squashed Toad "Dragon" (Battleworn)" at bounding box center [617, 455] width 203 height 24
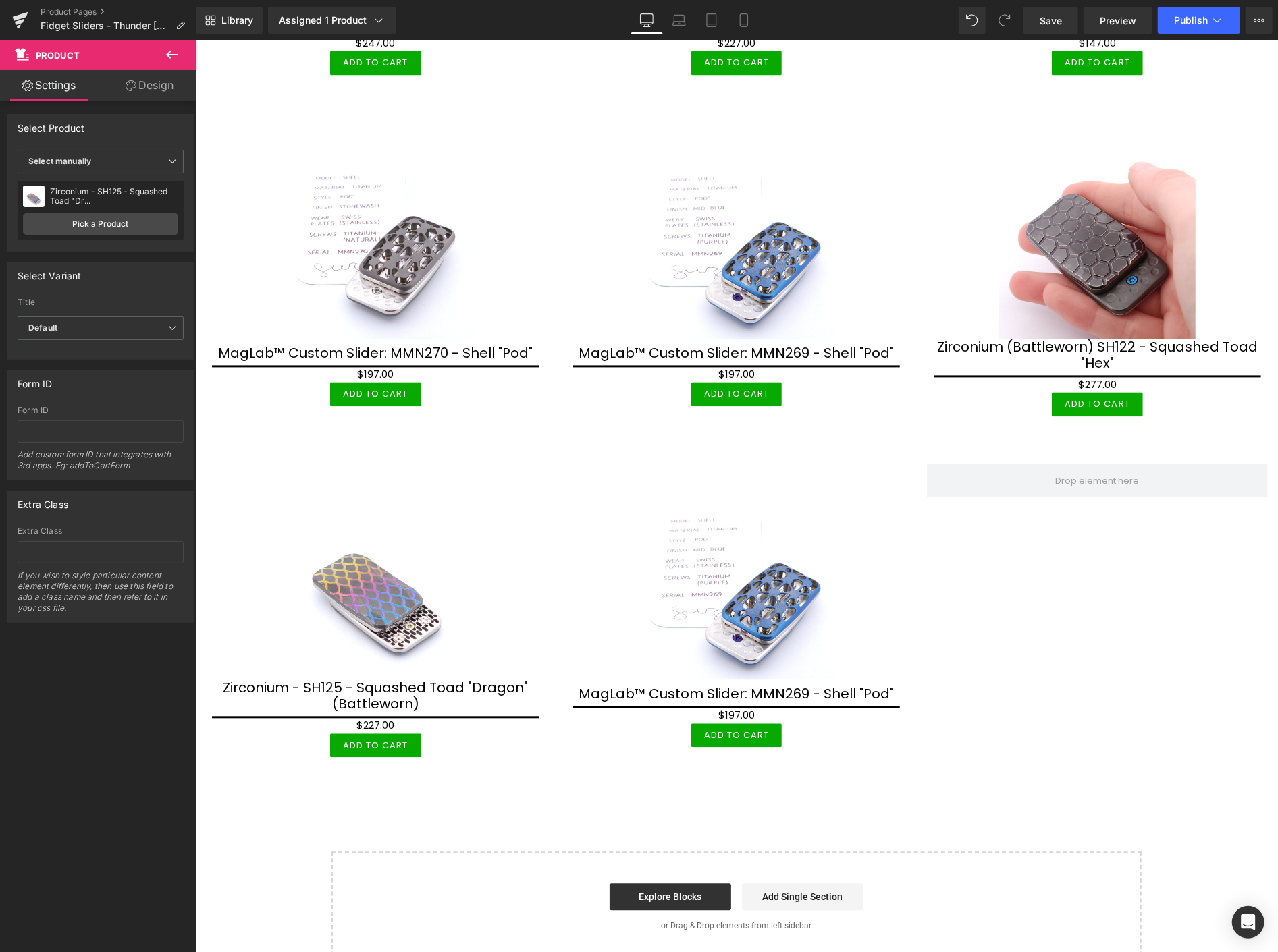
scroll to position [1950, 0]
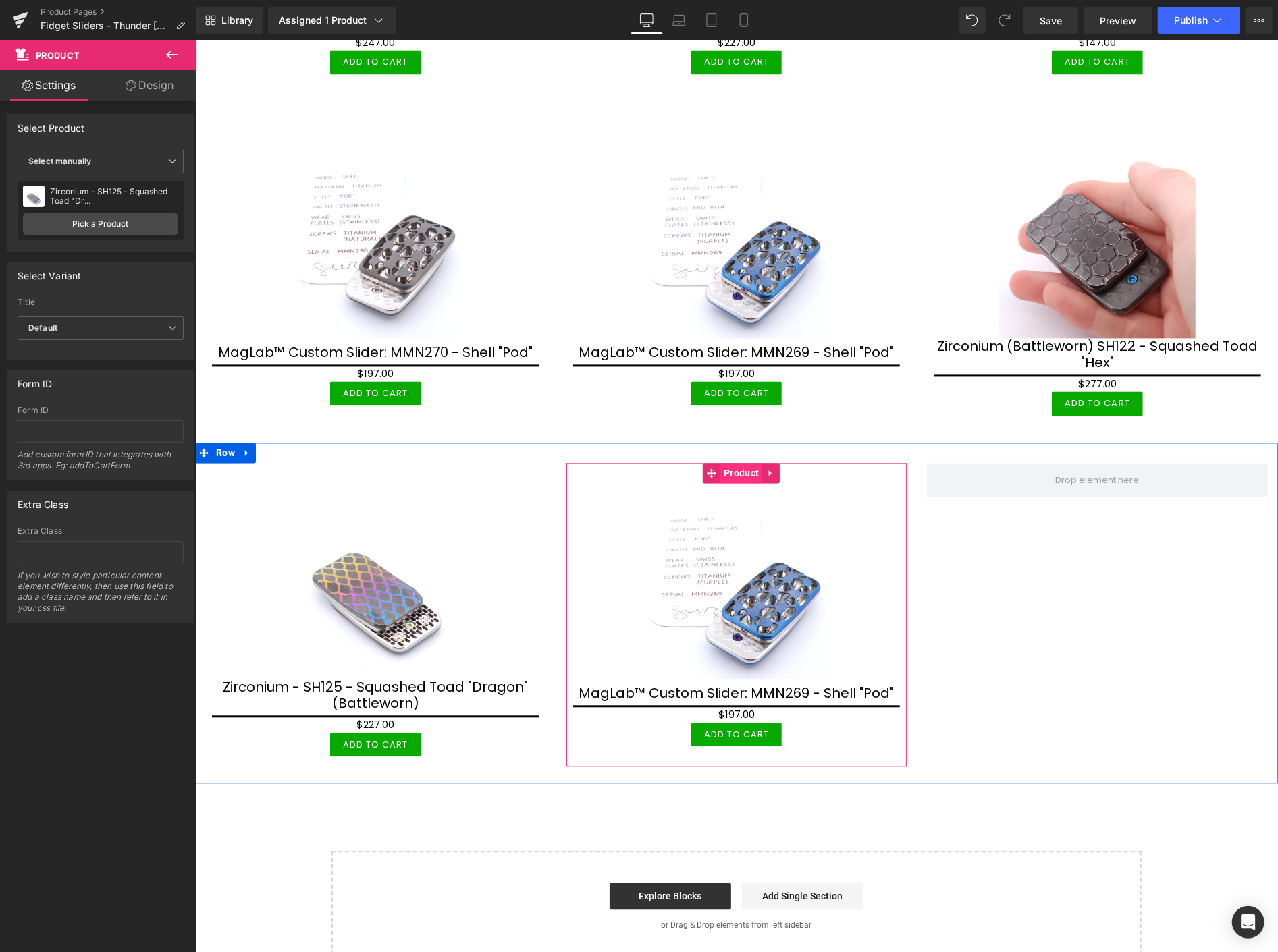
click at [740, 463] on span "Product" at bounding box center [740, 473] width 42 height 20
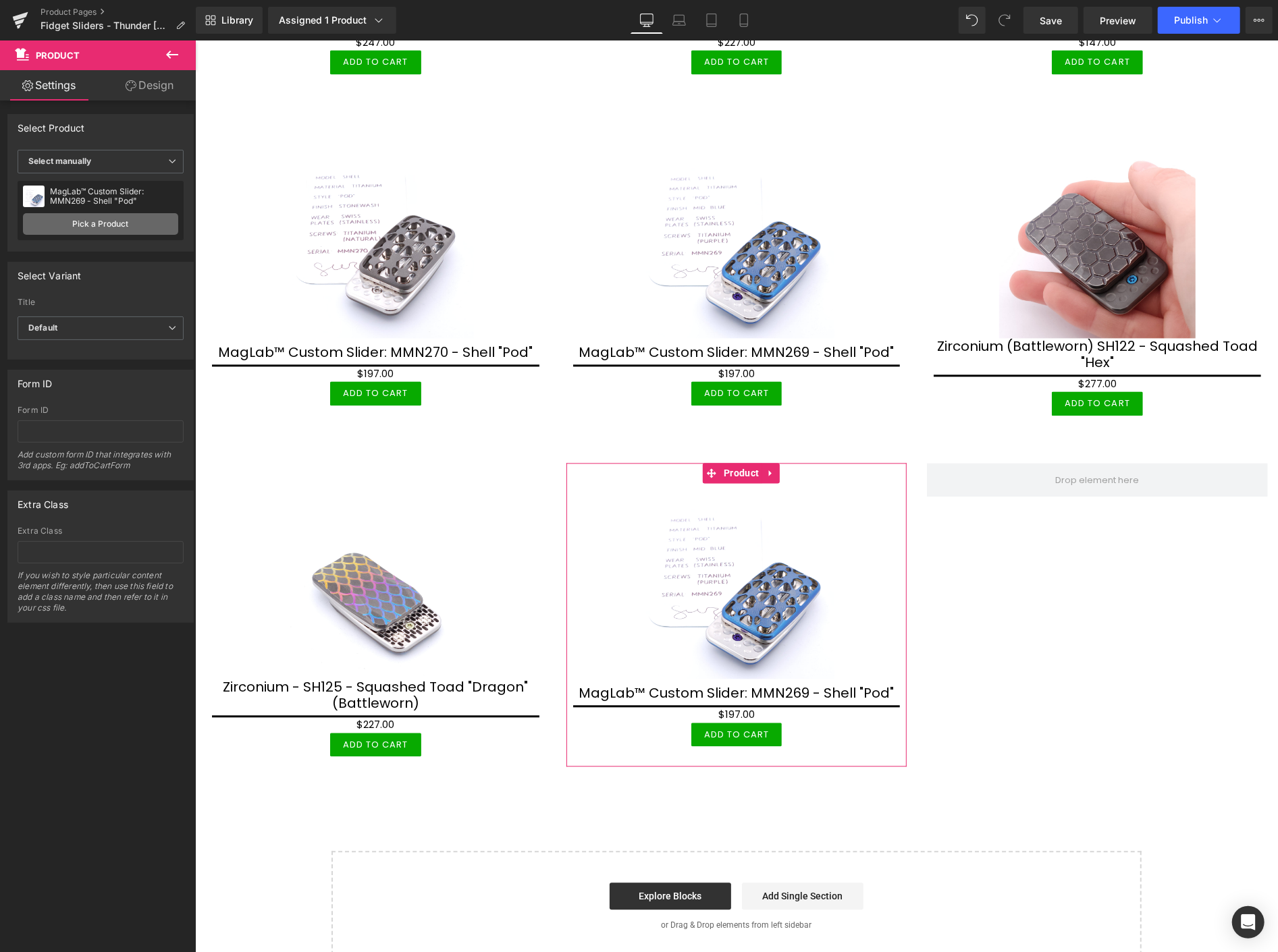
click at [127, 223] on link "Pick a Product" at bounding box center [101, 224] width 155 height 22
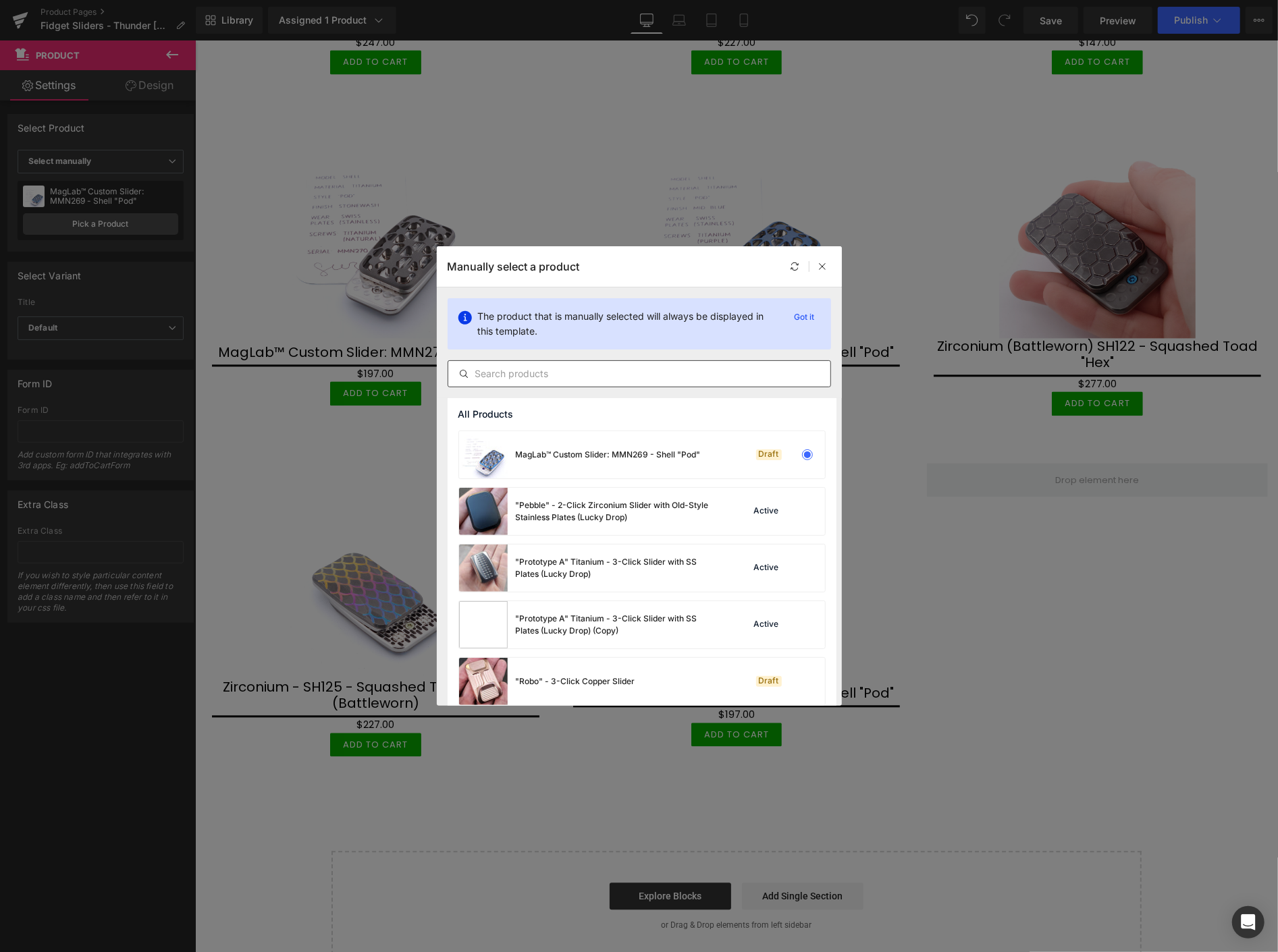
click at [543, 371] on input "text" at bounding box center [640, 374] width 382 height 16
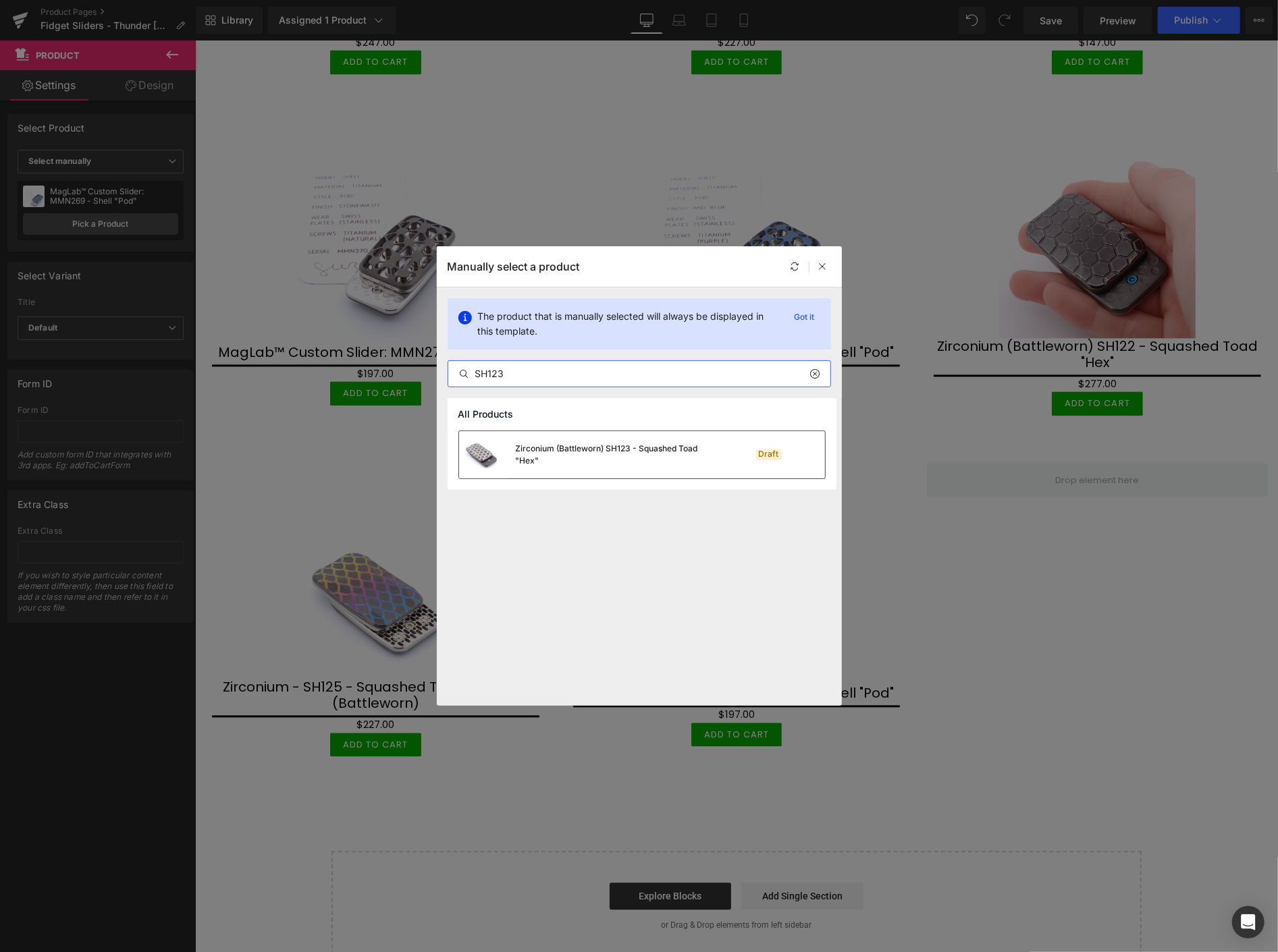
type input "SH123"
click at [609, 454] on div "Zirconium (Battleworn) SH123 - Squashed Toad "Hex"" at bounding box center [617, 455] width 203 height 24
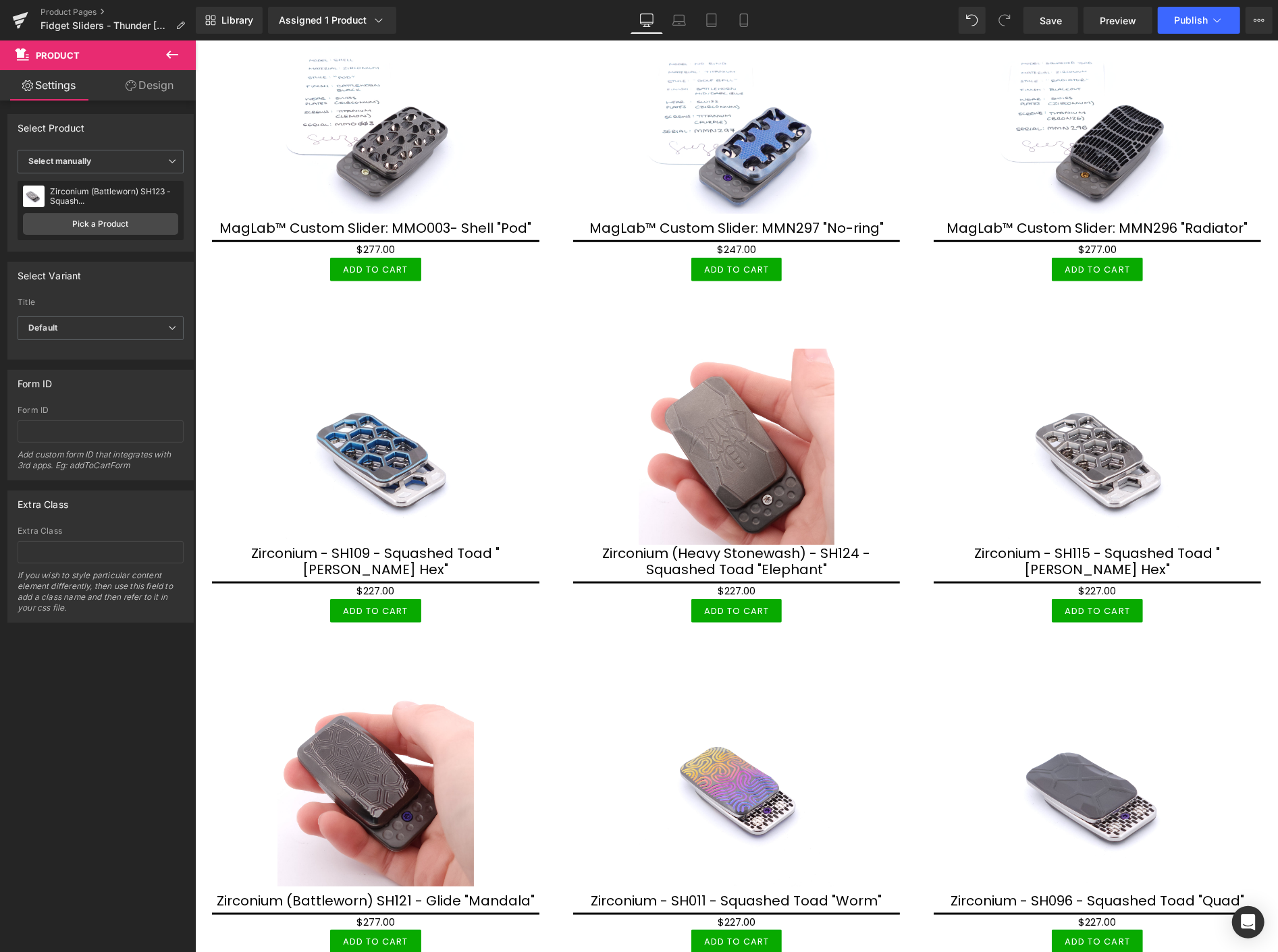
scroll to position [374, 0]
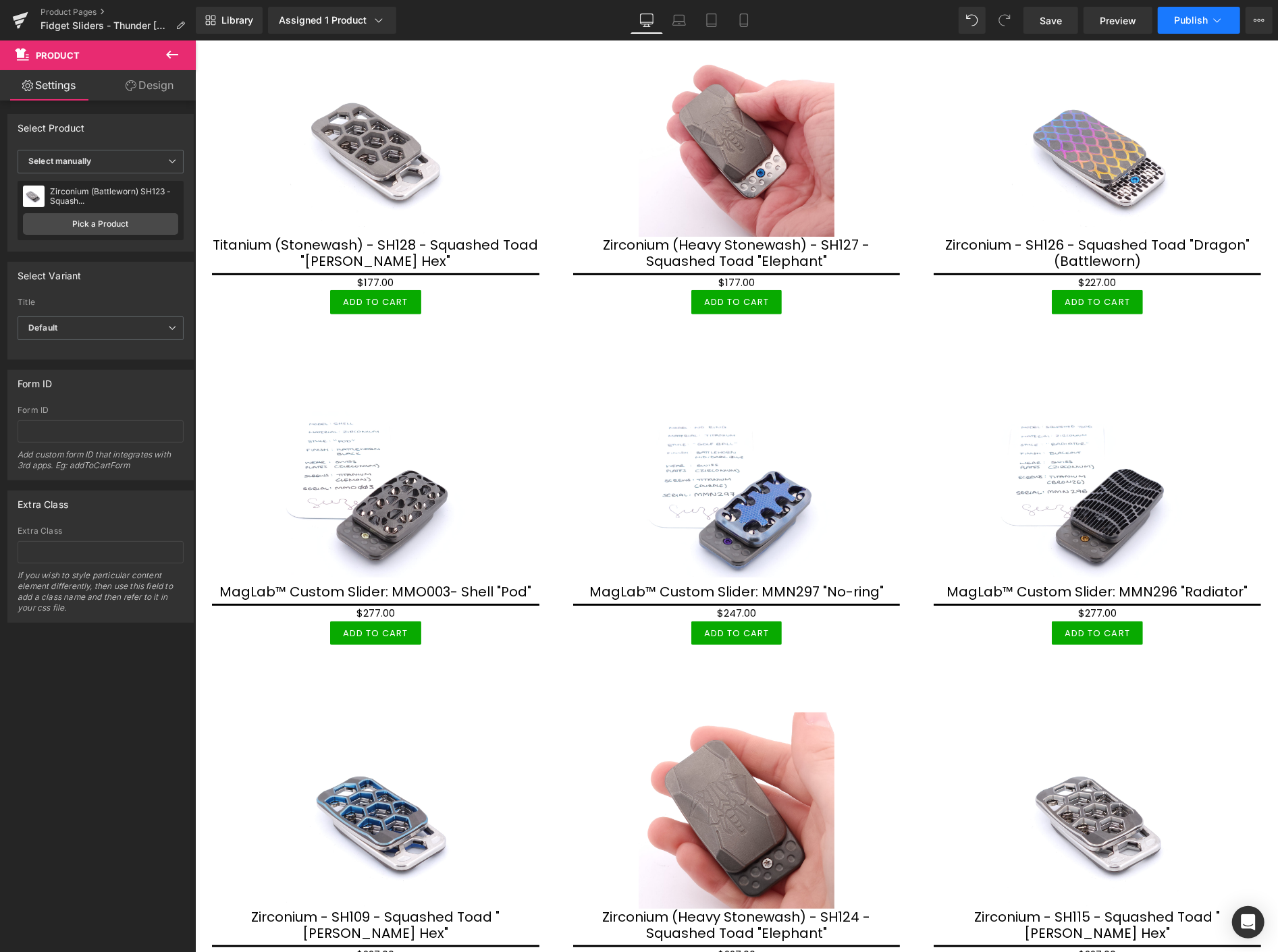
click at [1188, 19] on span "Publish" at bounding box center [1191, 20] width 34 height 11
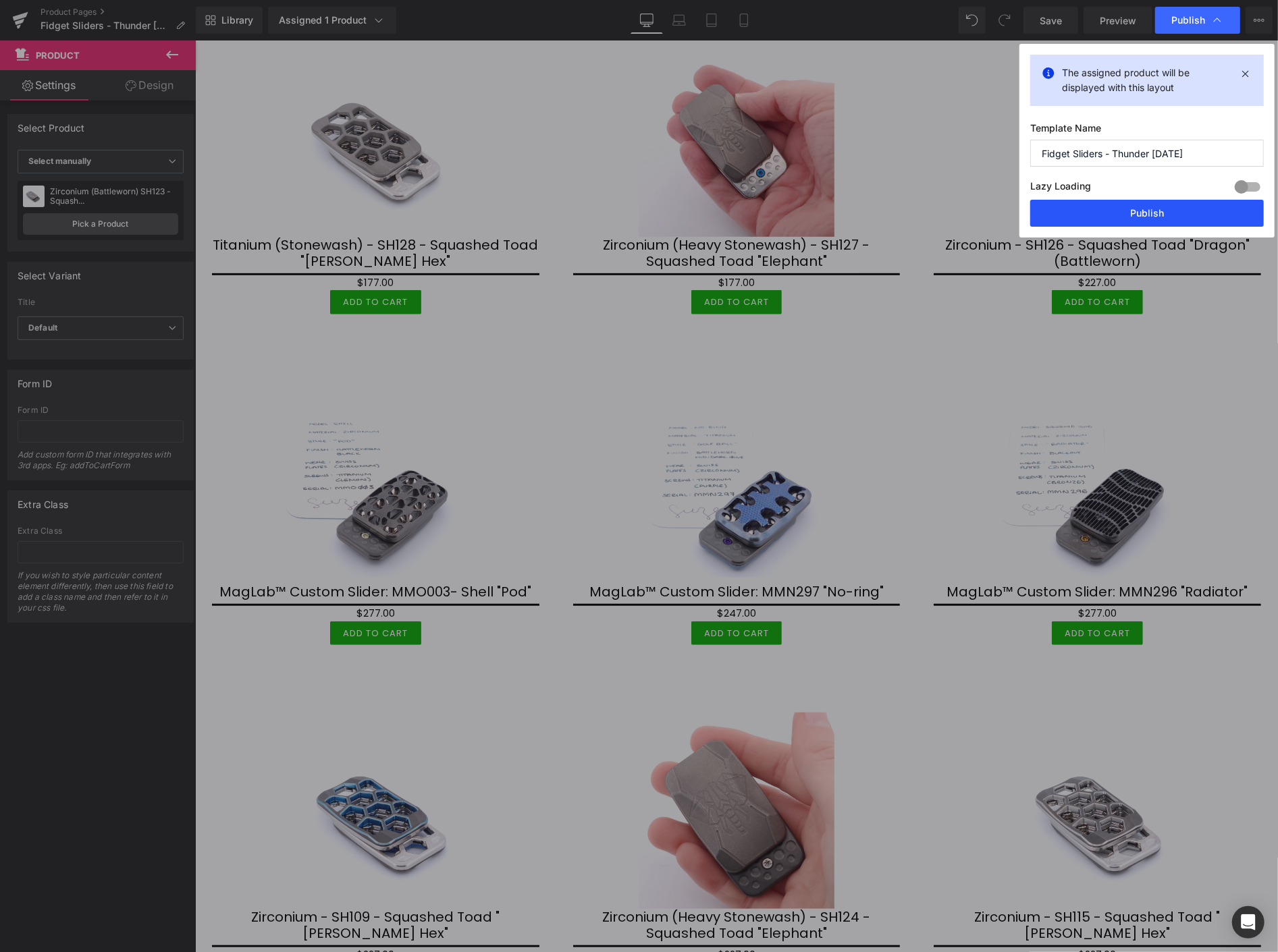
click at [1177, 210] on button "Publish" at bounding box center [1147, 213] width 234 height 27
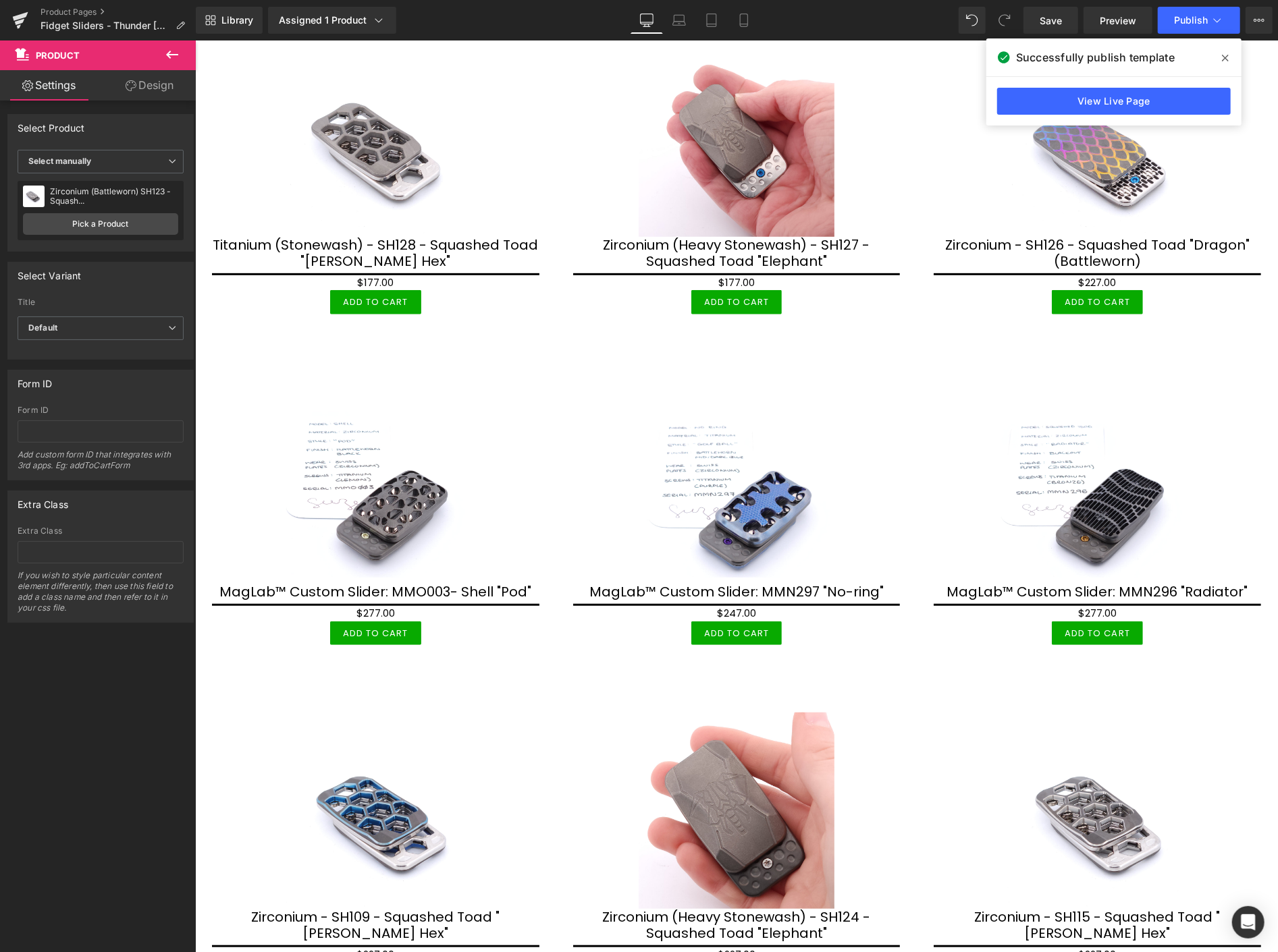
click at [1228, 53] on icon at bounding box center [1225, 58] width 7 height 11
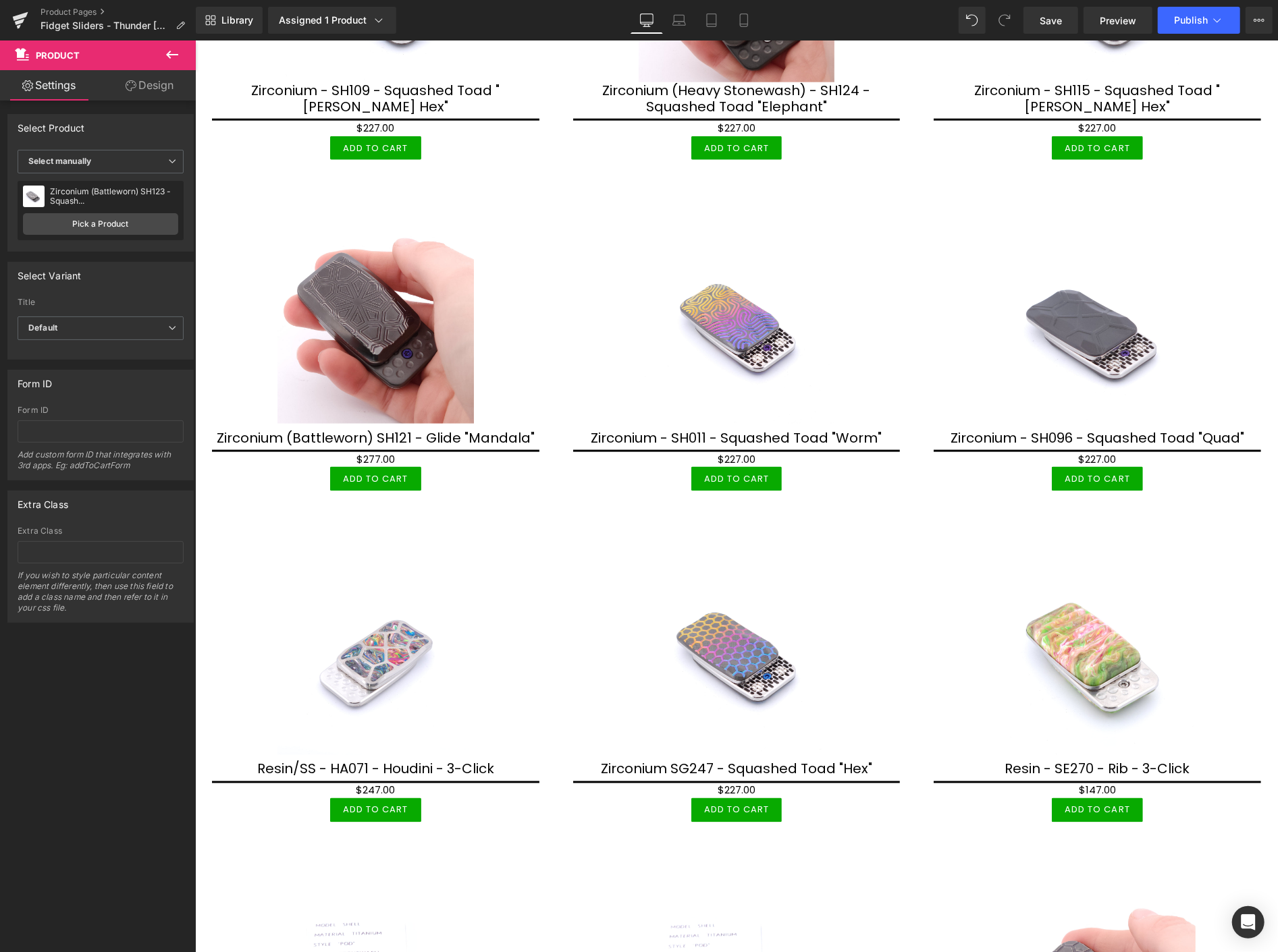
scroll to position [1199, 0]
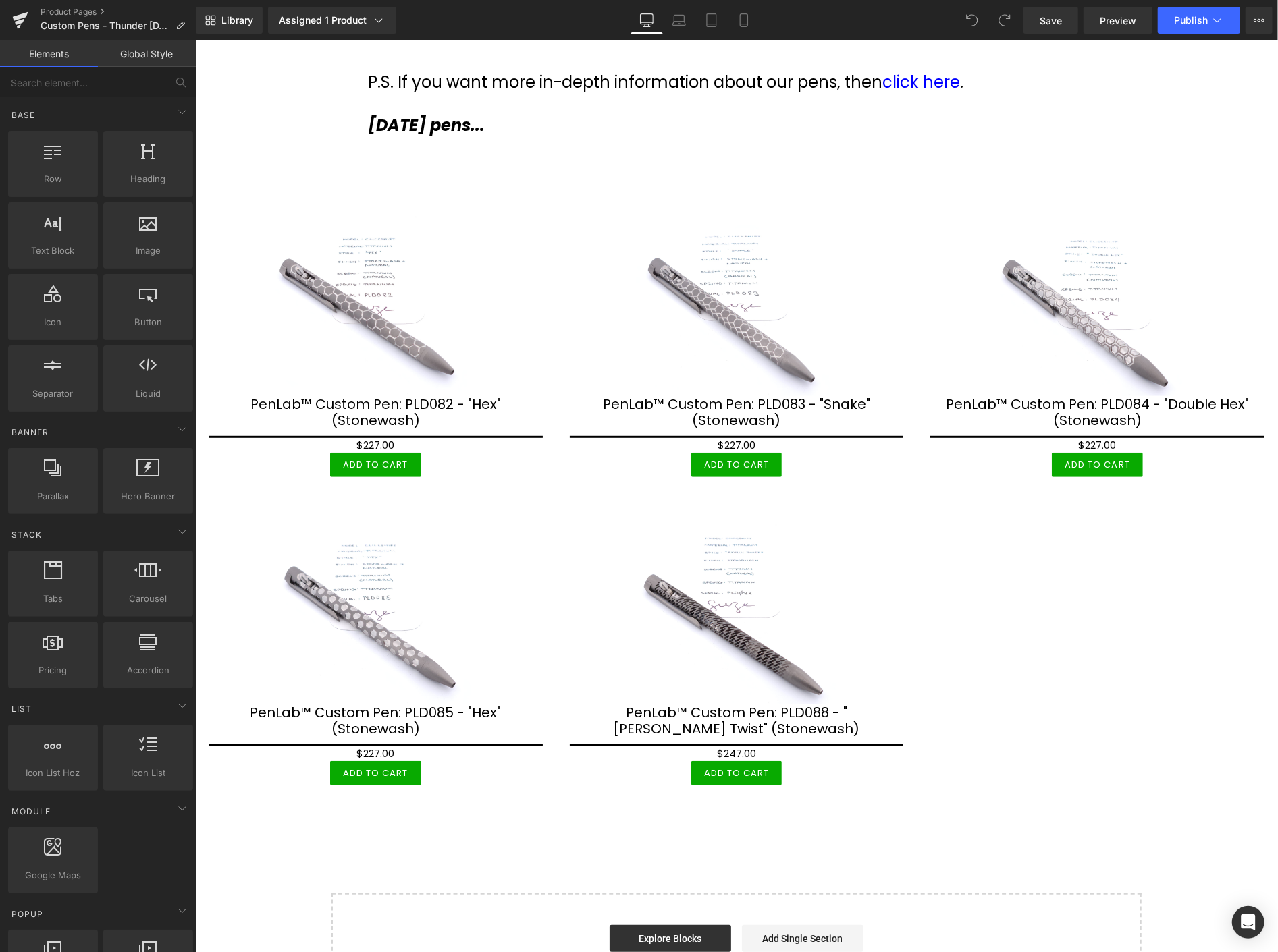
scroll to position [449, 0]
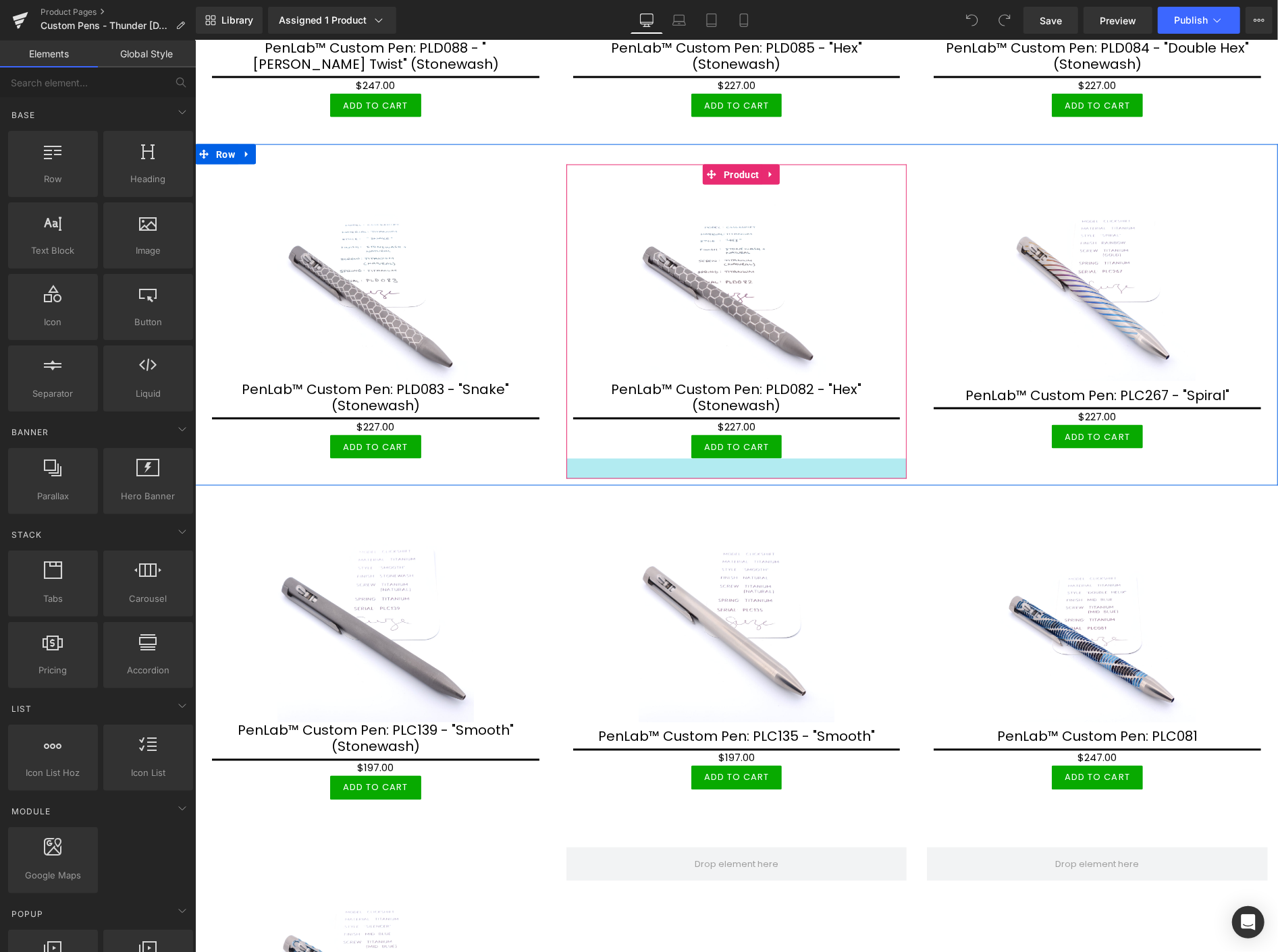
scroll to position [1196, 0]
